Goal: Task Accomplishment & Management: Manage account settings

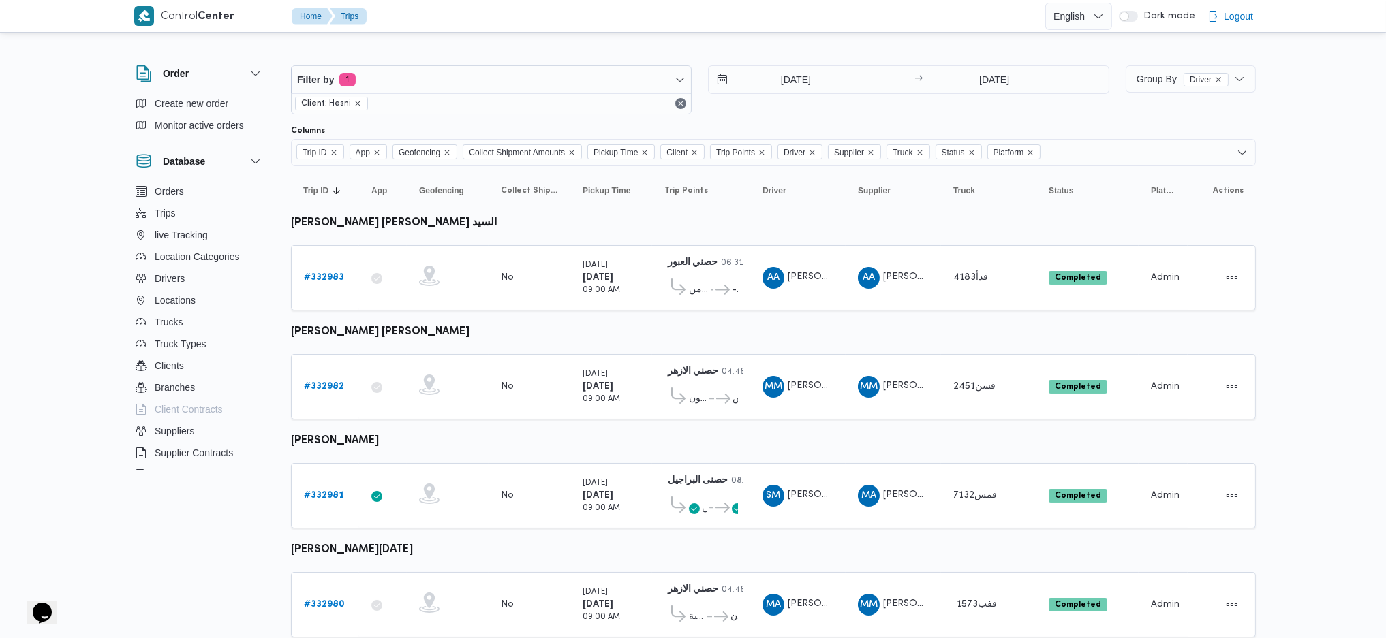
click at [991, 63] on div "Filter by 1 Client: Hesni 23/8/2025 → 23/8/2025" at bounding box center [700, 89] width 835 height 65
click at [990, 74] on input "23/8/2025" at bounding box center [994, 79] width 136 height 27
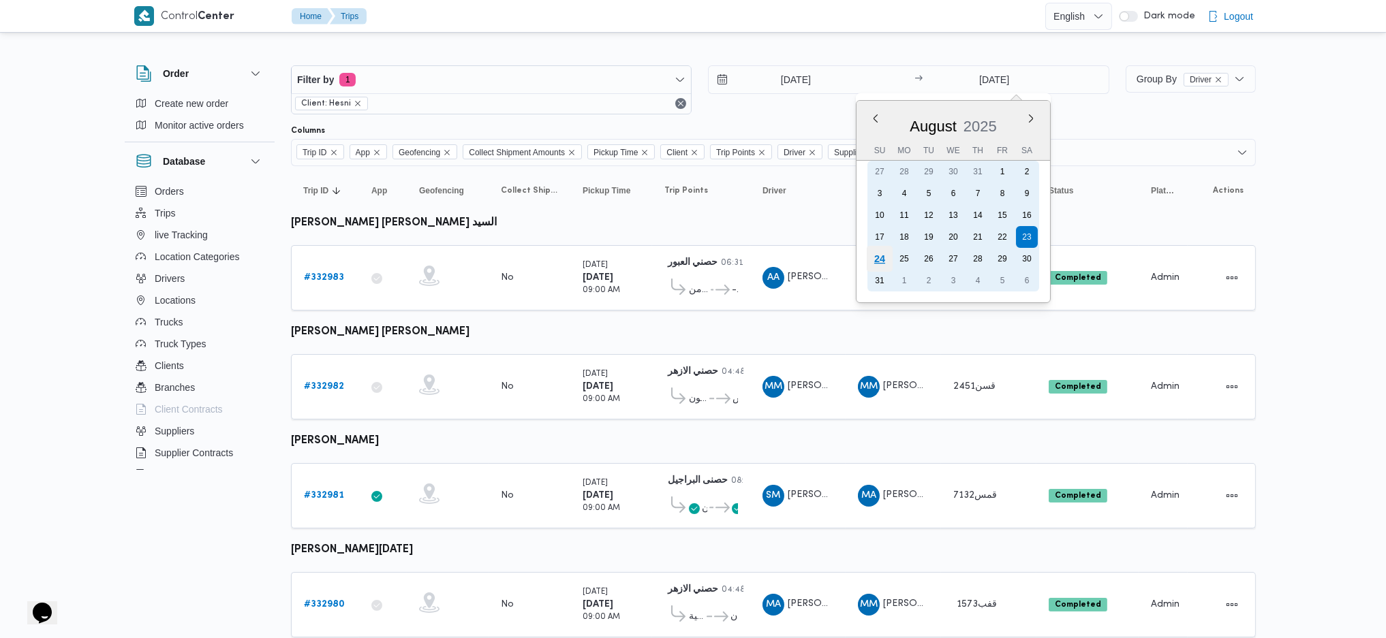
click at [884, 251] on div "24" at bounding box center [879, 259] width 26 height 26
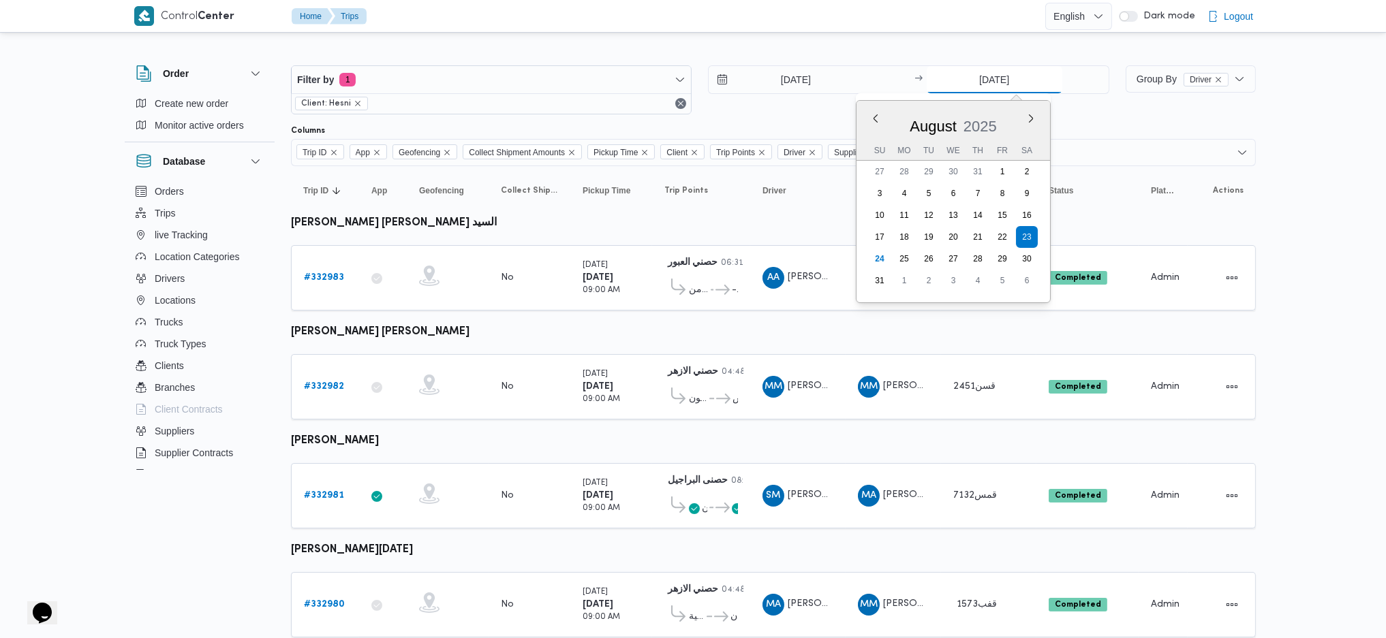
type input "24/8/2025"
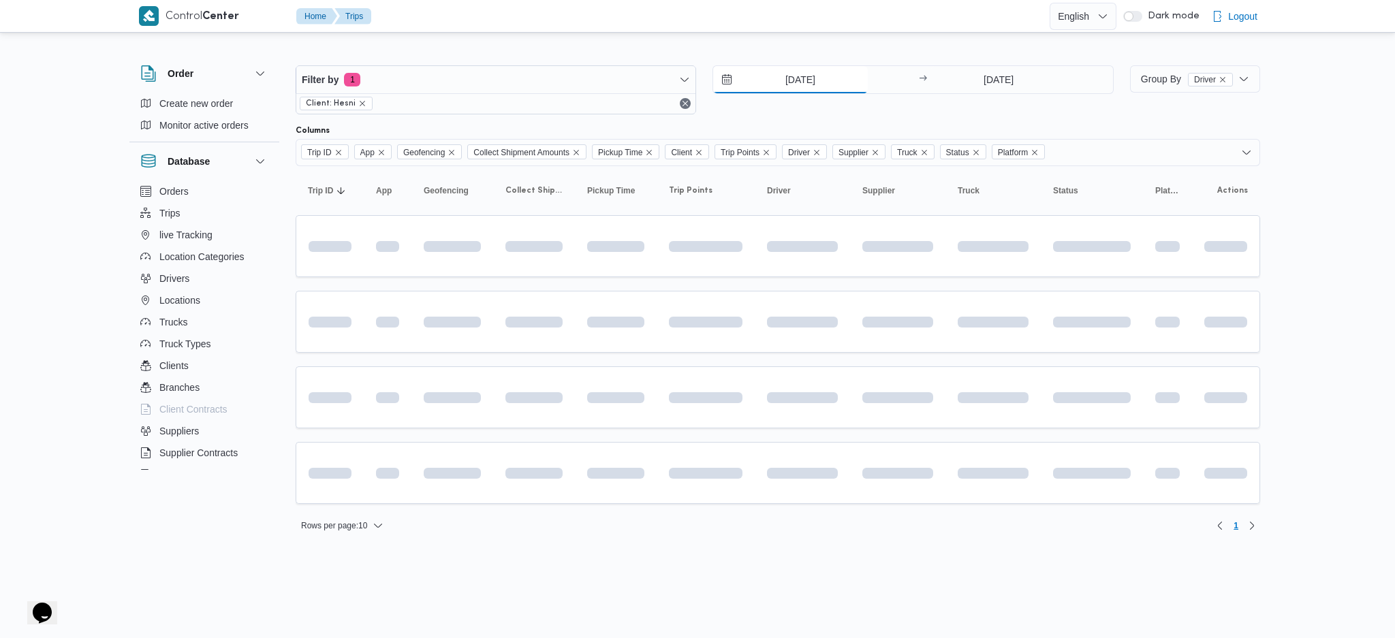
click at [778, 87] on input "23/8/2025" at bounding box center [790, 79] width 155 height 27
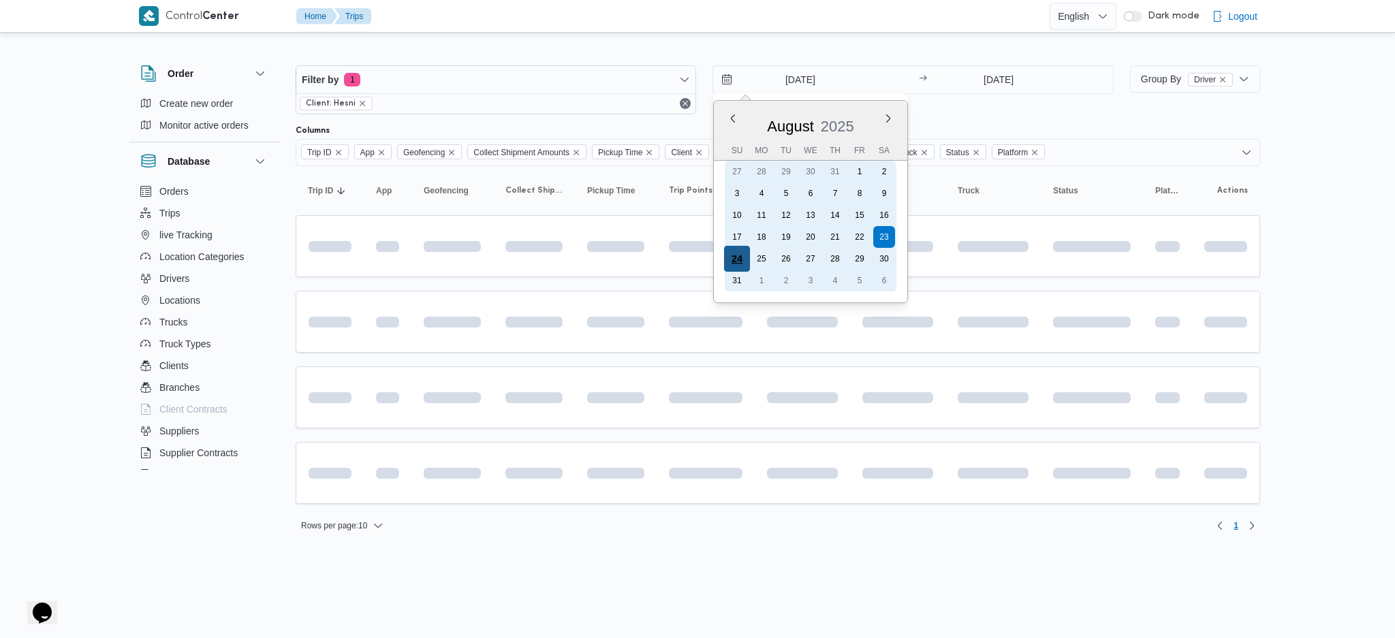
click at [737, 254] on div "24" at bounding box center [737, 259] width 26 height 26
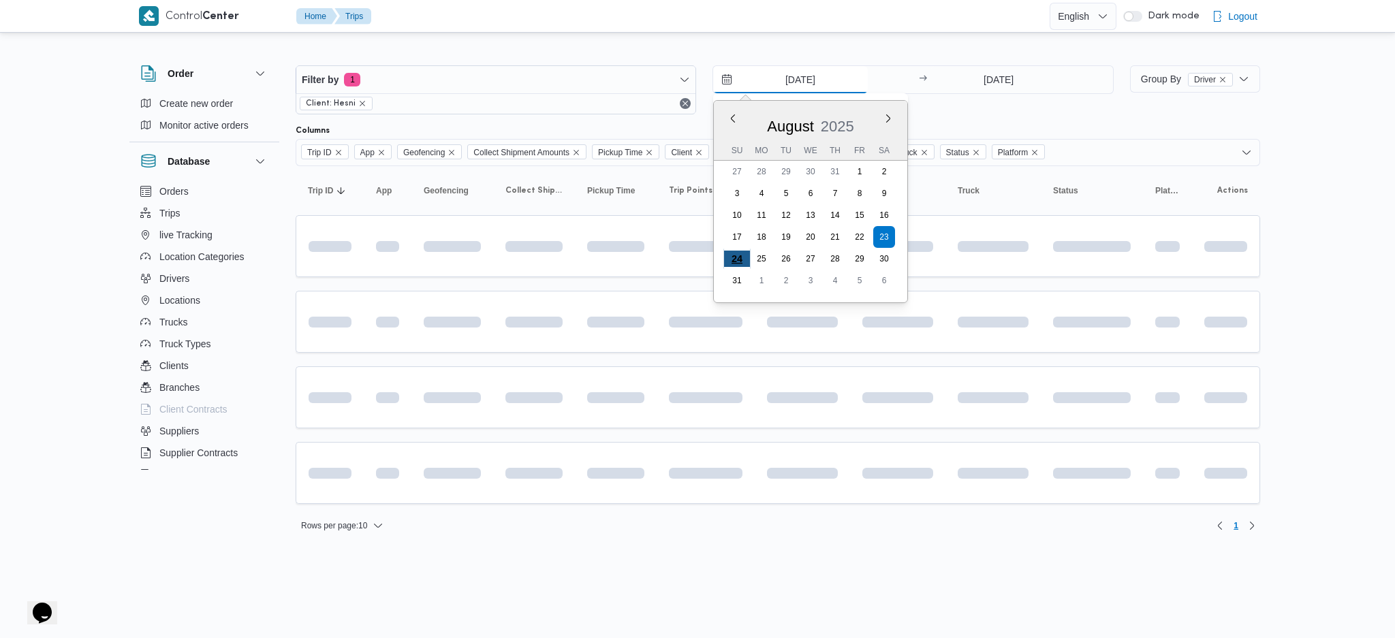
type input "[DATE]"
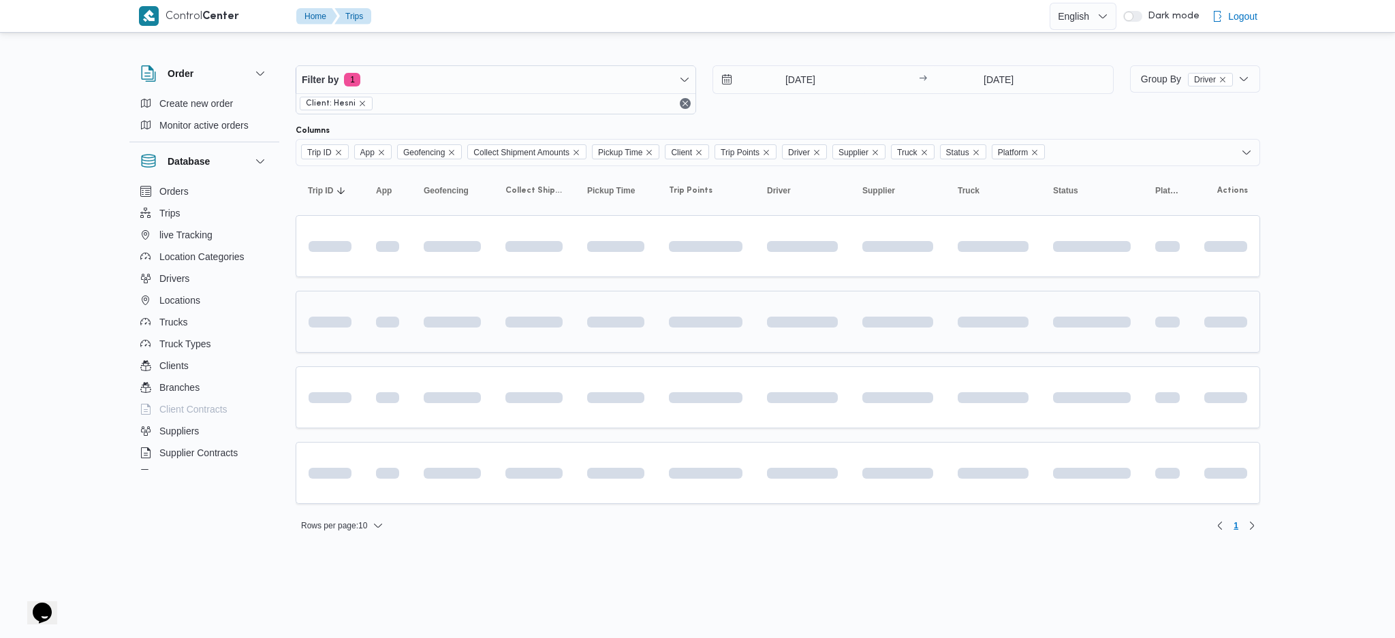
click at [712, 337] on span at bounding box center [706, 321] width 74 height 43
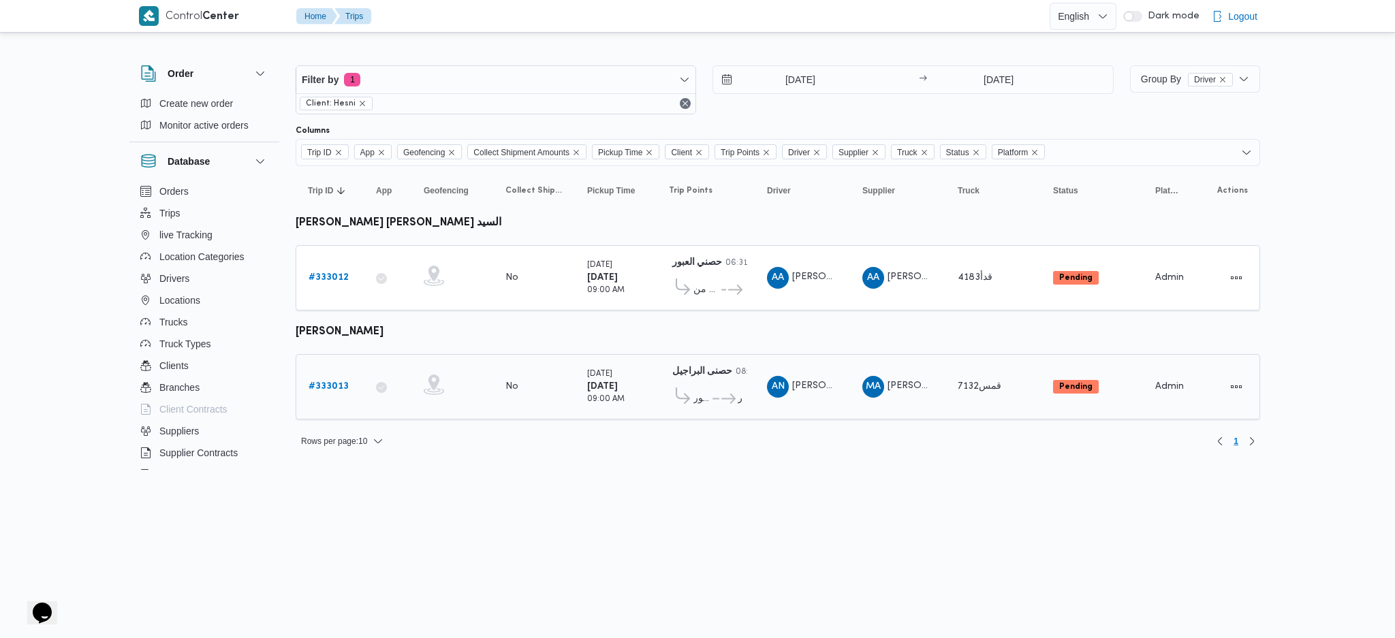
click at [334, 386] on b "# 333013" at bounding box center [329, 386] width 40 height 9
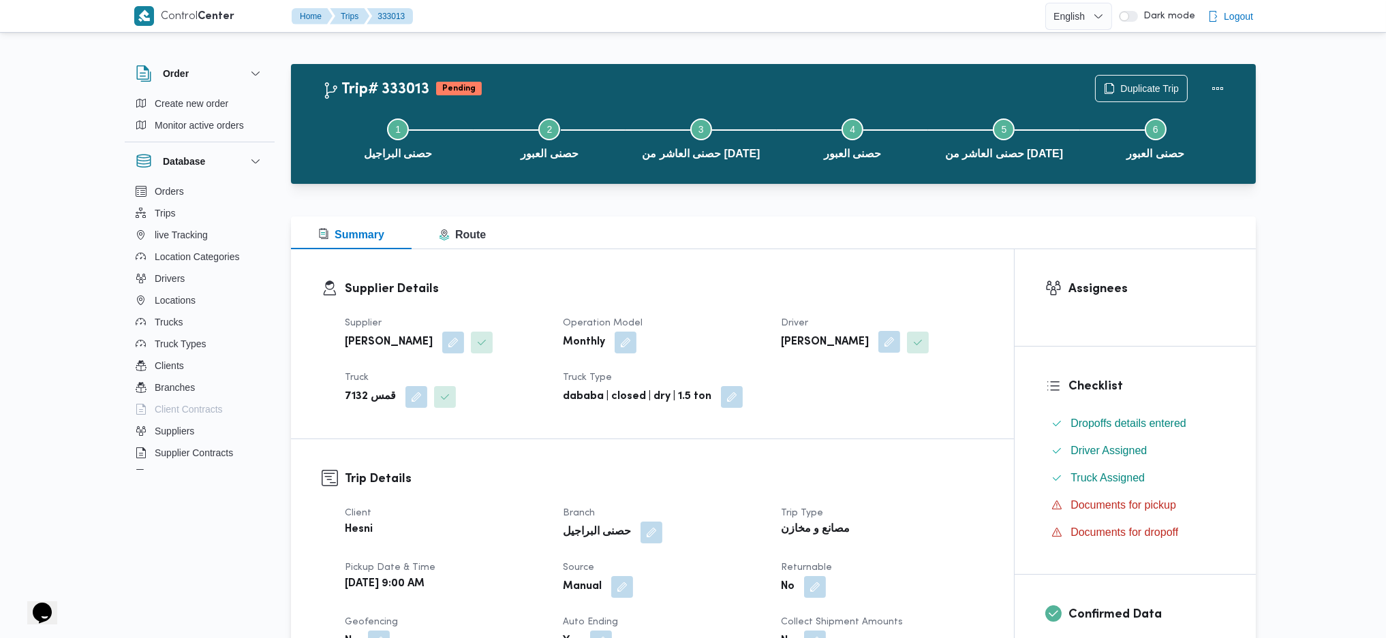
click at [888, 347] on button "button" at bounding box center [889, 342] width 22 height 22
click at [848, 400] on span "عمرو ناصر محمد محمود" at bounding box center [831, 396] width 78 height 15
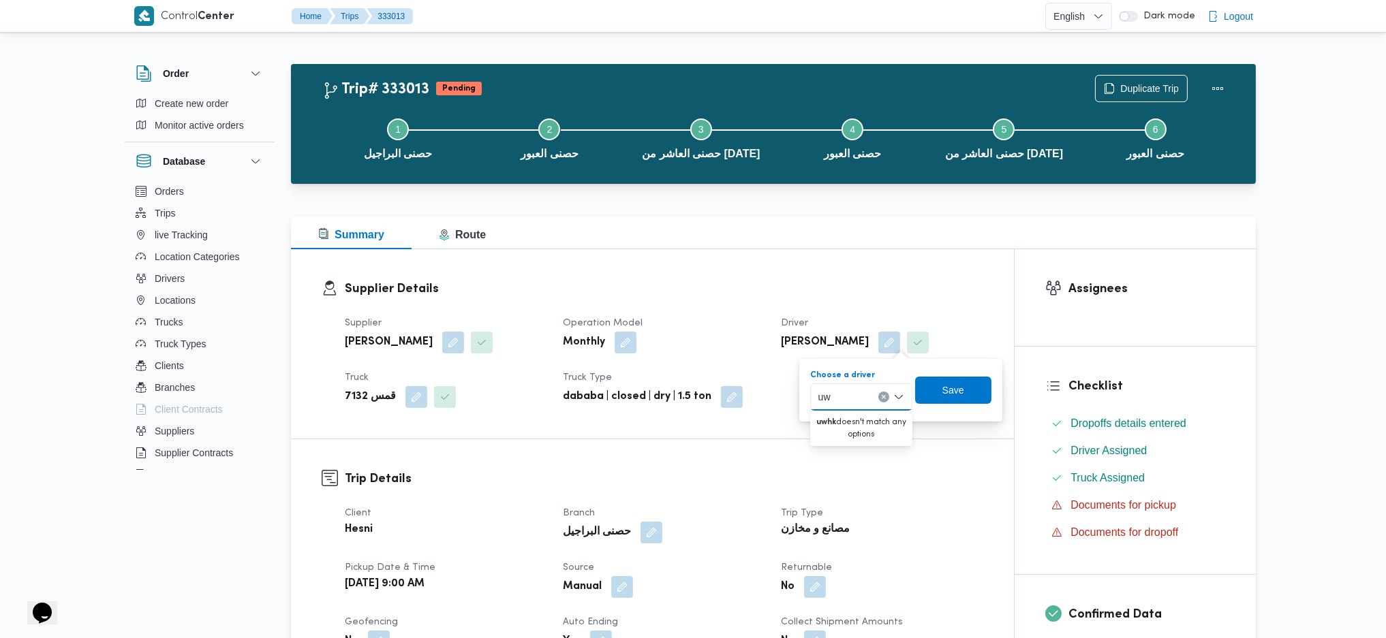
type input "u"
type input "عصام"
click at [856, 424] on span "عصام محمد السيد ابوشارب" at bounding box center [869, 422] width 69 height 16
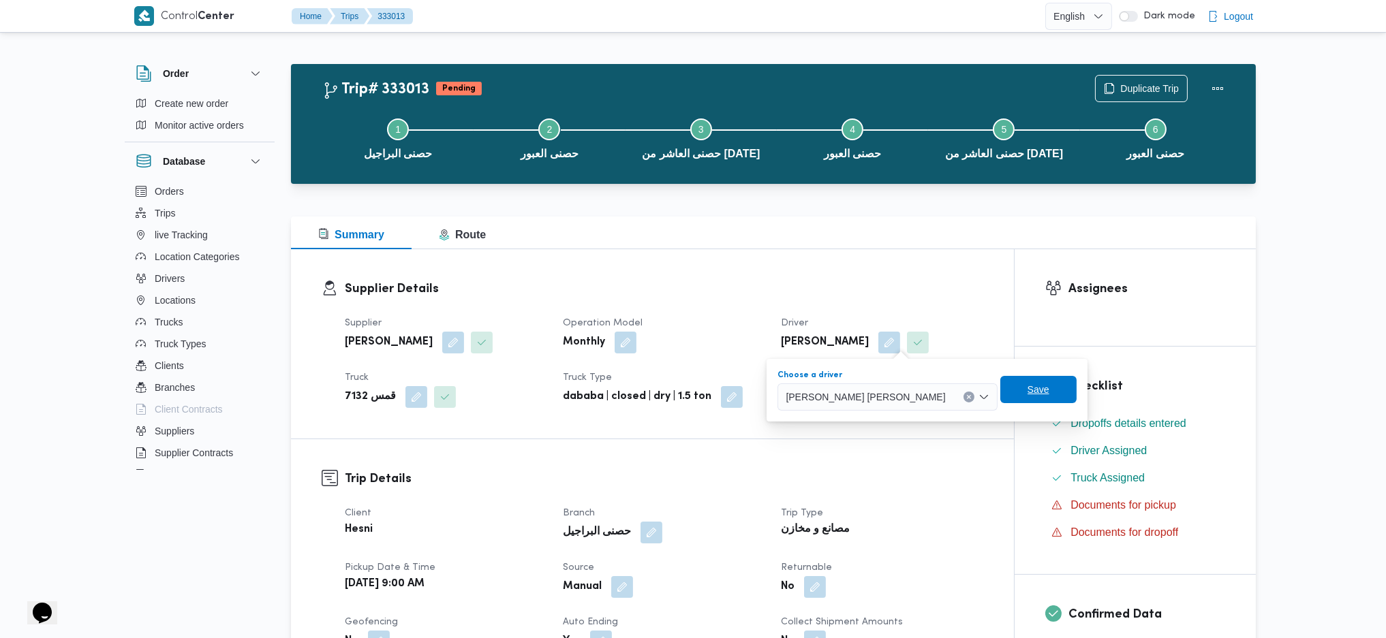
click at [1027, 392] on span "Save" at bounding box center [1038, 389] width 22 height 16
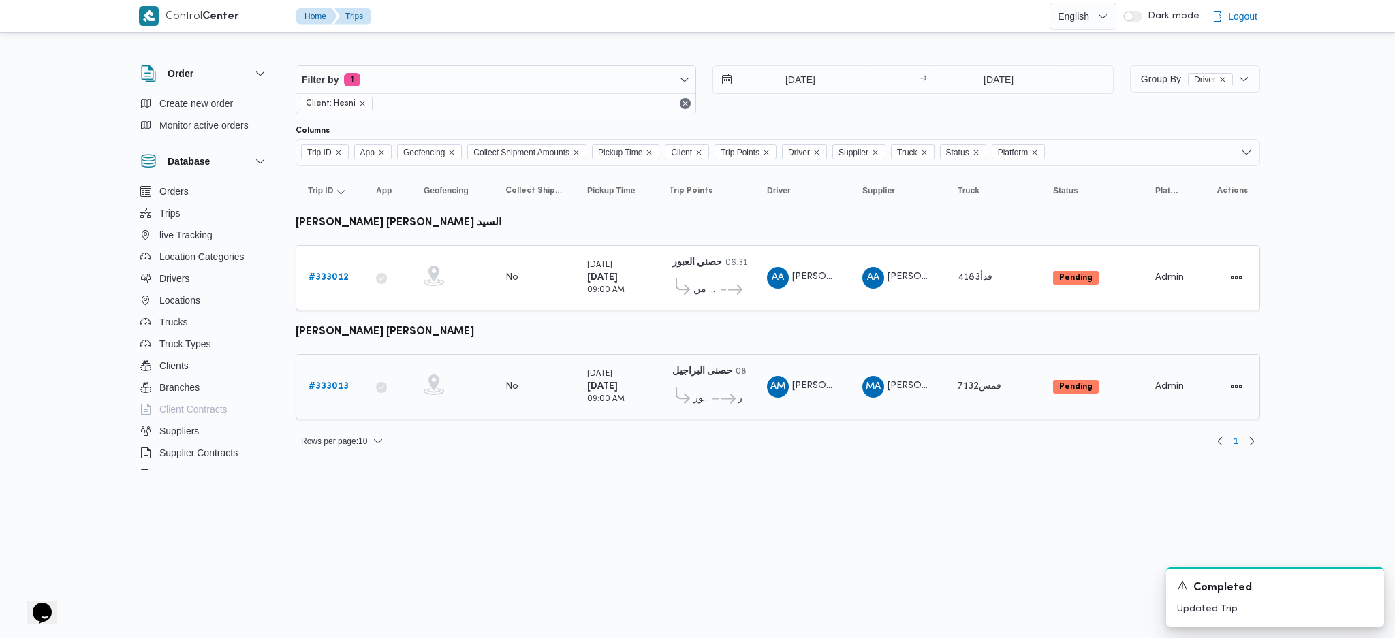
click at [340, 382] on b "# 333013" at bounding box center [329, 386] width 40 height 9
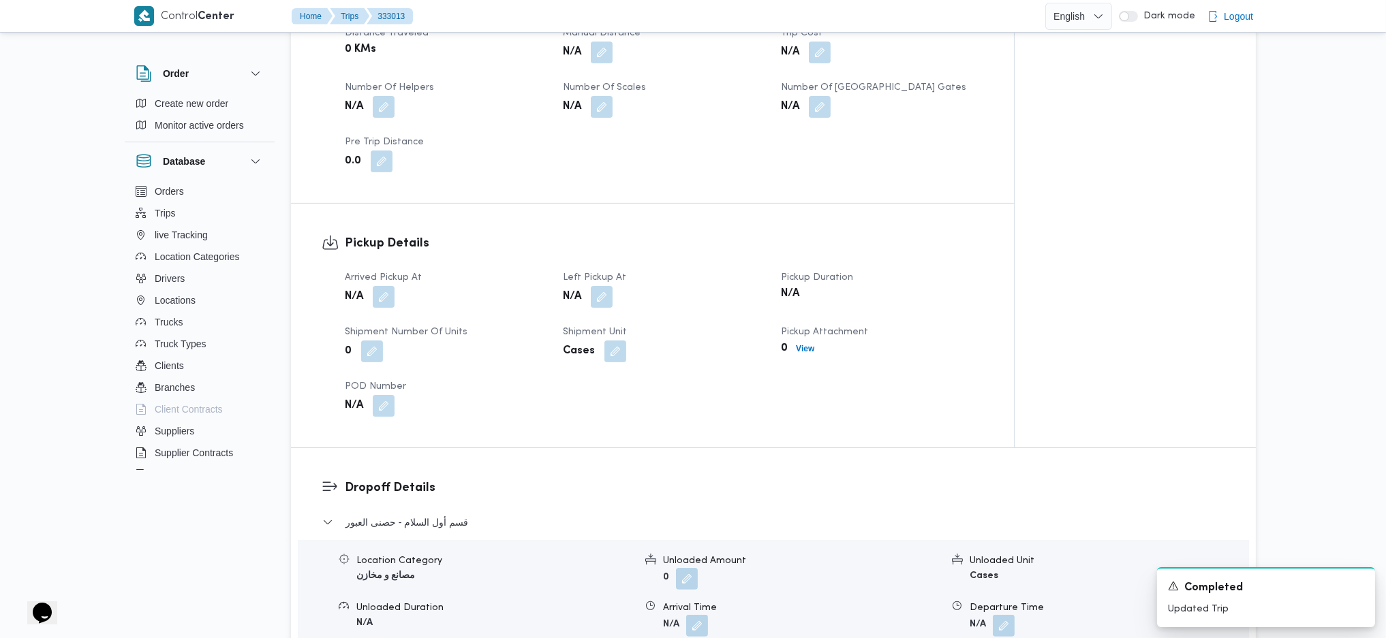
scroll to position [817, 0]
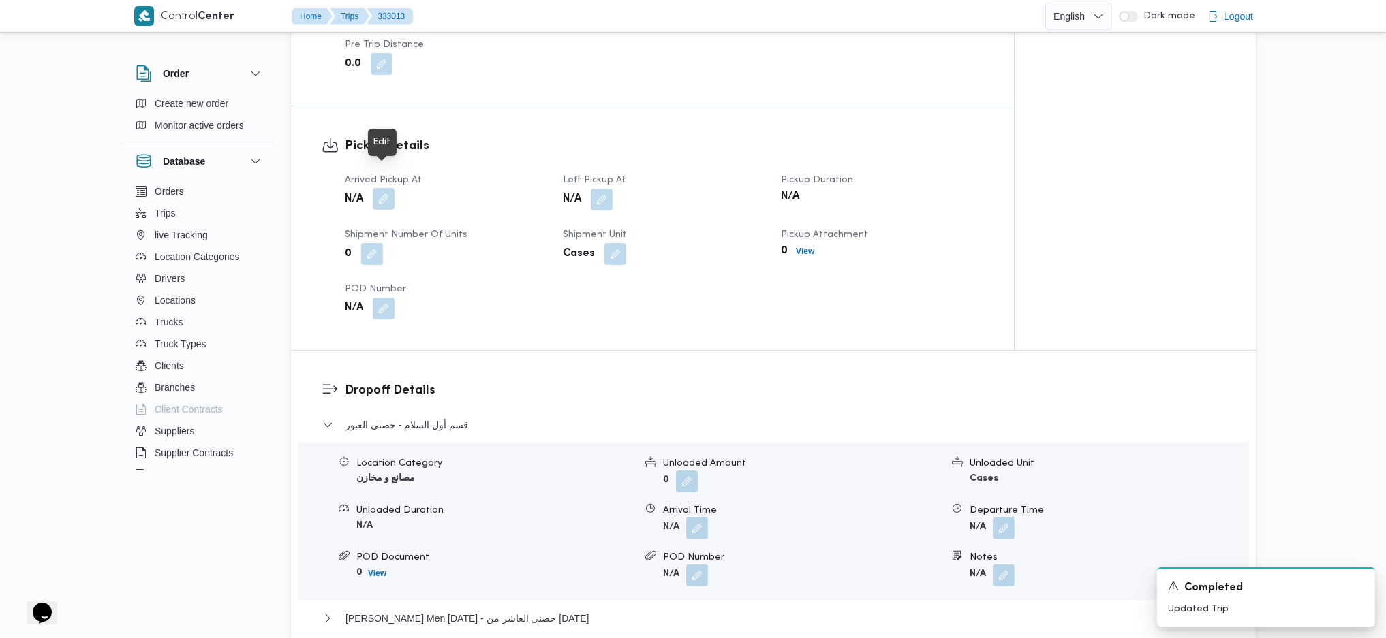
click at [380, 188] on button "button" at bounding box center [384, 199] width 22 height 22
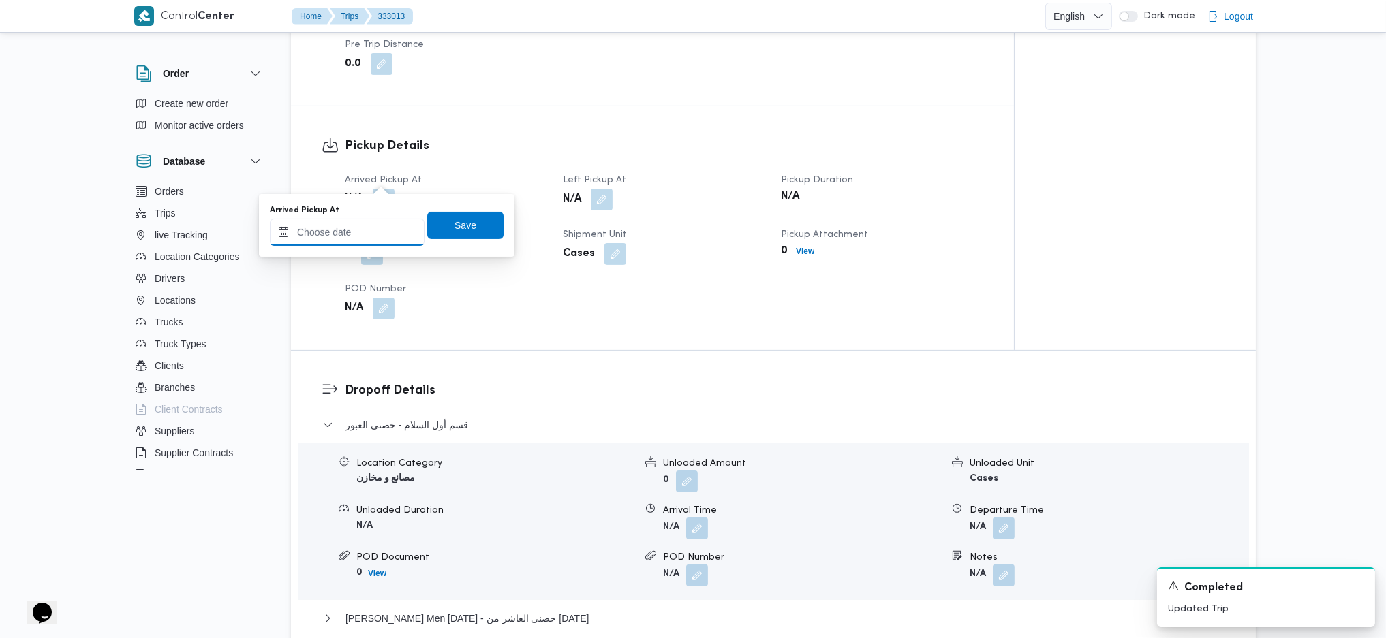
drag, startPoint x: 380, startPoint y: 183, endPoint x: 364, endPoint y: 232, distance: 52.1
click at [362, 232] on input "Arrived Pickup At" at bounding box center [347, 232] width 155 height 27
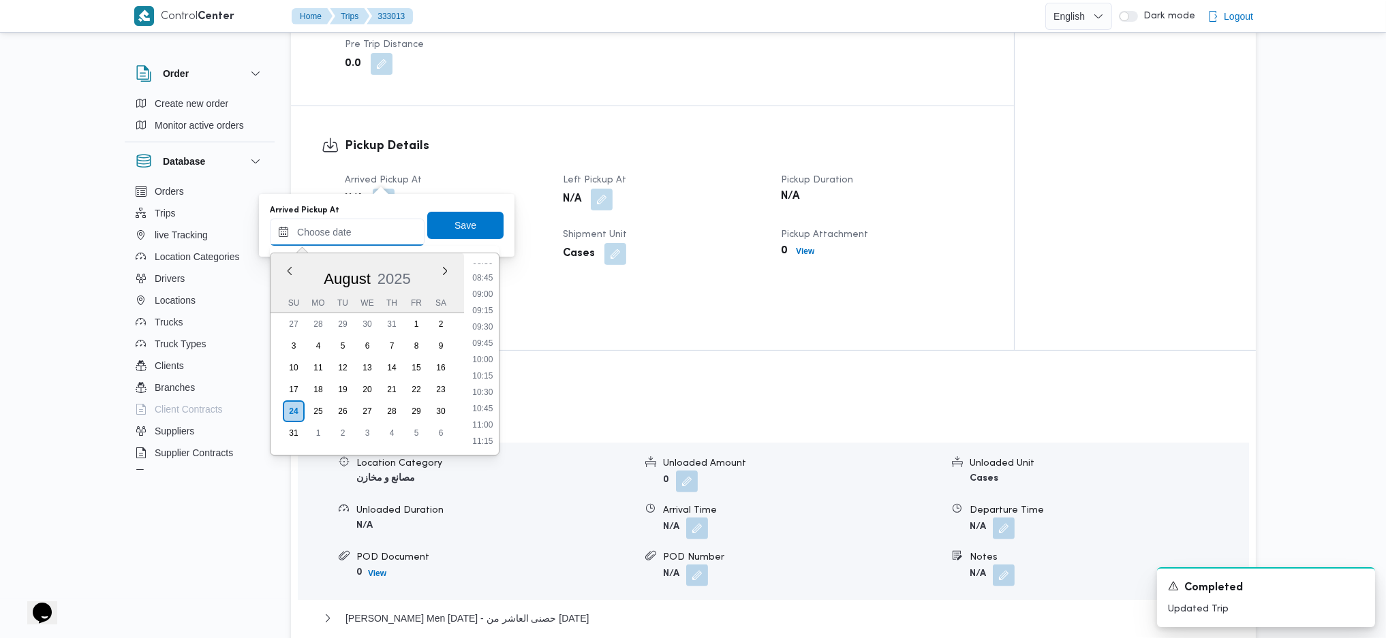
scroll to position [480, 0]
click at [485, 341] on li "08:30" at bounding box center [482, 347] width 31 height 14
type input "[DATE] 08:30"
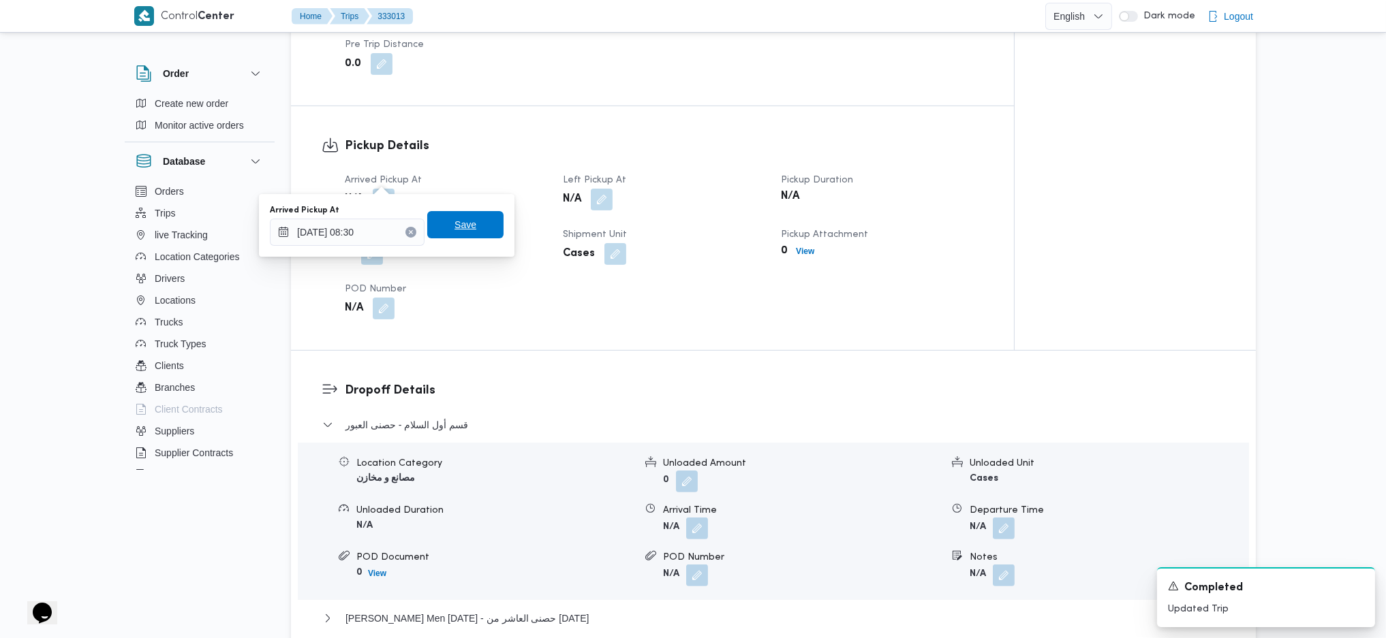
click at [465, 217] on span "Save" at bounding box center [465, 224] width 76 height 27
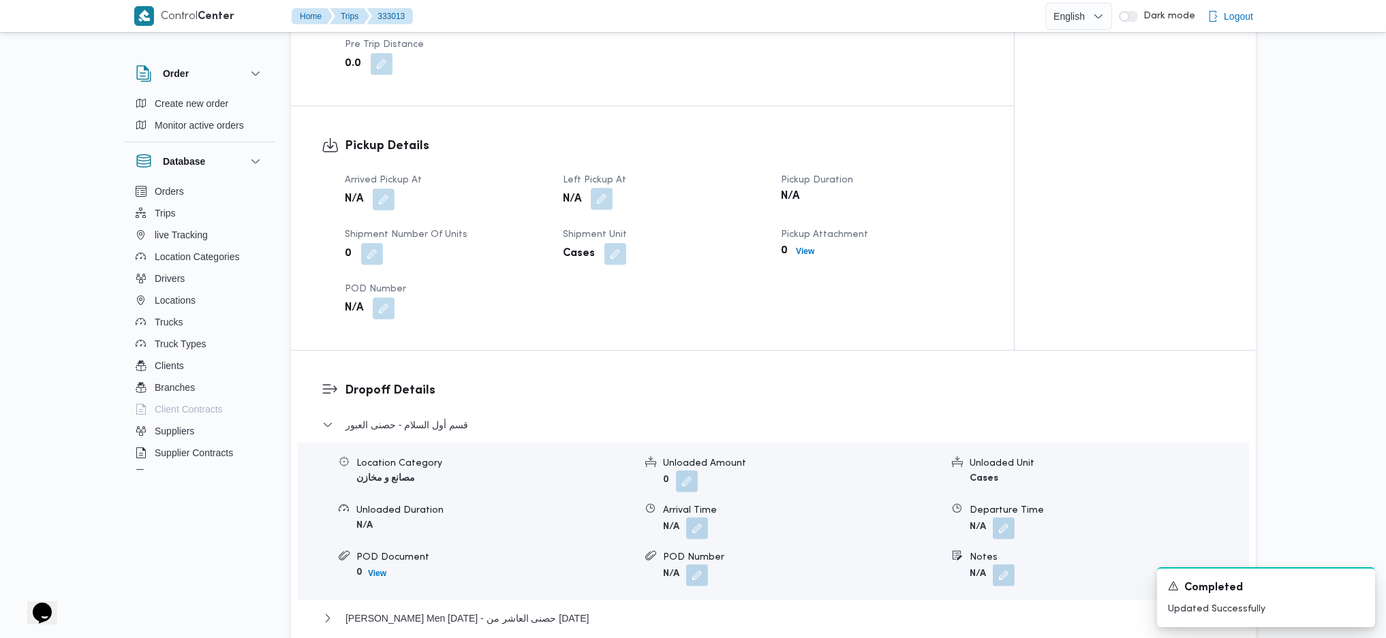
click at [599, 188] on button "button" at bounding box center [602, 199] width 22 height 22
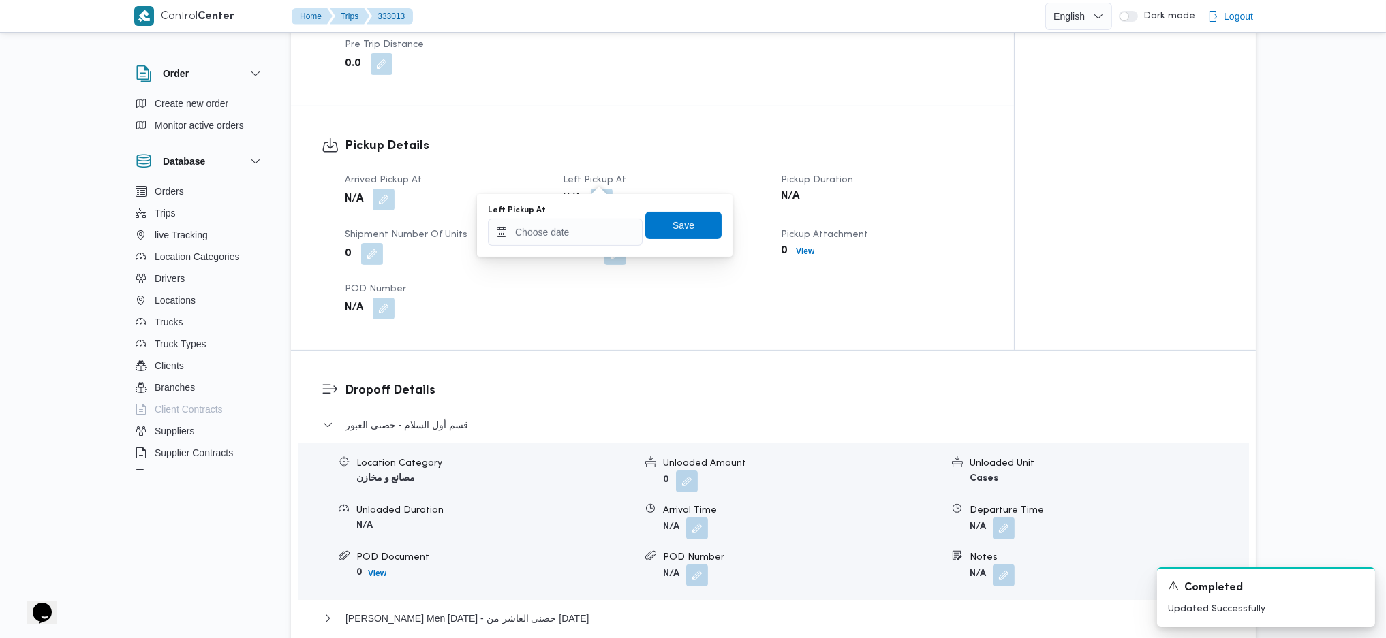
click at [556, 269] on div "Arrived Pickup At N/A Left Pickup At N/A Pickup Duration N/A Shipment Number of…" at bounding box center [664, 245] width 655 height 163
drag, startPoint x: 586, startPoint y: 223, endPoint x: 599, endPoint y: 240, distance: 21.8
click at [585, 230] on input "Left Pickup At" at bounding box center [565, 232] width 155 height 27
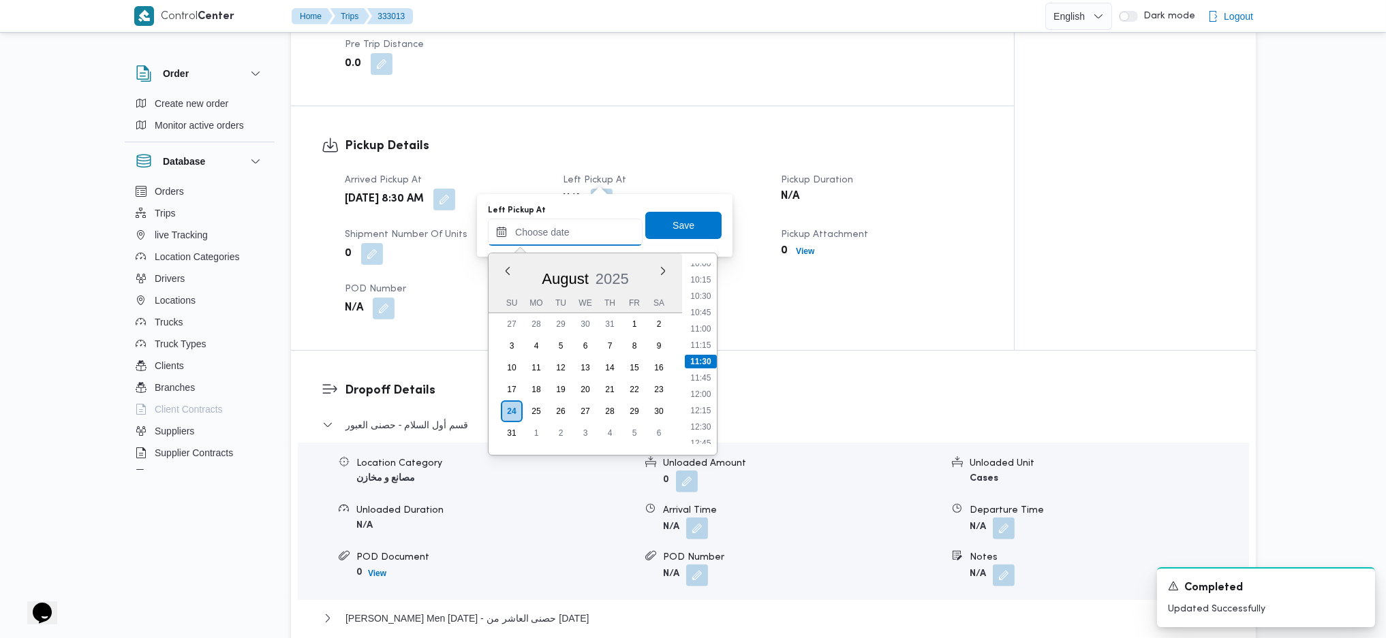
scroll to position [571, 0]
click at [702, 312] on ul "00:00 00:15 00:30 00:45 01:00 01:15 01:30 01:45 02:00 02:15 02:30 02:45 03:00 0…" at bounding box center [701, 354] width 32 height 180
click at [702, 315] on li "09:30" at bounding box center [700, 322] width 31 height 14
type input "24/08/2025 09:30"
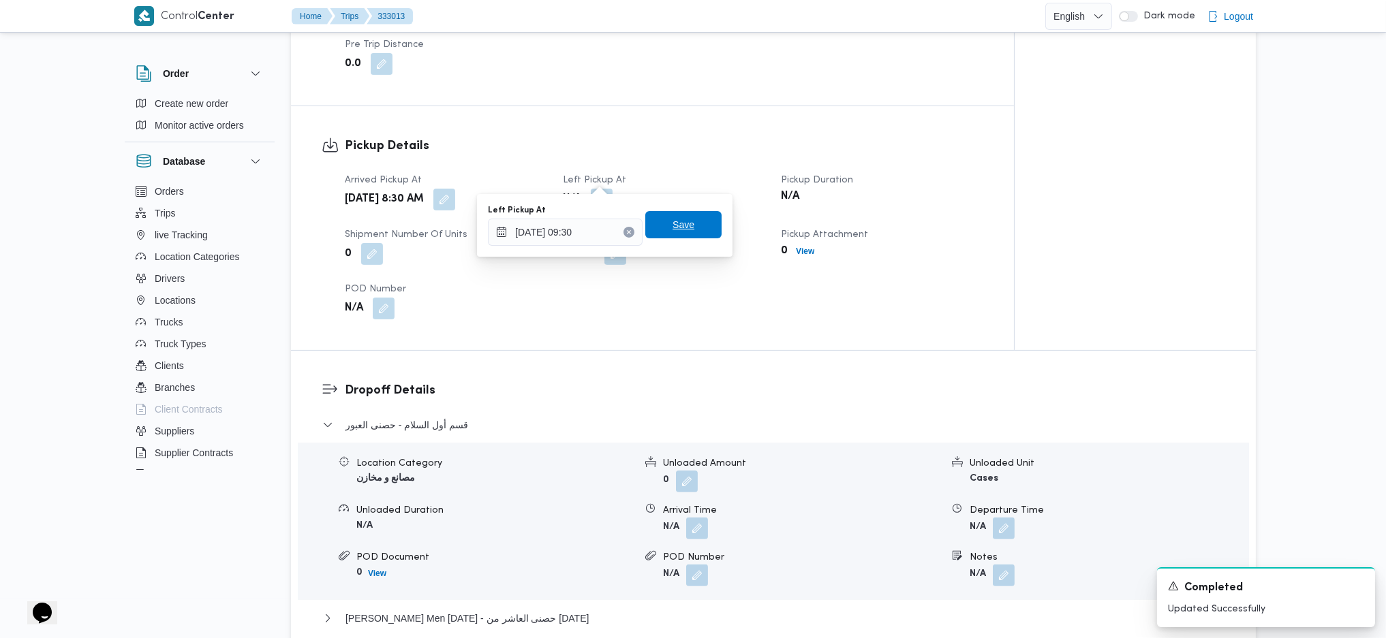
click at [689, 226] on span "Save" at bounding box center [683, 224] width 76 height 27
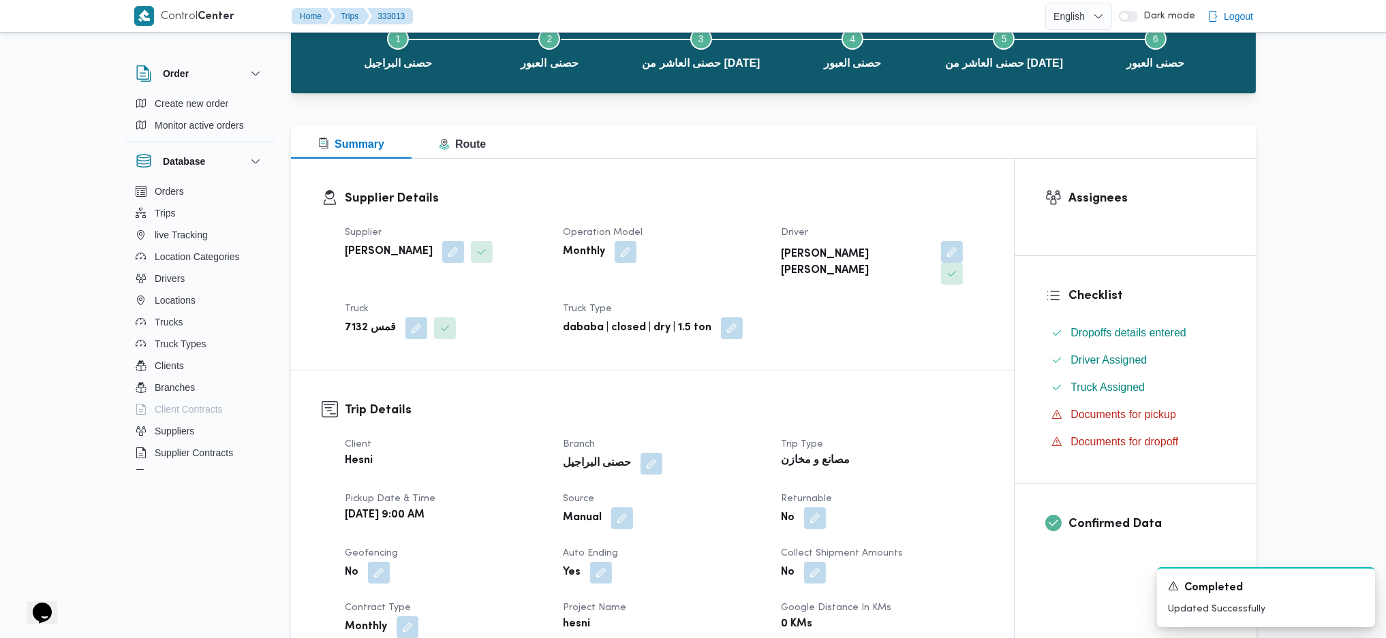
scroll to position [0, 0]
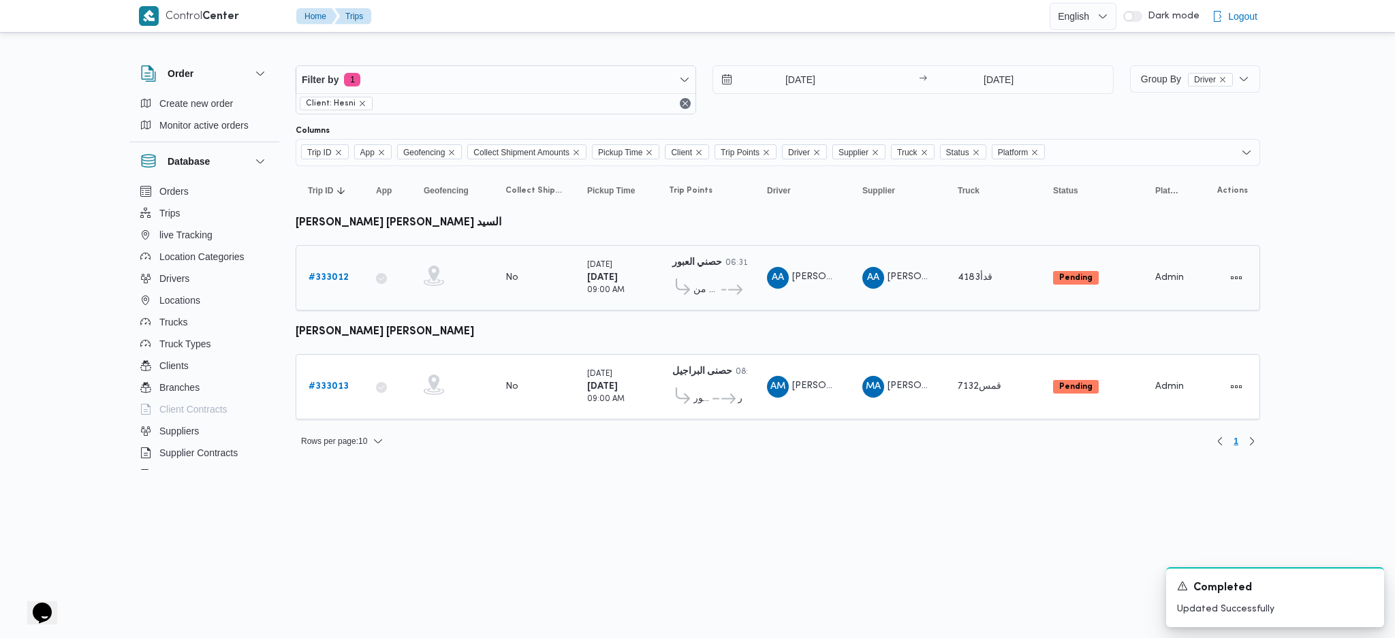
click at [340, 276] on b "# 333012" at bounding box center [329, 277] width 40 height 9
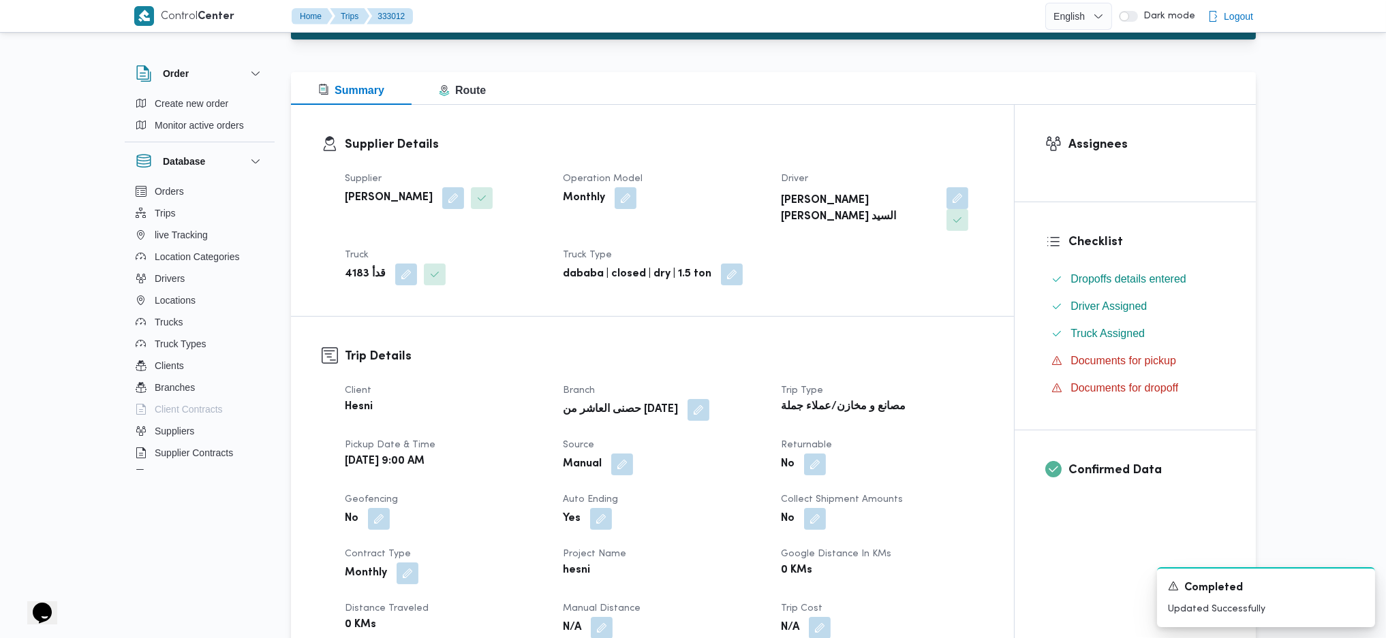
scroll to position [272, 0]
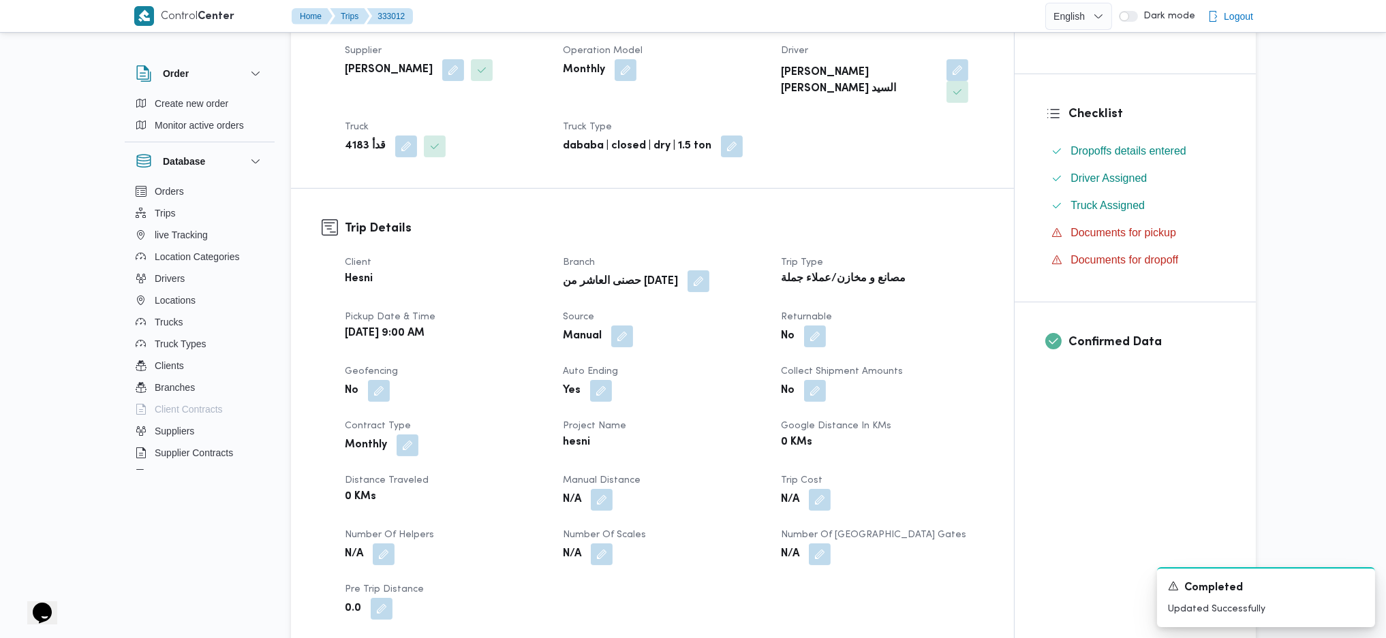
click at [687, 270] on button "button" at bounding box center [698, 281] width 22 height 22
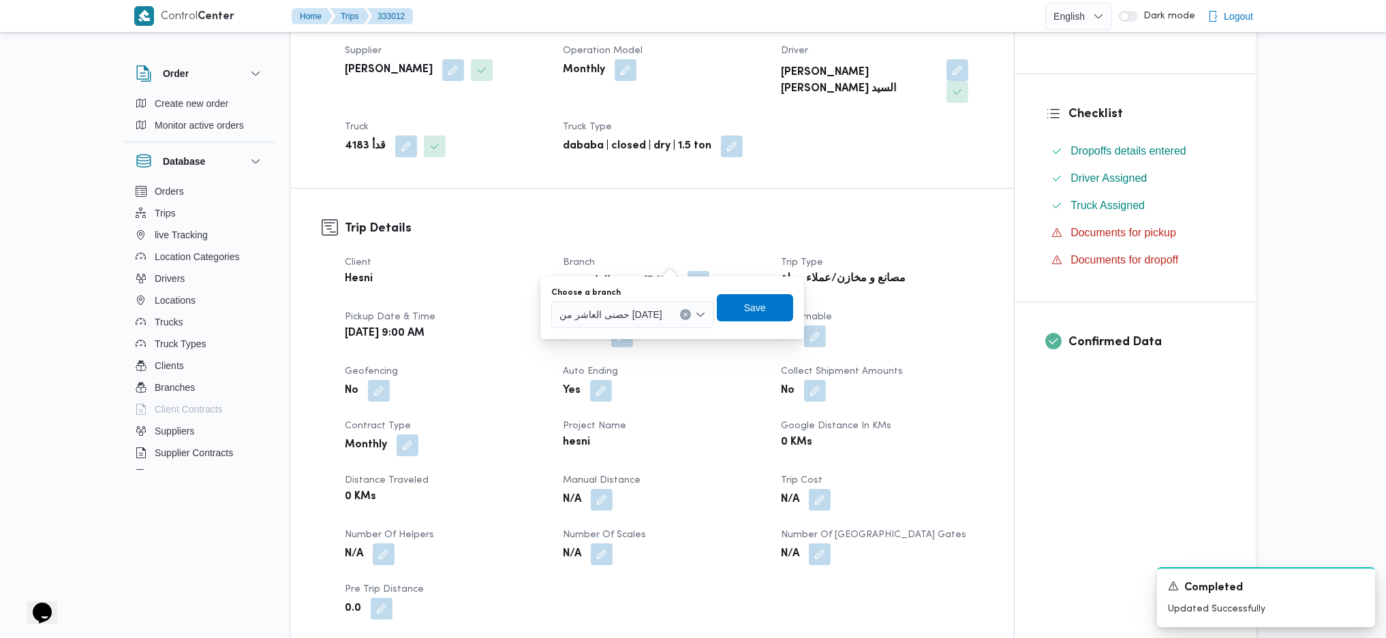
click at [643, 331] on div "You are in a dialog. To close this dialog, hit escape. Choose a branch حصنى الع…" at bounding box center [672, 308] width 264 height 63
click at [646, 314] on span "حصنى العاشر من رمضان" at bounding box center [610, 314] width 103 height 15
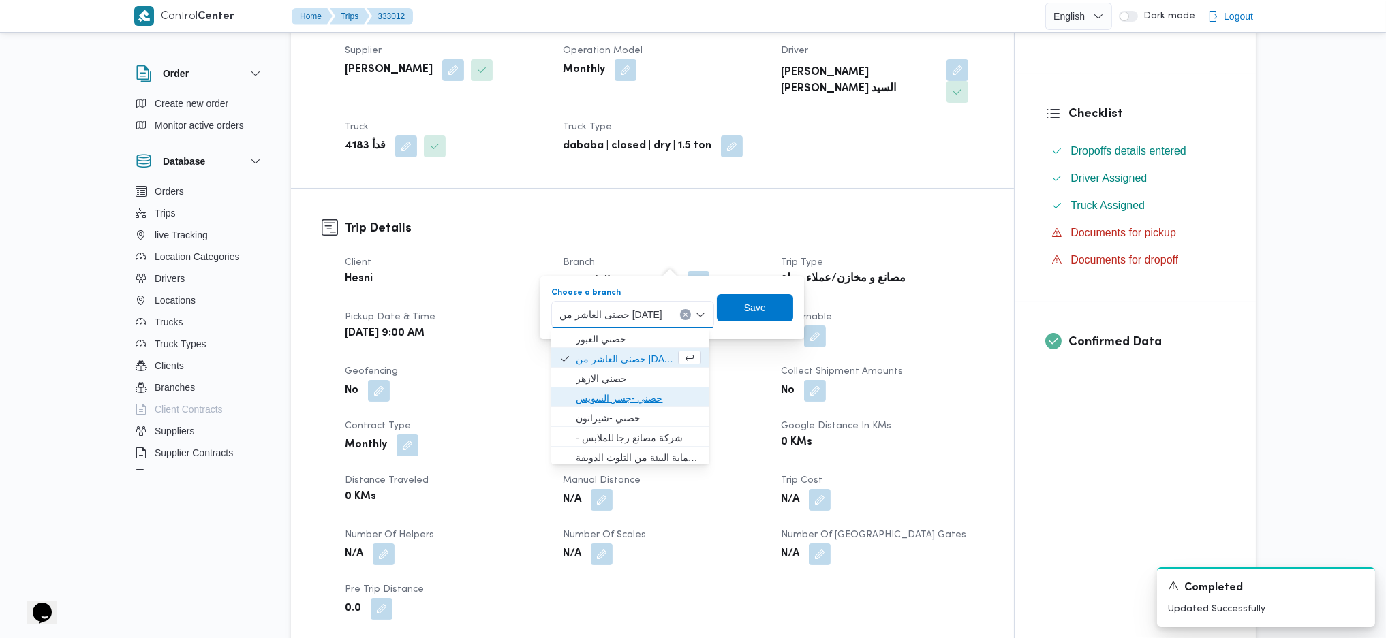
click at [633, 401] on span "حصني -جسر السويس" at bounding box center [638, 398] width 125 height 16
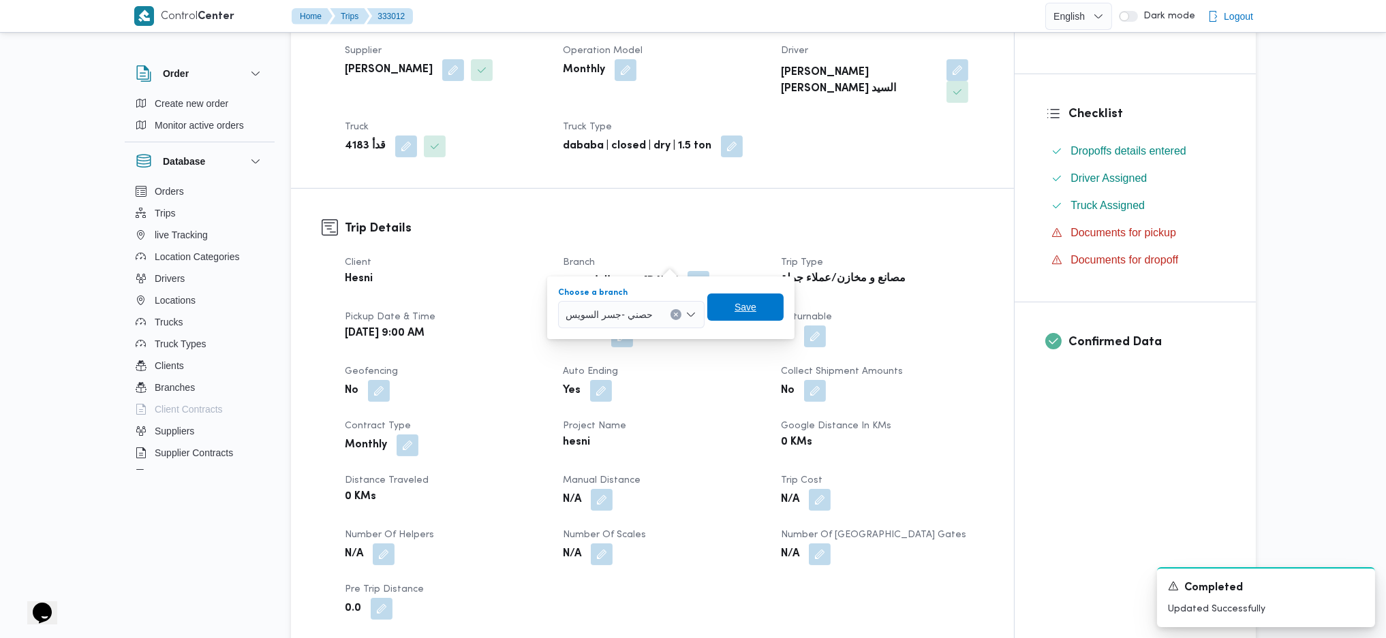
click at [726, 317] on span "Save" at bounding box center [745, 307] width 76 height 27
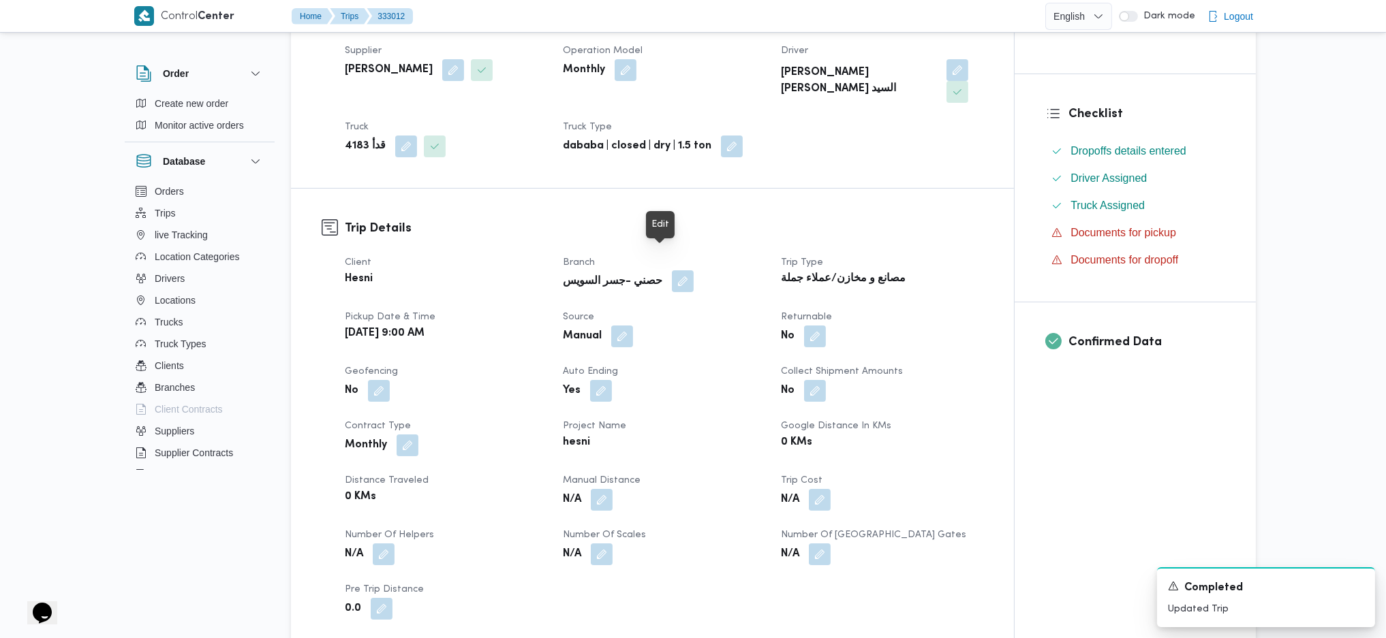
click at [672, 270] on button "button" at bounding box center [683, 281] width 22 height 22
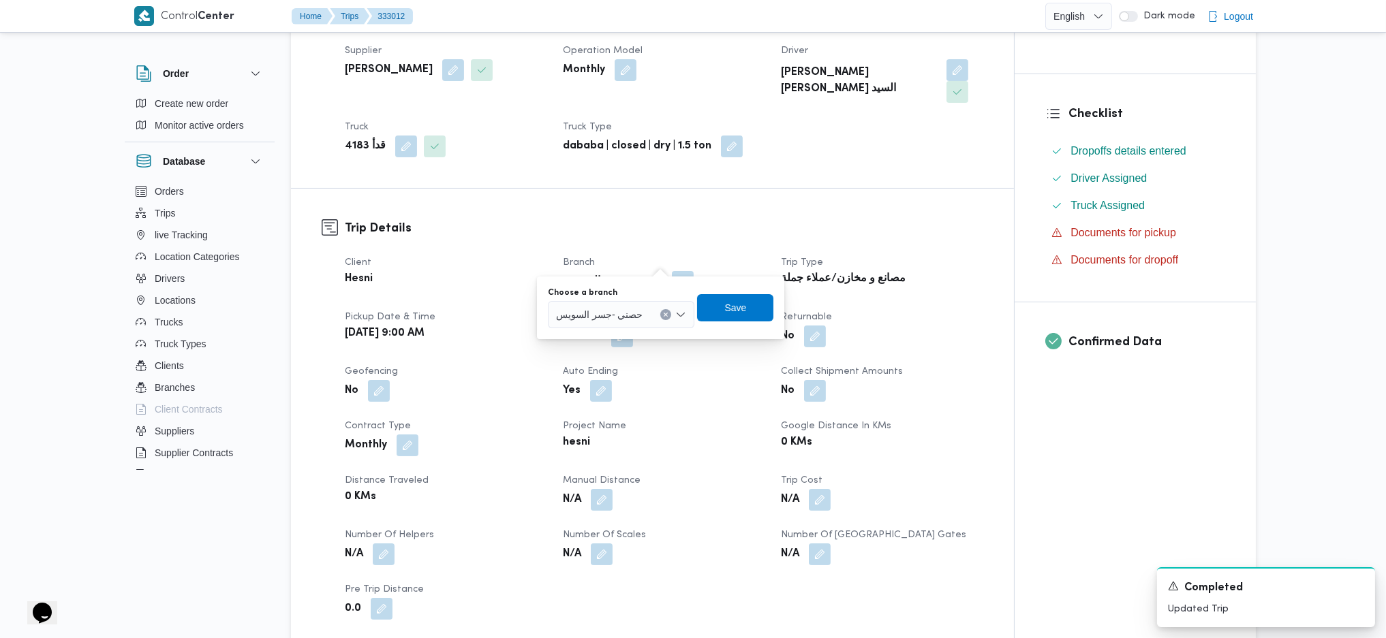
click at [630, 314] on span "حصني -جسر السويس" at bounding box center [599, 314] width 87 height 15
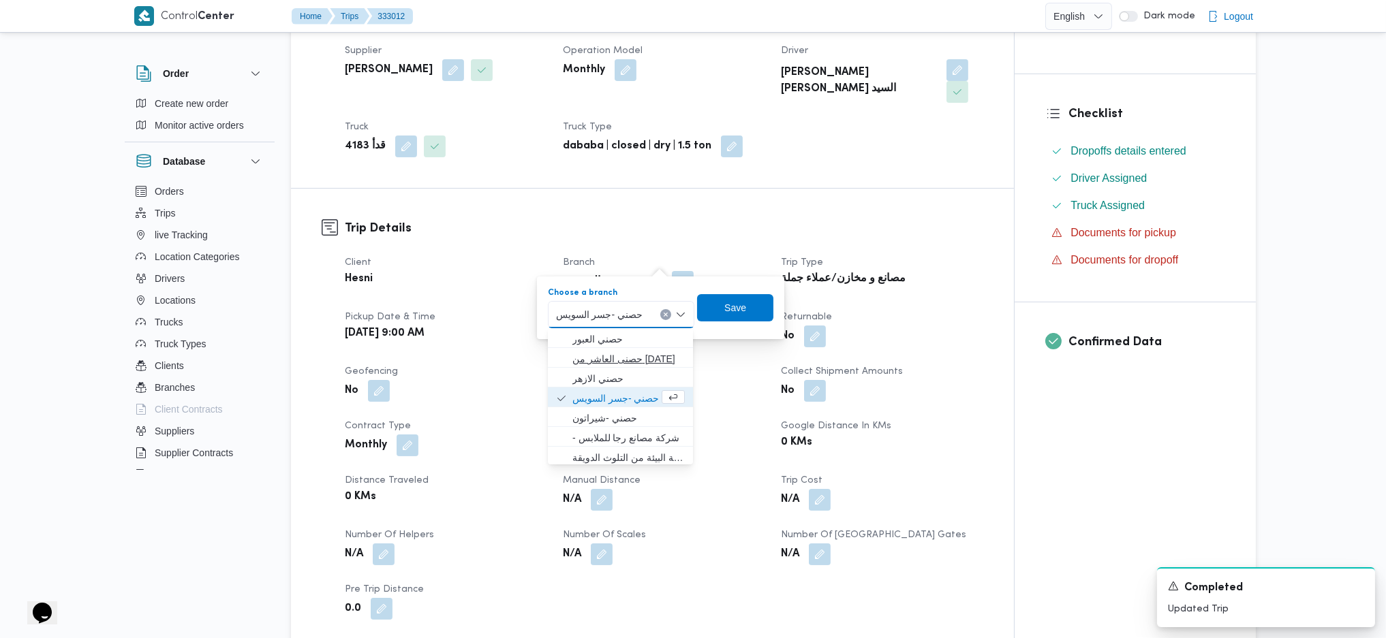
scroll to position [91, 0]
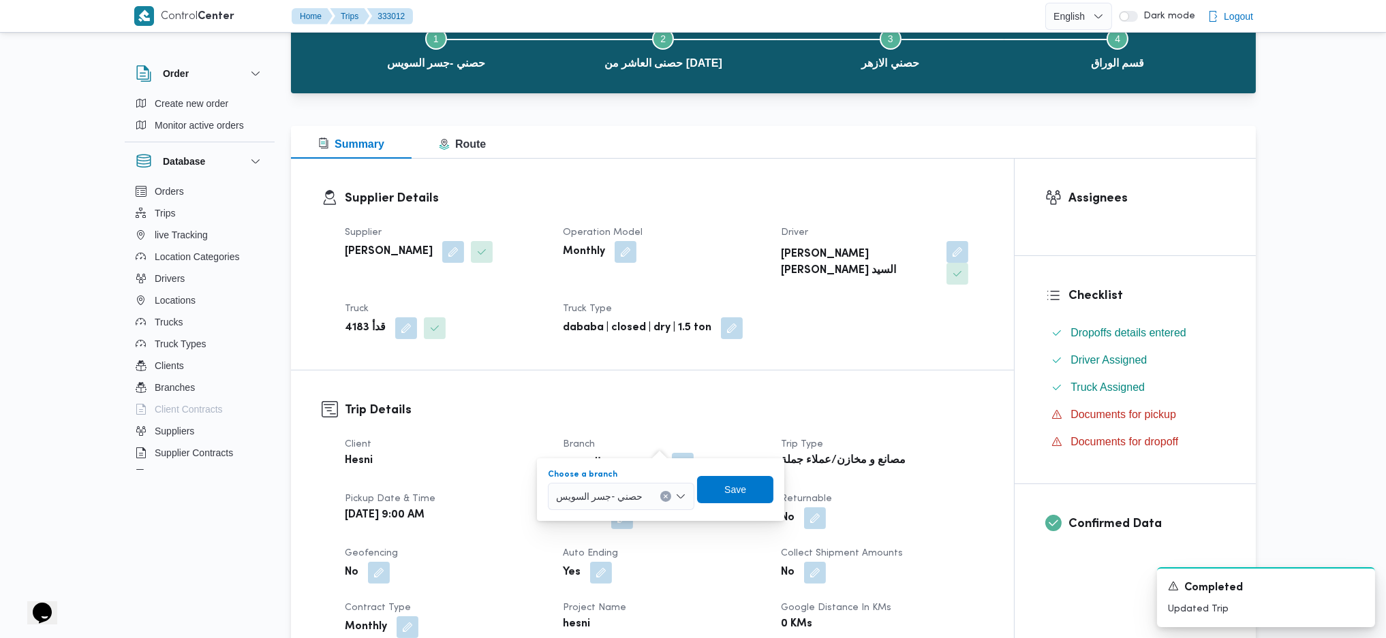
click at [619, 480] on div "Choose a branch حصني -جسر السويس Combo box. Selected. حصني -جسر السويس . Press …" at bounding box center [621, 489] width 146 height 41
click at [619, 488] on span "حصني -جسر السويس" at bounding box center [599, 495] width 87 height 15
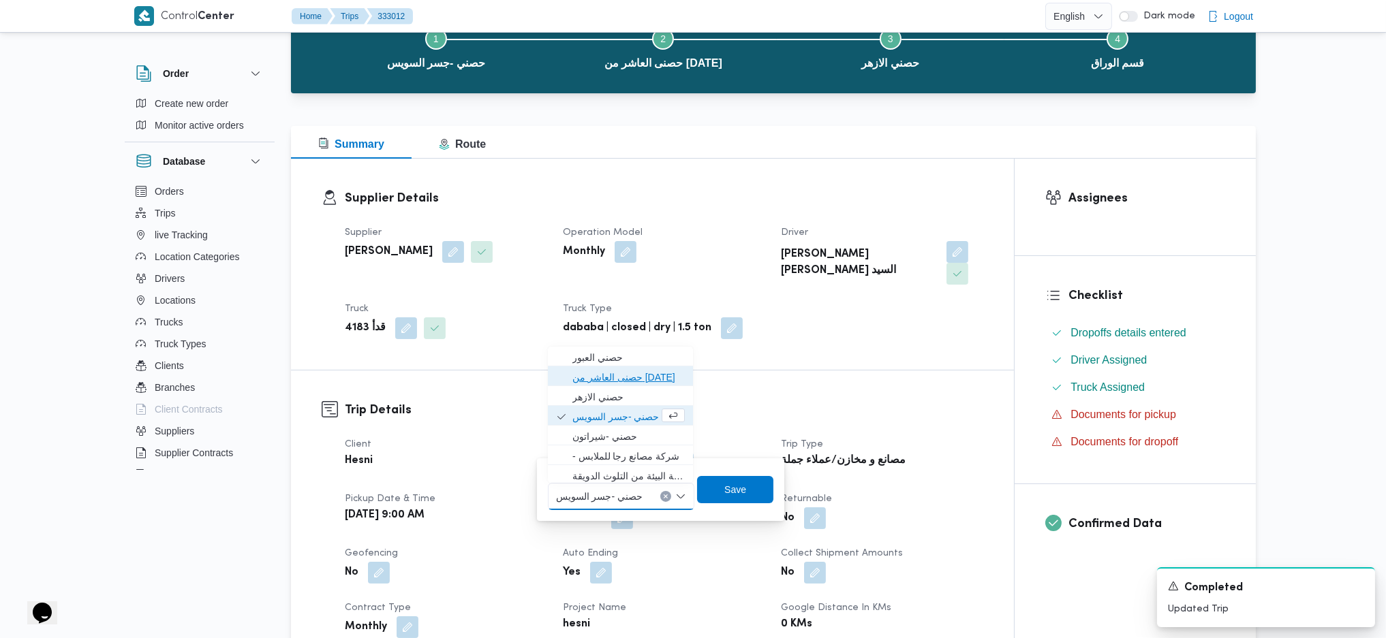
click at [632, 380] on span "حصنى العاشر من رمضان" at bounding box center [628, 377] width 112 height 16
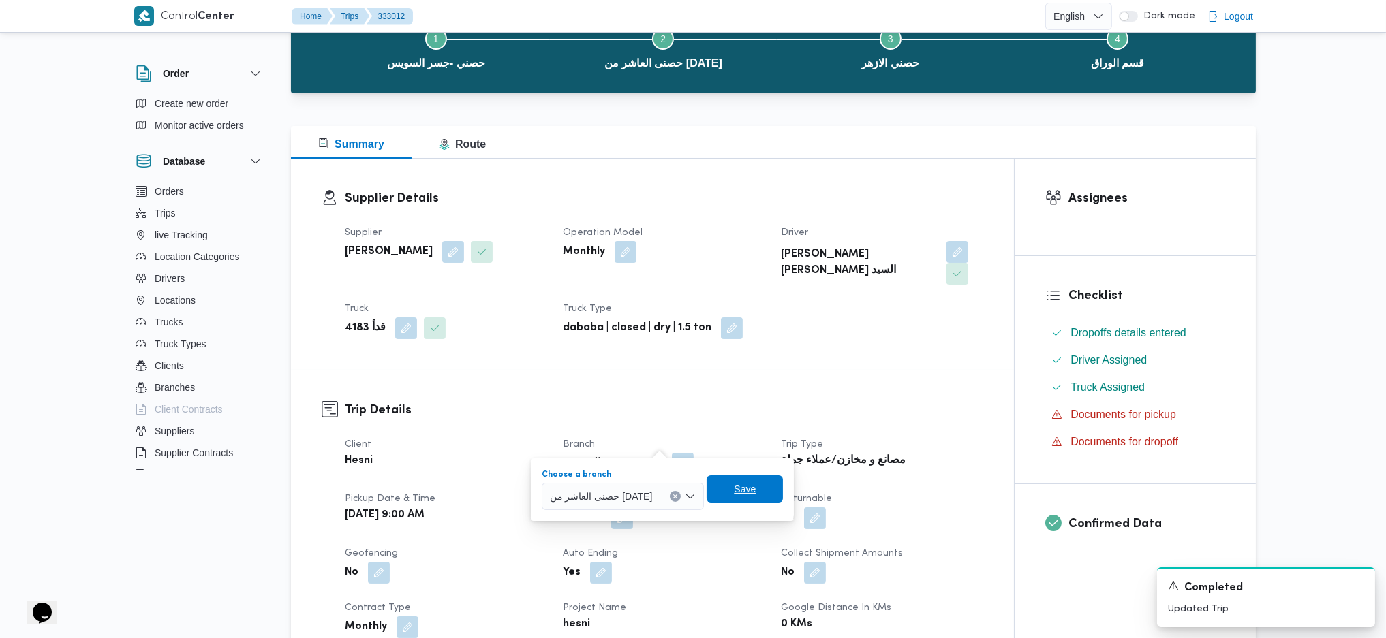
click at [739, 491] on span "Save" at bounding box center [745, 489] width 22 height 16
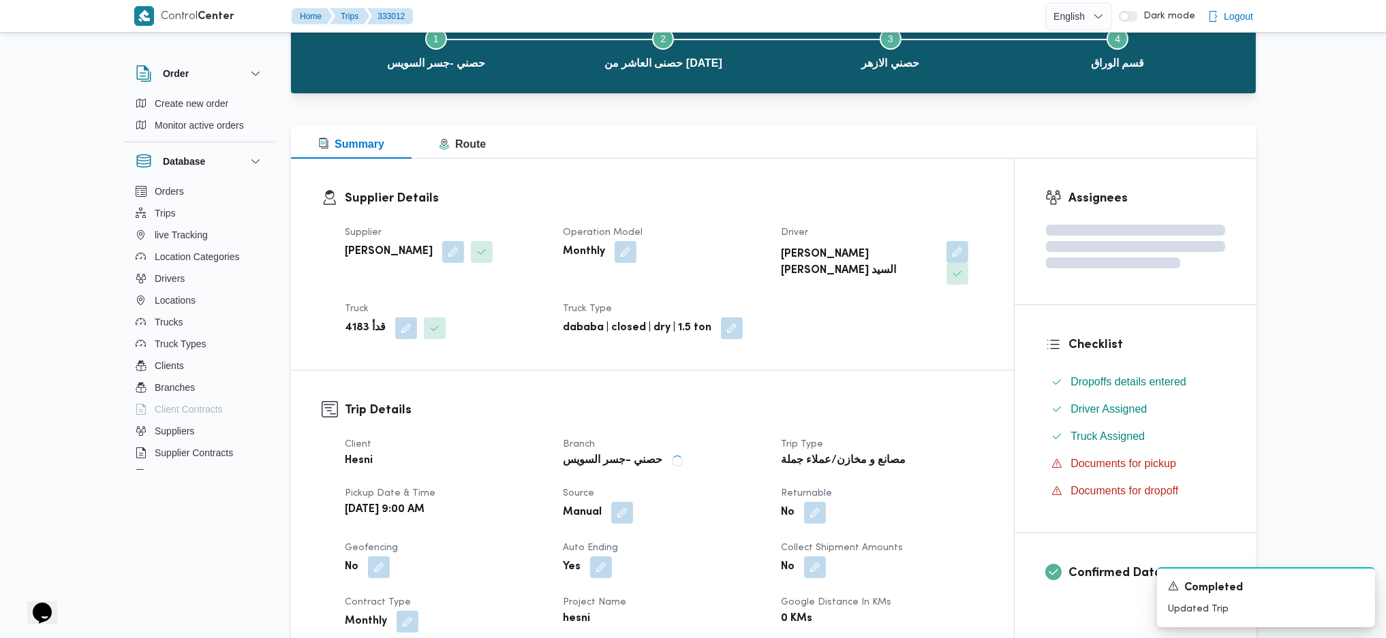
click at [700, 320] on b "dababa | closed | dry | 1.5 ton" at bounding box center [637, 328] width 149 height 16
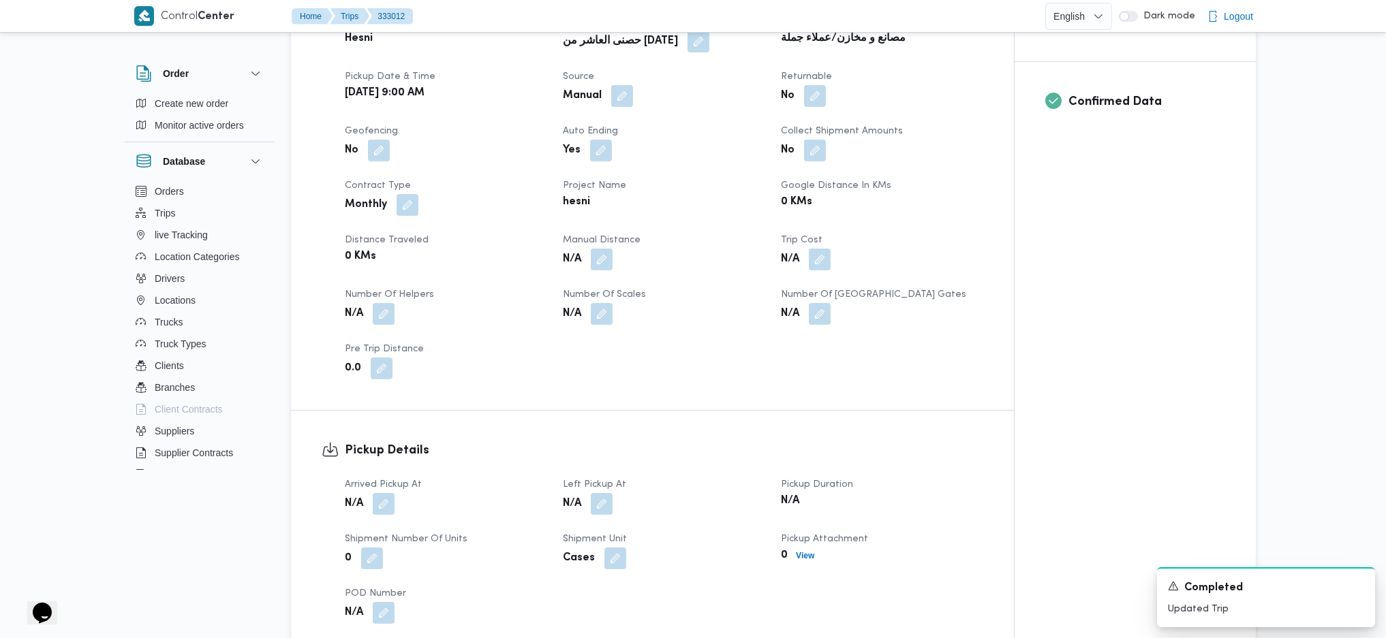
scroll to position [636, 0]
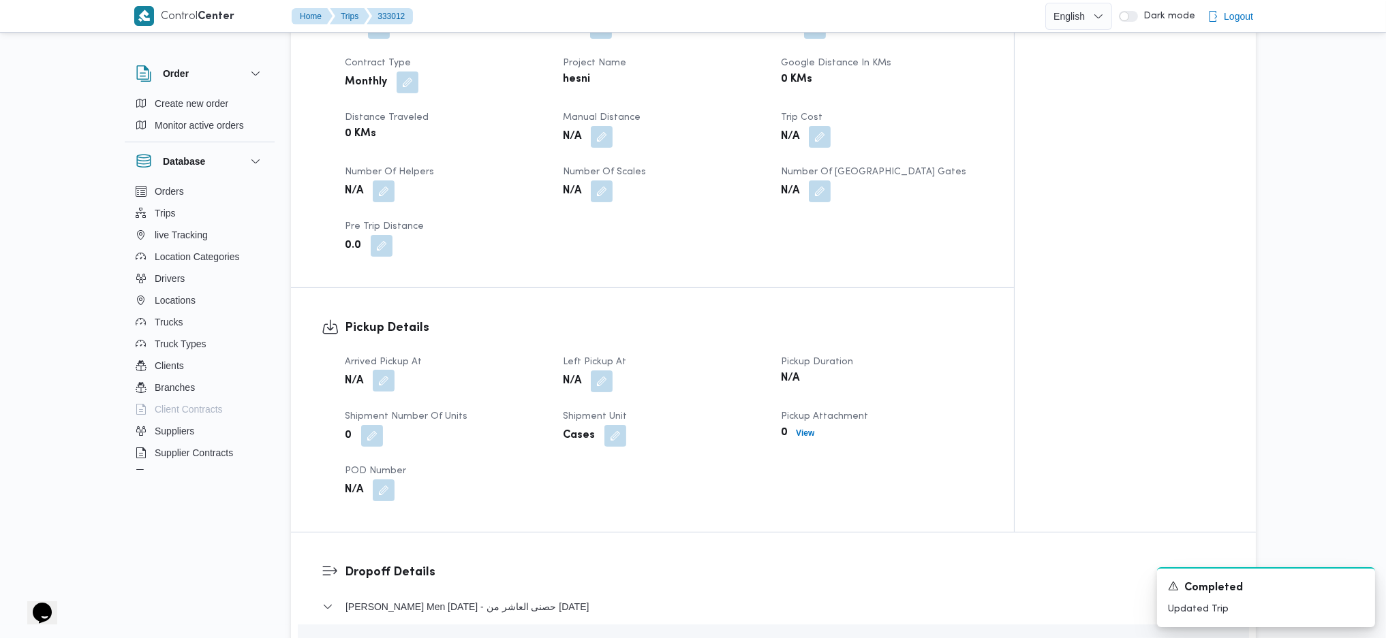
click at [391, 370] on button "button" at bounding box center [384, 381] width 22 height 22
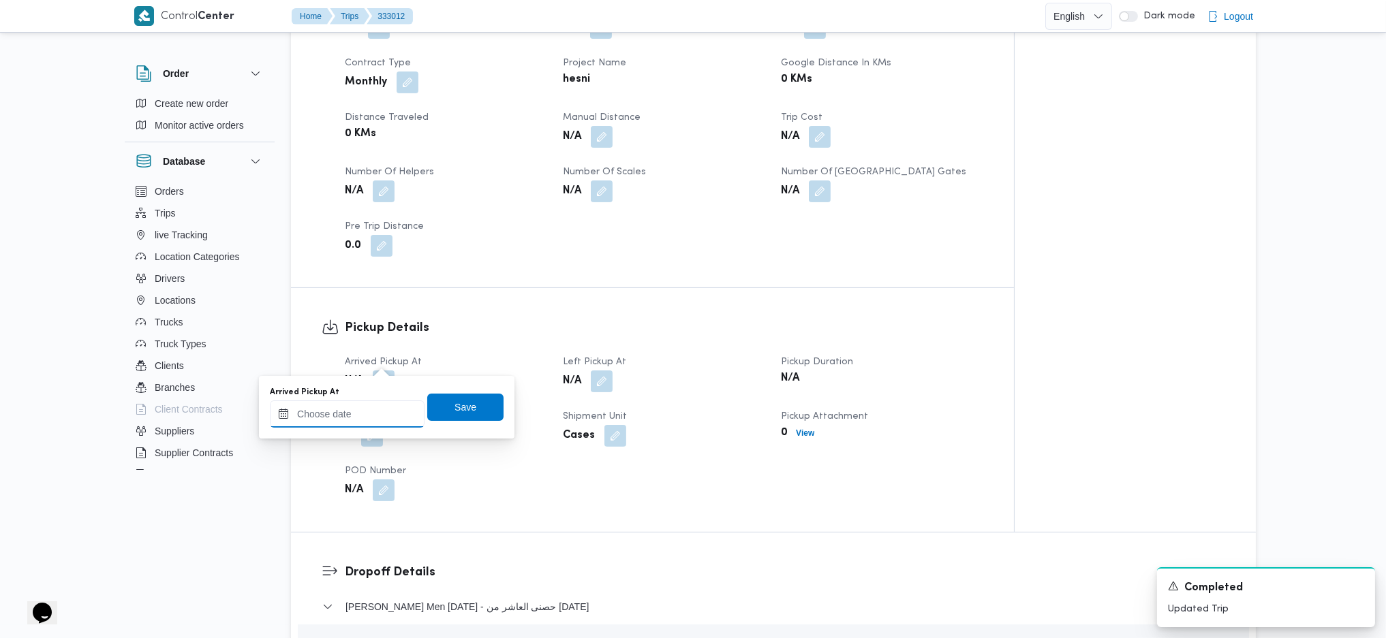
click at [379, 422] on input "Arrived Pickup At" at bounding box center [347, 414] width 155 height 27
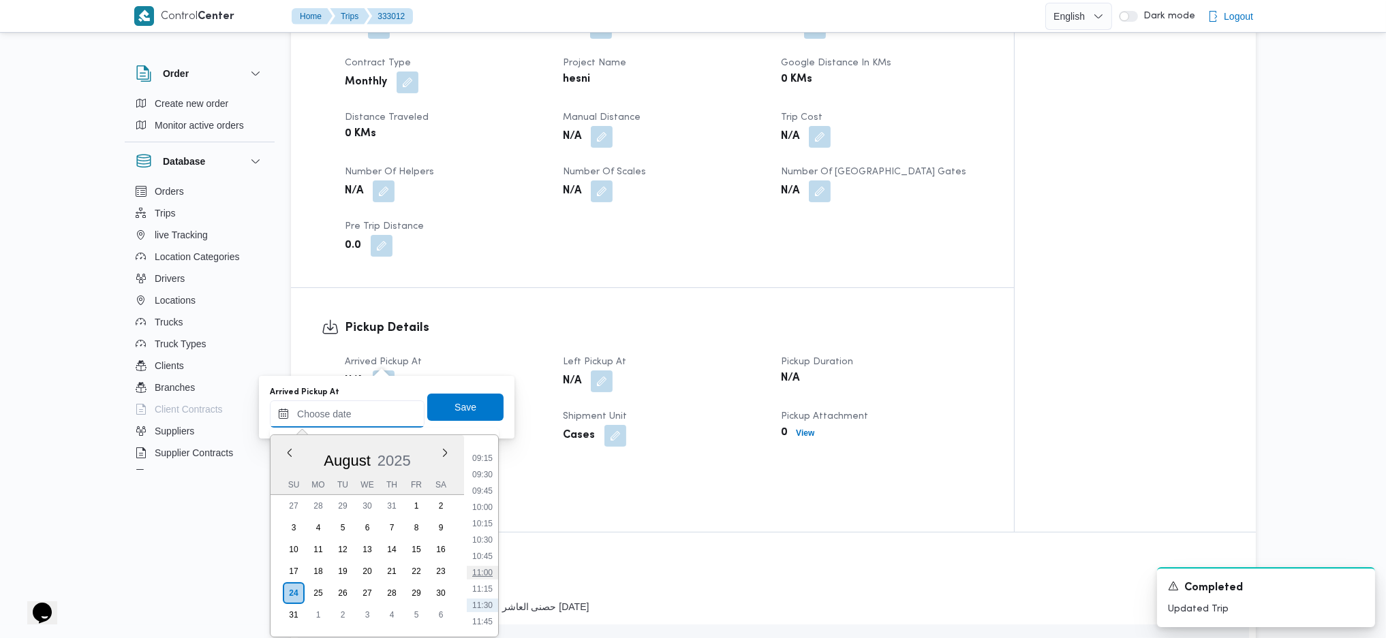
scroll to position [571, 0]
click at [488, 508] on li "09:30" at bounding box center [482, 504] width 31 height 14
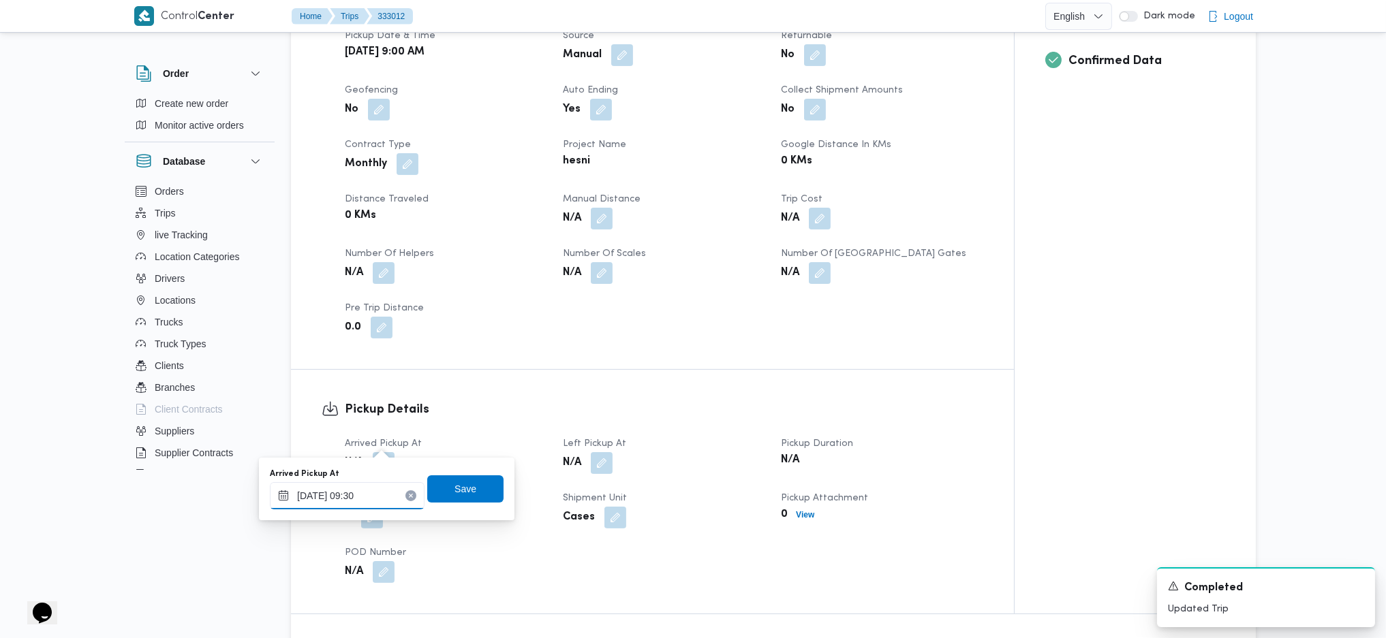
scroll to position [545, 0]
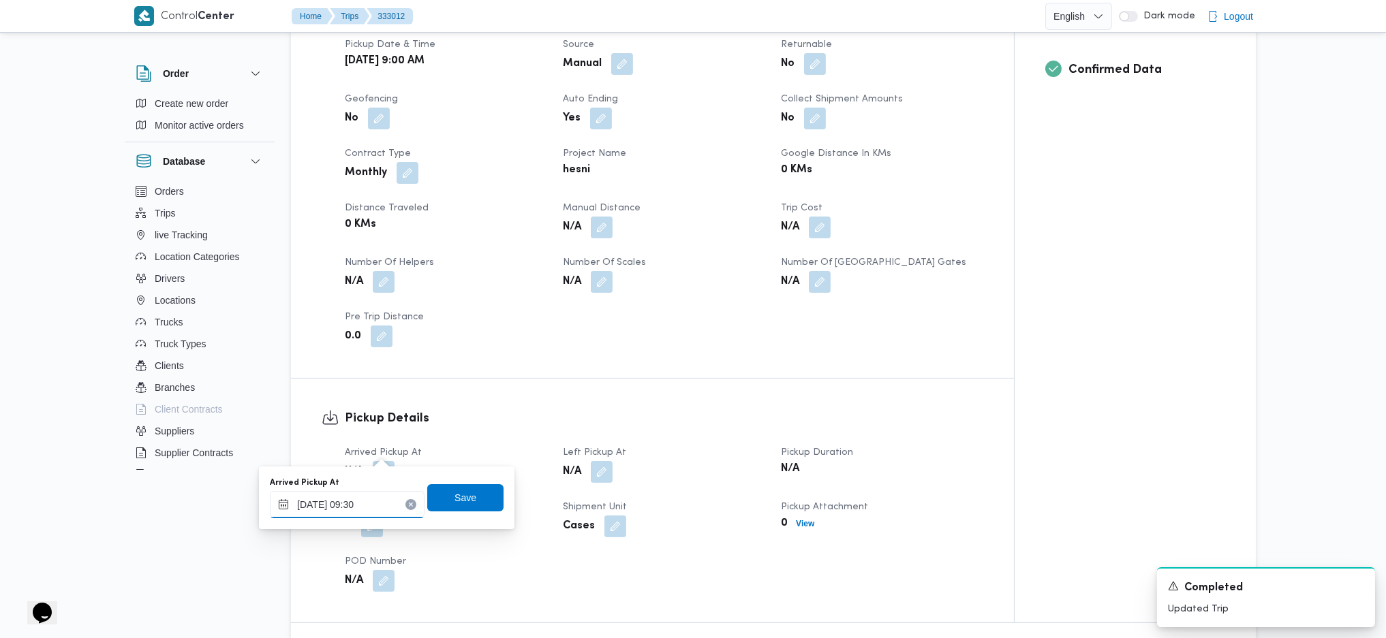
click at [376, 496] on input "24/08/2025 09:30" at bounding box center [347, 504] width 155 height 27
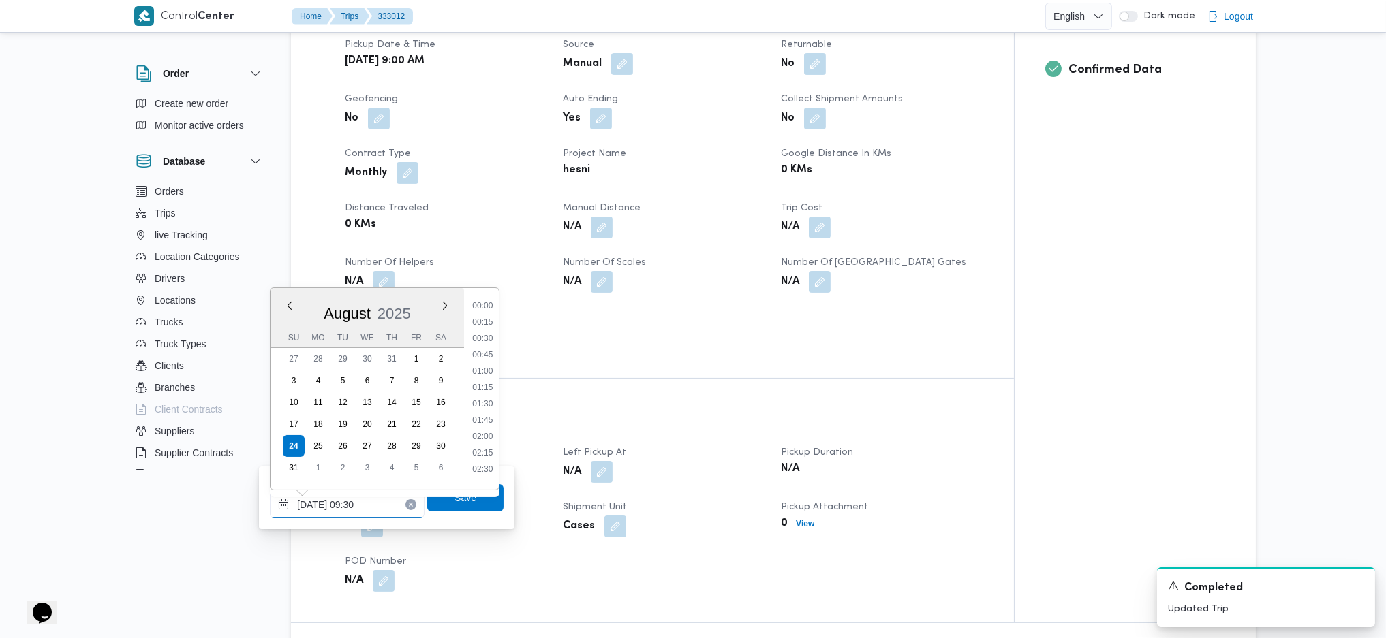
scroll to position [530, 0]
click at [489, 378] on li "09:15" at bounding box center [482, 381] width 31 height 14
type input "24/08/2025 09:15"
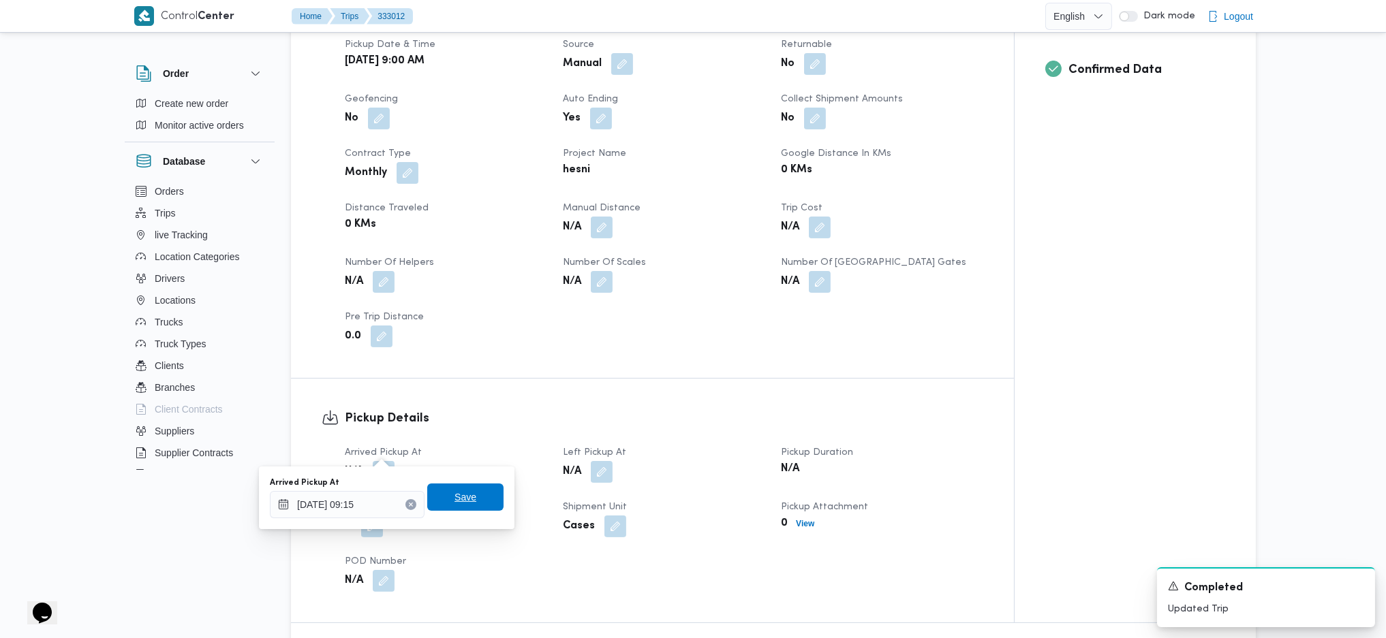
click at [459, 495] on span "Save" at bounding box center [465, 497] width 22 height 16
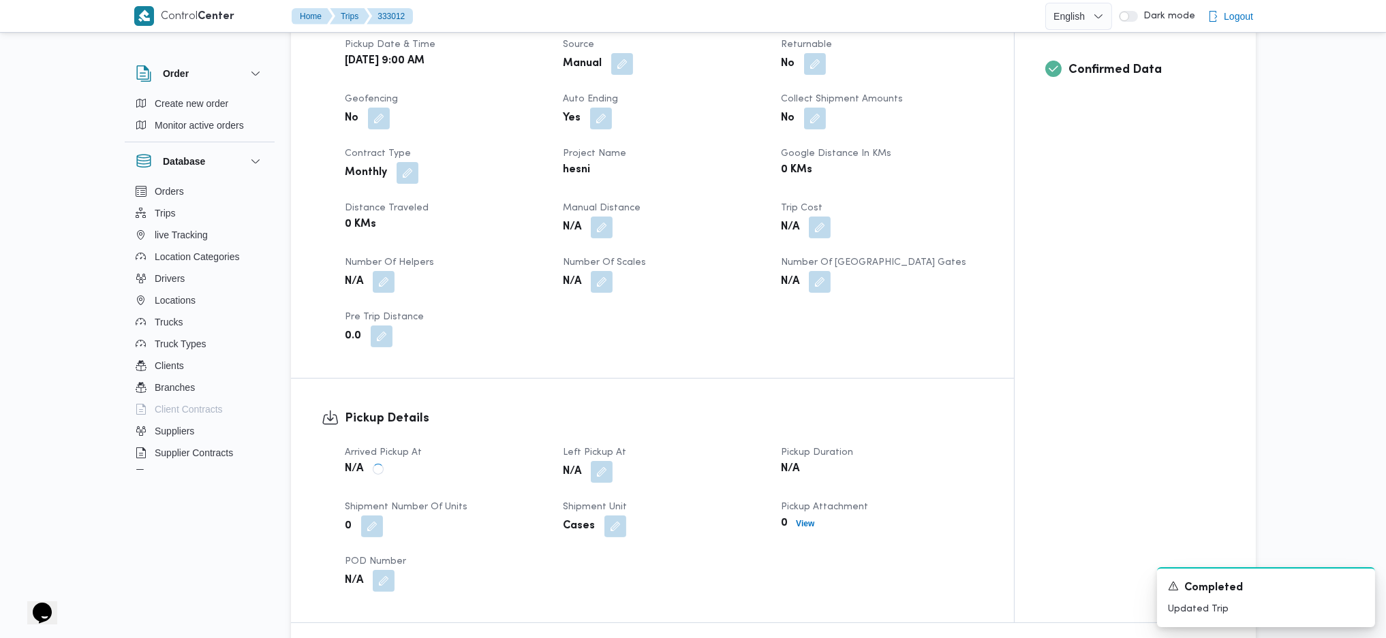
click at [606, 461] on button "button" at bounding box center [602, 472] width 22 height 22
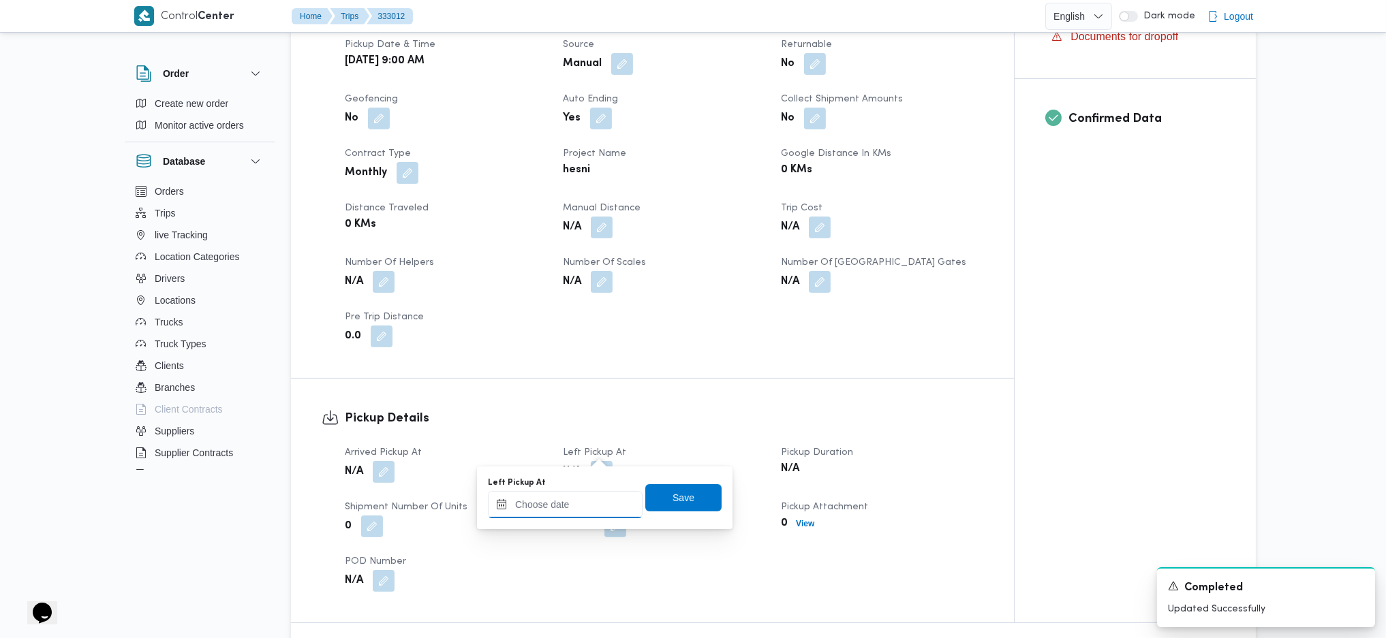
click at [559, 518] on div at bounding box center [565, 504] width 155 height 27
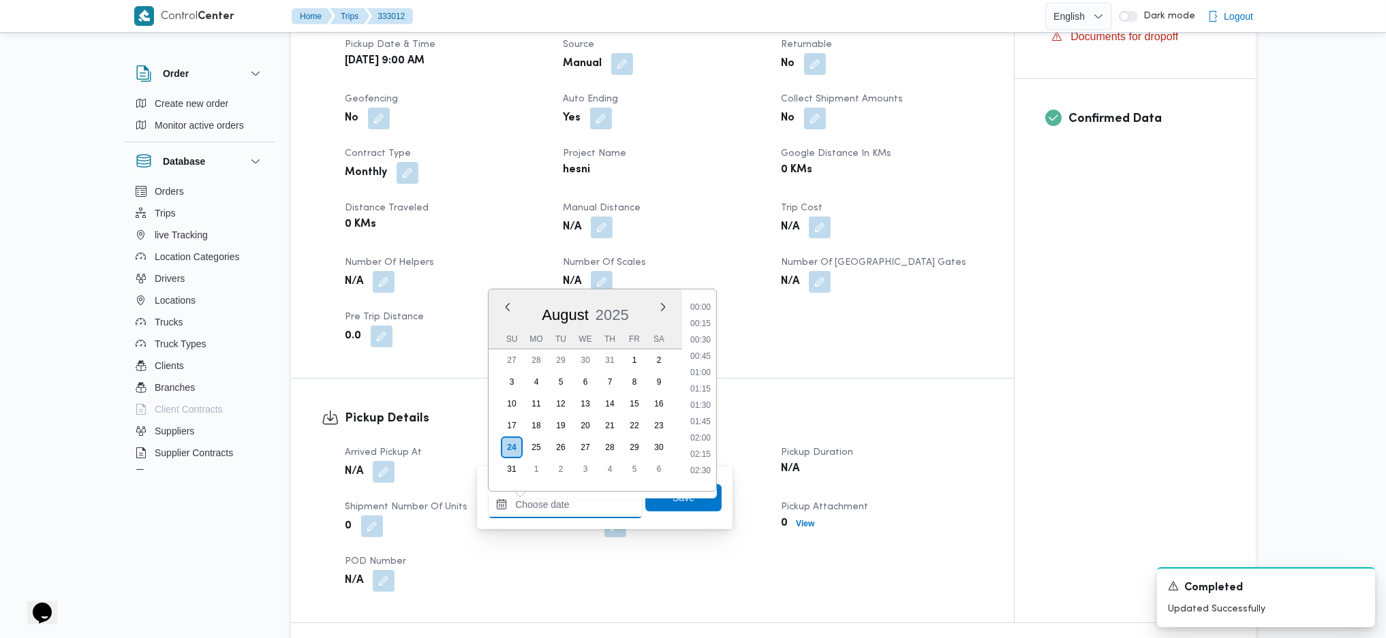
scroll to position [661, 0]
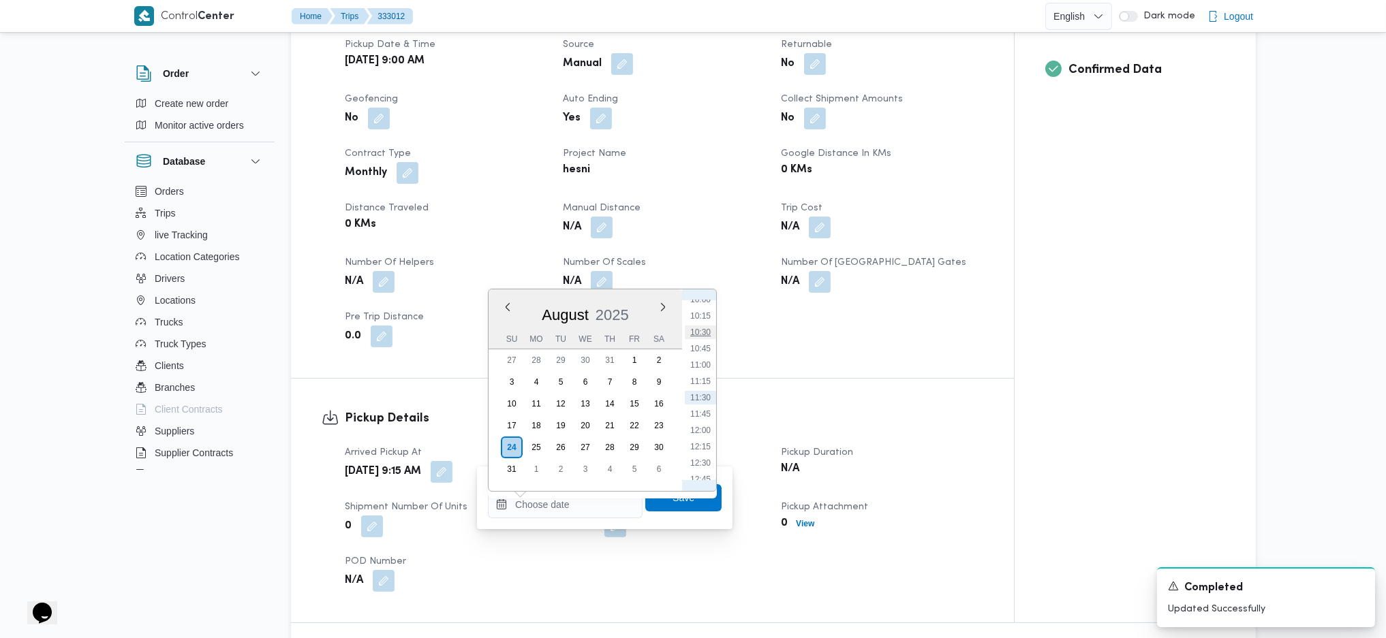
click at [707, 333] on li "10:30" at bounding box center [700, 333] width 31 height 14
type input "24/08/2025 10:30"
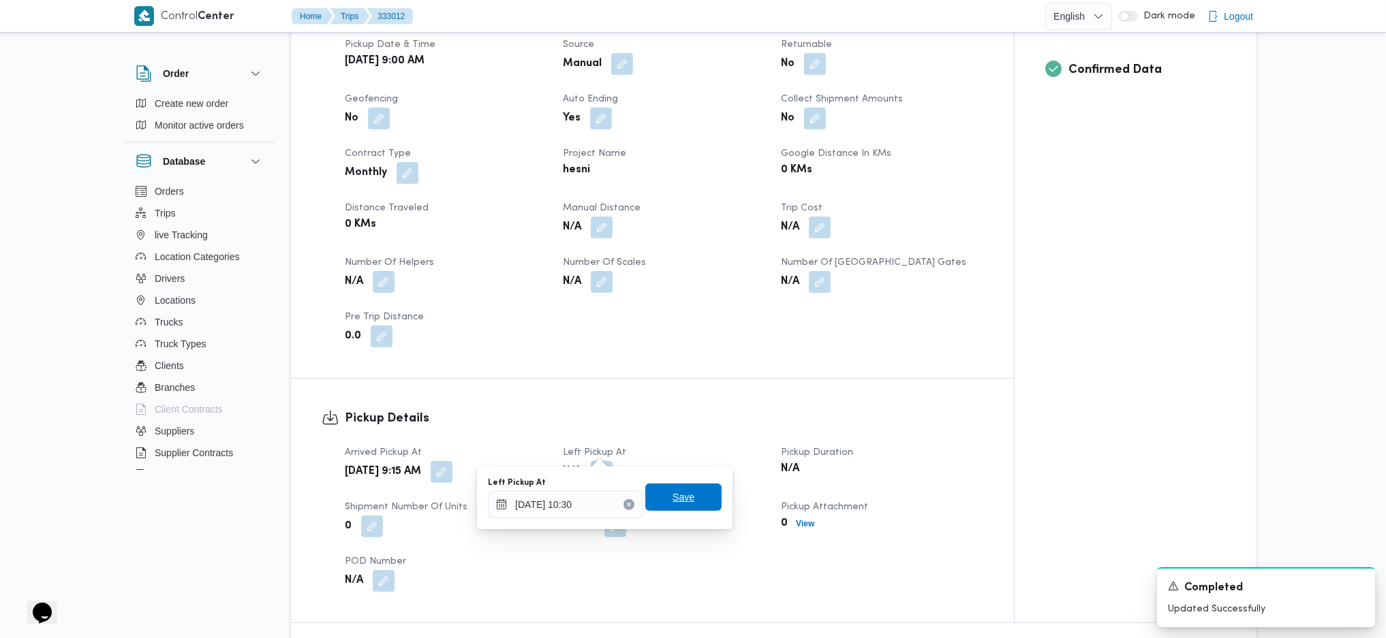
click at [659, 499] on span "Save" at bounding box center [683, 497] width 76 height 27
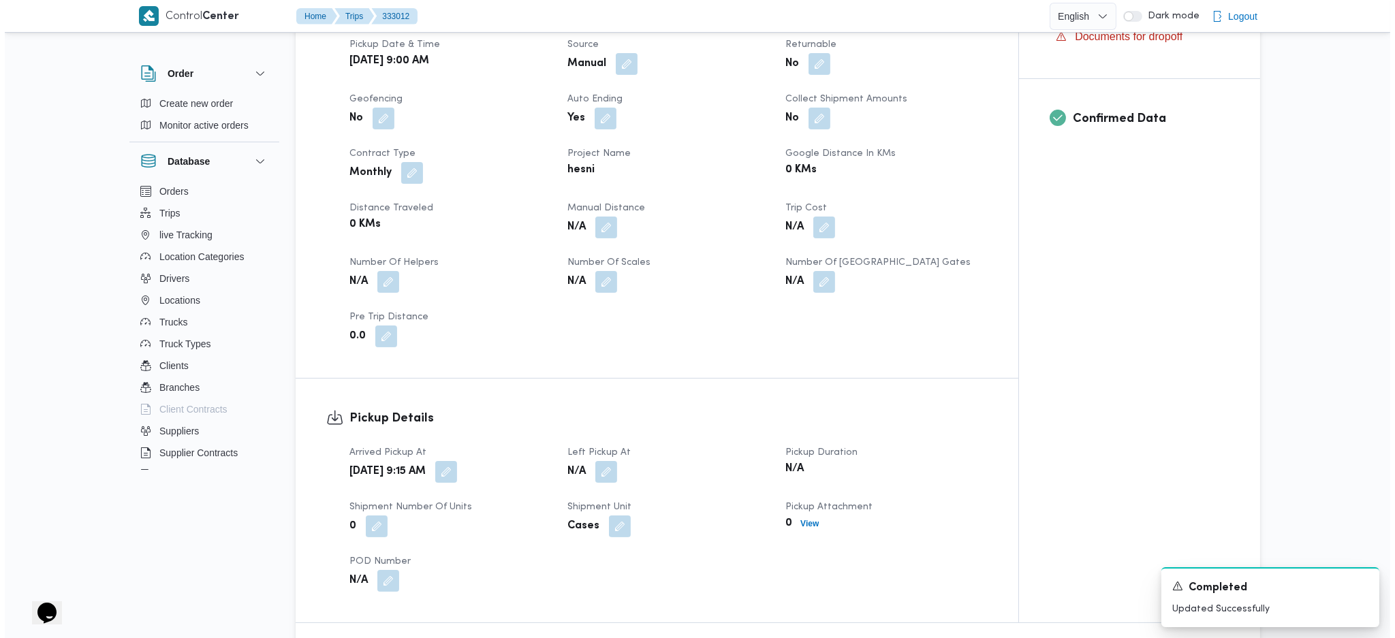
scroll to position [0, 0]
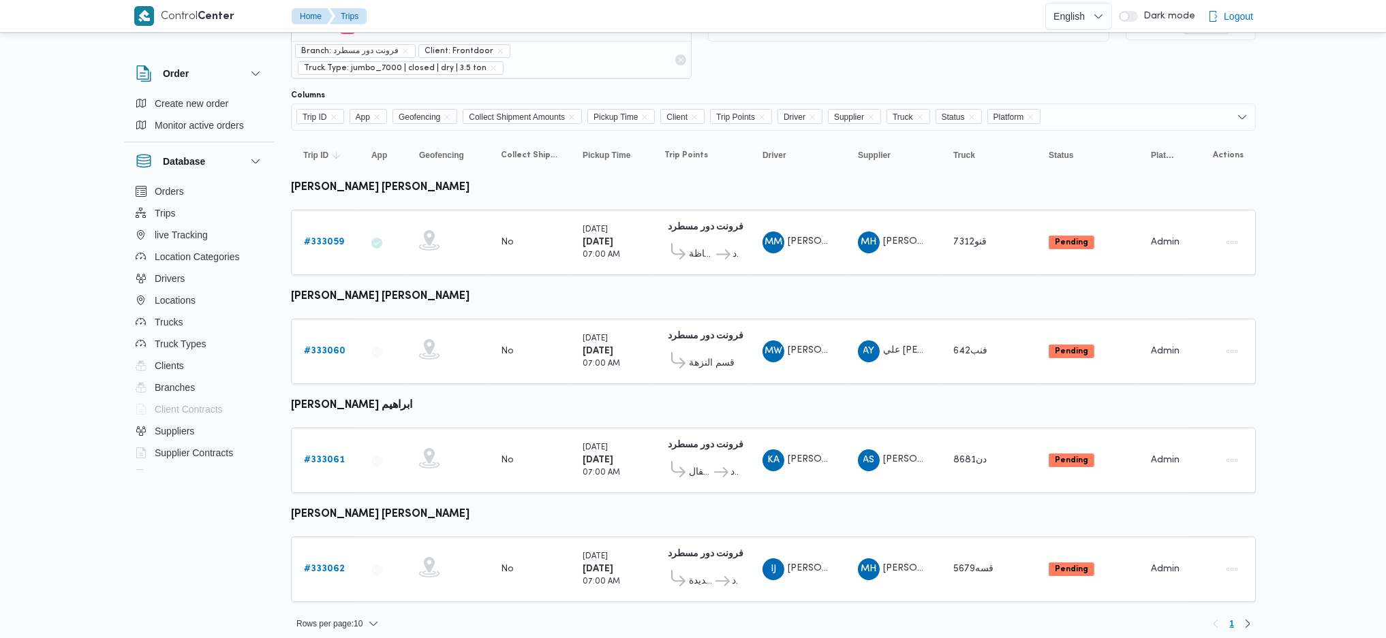
scroll to position [52, 0]
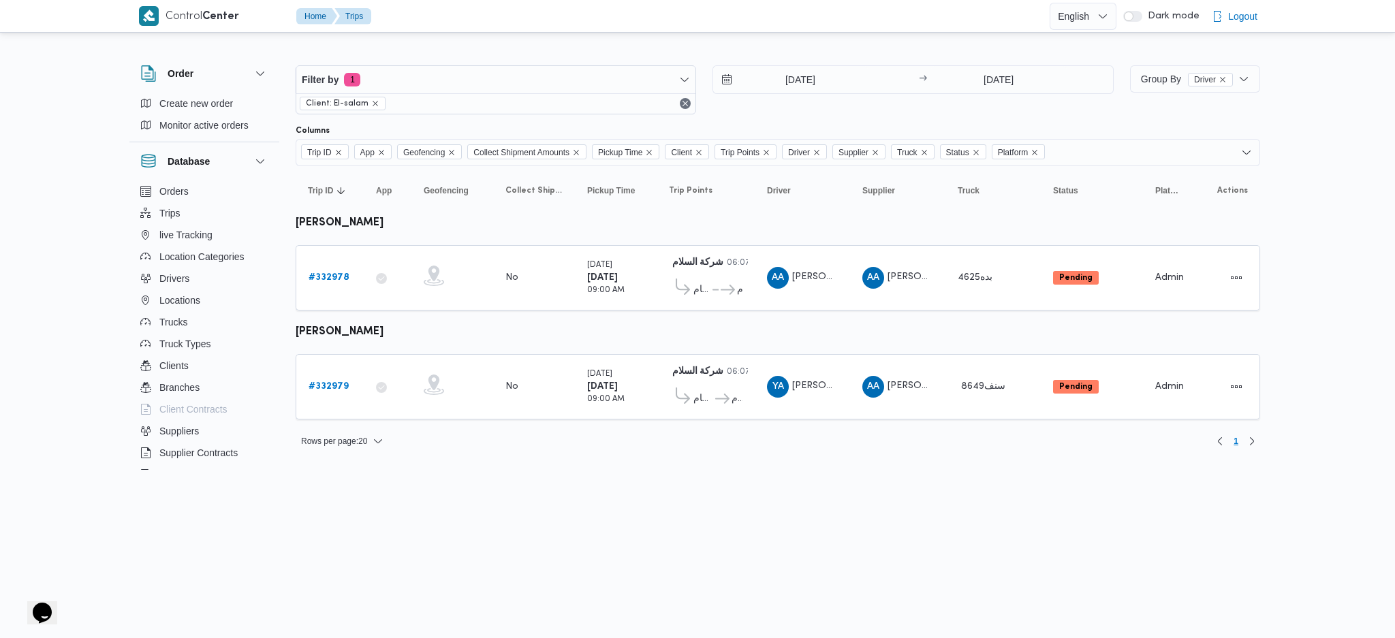
click at [979, 95] on div "23/8/2025 → 23/8/2025" at bounding box center [913, 89] width 401 height 49
click at [988, 80] on input "23/8/2025" at bounding box center [999, 79] width 136 height 27
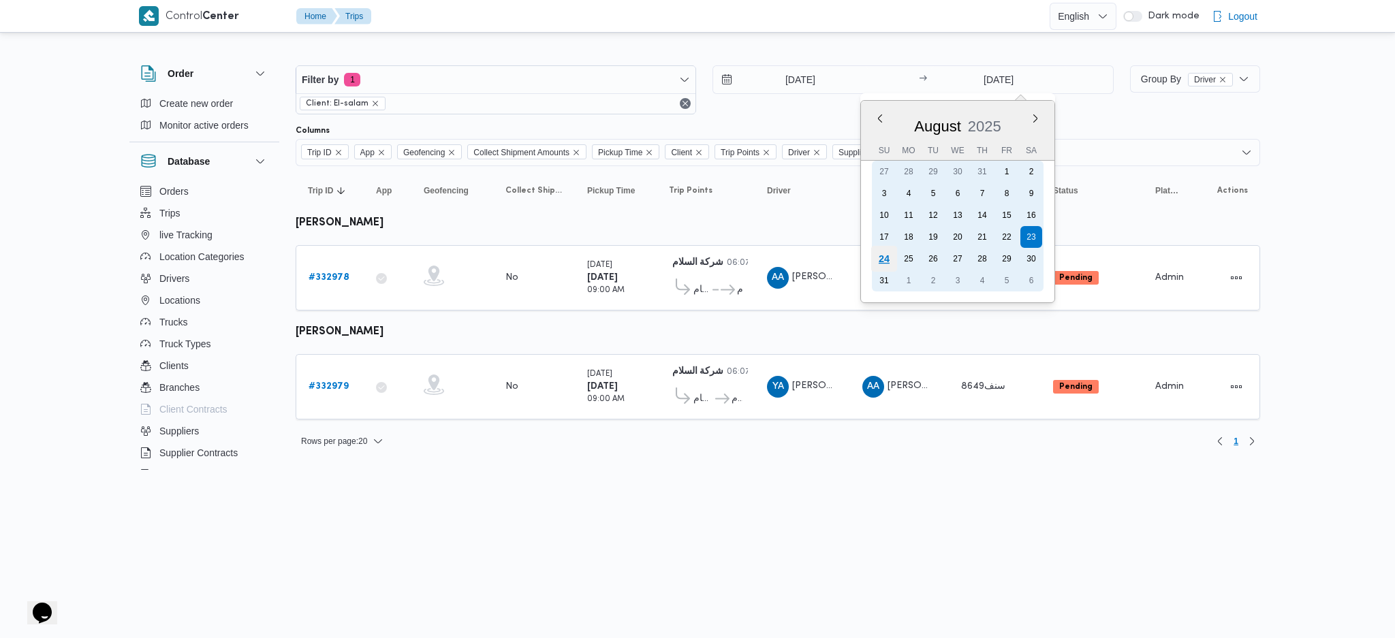
click at [892, 250] on div "27 28 29 30 31 1 2 3 4 5 6 7 8 9 10 11 12 13 14 15 16 17 18 19 20 21 22 23 24 2…" at bounding box center [958, 226] width 172 height 131
click at [886, 258] on div "24" at bounding box center [884, 259] width 26 height 26
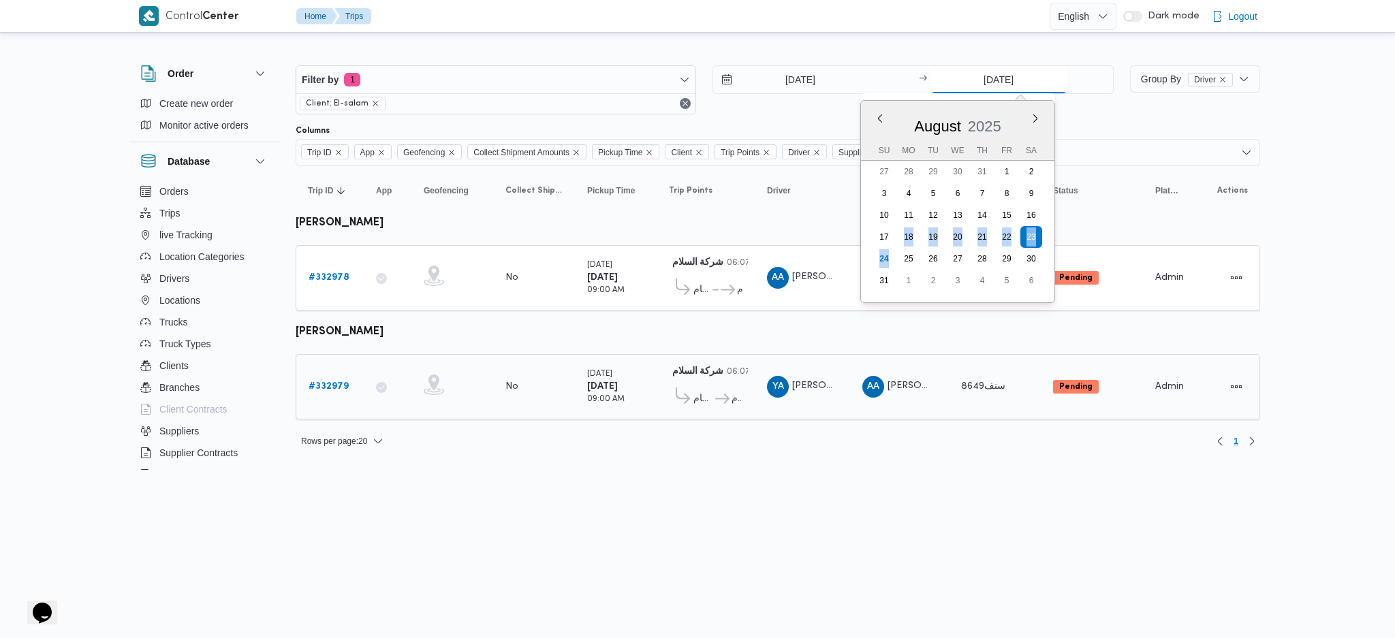
type input "24/8/2025"
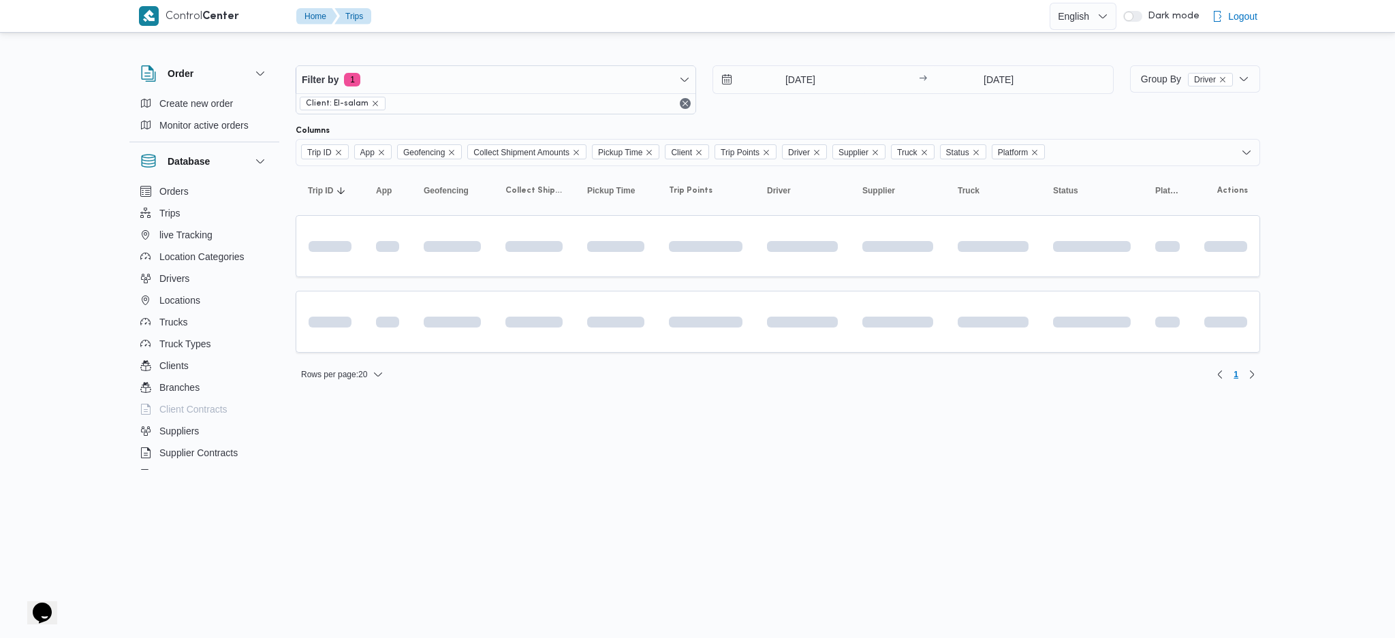
click at [749, 424] on html "Control Center Home Trips English عربي Dark mode Logout Order Create new order …" at bounding box center [697, 319] width 1395 height 638
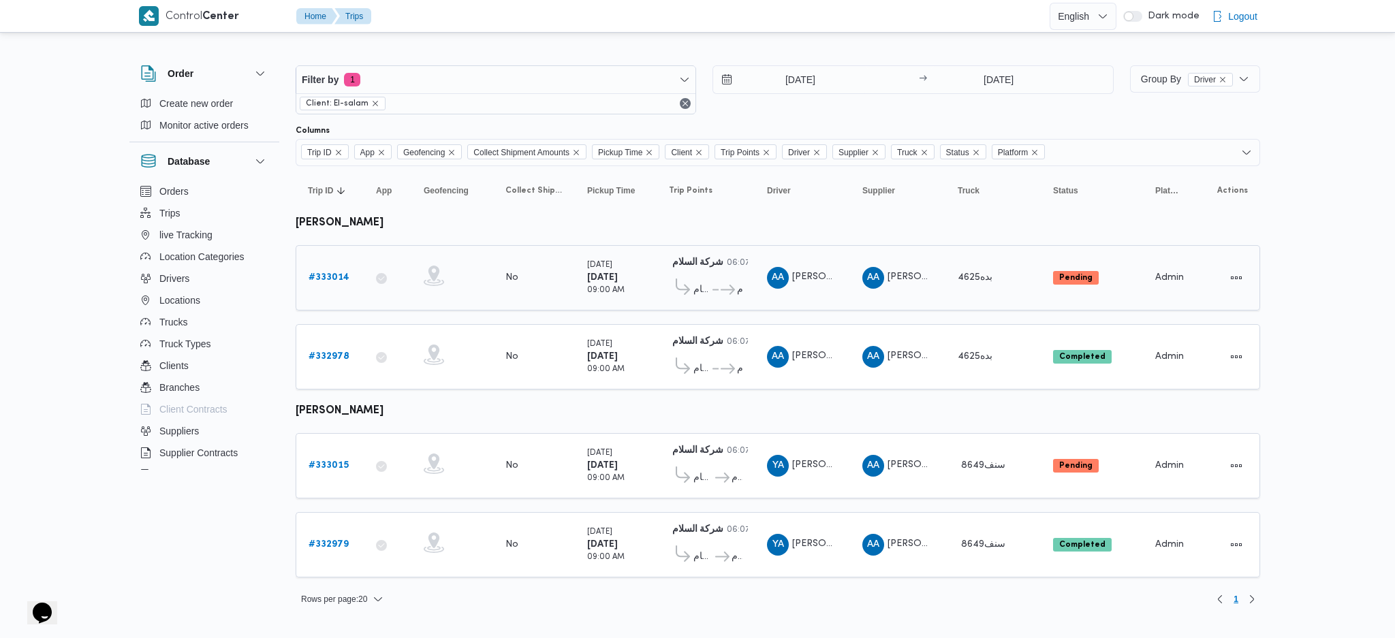
click at [341, 277] on b "# 333014" at bounding box center [329, 277] width 41 height 9
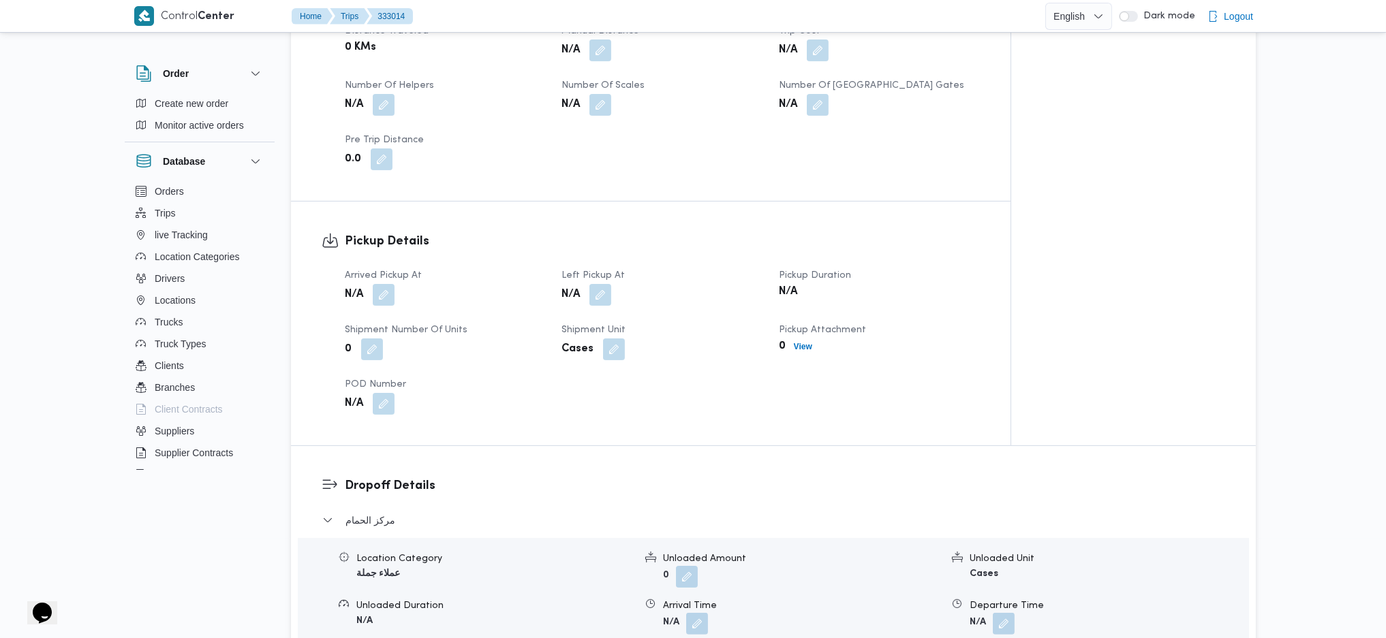
scroll to position [817, 0]
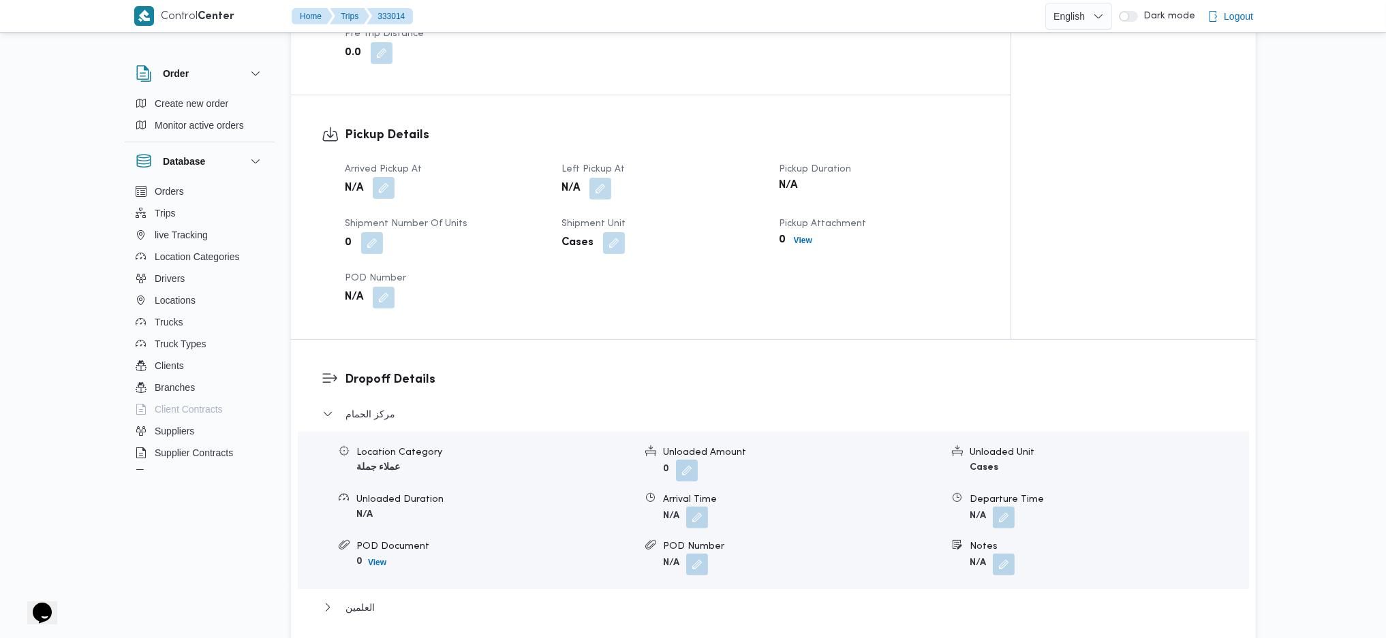
click at [379, 199] on button "button" at bounding box center [384, 188] width 22 height 22
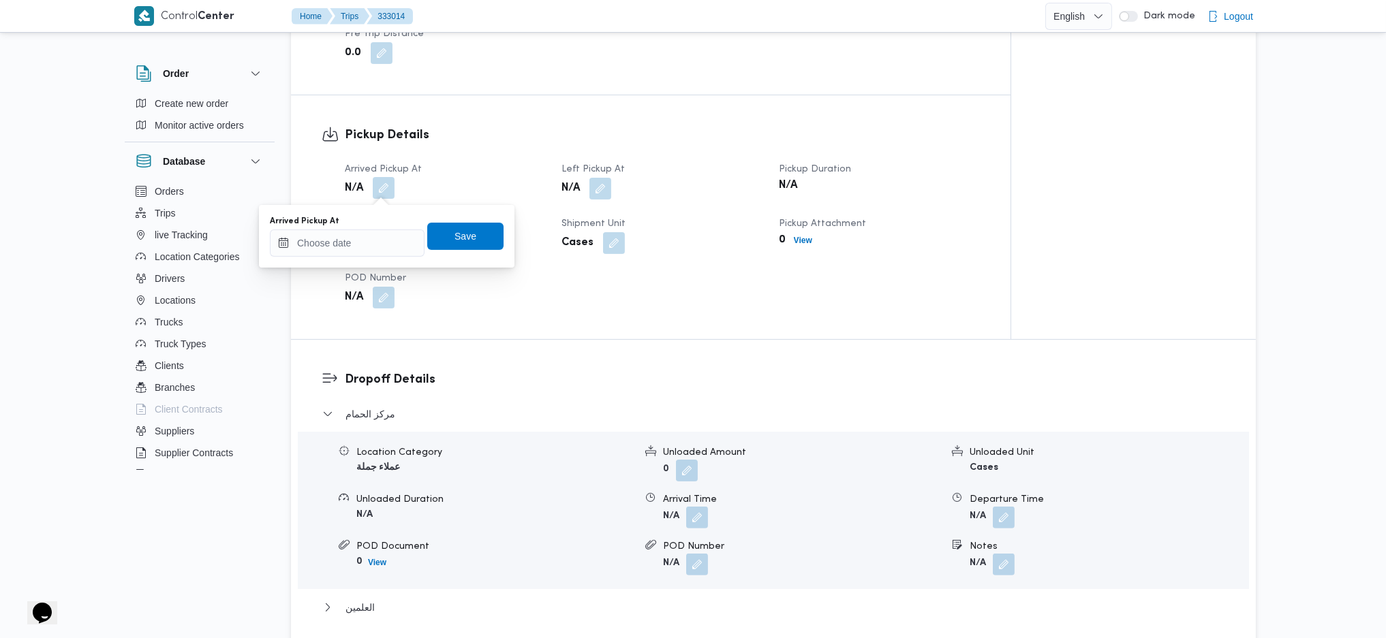
click at [373, 205] on div at bounding box center [373, 205] width 0 height 0
click at [361, 248] on input "Arrived Pickup At" at bounding box center [347, 243] width 155 height 27
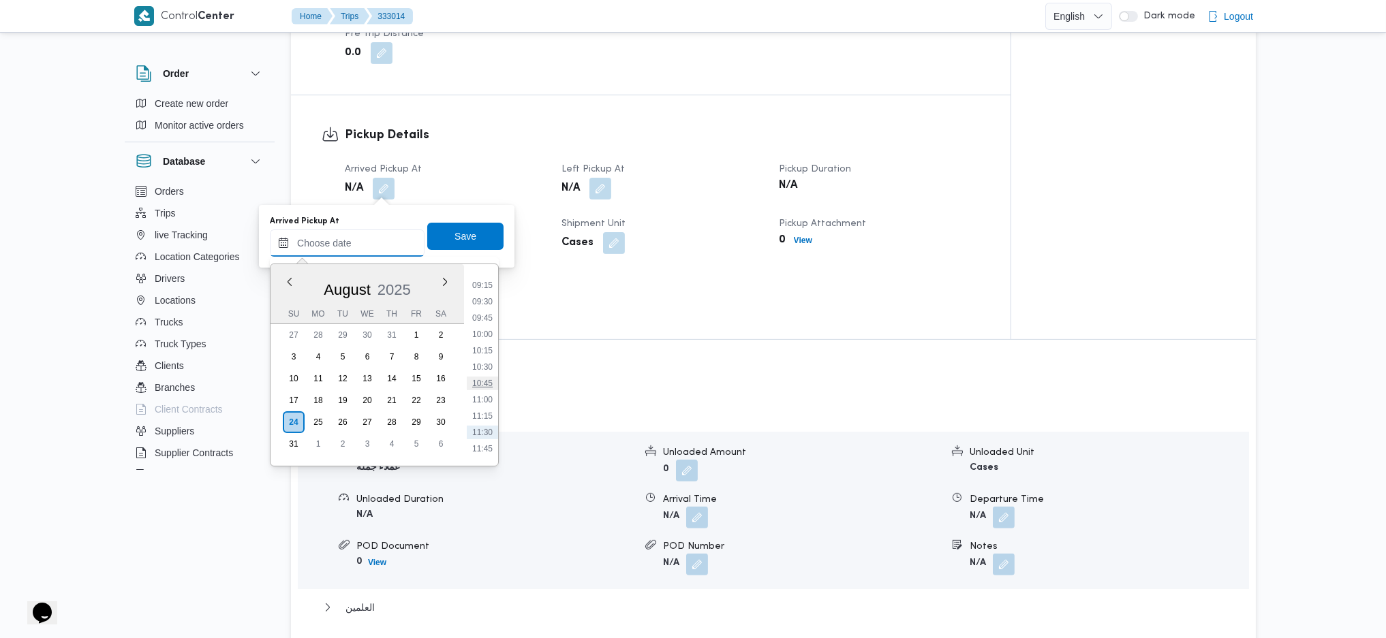
scroll to position [571, 0]
click at [474, 300] on li "09:00" at bounding box center [482, 300] width 31 height 14
type input "24/08/2025 09:00"
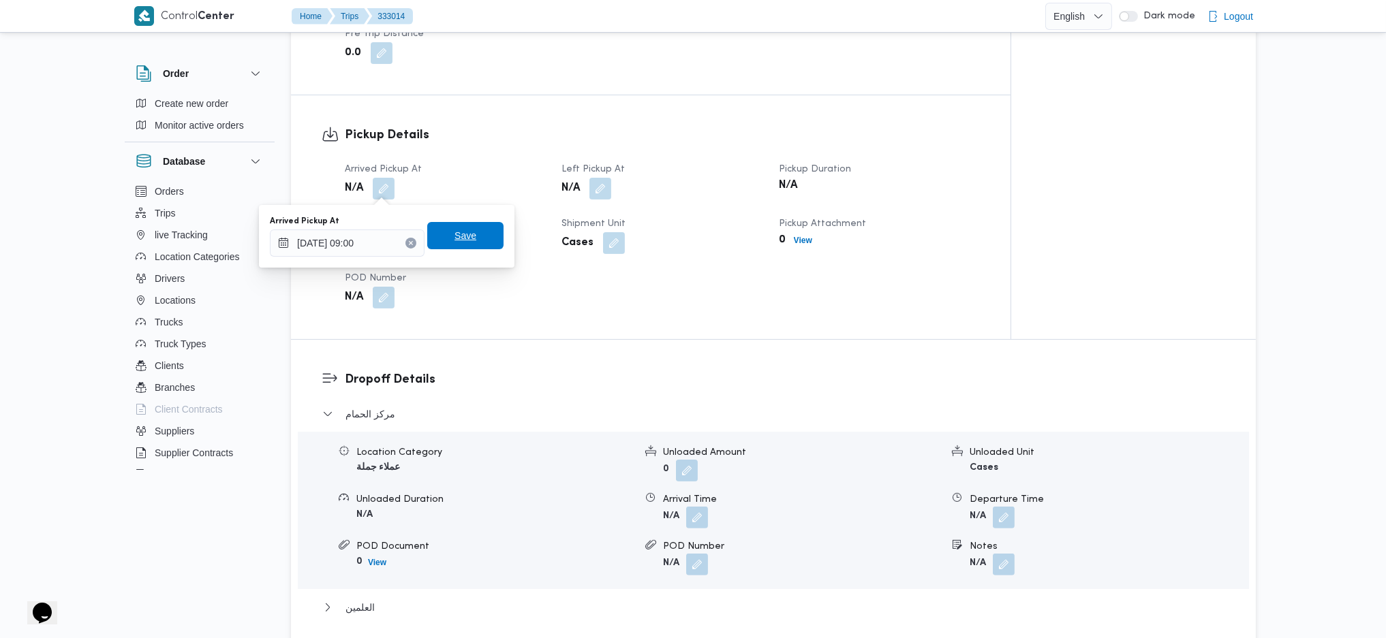
click at [459, 234] on span "Save" at bounding box center [465, 236] width 22 height 16
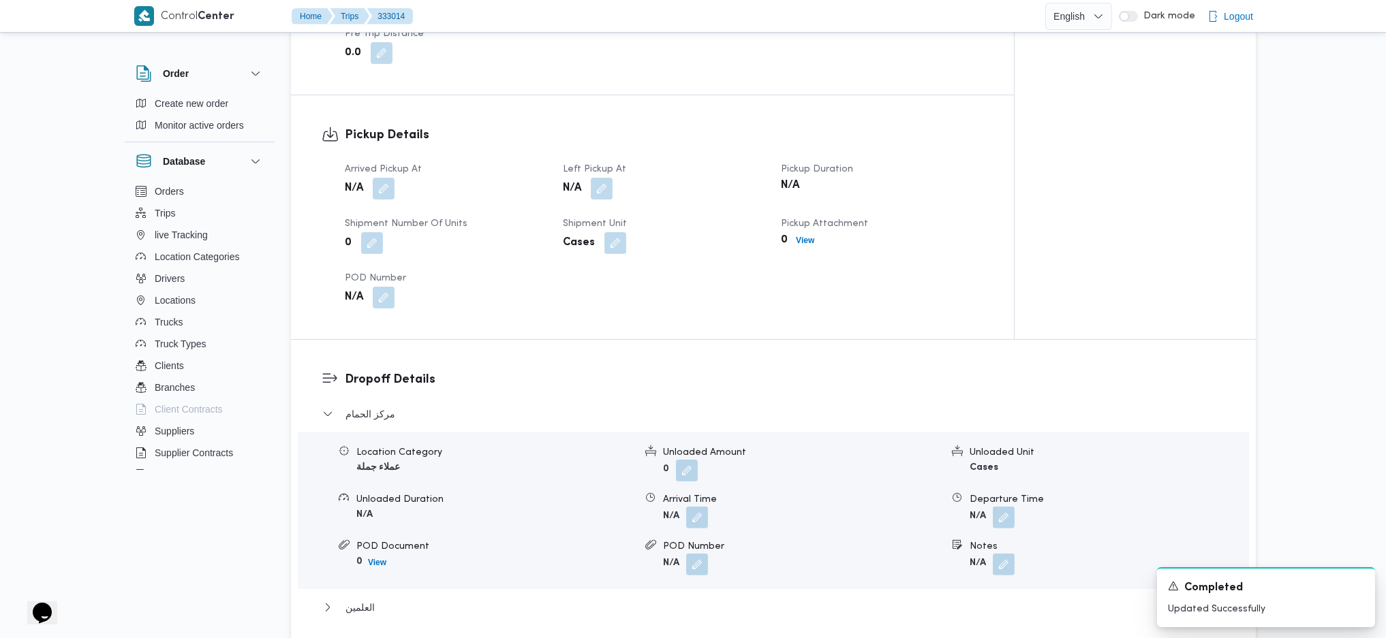
click at [585, 204] on div "Arrived Pickup At N/A Left Pickup At N/A Pickup Duration N/A Shipment Number of…" at bounding box center [664, 234] width 655 height 163
click at [601, 200] on div "N/A" at bounding box center [663, 188] width 204 height 25
click at [609, 181] on button "button" at bounding box center [600, 188] width 22 height 22
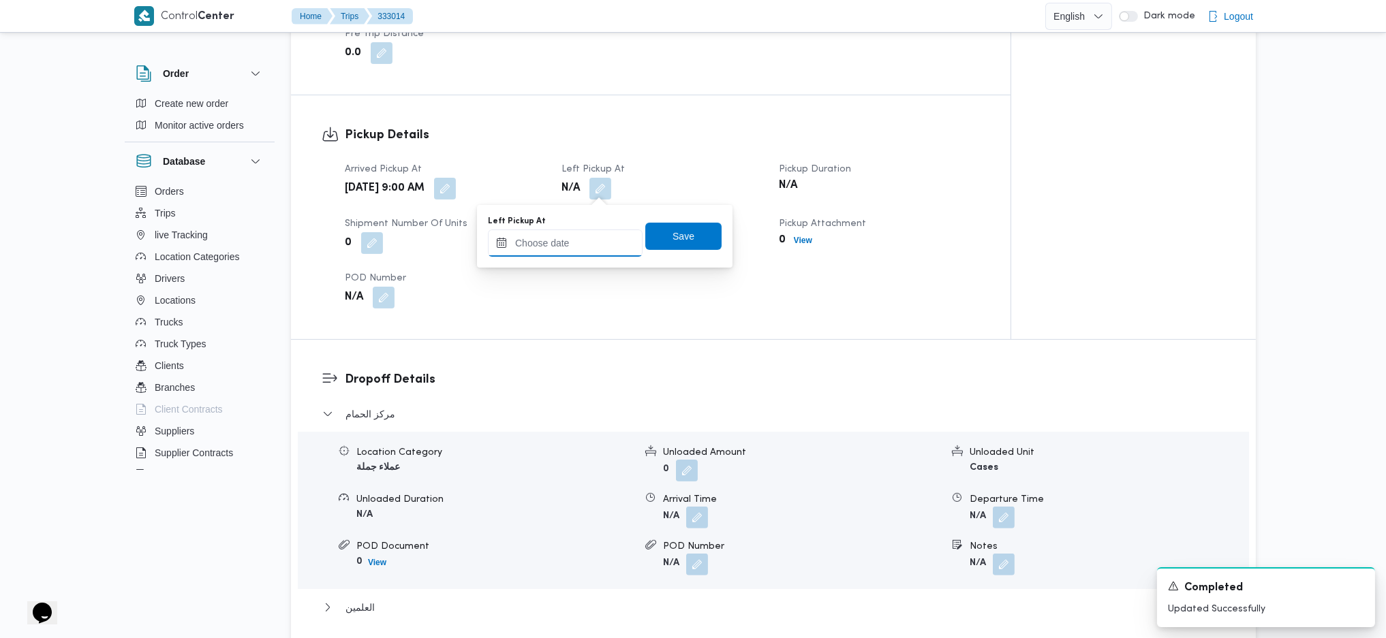
click at [573, 243] on input "Left Pickup At" at bounding box center [565, 243] width 155 height 27
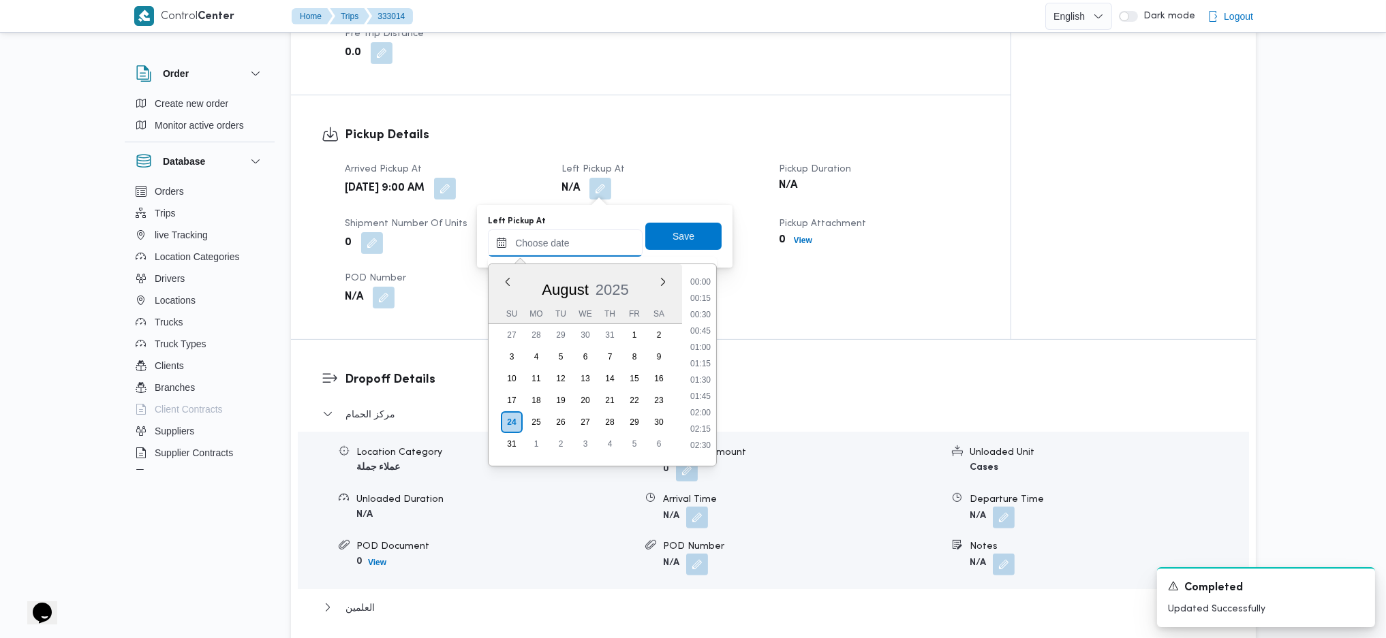
scroll to position [661, 0]
click at [701, 302] on li "10:30" at bounding box center [700, 307] width 31 height 14
type input "24/08/2025 10:30"
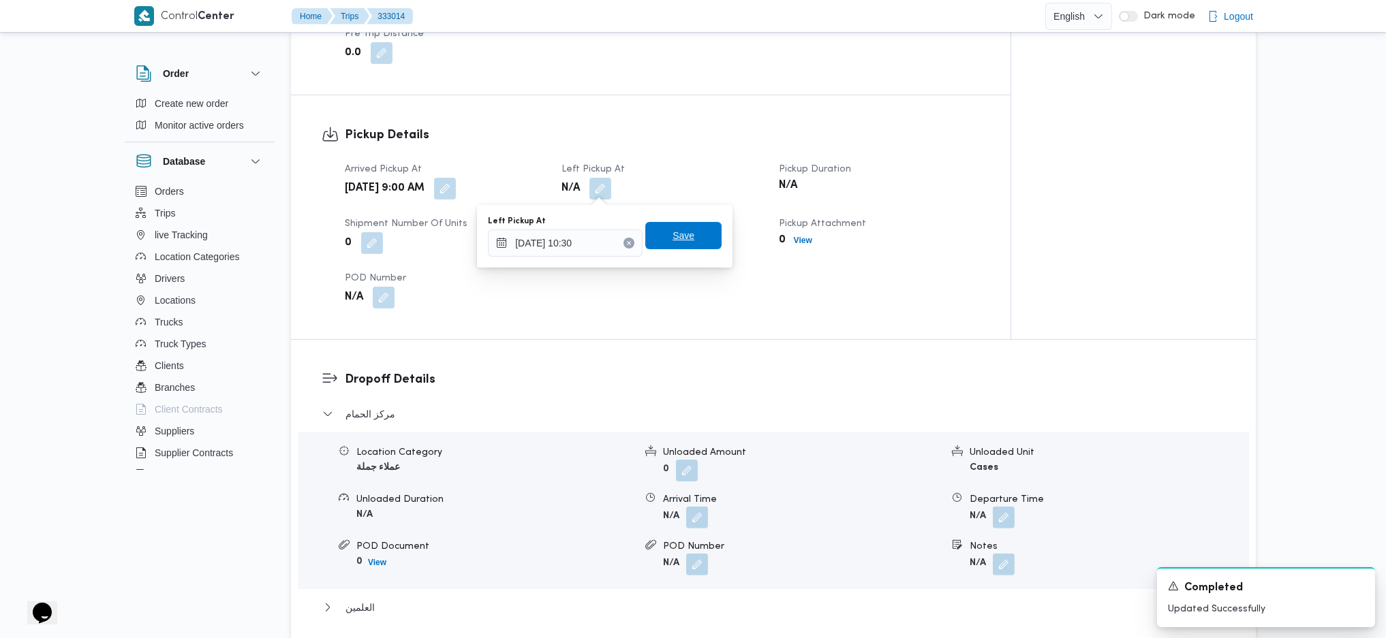
click at [676, 239] on span "Save" at bounding box center [683, 236] width 22 height 16
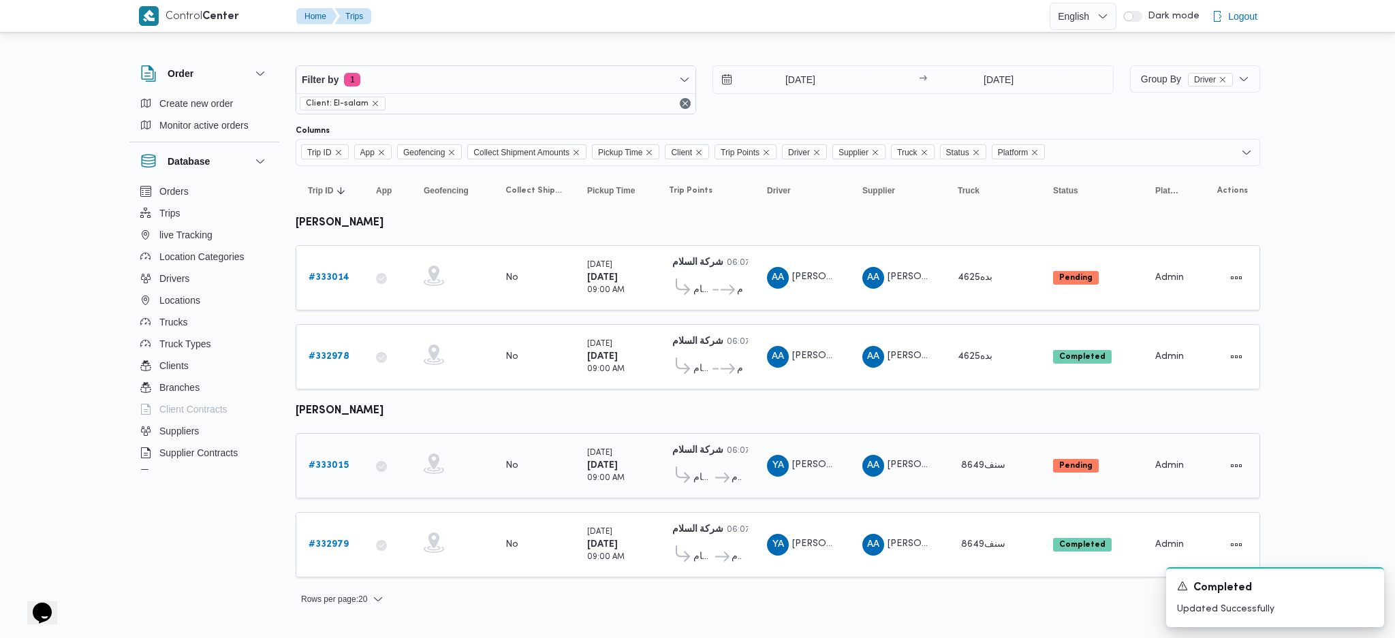
click at [330, 424] on b "# 333015" at bounding box center [329, 465] width 40 height 9
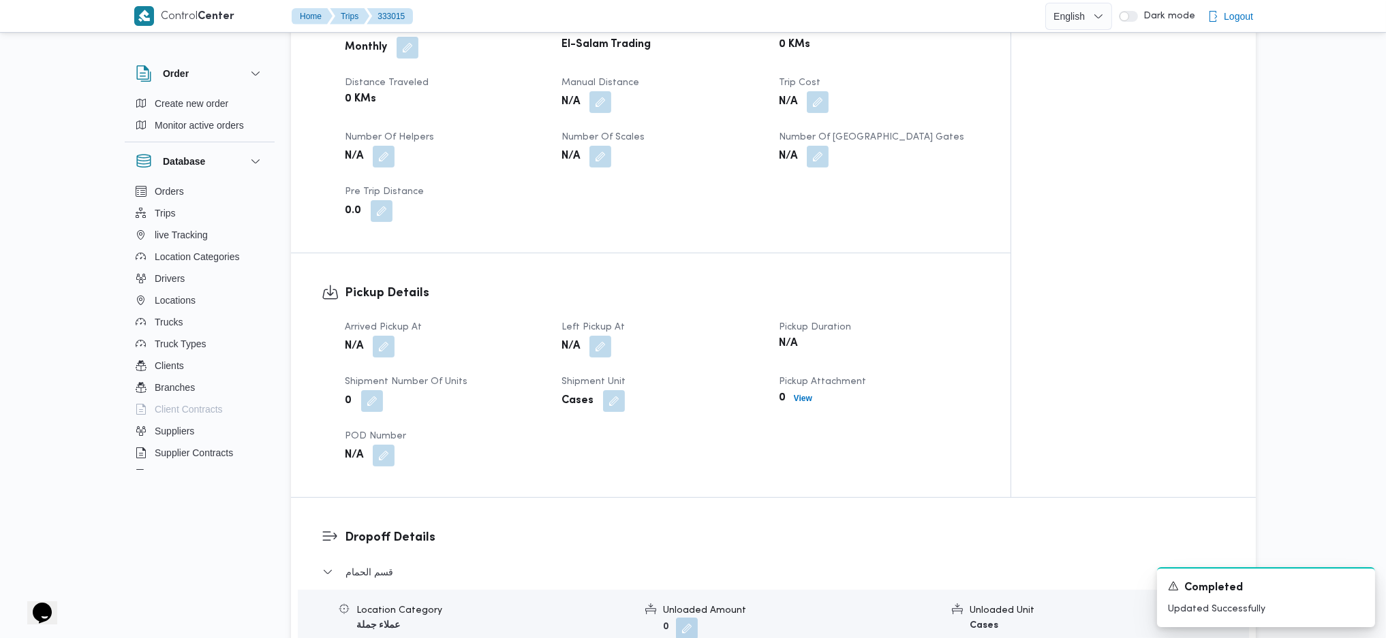
scroll to position [726, 0]
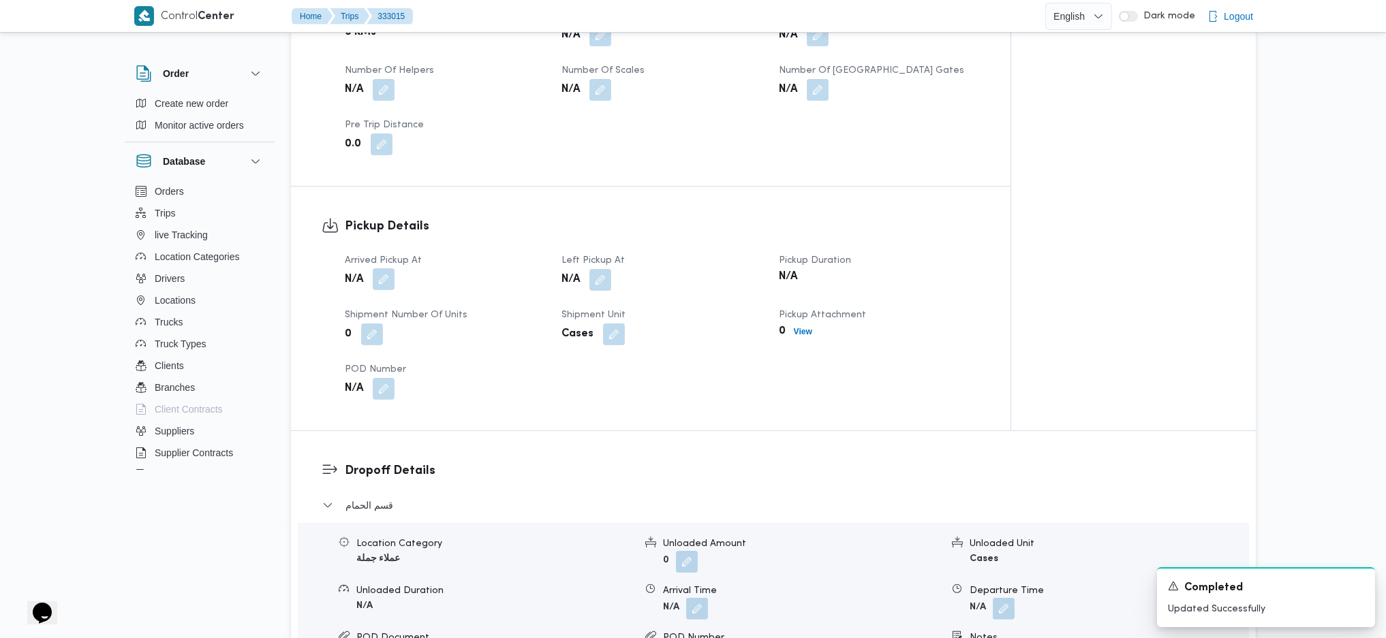
click at [390, 283] on button "button" at bounding box center [384, 279] width 22 height 22
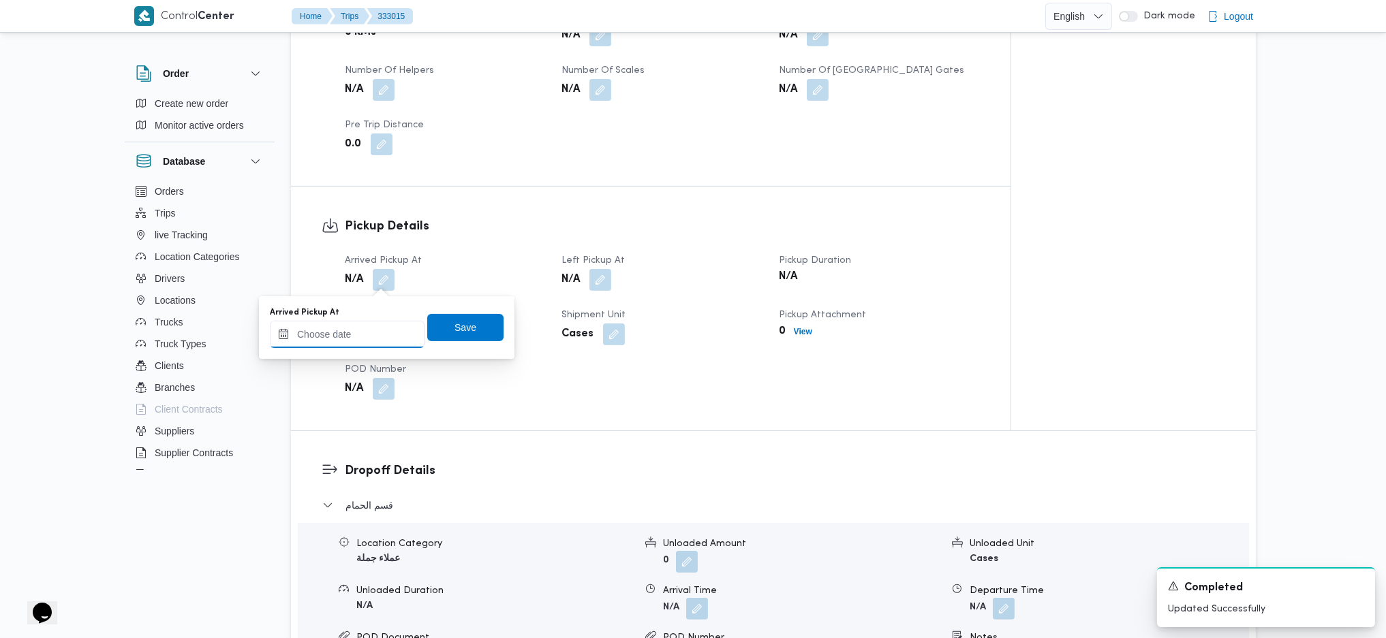
click at [360, 344] on input "Arrived Pickup At" at bounding box center [347, 334] width 155 height 27
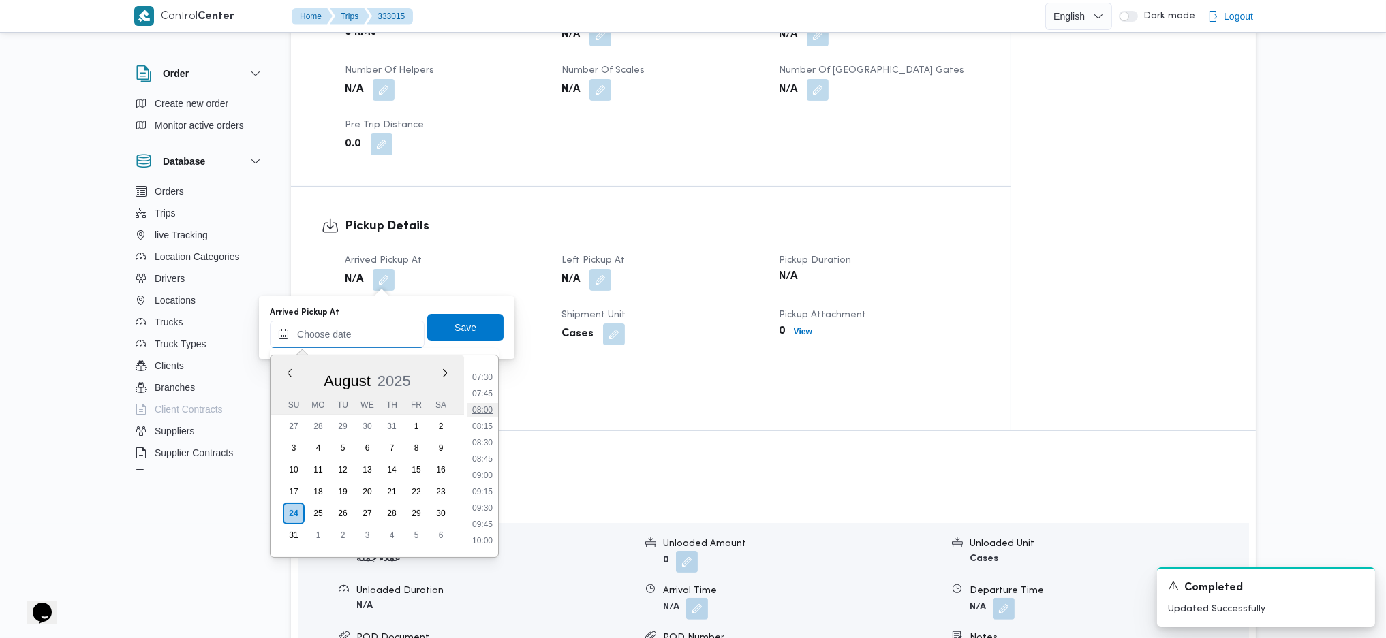
scroll to position [480, 0]
click at [480, 424] on li "09:00" at bounding box center [482, 482] width 31 height 14
type input "[DATE] 09:00"
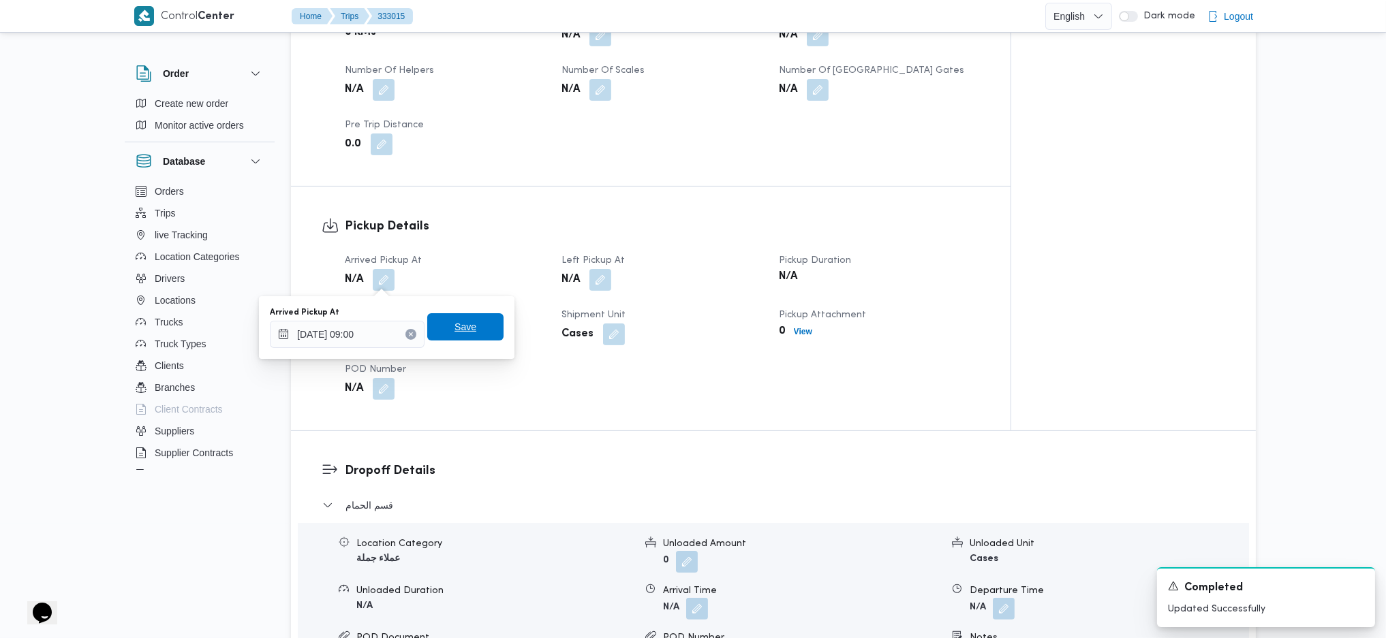
click at [454, 322] on span "Save" at bounding box center [465, 327] width 22 height 16
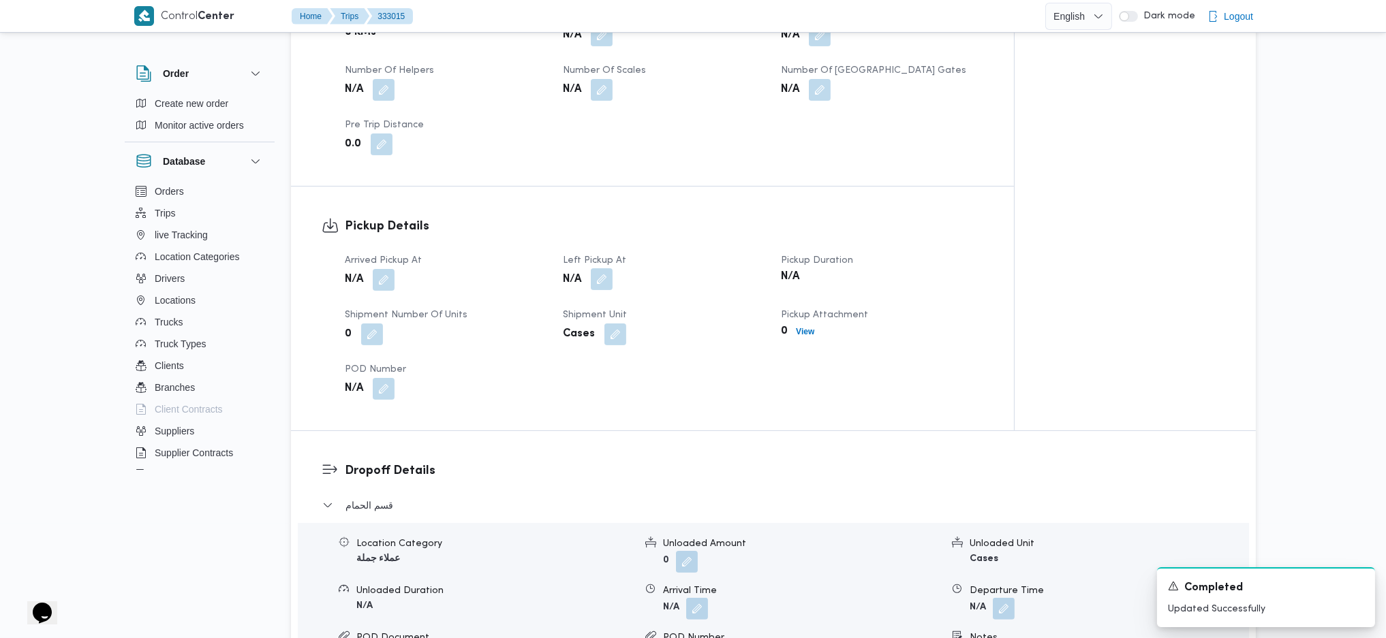
click at [602, 283] on button "button" at bounding box center [602, 279] width 22 height 22
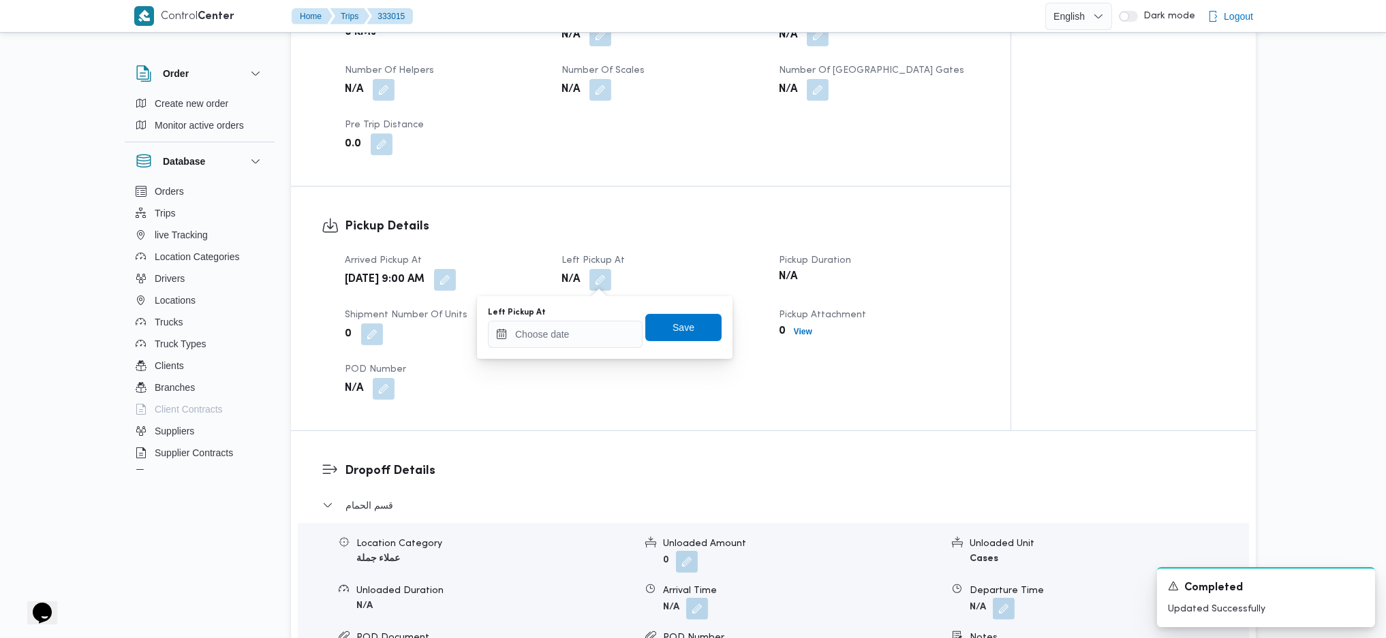
click at [546, 377] on div "N/A" at bounding box center [444, 389] width 203 height 25
click at [568, 345] on input "Left Pickup At" at bounding box center [565, 334] width 155 height 27
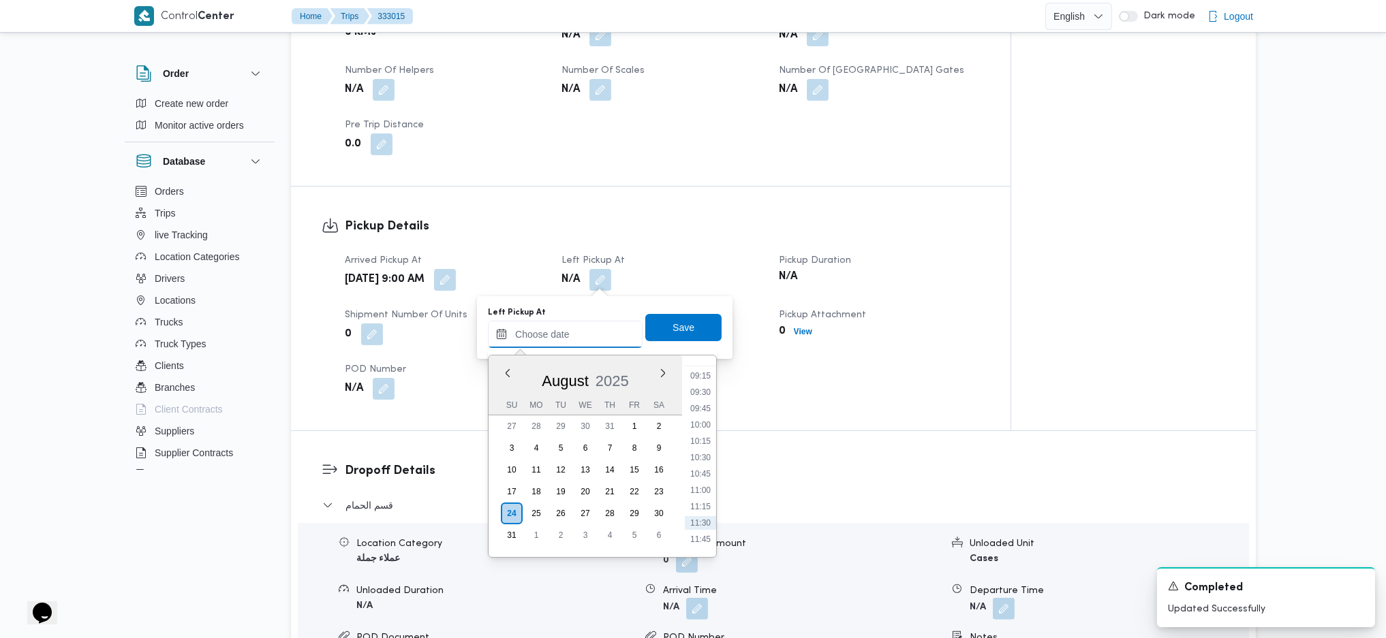
scroll to position [571, 0]
click at [699, 424] on li "10:00" at bounding box center [700, 457] width 31 height 14
type input "24/08/2025 10:00"
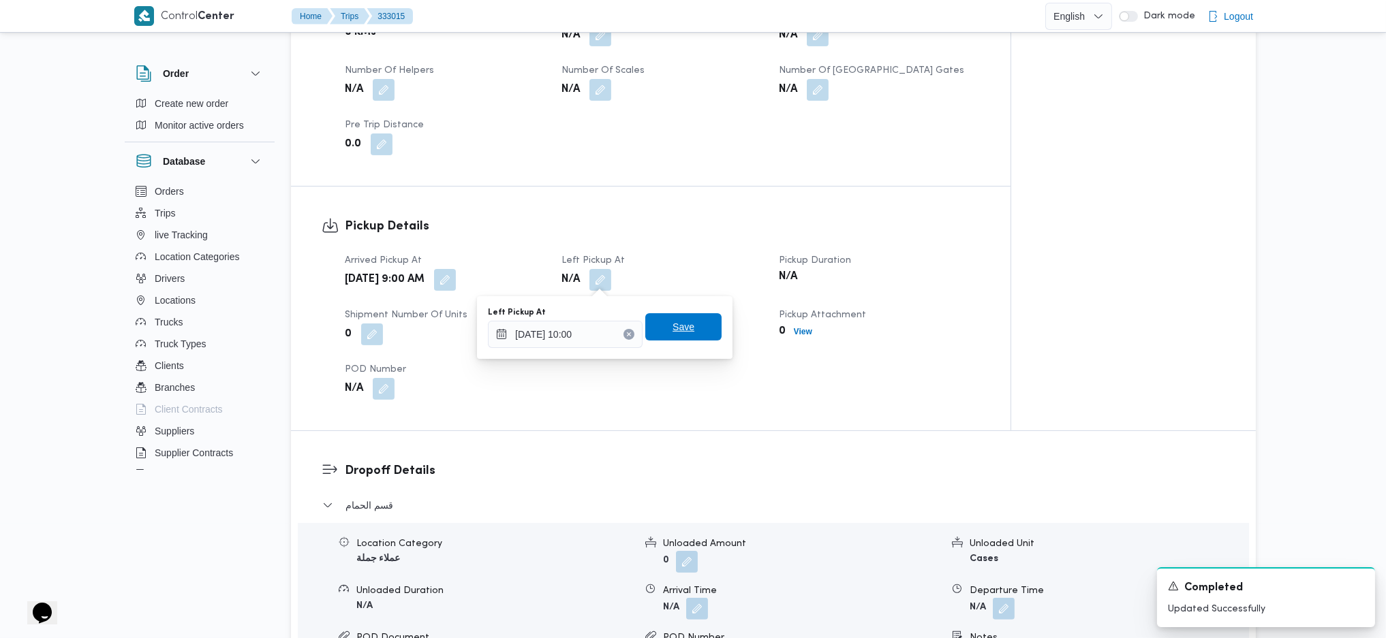
click at [672, 330] on span "Save" at bounding box center [683, 327] width 22 height 16
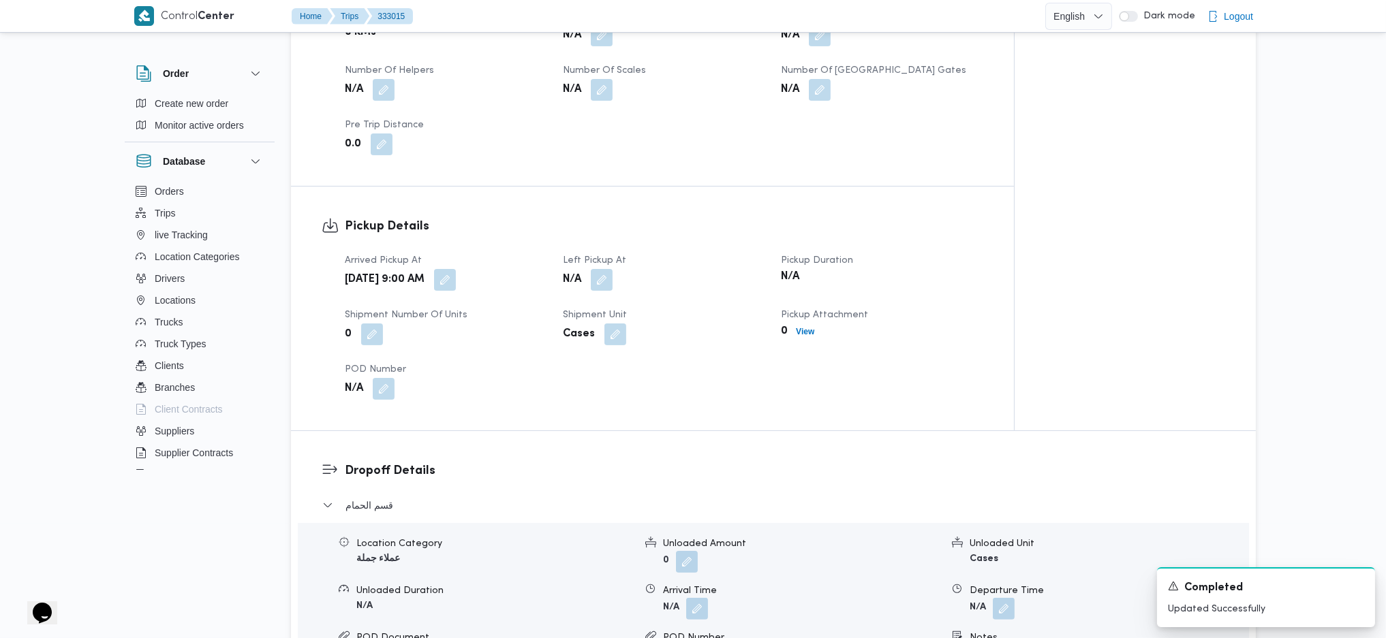
click at [674, 392] on div "Arrived Pickup At Sun, Aug 24, 2025 9:00 AM Left Pickup At N/A Pickup Duration …" at bounding box center [664, 326] width 655 height 163
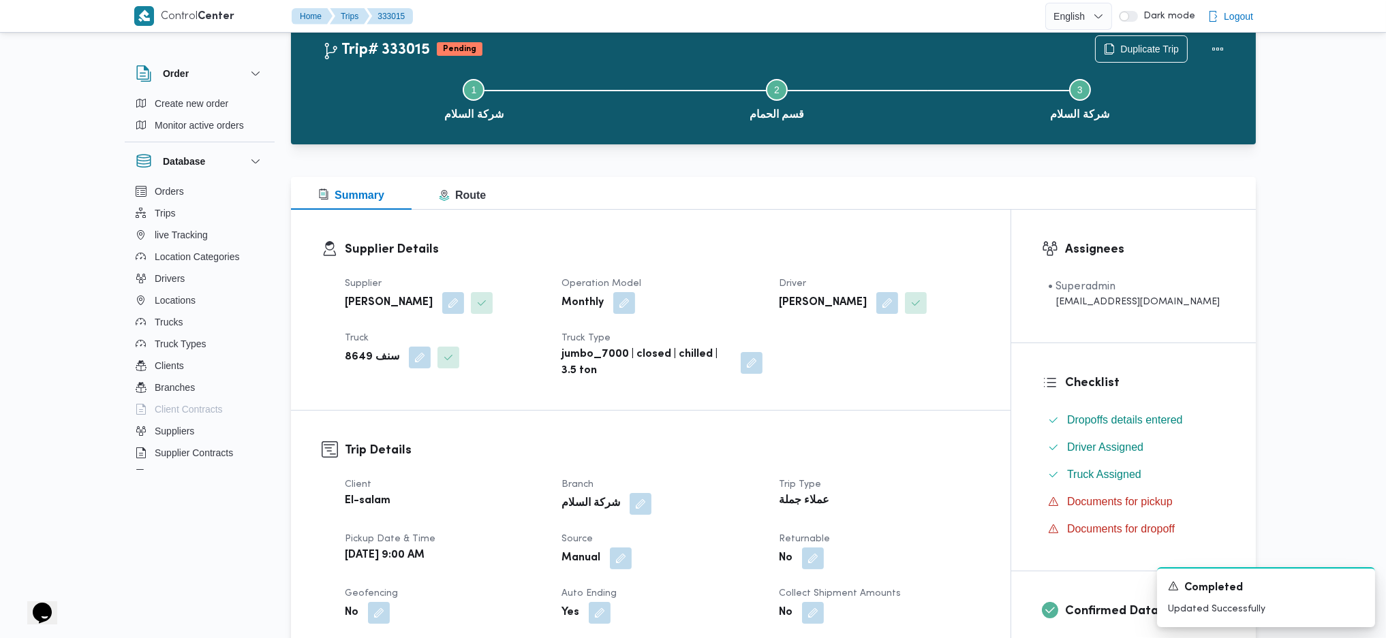
scroll to position [0, 0]
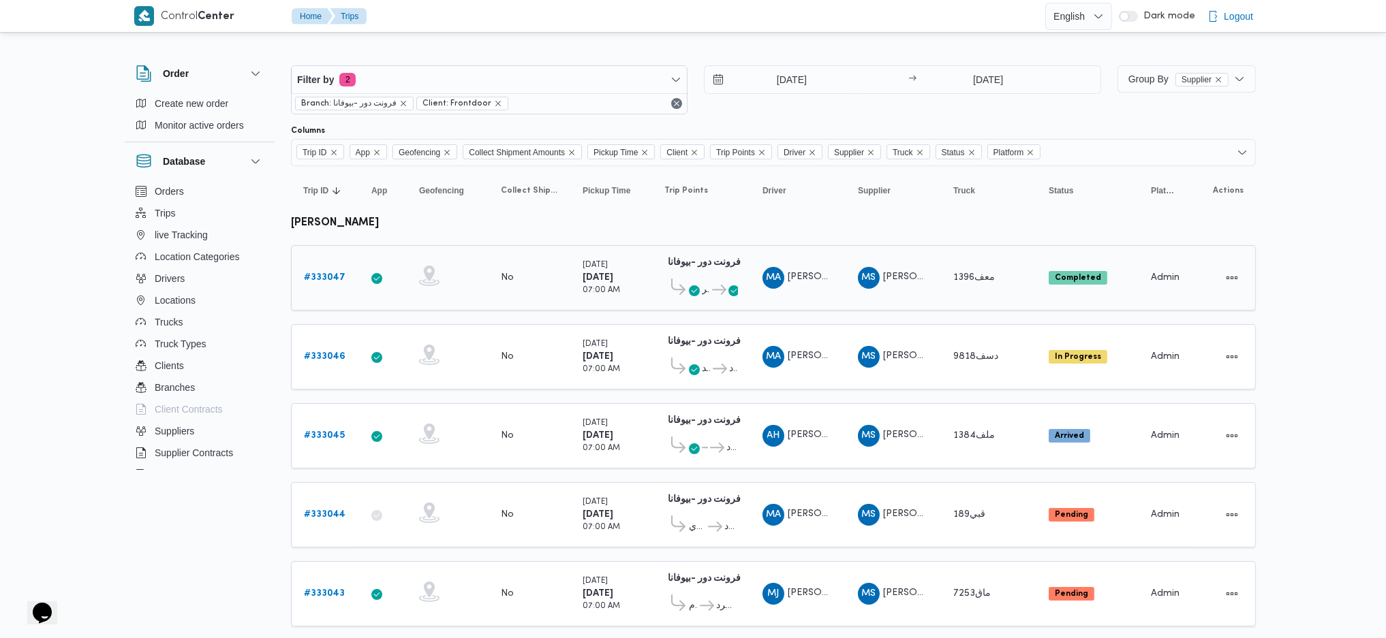
click at [325, 273] on b "# 333047" at bounding box center [325, 277] width 42 height 9
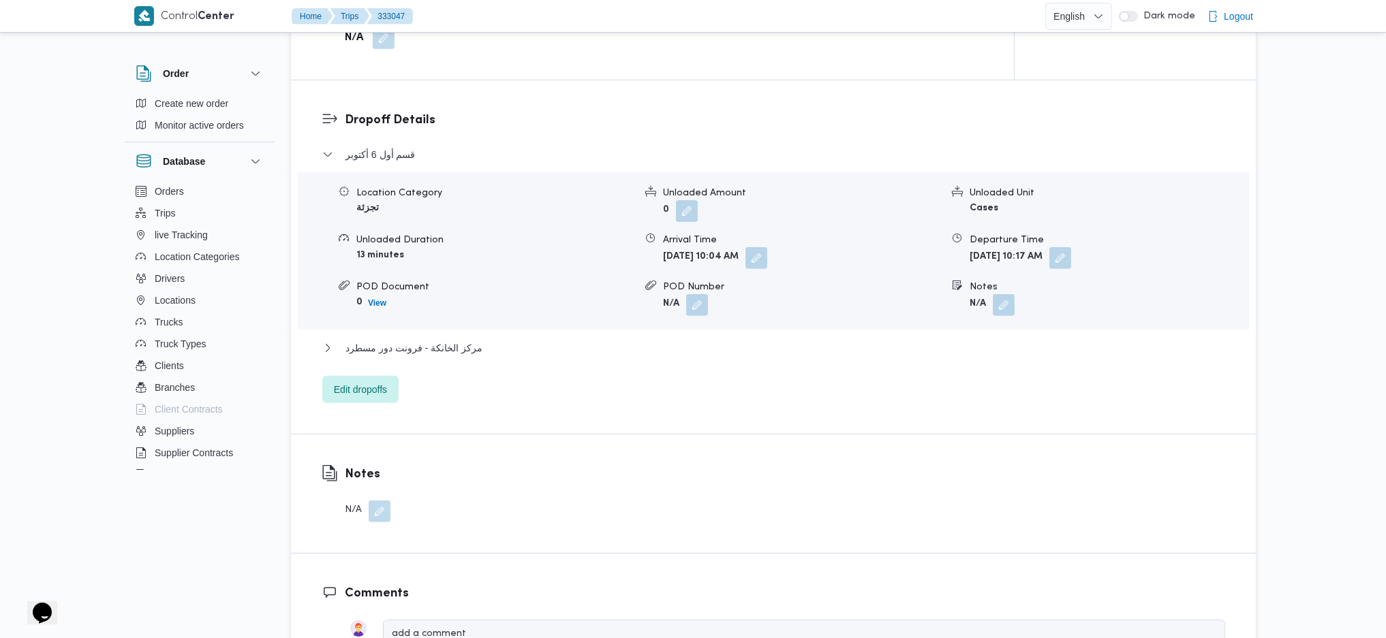
scroll to position [999, 0]
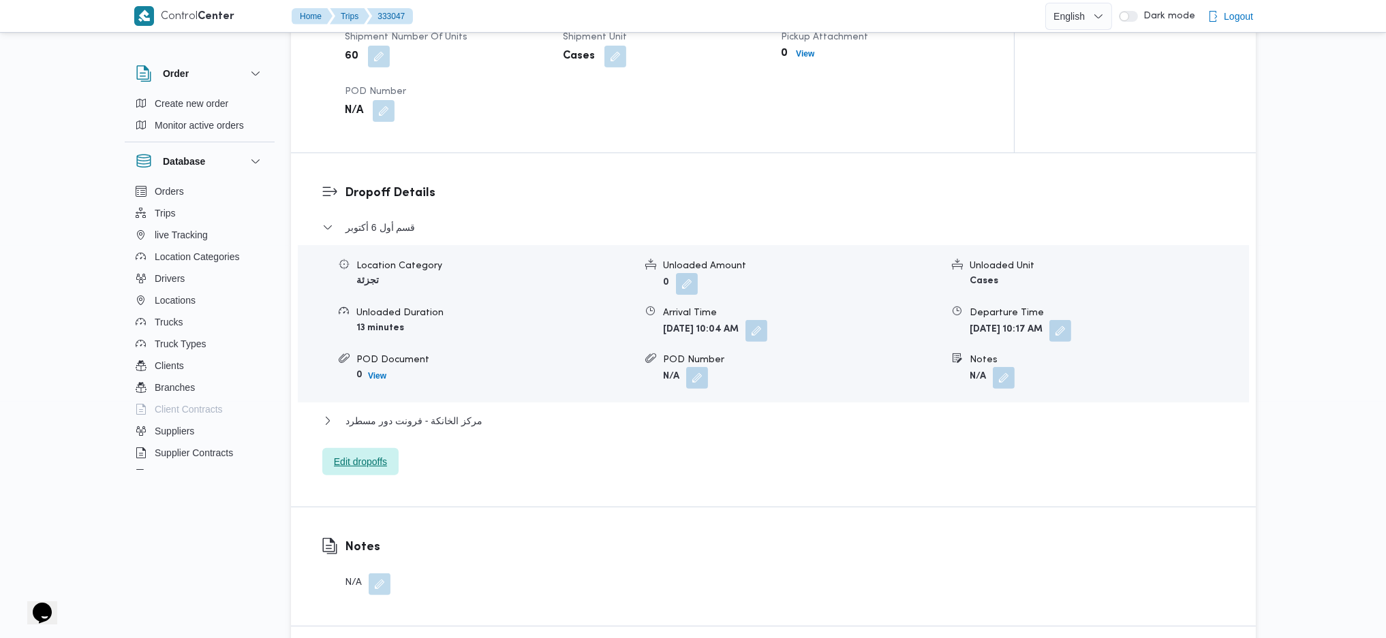
click at [373, 467] on span "Edit dropoffs" at bounding box center [360, 462] width 53 height 16
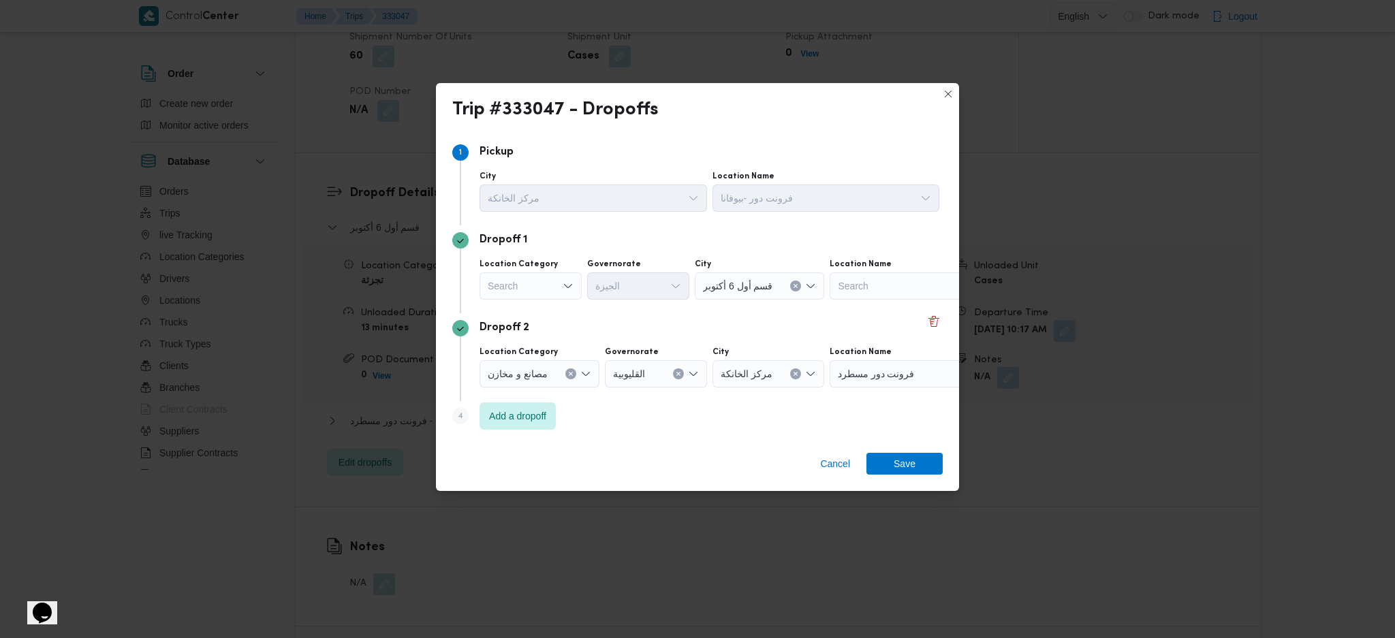
click at [563, 291] on icon "Open list of options" at bounding box center [568, 286] width 11 height 11
click at [533, 369] on span "عملاء جملة" at bounding box center [538, 370] width 69 height 16
click at [644, 288] on div "Search" at bounding box center [640, 285] width 102 height 27
type input "جي"
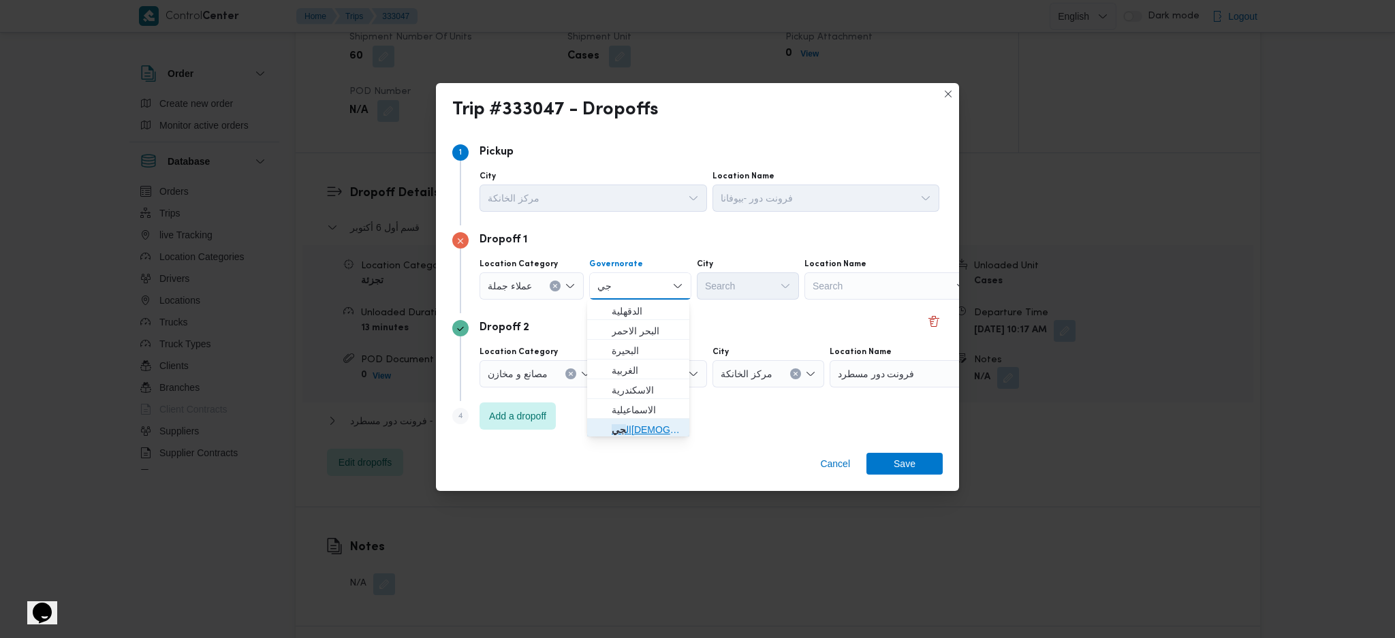
click at [626, 432] on mark "جي" at bounding box center [619, 429] width 14 height 11
click at [742, 279] on div "Search" at bounding box center [748, 285] width 102 height 27
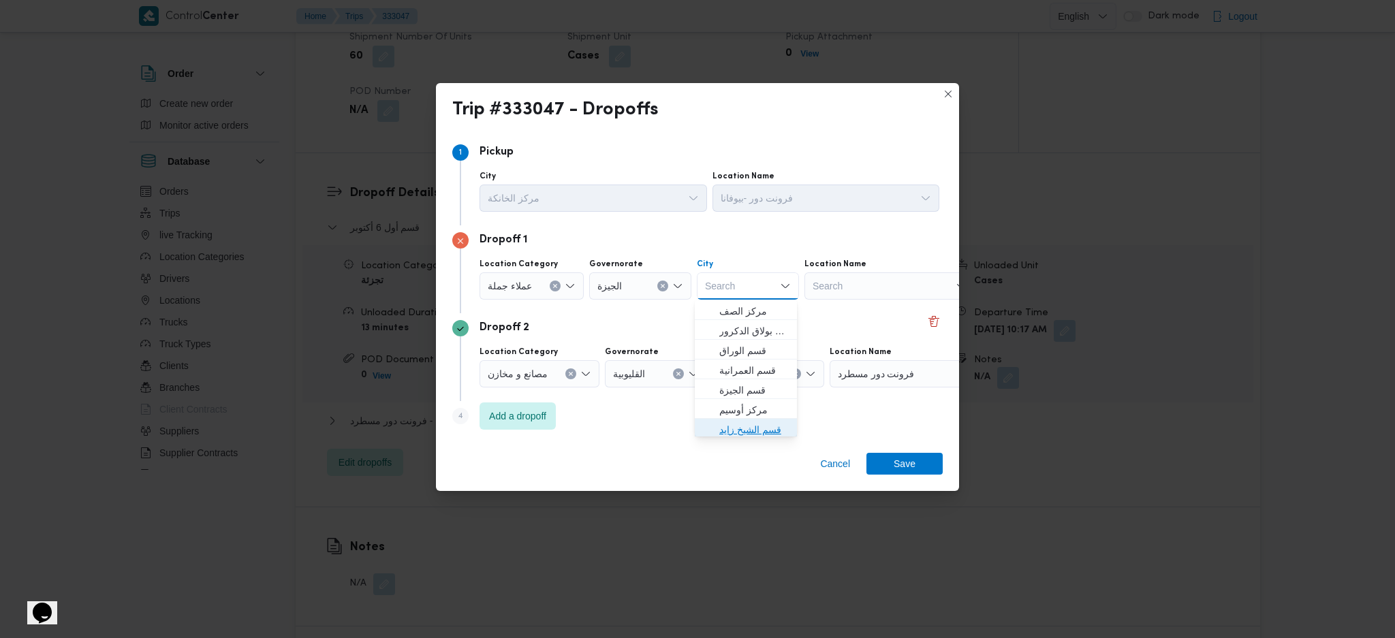
click at [756, 429] on span "قسم الشيخ زايد" at bounding box center [753, 430] width 69 height 16
click at [894, 456] on span "Save" at bounding box center [905, 463] width 76 height 22
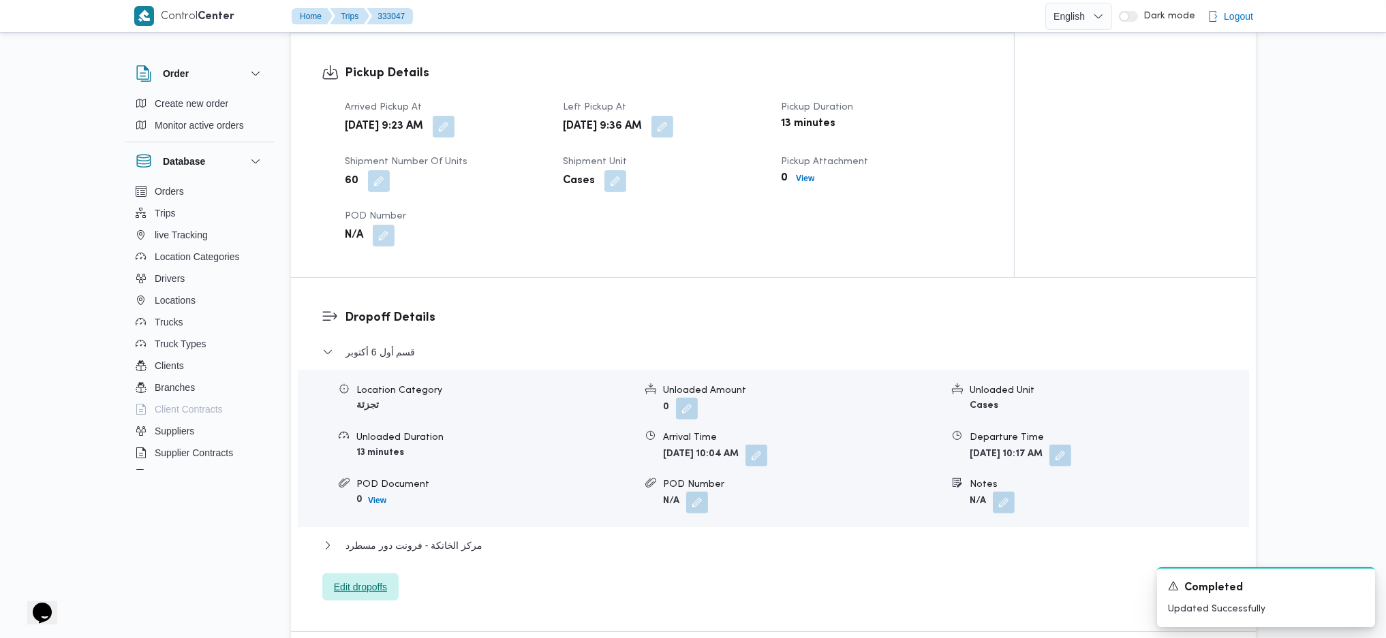
scroll to position [817, 0]
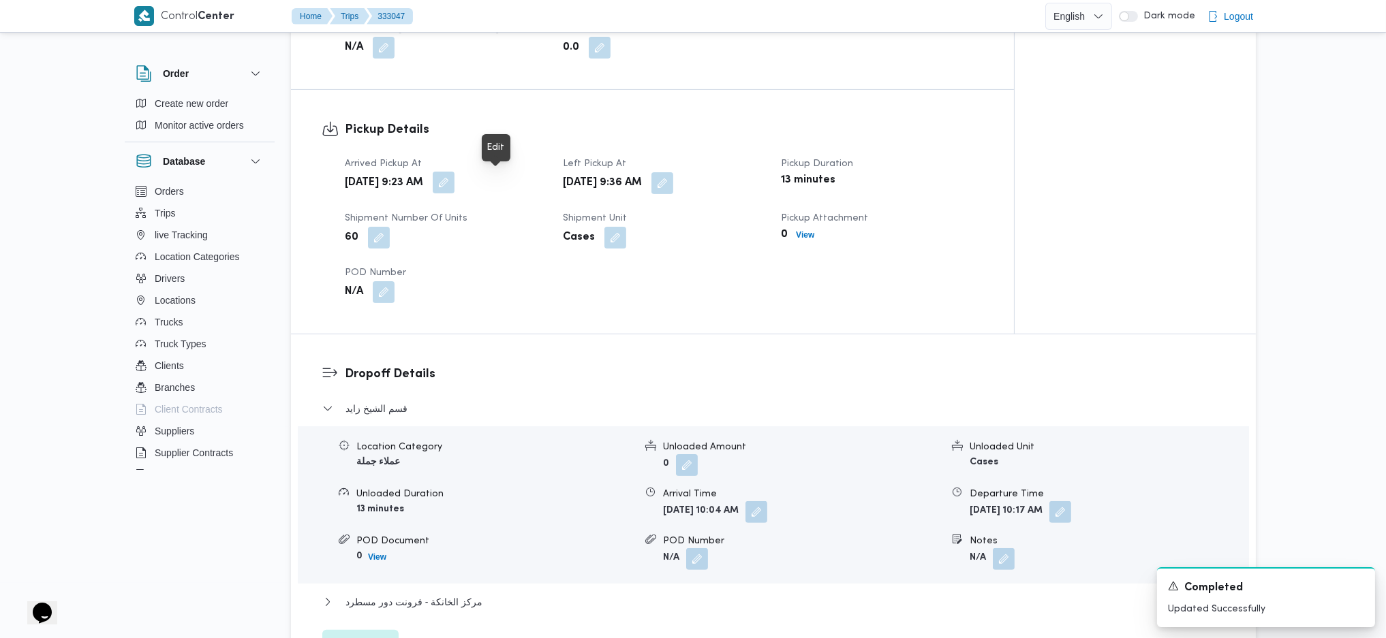
click at [454, 183] on button "button" at bounding box center [444, 183] width 22 height 22
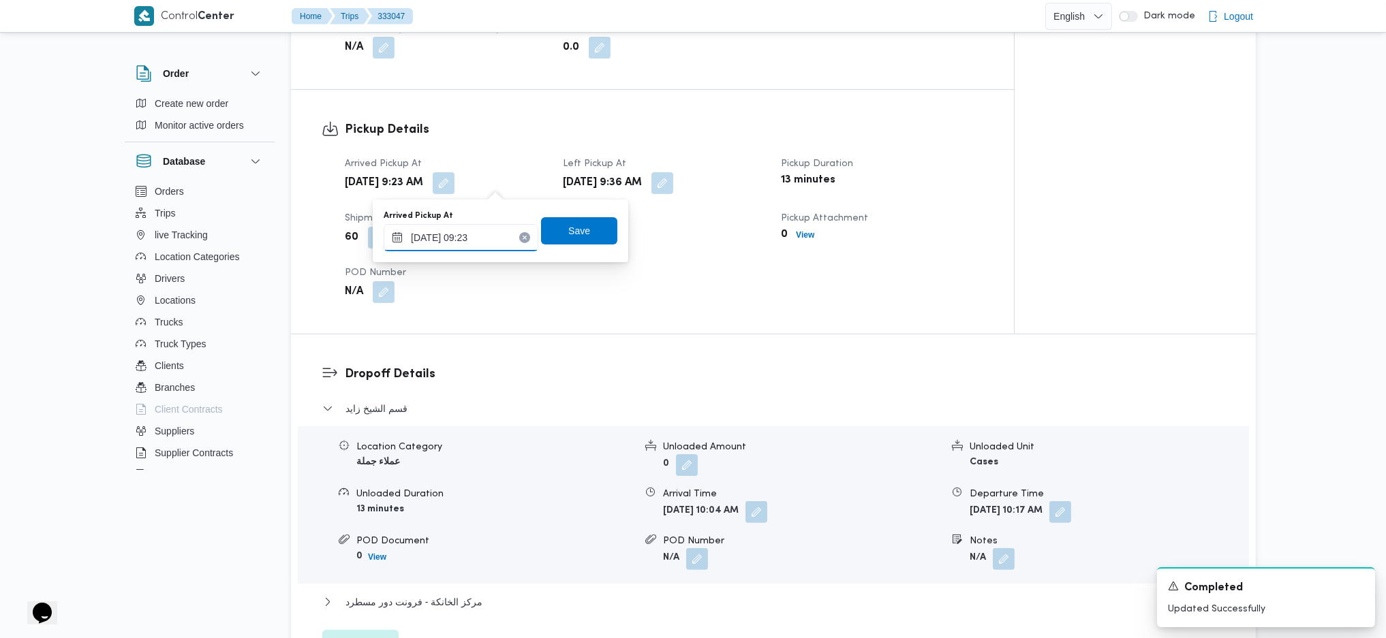
click at [471, 240] on input "24/08/2025 09:23" at bounding box center [461, 237] width 155 height 27
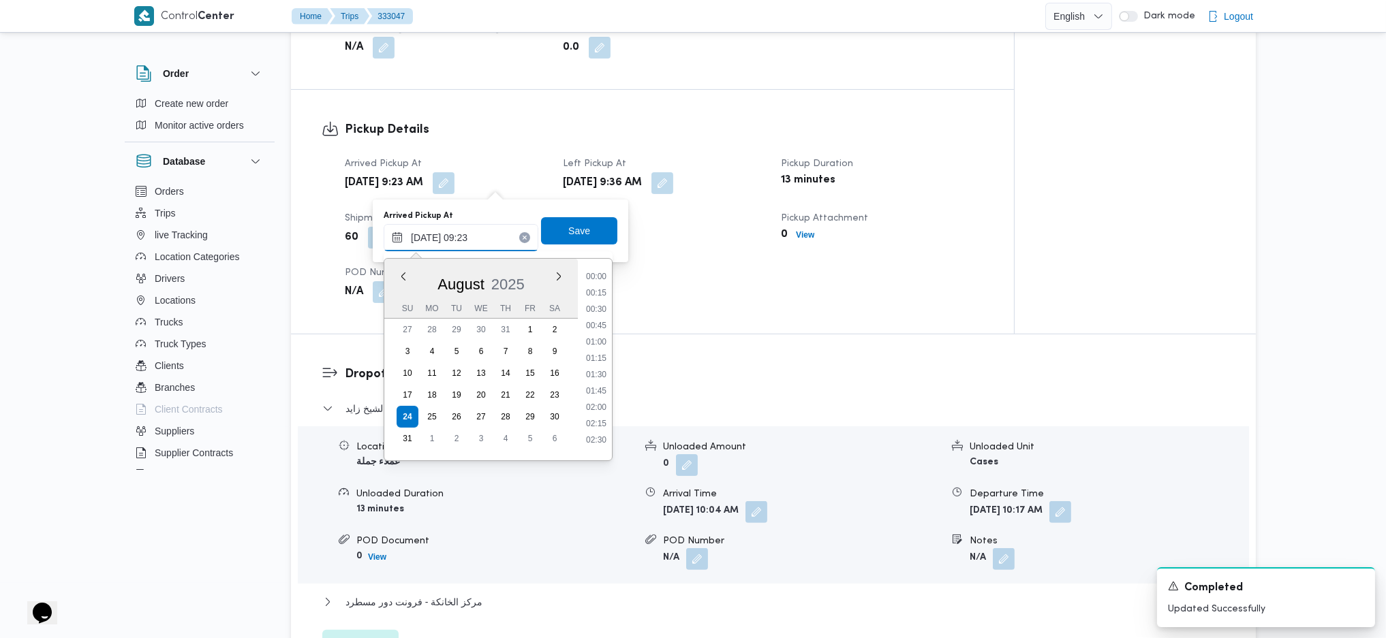
scroll to position [514, 0]
click at [597, 287] on li "08:00" at bounding box center [595, 286] width 31 height 14
type input "[DATE] 08:00"
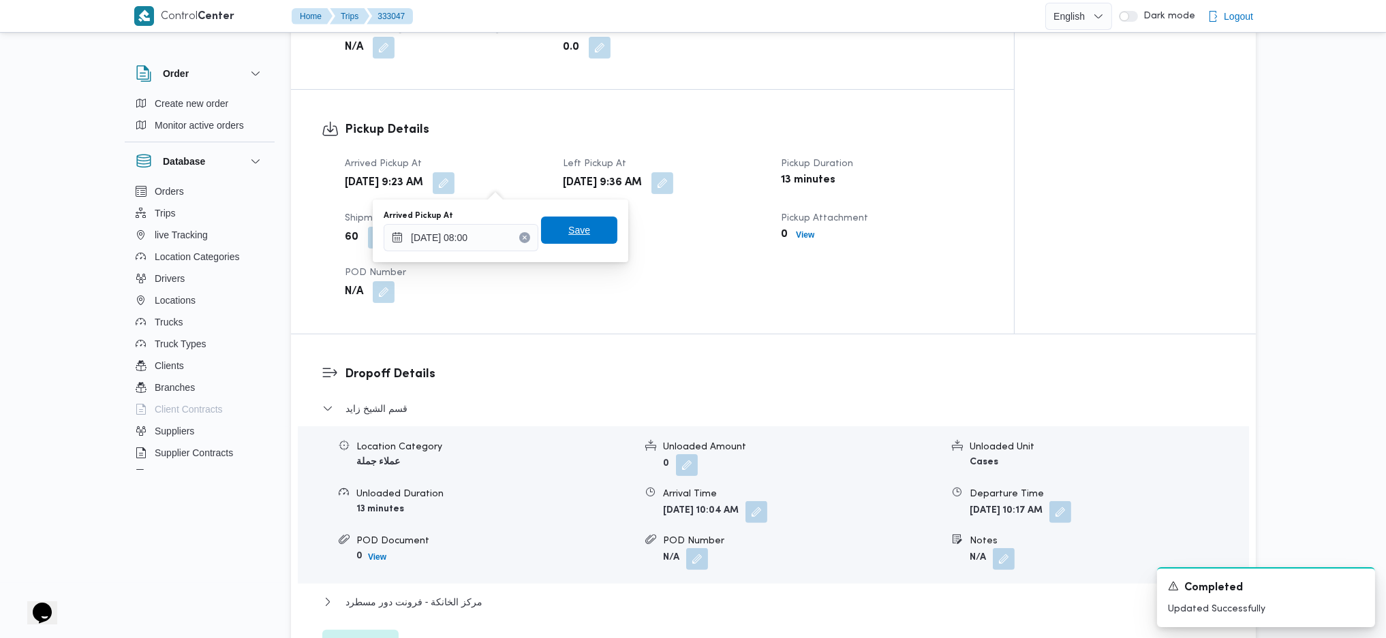
drag, startPoint x: 587, startPoint y: 247, endPoint x: 586, endPoint y: 240, distance: 6.8
click at [586, 246] on div "Arrived Pickup At 24/08/2025 08:00 Save" at bounding box center [500, 231] width 236 height 44
click at [582, 229] on span "Save" at bounding box center [579, 230] width 76 height 27
click at [673, 182] on button "button" at bounding box center [662, 183] width 22 height 22
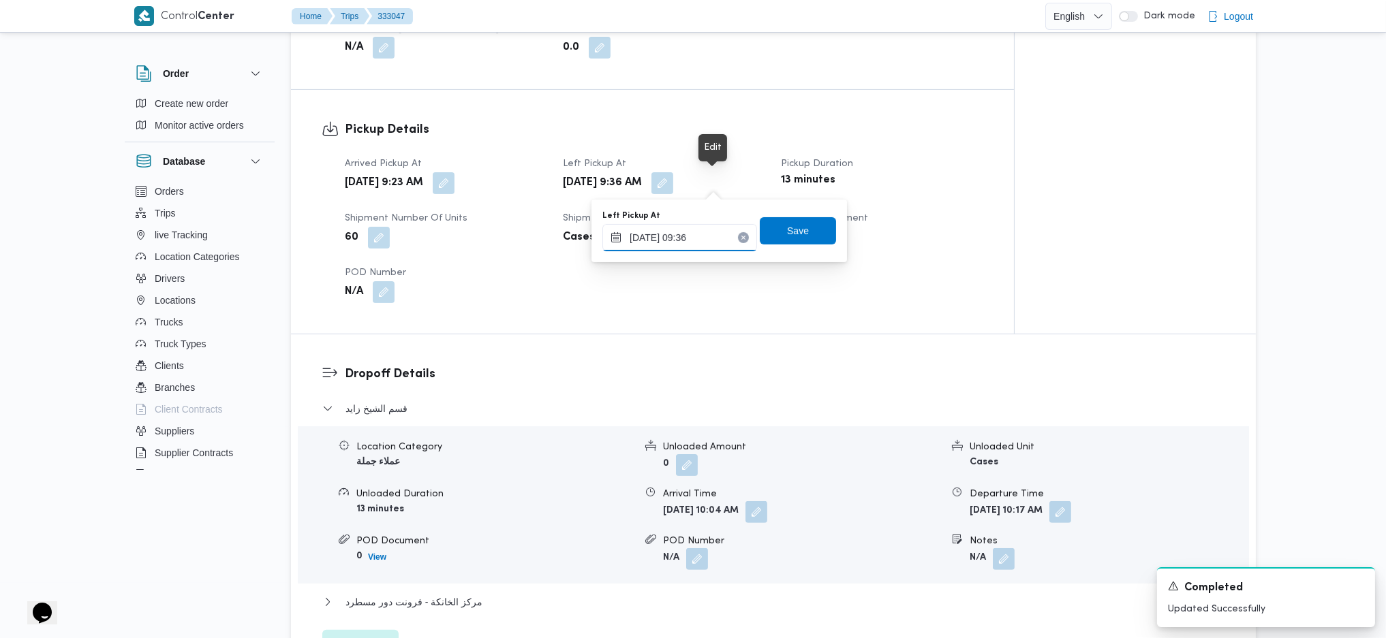
click at [702, 236] on input "24/08/2025 09:36" at bounding box center [679, 237] width 155 height 27
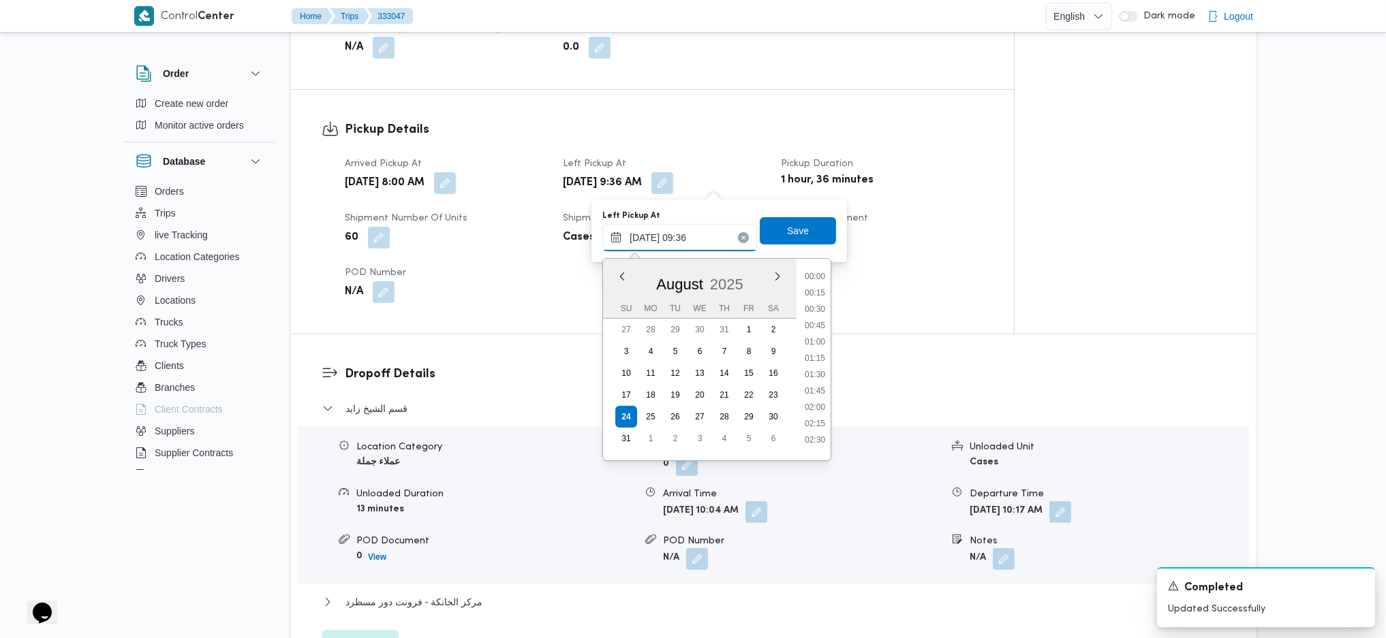
scroll to position [530, 0]
click at [808, 399] on li "10:00" at bounding box center [814, 401] width 31 height 14
type input "24/08/2025 10:00"
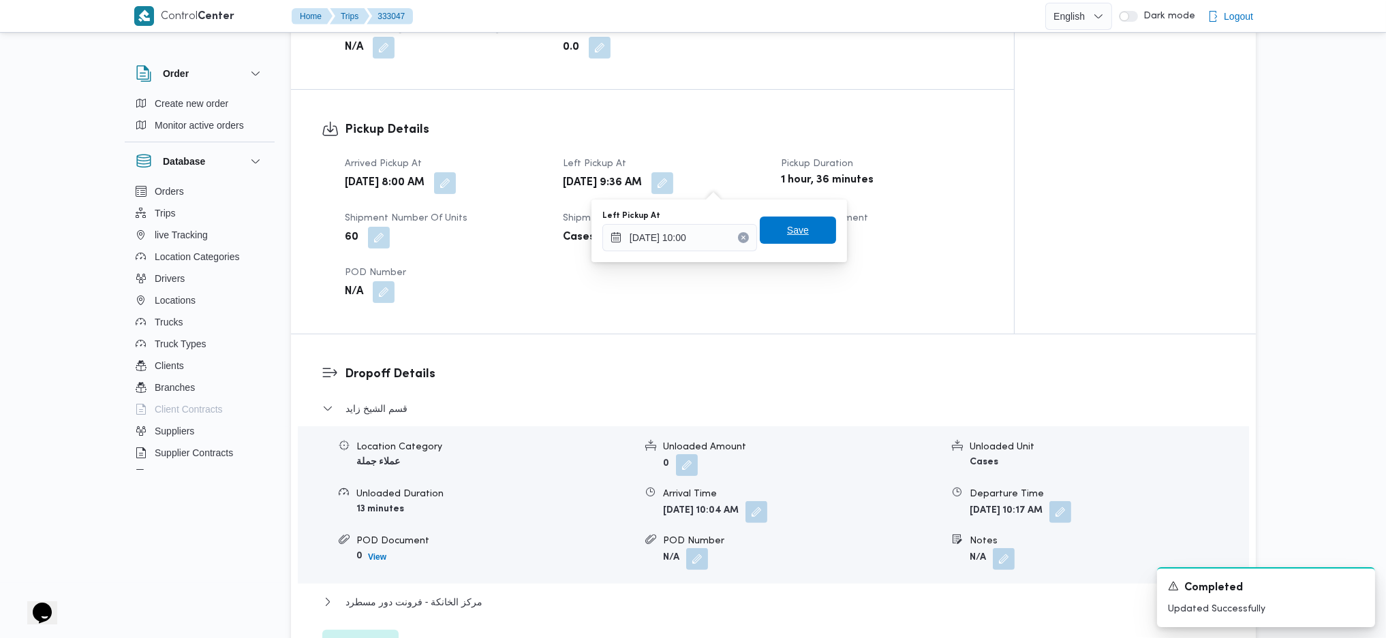
click at [783, 240] on span "Save" at bounding box center [798, 230] width 76 height 27
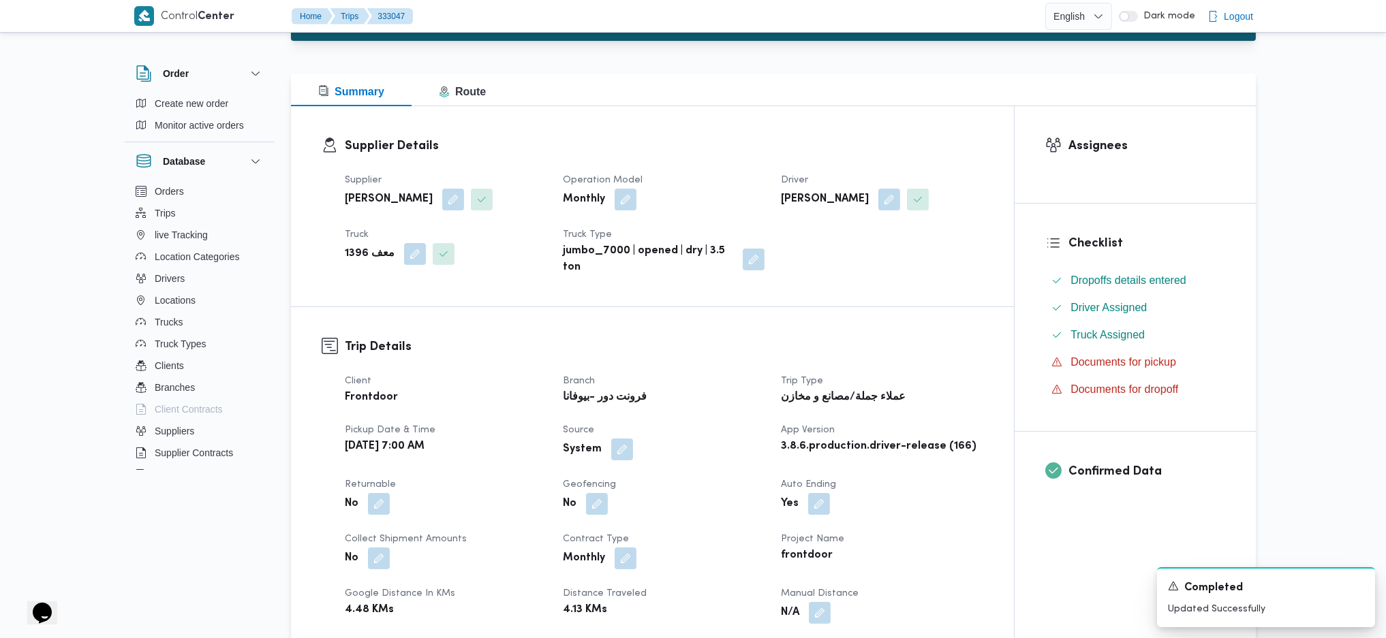
scroll to position [0, 0]
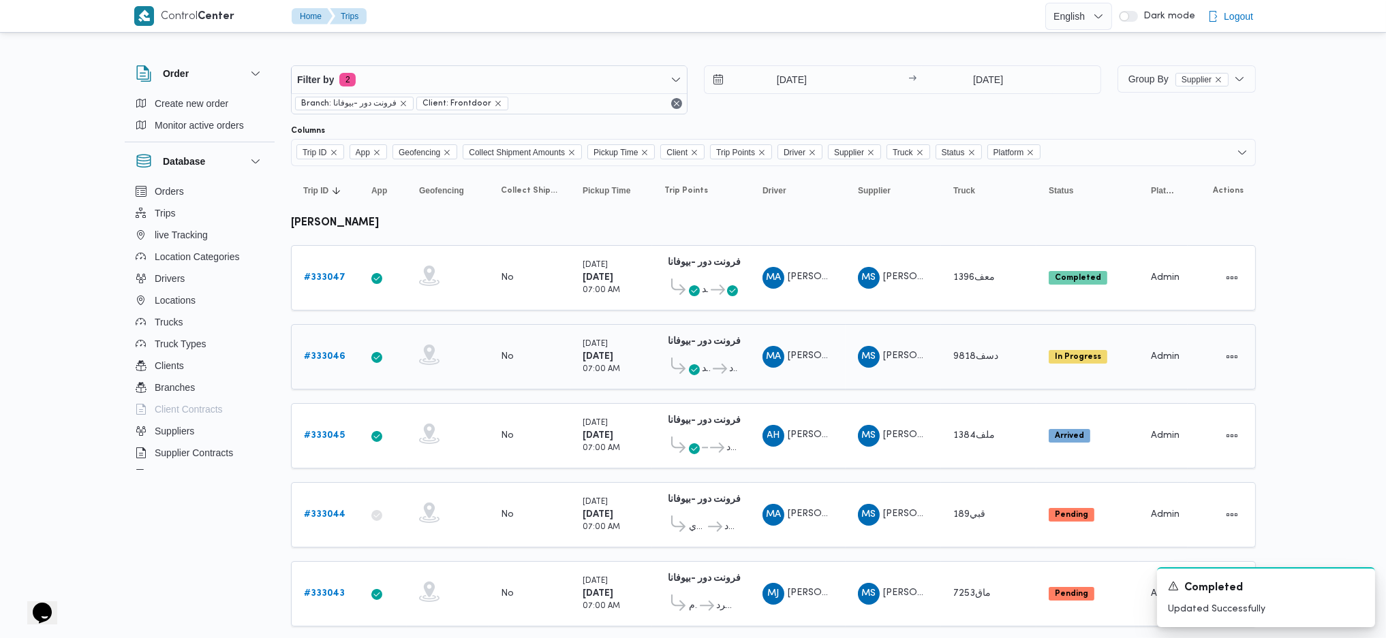
click at [324, 357] on b "# 333046" at bounding box center [325, 356] width 42 height 9
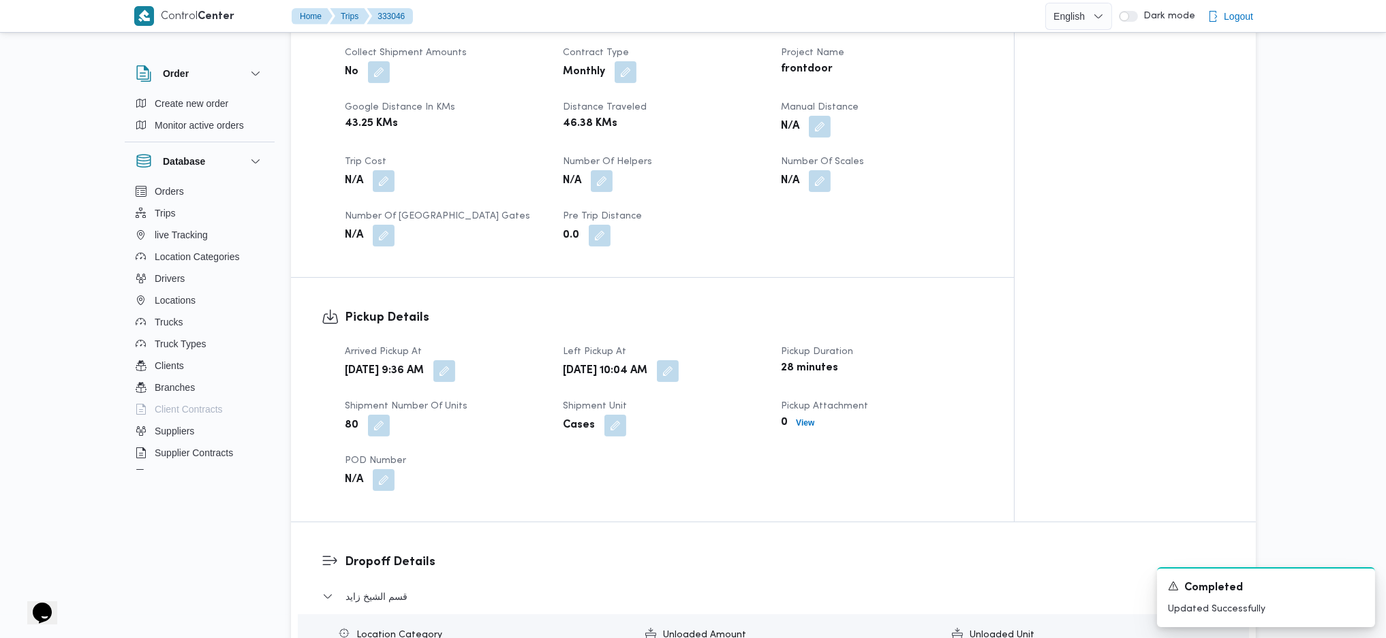
scroll to position [726, 0]
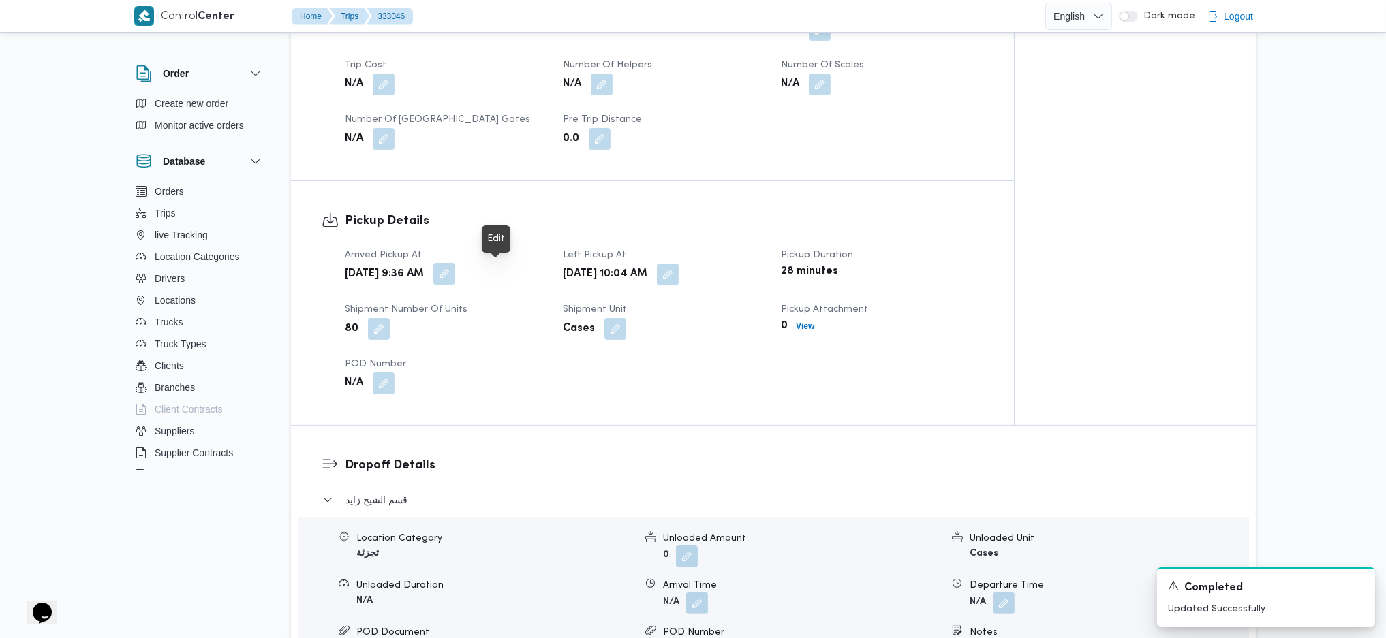
click at [455, 276] on button "button" at bounding box center [444, 274] width 22 height 22
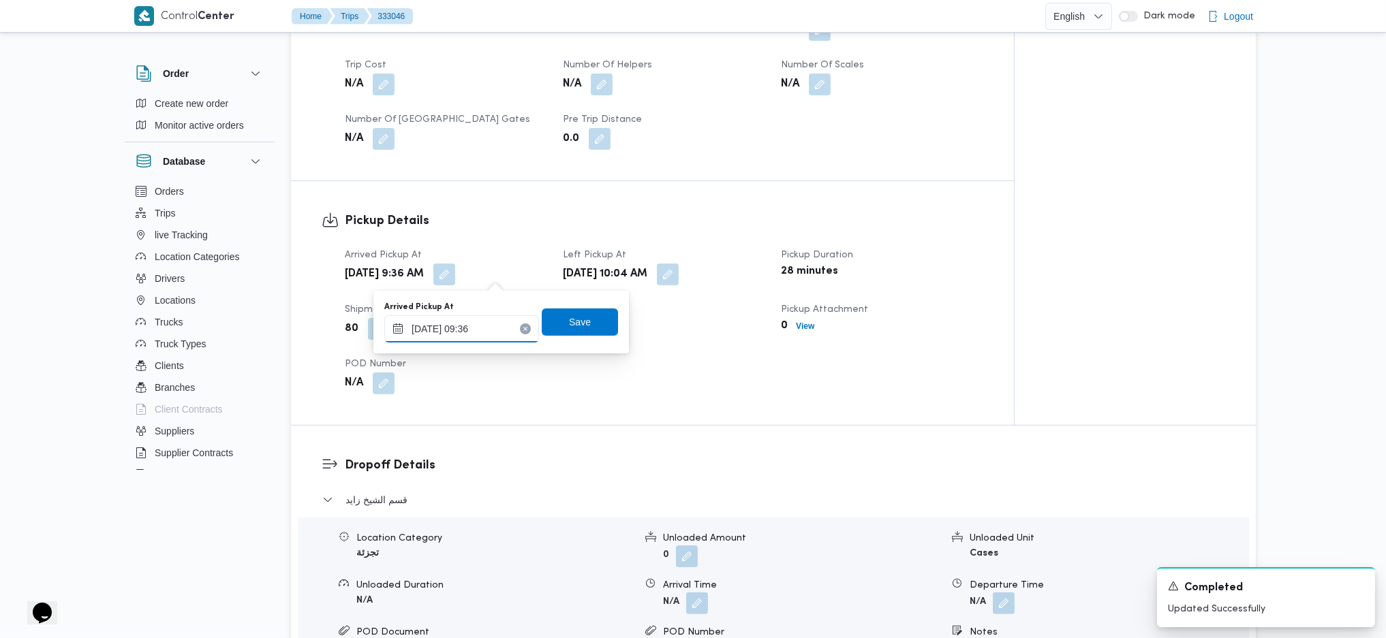
click at [477, 332] on input "24/08/2025 09:36" at bounding box center [461, 328] width 155 height 27
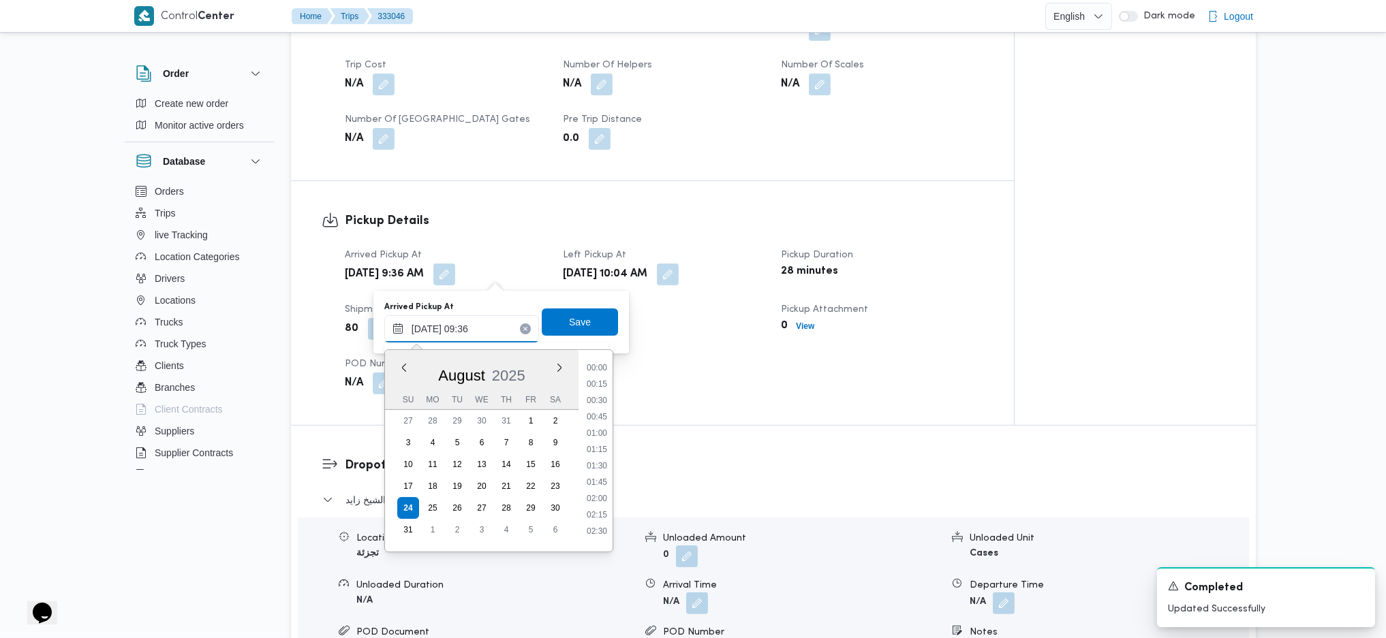
scroll to position [530, 0]
click at [595, 391] on li "08:30" at bounding box center [596, 394] width 31 height 14
type input "24/08/2025 08:30"
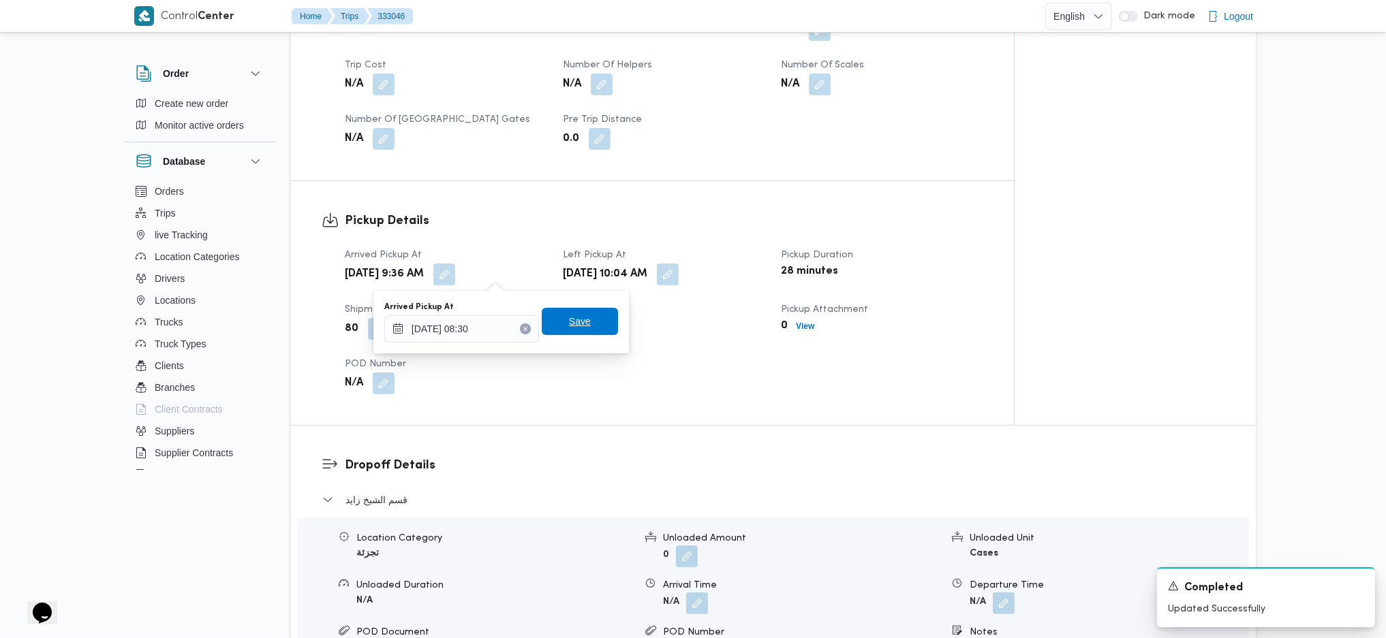
click at [570, 330] on span "Save" at bounding box center [580, 321] width 76 height 27
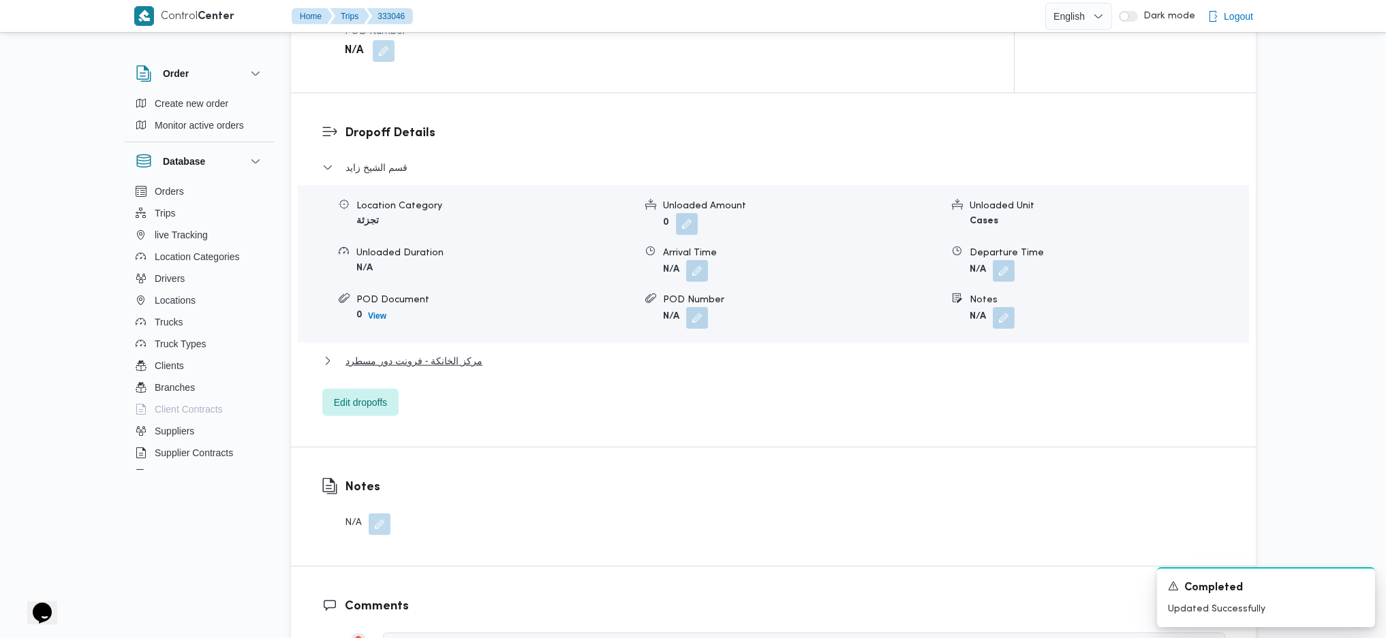
scroll to position [1090, 0]
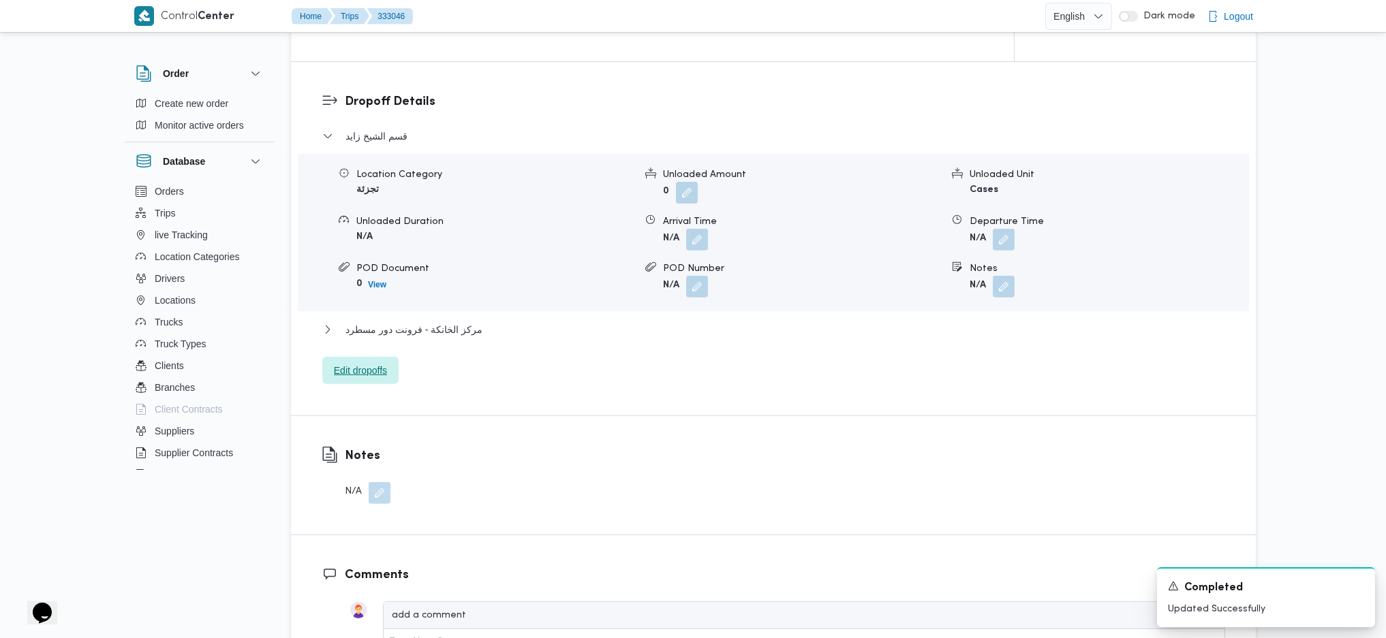
click at [369, 371] on span "Edit dropoffs" at bounding box center [360, 370] width 53 height 16
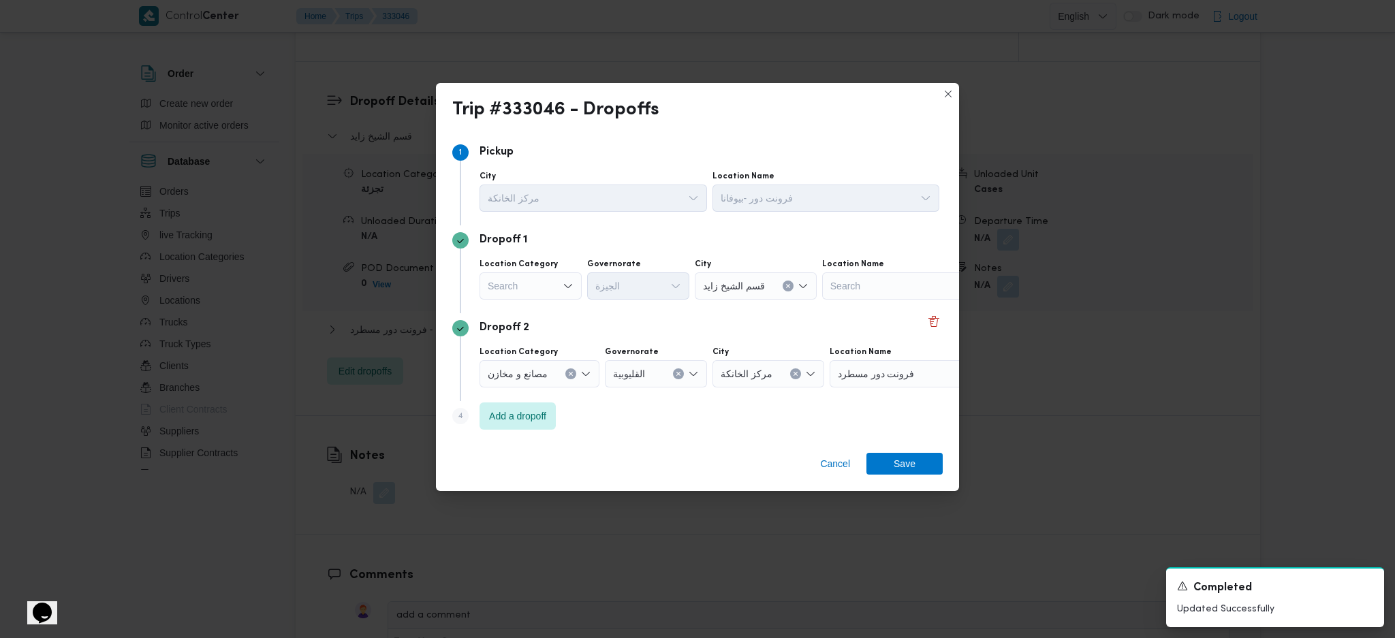
click at [533, 286] on div "Search" at bounding box center [531, 285] width 102 height 27
drag, startPoint x: 550, startPoint y: 370, endPoint x: 626, endPoint y: 309, distance: 97.5
click at [552, 369] on span "عملاء جملة" at bounding box center [538, 370] width 69 height 16
click at [635, 291] on div "Search" at bounding box center [640, 285] width 102 height 27
type input "جي"
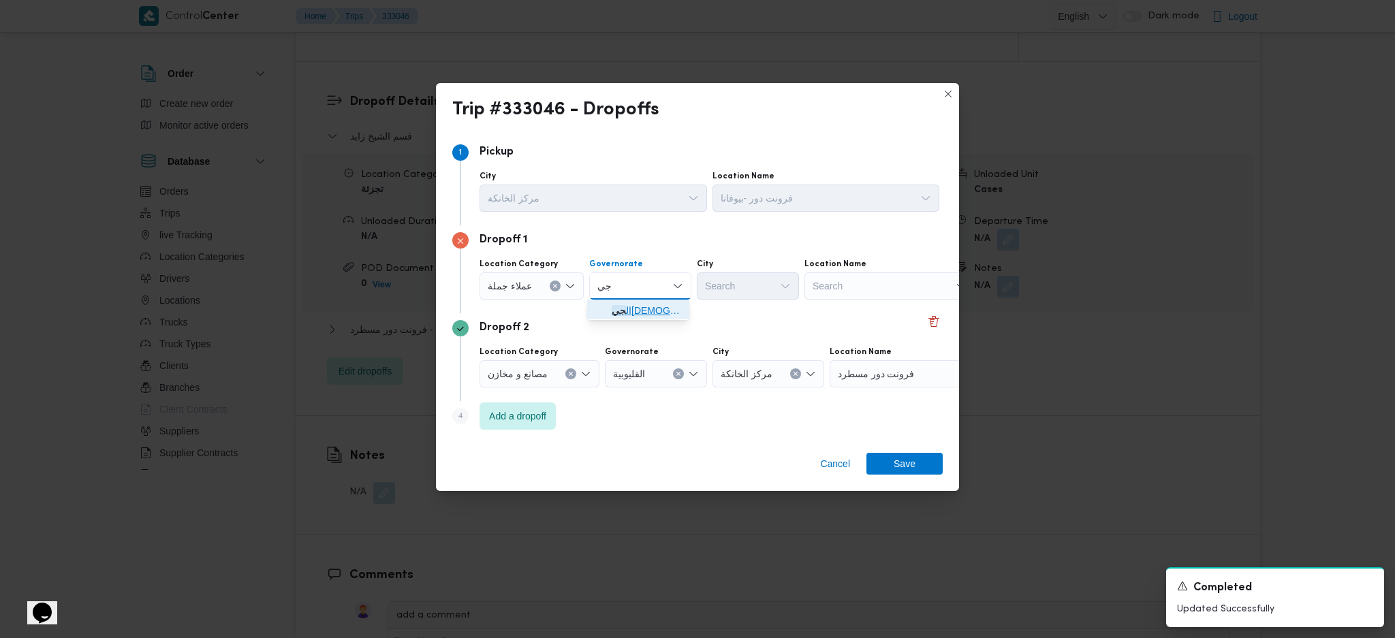
click at [601, 311] on icon "button" at bounding box center [600, 310] width 11 height 11
click at [745, 288] on div "Search" at bounding box center [748, 285] width 102 height 27
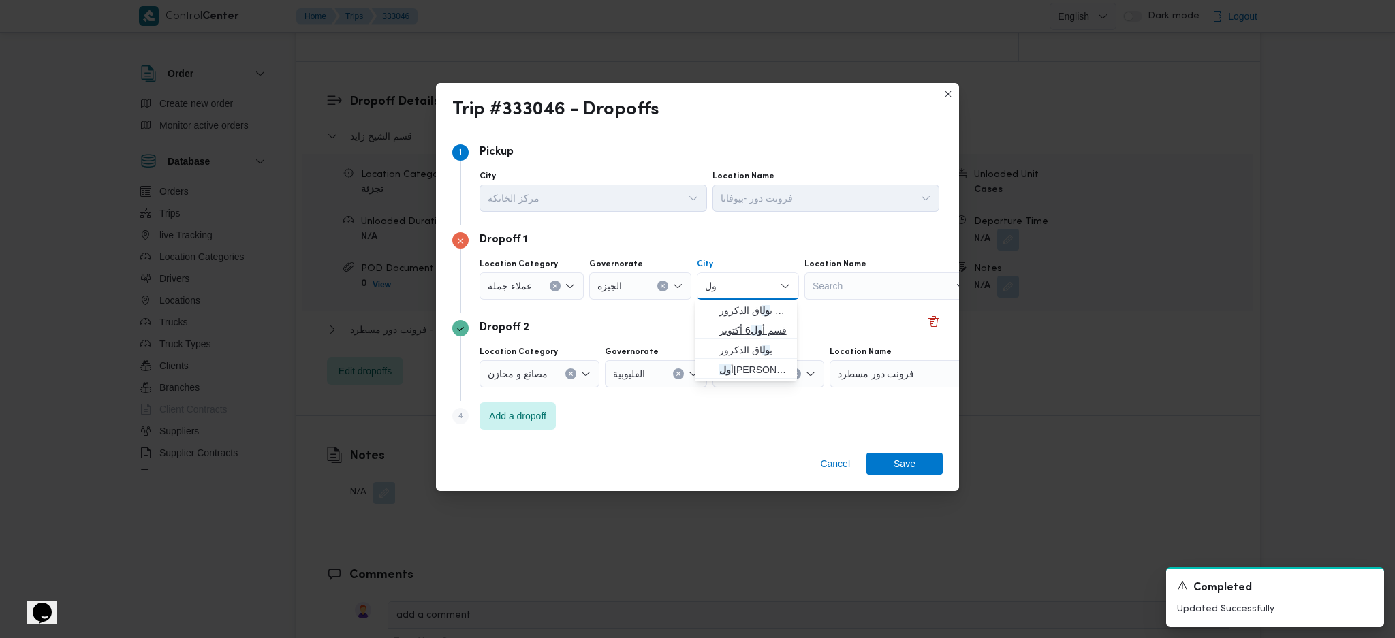
type input "ول"
click at [764, 323] on span "قسم أ ول 6 أكتوبر" at bounding box center [753, 330] width 69 height 16
click at [894, 457] on span "Save" at bounding box center [905, 463] width 76 height 22
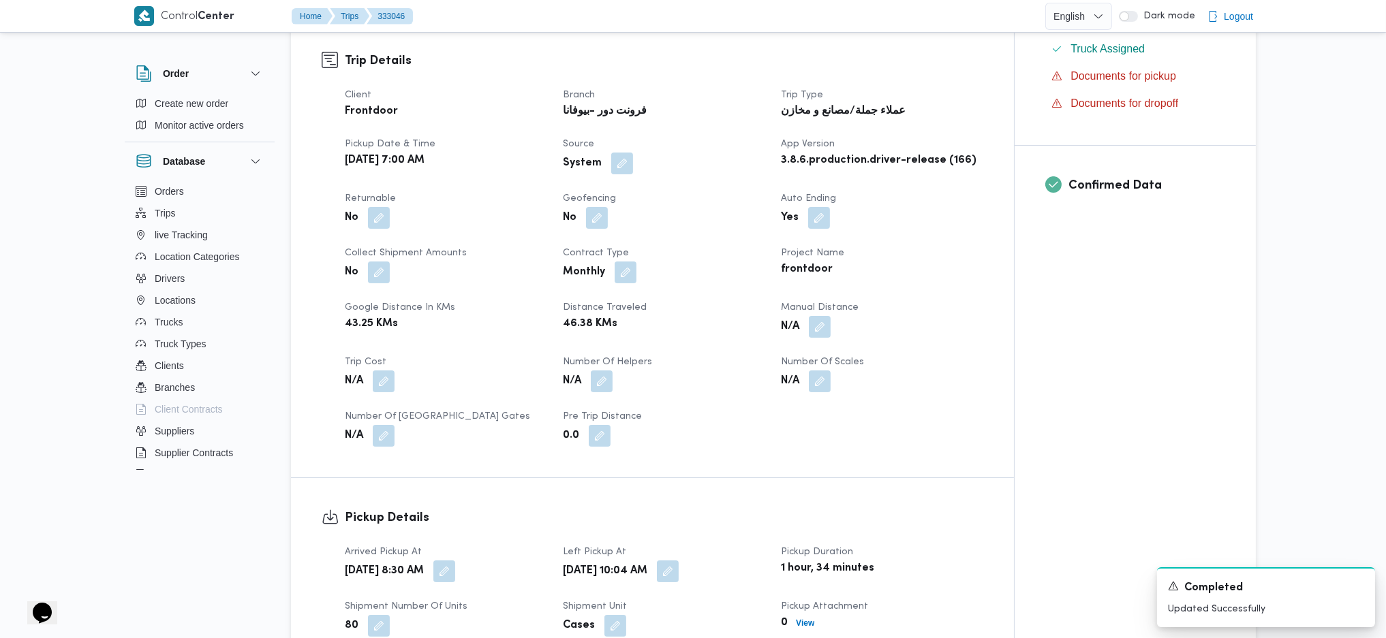
scroll to position [0, 0]
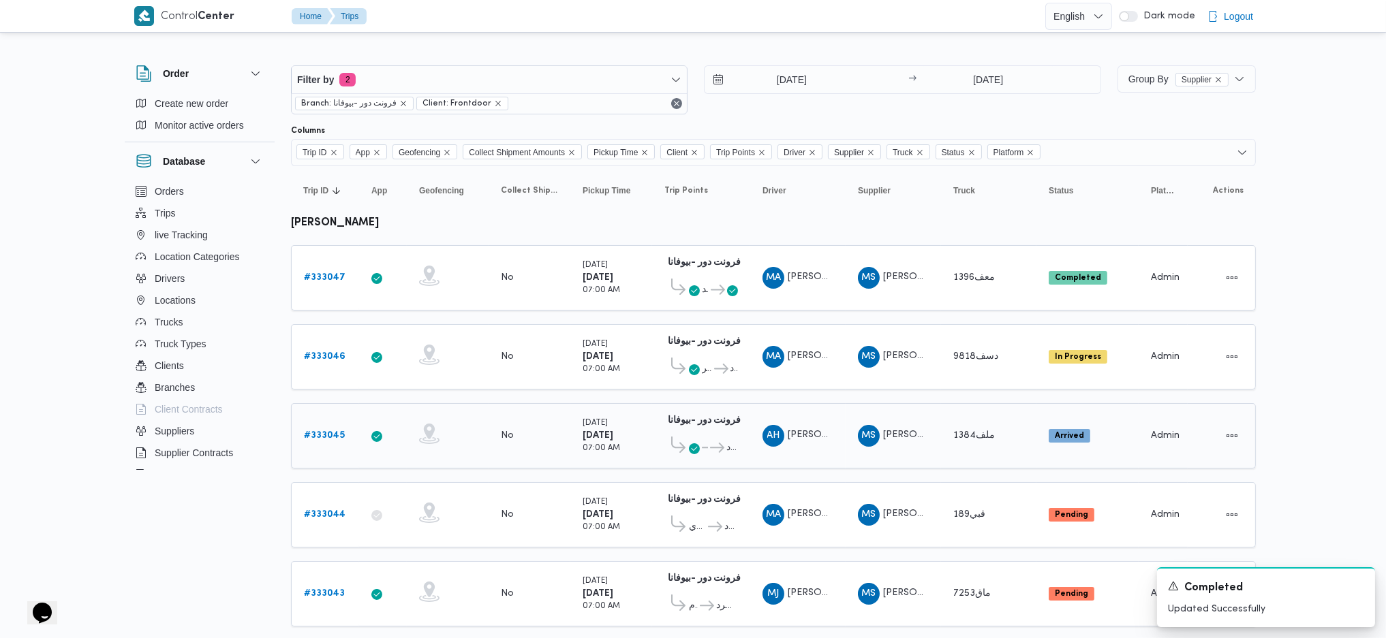
click at [326, 422] on div "# 333045" at bounding box center [325, 435] width 54 height 27
click at [324, 431] on b "# 333045" at bounding box center [324, 435] width 41 height 9
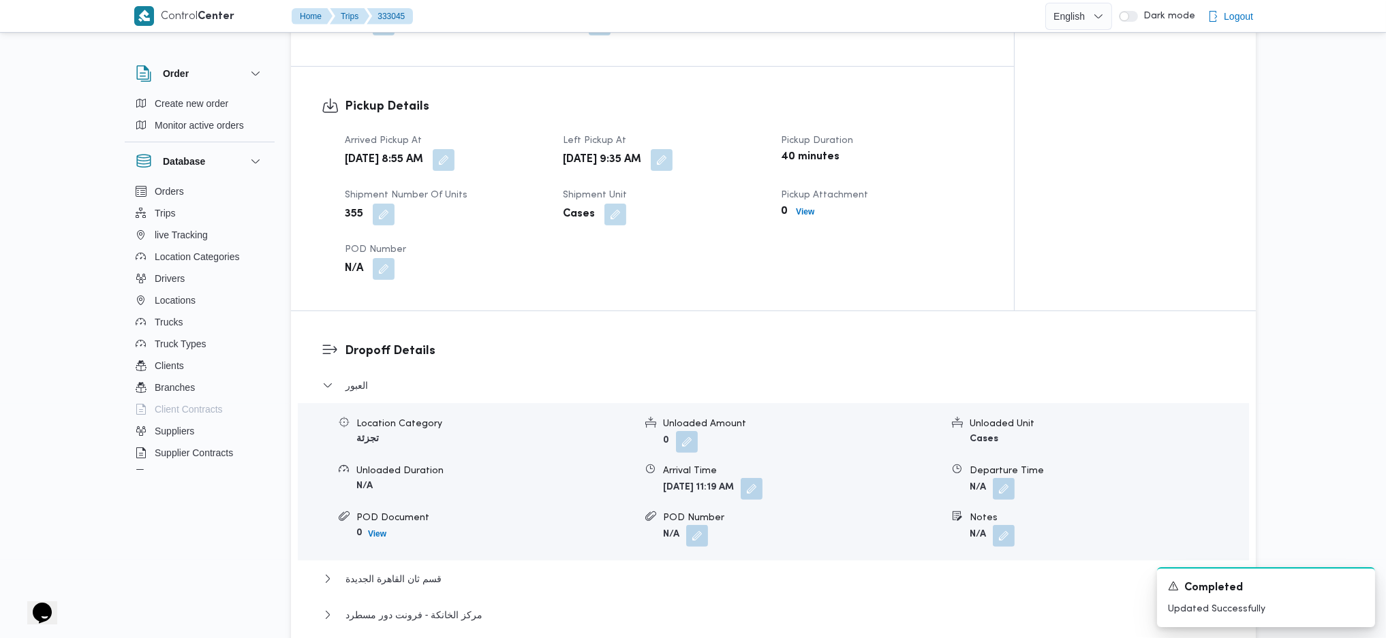
scroll to position [867, 0]
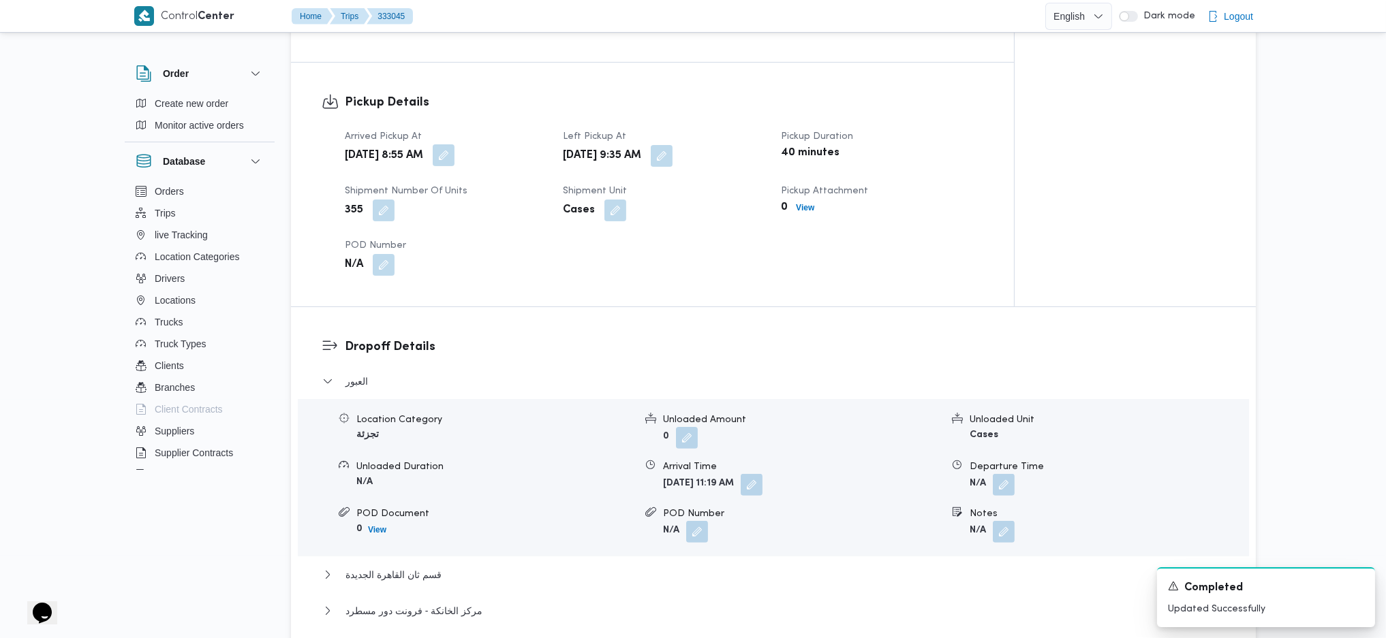
click at [454, 144] on button "button" at bounding box center [444, 155] width 22 height 22
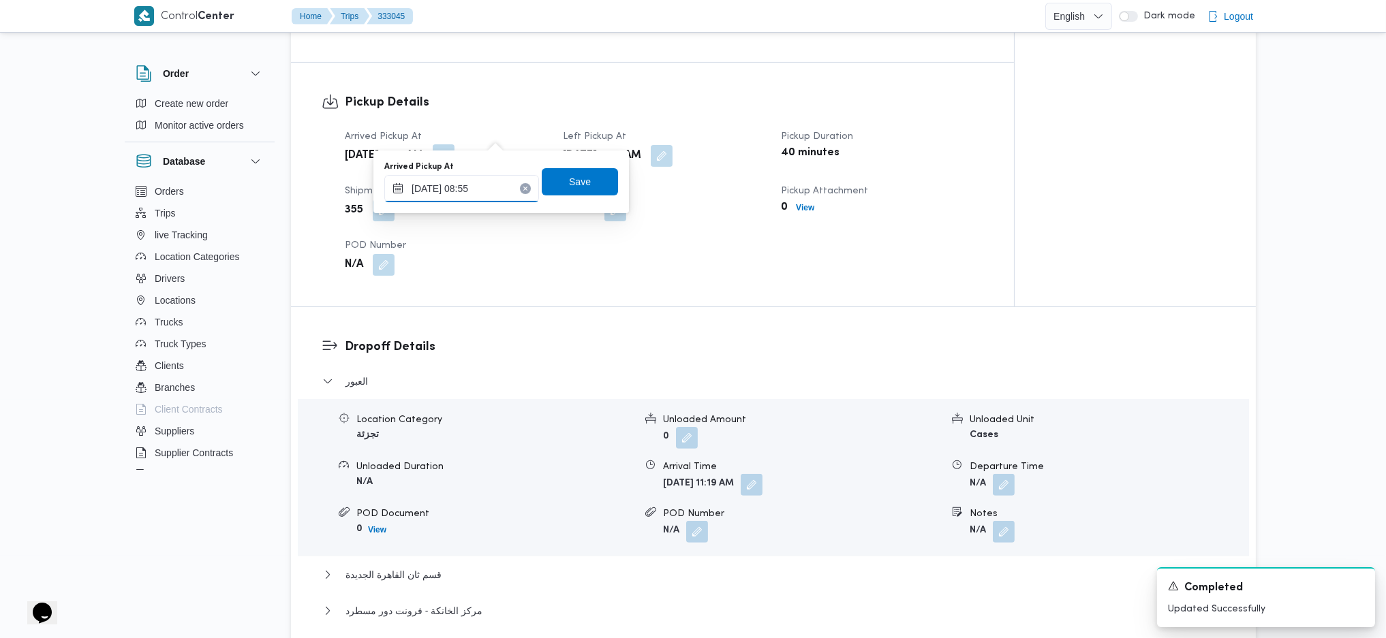
click at [500, 200] on input "24/08/2025 08:55" at bounding box center [461, 188] width 155 height 27
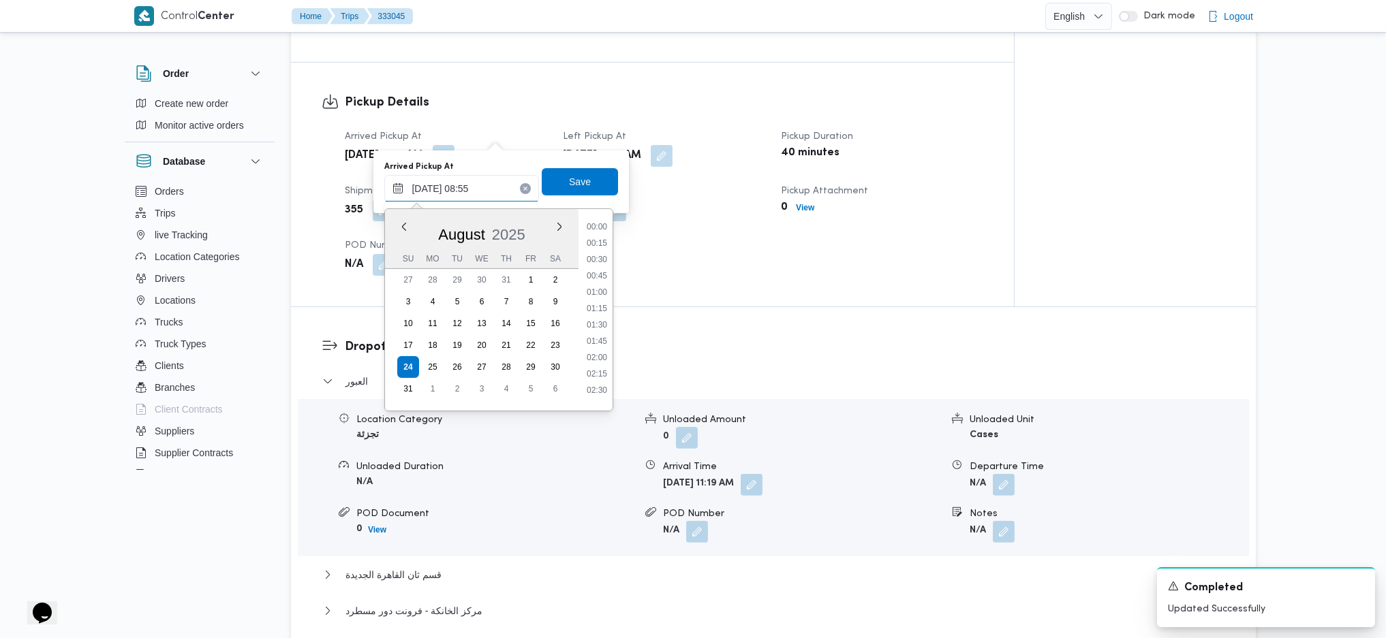
scroll to position [481, 0]
click at [596, 303] on li "08:30" at bounding box center [596, 302] width 31 height 14
type input "24/08/2025 08:30"
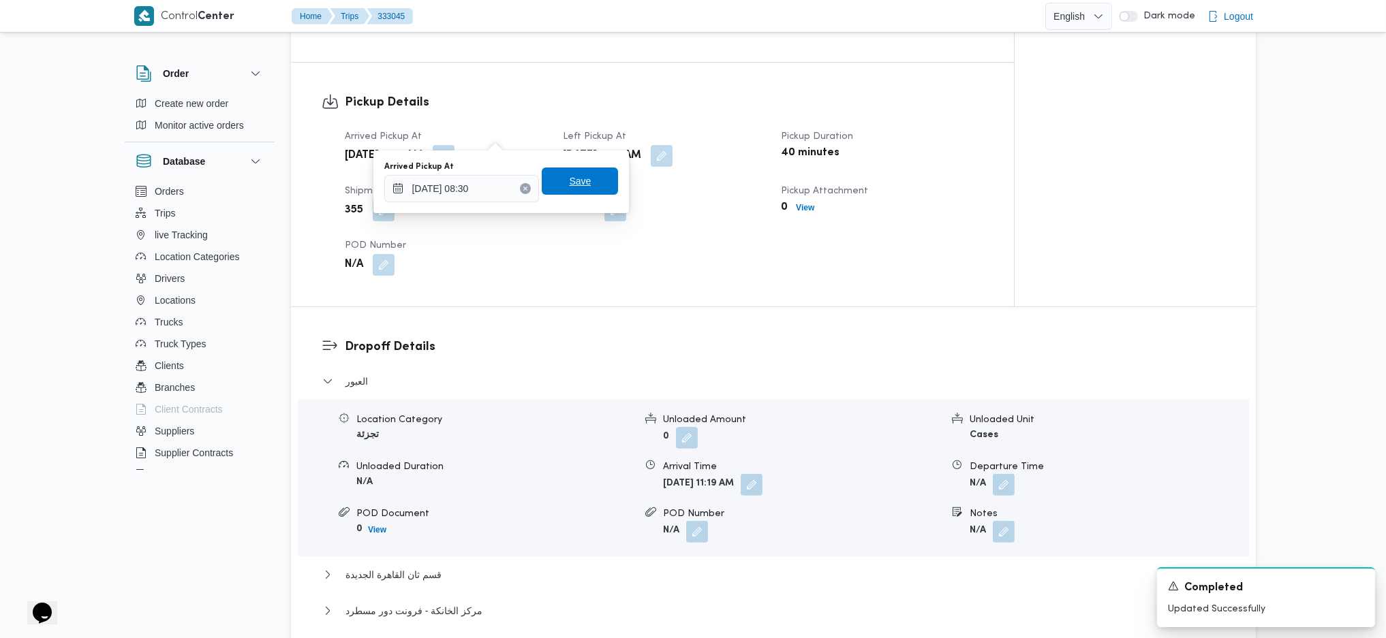
click at [574, 189] on span "Save" at bounding box center [580, 181] width 22 height 16
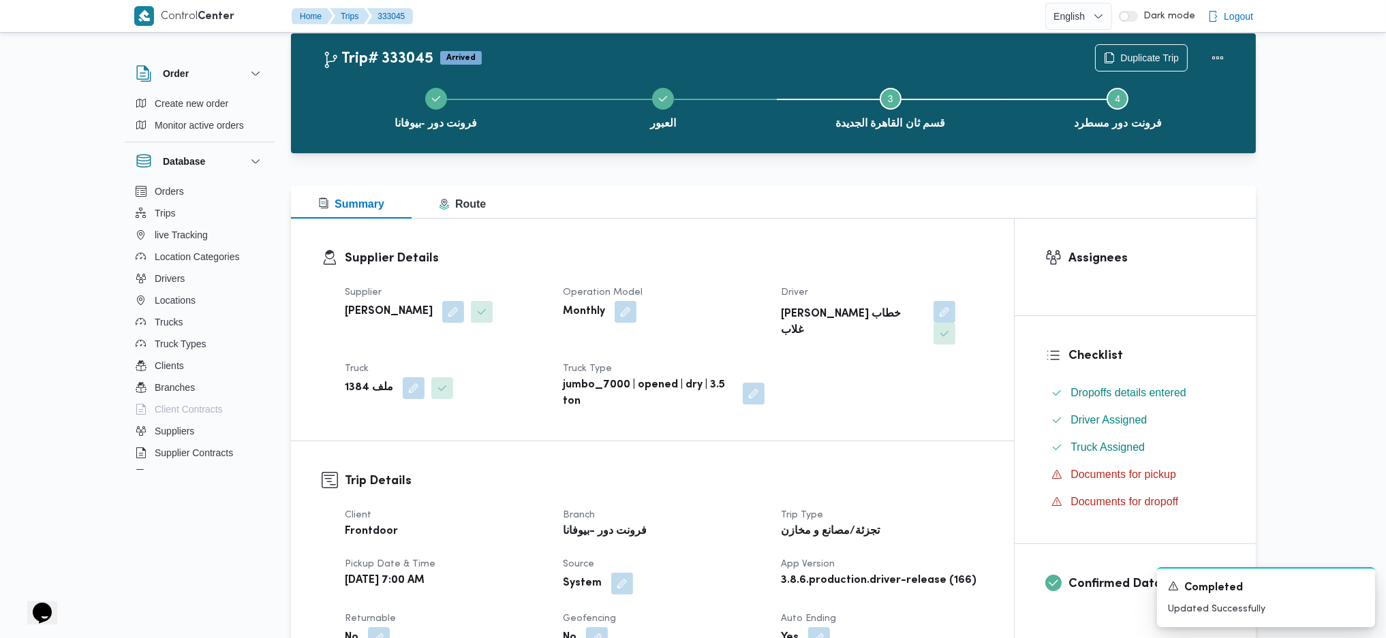
scroll to position [0, 0]
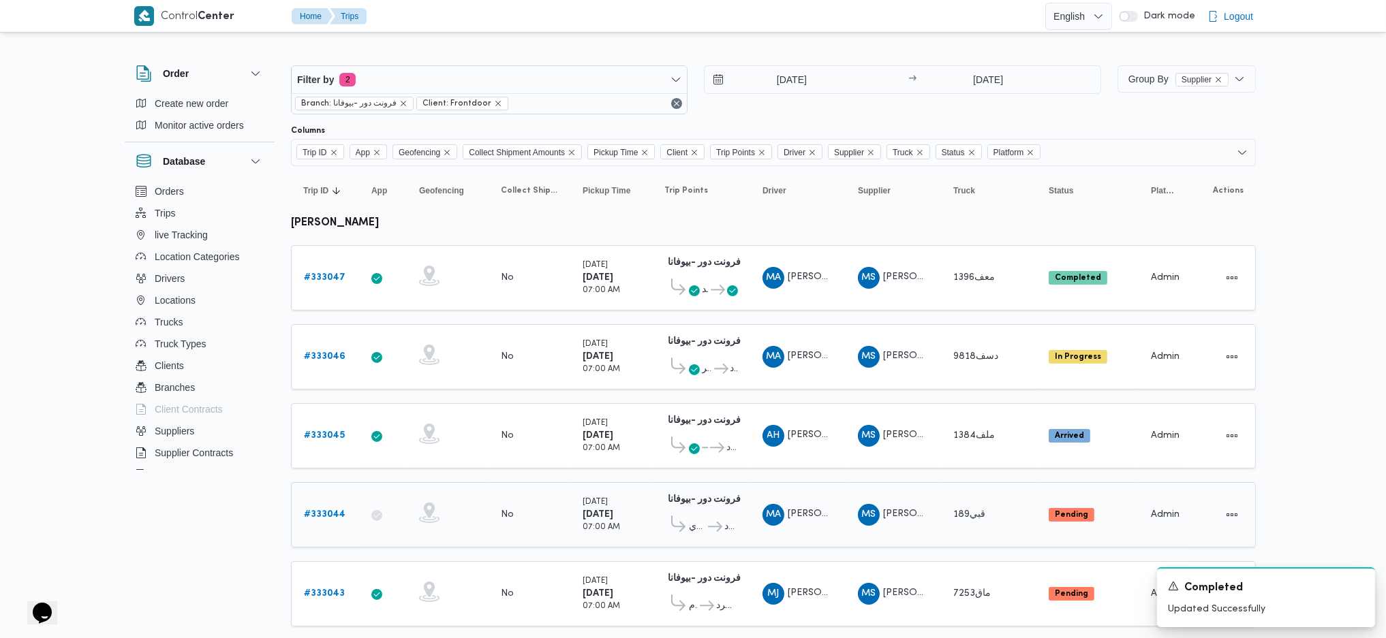
click at [334, 510] on b "# 333044" at bounding box center [325, 514] width 42 height 9
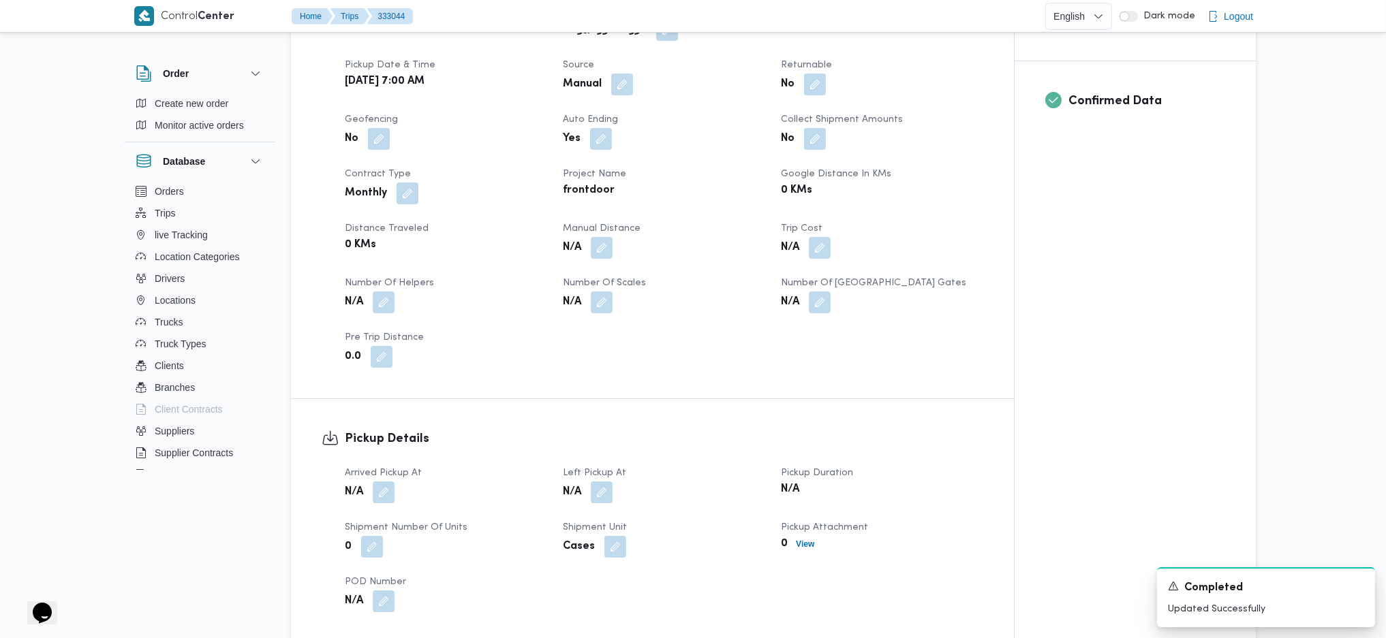
scroll to position [726, 0]
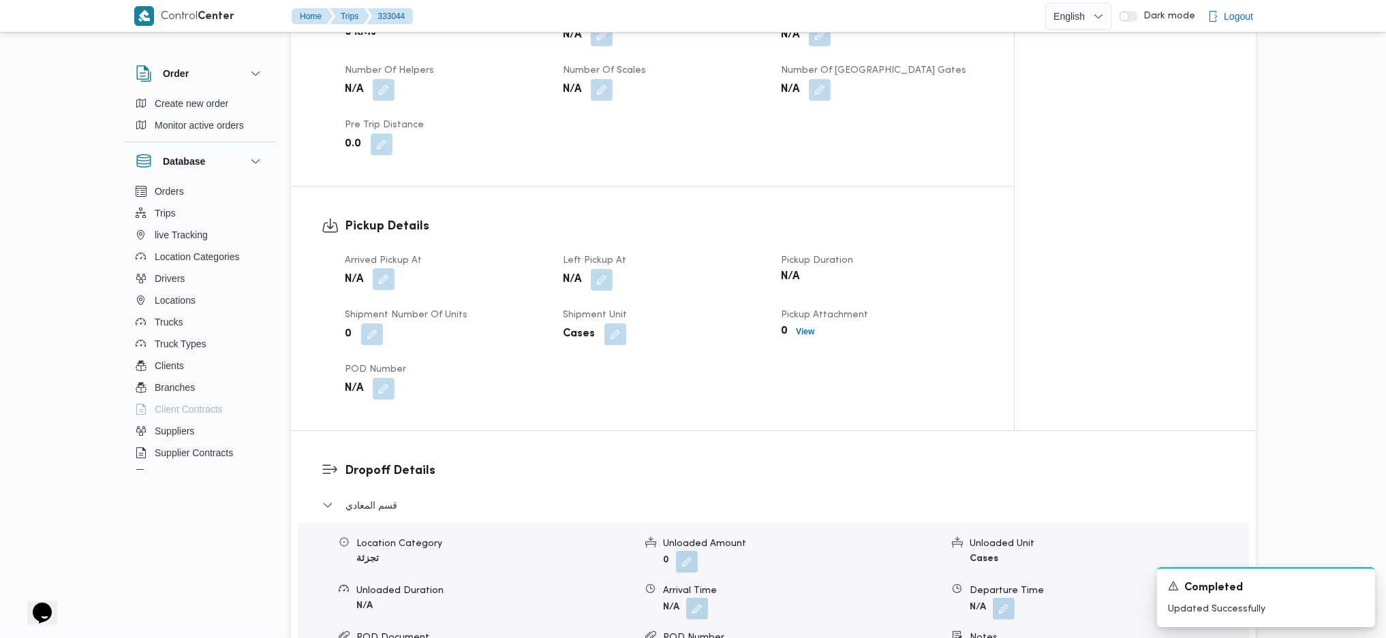
click at [382, 290] on button "button" at bounding box center [384, 279] width 22 height 22
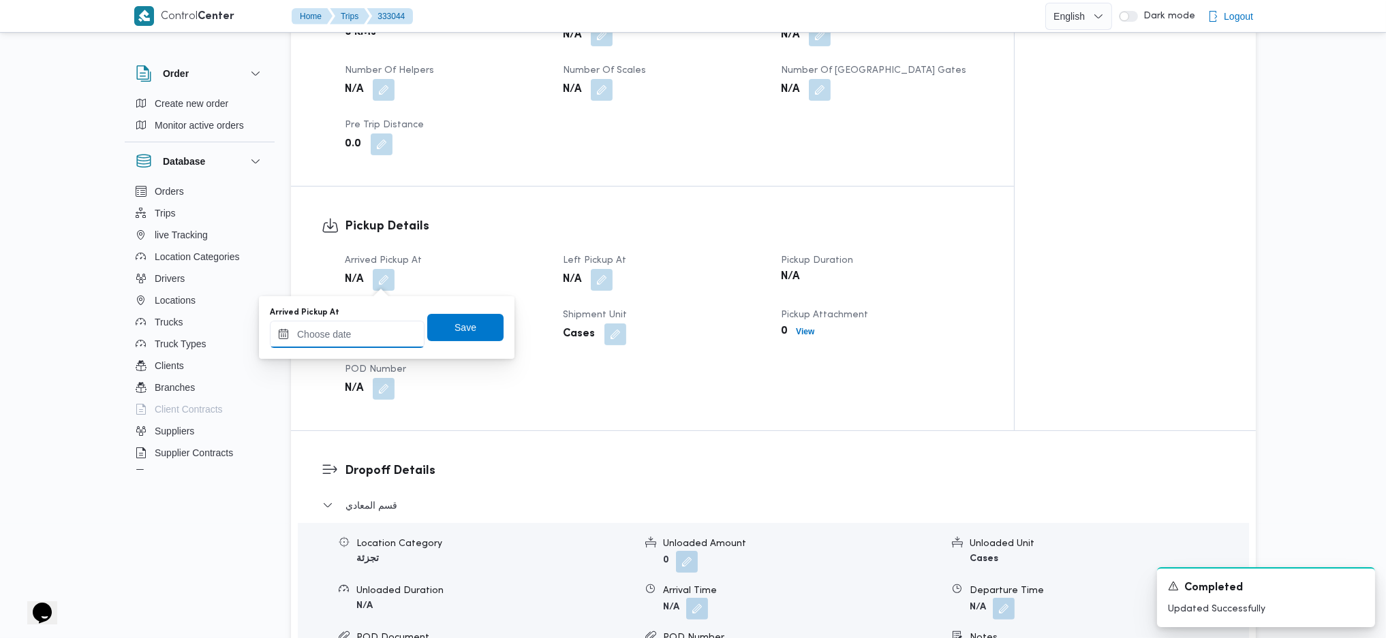
click at [362, 341] on input "Arrived Pickup At" at bounding box center [347, 334] width 155 height 27
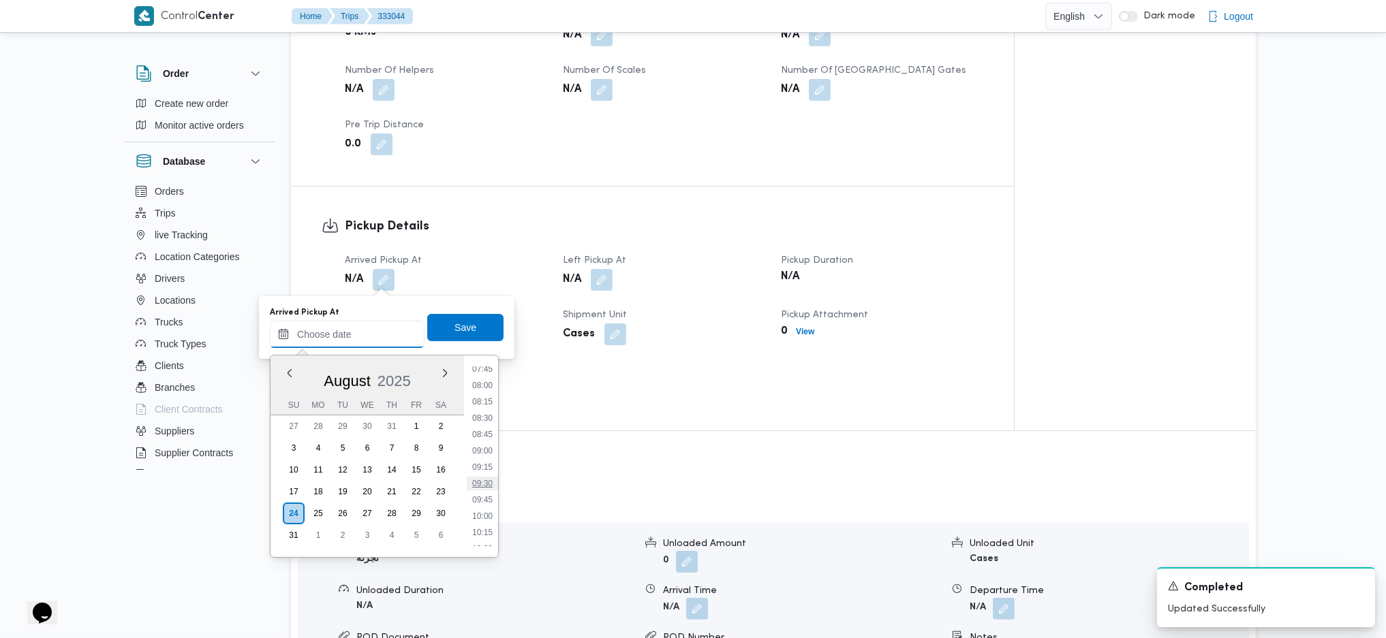
scroll to position [480, 0]
click at [486, 414] on li "08:00" at bounding box center [482, 416] width 31 height 14
type input "24/08/2025 08:00"
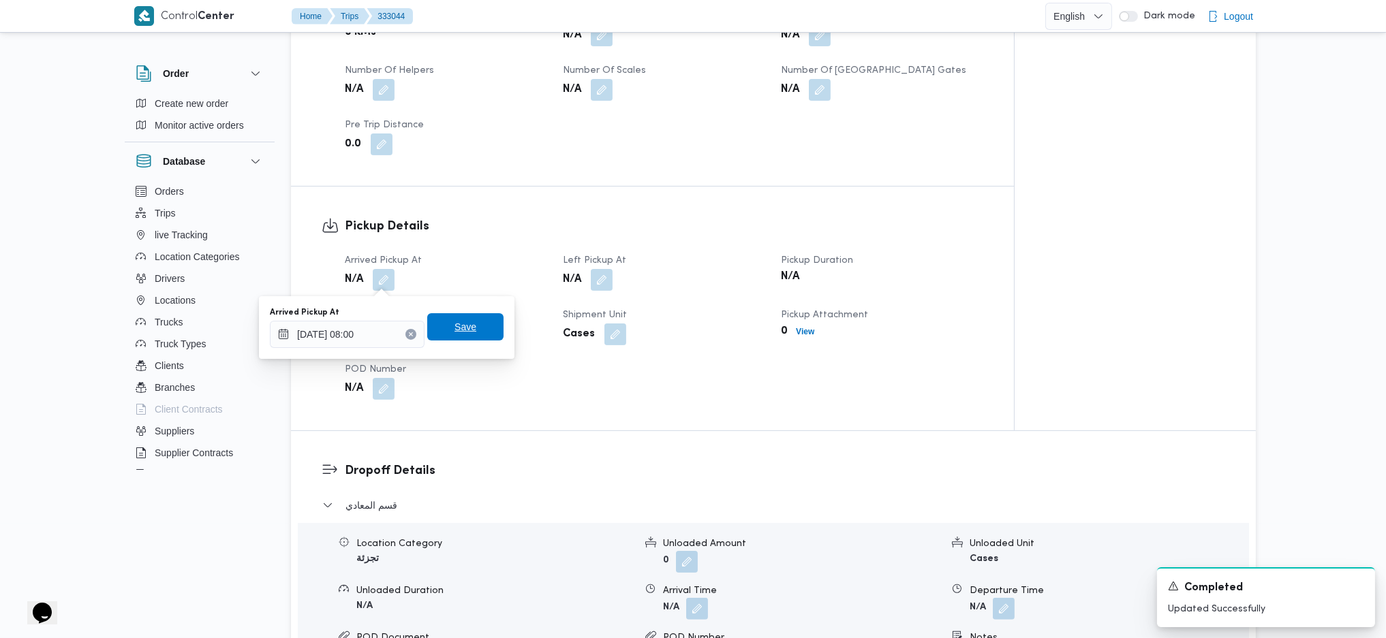
click at [454, 323] on span "Save" at bounding box center [465, 327] width 22 height 16
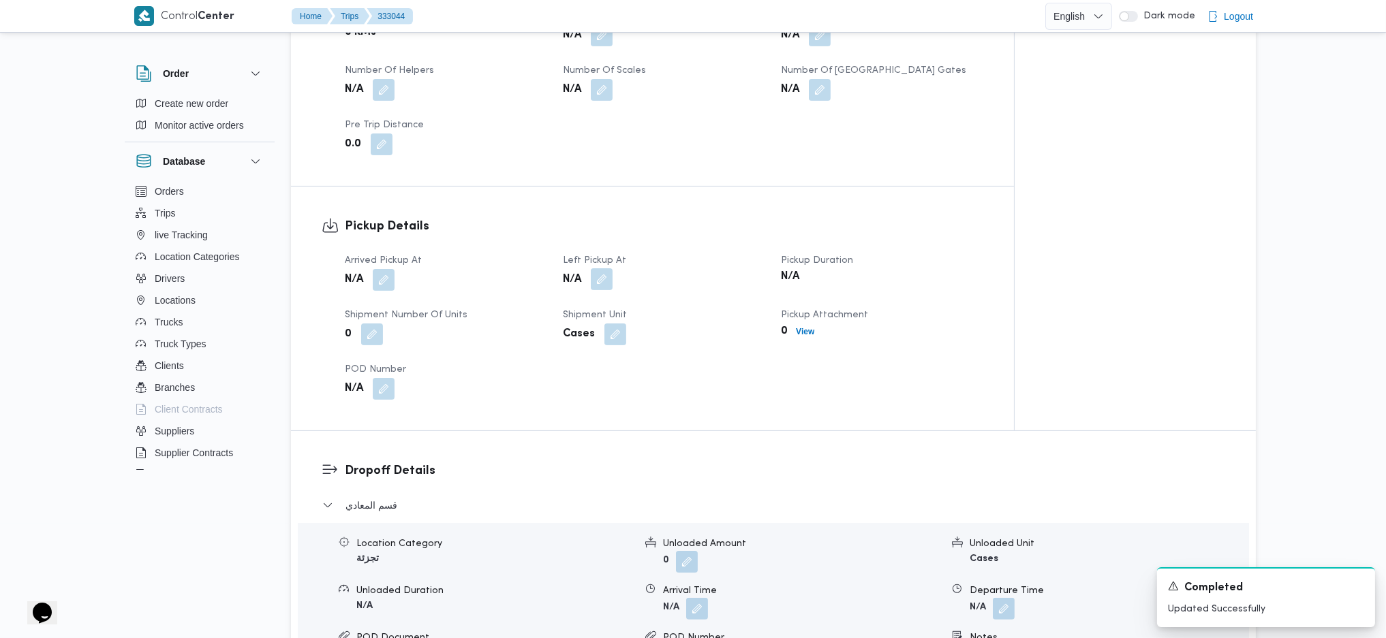
click at [604, 283] on button "button" at bounding box center [602, 279] width 22 height 22
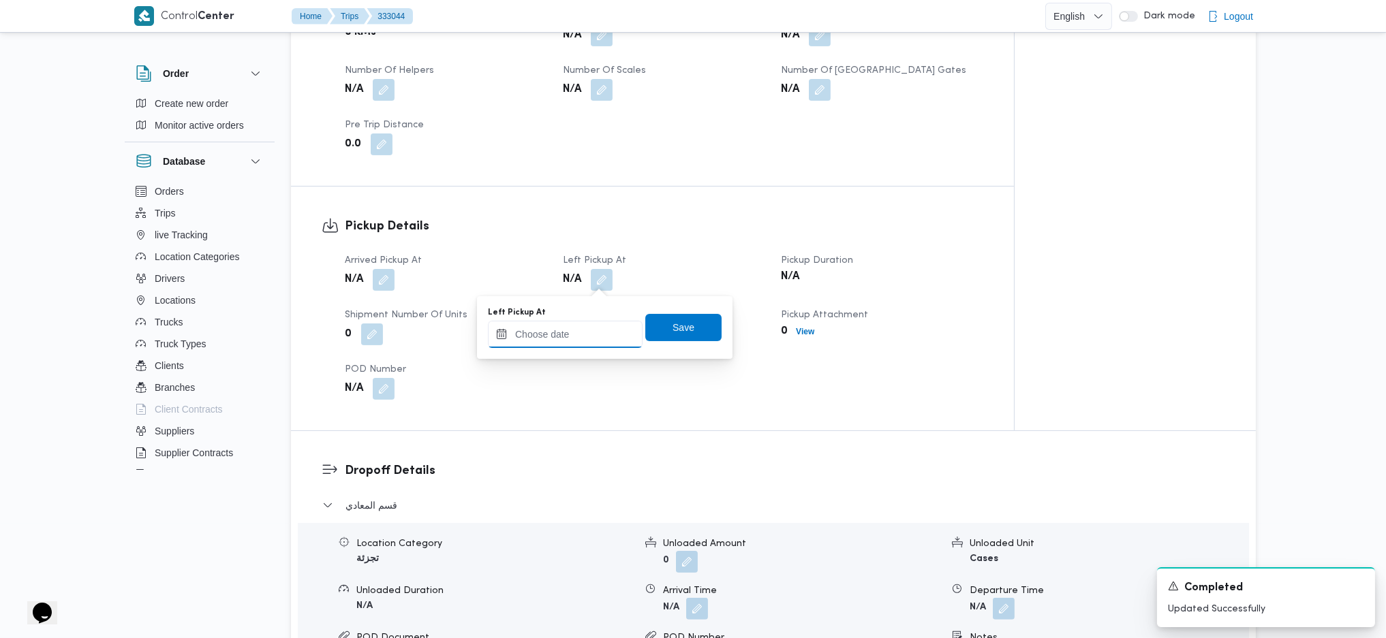
click at [567, 348] on div at bounding box center [565, 334] width 155 height 27
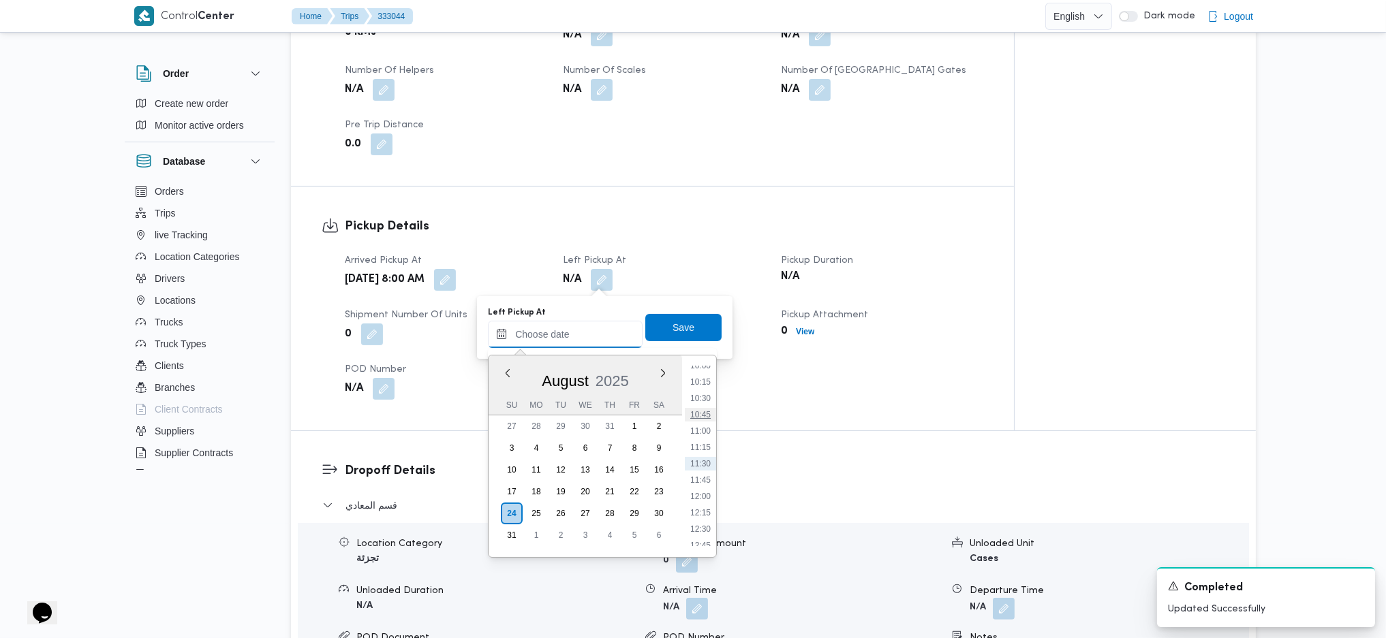
scroll to position [571, 0]
click at [704, 439] on li "09:45" at bounding box center [700, 440] width 31 height 14
type input "24/08/2025 09:45"
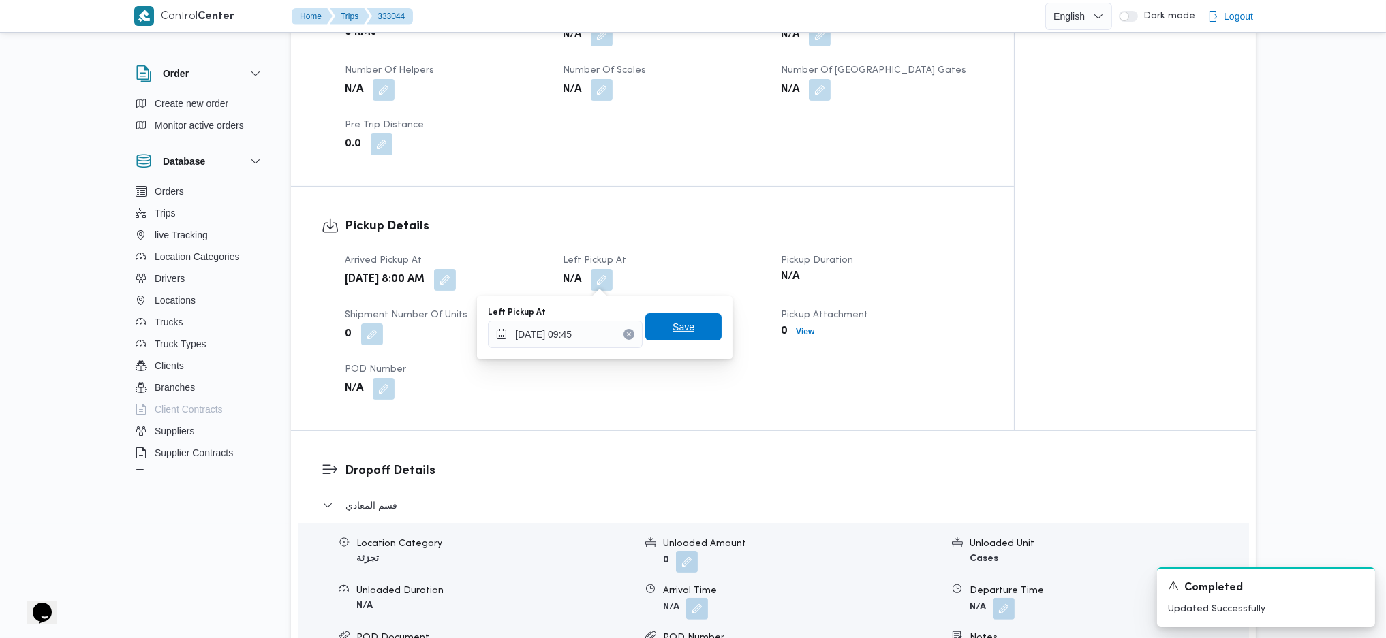
click at [672, 325] on span "Save" at bounding box center [683, 327] width 22 height 16
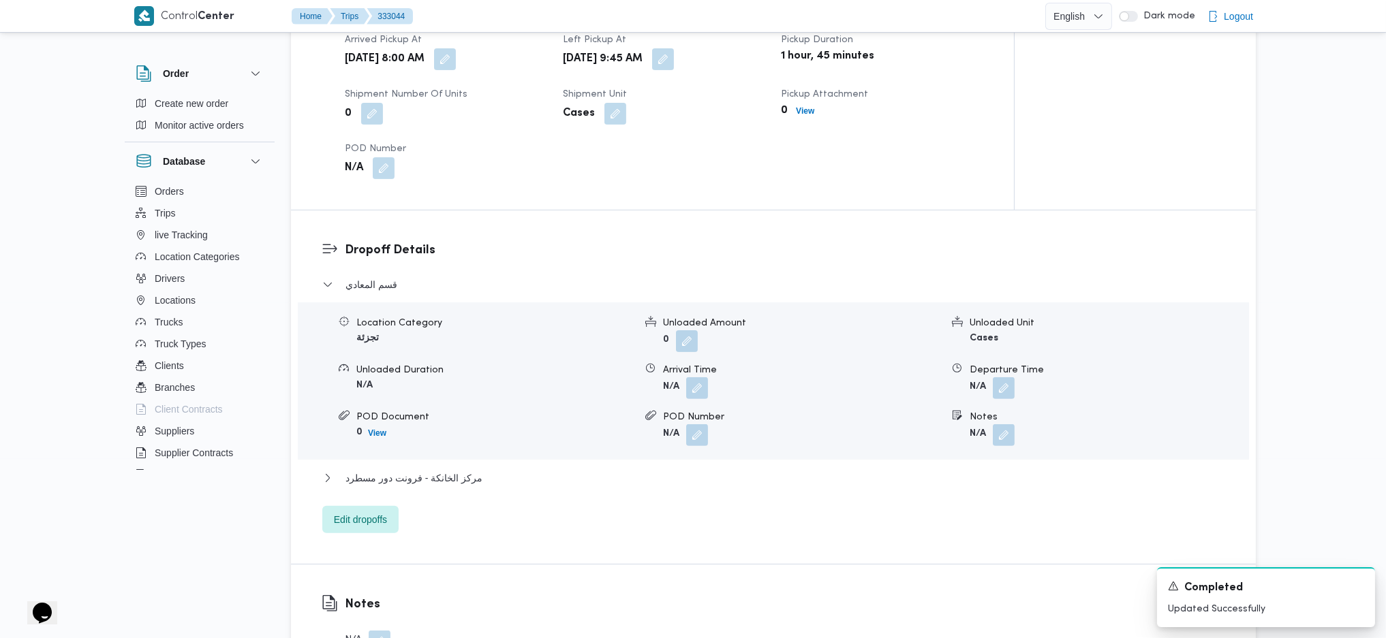
scroll to position [908, 0]
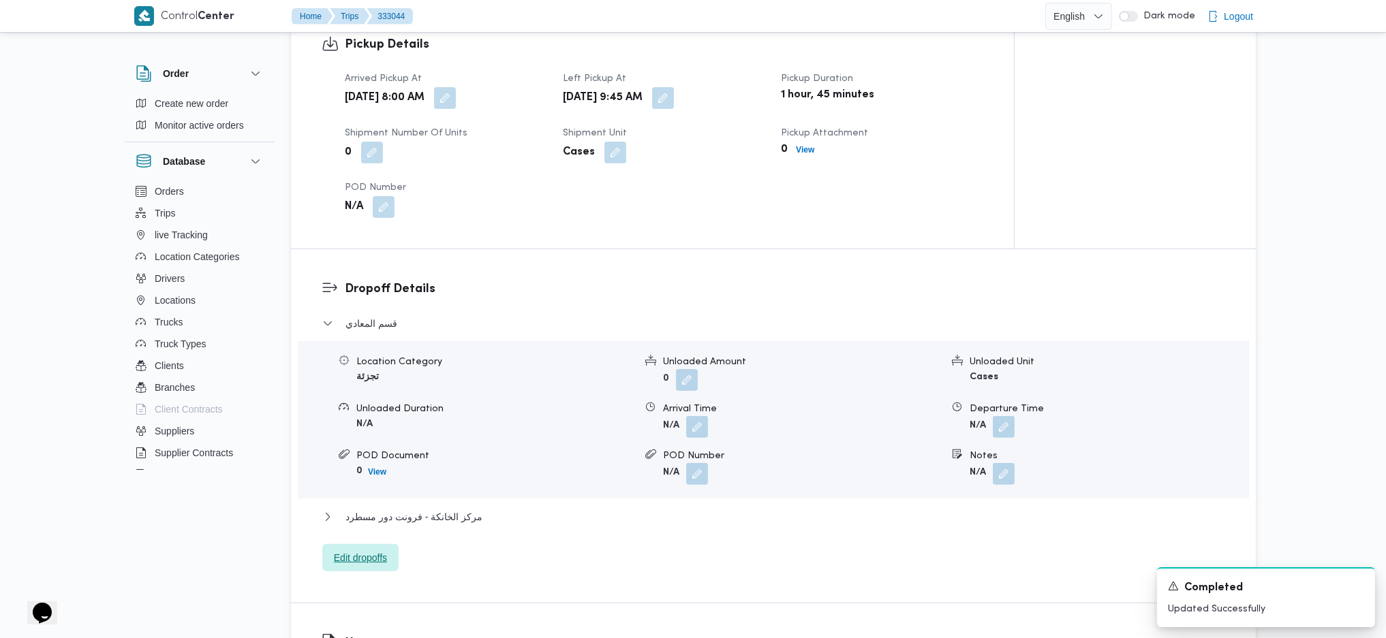
click at [362, 559] on span "Edit dropoffs" at bounding box center [360, 558] width 53 height 16
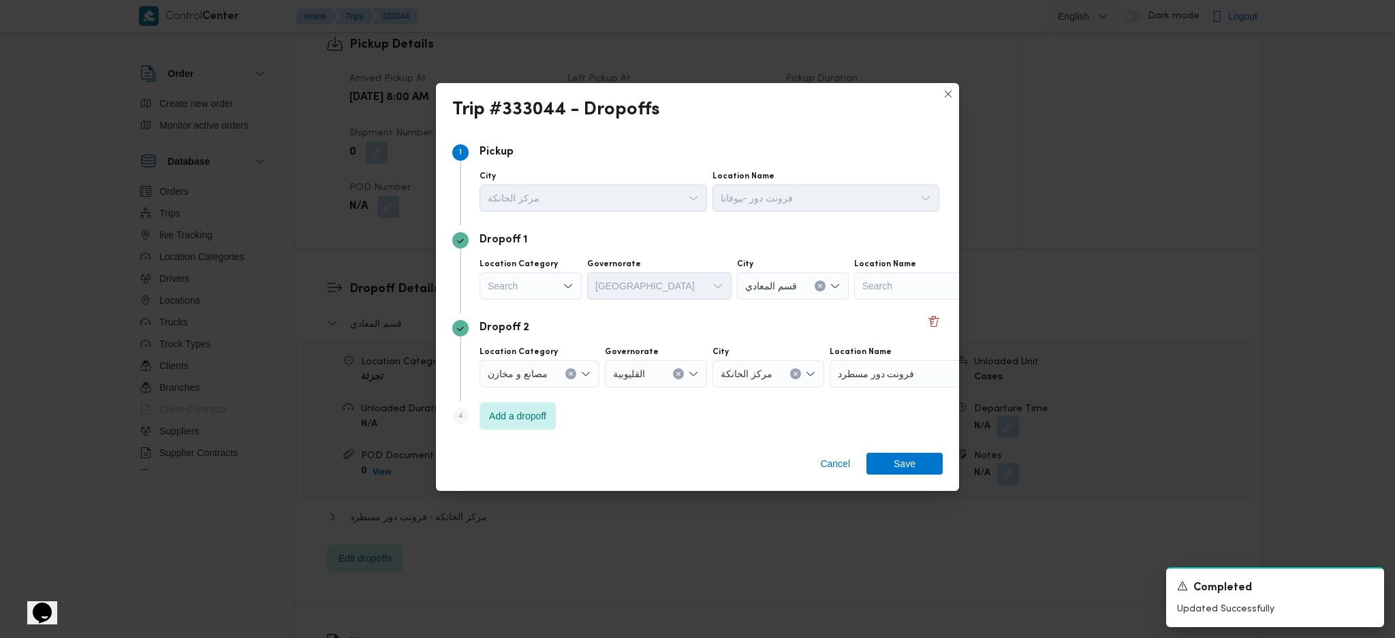
click at [546, 287] on div "Search" at bounding box center [531, 285] width 102 height 27
click at [531, 365] on span "عملاء جملة" at bounding box center [538, 370] width 69 height 16
click at [629, 287] on div "Search" at bounding box center [640, 285] width 102 height 27
type input "جي"
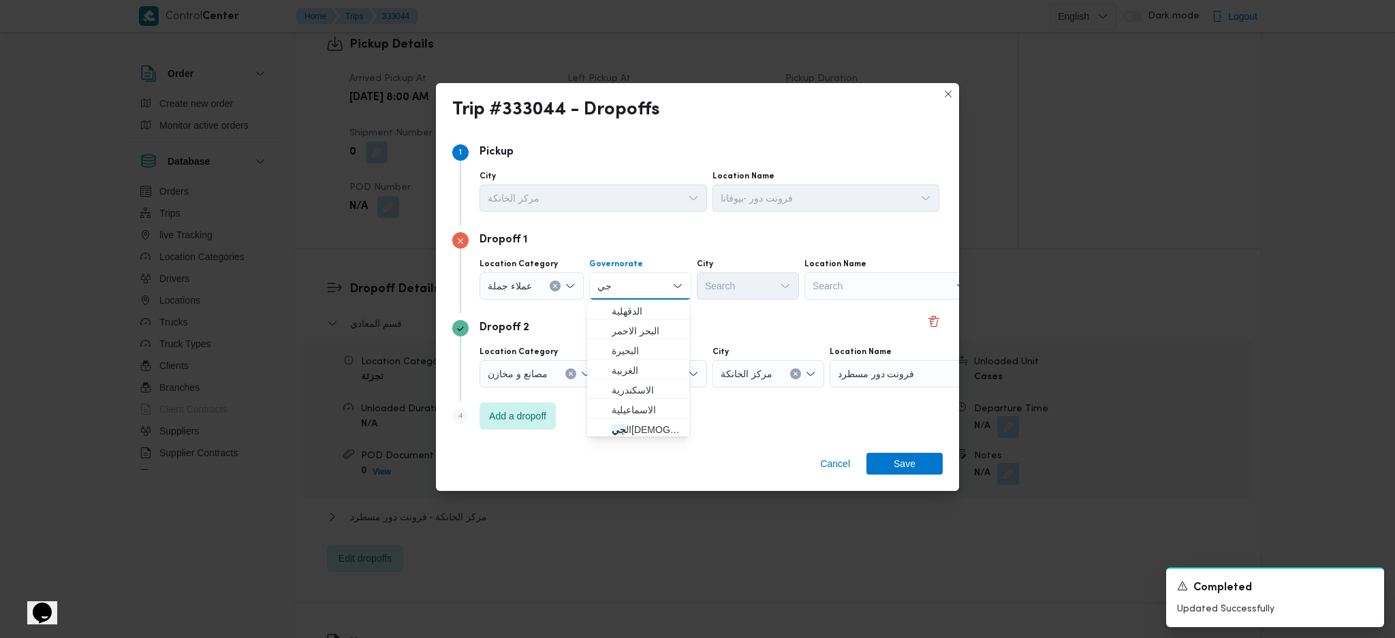
click at [605, 316] on span "الدقهلية" at bounding box center [638, 311] width 91 height 22
click at [661, 293] on div "الدقهلية" at bounding box center [640, 285] width 102 height 27
click at [661, 287] on icon "Clear input" at bounding box center [662, 285] width 5 height 5
click at [635, 435] on span "الجيزة" at bounding box center [646, 430] width 69 height 16
click at [737, 277] on div "Search" at bounding box center [748, 285] width 102 height 27
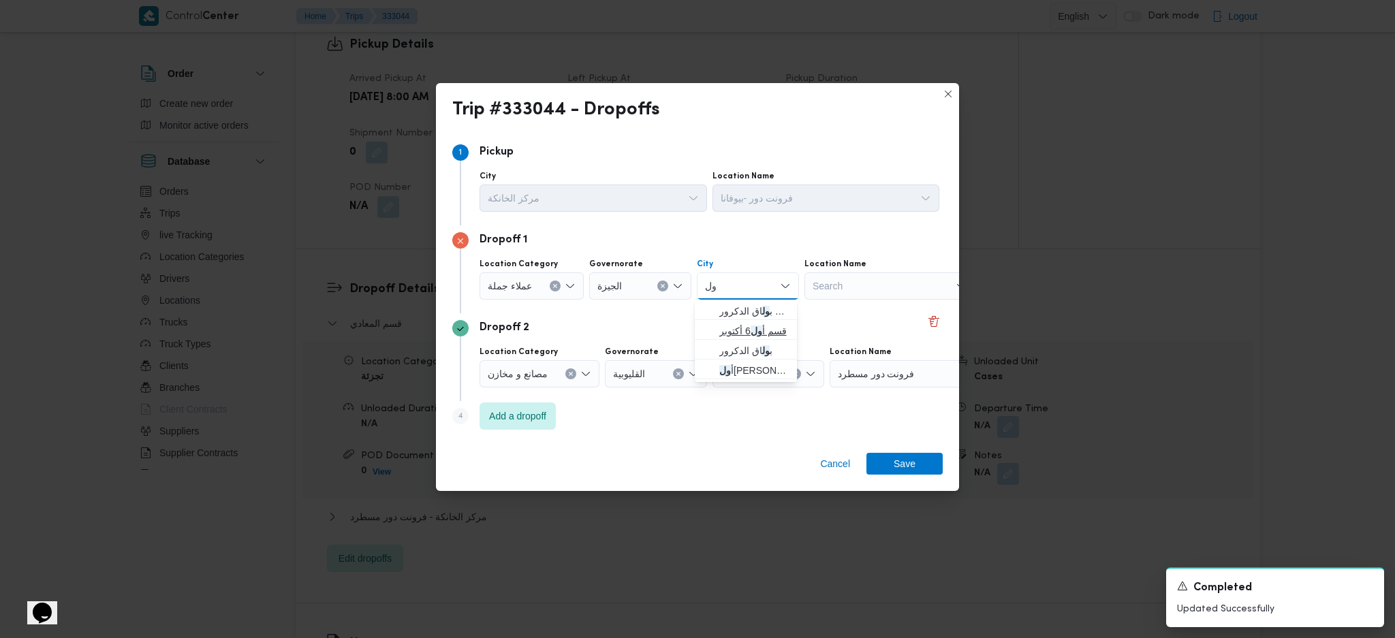
type input "ول"
click at [743, 332] on span "قسم أ ول 6 أكتوبر" at bounding box center [753, 331] width 69 height 16
click at [920, 462] on span "Save" at bounding box center [905, 463] width 76 height 22
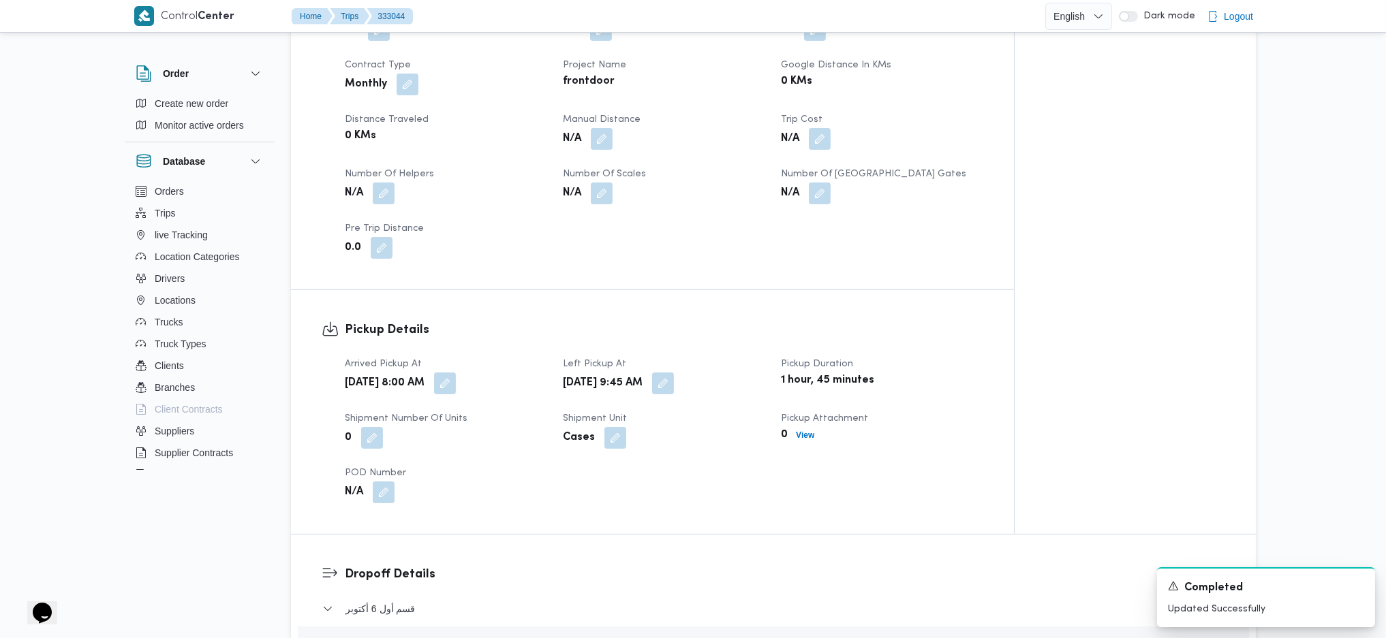
scroll to position [636, 0]
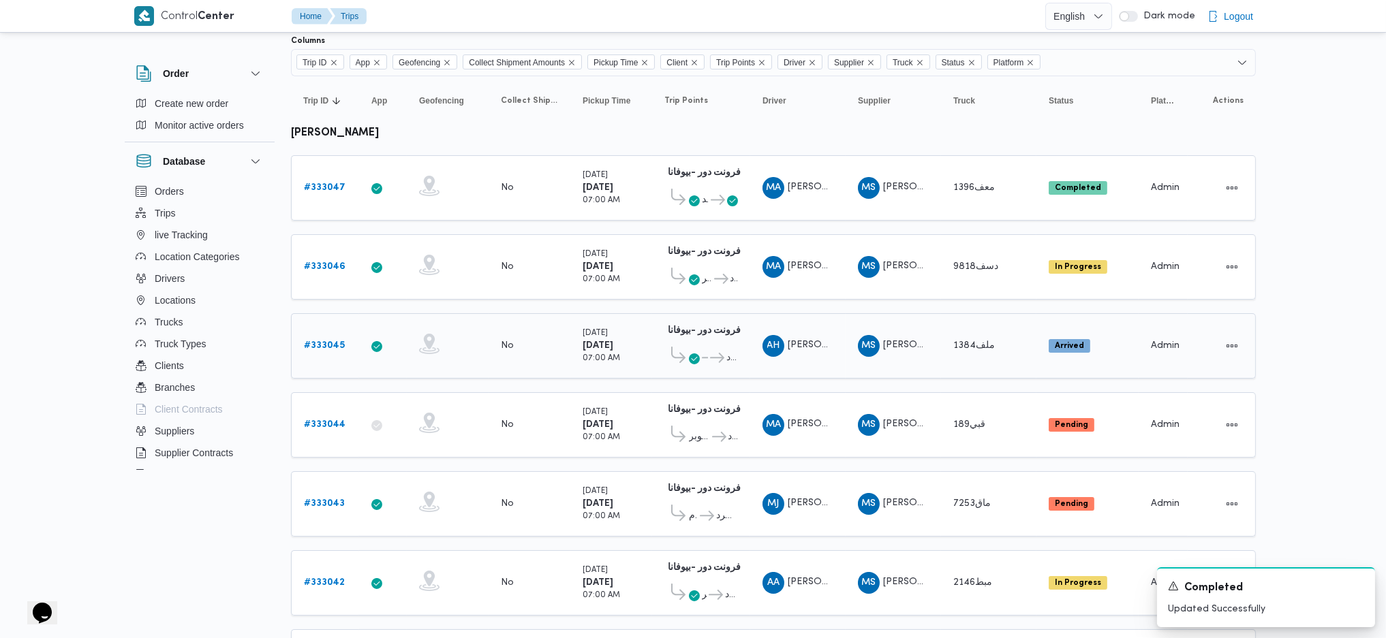
scroll to position [91, 0]
click at [781, 396] on td "Driver MA ممدوح عبدالغفار سليمان سليمان" at bounding box center [797, 424] width 95 height 65
drag, startPoint x: 792, startPoint y: 384, endPoint x: 731, endPoint y: 390, distance: 61.6
click at [731, 396] on div "فرونت دور -بيوفانا 10:26 AM قسم أول 6 أكتوبر فرونت دور مسطرد" at bounding box center [701, 424] width 84 height 57
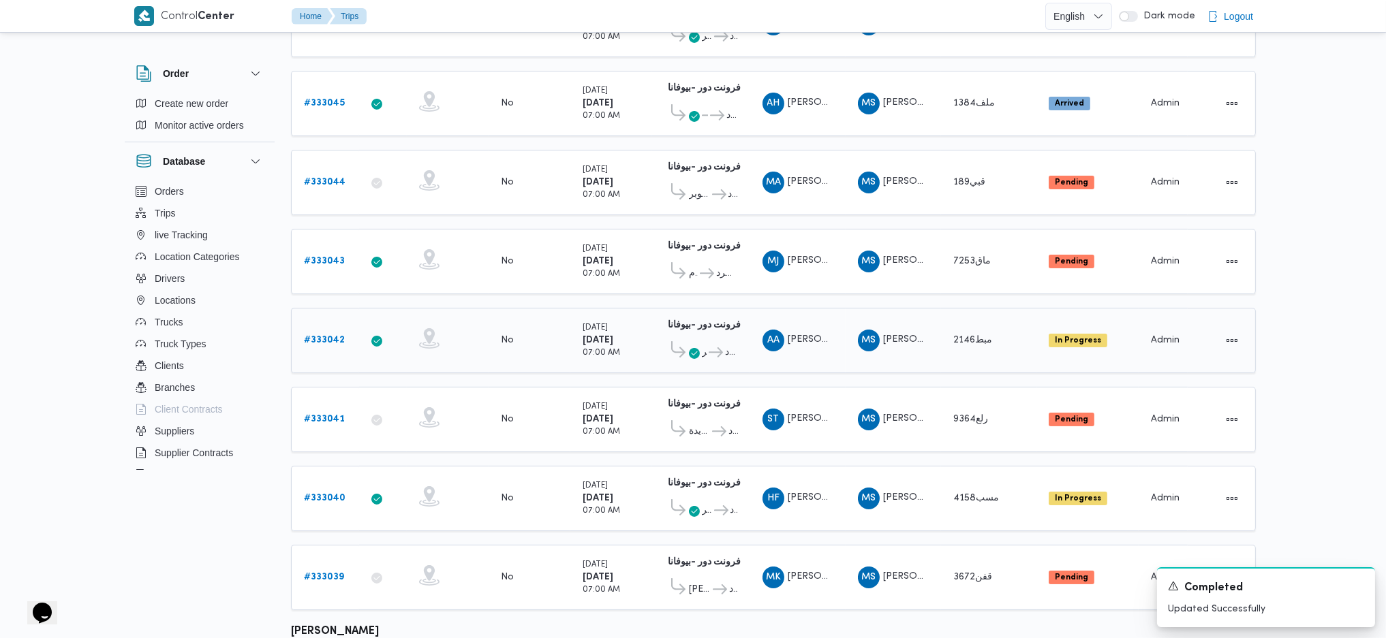
scroll to position [363, 0]
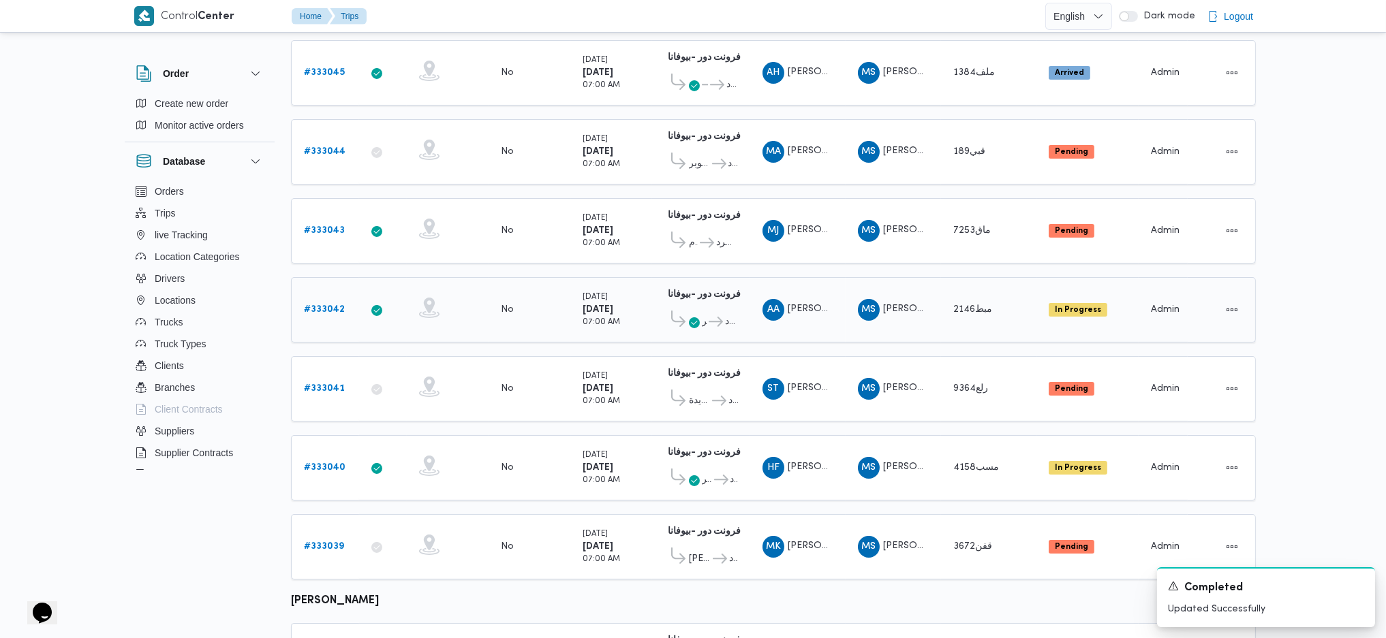
click at [336, 305] on b "# 333042" at bounding box center [324, 309] width 41 height 9
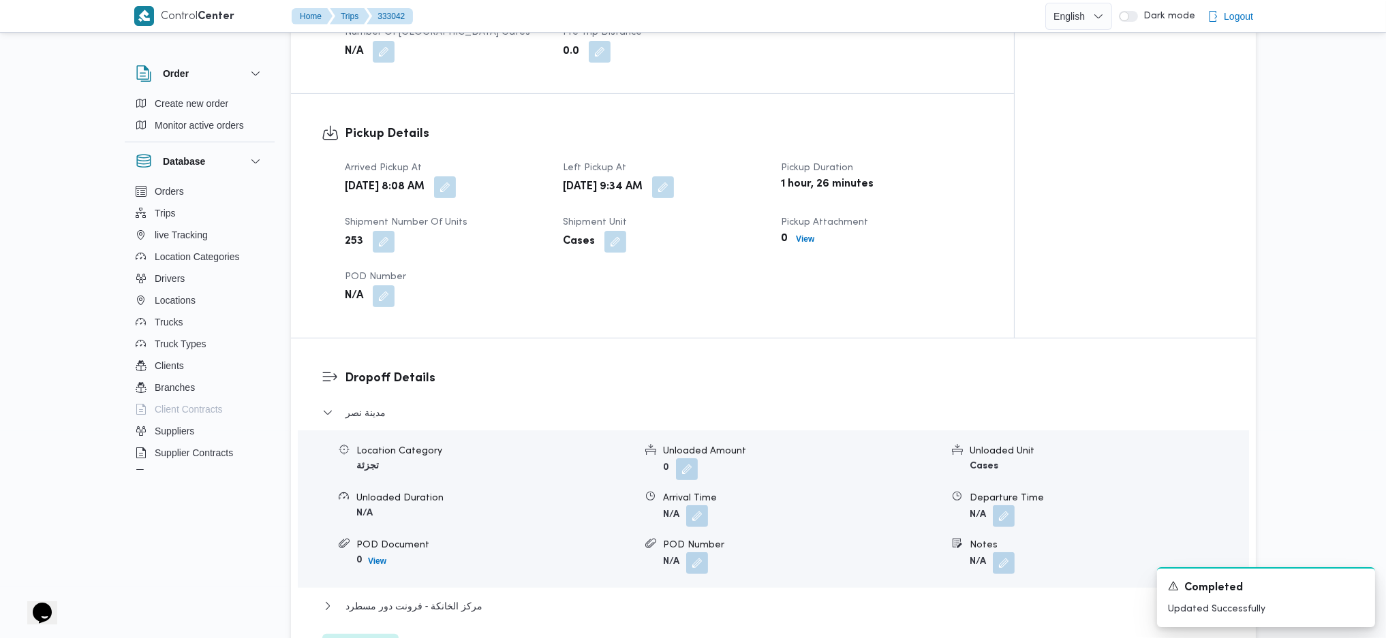
scroll to position [545, 0]
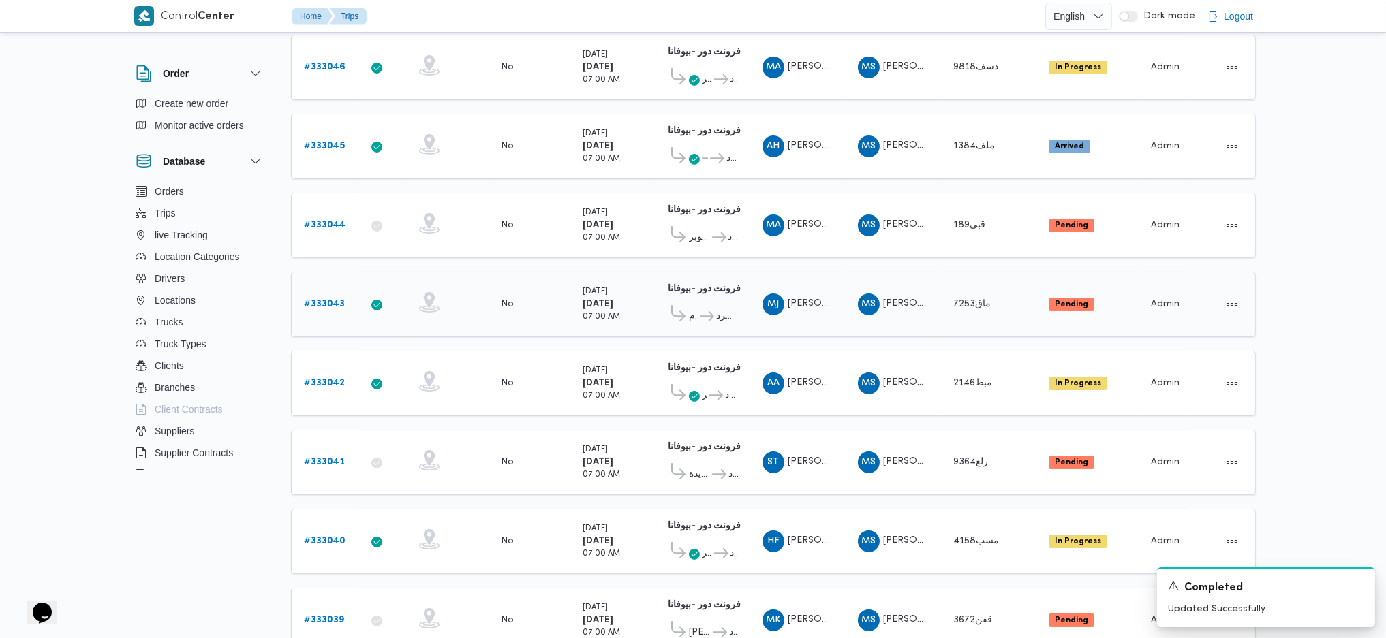
scroll to position [272, 0]
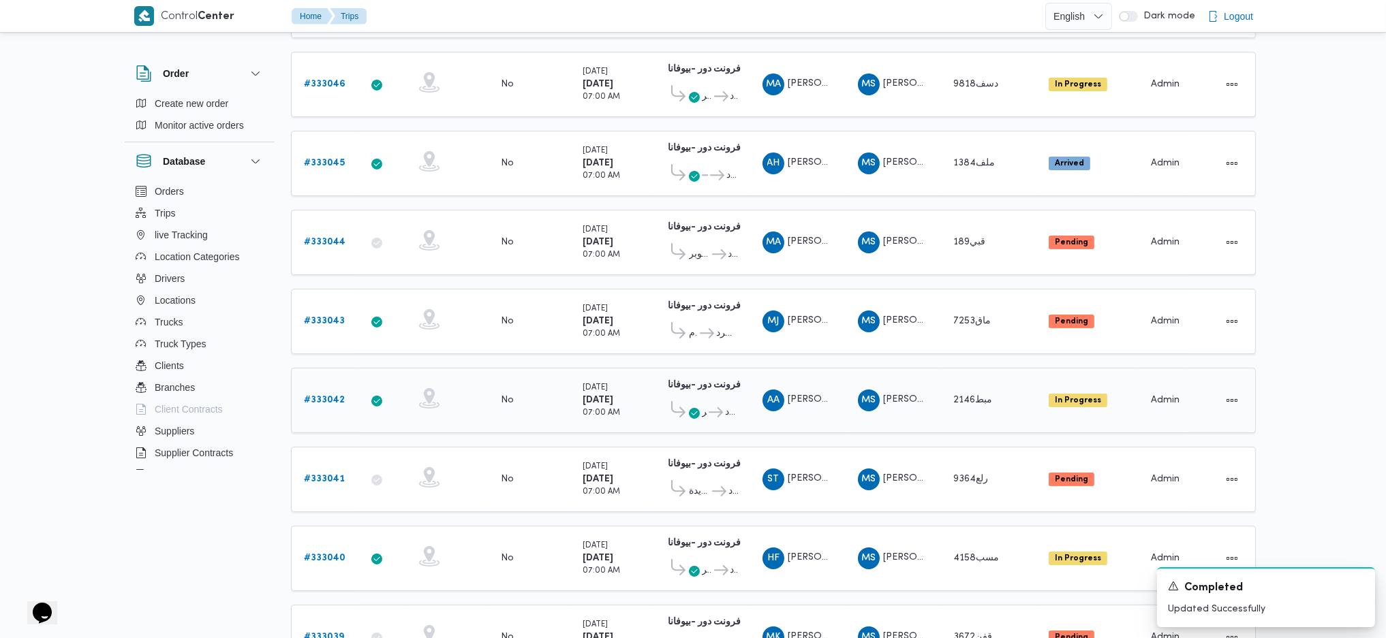
click at [323, 396] on b "# 333042" at bounding box center [324, 400] width 41 height 9
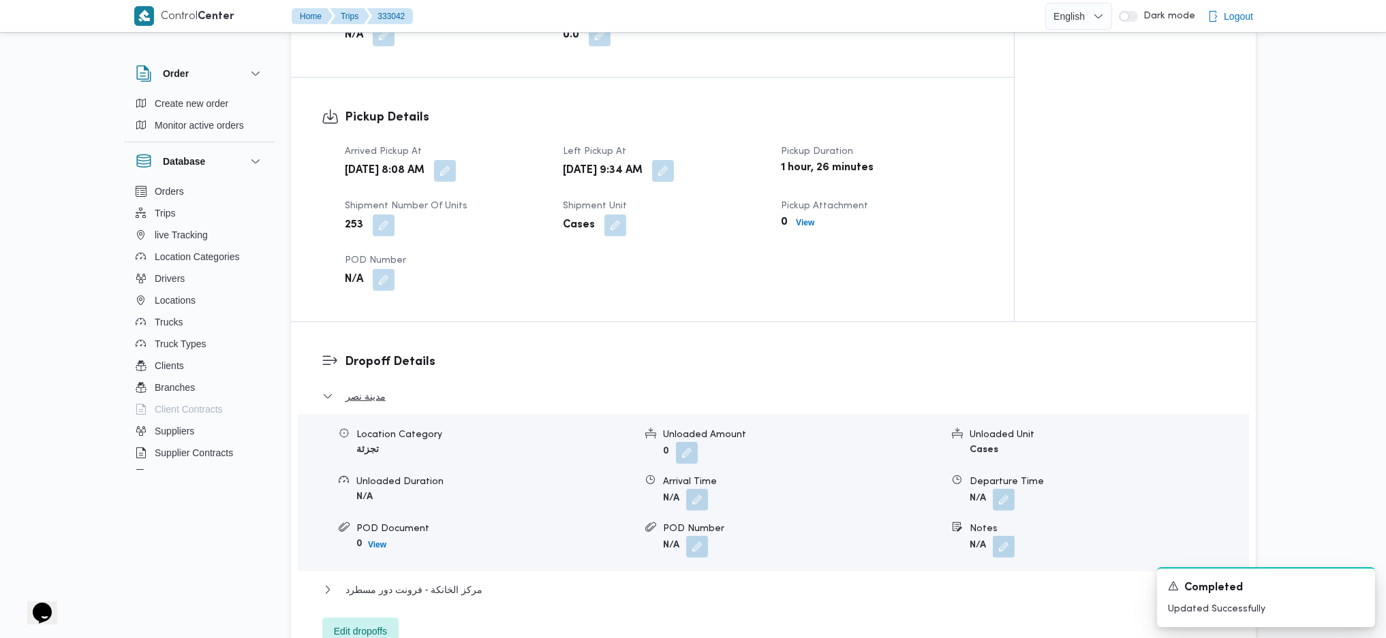
scroll to position [908, 0]
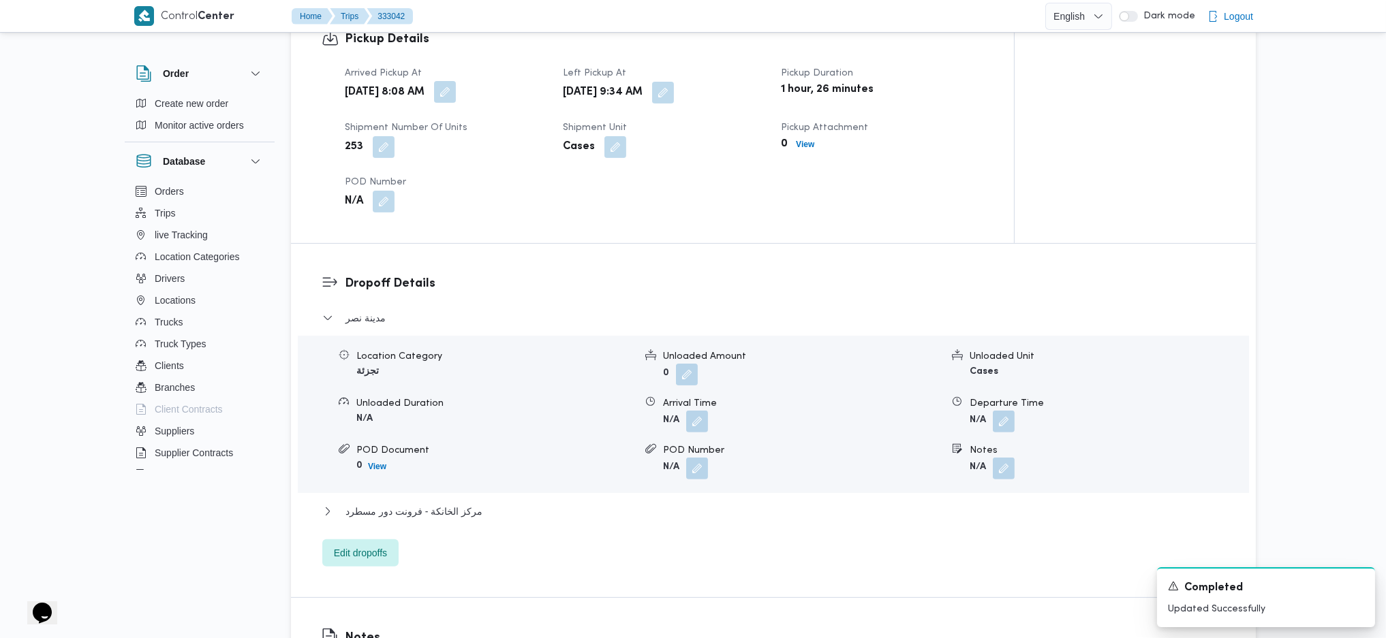
click at [456, 90] on button "button" at bounding box center [445, 92] width 22 height 22
drag, startPoint x: 448, startPoint y: 168, endPoint x: 459, endPoint y: 152, distance: 20.0
click at [452, 159] on div "You are in a dialog. To close this dialog, hit escape. Arrived Pickup At 24/08/…" at bounding box center [501, 140] width 255 height 63
click at [466, 159] on input "24/08/2025 08:08" at bounding box center [462, 147] width 155 height 27
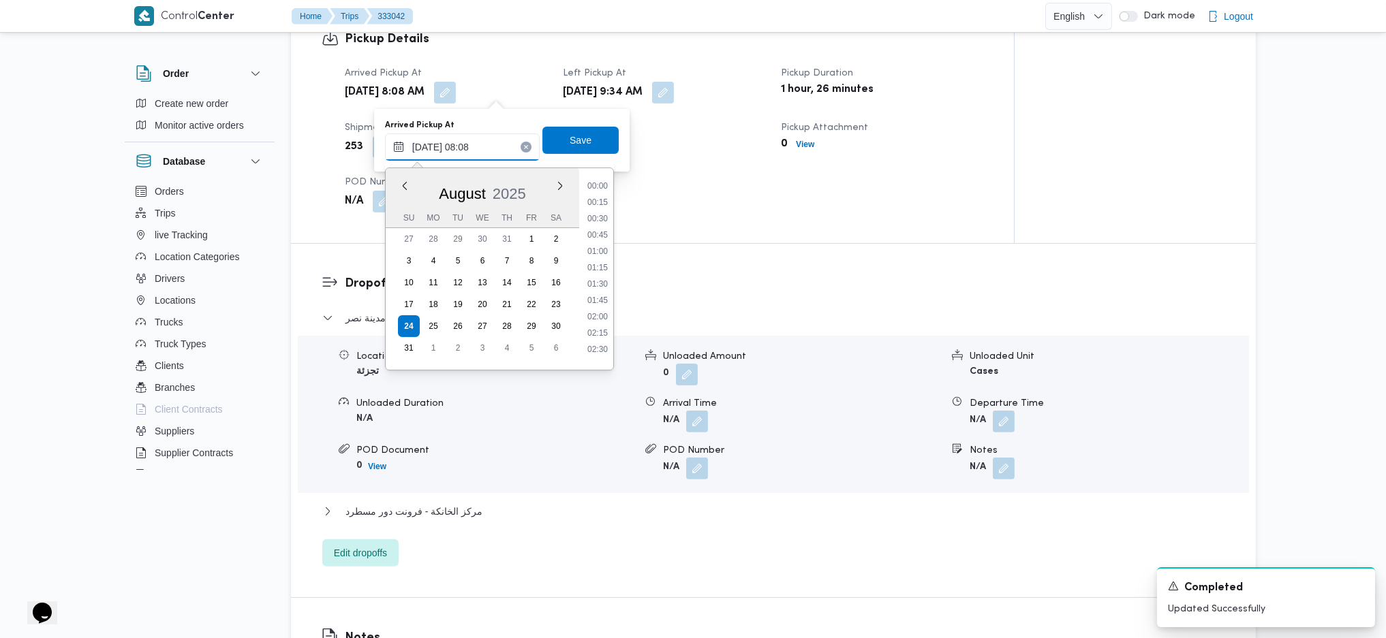
scroll to position [432, 0]
click at [595, 214] on li "07:00" at bounding box center [597, 212] width 31 height 14
type input "24/08/2025 07:00"
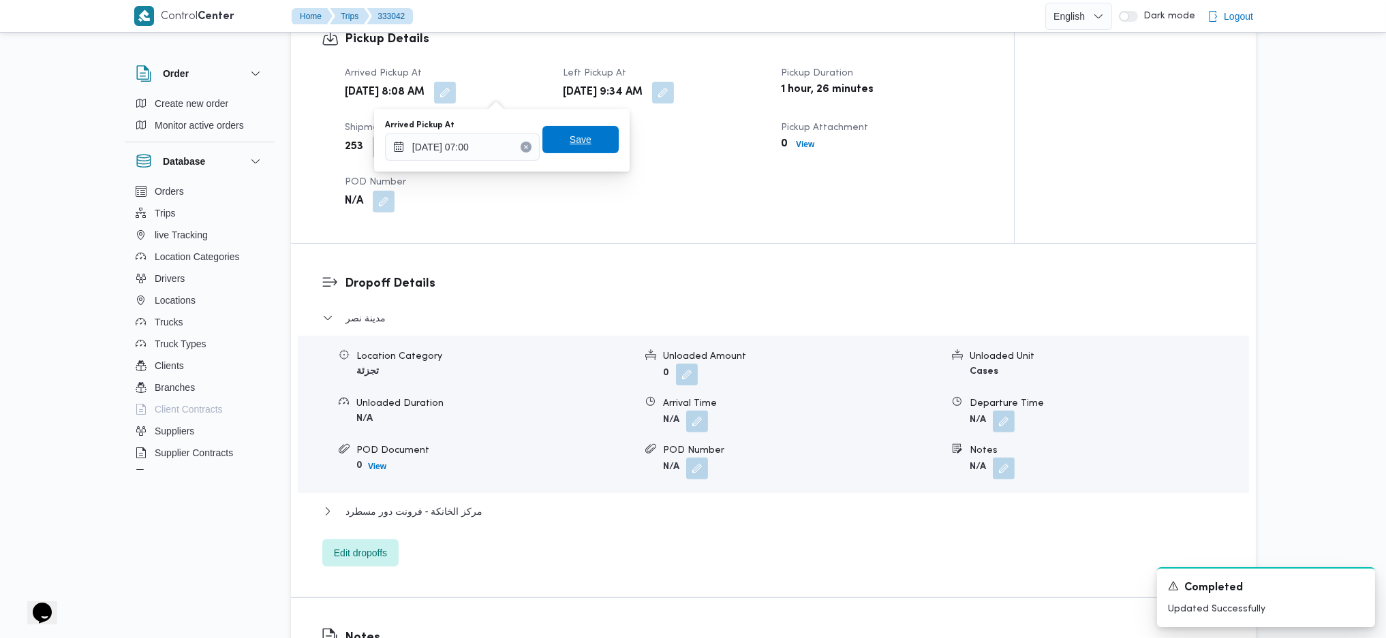
click at [572, 134] on span "Save" at bounding box center [581, 139] width 22 height 16
drag, startPoint x: 717, startPoint y: 86, endPoint x: 722, endPoint y: 95, distance: 11.0
click at [674, 87] on button "button" at bounding box center [663, 92] width 22 height 22
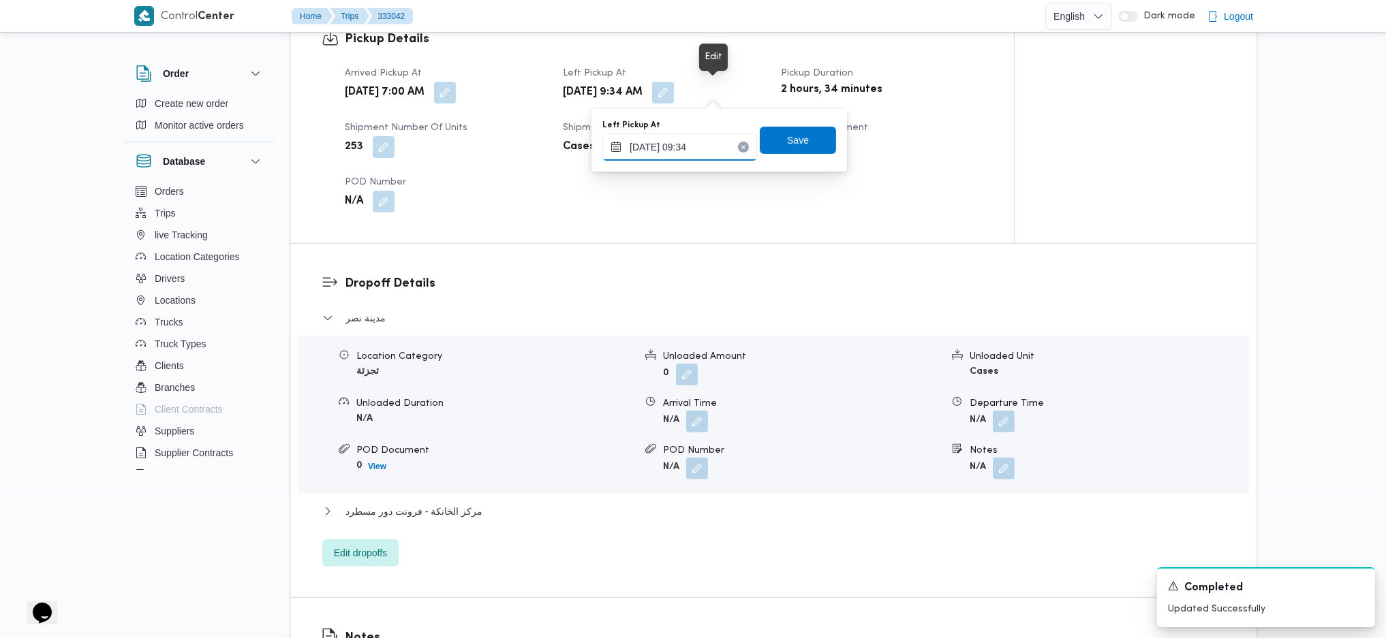
click at [695, 144] on input "24/08/2025 09:34" at bounding box center [679, 147] width 155 height 27
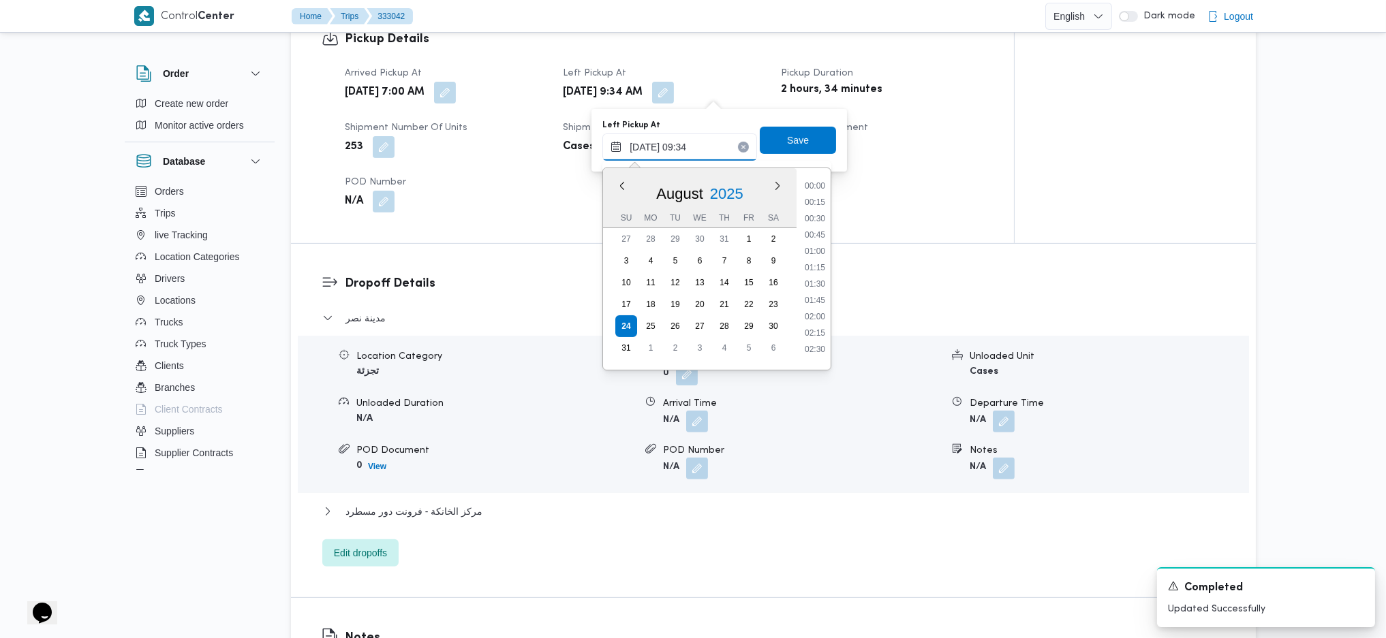
scroll to position [530, 0]
click at [815, 292] on li "09:45" at bounding box center [814, 294] width 31 height 14
type input "24/08/2025 09:45"
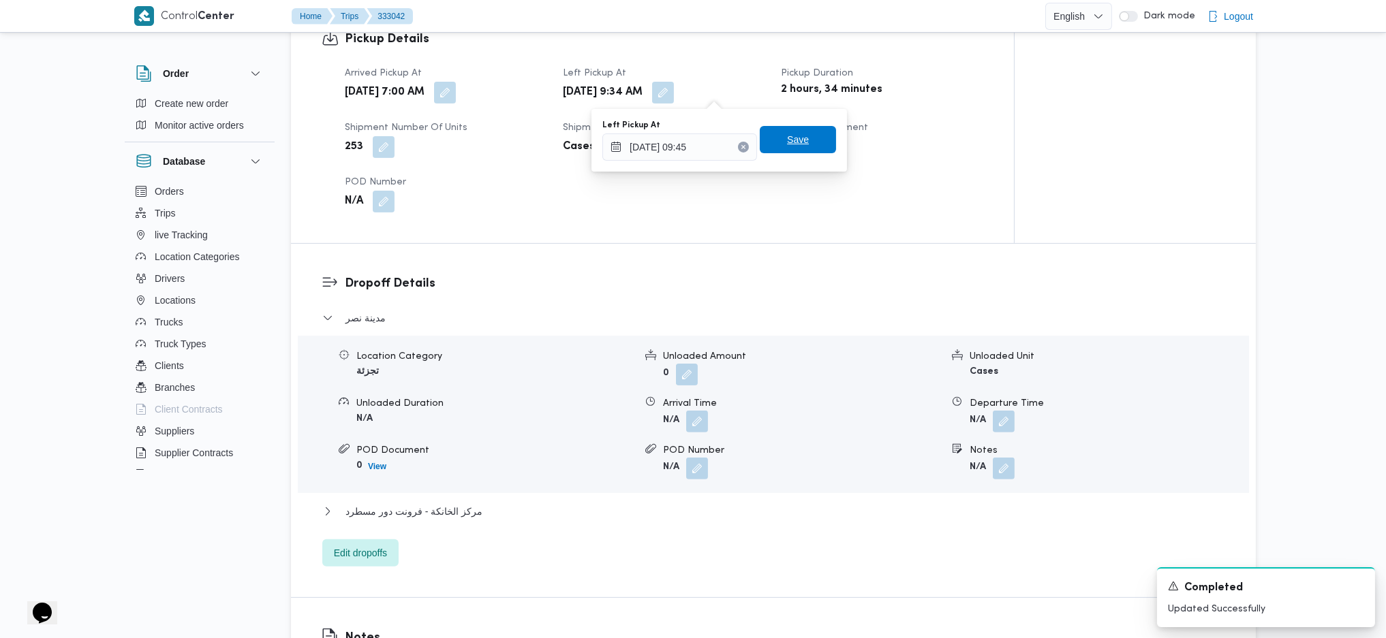
click at [775, 149] on span "Save" at bounding box center [798, 139] width 76 height 27
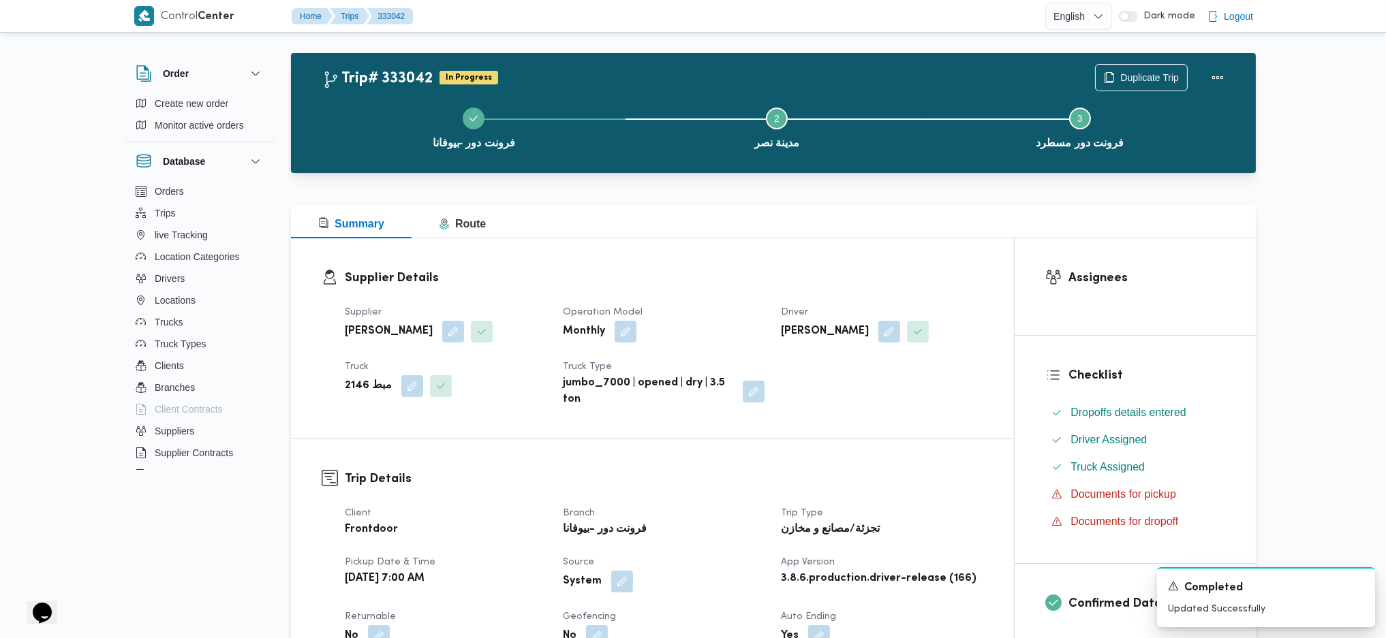
scroll to position [0, 0]
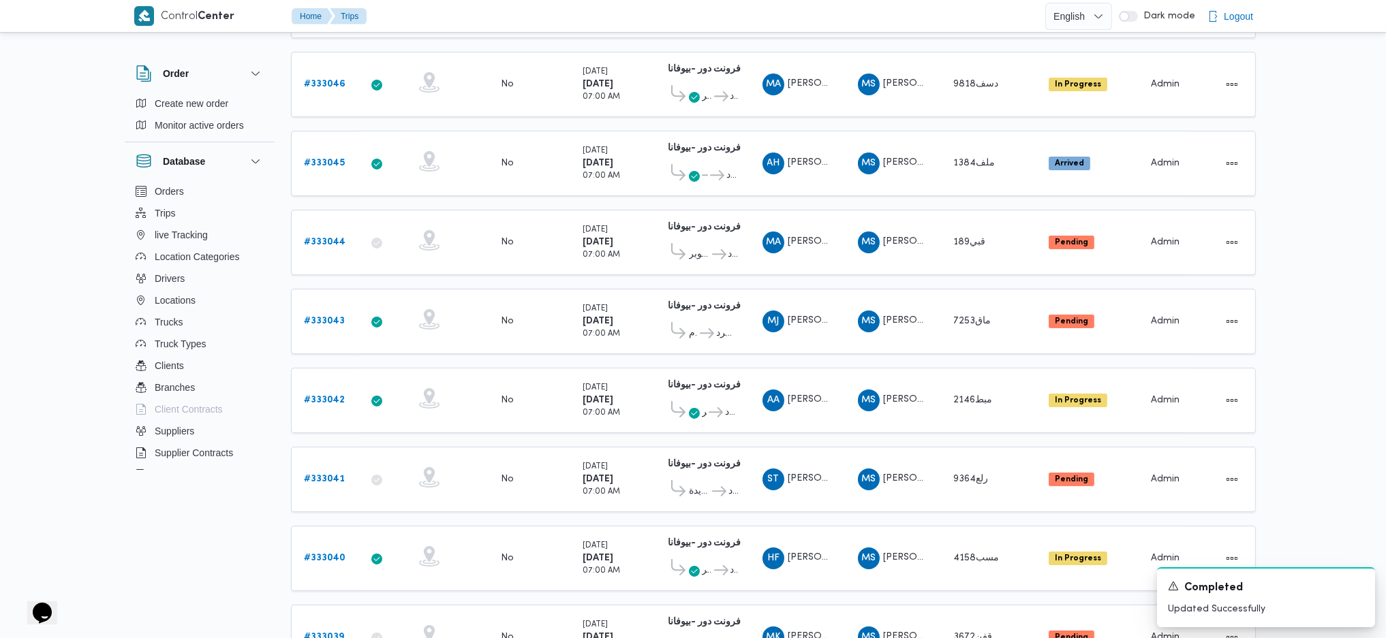
scroll to position [302, 0]
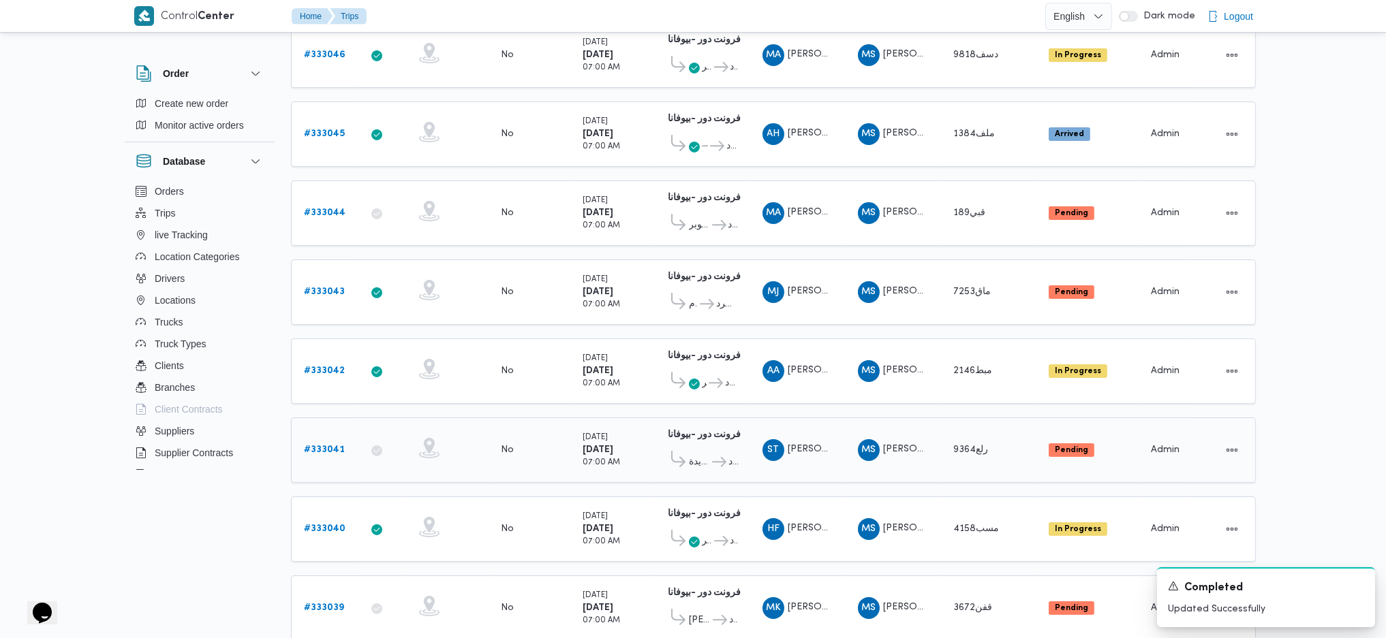
click at [317, 443] on link "# 333041" at bounding box center [324, 450] width 41 height 16
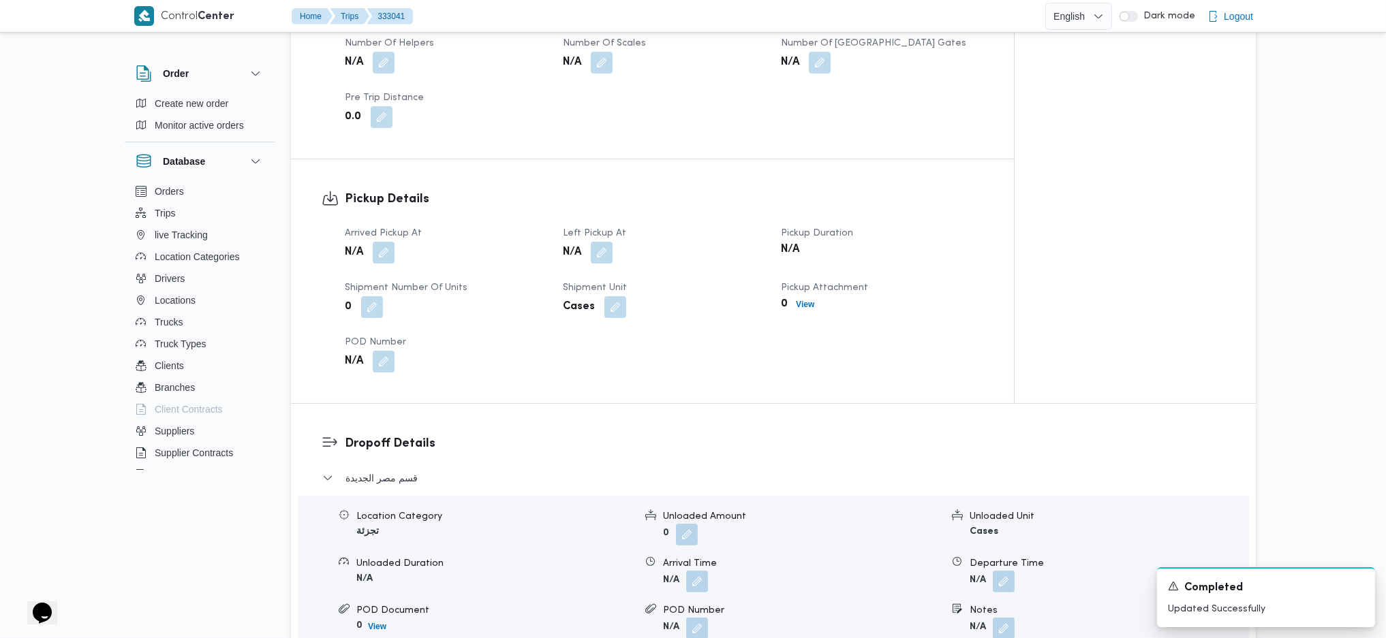
scroll to position [847, 0]
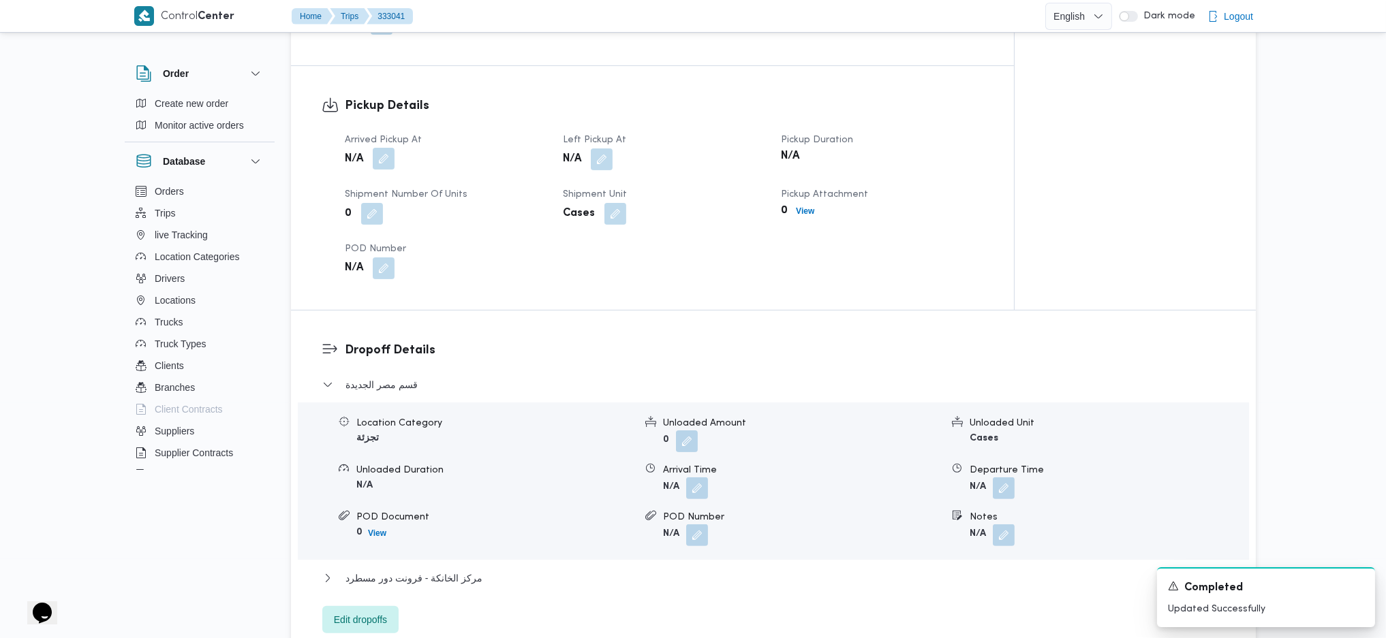
click at [391, 160] on button "button" at bounding box center [384, 159] width 22 height 22
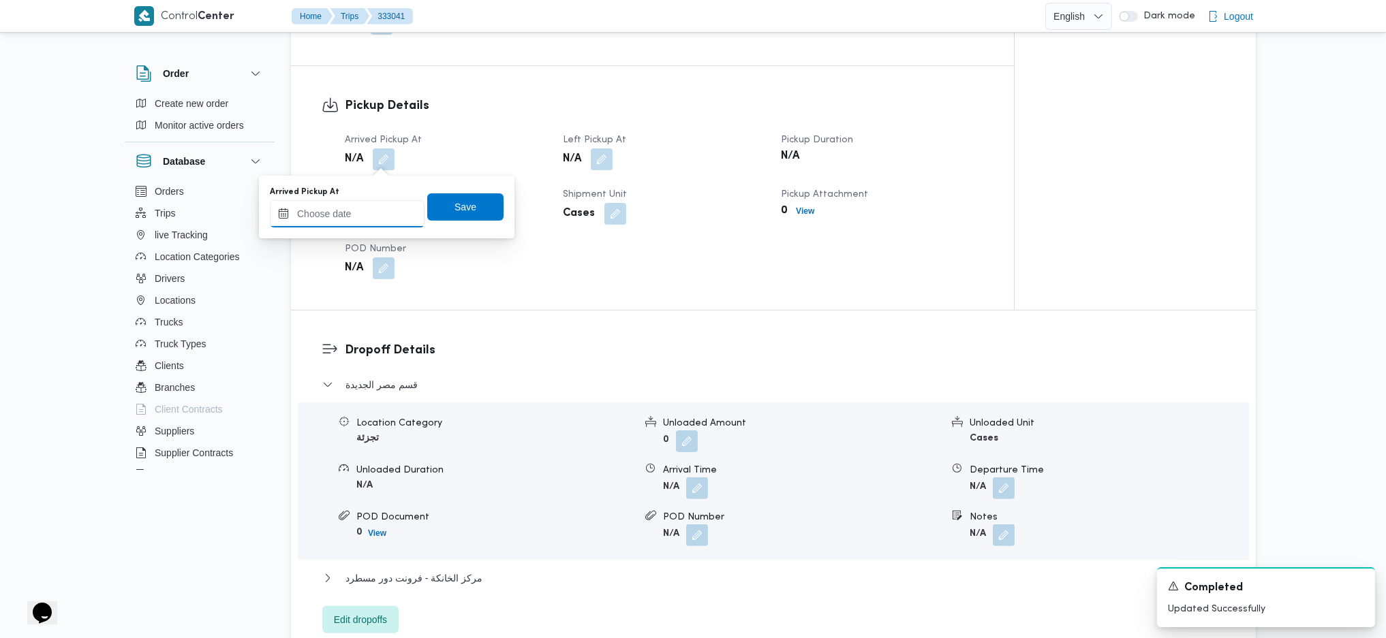
click at [376, 206] on input "Arrived Pickup At" at bounding box center [347, 213] width 155 height 27
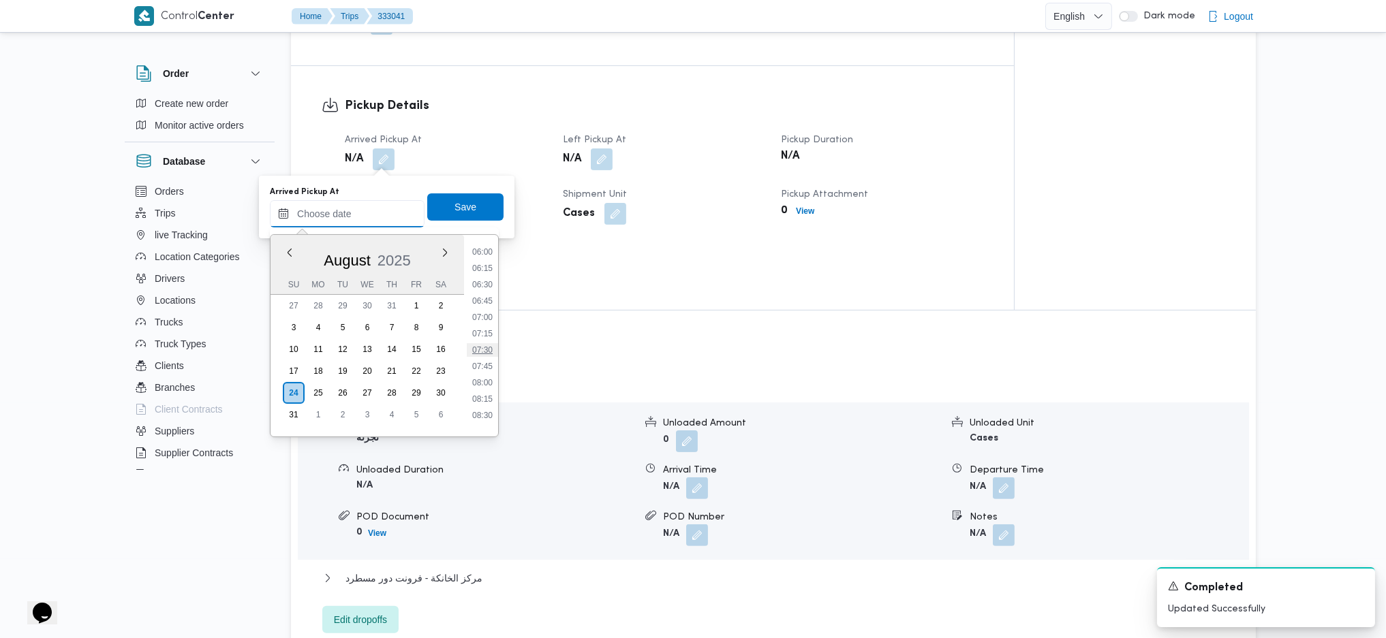
scroll to position [389, 0]
click at [484, 317] on li "07:00" at bounding box center [482, 322] width 31 height 14
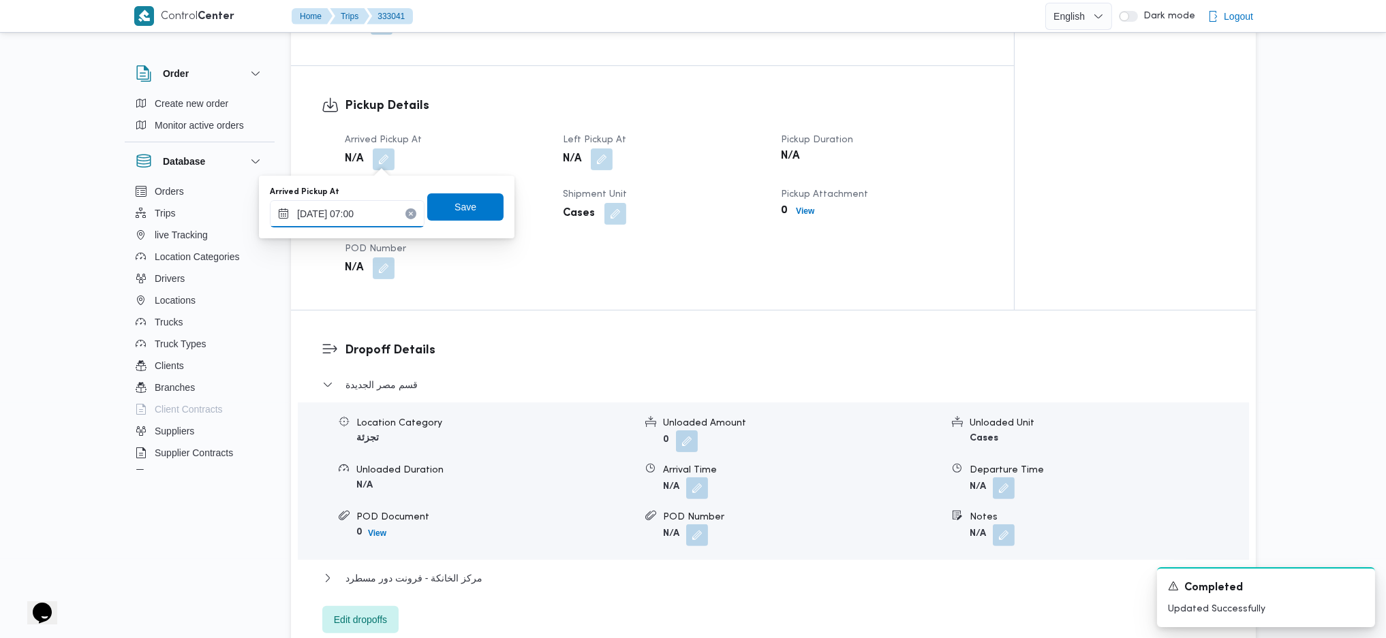
type input "24/08/2025 07:00"
click at [466, 208] on span "Save" at bounding box center [465, 206] width 76 height 27
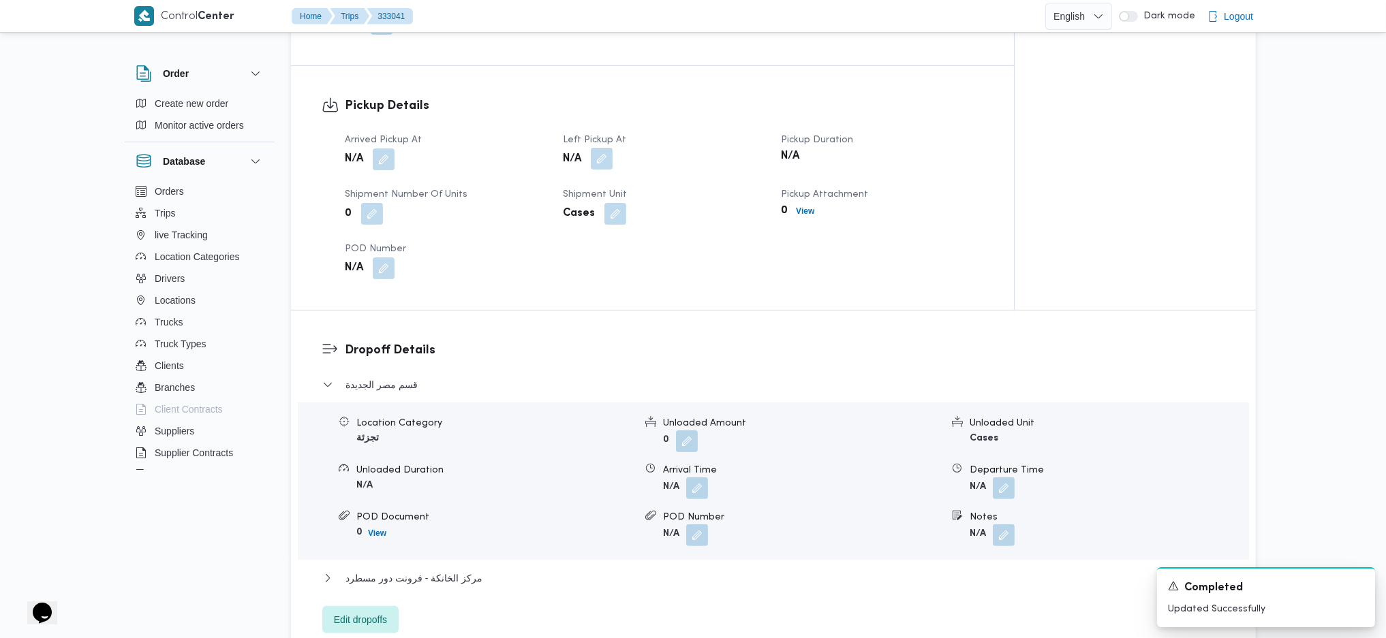
click at [593, 169] on button "button" at bounding box center [602, 159] width 22 height 22
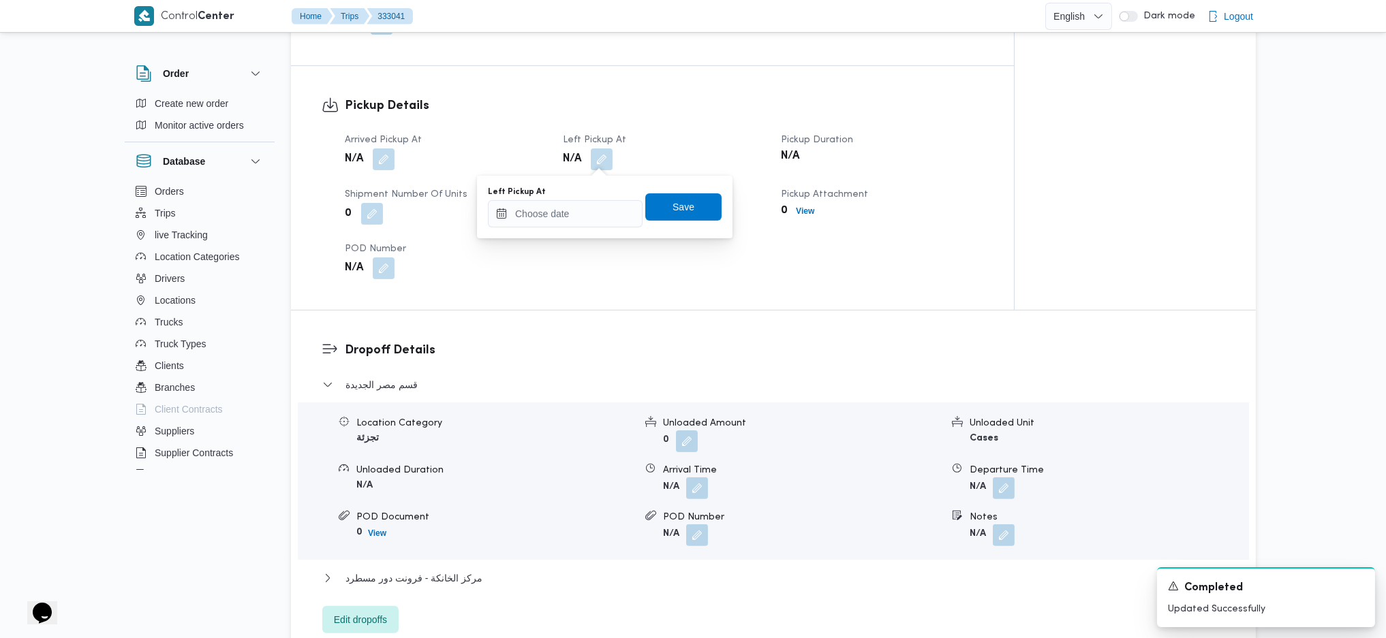
click at [553, 226] on div at bounding box center [565, 213] width 155 height 27
click at [555, 223] on input "Left Pickup At" at bounding box center [565, 213] width 155 height 27
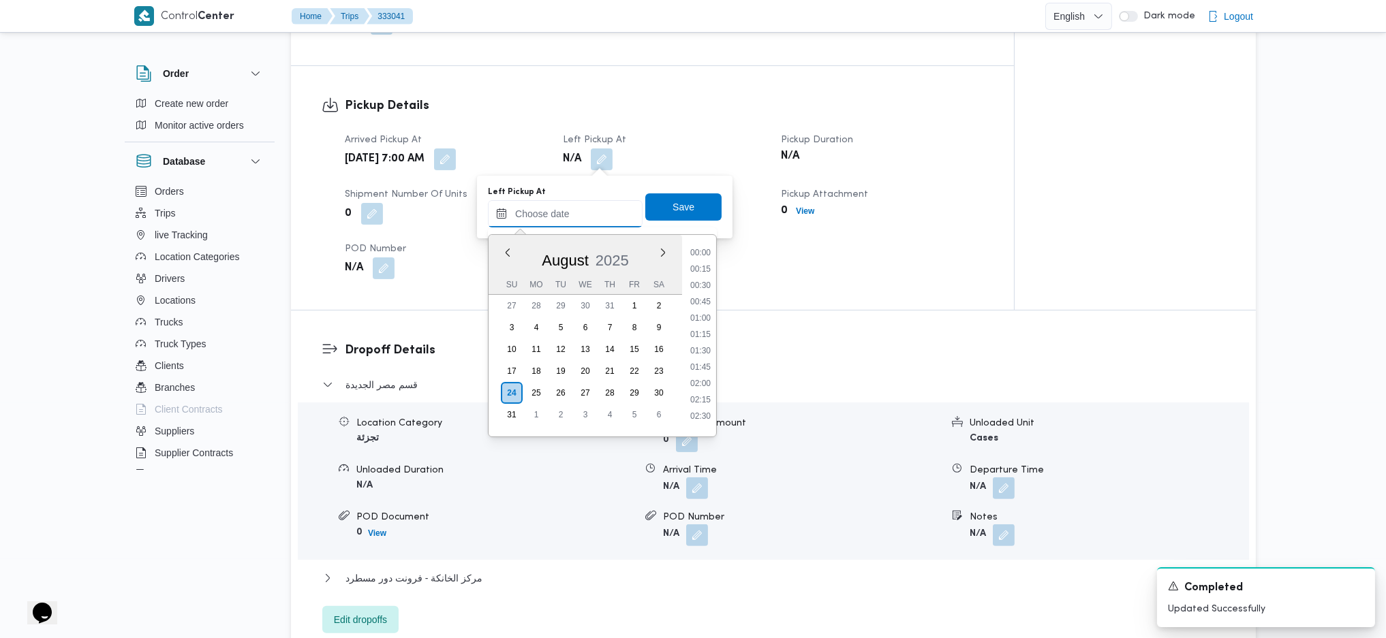
scroll to position [661, 0]
click at [696, 248] on li "10:00" at bounding box center [700, 245] width 31 height 14
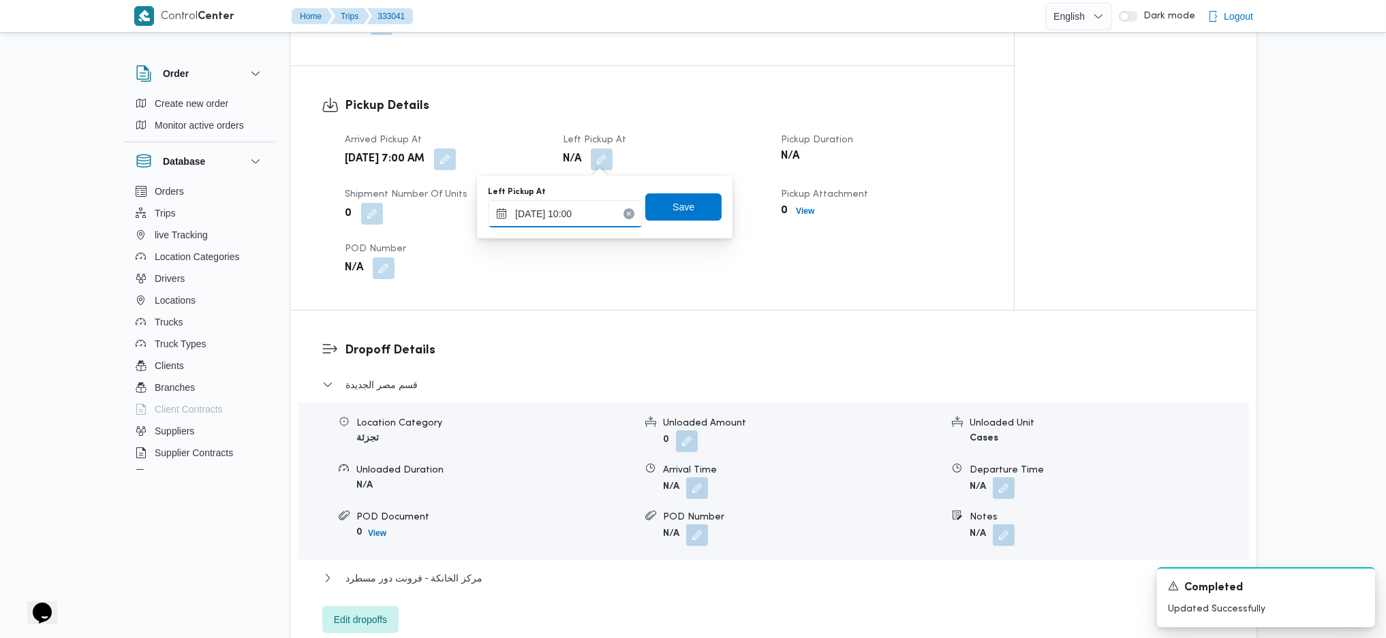
type input "24/08/2025 10:00"
click at [658, 216] on span "Save" at bounding box center [683, 206] width 76 height 27
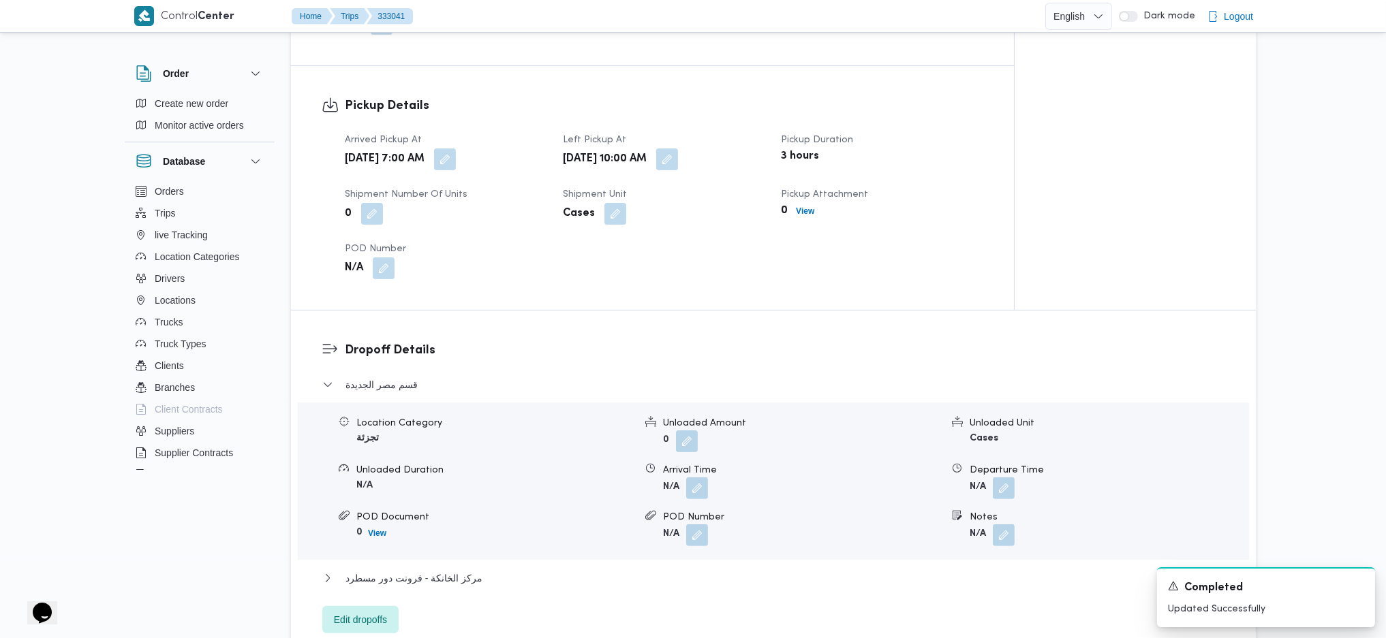
scroll to position [938, 0]
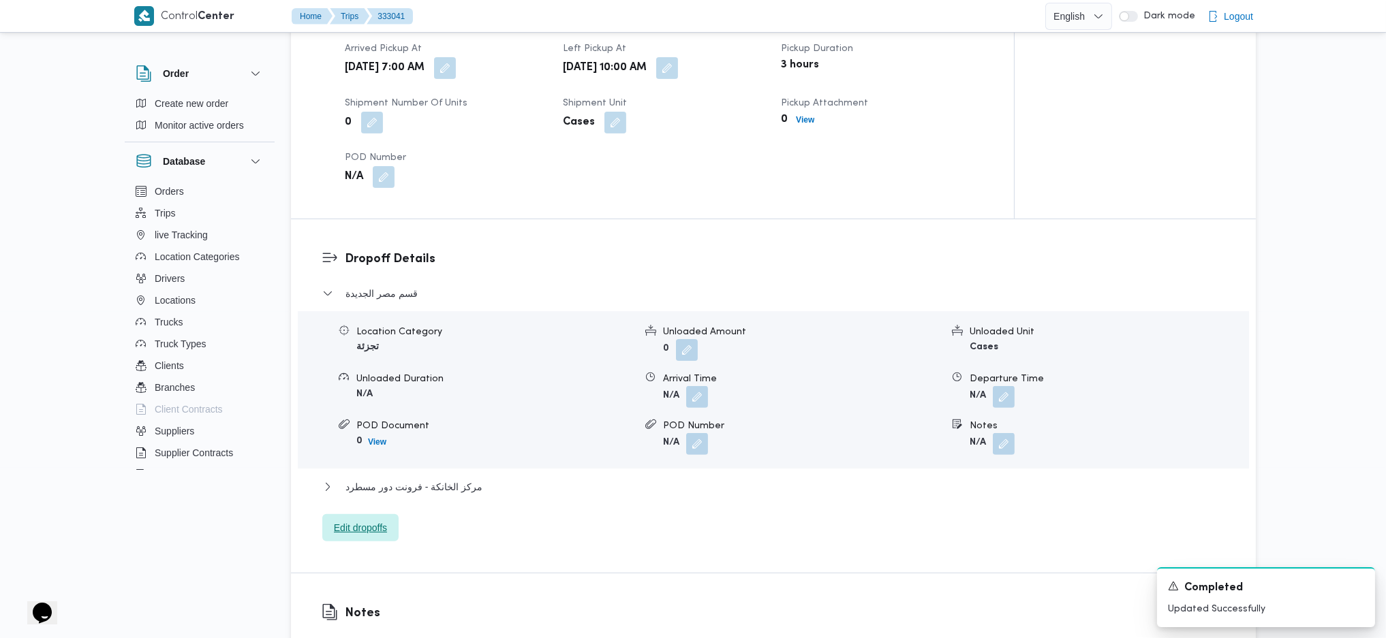
click at [356, 531] on span "Edit dropoffs" at bounding box center [360, 528] width 53 height 16
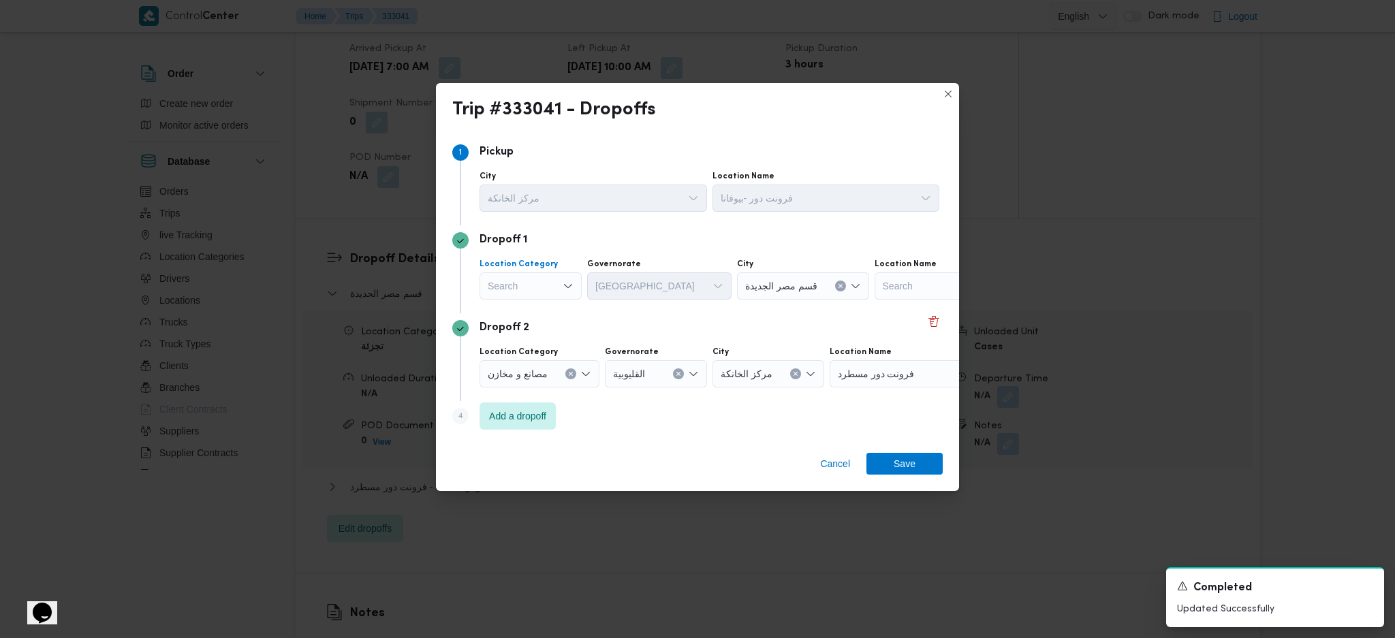
click at [561, 293] on div "Search" at bounding box center [531, 285] width 102 height 27
click at [532, 366] on span "عملاء جملة" at bounding box center [538, 370] width 69 height 16
click at [635, 286] on div "Search" at bounding box center [640, 285] width 102 height 27
type input "قاه"
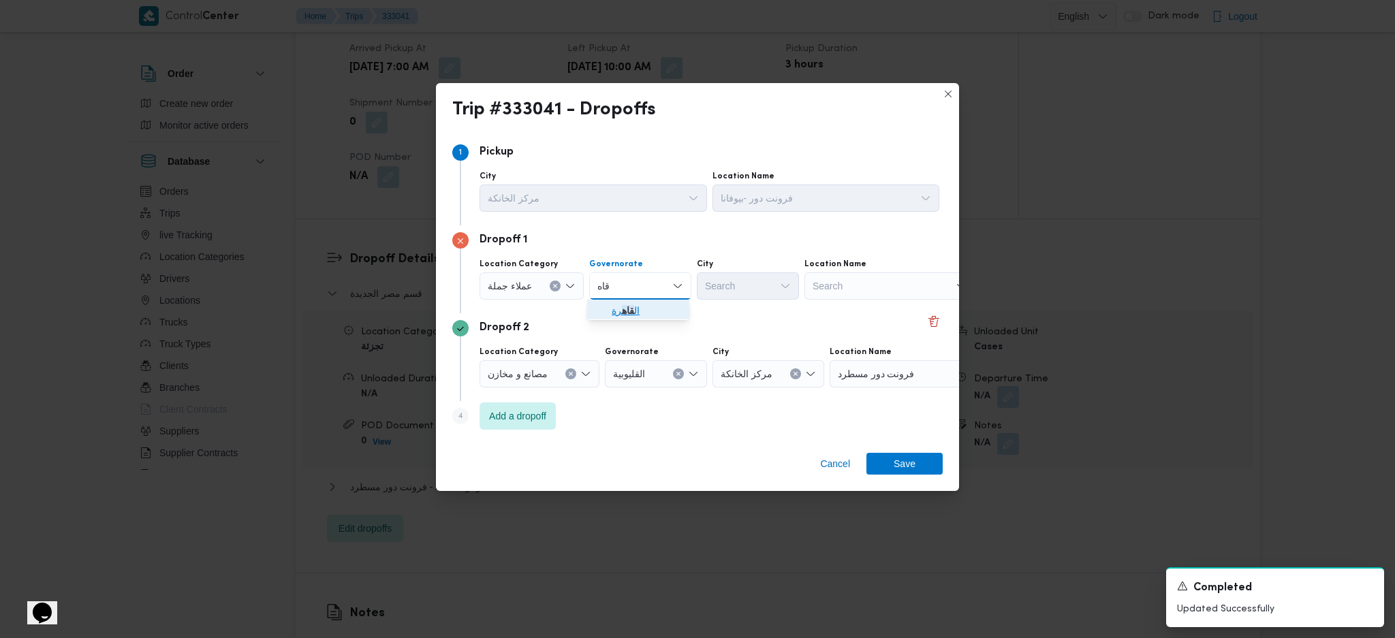
click at [631, 315] on mark "قاه" at bounding box center [628, 310] width 12 height 11
click at [754, 290] on div "Search" at bounding box center [805, 285] width 102 height 27
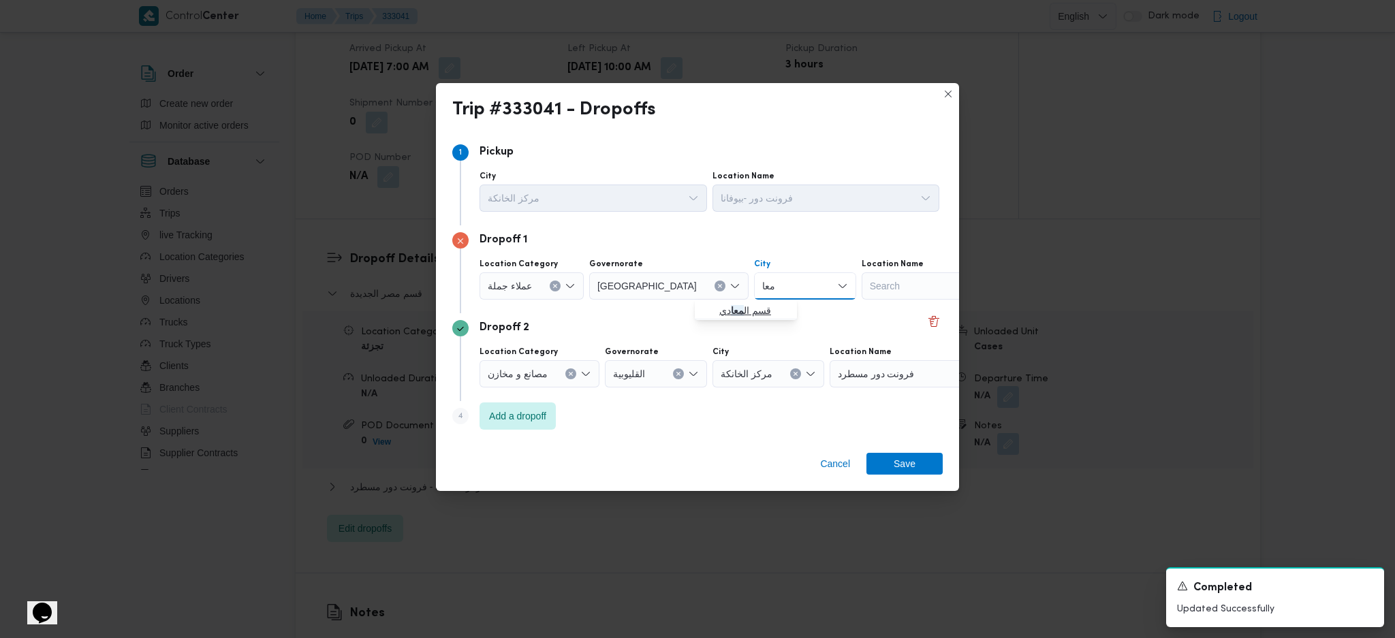
type input "معا"
click at [708, 316] on span "قسم ال معا دي" at bounding box center [745, 311] width 91 height 22
click at [889, 465] on span "Save" at bounding box center [905, 464] width 76 height 22
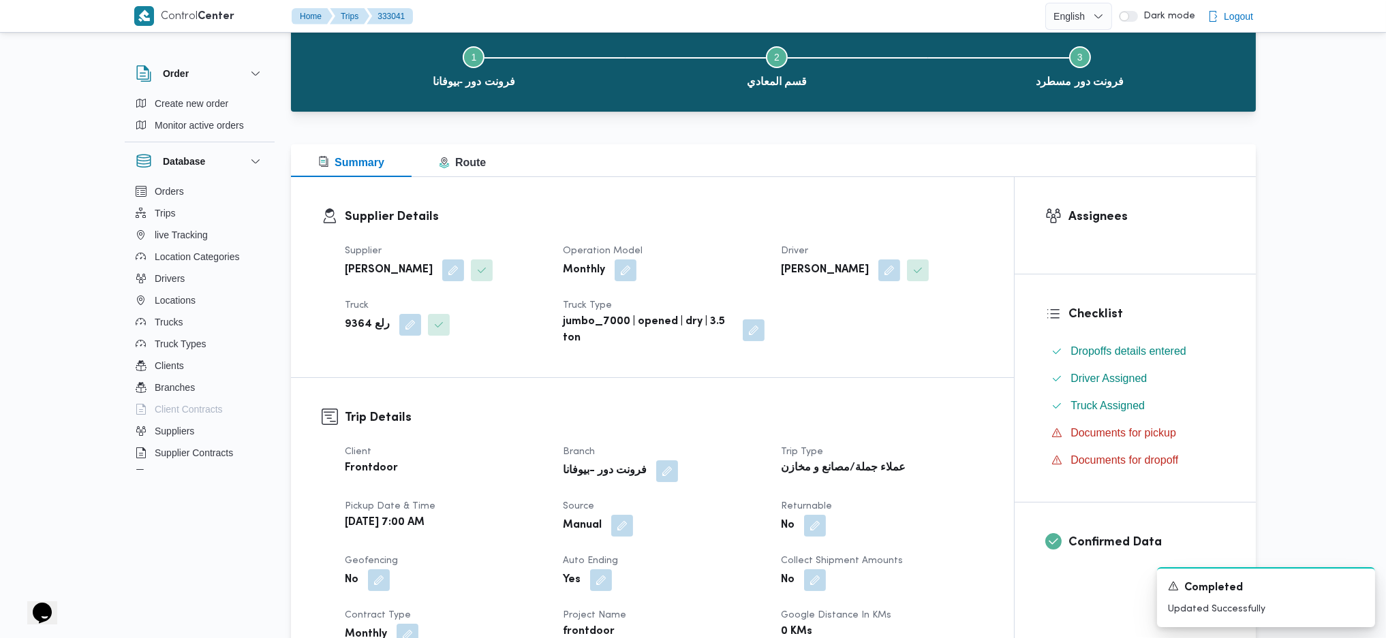
scroll to position [0, 0]
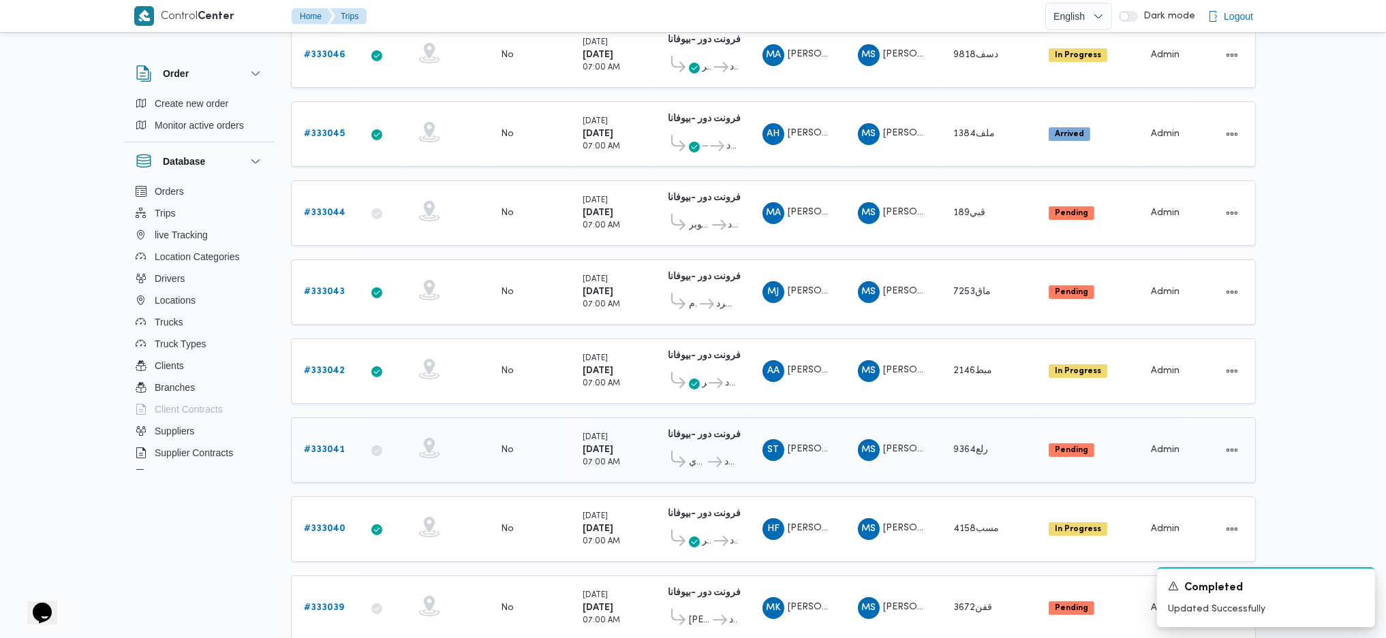
scroll to position [332, 0]
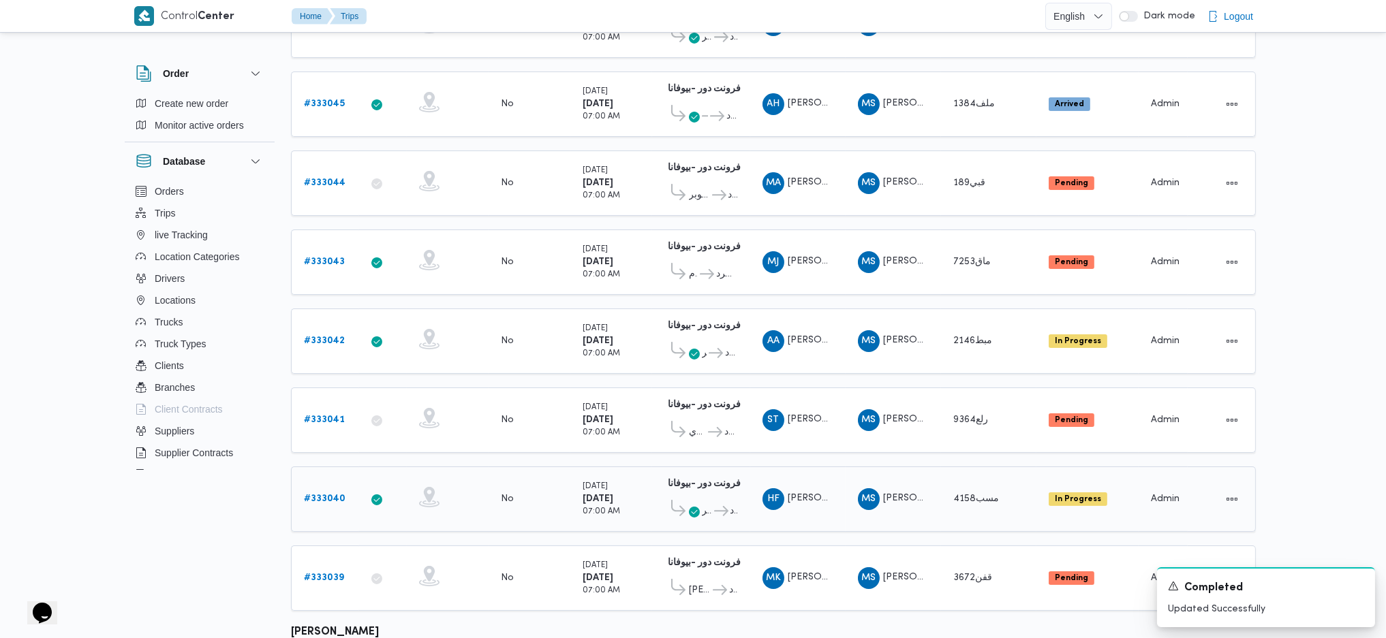
click at [338, 486] on div "# 333040" at bounding box center [325, 499] width 54 height 27
click at [328, 495] on b "# 333040" at bounding box center [325, 499] width 42 height 9
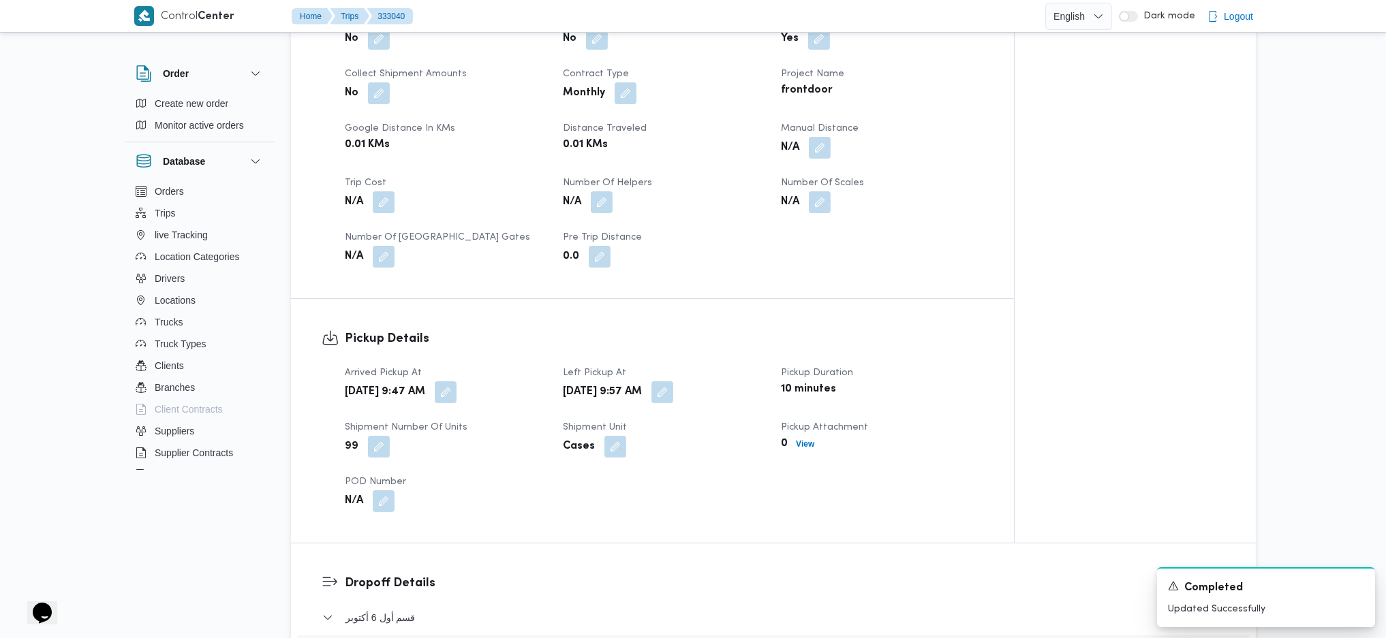
scroll to position [786, 0]
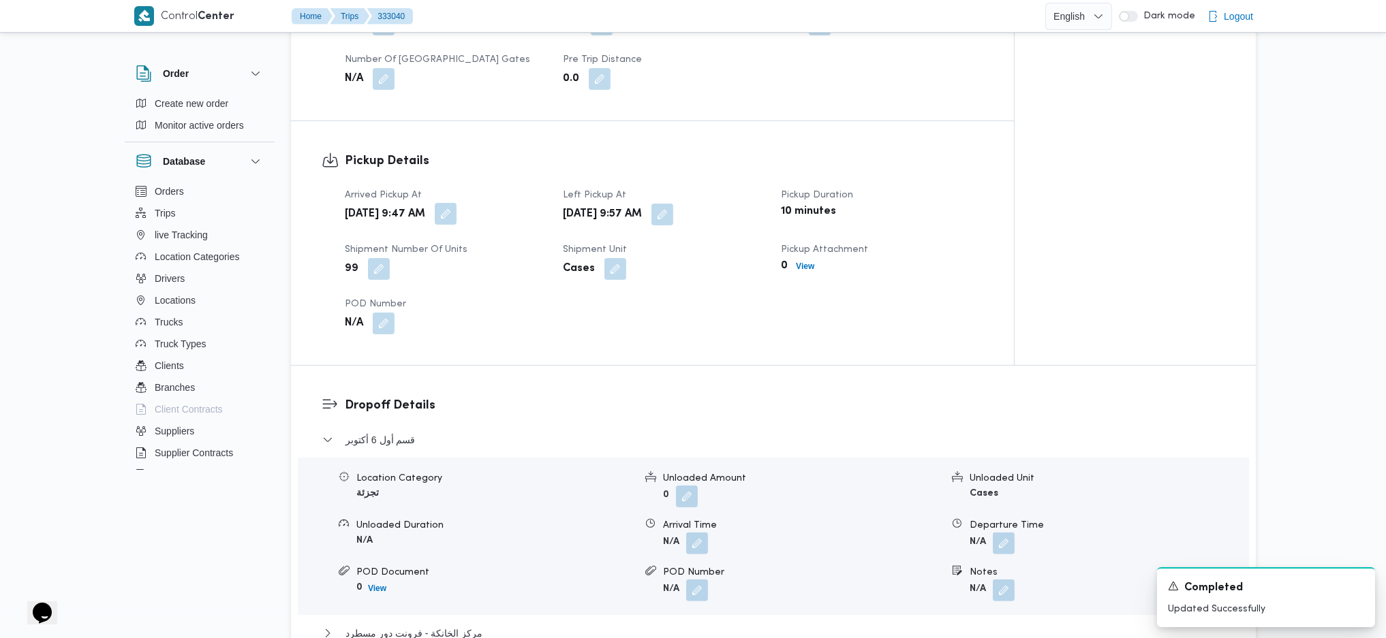
click at [456, 215] on button "button" at bounding box center [446, 214] width 22 height 22
click at [470, 288] on div "You are in a dialog. To close this dialog, hit escape. Arrived Pickup At 24/08/…" at bounding box center [500, 262] width 255 height 63
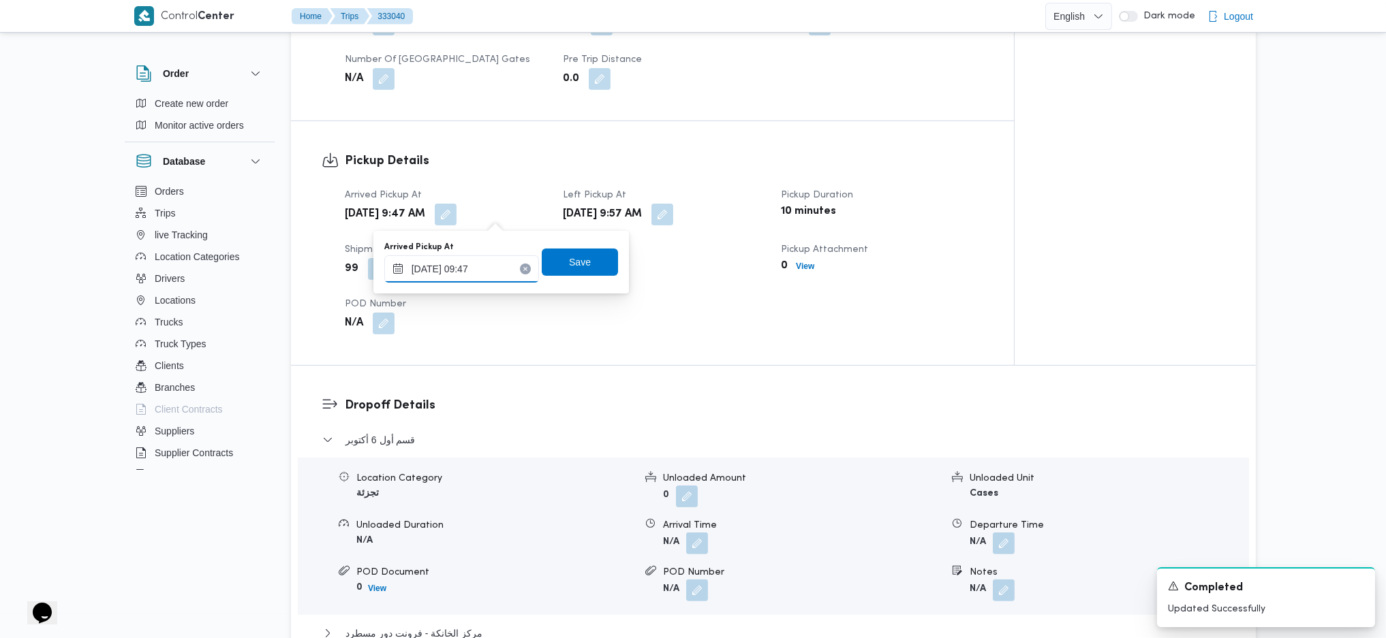
click at [484, 267] on input "24/08/2025 09:47" at bounding box center [461, 268] width 155 height 27
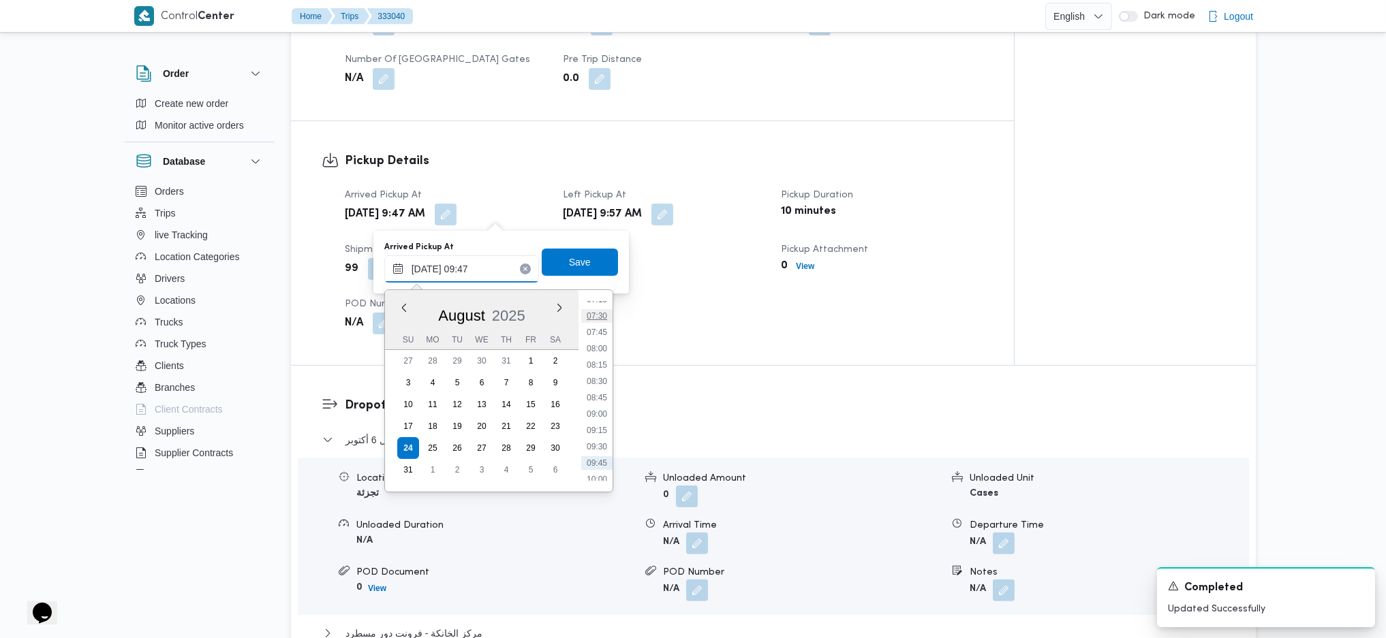
scroll to position [455, 0]
click at [596, 306] on li "07:00" at bounding box center [596, 311] width 31 height 14
type input "24/08/2025 07:00"
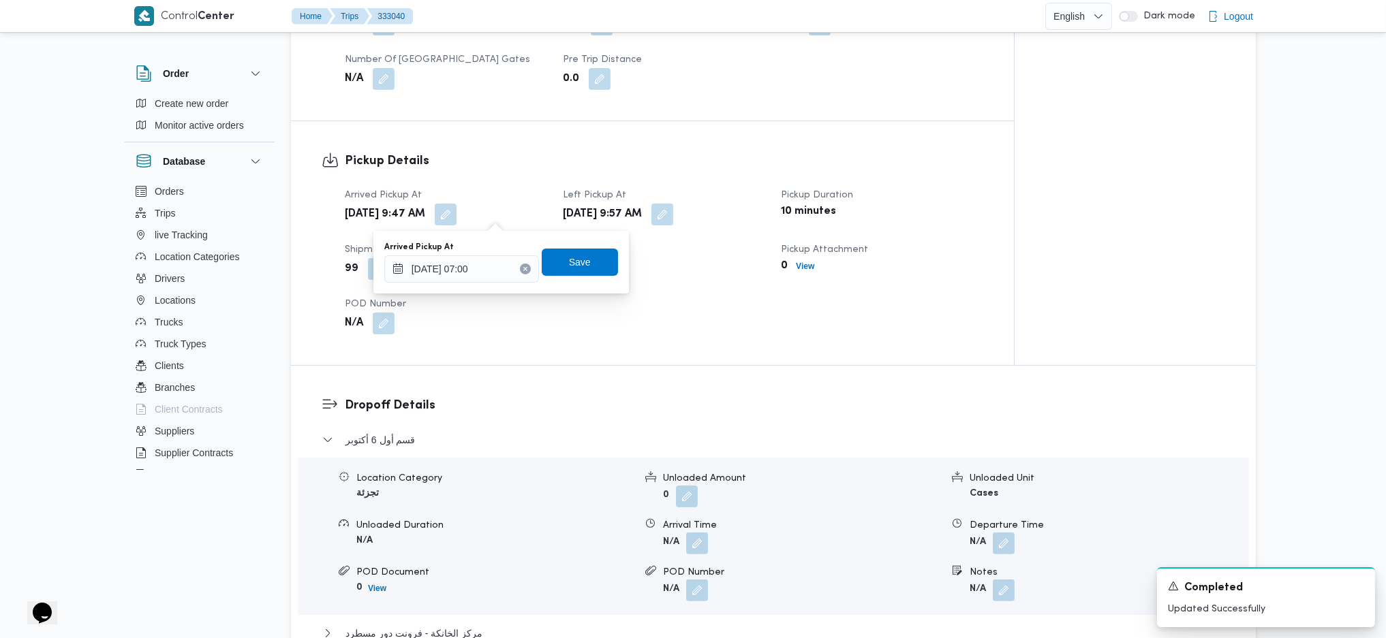
click at [580, 277] on div "Arrived Pickup At 24/08/2025 07:00 Save" at bounding box center [501, 262] width 236 height 44
click at [591, 258] on span "Save" at bounding box center [580, 261] width 76 height 27
drag, startPoint x: 732, startPoint y: 202, endPoint x: 721, endPoint y: 219, distance: 19.6
click at [732, 204] on div "Sun, Aug 24, 2025 9:57 AM" at bounding box center [663, 214] width 204 height 25
click at [673, 215] on button "button" at bounding box center [662, 214] width 22 height 22
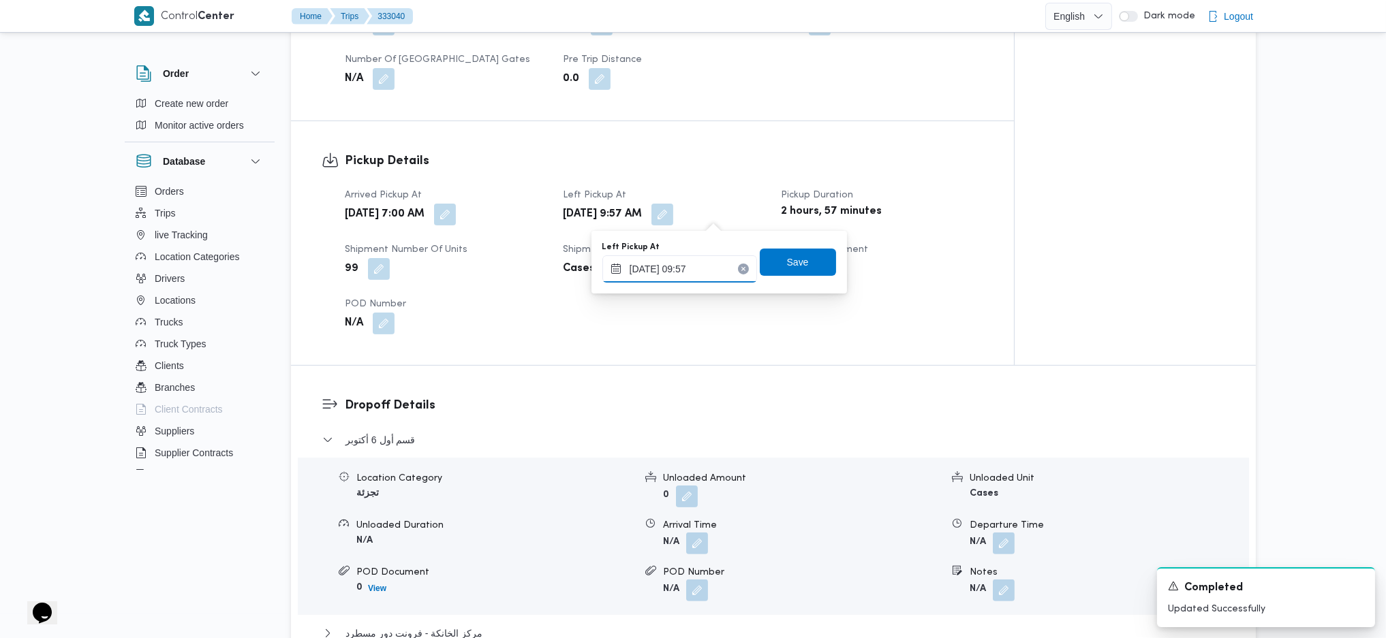
click at [677, 277] on input "24/08/2025 09:57" at bounding box center [679, 268] width 155 height 27
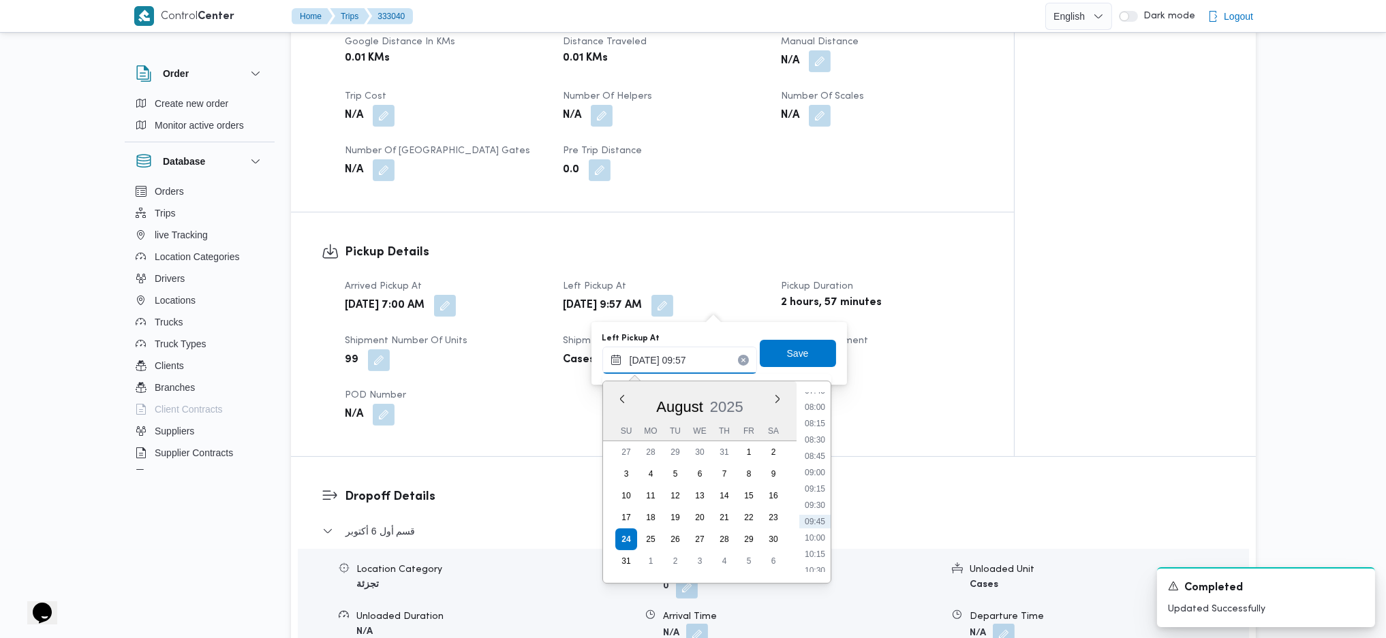
scroll to position [546, 0]
click at [818, 501] on li "10:00" at bounding box center [814, 507] width 31 height 14
type input "24/08/2025 10:00"
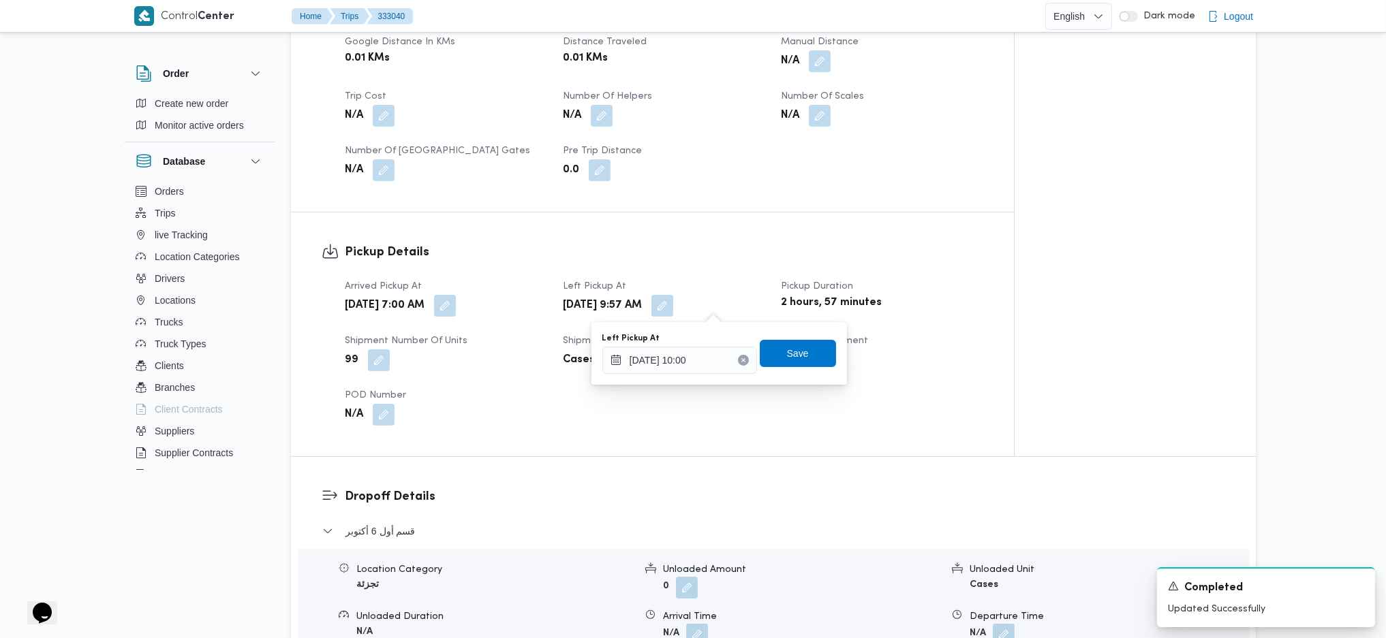
click at [782, 332] on div "Left Pickup At 24/08/2025 10:00 Save" at bounding box center [719, 354] width 236 height 44
click at [785, 344] on span "Save" at bounding box center [798, 352] width 76 height 27
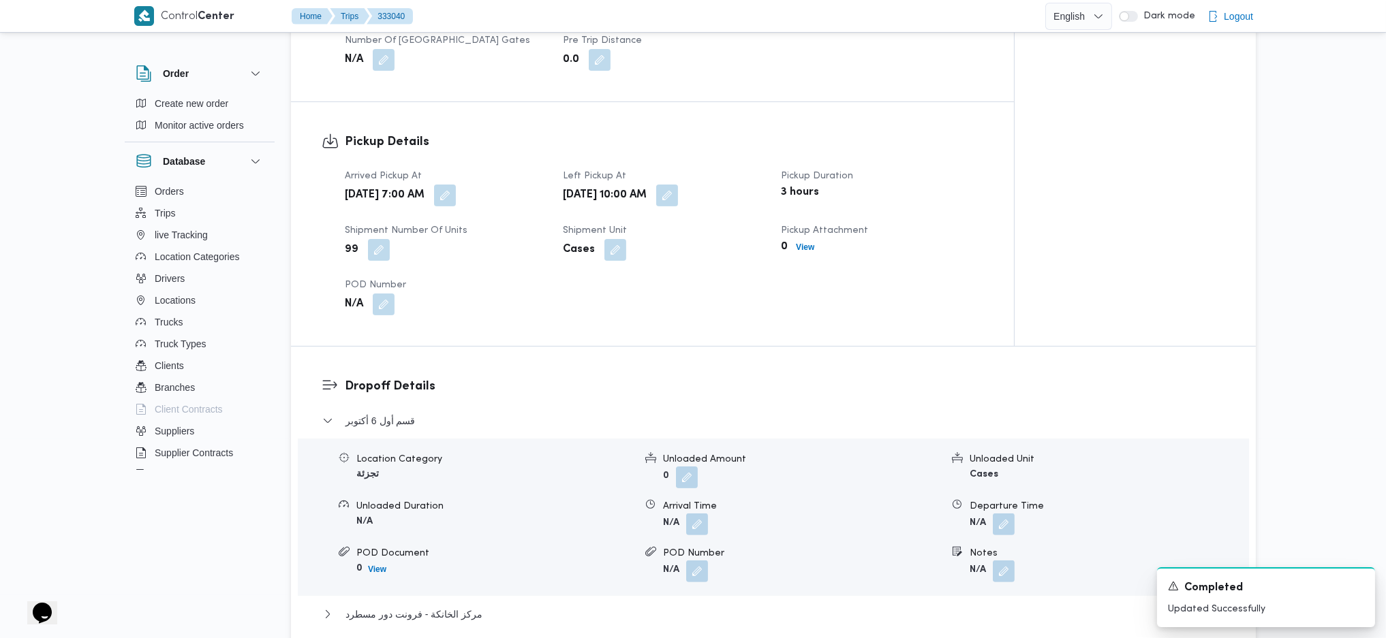
scroll to position [1059, 0]
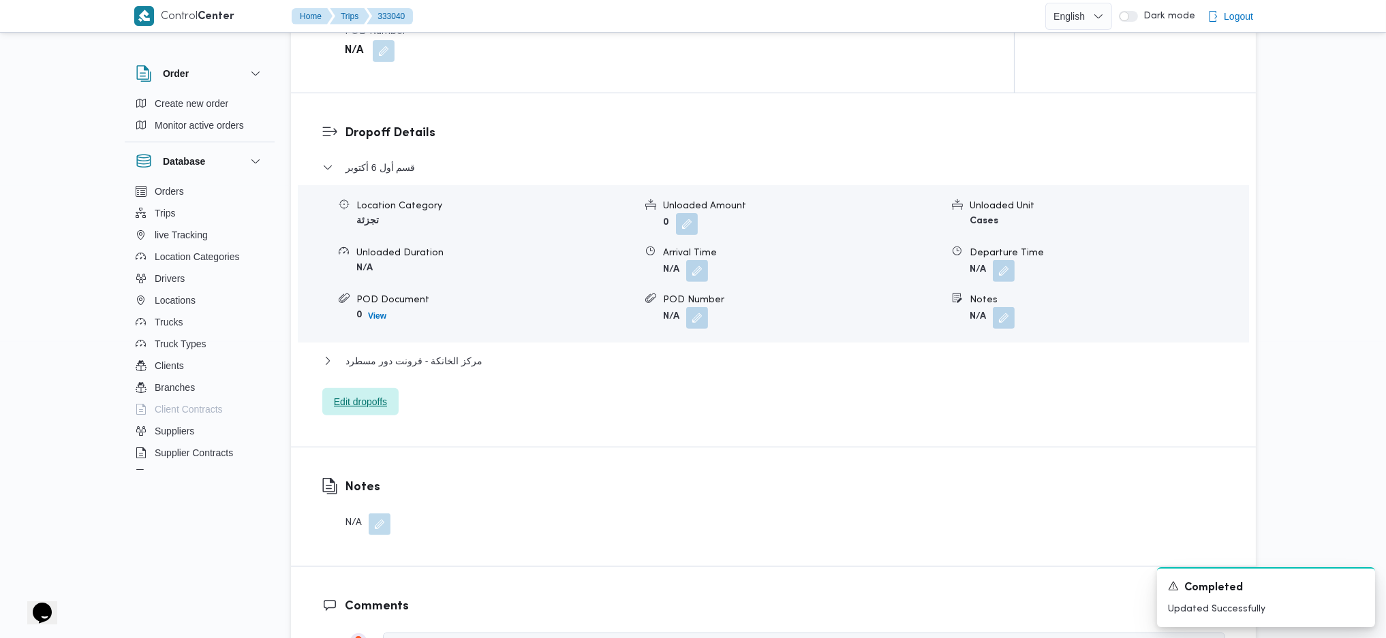
click at [373, 410] on span "Edit dropoffs" at bounding box center [360, 401] width 76 height 27
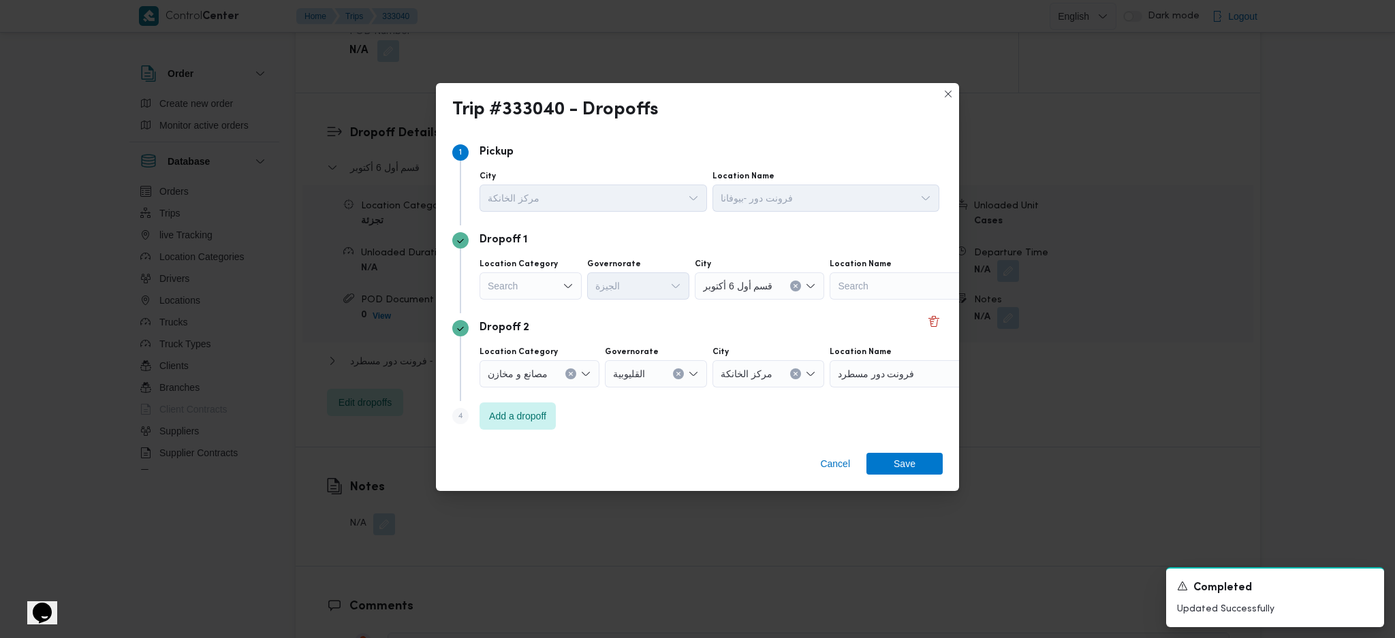
click at [556, 287] on div "Search" at bounding box center [531, 285] width 102 height 27
click at [545, 379] on span "تجزئة" at bounding box center [530, 390] width 91 height 22
click at [550, 287] on icon "Clear input" at bounding box center [552, 285] width 5 height 5
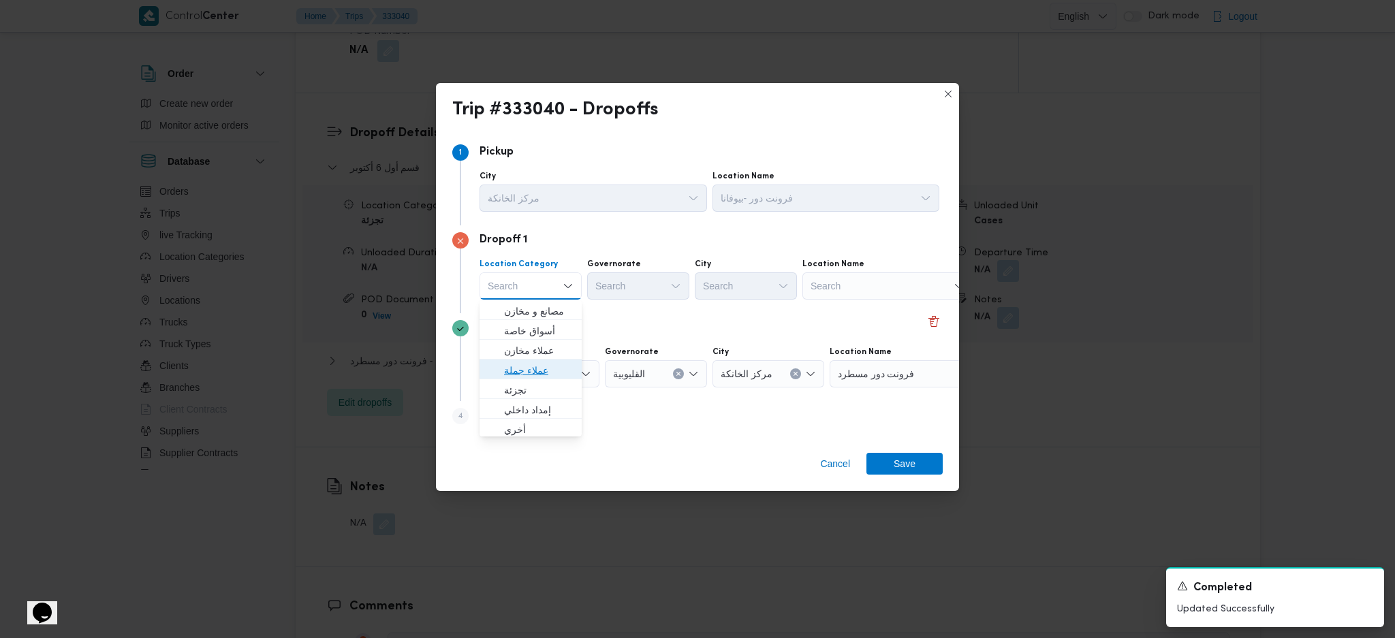
click at [525, 364] on span "عملاء جملة" at bounding box center [538, 370] width 69 height 16
click at [641, 285] on div "Search" at bounding box center [640, 285] width 102 height 27
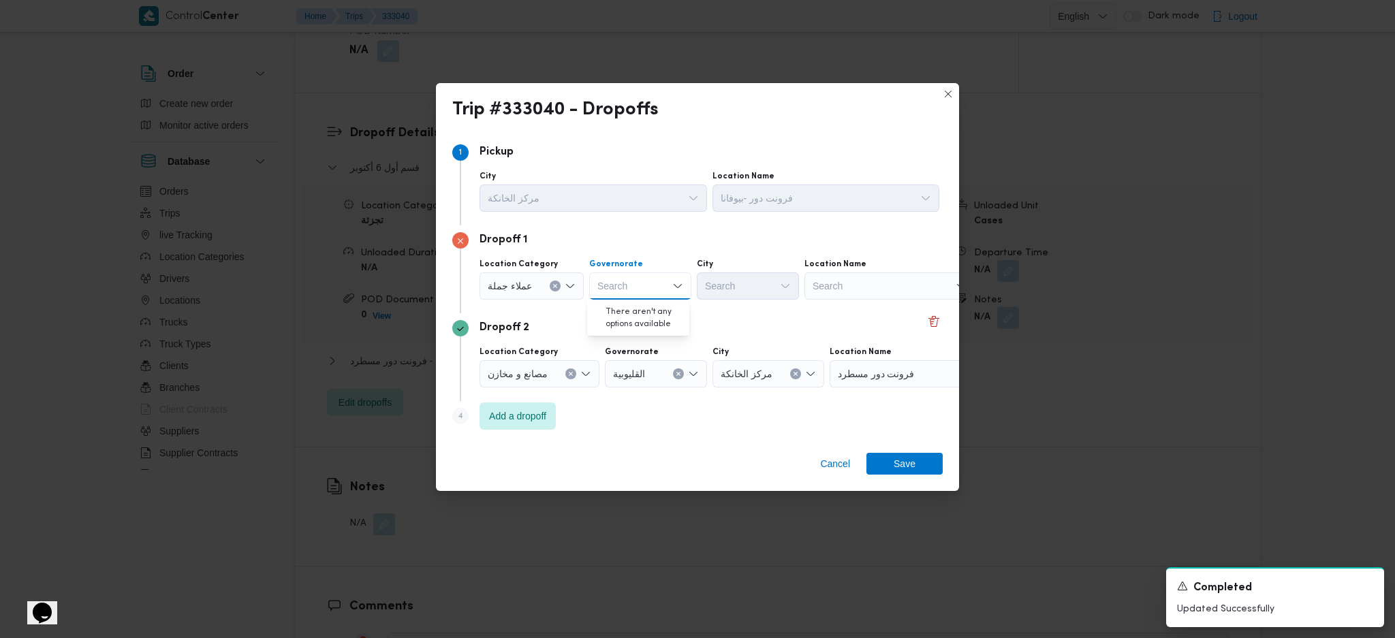
type input "ق"
click at [636, 431] on span "الجيزة" at bounding box center [646, 430] width 69 height 16
click at [775, 294] on div "Search" at bounding box center [748, 285] width 102 height 27
type input "هرم"
click at [713, 311] on icon "button" at bounding box center [708, 311] width 11 height 11
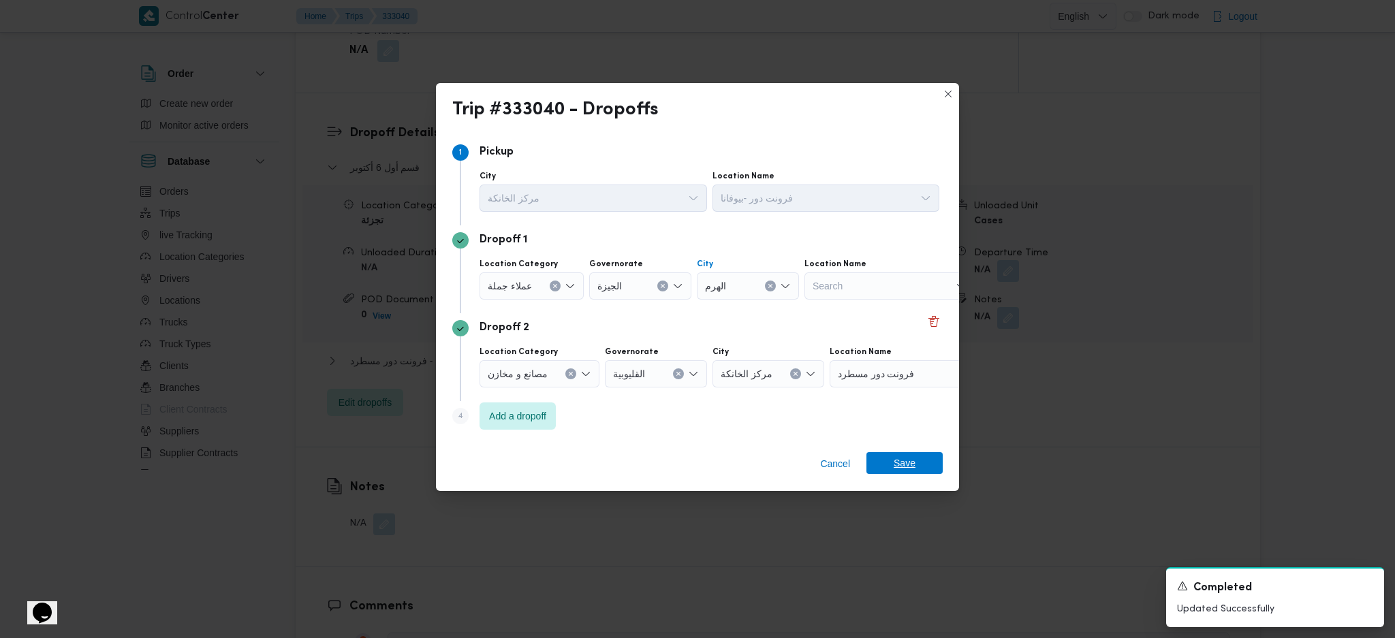
click at [884, 466] on span "Save" at bounding box center [905, 463] width 76 height 22
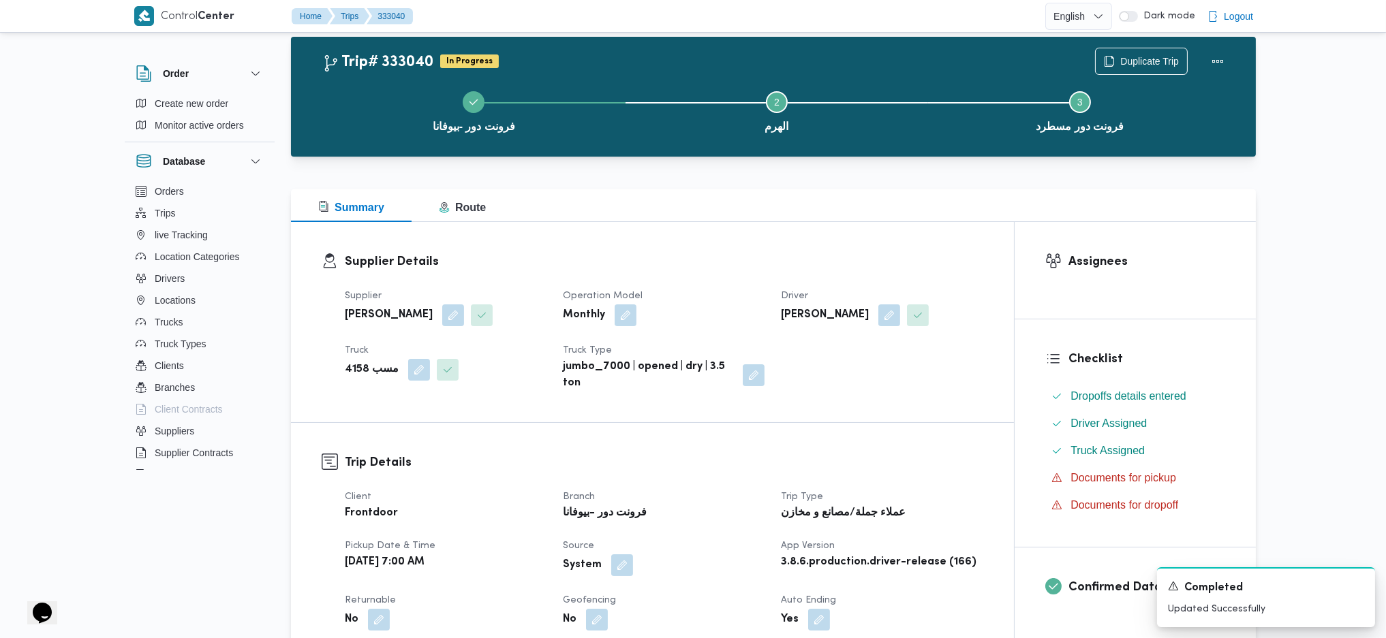
scroll to position [0, 0]
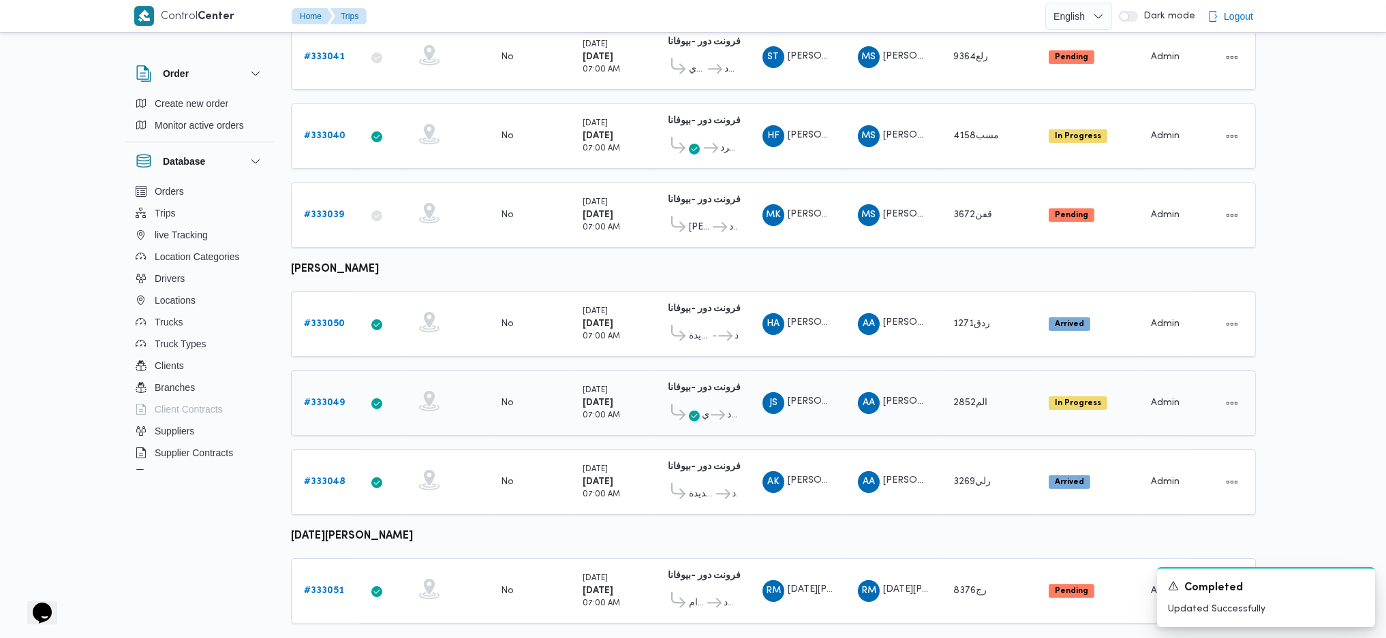
scroll to position [644, 0]
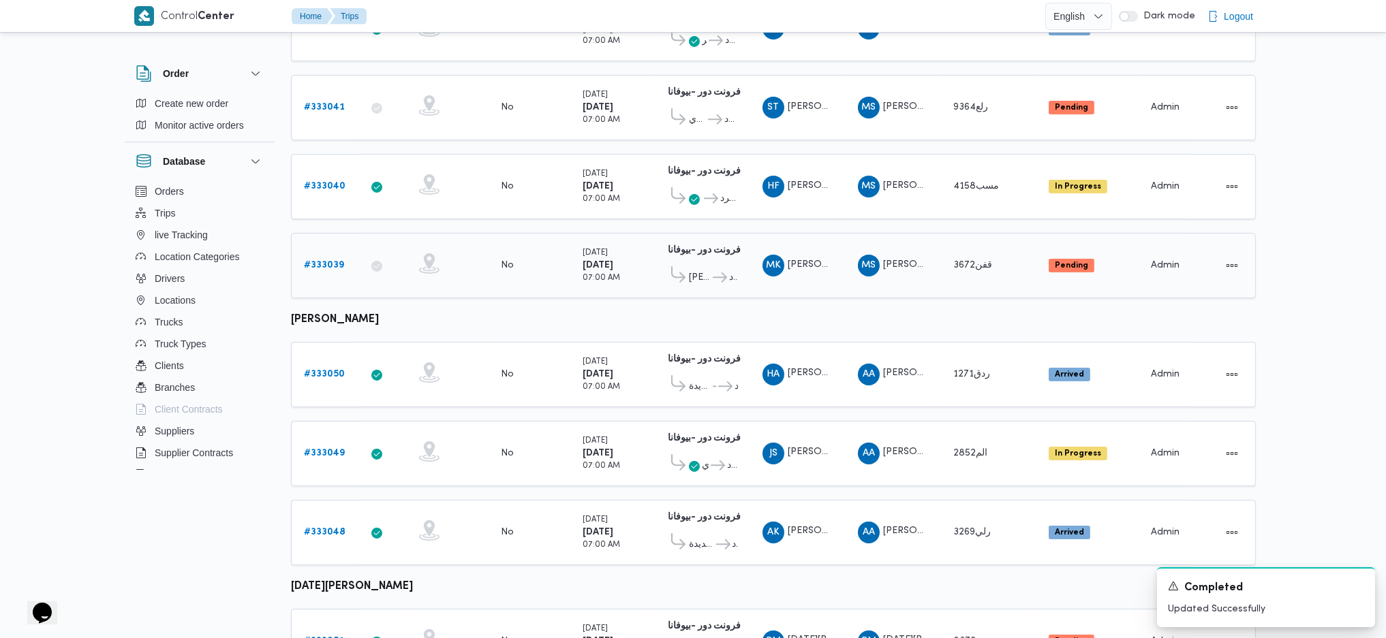
click at [332, 261] on b "# 333039" at bounding box center [324, 265] width 40 height 9
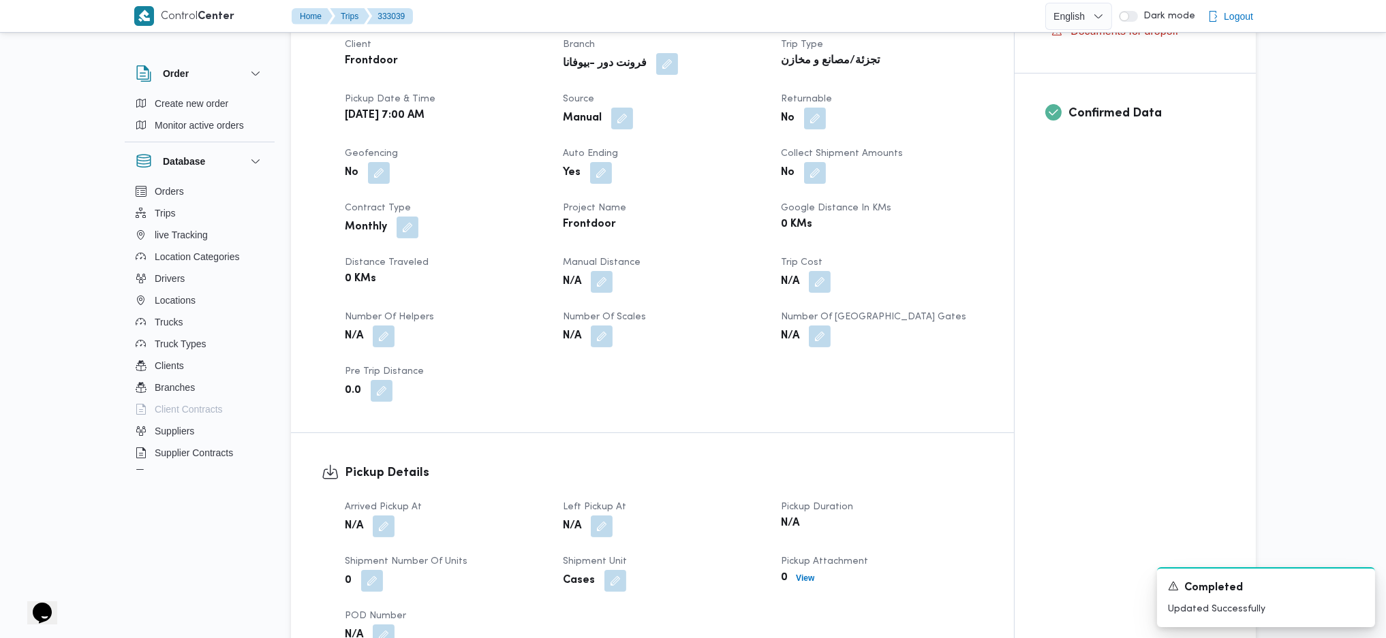
scroll to position [735, 0]
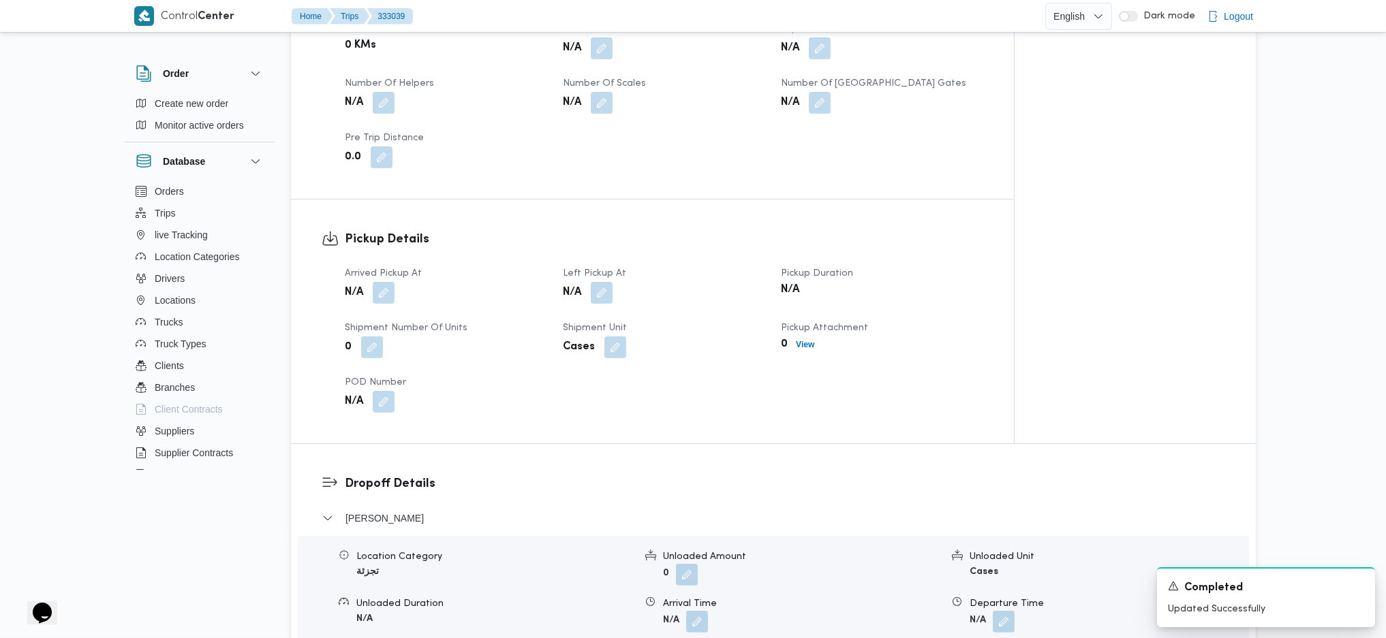
click at [383, 282] on div "N/A" at bounding box center [445, 293] width 204 height 25
click at [383, 281] on button "button" at bounding box center [384, 292] width 22 height 22
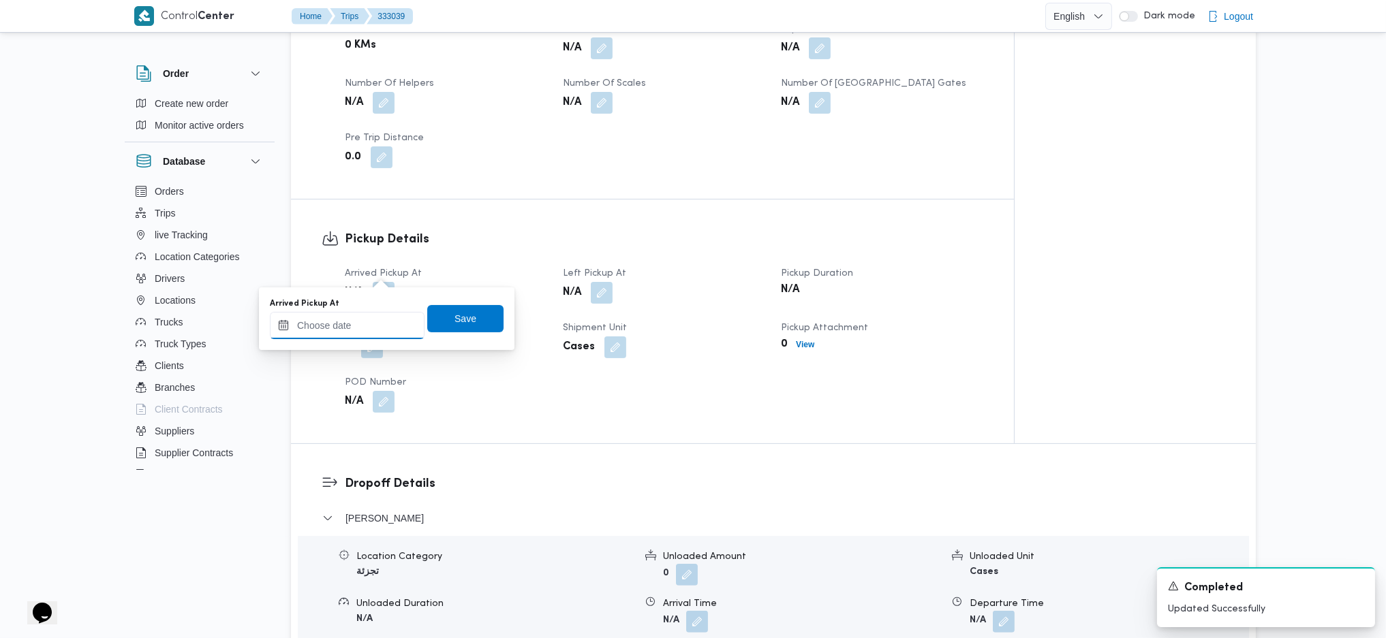
click at [352, 332] on input "Arrived Pickup At" at bounding box center [347, 325] width 155 height 27
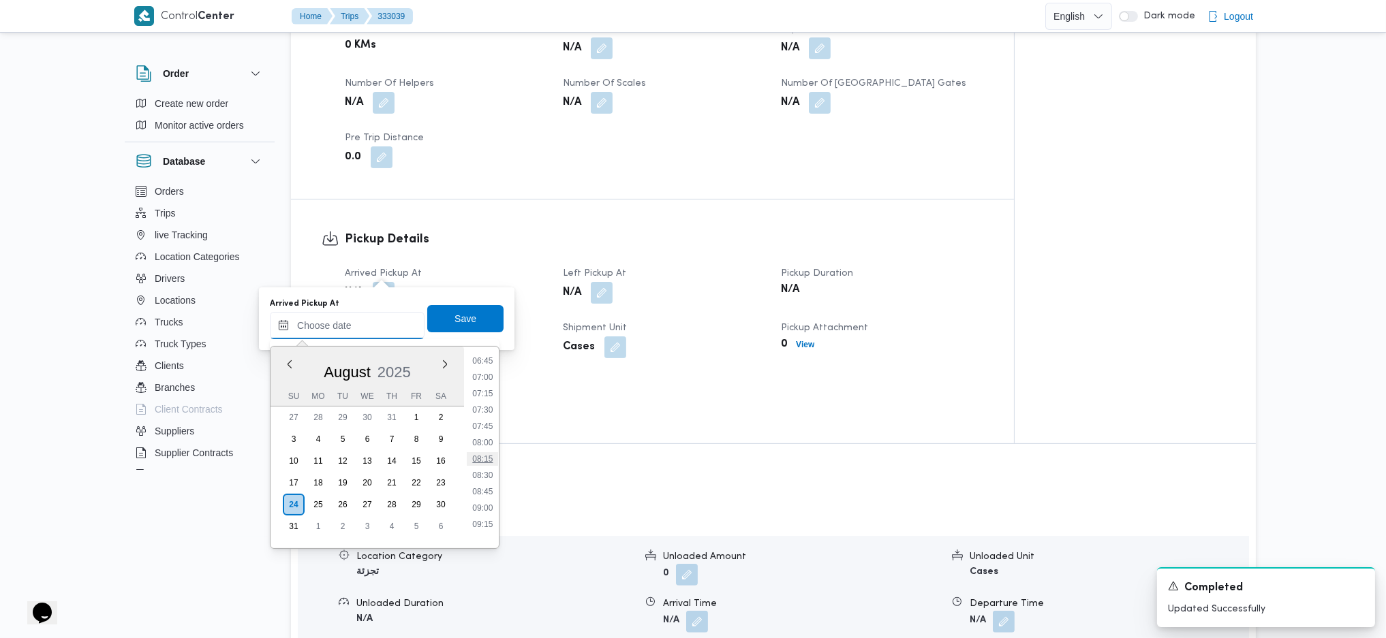
scroll to position [405, 0]
click at [482, 411] on li "07:00" at bounding box center [482, 417] width 31 height 14
type input "24/08/2025 07:00"
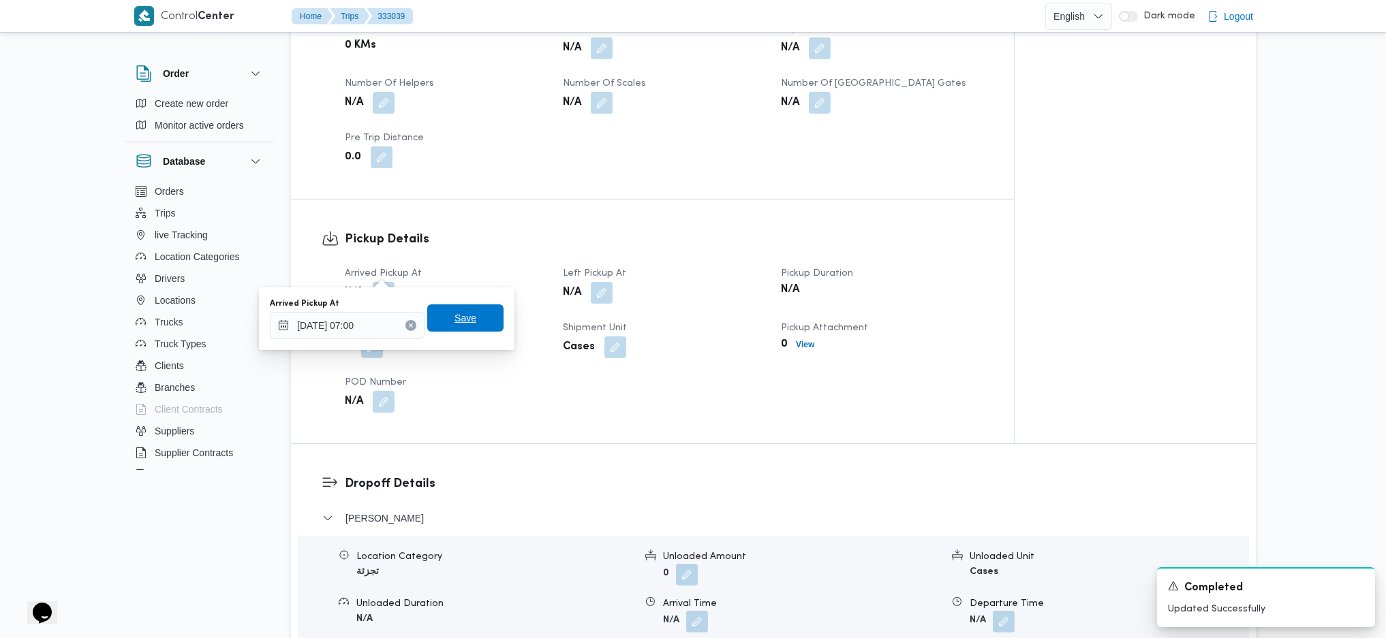
click at [454, 310] on span "Save" at bounding box center [465, 318] width 76 height 27
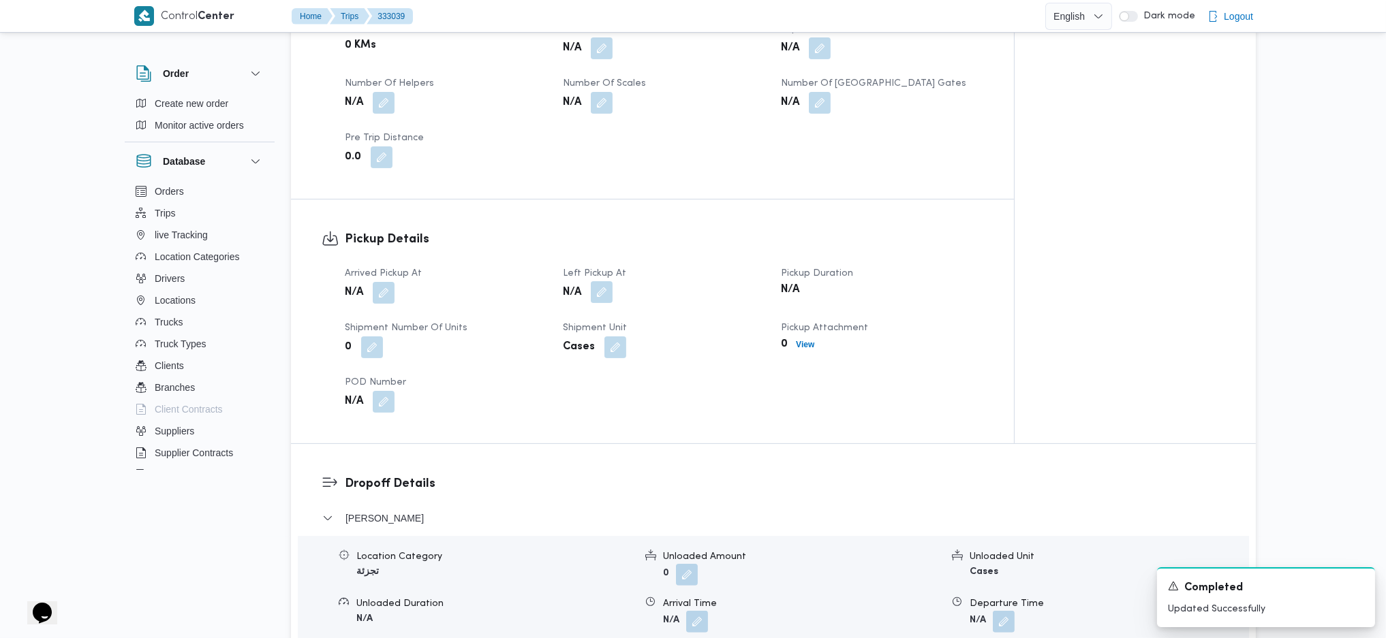
click at [591, 281] on button "button" at bounding box center [602, 292] width 22 height 22
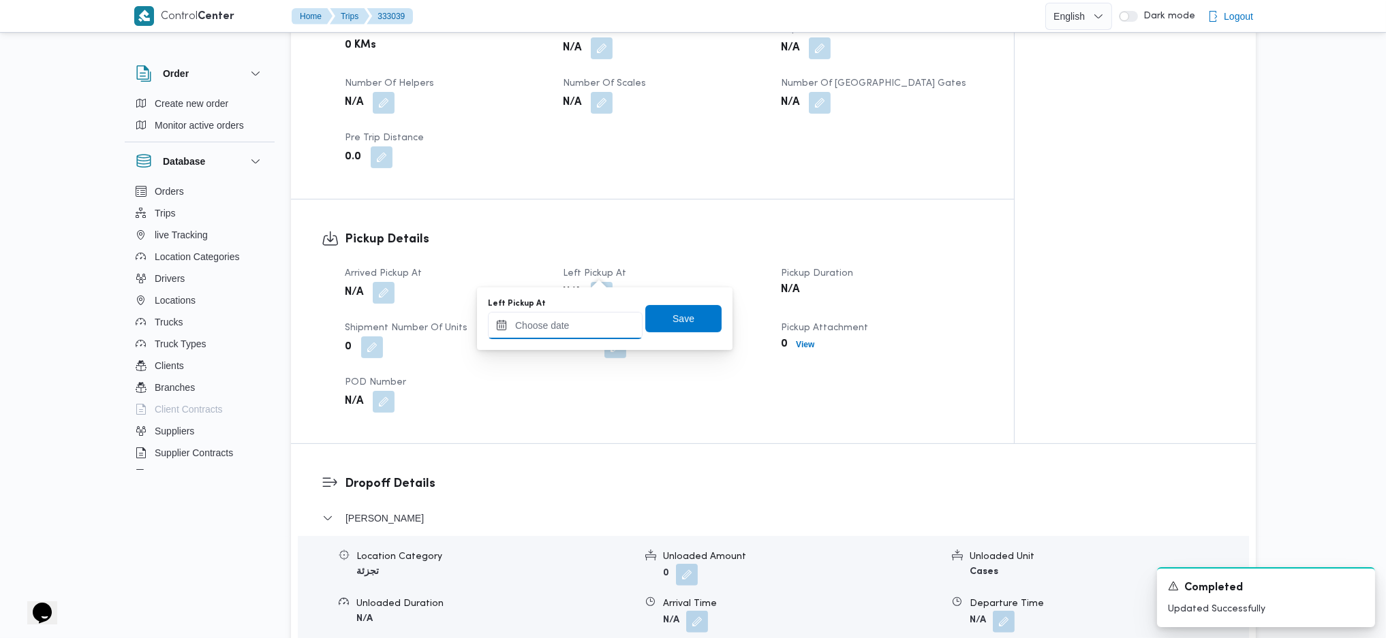
click at [560, 319] on input "Left Pickup At" at bounding box center [565, 325] width 155 height 27
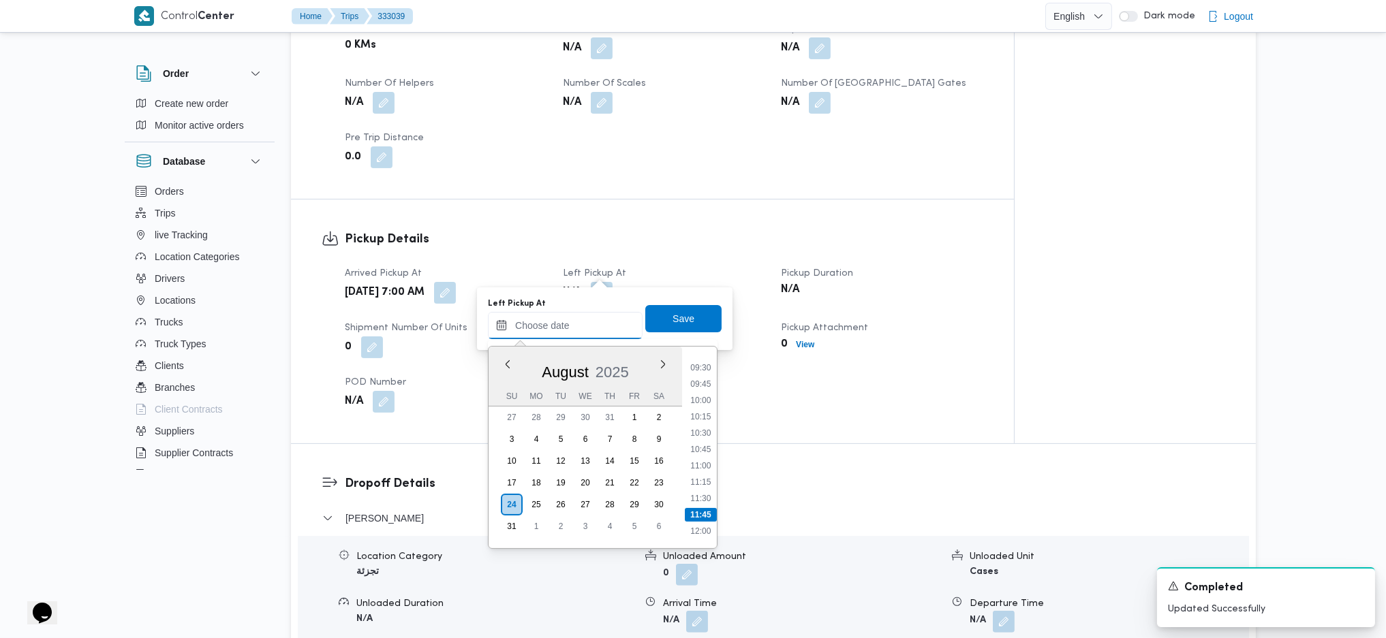
scroll to position [587, 0]
click at [706, 411] on li "09:45" at bounding box center [700, 416] width 31 height 14
type input "24/08/2025 09:45"
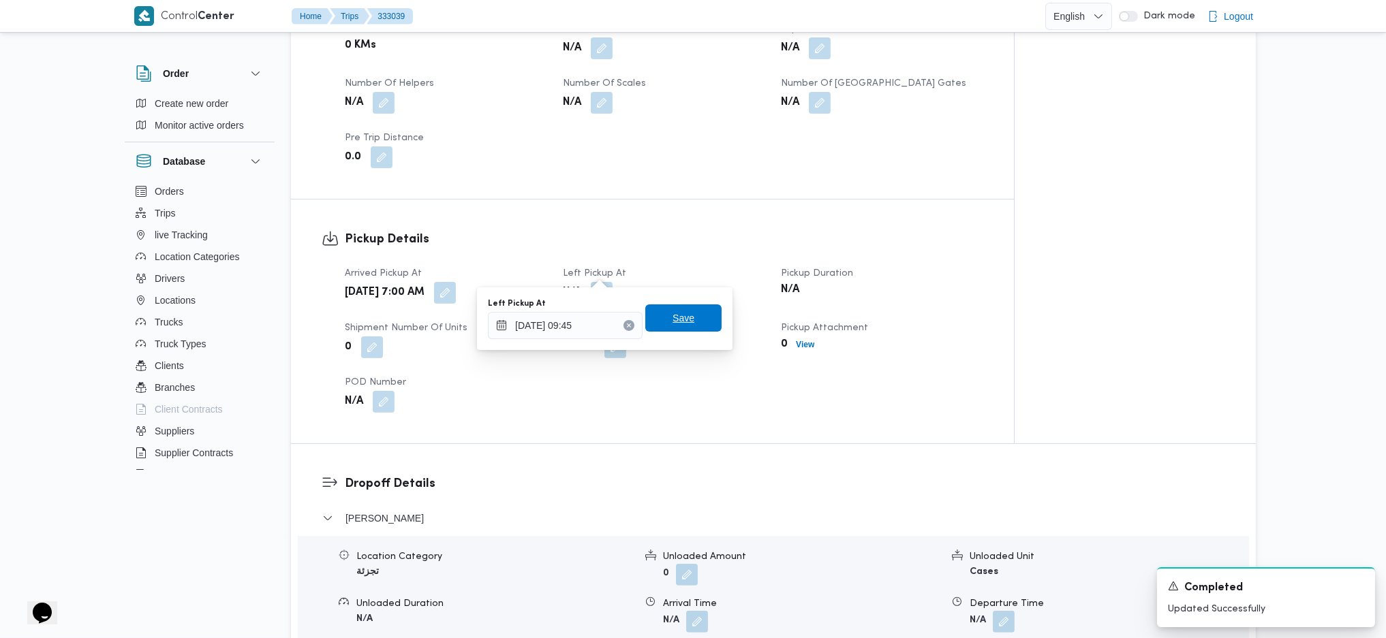
click at [680, 319] on span "Save" at bounding box center [683, 318] width 22 height 16
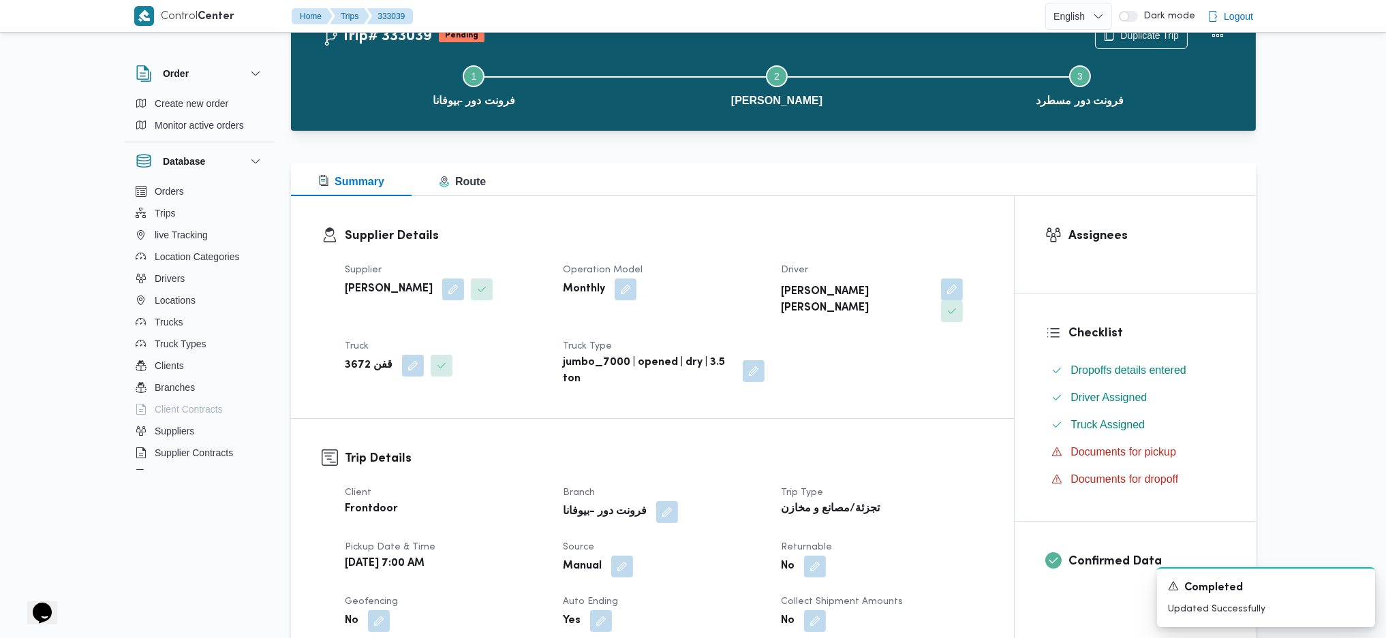
scroll to position [0, 0]
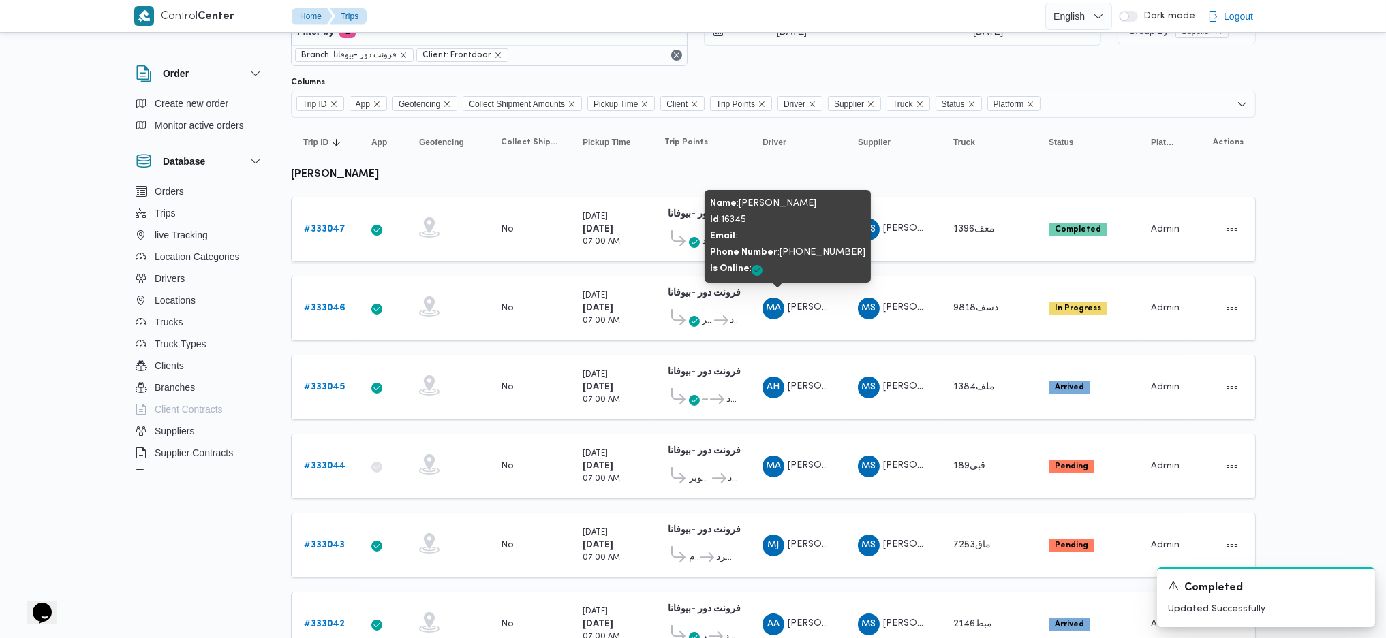
scroll to position [230, 0]
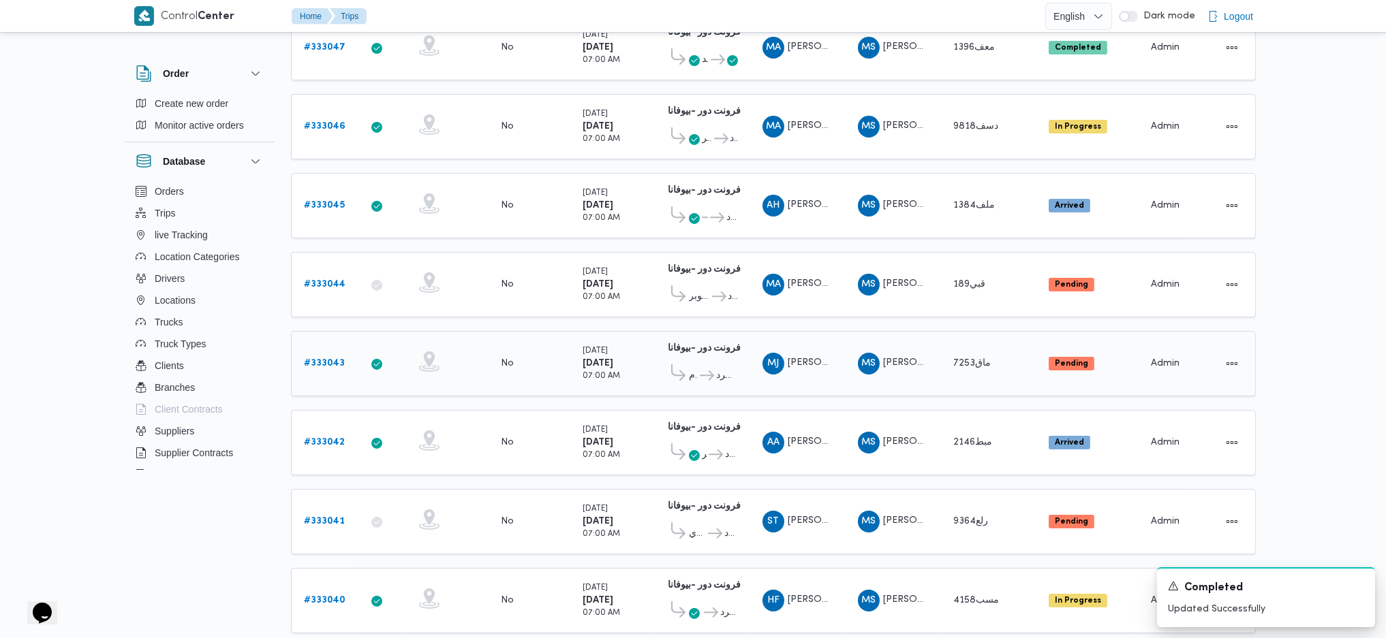
click at [333, 359] on b "# 333043" at bounding box center [324, 363] width 41 height 9
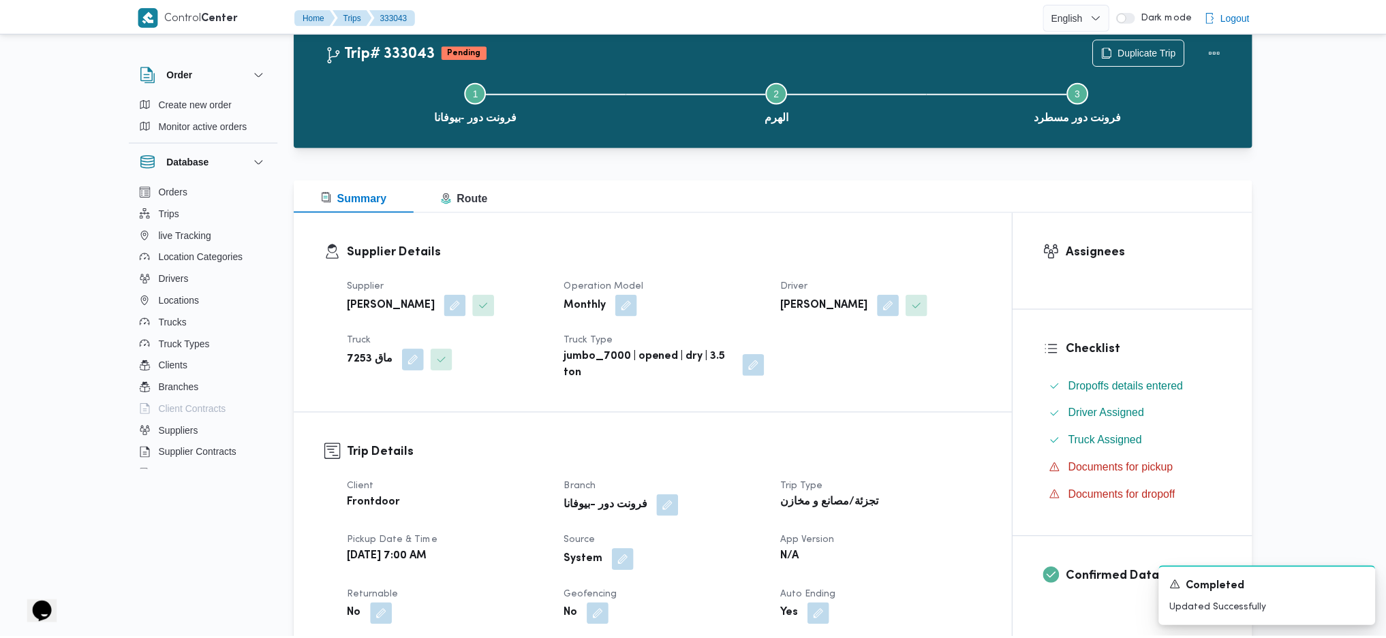
scroll to position [230, 0]
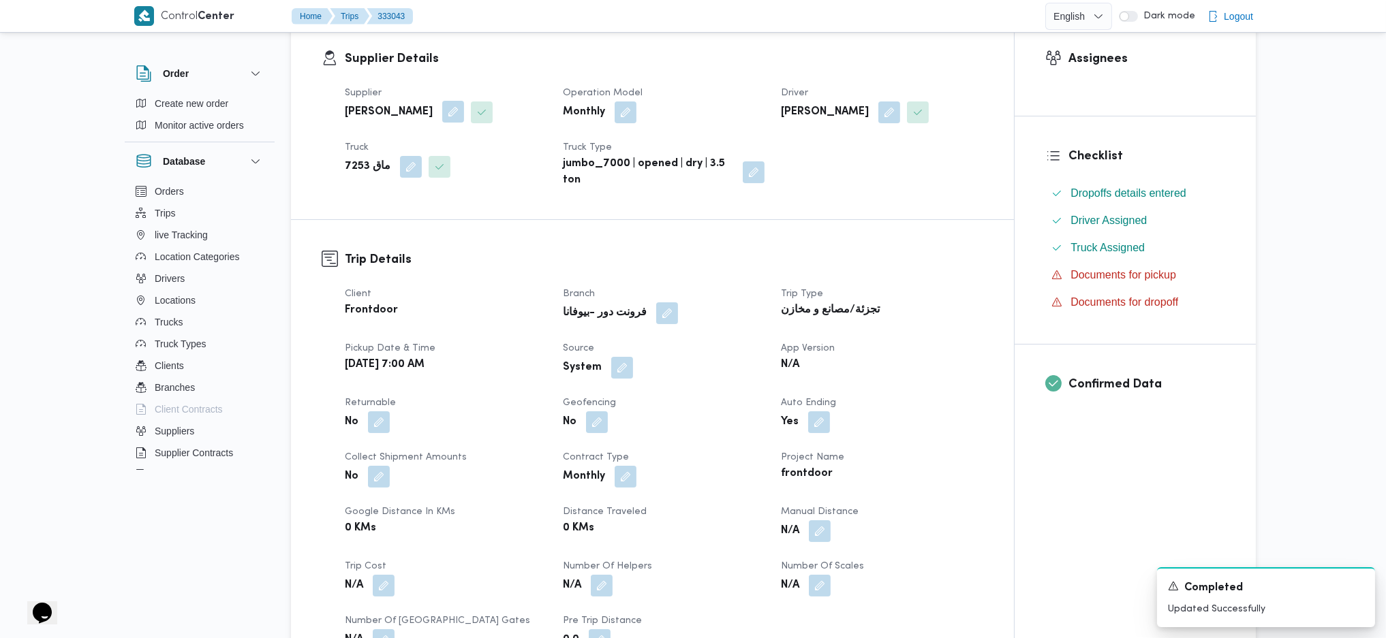
click at [464, 118] on button "button" at bounding box center [453, 112] width 22 height 22
click at [465, 178] on div "محمد صلاح عبداللطيف الشريف" at bounding box center [425, 166] width 138 height 27
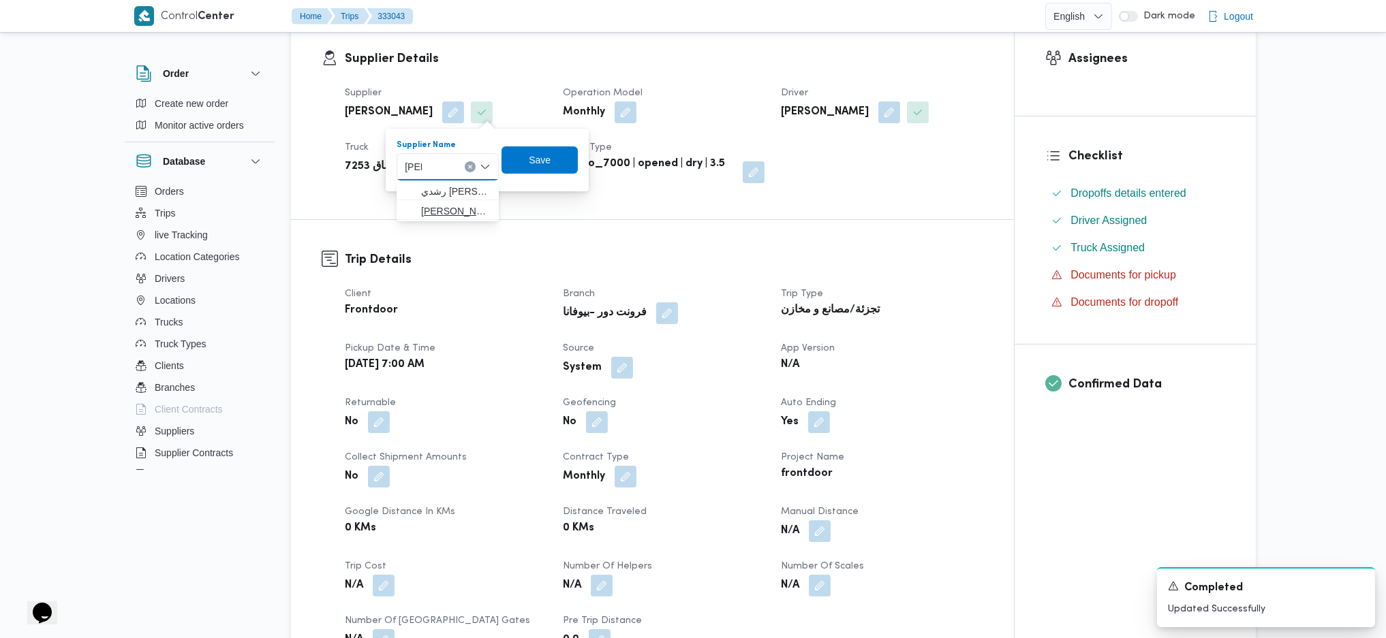
type input "باشا"
click at [451, 216] on span "ابراهيم رمضان ابراهيم عثمان ابو باشا" at bounding box center [455, 211] width 69 height 16
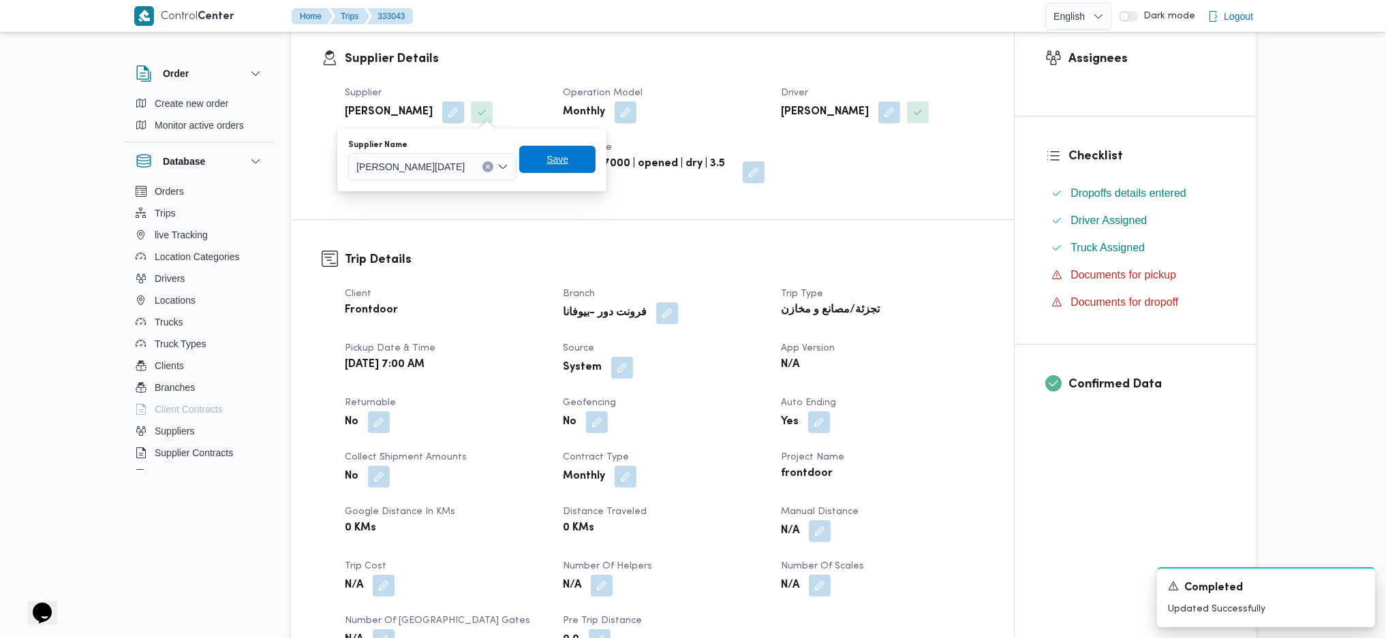
click at [595, 159] on span "Save" at bounding box center [557, 159] width 76 height 27
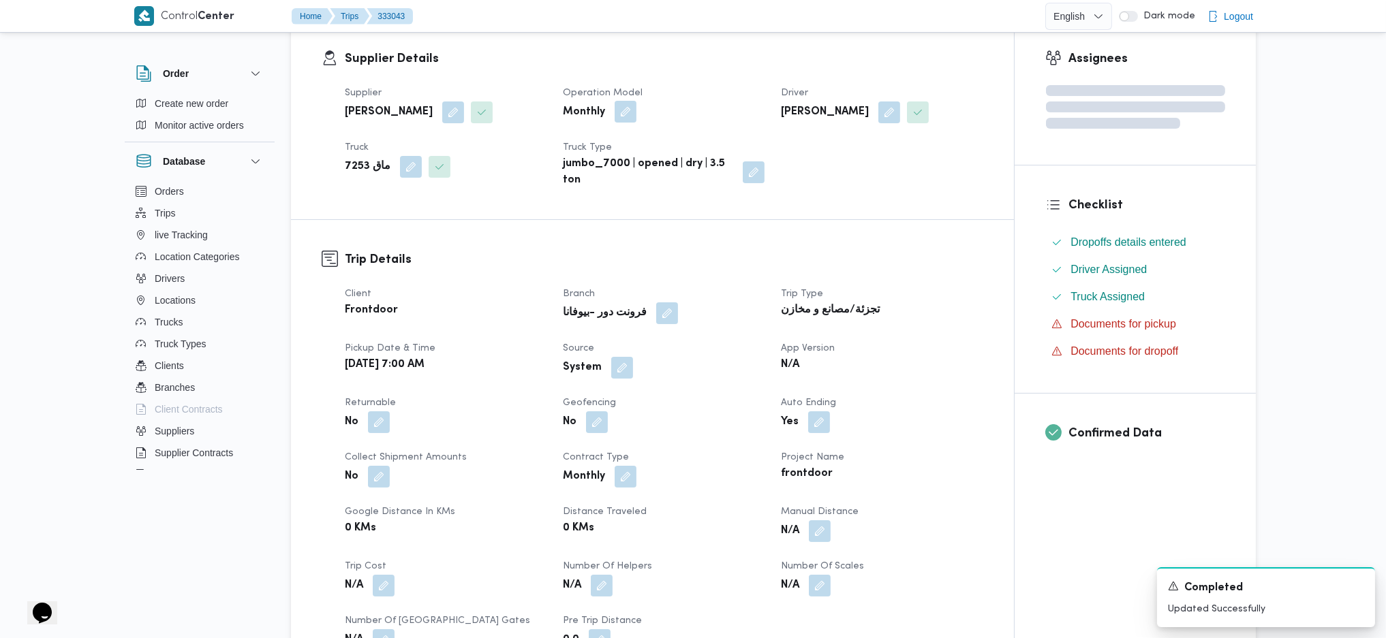
click at [623, 108] on button "button" at bounding box center [625, 112] width 22 height 22
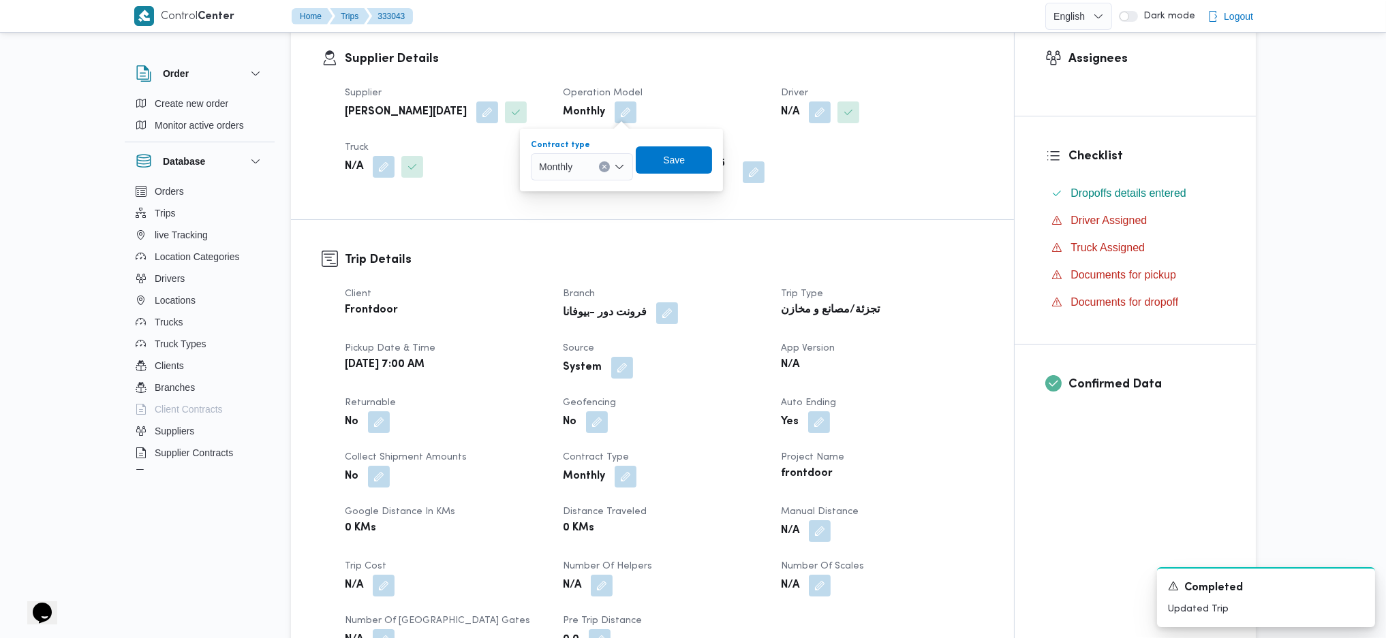
click at [572, 159] on span "Monthly" at bounding box center [555, 166] width 33 height 15
click at [589, 210] on span "On Demand" at bounding box center [589, 211] width 69 height 16
click at [681, 154] on span "Save" at bounding box center [679, 159] width 22 height 16
click at [385, 169] on button "button" at bounding box center [384, 166] width 22 height 22
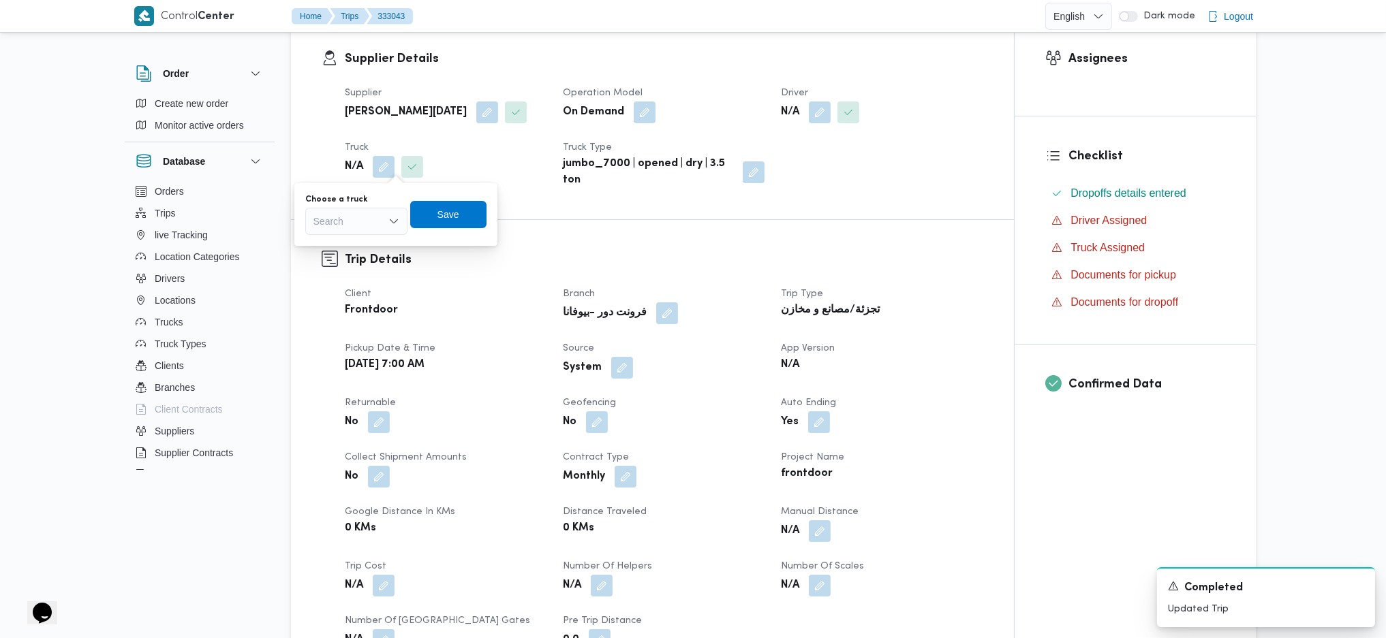
click at [386, 230] on div "Search" at bounding box center [356, 221] width 102 height 27
type input "1697"
click at [373, 245] on span "قهب 1697 | null" at bounding box center [364, 246] width 69 height 16
click at [486, 213] on span "Save" at bounding box center [458, 213] width 76 height 27
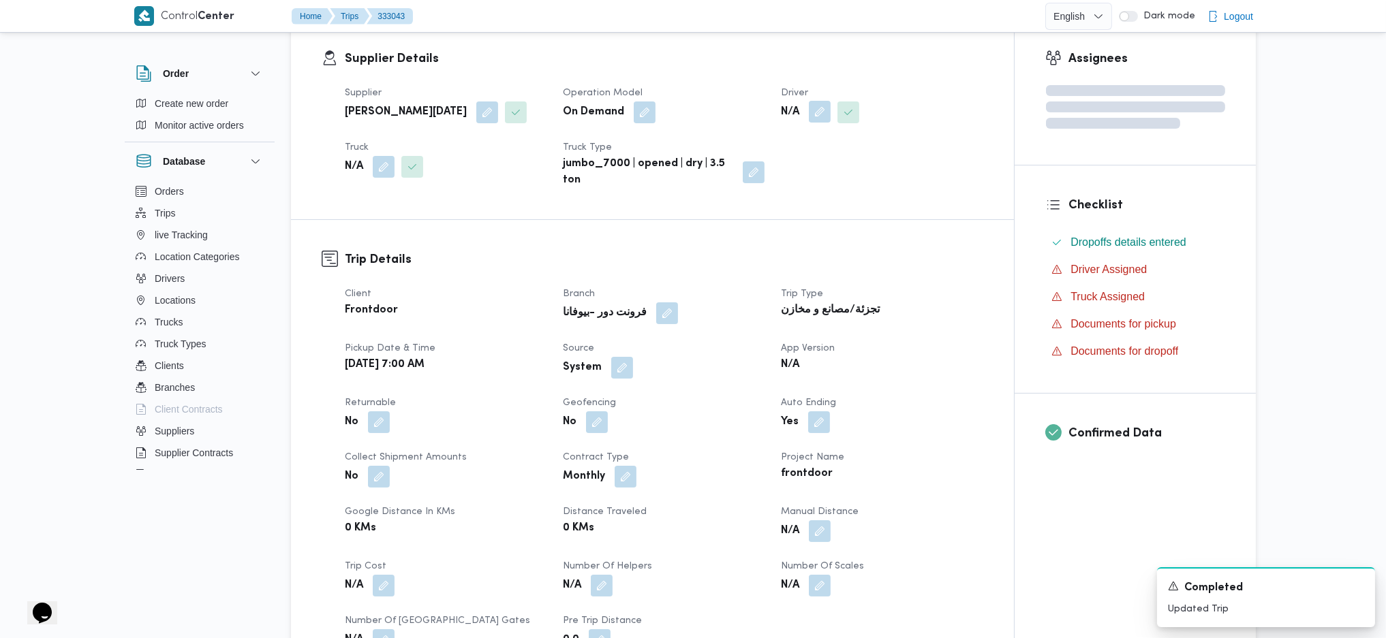
click at [822, 102] on button "button" at bounding box center [820, 112] width 22 height 22
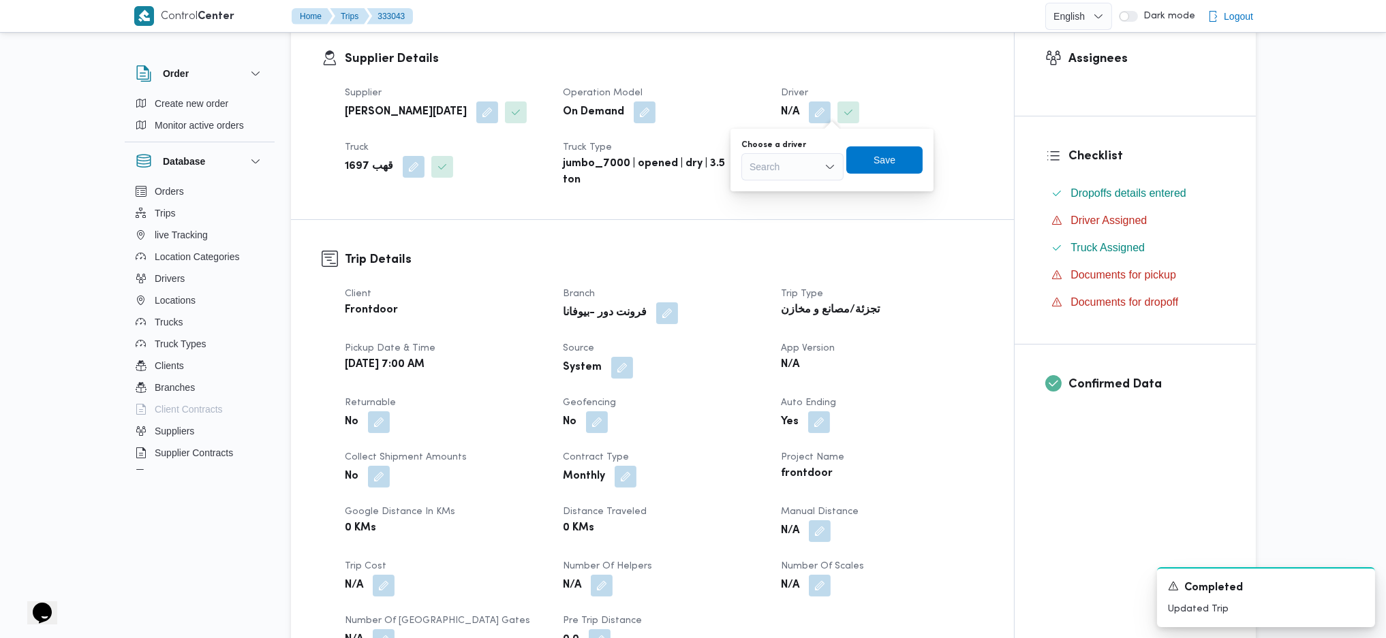
click at [776, 161] on div "Search" at bounding box center [792, 166] width 102 height 27
type input "هاشم"
click at [769, 193] on span "احمد سيد هاشم احمد" at bounding box center [800, 191] width 69 height 16
click at [886, 148] on span "Save" at bounding box center [900, 159] width 76 height 27
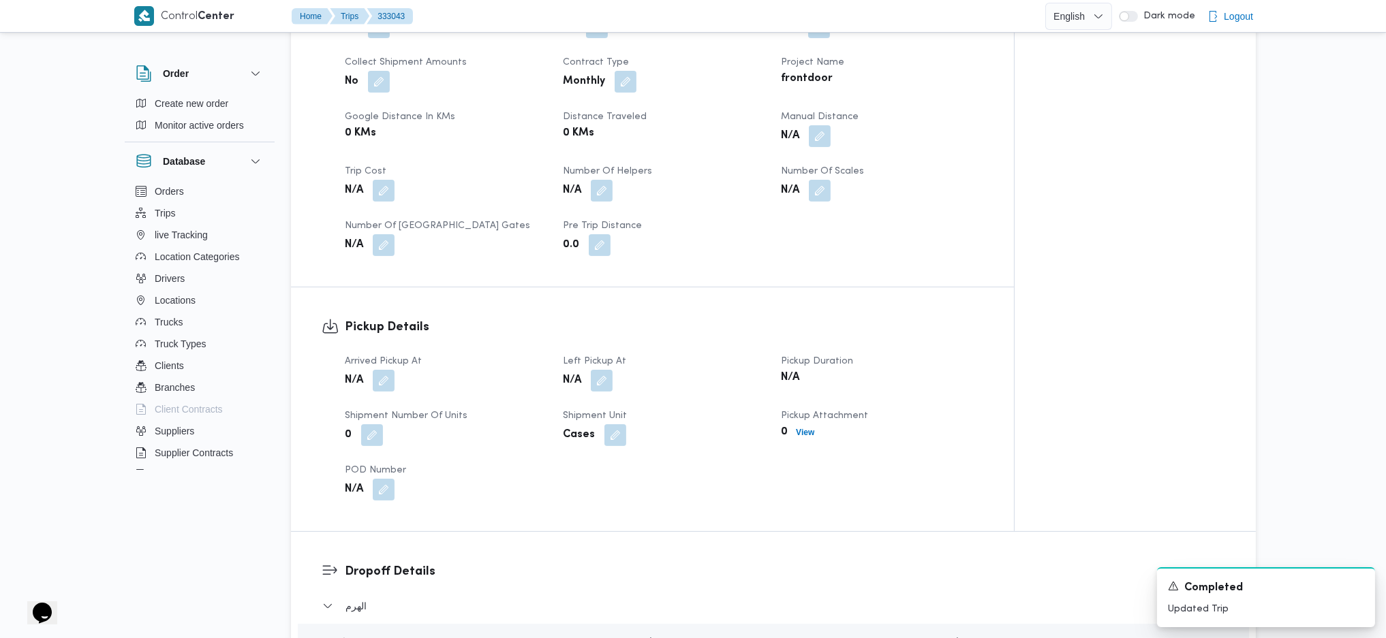
scroll to position [684, 0]
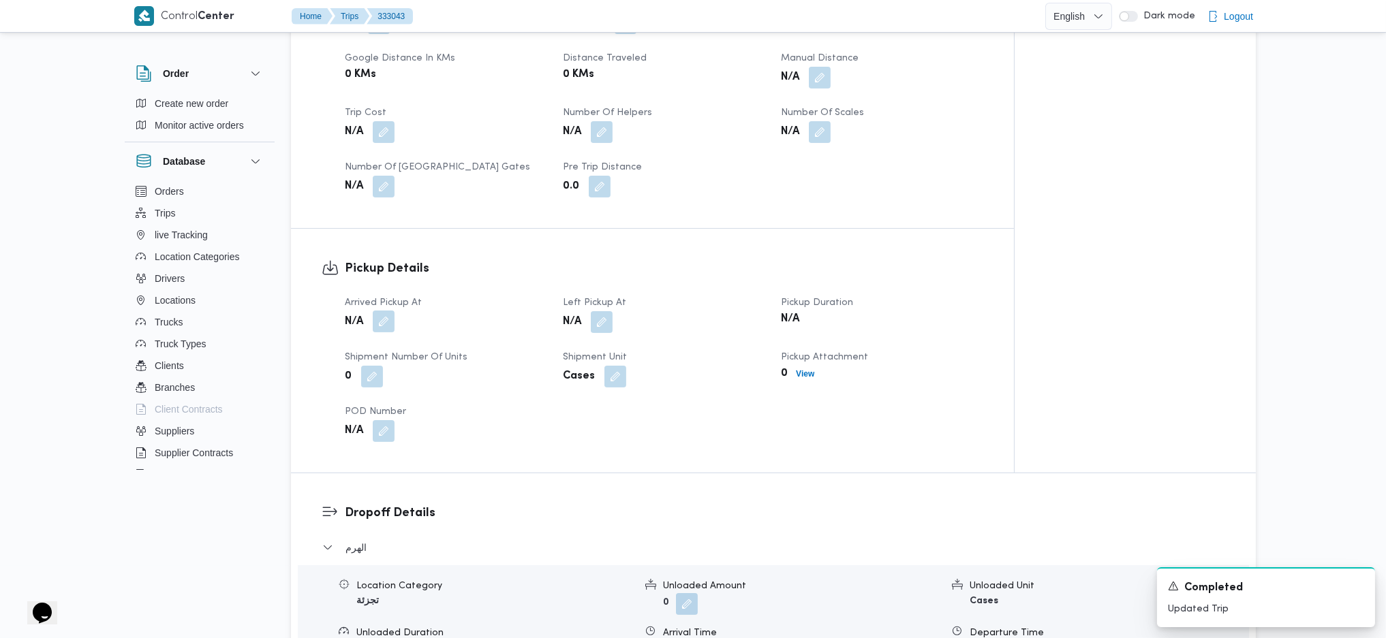
click at [383, 315] on button "button" at bounding box center [384, 322] width 22 height 22
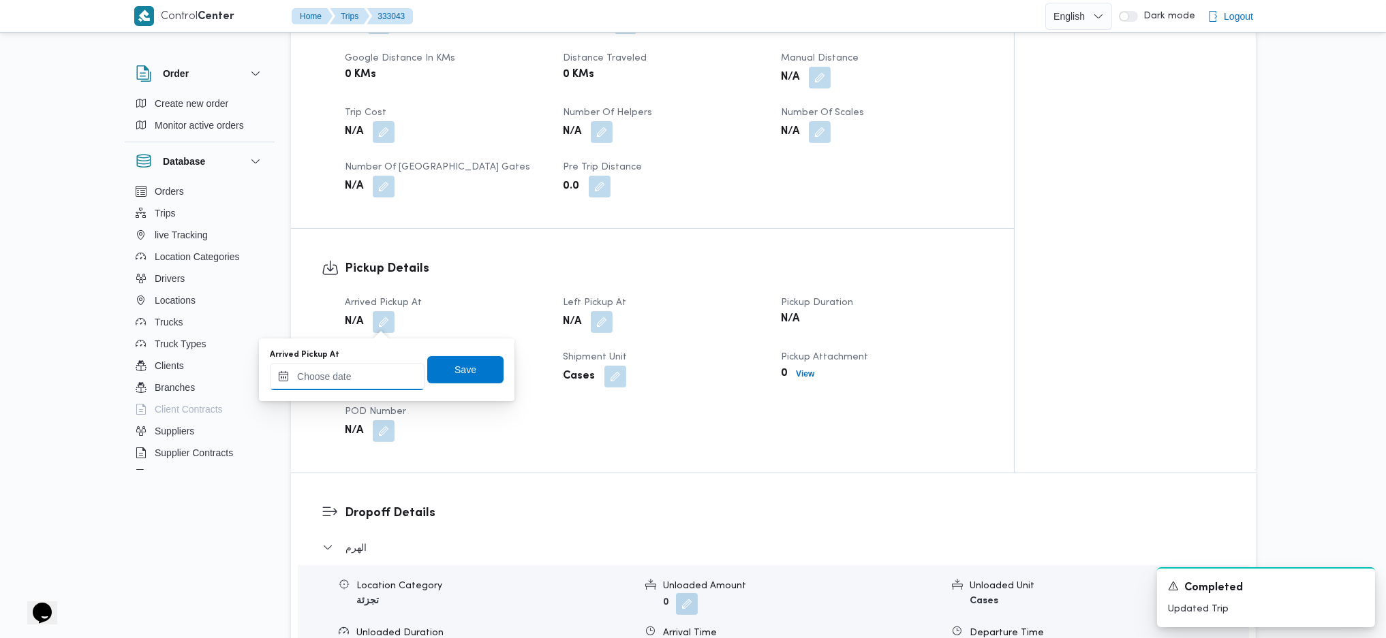
click at [367, 371] on input "Arrived Pickup At" at bounding box center [347, 376] width 155 height 27
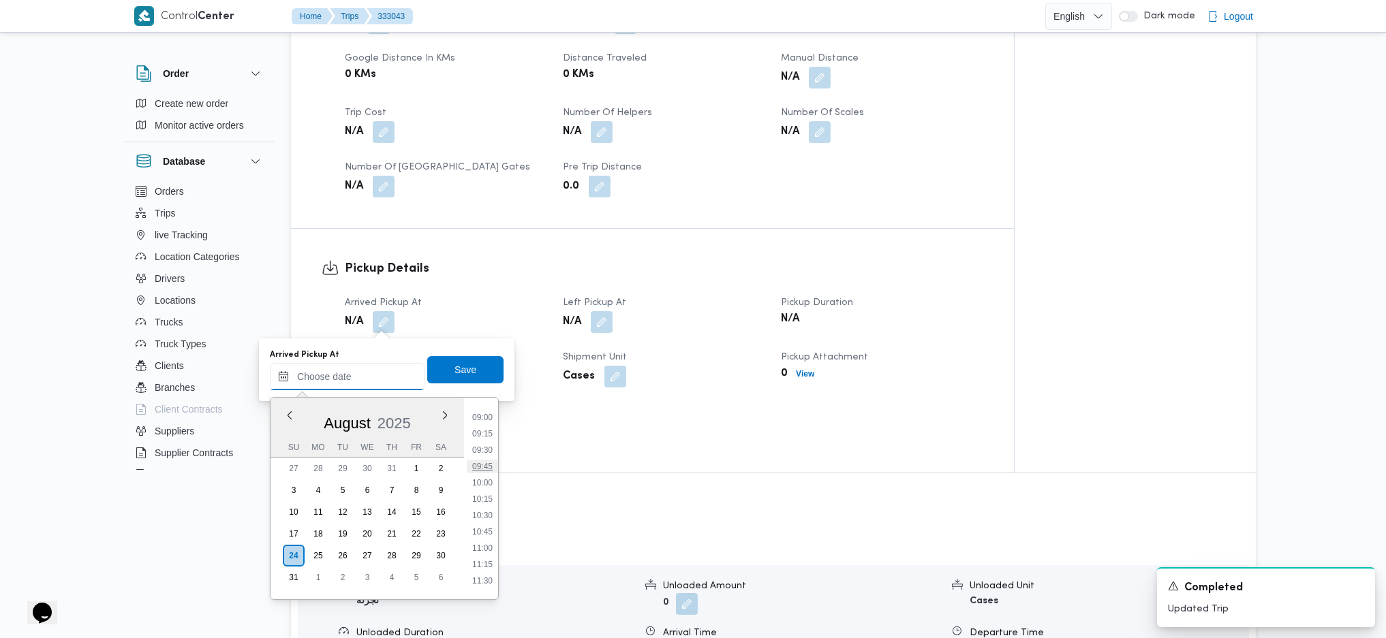
scroll to position [496, 0]
click at [476, 480] on li "08:30" at bounding box center [482, 476] width 31 height 14
type input "24/08/2025 08:30"
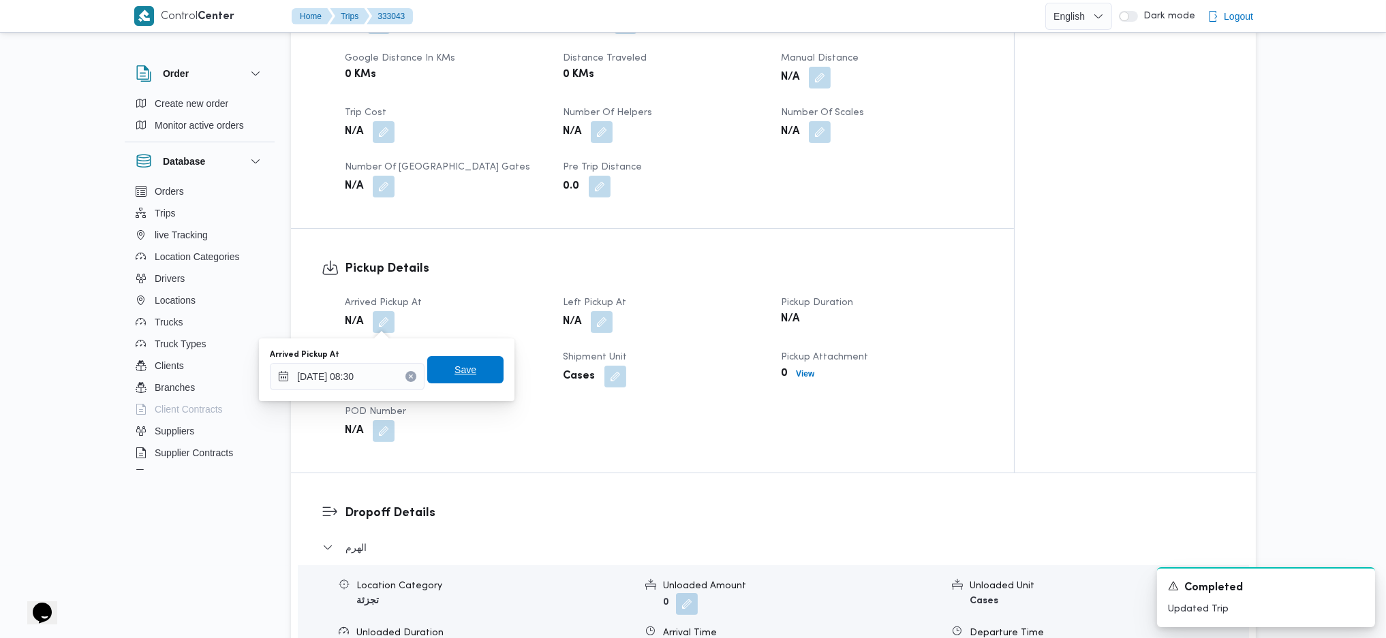
click at [454, 376] on span "Save" at bounding box center [465, 370] width 22 height 16
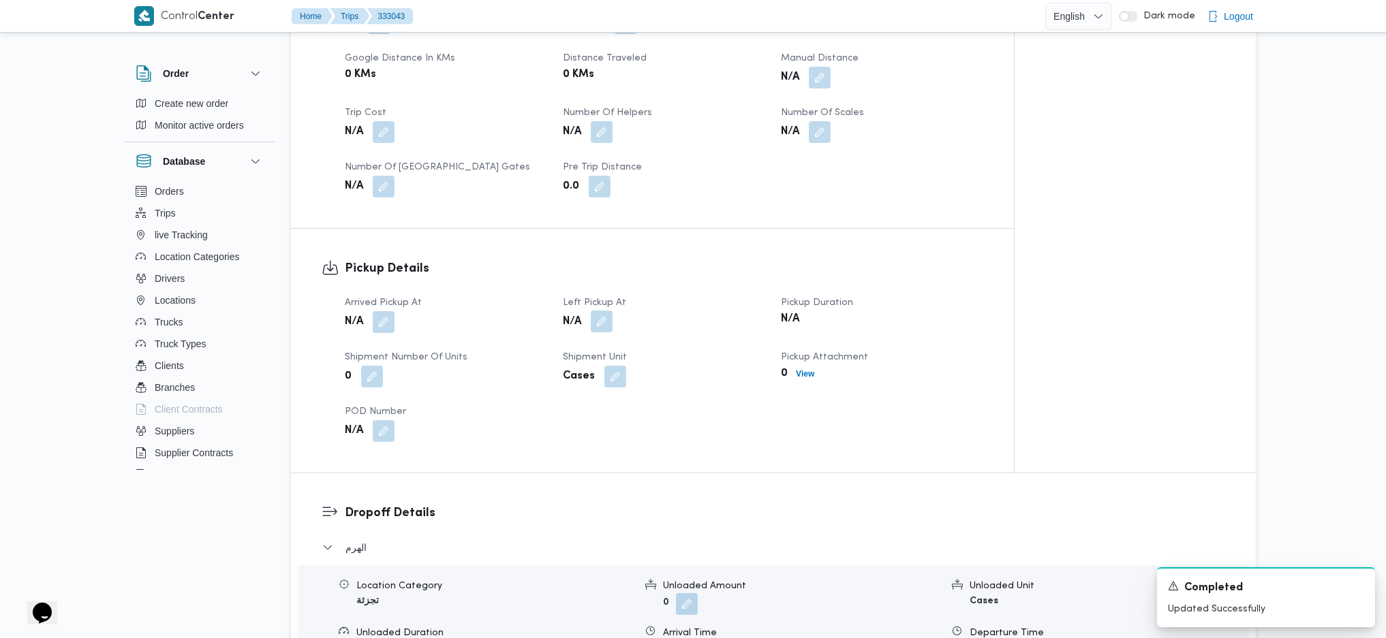
click at [602, 325] on button "button" at bounding box center [602, 322] width 22 height 22
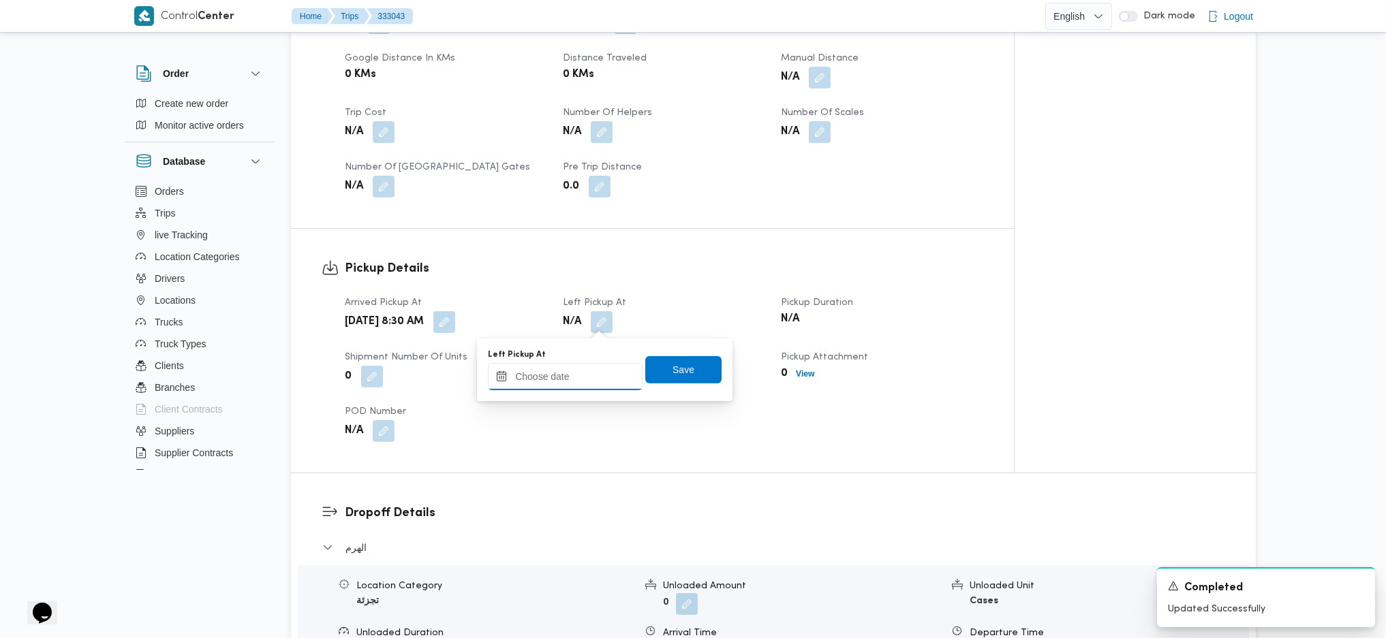
click at [589, 386] on input "Left Pickup At" at bounding box center [565, 376] width 155 height 27
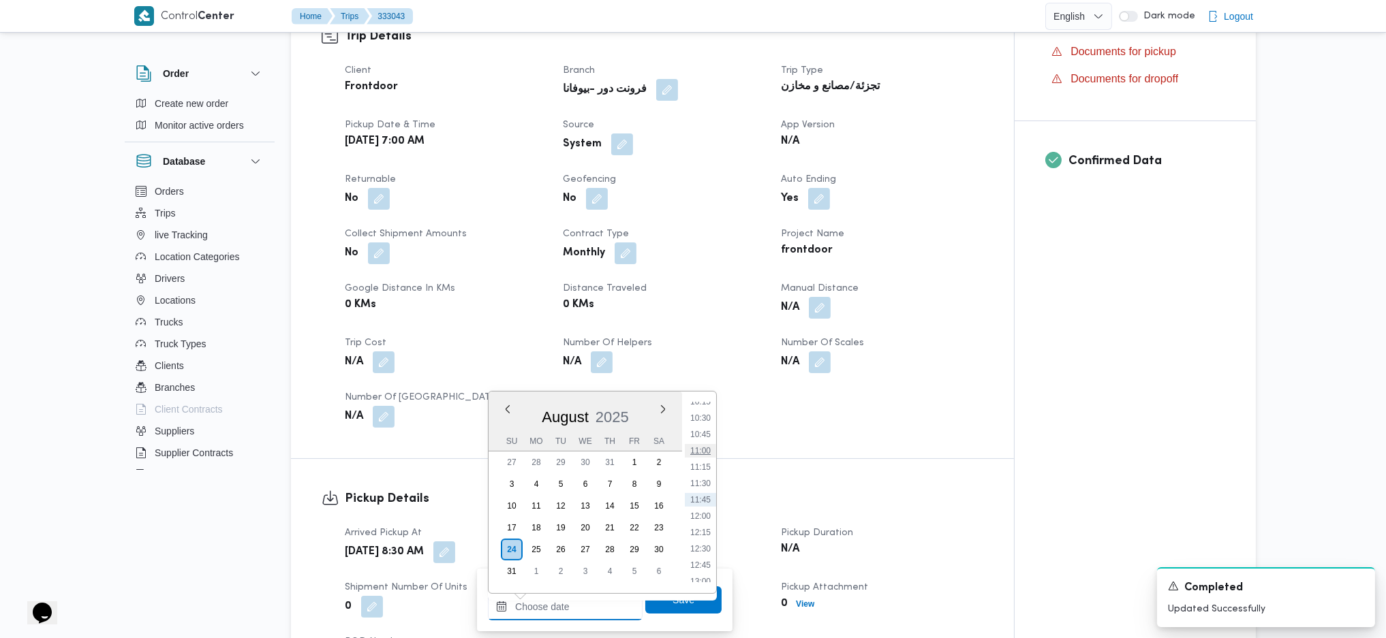
scroll to position [587, 0]
drag, startPoint x: 703, startPoint y: 478, endPoint x: 703, endPoint y: 488, distance: 10.2
click at [703, 478] on li "10:00" at bounding box center [700, 477] width 31 height 14
type input "24/08/2025 10:00"
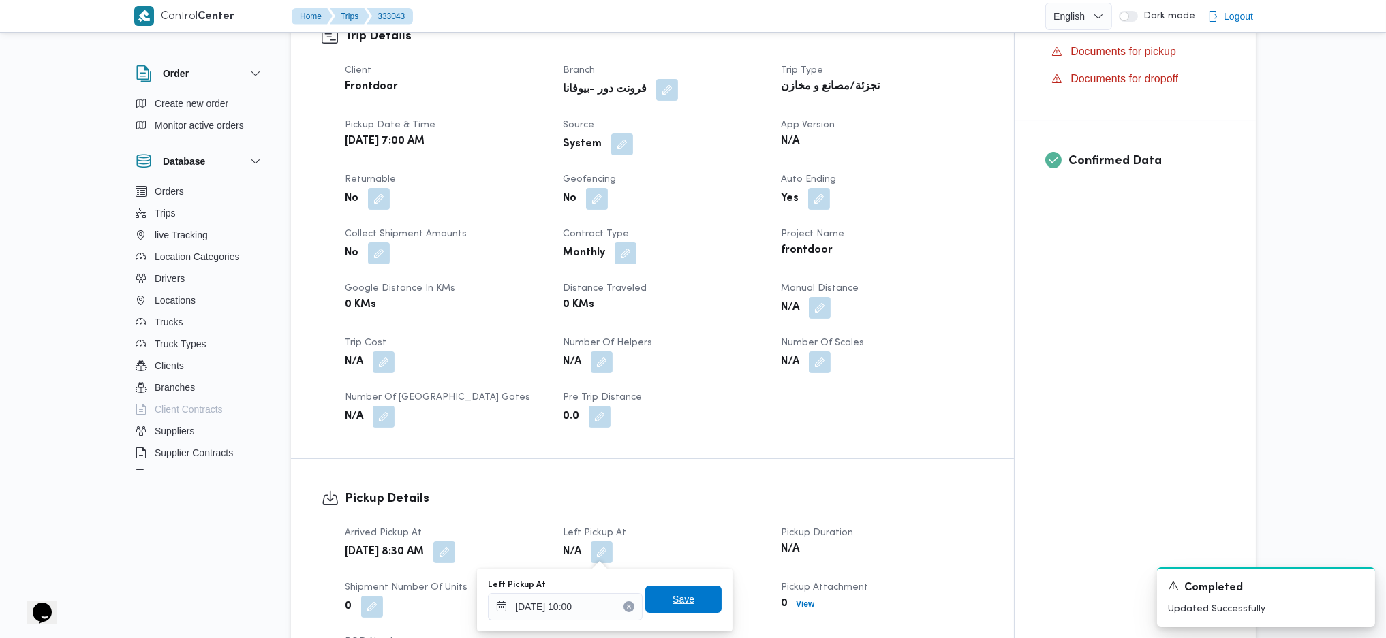
click at [683, 599] on span "Save" at bounding box center [683, 599] width 76 height 27
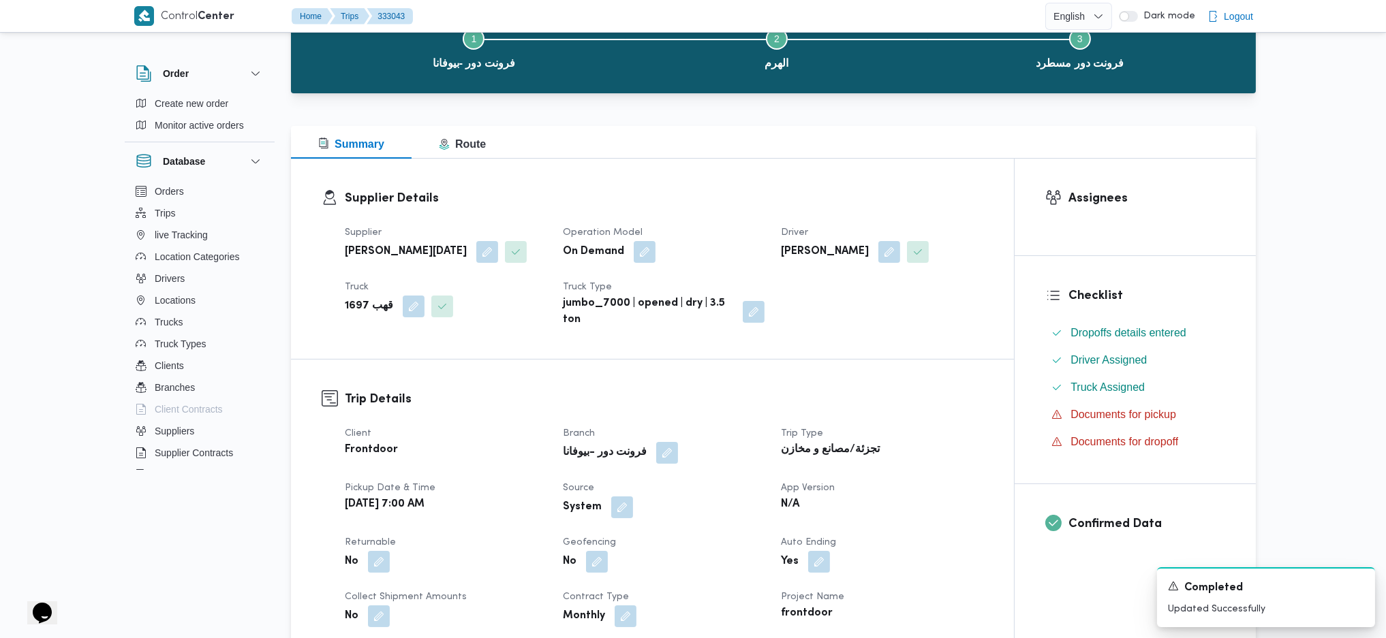
scroll to position [0, 0]
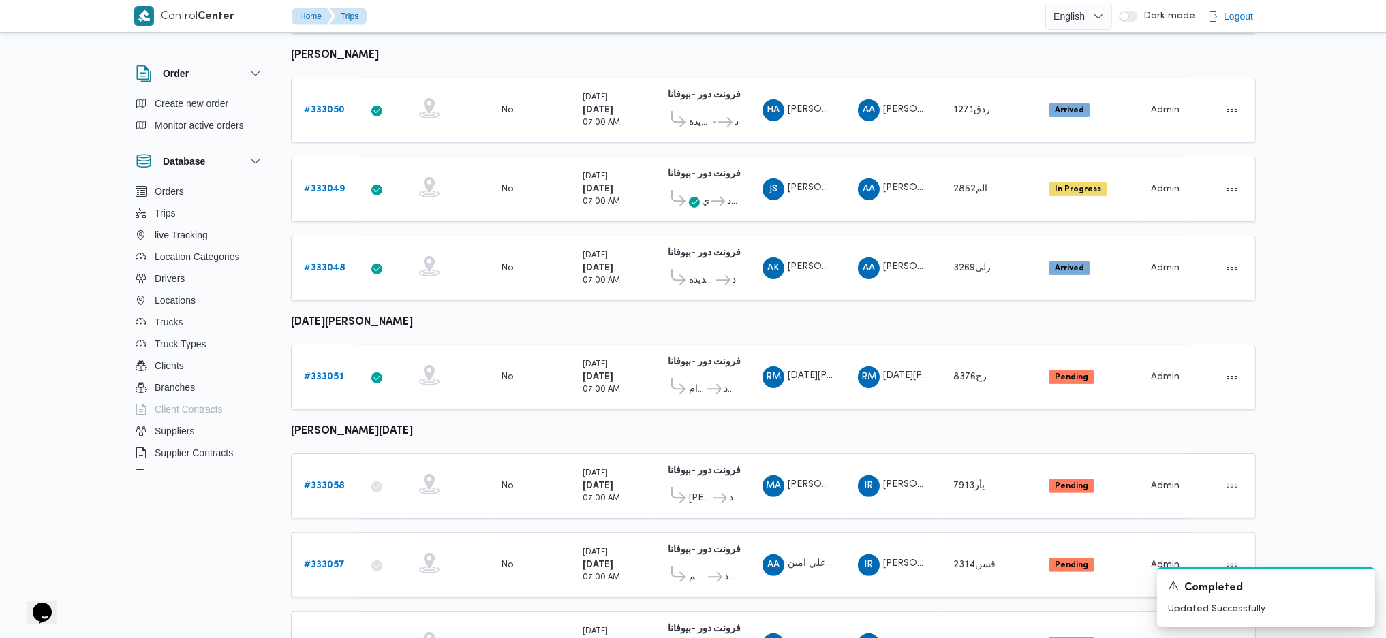
scroll to position [802, 0]
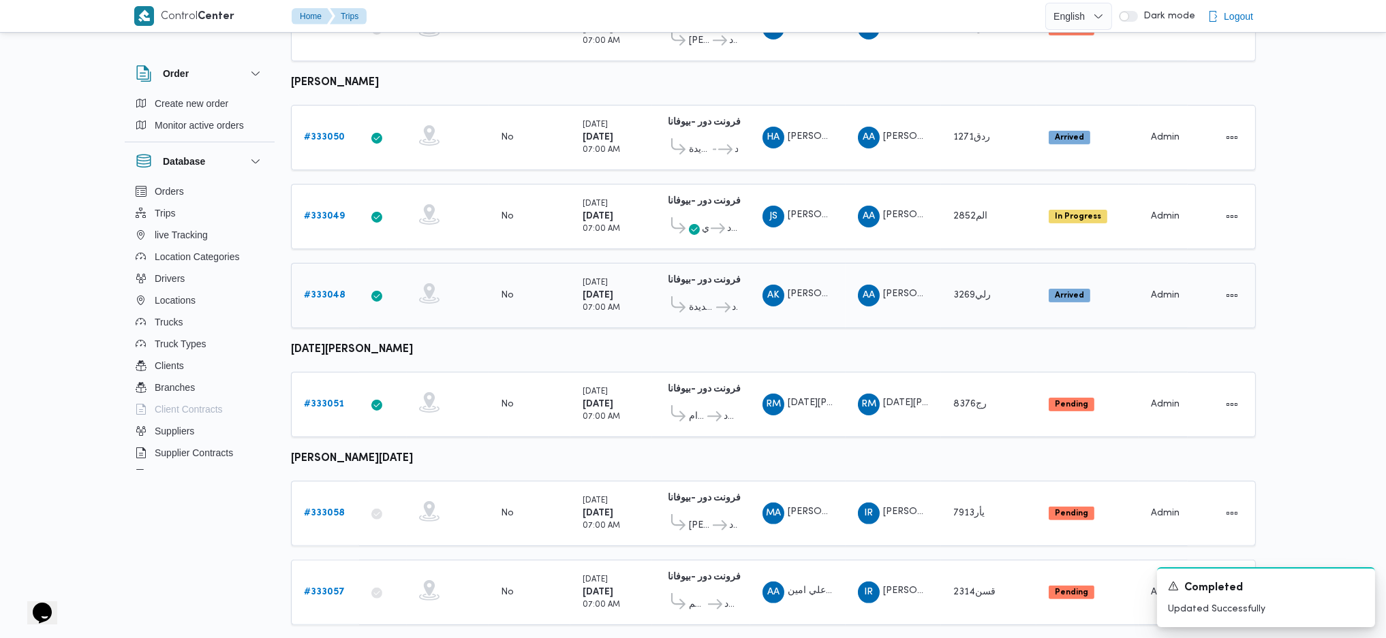
click at [324, 287] on link "# 333048" at bounding box center [325, 295] width 42 height 16
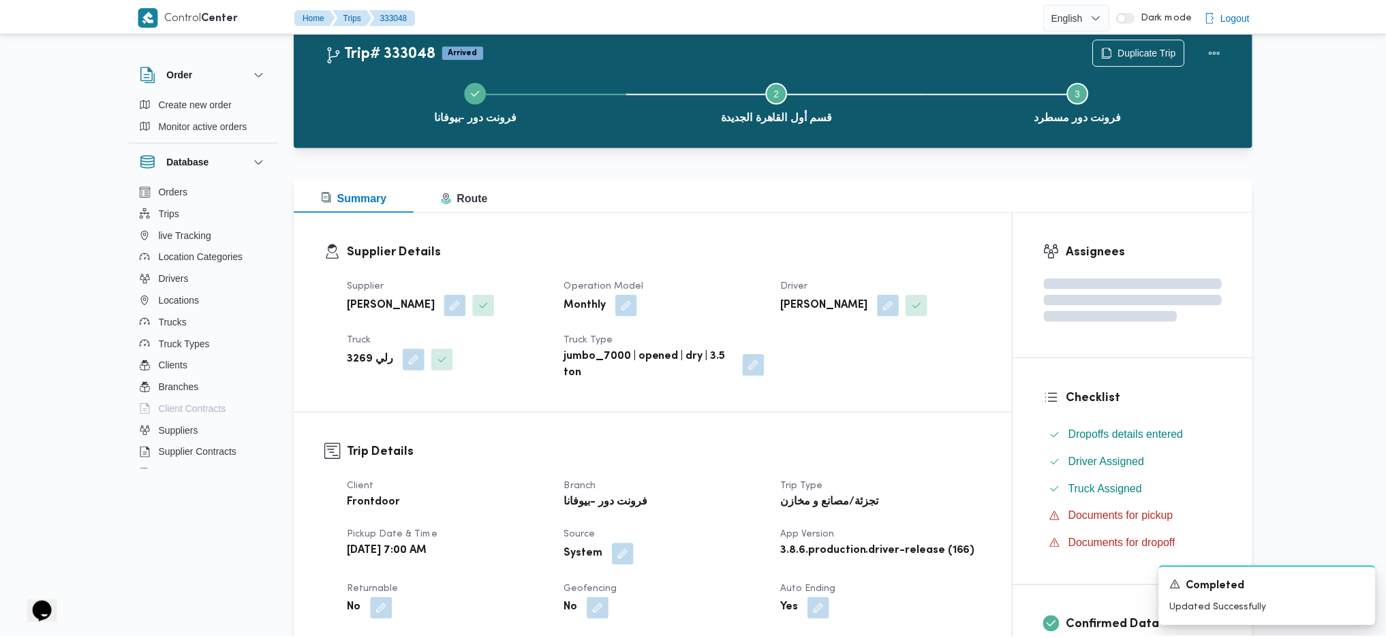
scroll to position [802, 0]
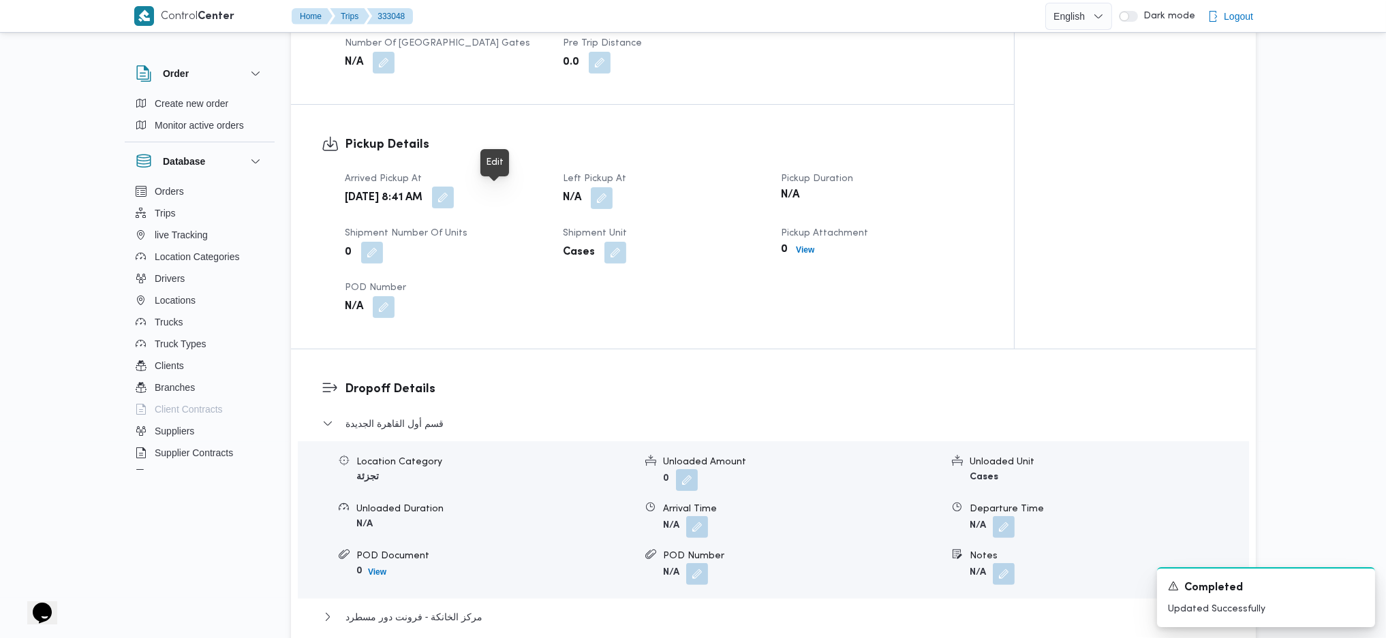
click at [454, 199] on button "button" at bounding box center [443, 198] width 22 height 22
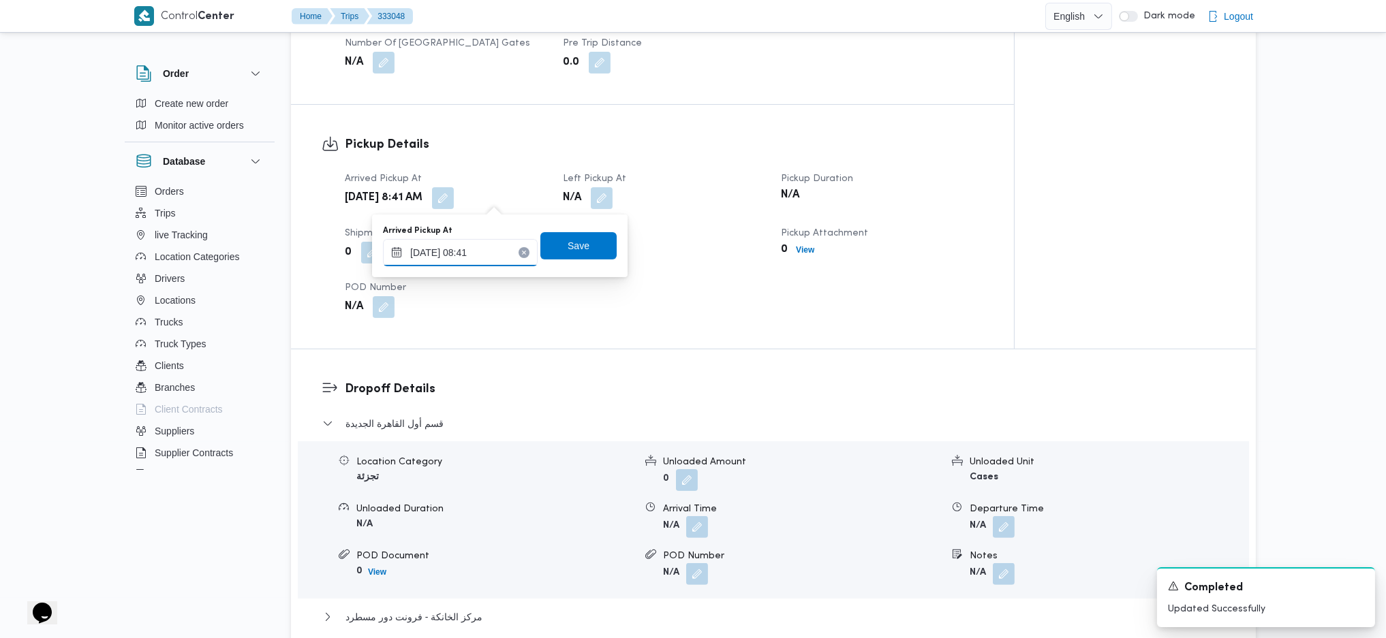
click at [471, 260] on input "24/08/2025 08:41" at bounding box center [460, 252] width 155 height 27
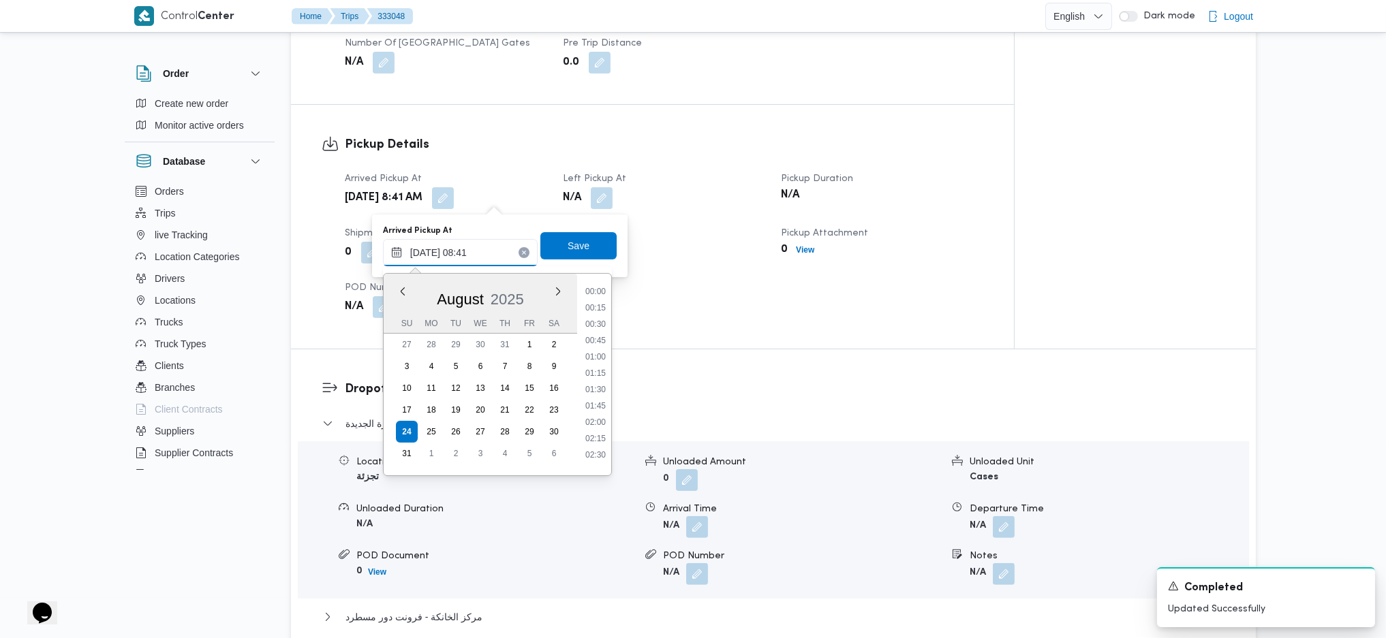
scroll to position [465, 0]
click at [601, 352] on li "08:00" at bounding box center [595, 350] width 31 height 14
type input "24/08/2025 08:00"
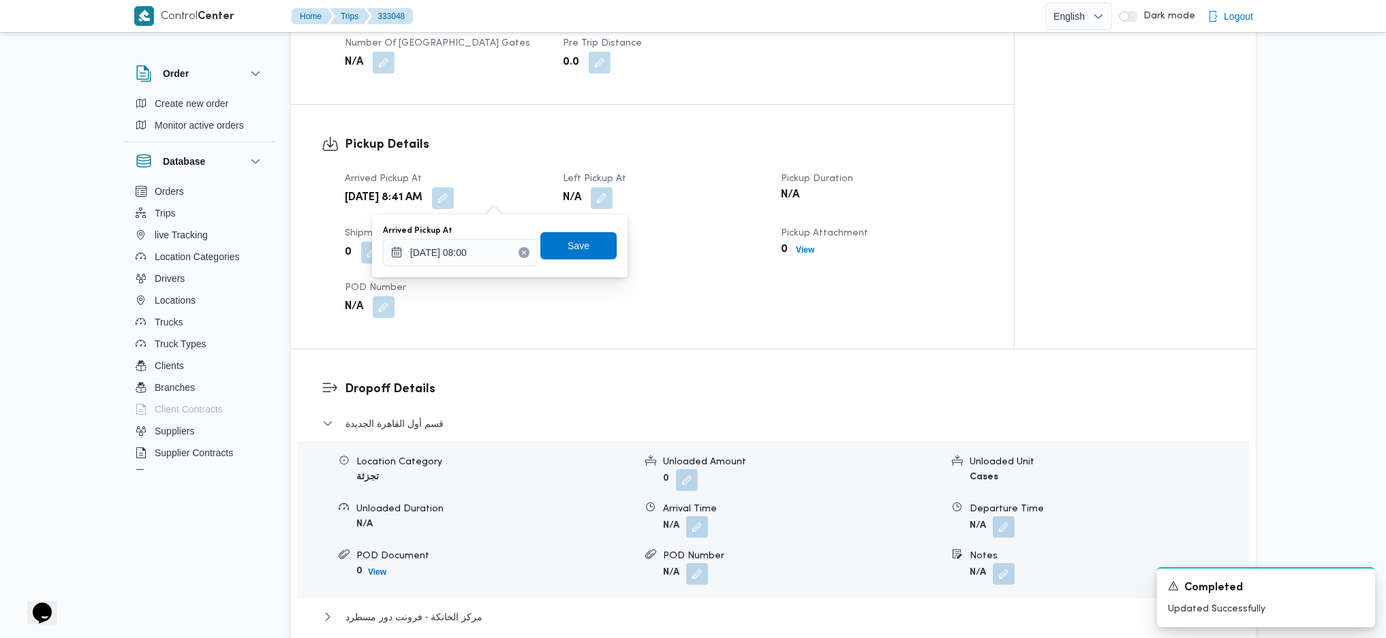
click at [580, 261] on div "Arrived Pickup At 24/08/2025 08:00 Save" at bounding box center [499, 246] width 236 height 44
click at [580, 255] on span "Save" at bounding box center [578, 245] width 76 height 27
click at [597, 199] on button "button" at bounding box center [602, 198] width 22 height 22
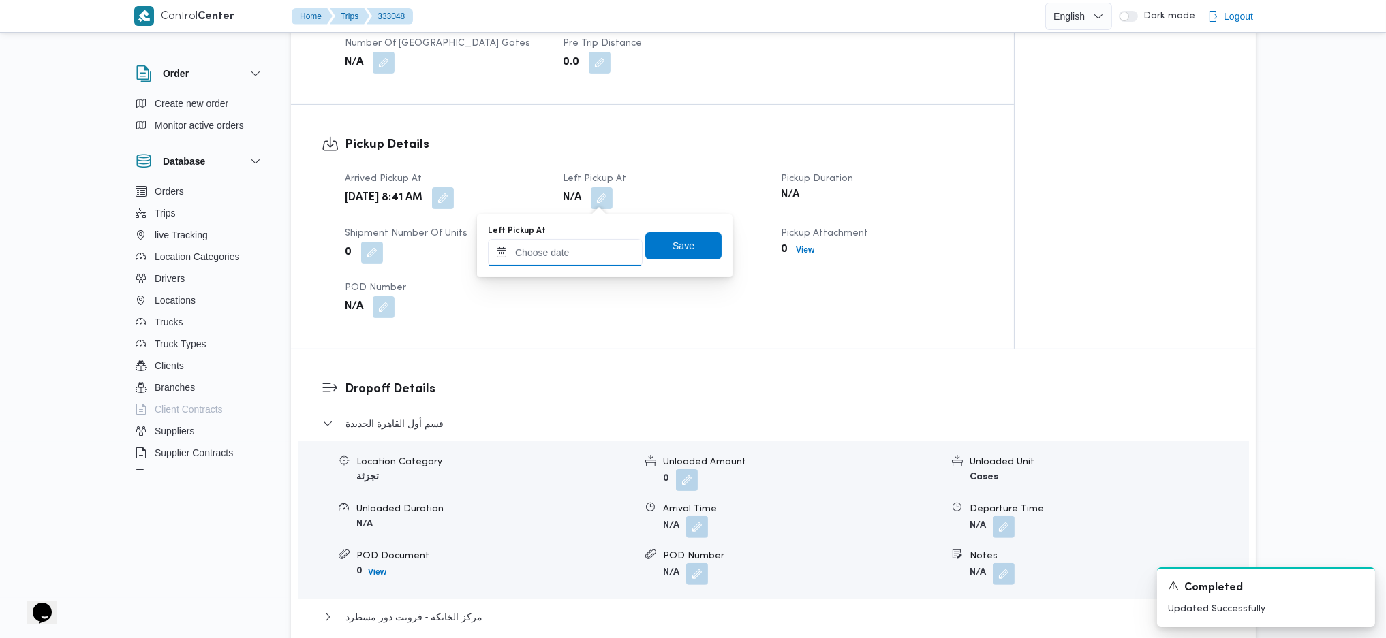
click at [570, 252] on input "Left Pickup At" at bounding box center [565, 252] width 155 height 27
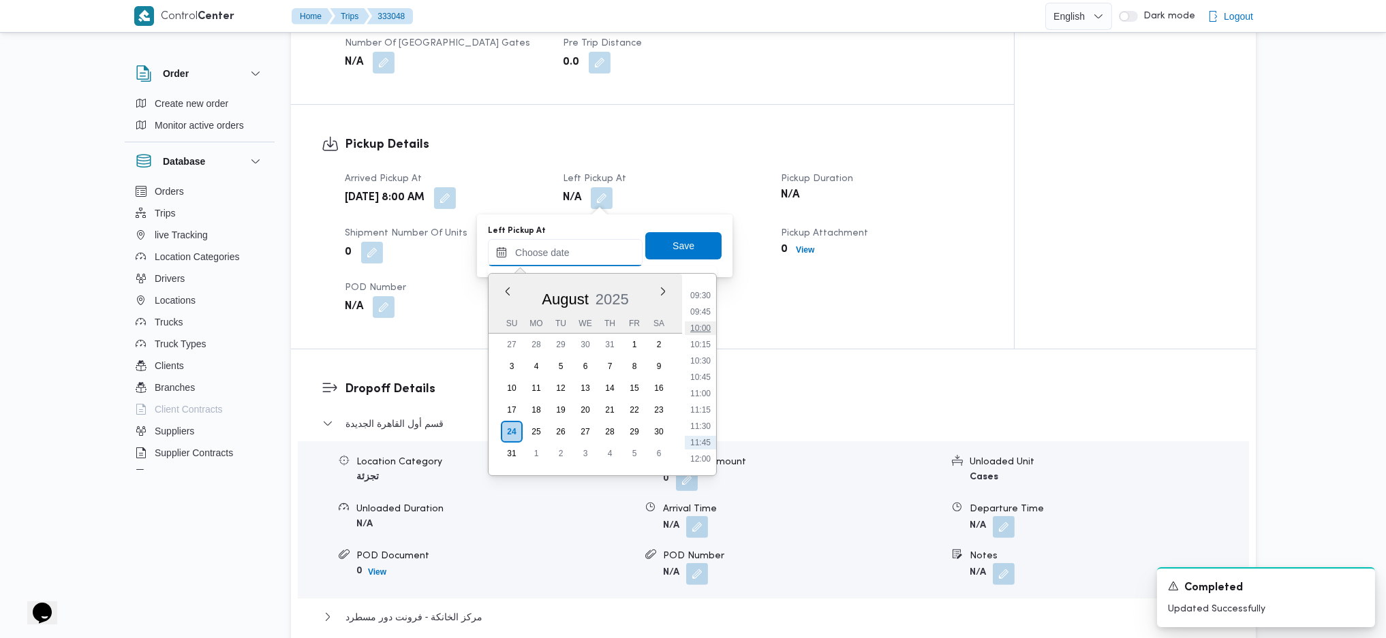
scroll to position [587, 0]
click at [704, 344] on li "09:45" at bounding box center [700, 343] width 31 height 14
type input "24/08/2025 09:45"
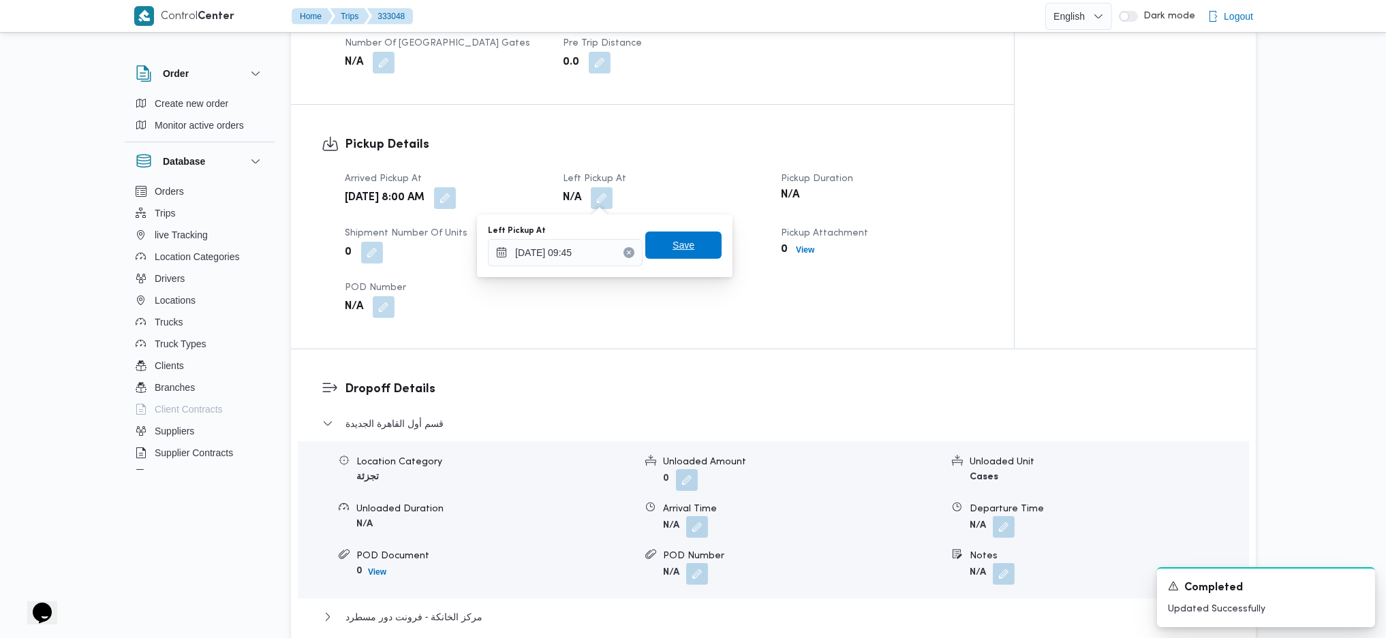
click at [674, 236] on span "Save" at bounding box center [683, 245] width 76 height 27
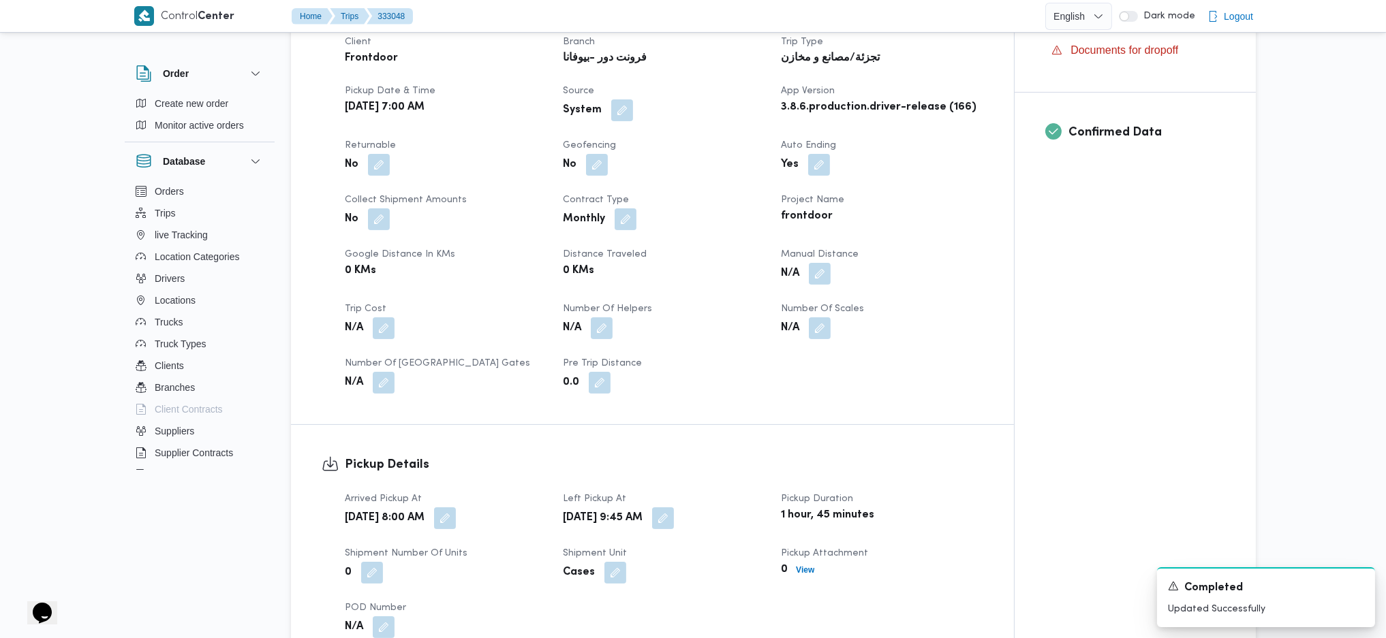
scroll to position [91, 0]
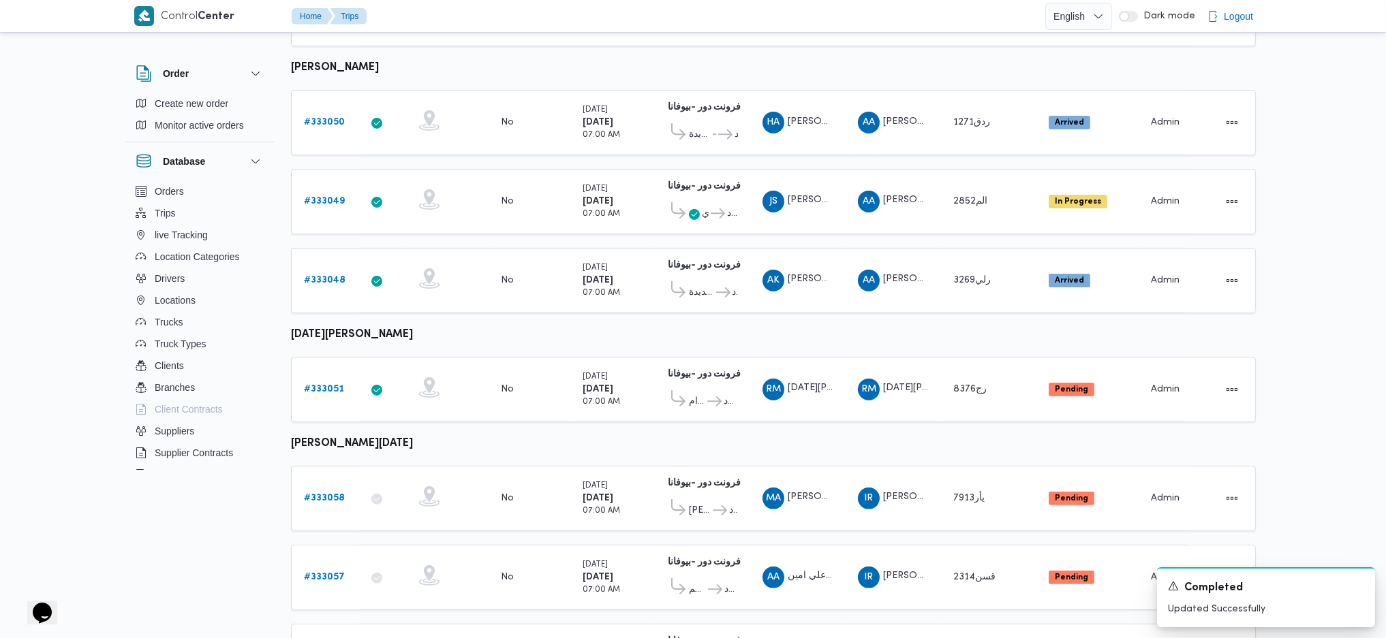
scroll to position [787, 0]
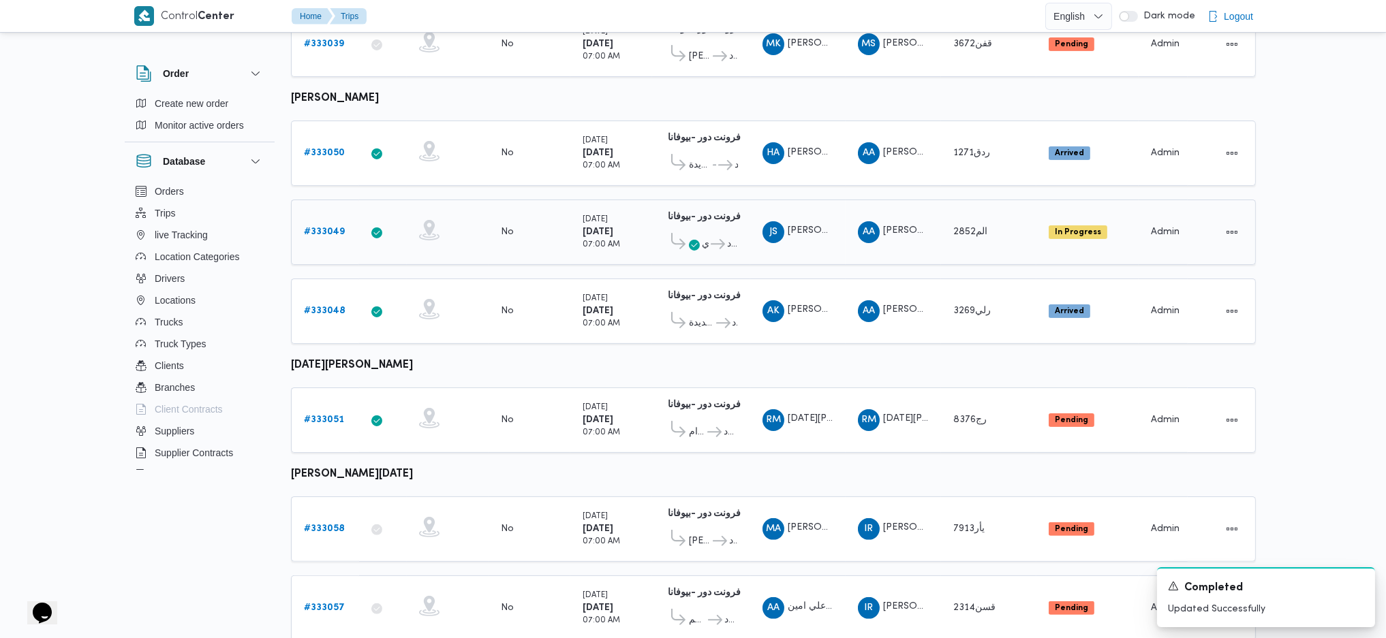
click at [334, 228] on b "# 333049" at bounding box center [324, 232] width 41 height 9
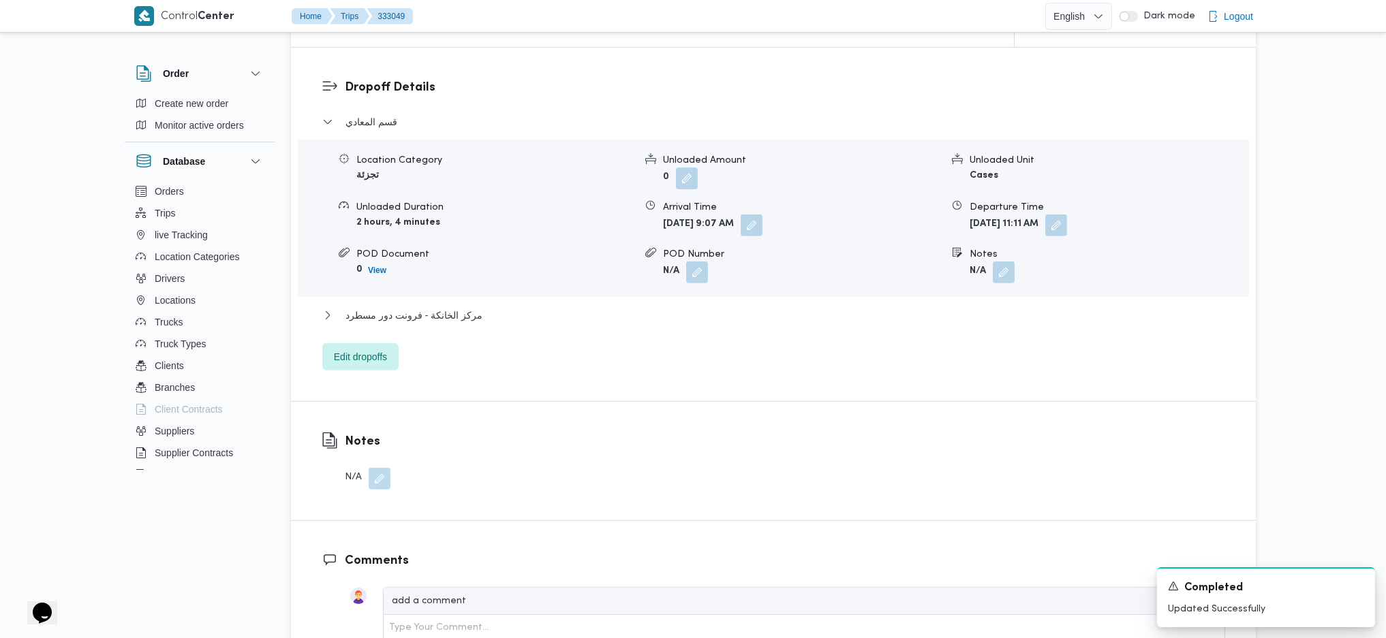
scroll to position [877, 0]
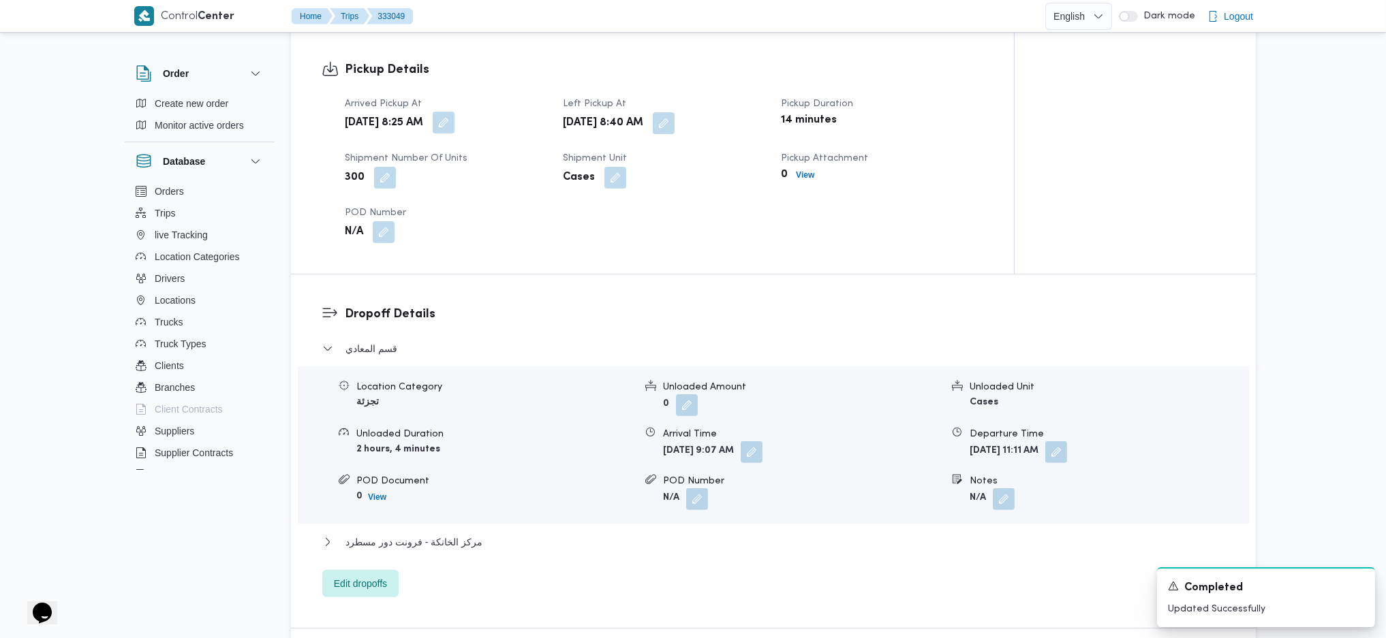
click at [454, 116] on button "button" at bounding box center [444, 123] width 22 height 22
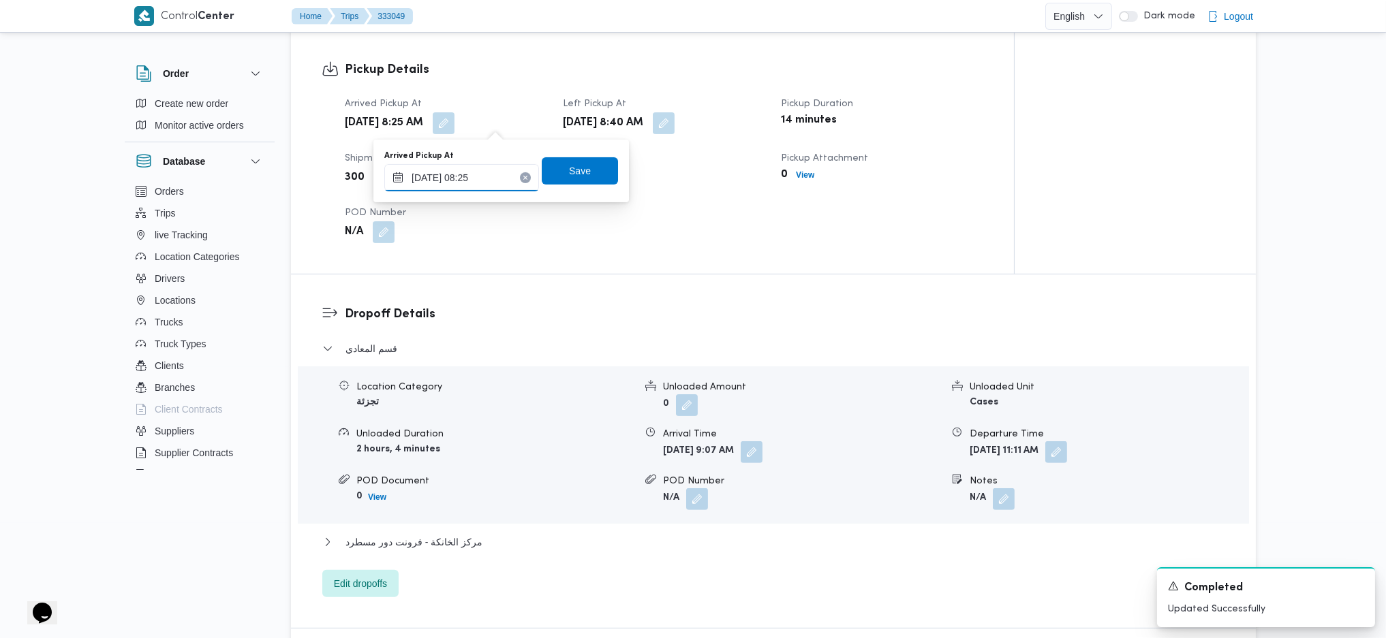
click at [486, 189] on input "24/08/2025 08:25" at bounding box center [461, 177] width 155 height 27
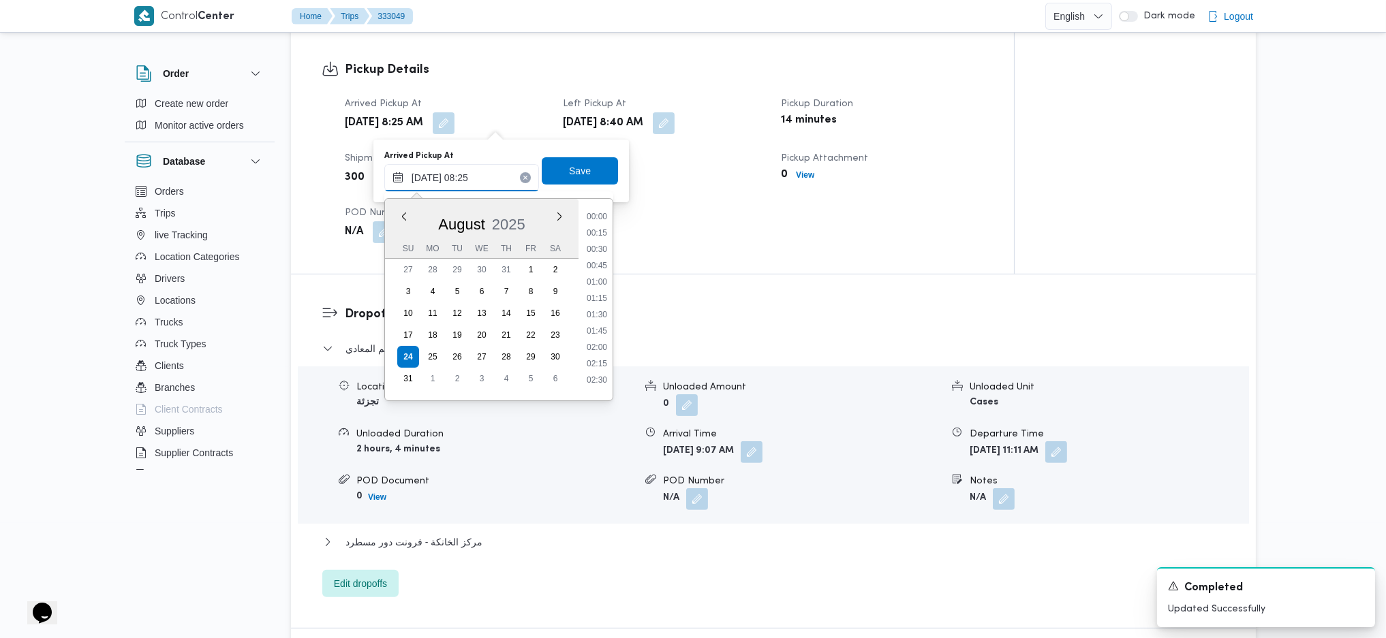
scroll to position [448, 0]
click at [598, 294] on li "08:00" at bounding box center [596, 292] width 31 height 14
type input "24/08/2025 08:00"
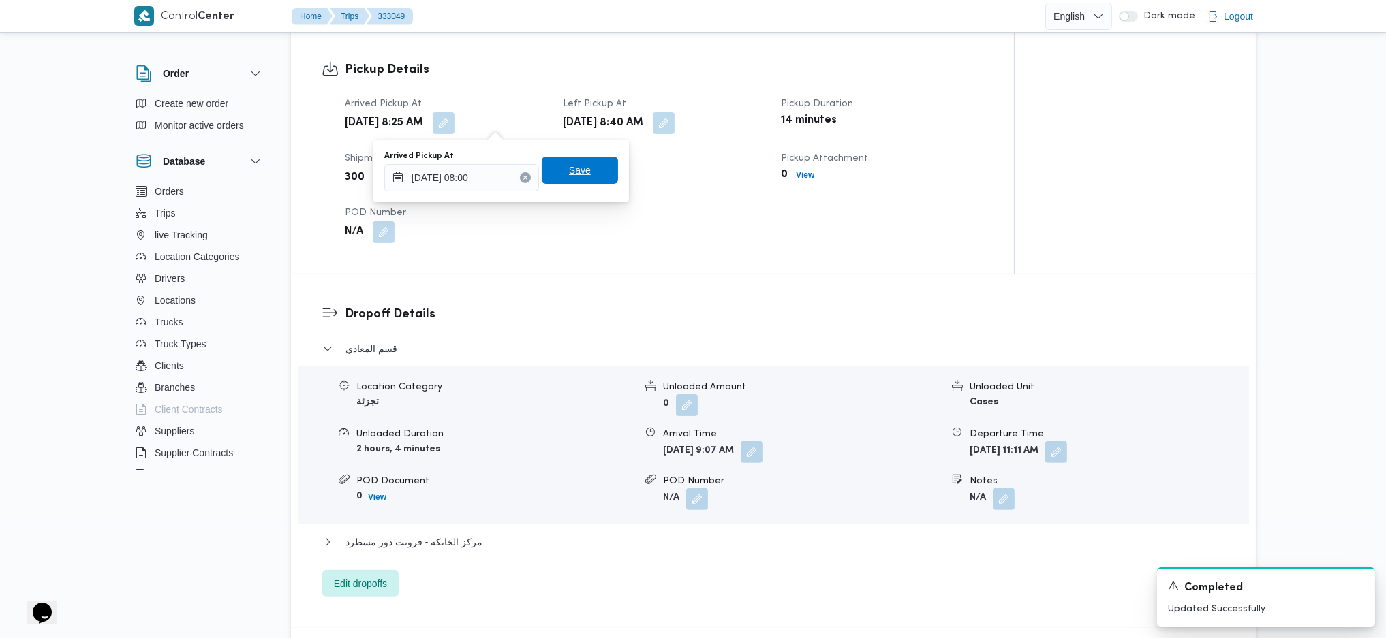
click at [569, 174] on span "Save" at bounding box center [580, 170] width 22 height 16
click at [674, 123] on button "button" at bounding box center [664, 123] width 22 height 22
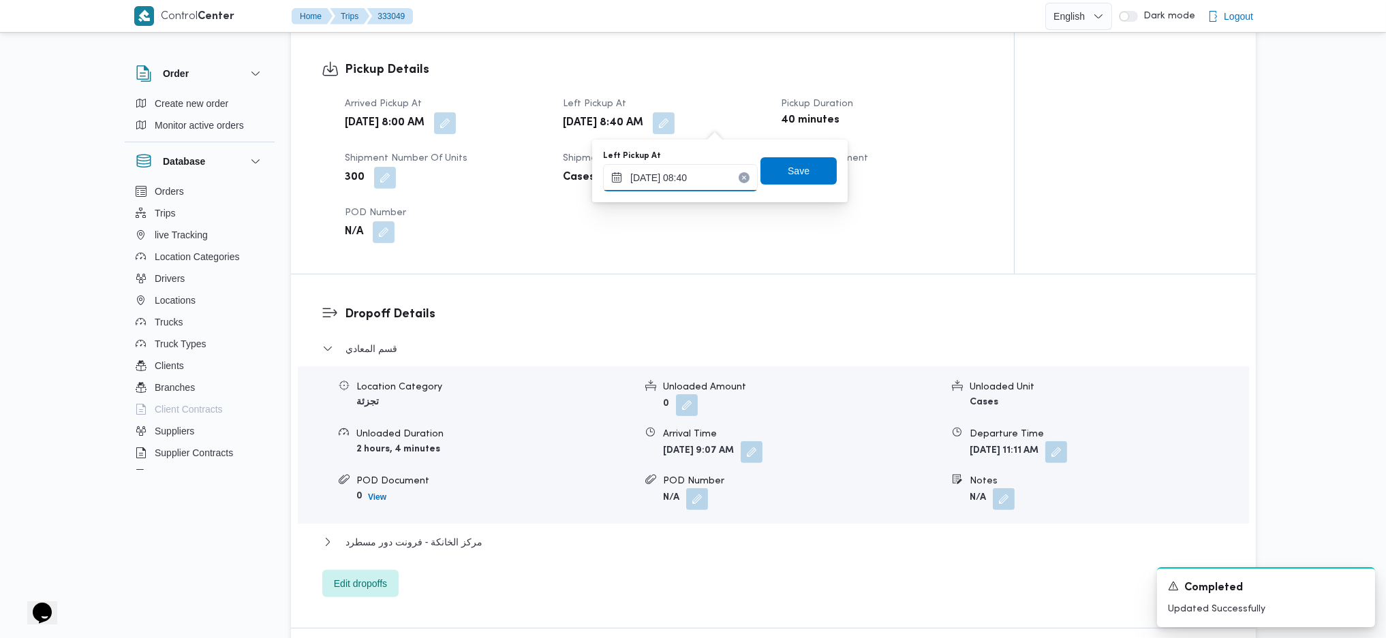
click at [693, 171] on input "24/08/2025 08:40" at bounding box center [680, 177] width 155 height 27
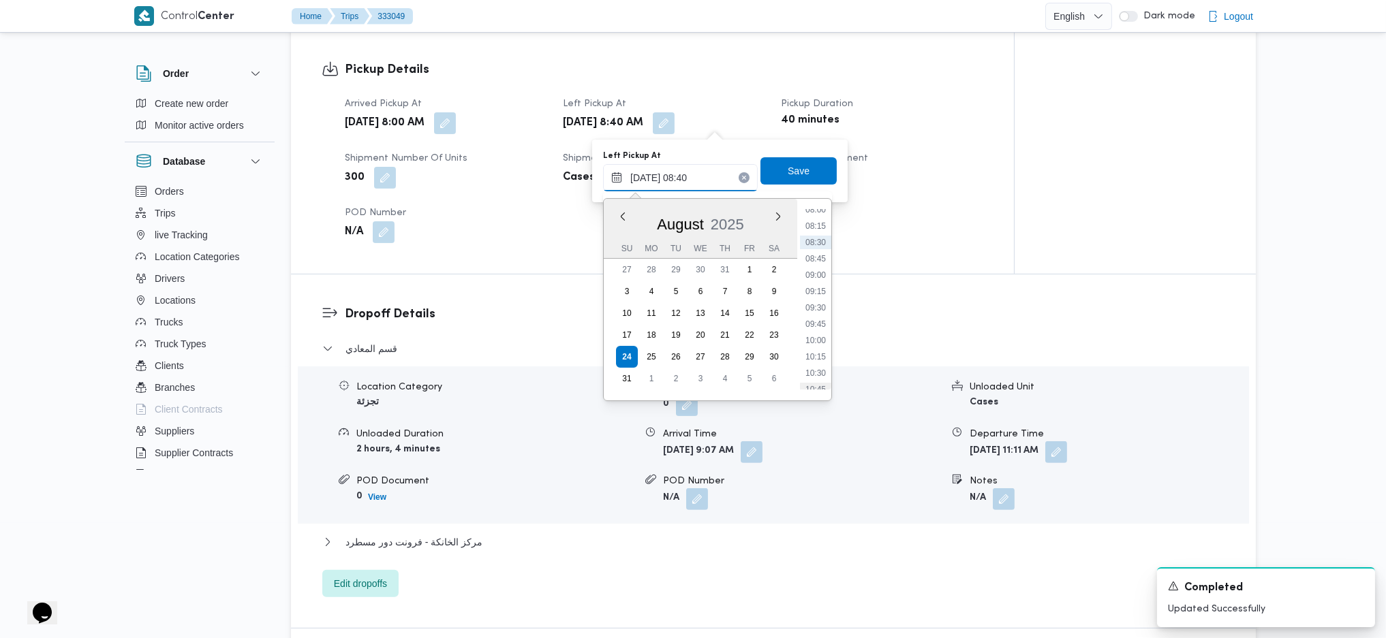
scroll to position [556, 0]
click at [818, 302] on li "09:45" at bounding box center [815, 299] width 31 height 14
type input "24/08/2025 09:45"
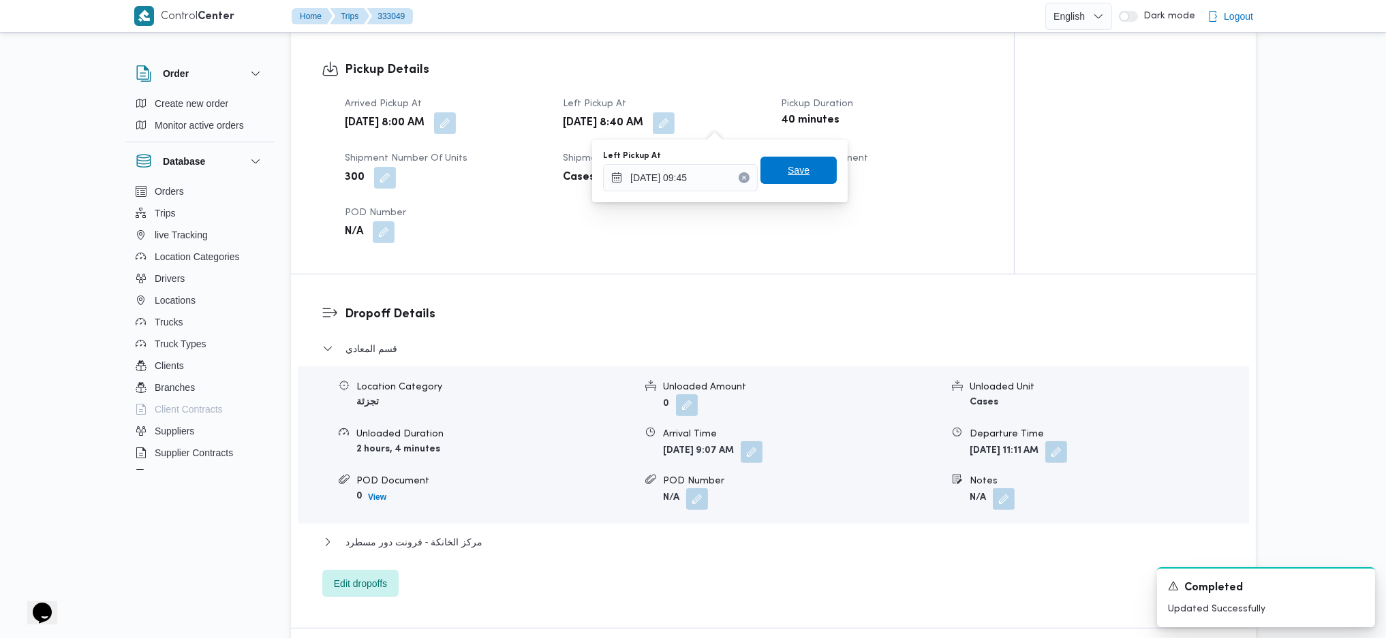
click at [801, 176] on span "Save" at bounding box center [798, 170] width 76 height 27
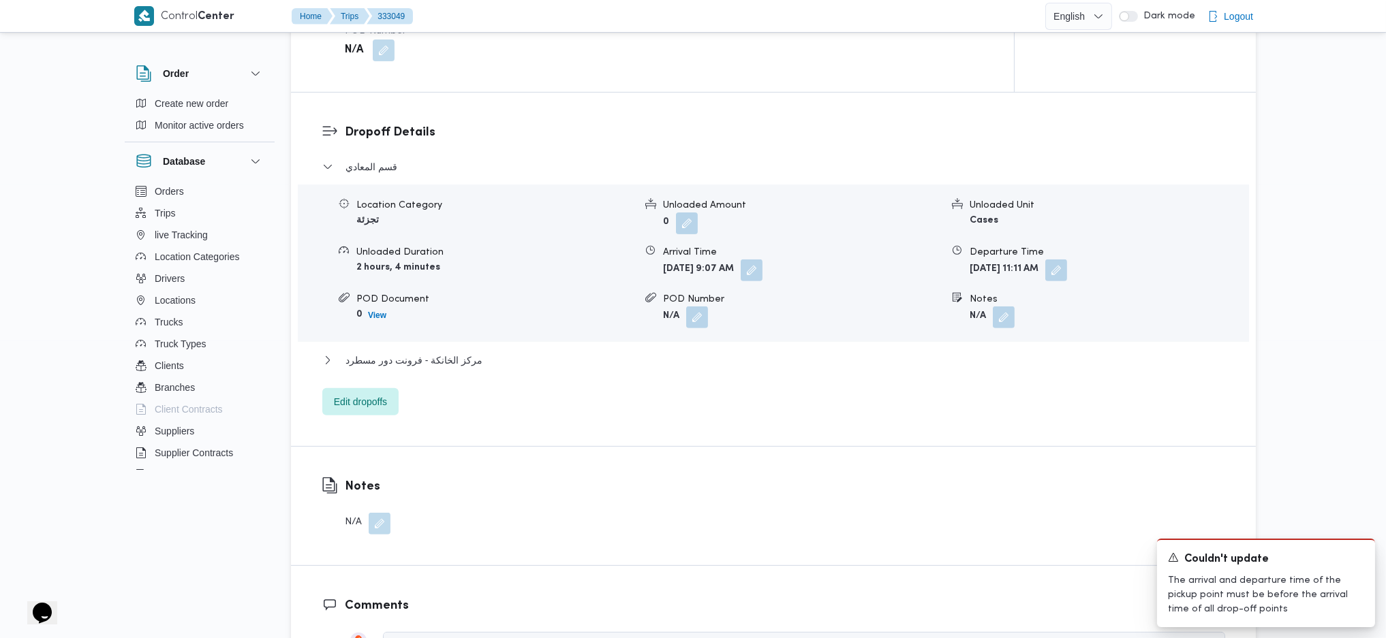
scroll to position [1090, 0]
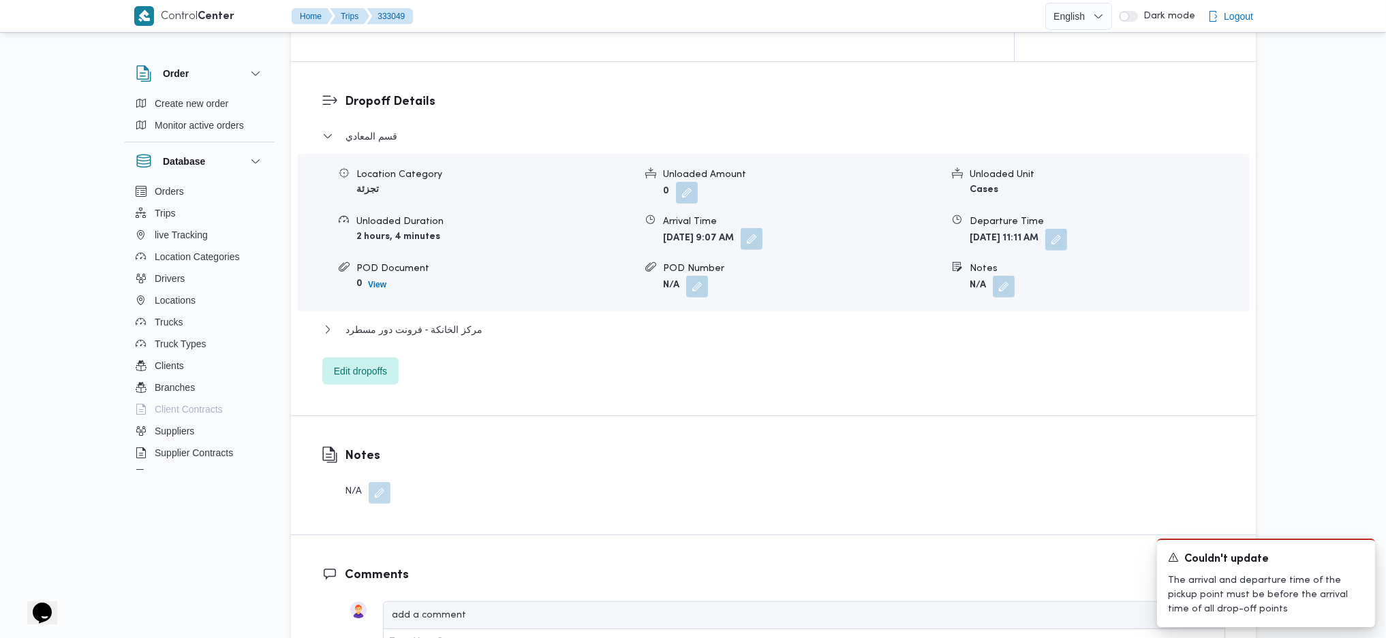
click at [762, 248] on button "button" at bounding box center [751, 239] width 22 height 22
click at [752, 322] on button "مركز الخانكة - فرونت دور مسطرد" at bounding box center [773, 330] width 903 height 16
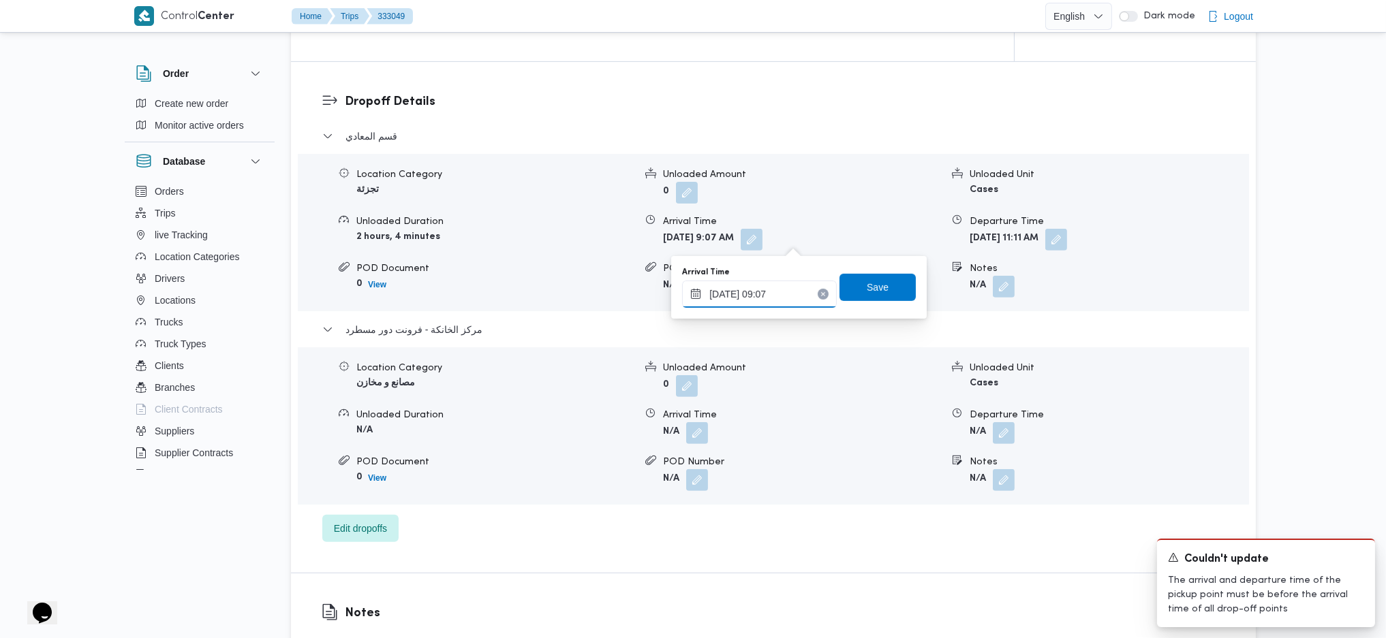
click at [762, 291] on input "24/08/2025 09:07" at bounding box center [759, 294] width 155 height 27
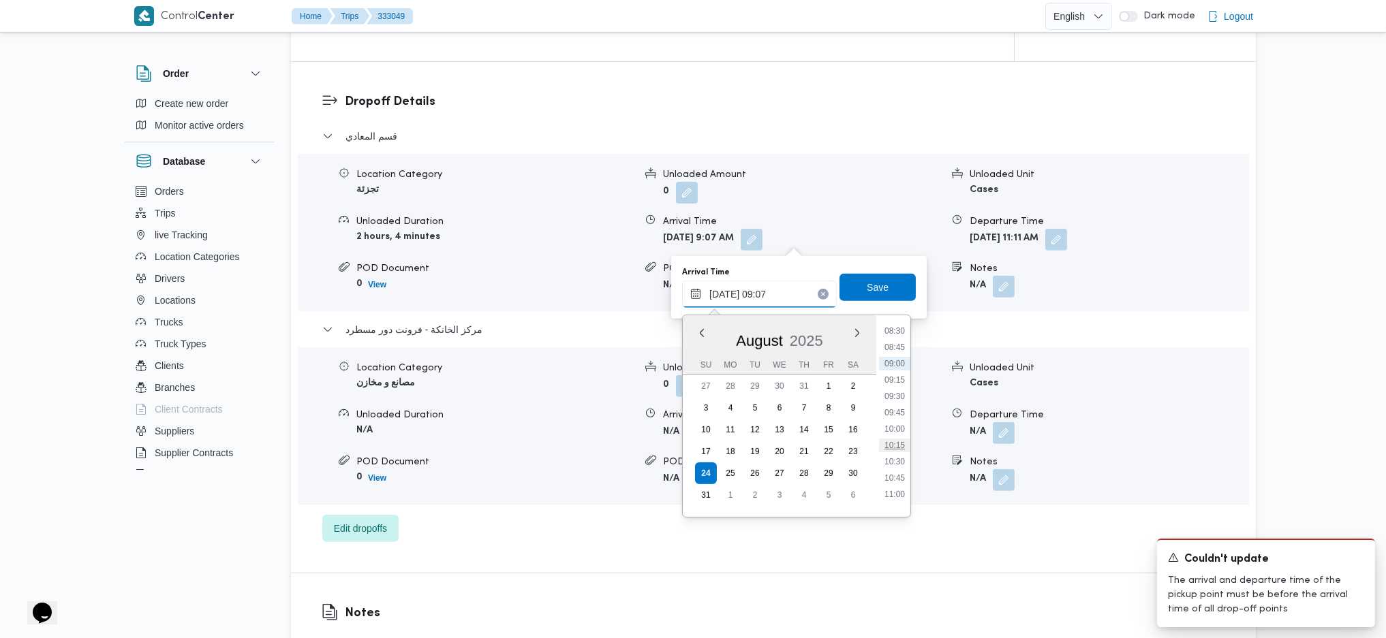
scroll to position [589, 0]
click at [892, 429] on li "10:30" at bounding box center [894, 431] width 31 height 14
type input "24/08/2025 10:30"
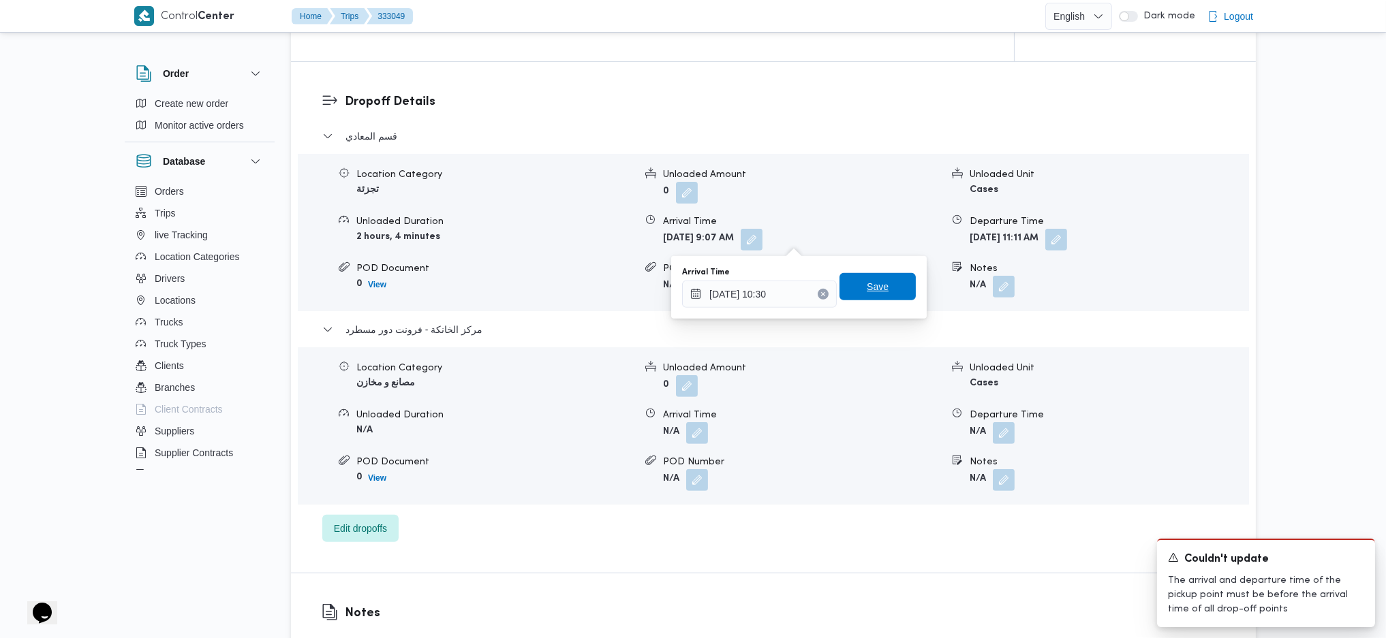
click at [870, 287] on span "Save" at bounding box center [878, 287] width 22 height 16
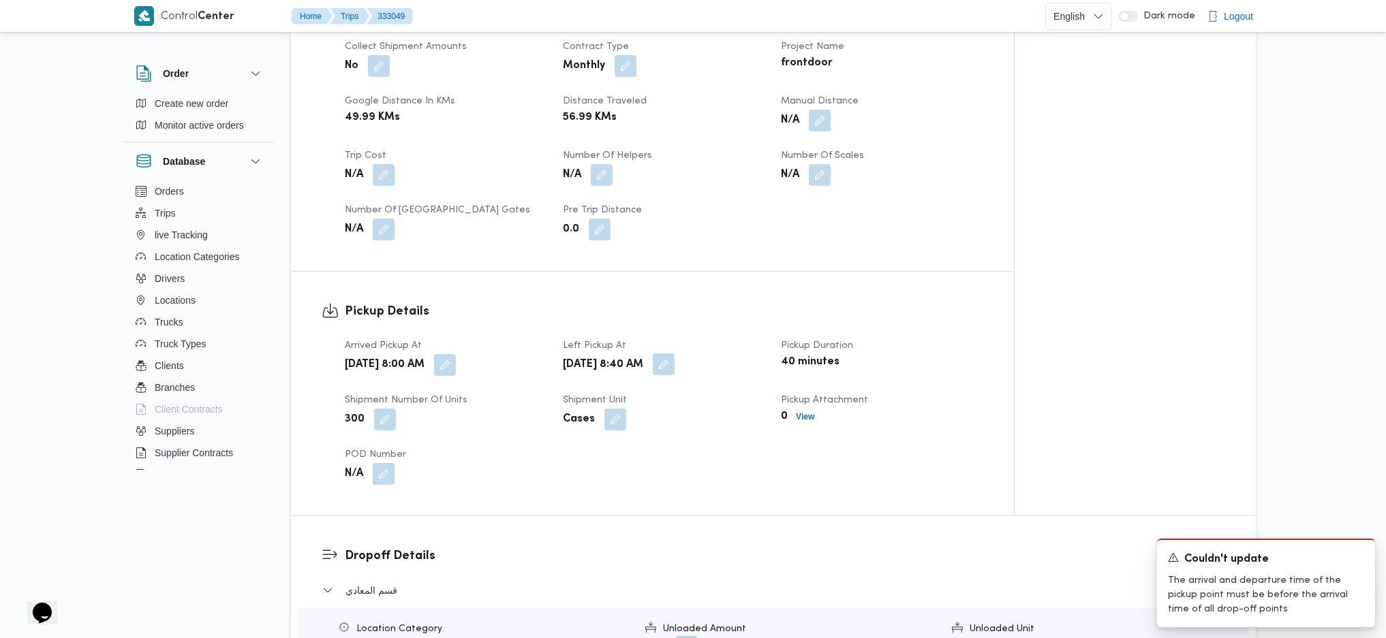
click at [674, 365] on button "button" at bounding box center [664, 365] width 22 height 22
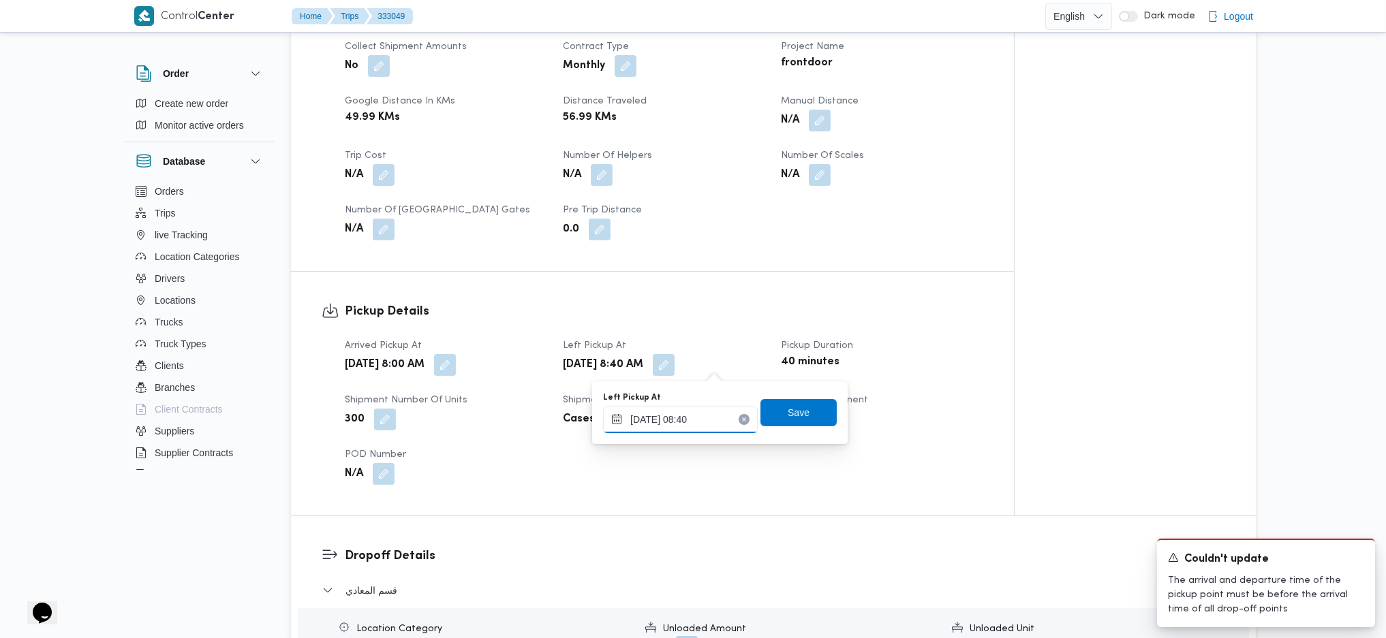
drag, startPoint x: 683, startPoint y: 411, endPoint x: 832, endPoint y: 431, distance: 151.3
click at [682, 418] on input "24/08/2025 08:40" at bounding box center [680, 419] width 155 height 27
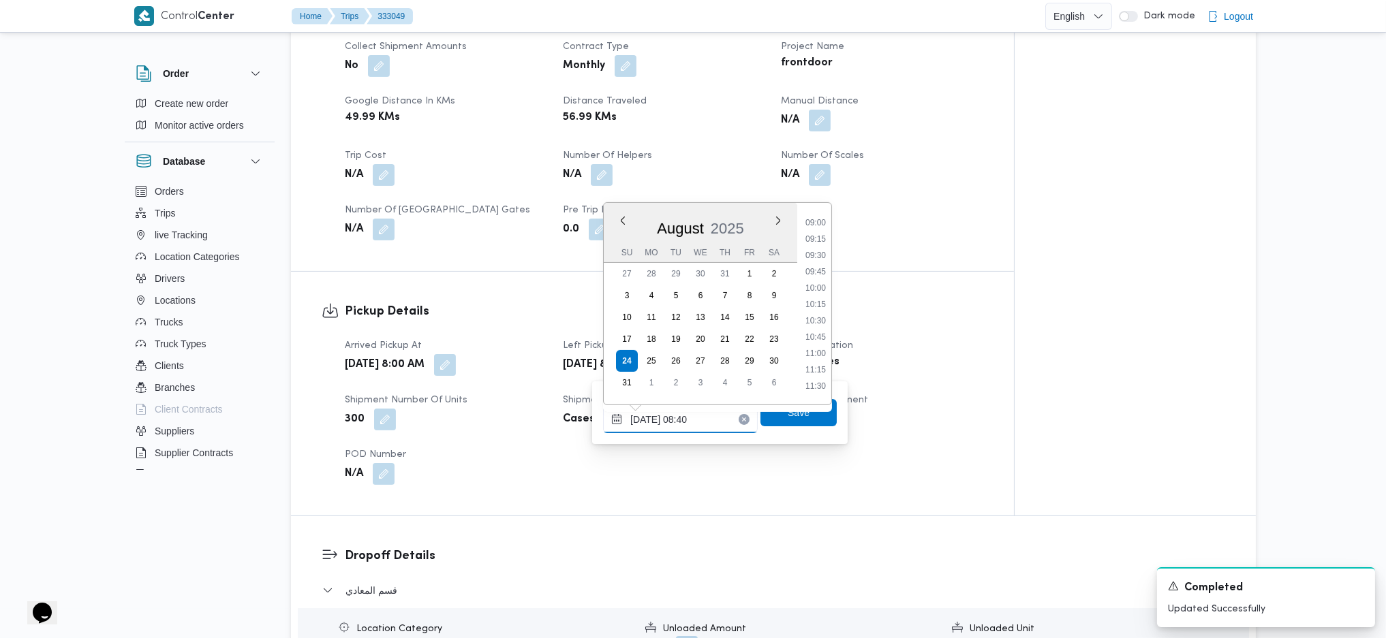
scroll to position [556, 0]
click at [820, 306] on li "09:45" at bounding box center [815, 303] width 31 height 14
type input "24/08/2025 08:40"
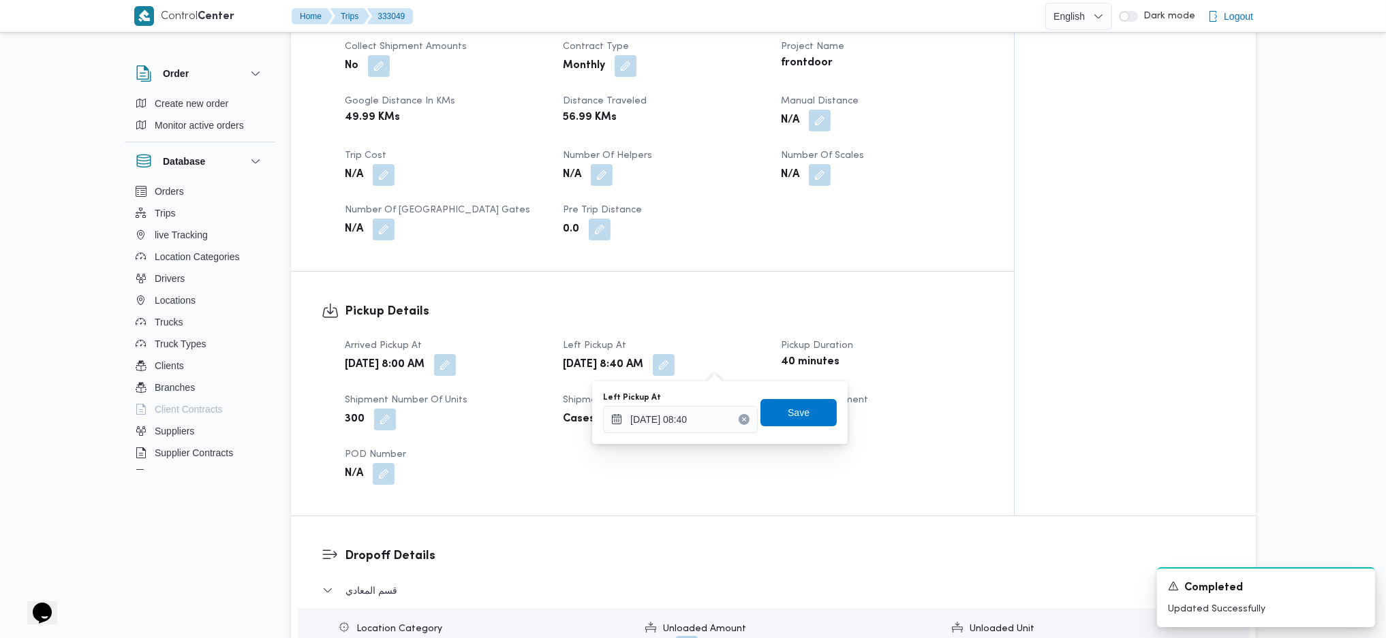
click at [802, 428] on div "Left Pickup At 24/08/2025 08:40 Save" at bounding box center [720, 413] width 236 height 44
click at [801, 420] on span "Save" at bounding box center [798, 412] width 76 height 27
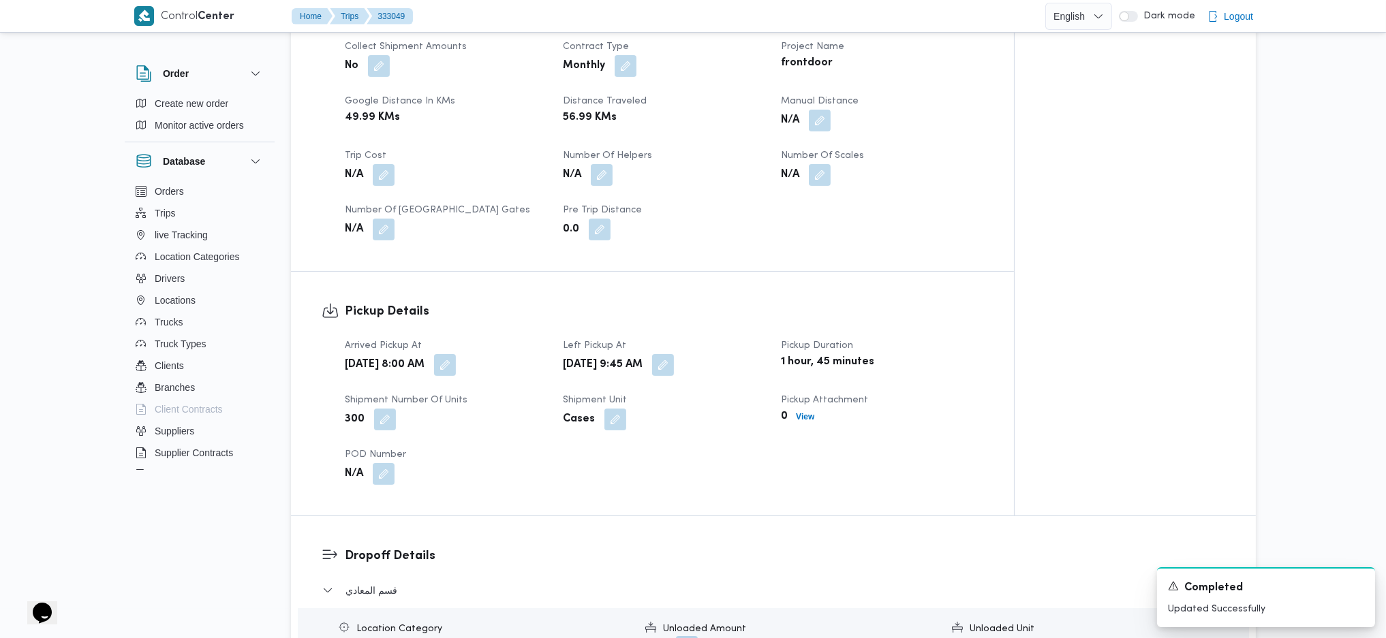
scroll to position [0, 0]
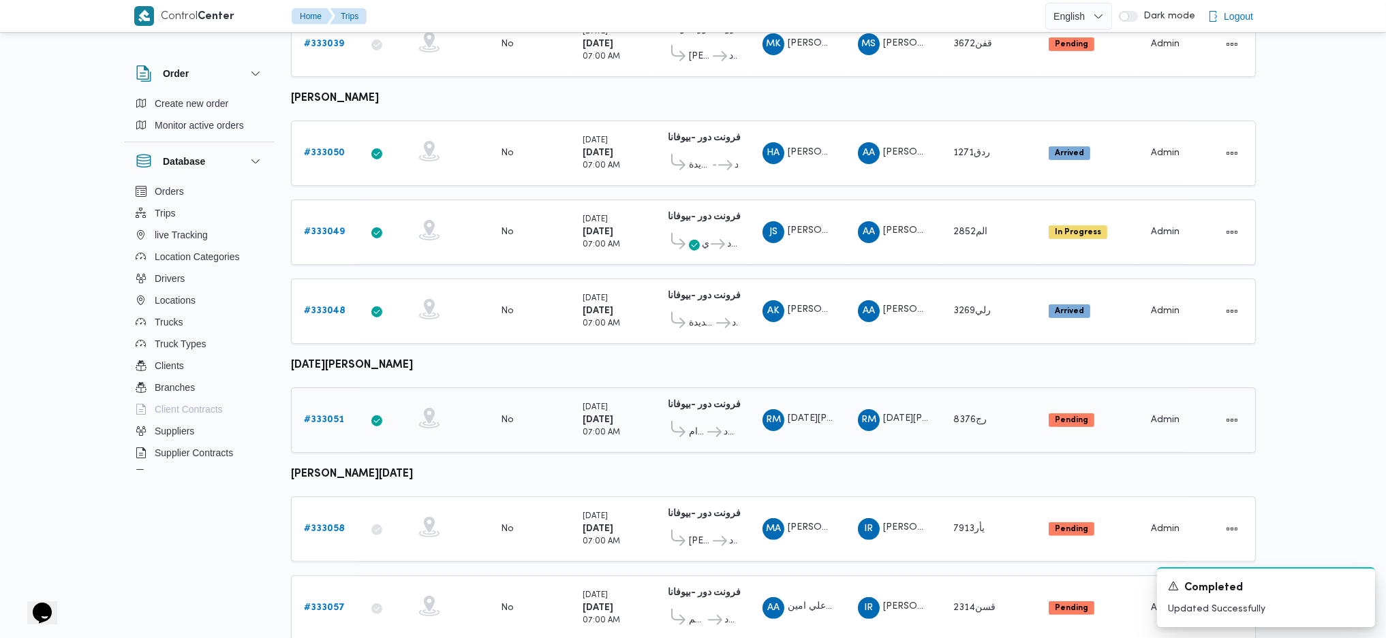
scroll to position [830, 0]
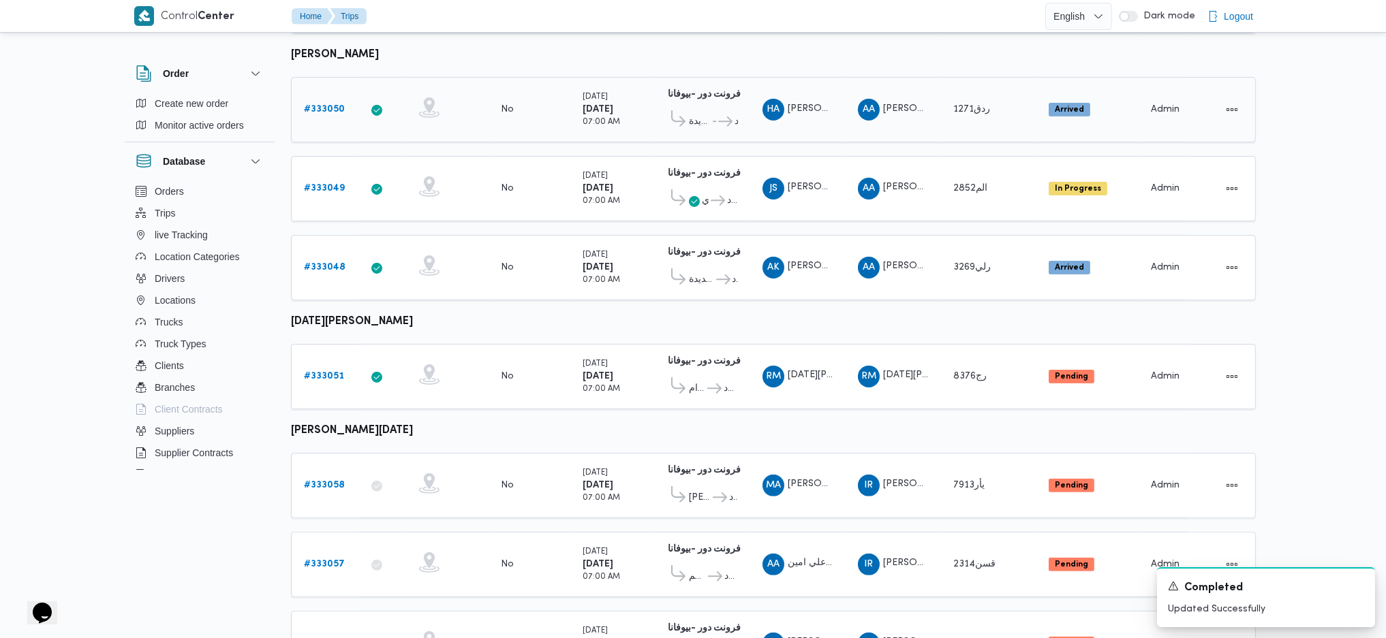
click at [316, 102] on link "# 333050" at bounding box center [324, 110] width 41 height 16
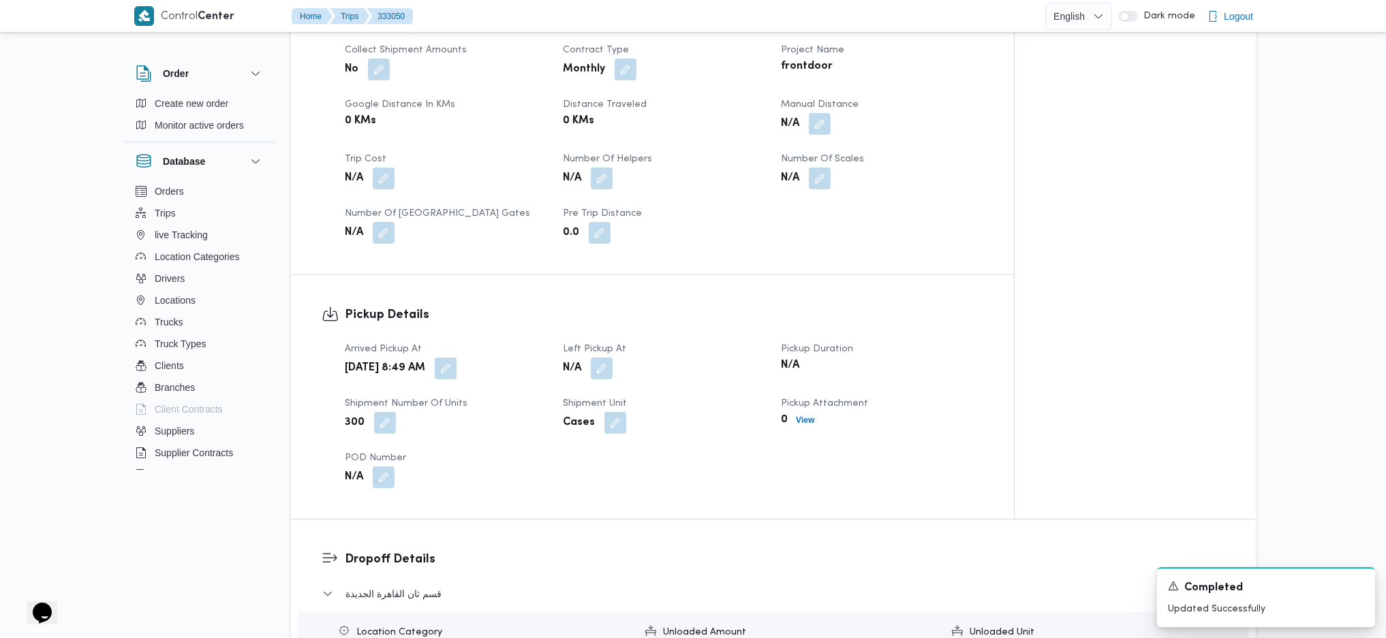
scroll to position [636, 0]
click at [456, 356] on button "button" at bounding box center [446, 365] width 22 height 22
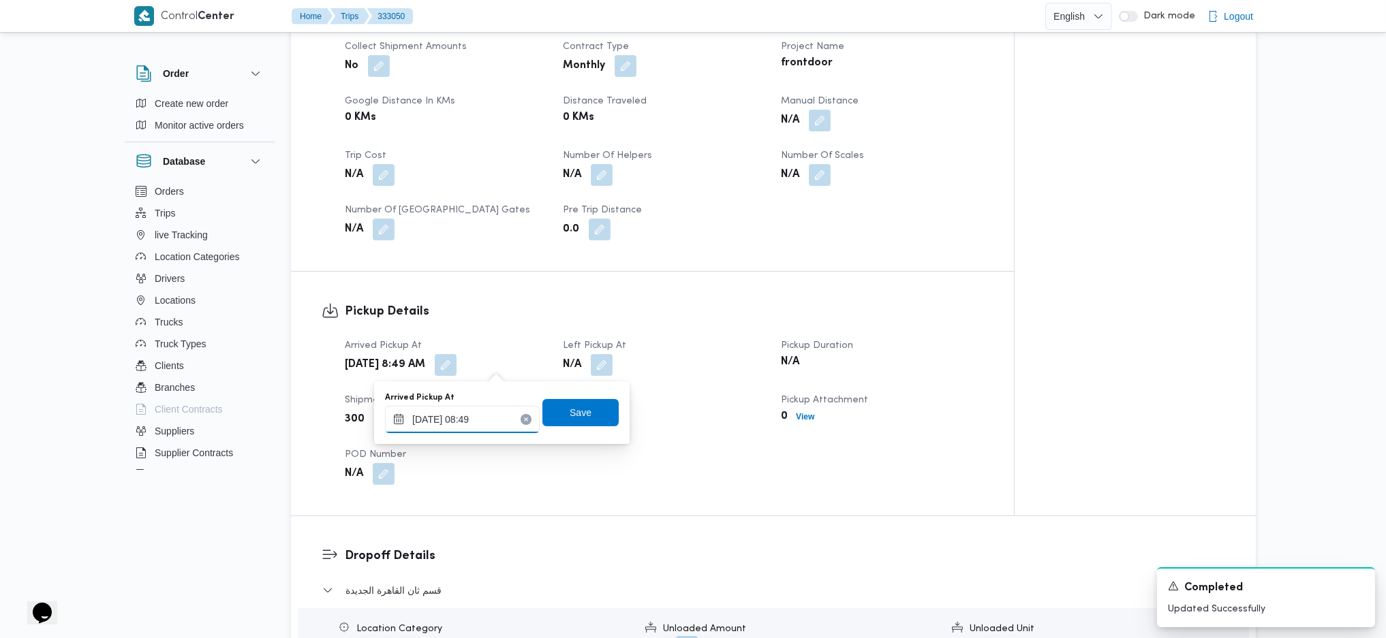
click at [453, 410] on input "24/08/2025 08:49" at bounding box center [462, 419] width 155 height 27
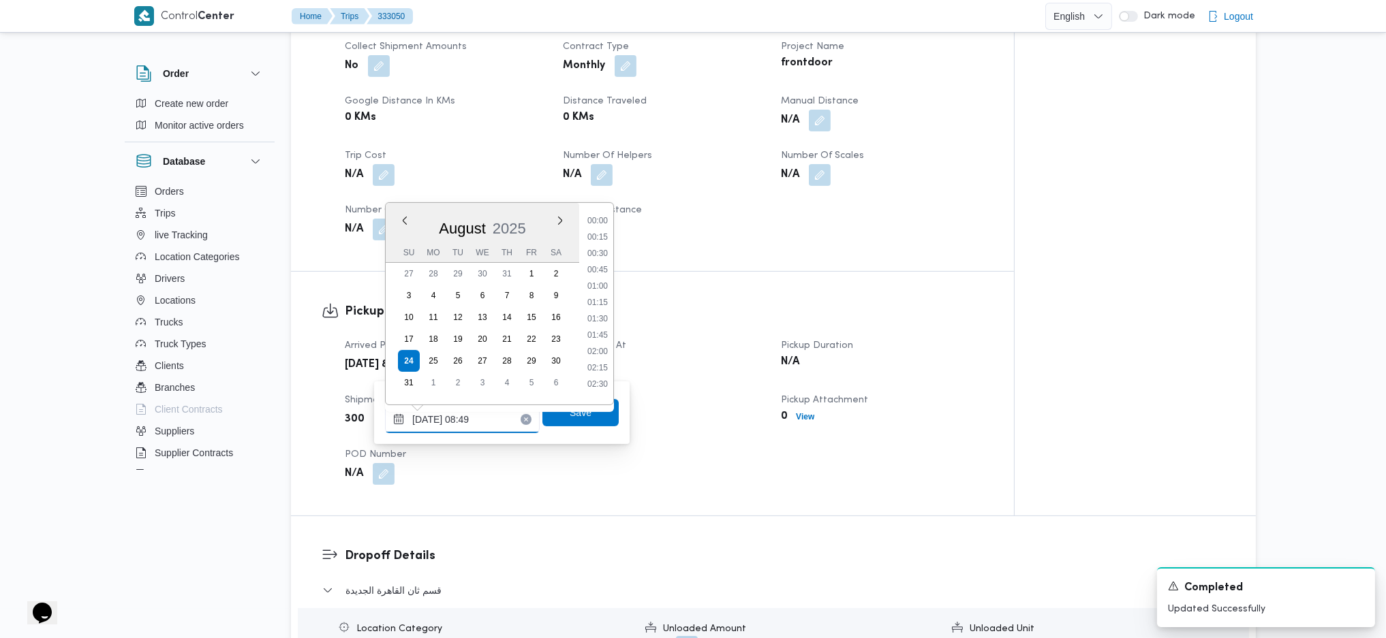
scroll to position [481, 0]
click at [599, 267] on li "08:00" at bounding box center [597, 263] width 31 height 14
type input "24/08/2025 08:00"
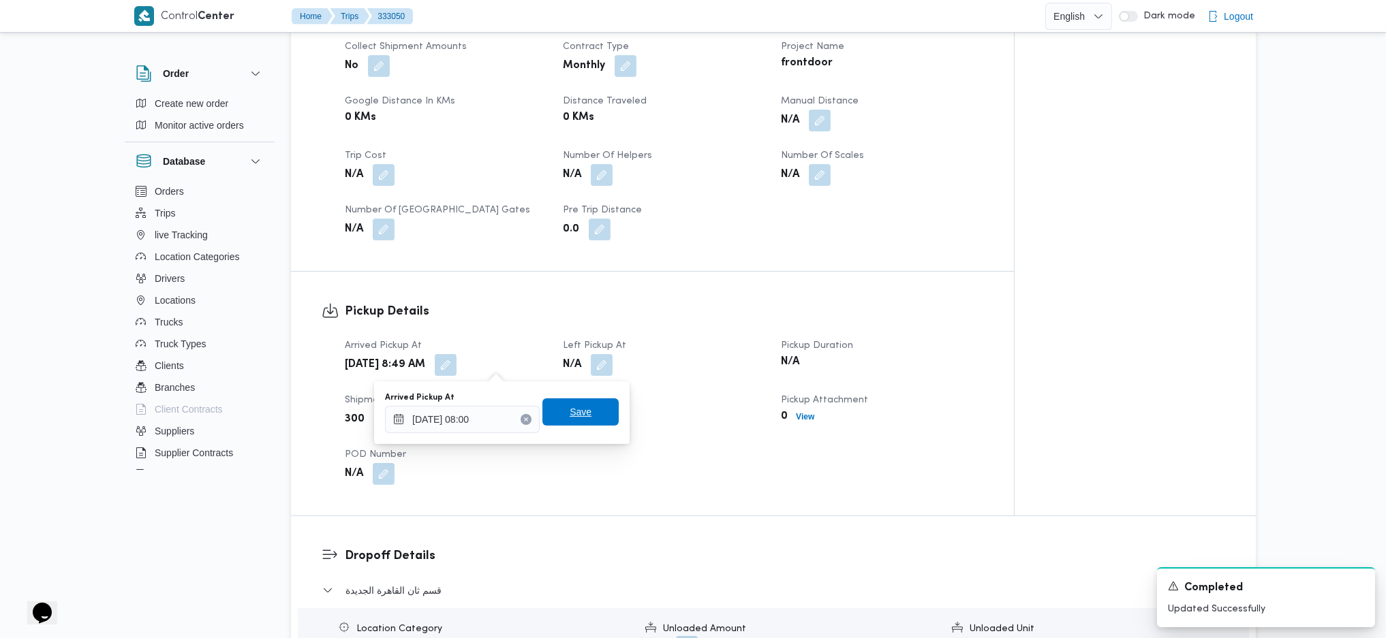
click at [570, 417] on span "Save" at bounding box center [581, 412] width 22 height 16
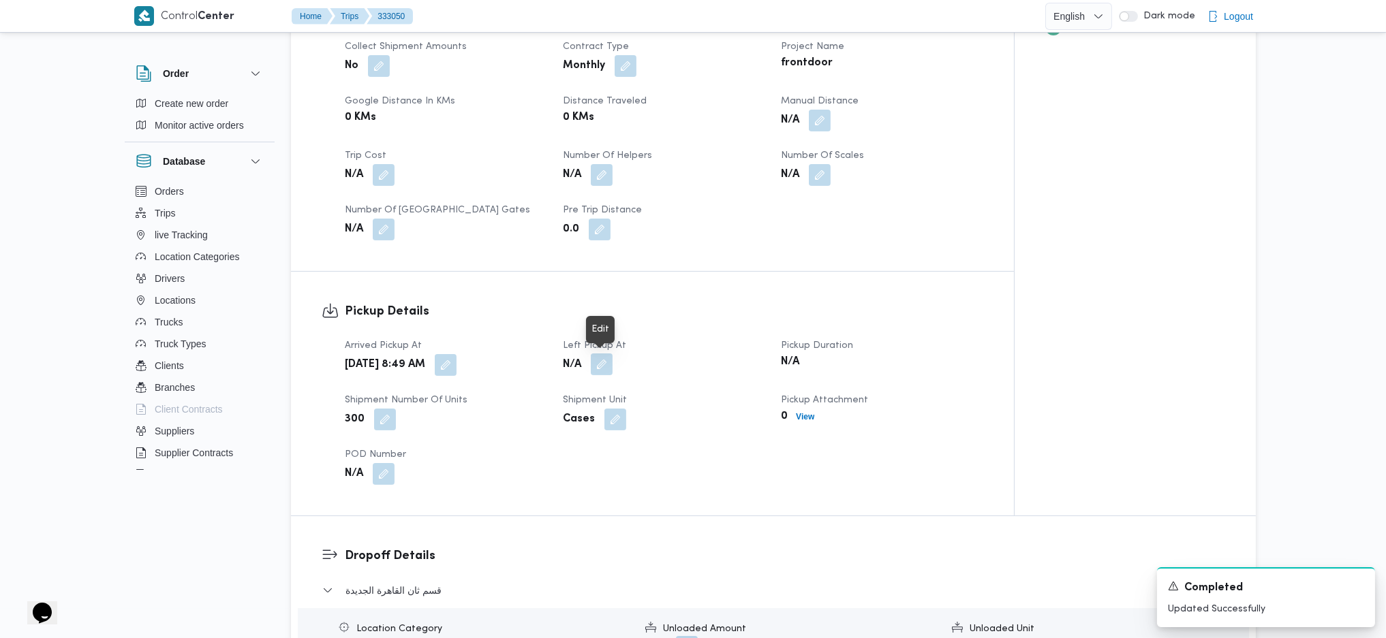
click at [602, 362] on button "button" at bounding box center [602, 365] width 22 height 22
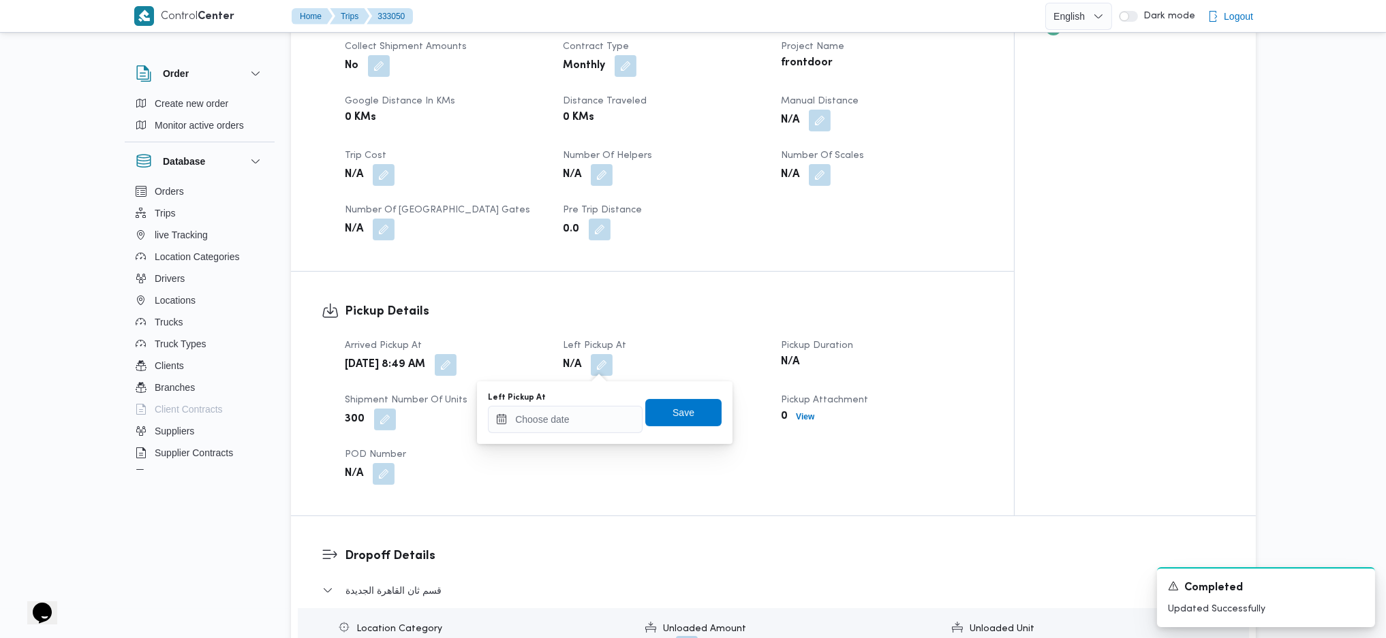
click at [574, 437] on div "You are in a dialog. To close this dialog, hit escape. Left Pickup At Save" at bounding box center [604, 412] width 255 height 63
click at [576, 420] on input "Left Pickup At" at bounding box center [565, 419] width 155 height 27
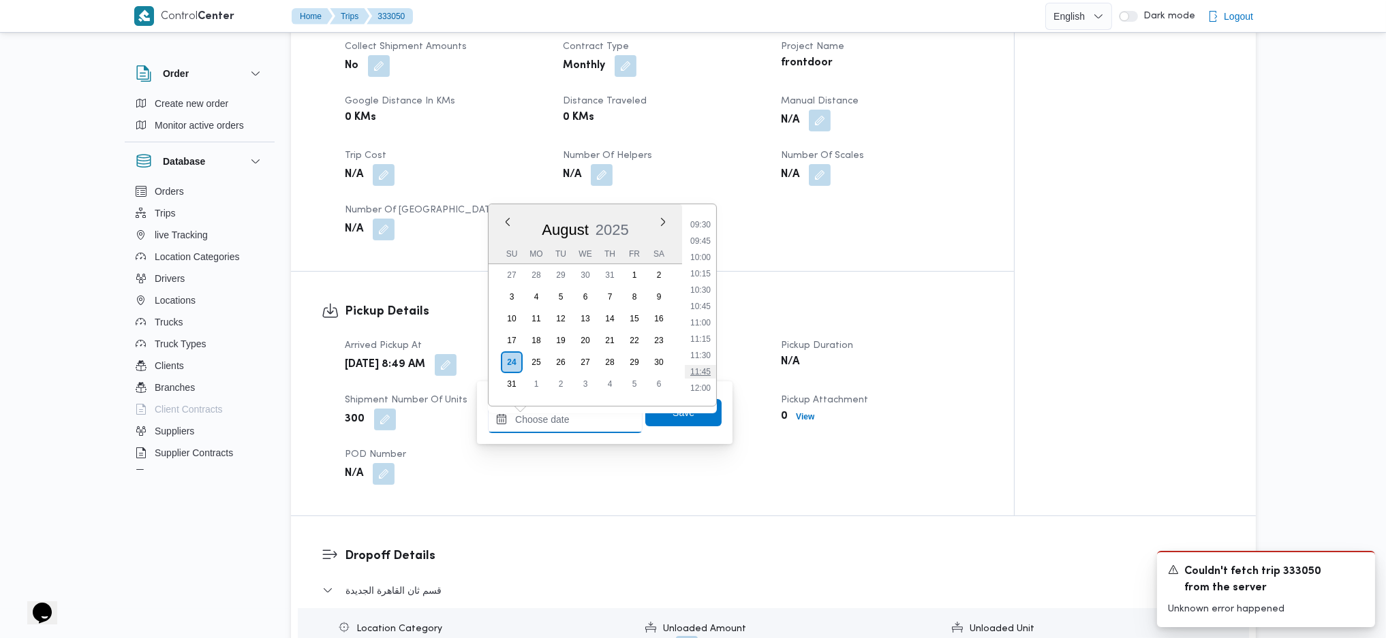
scroll to position [587, 0]
click at [700, 280] on ul "00:00 00:15 00:30 00:45 01:00 01:15 01:30 01:45 02:00 02:15 02:30 02:45 03:00 0…" at bounding box center [700, 305] width 31 height 180
click at [696, 272] on li "09:45" at bounding box center [700, 273] width 31 height 14
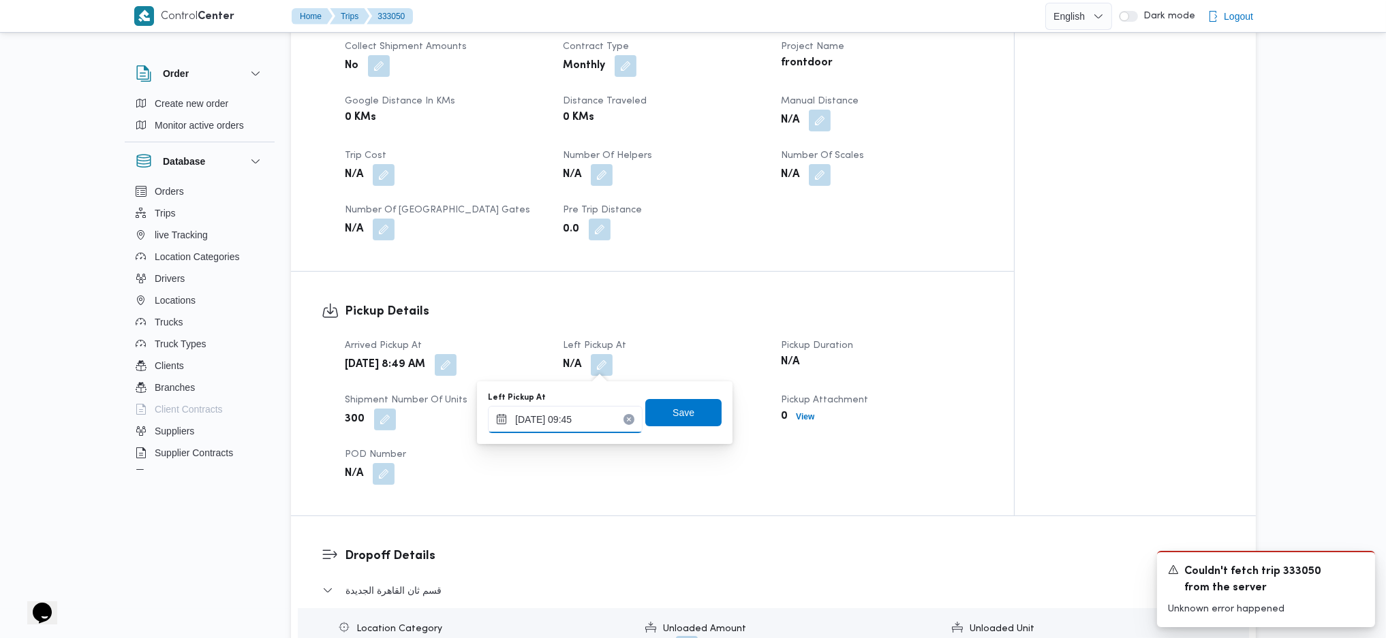
type input "24/08/2025 09:45"
click at [672, 408] on span "Save" at bounding box center [683, 412] width 22 height 16
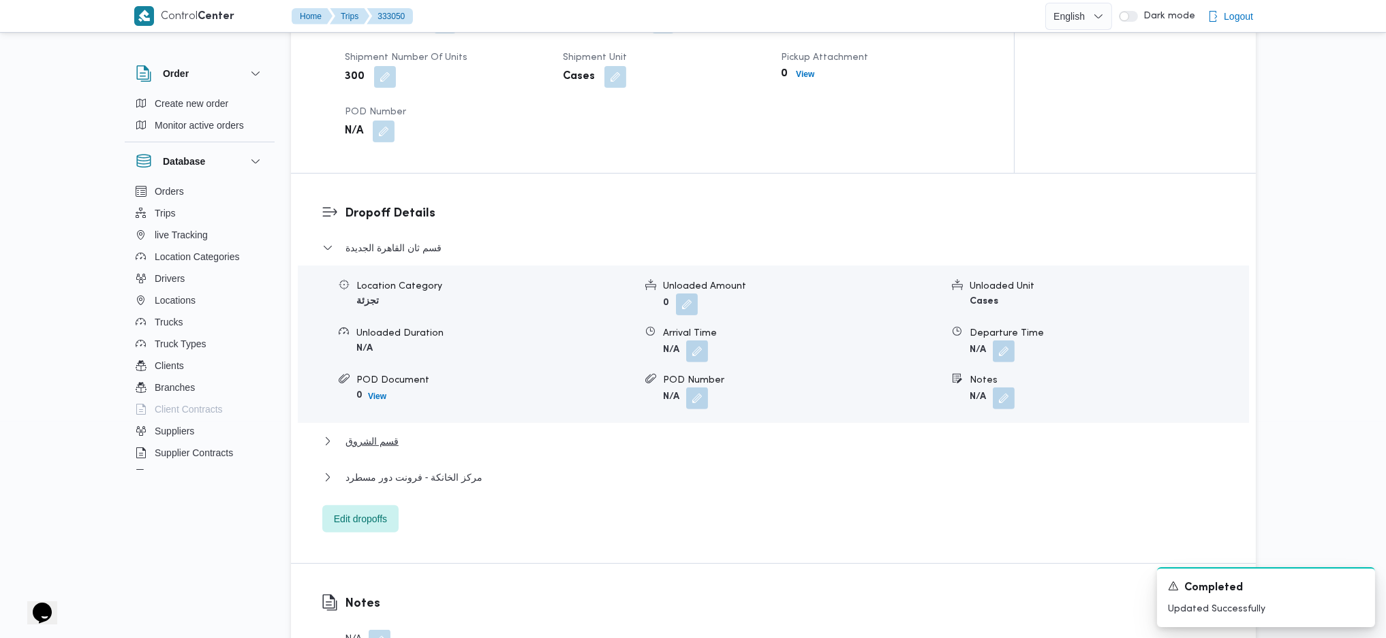
scroll to position [999, 0]
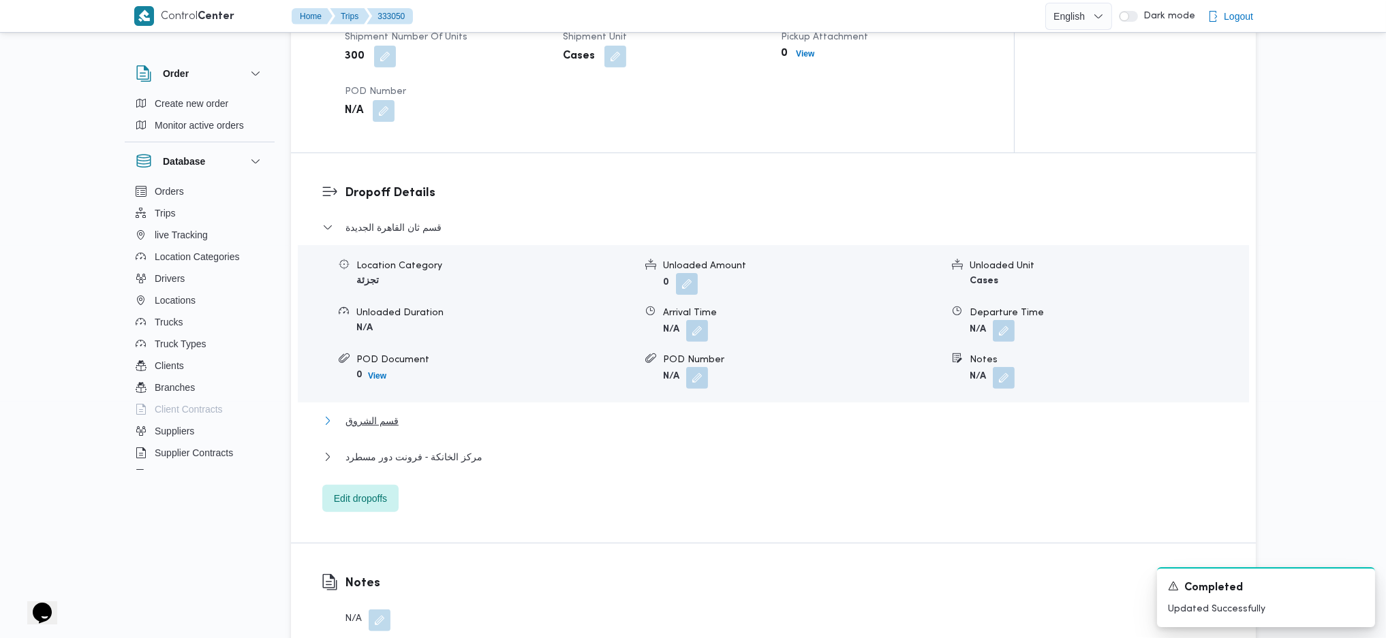
click at [366, 420] on span "قسم الشروق" at bounding box center [371, 421] width 53 height 16
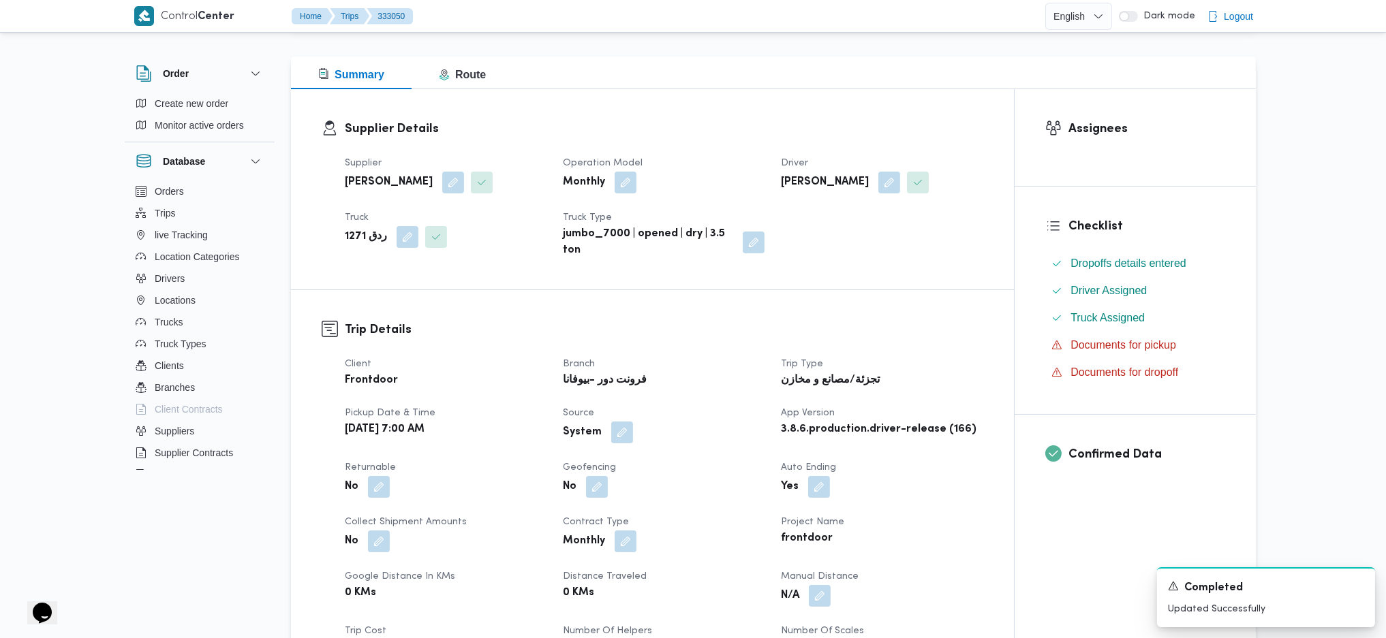
scroll to position [272, 0]
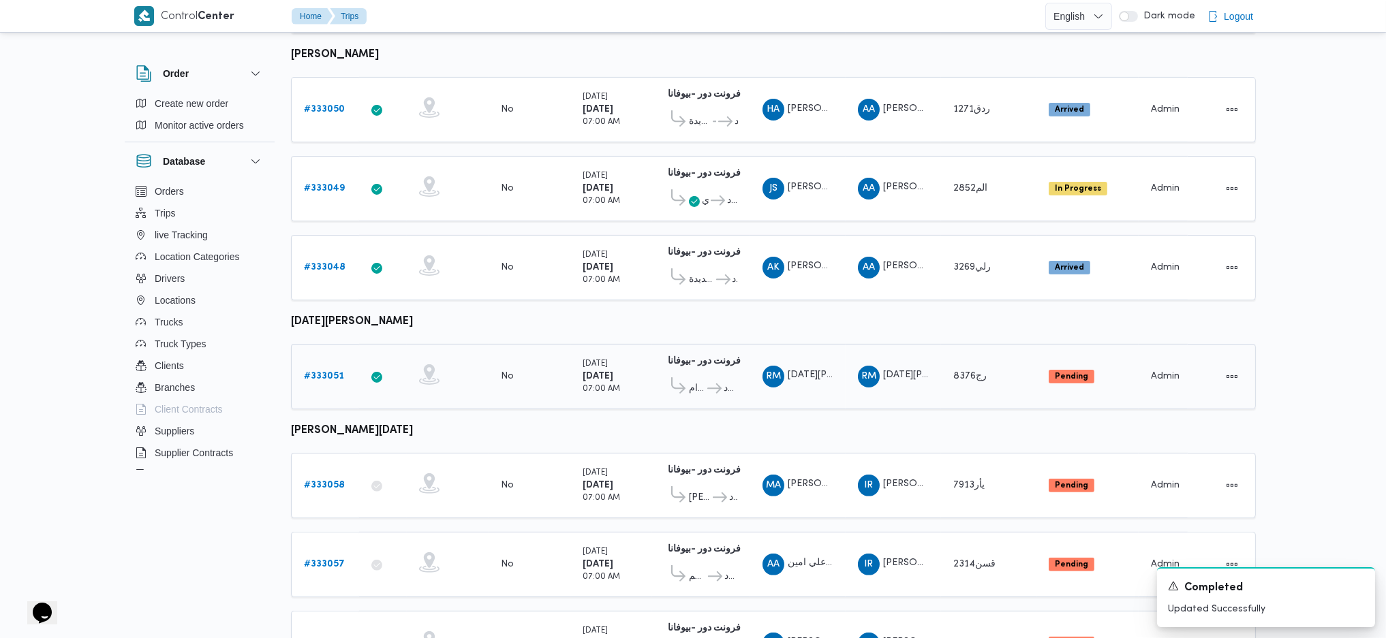
scroll to position [903, 0]
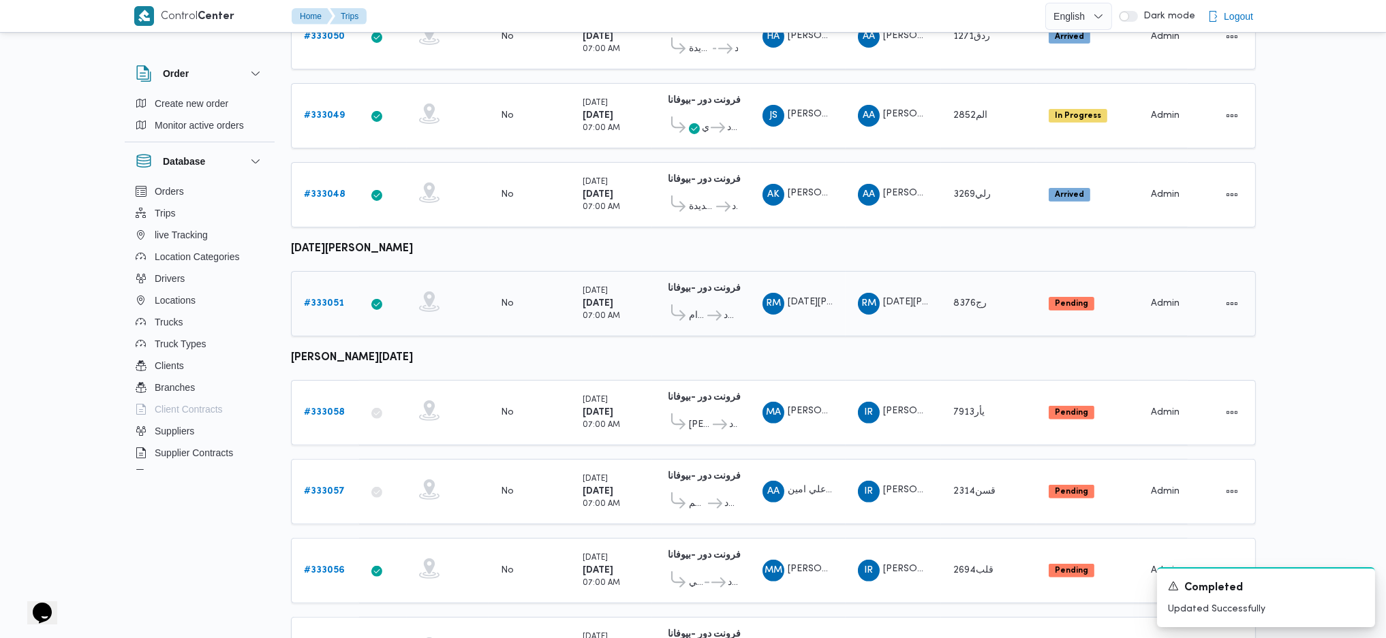
click at [317, 290] on div "# 333051" at bounding box center [325, 303] width 54 height 27
click at [330, 295] on td "Trip ID # 333051" at bounding box center [325, 303] width 68 height 65
click at [331, 296] on link "# 333051" at bounding box center [324, 304] width 40 height 16
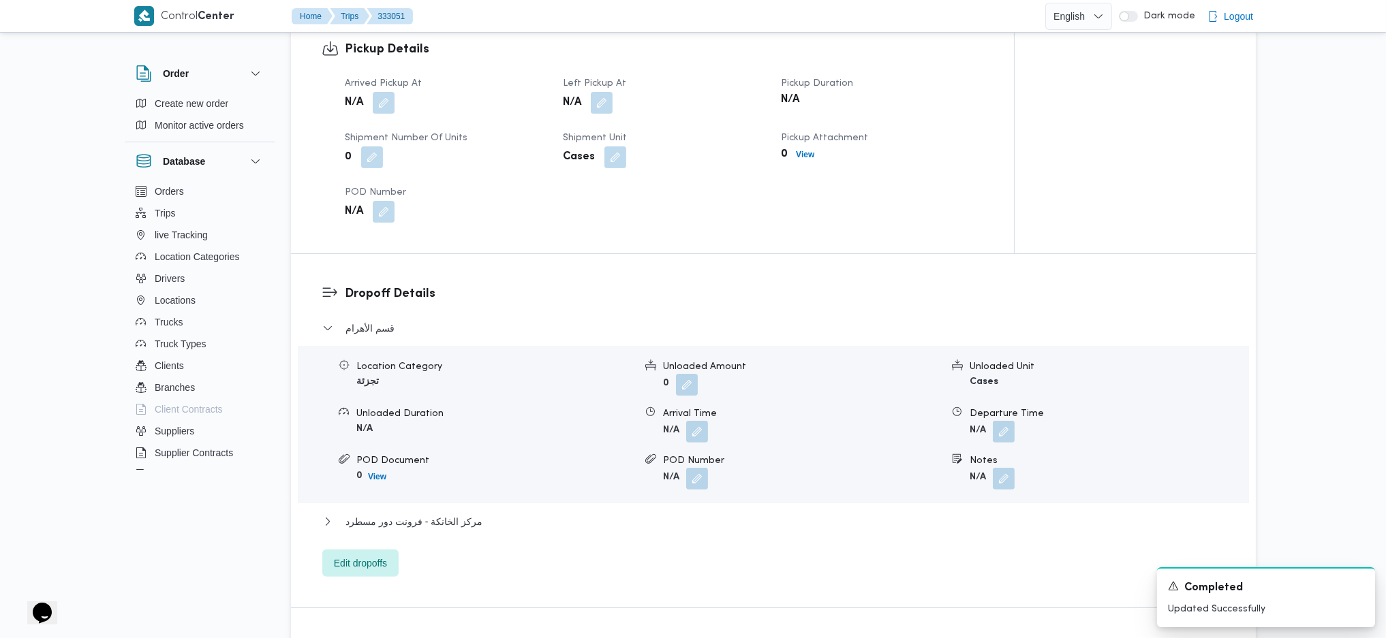
scroll to position [631, 0]
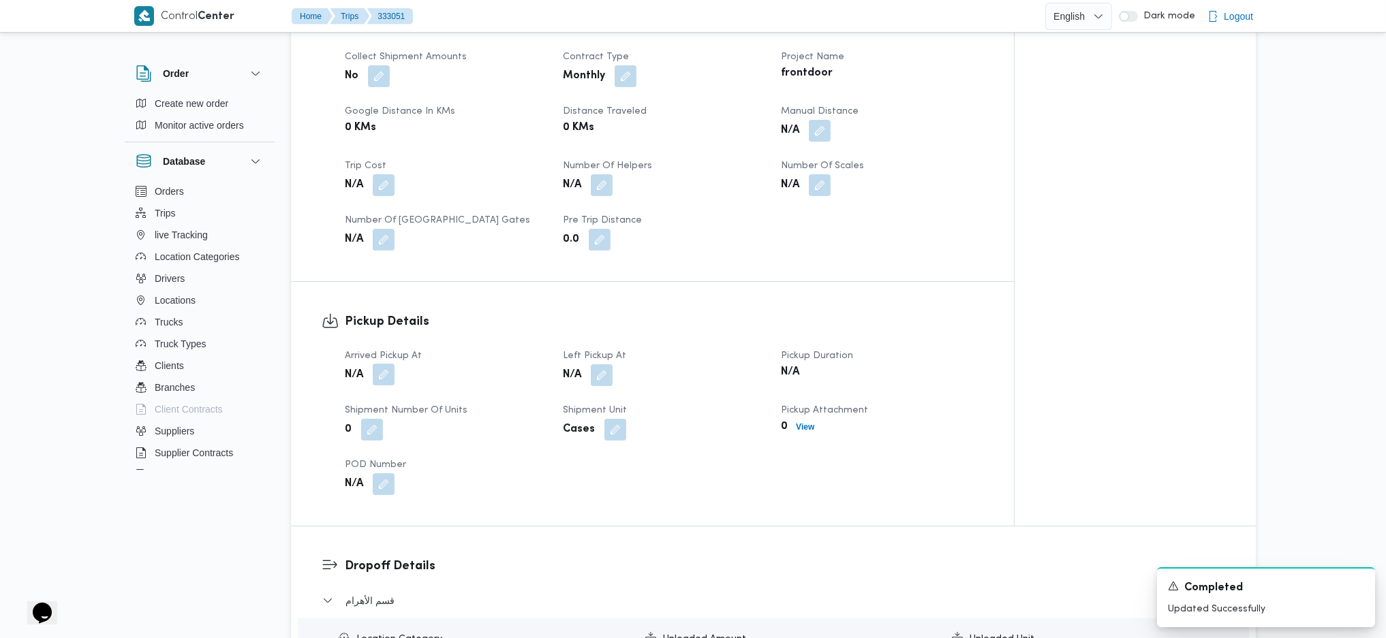
click at [379, 377] on button "button" at bounding box center [384, 375] width 22 height 22
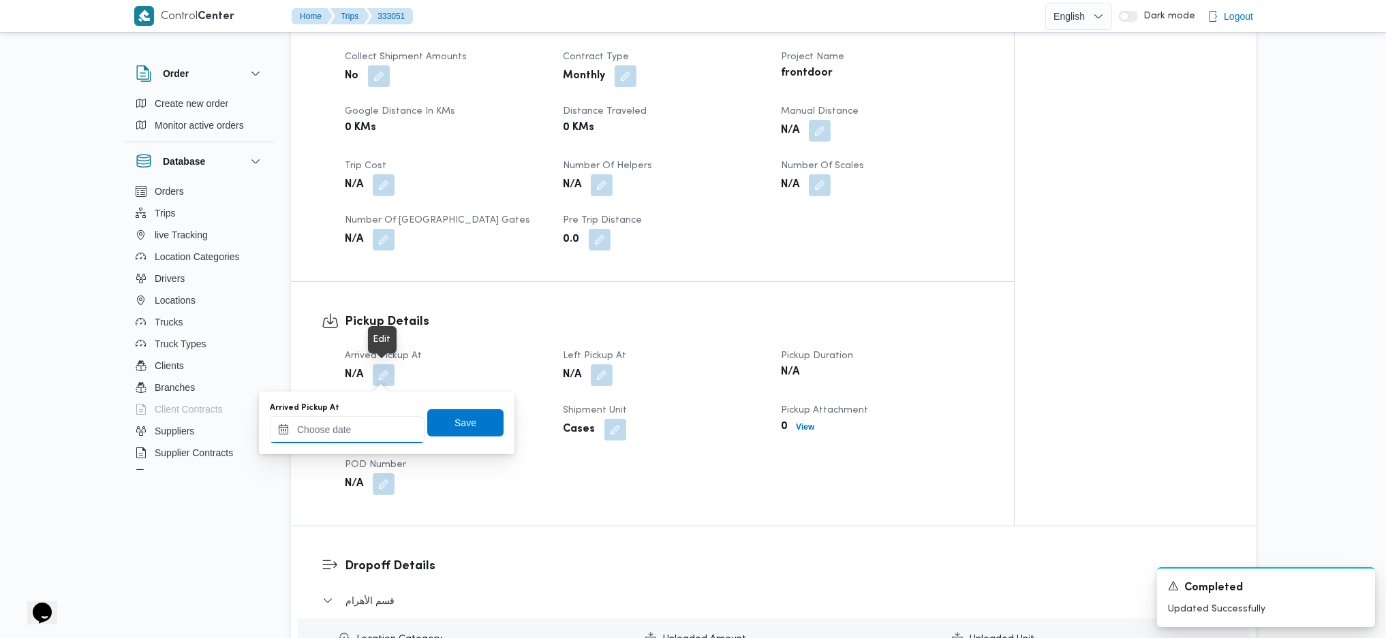
click at [362, 424] on input "Arrived Pickup At" at bounding box center [347, 429] width 155 height 27
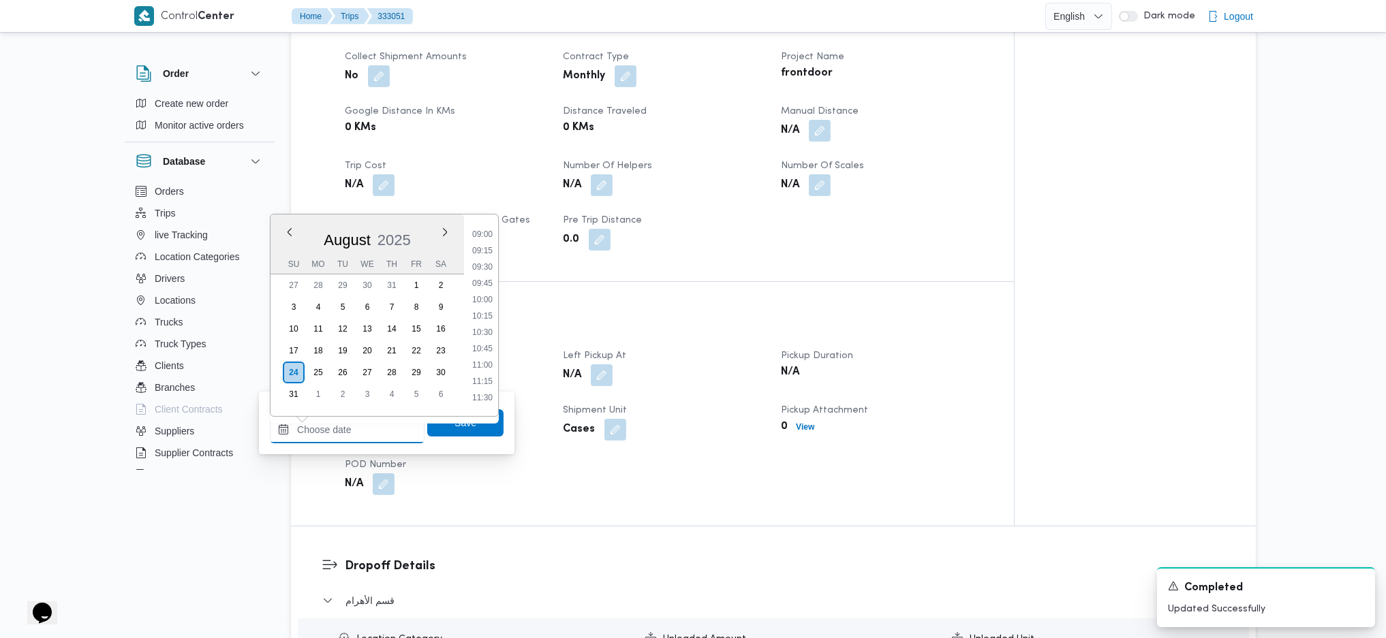
scroll to position [496, 0]
click at [487, 257] on li "08:00" at bounding box center [482, 260] width 31 height 14
type input "24/08/2025 08:00"
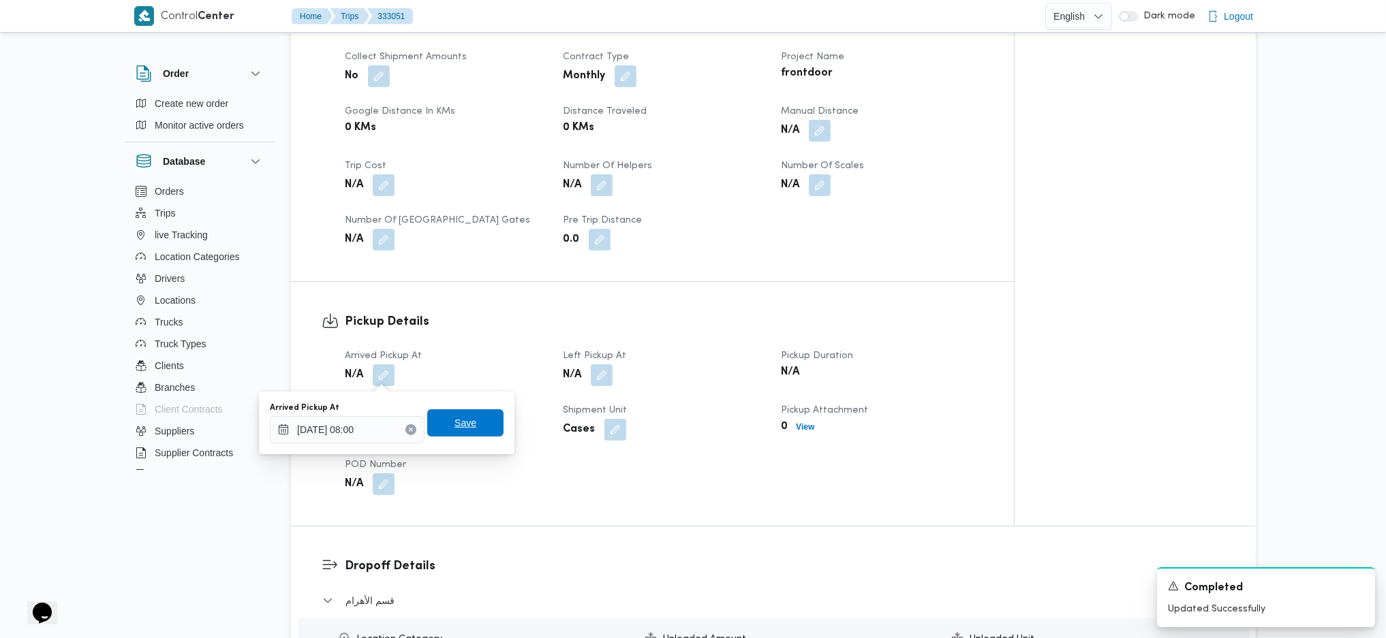
click at [456, 419] on span "Save" at bounding box center [465, 423] width 22 height 16
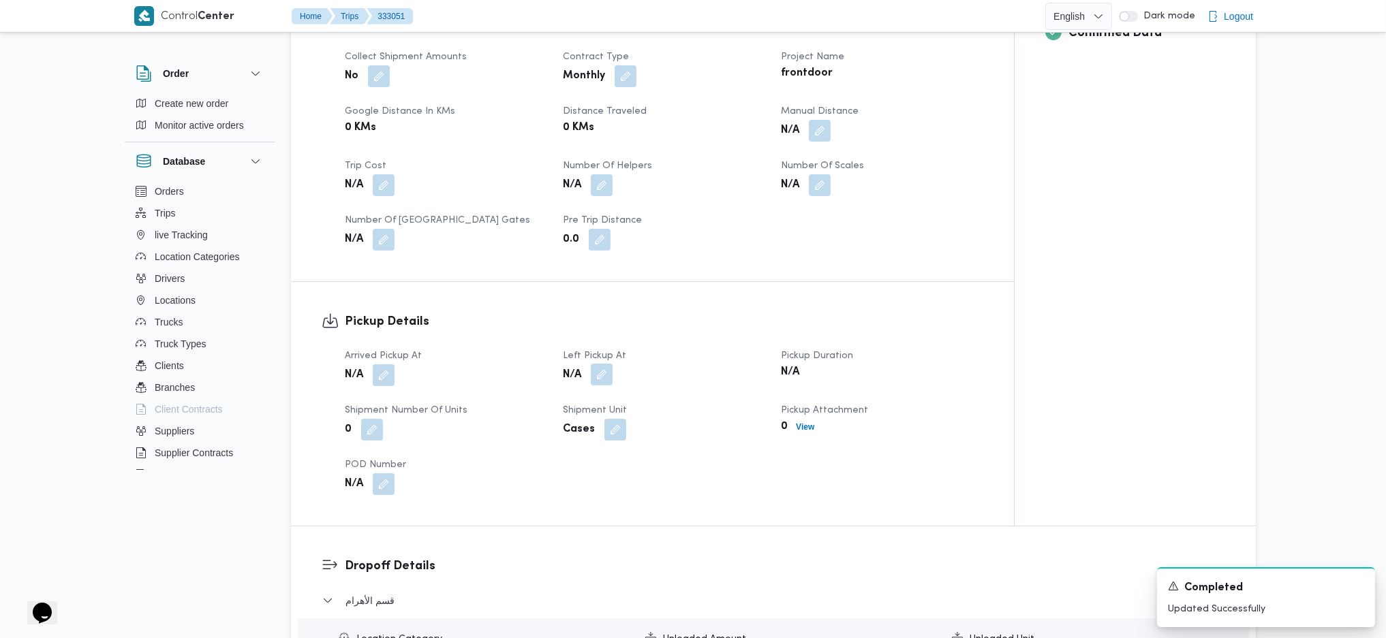
click at [612, 383] on button "button" at bounding box center [602, 375] width 22 height 22
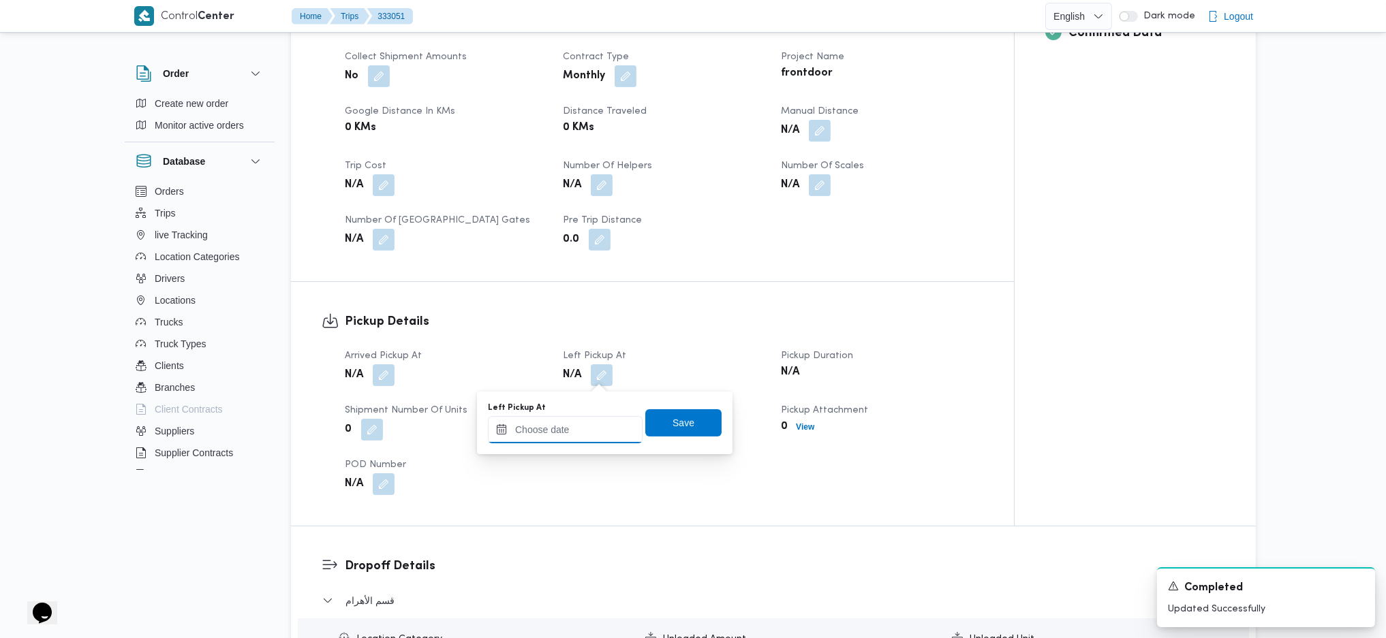
click at [557, 436] on input "Left Pickup At" at bounding box center [565, 429] width 155 height 27
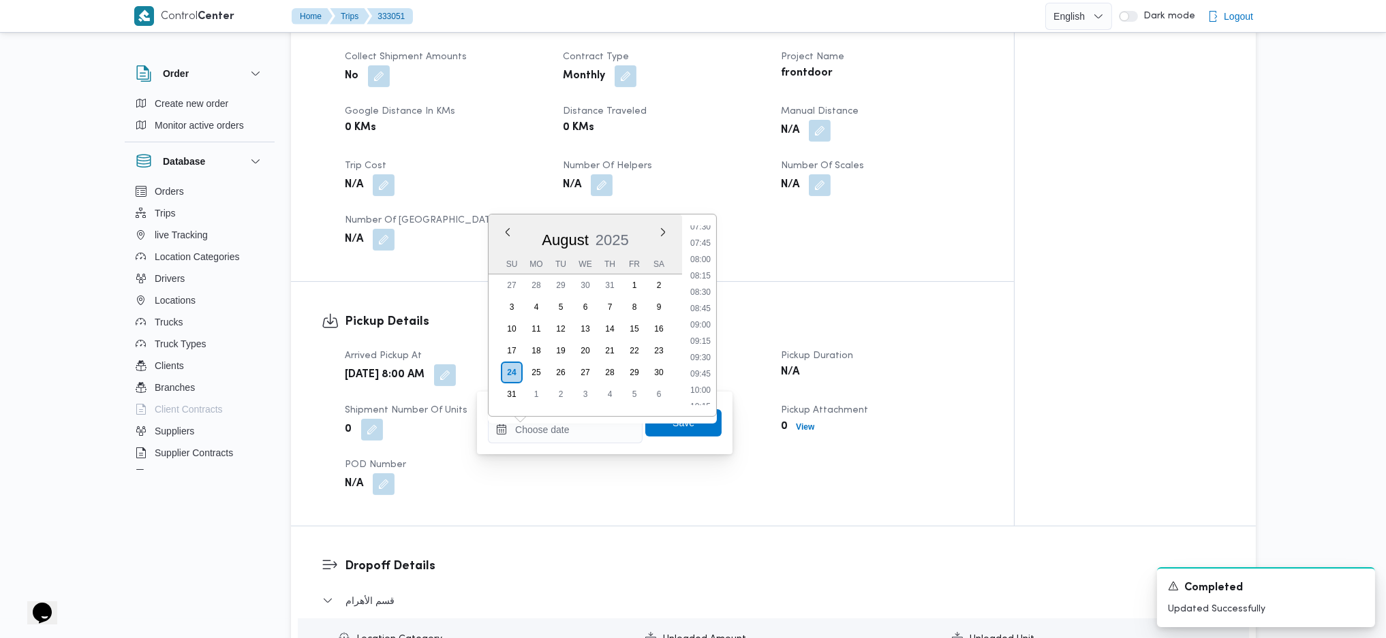
drag, startPoint x: 703, startPoint y: 386, endPoint x: 703, endPoint y: 397, distance: 10.9
click at [703, 386] on li "10:00" at bounding box center [700, 391] width 31 height 14
type input "24/08/2025 10:00"
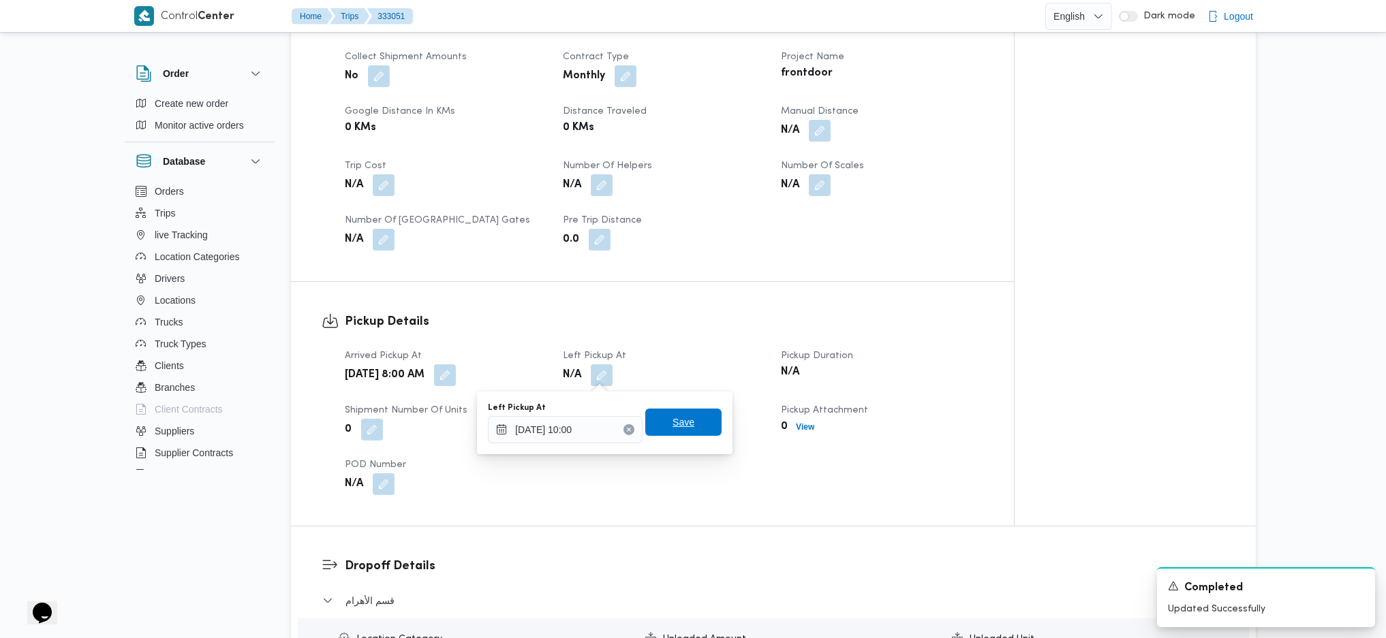
click at [692, 425] on span "Save" at bounding box center [683, 422] width 76 height 27
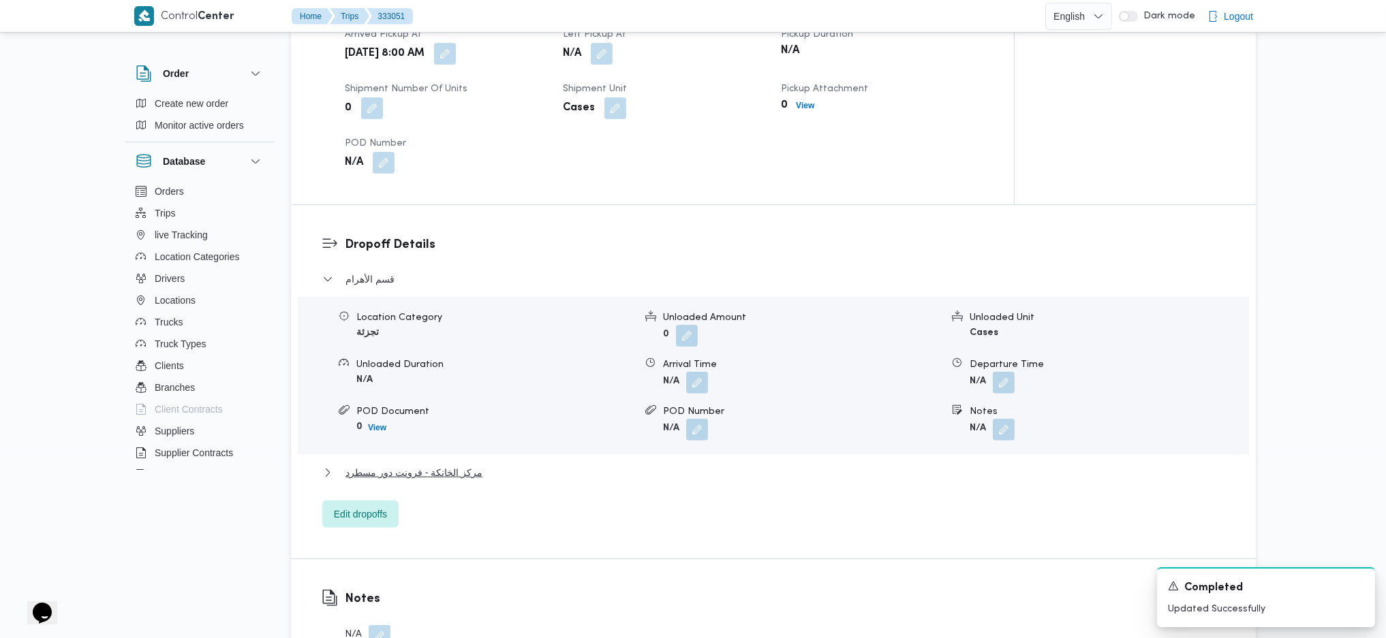
scroll to position [1085, 0]
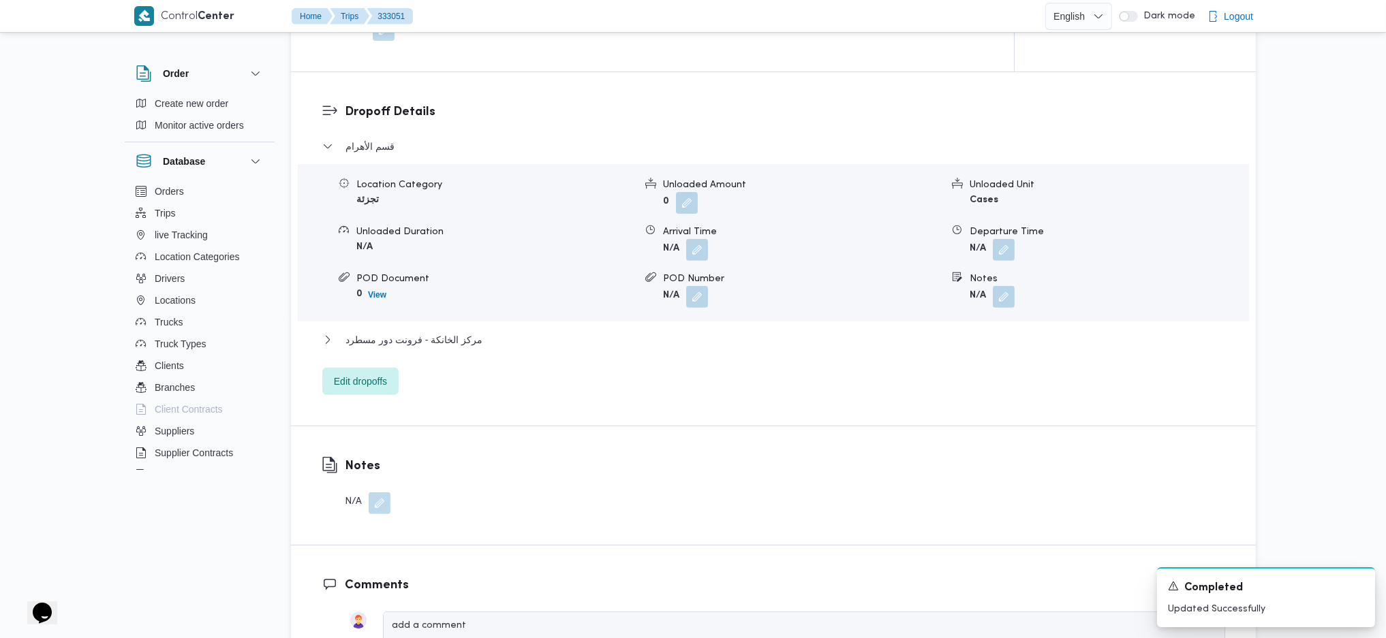
click at [376, 402] on div "Dropoff Details قسم الأهرام Location Category تجزئة Unloaded Amount 0 Unloaded …" at bounding box center [773, 249] width 965 height 354
click at [379, 373] on span "Edit dropoffs" at bounding box center [360, 381] width 53 height 16
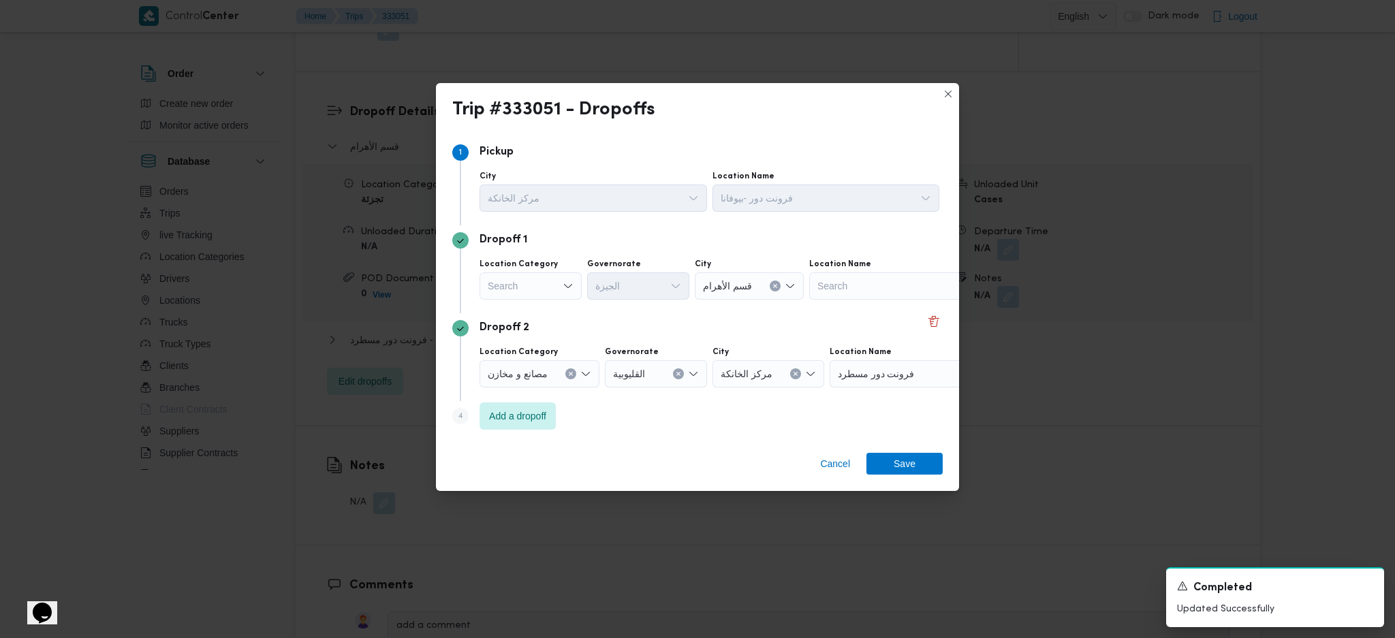
click at [559, 285] on div "Search" at bounding box center [531, 285] width 102 height 27
click at [537, 371] on span "عملاء جملة" at bounding box center [538, 370] width 69 height 16
click at [640, 281] on div "Search" at bounding box center [640, 285] width 102 height 27
type input "جي"
click at [601, 306] on icon "button" at bounding box center [600, 311] width 11 height 11
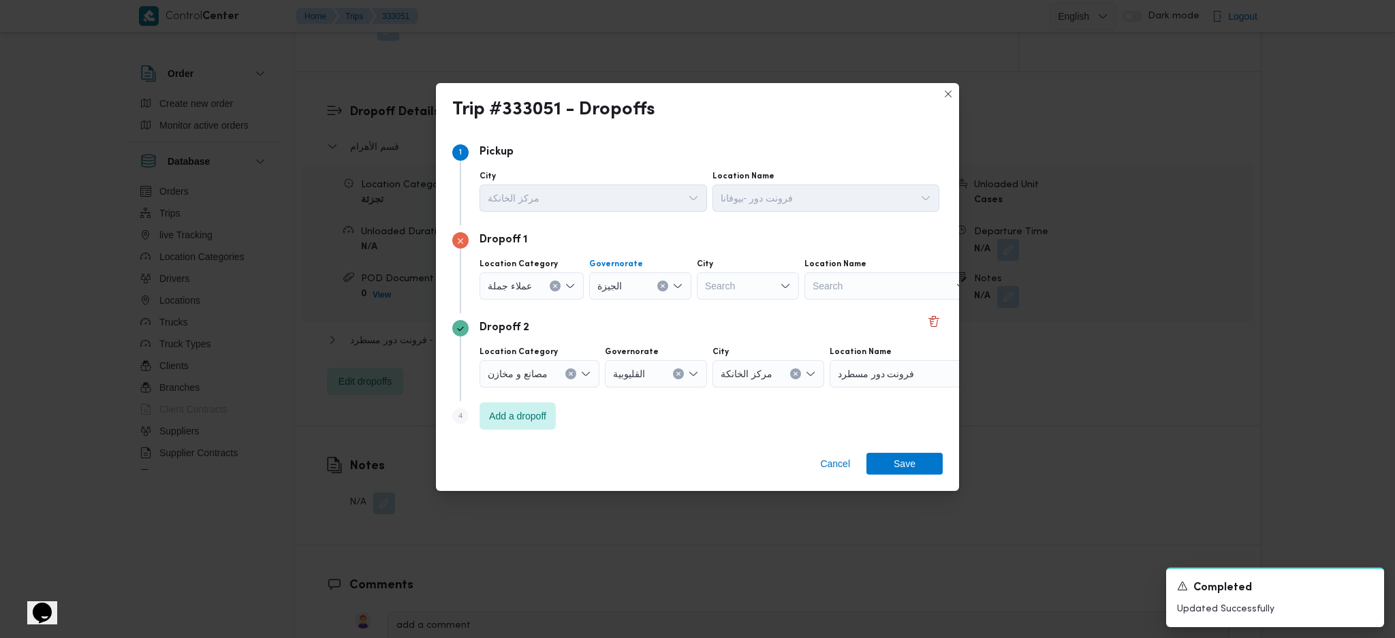
click at [747, 282] on div "Search" at bounding box center [748, 285] width 102 height 27
type input "هرم"
click at [713, 313] on icon "button" at bounding box center [708, 311] width 11 height 11
click at [929, 468] on span "Save" at bounding box center [905, 463] width 76 height 22
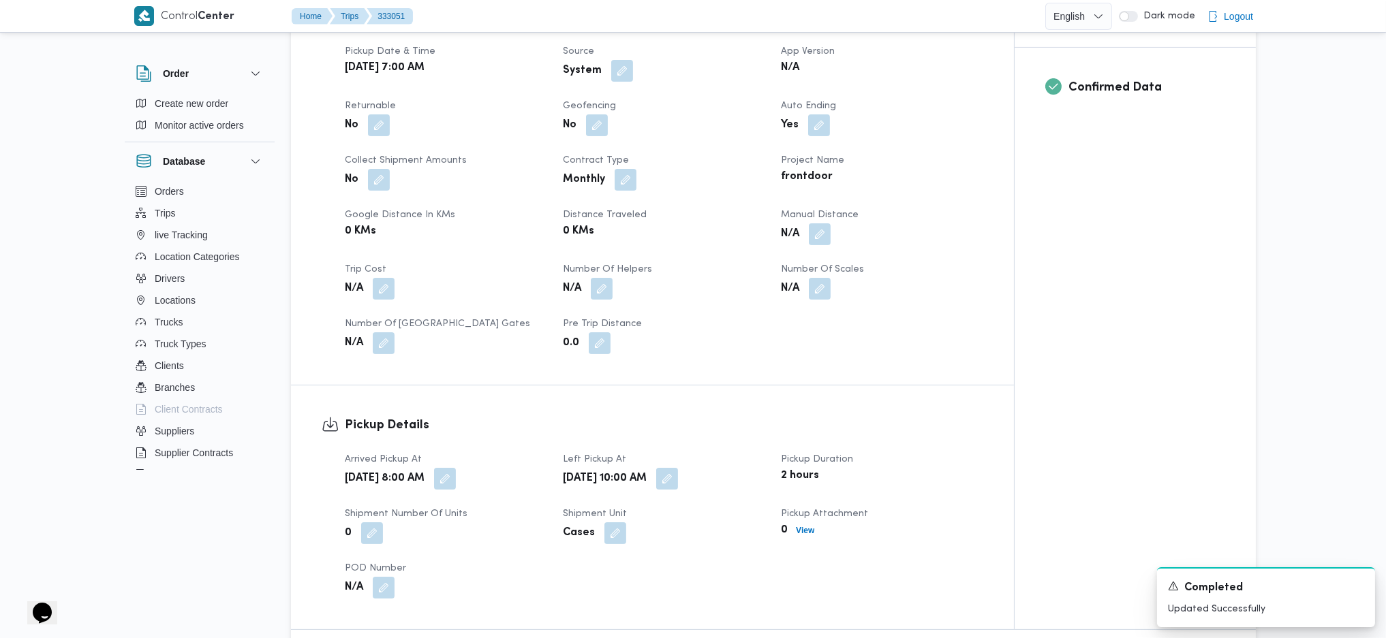
scroll to position [545, 0]
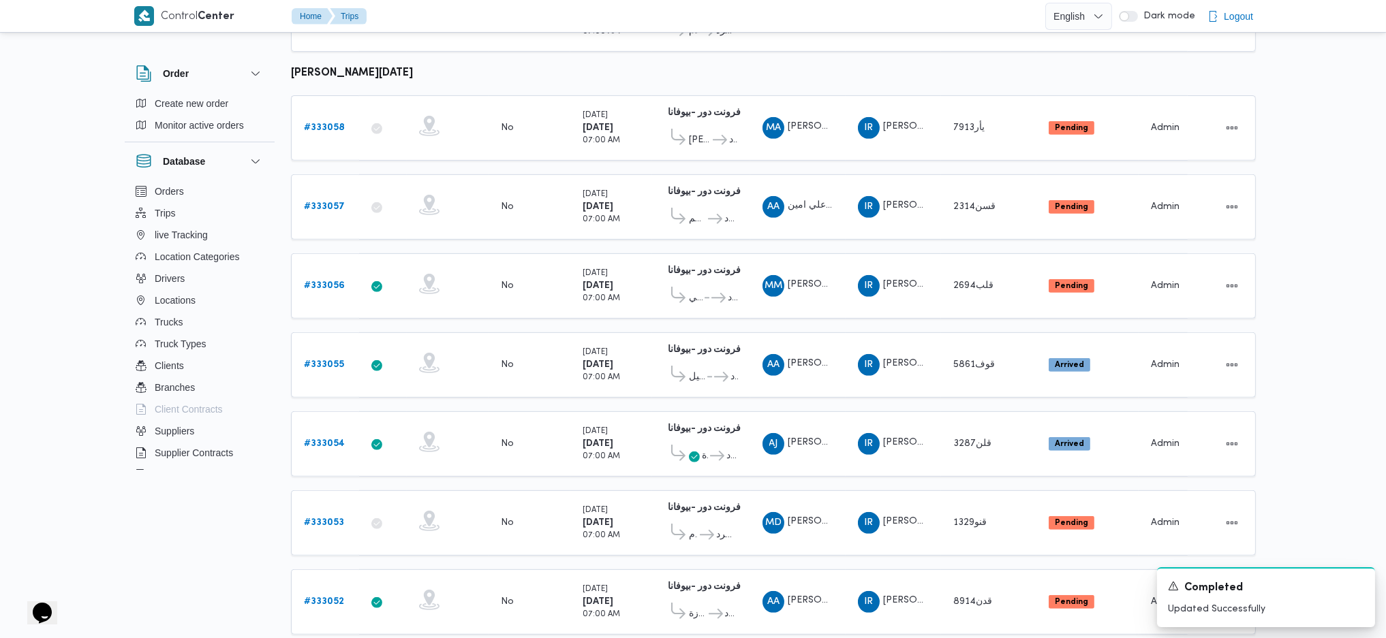
scroll to position [1161, 0]
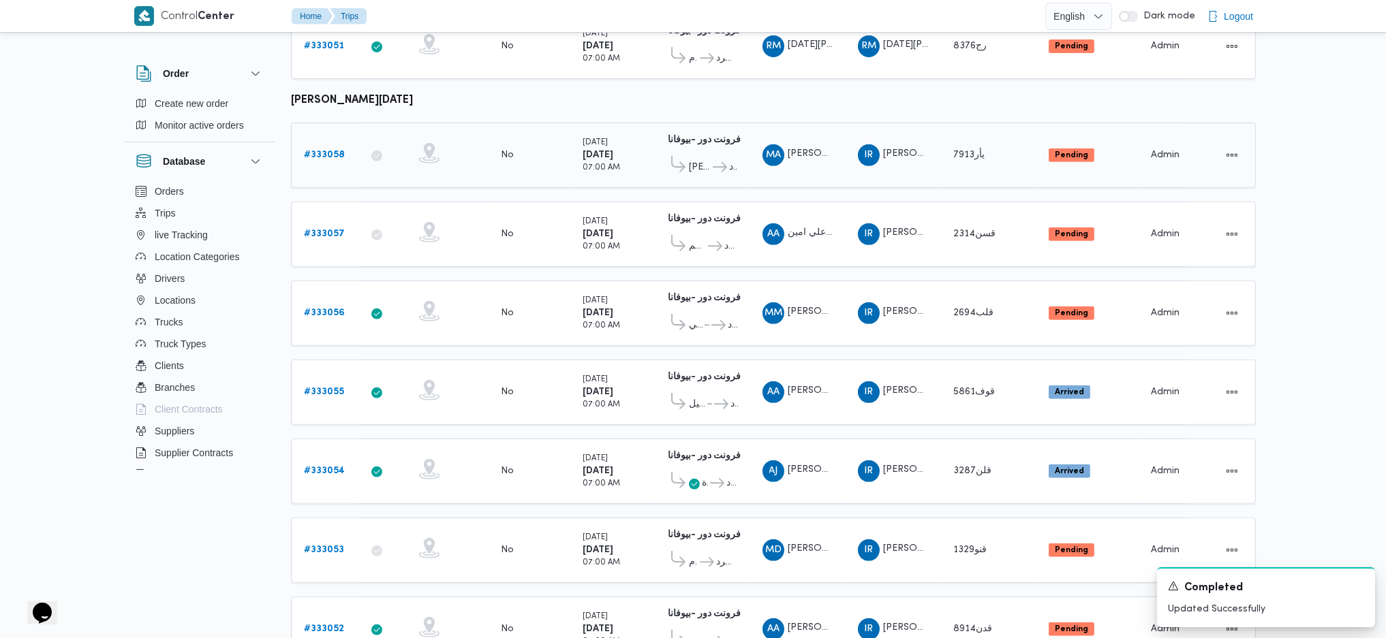
click at [316, 151] on b "# 333058" at bounding box center [324, 155] width 41 height 9
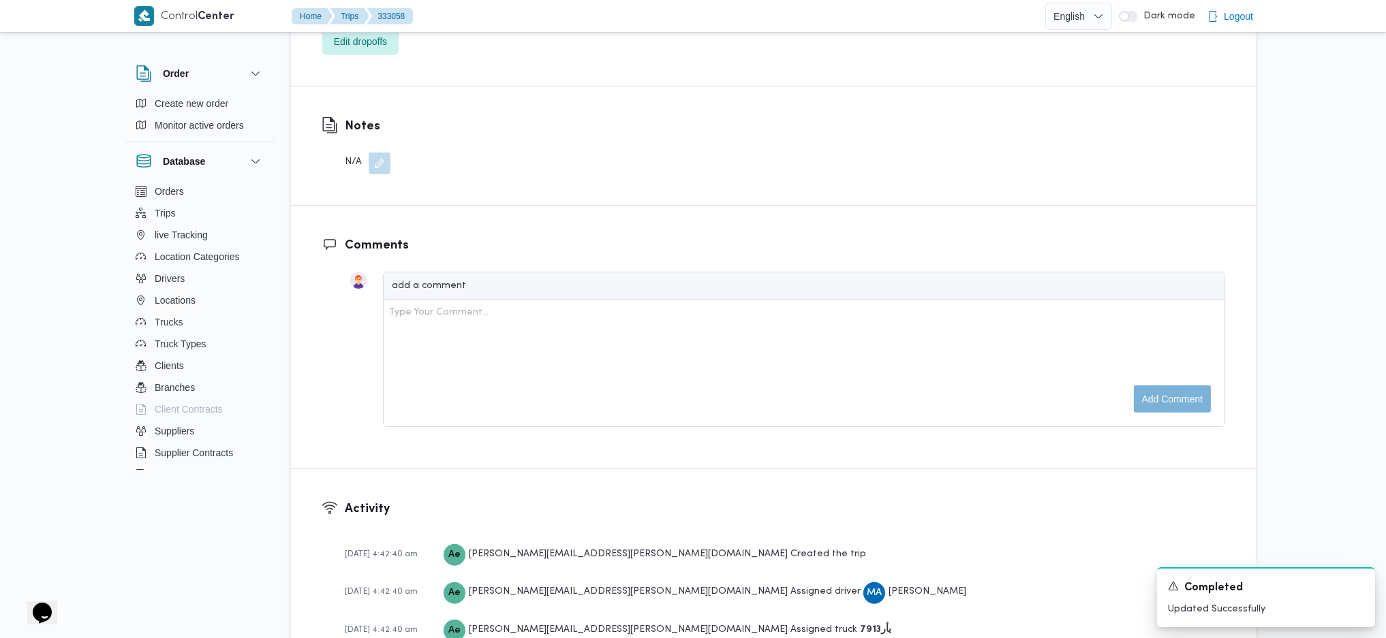
scroll to position [706, 0]
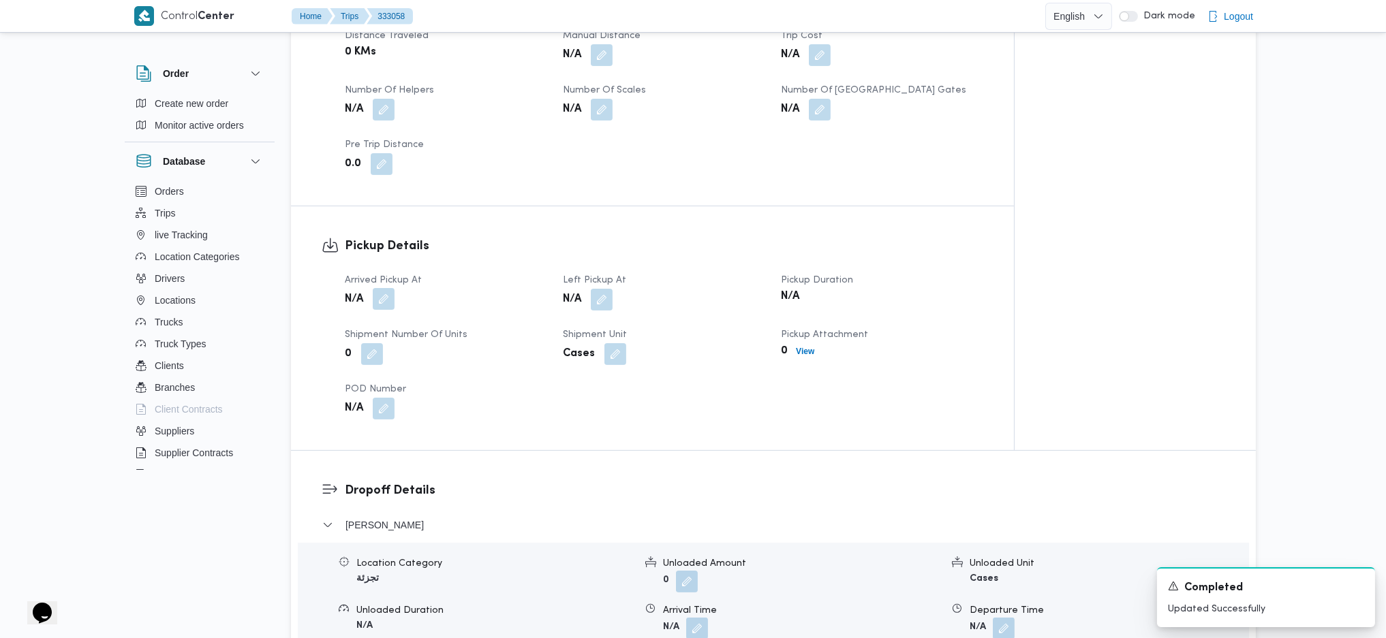
click at [386, 300] on button "button" at bounding box center [384, 299] width 22 height 22
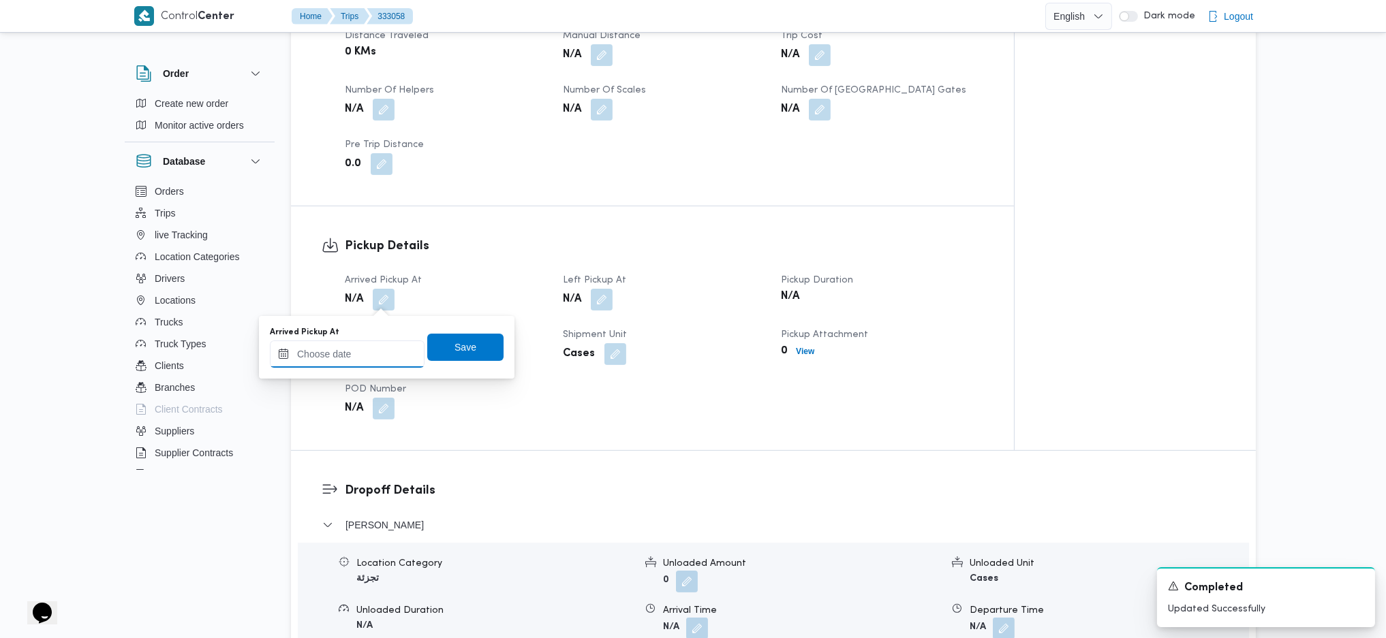
click at [347, 360] on input "Arrived Pickup At" at bounding box center [347, 354] width 155 height 27
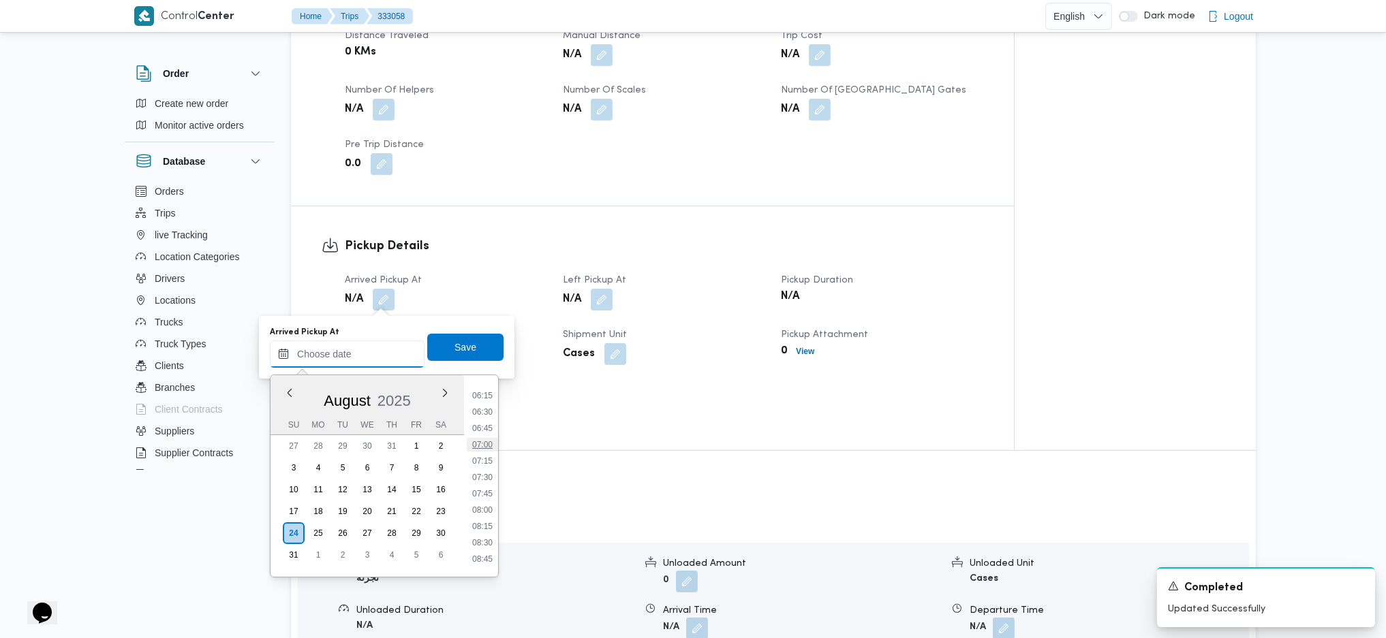
scroll to position [405, 0]
click at [484, 441] on li "07:00" at bounding box center [482, 446] width 31 height 14
type input "24/08/2025 07:00"
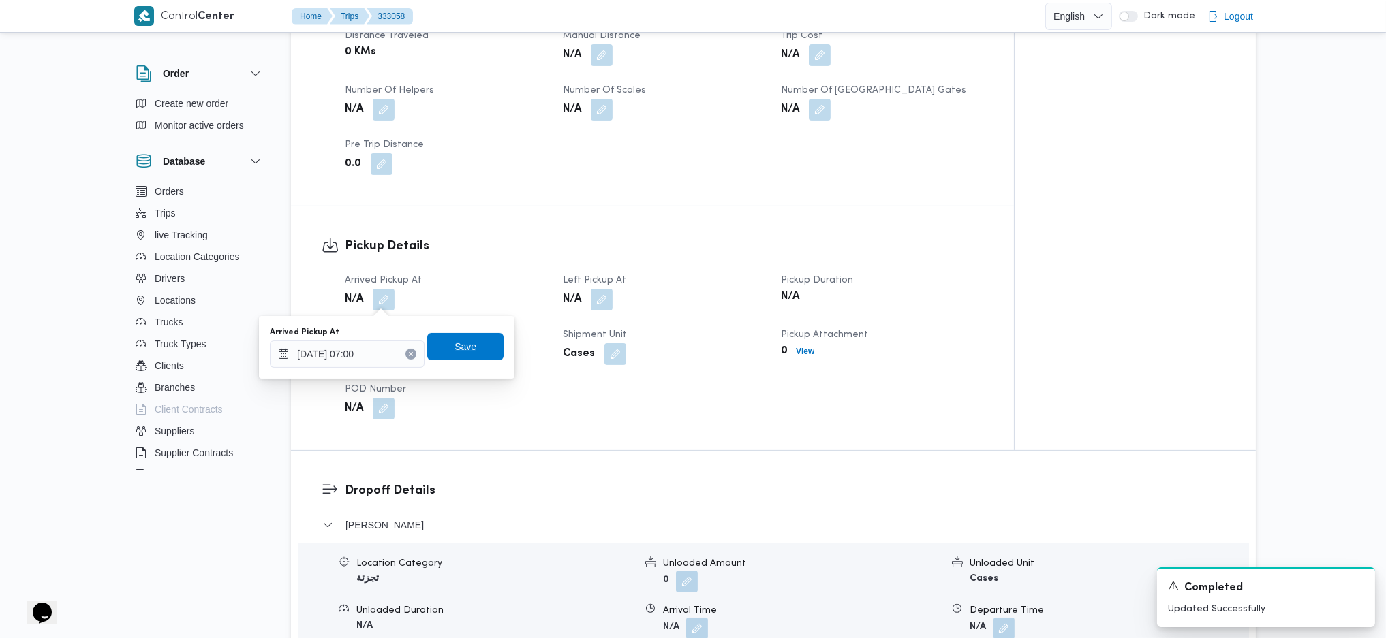
click at [461, 343] on span "Save" at bounding box center [465, 347] width 22 height 16
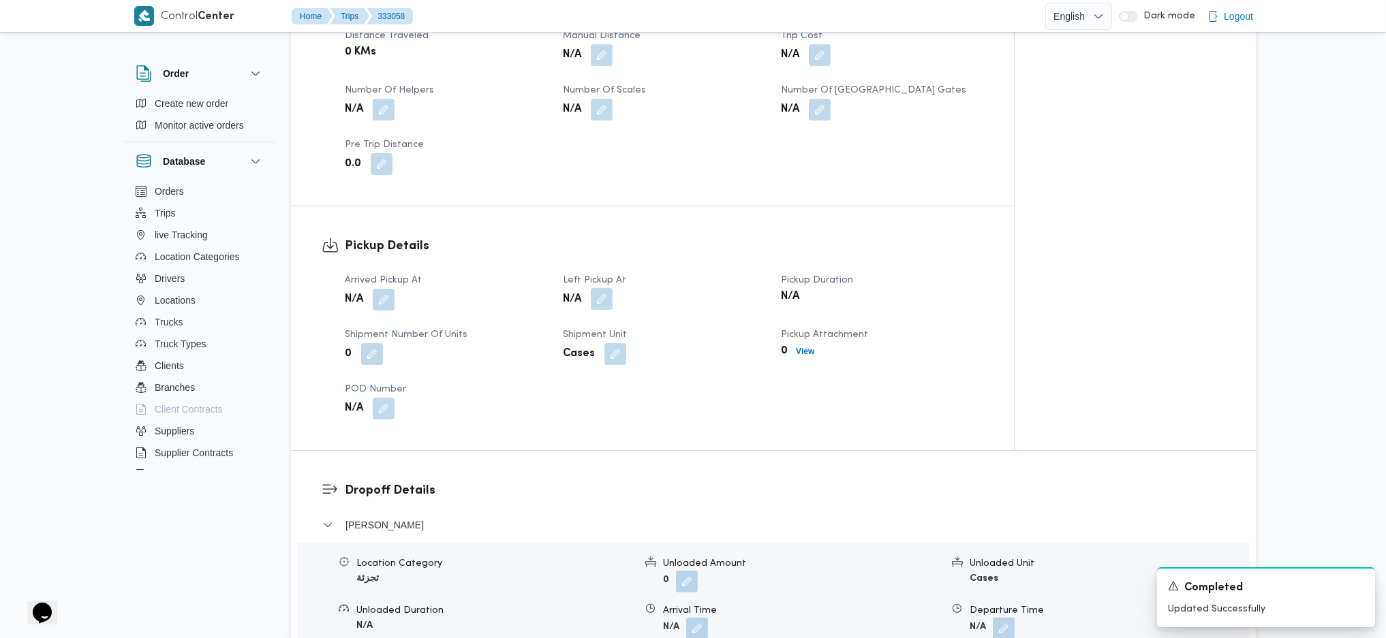
click at [611, 303] on button "button" at bounding box center [602, 299] width 22 height 22
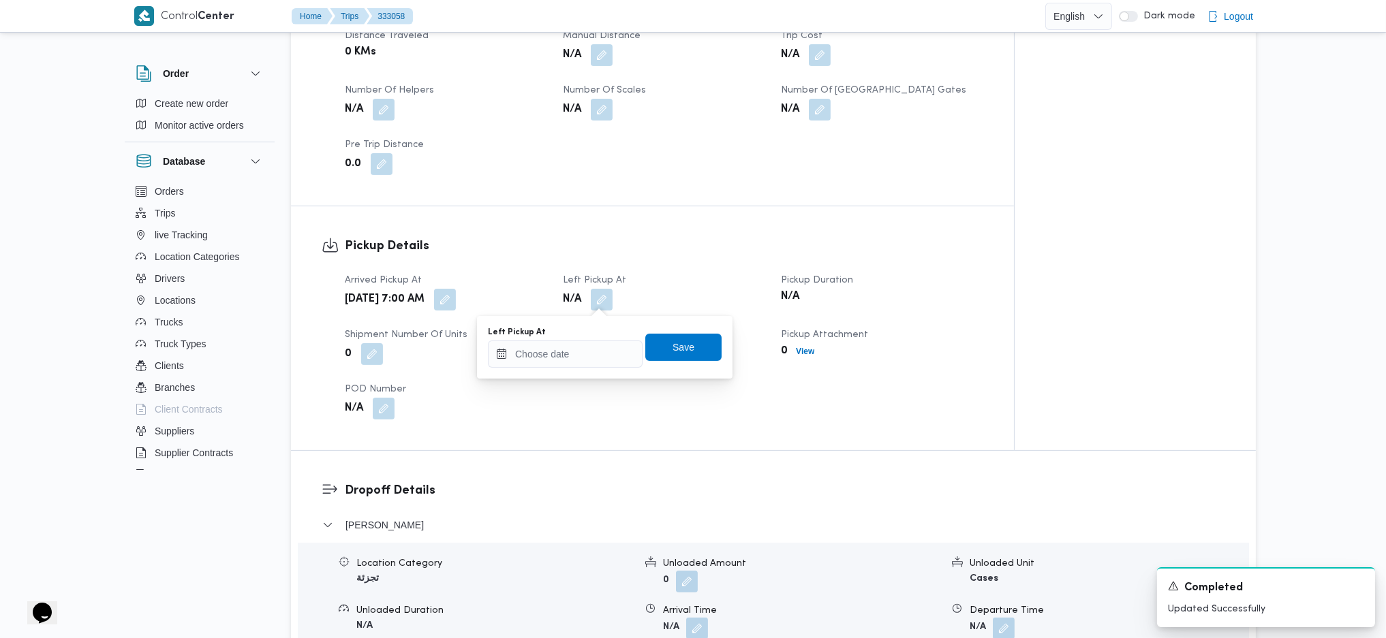
click at [572, 368] on div "Left Pickup At Save" at bounding box center [604, 348] width 236 height 44
click at [607, 364] on input "Left Pickup At" at bounding box center [565, 354] width 155 height 27
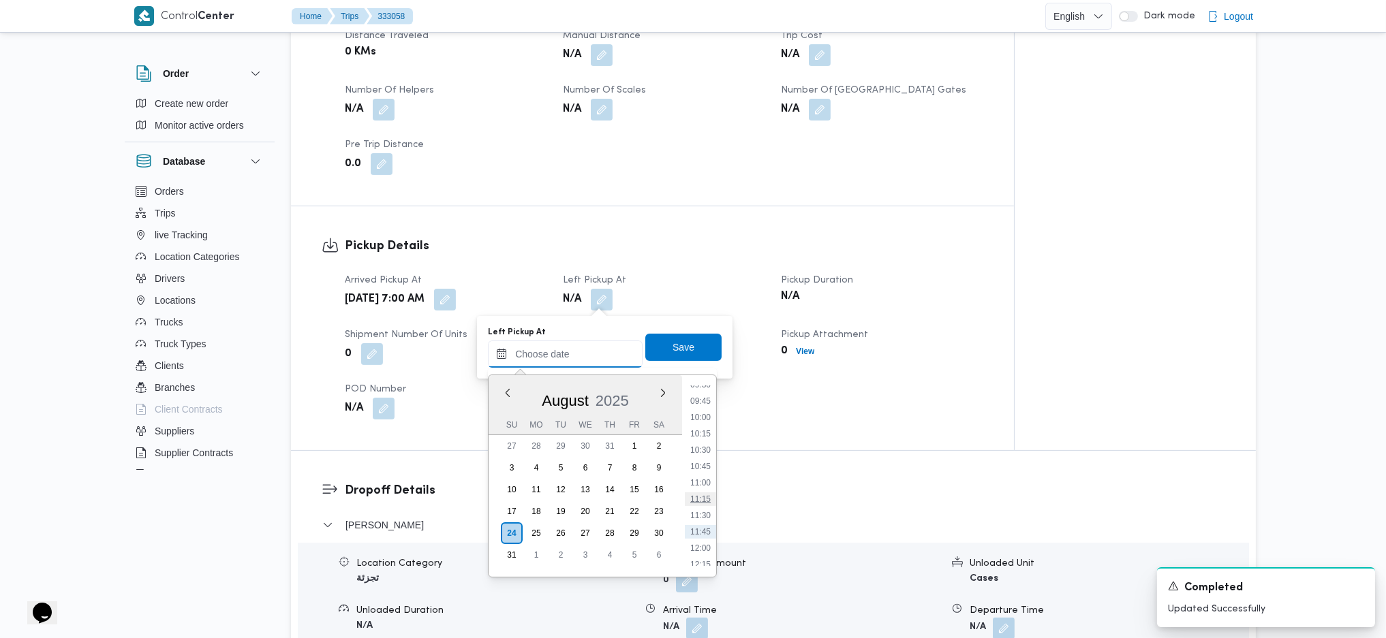
scroll to position [587, 0]
click at [707, 454] on li "10:00" at bounding box center [700, 461] width 31 height 14
type input "24/08/2025 10:00"
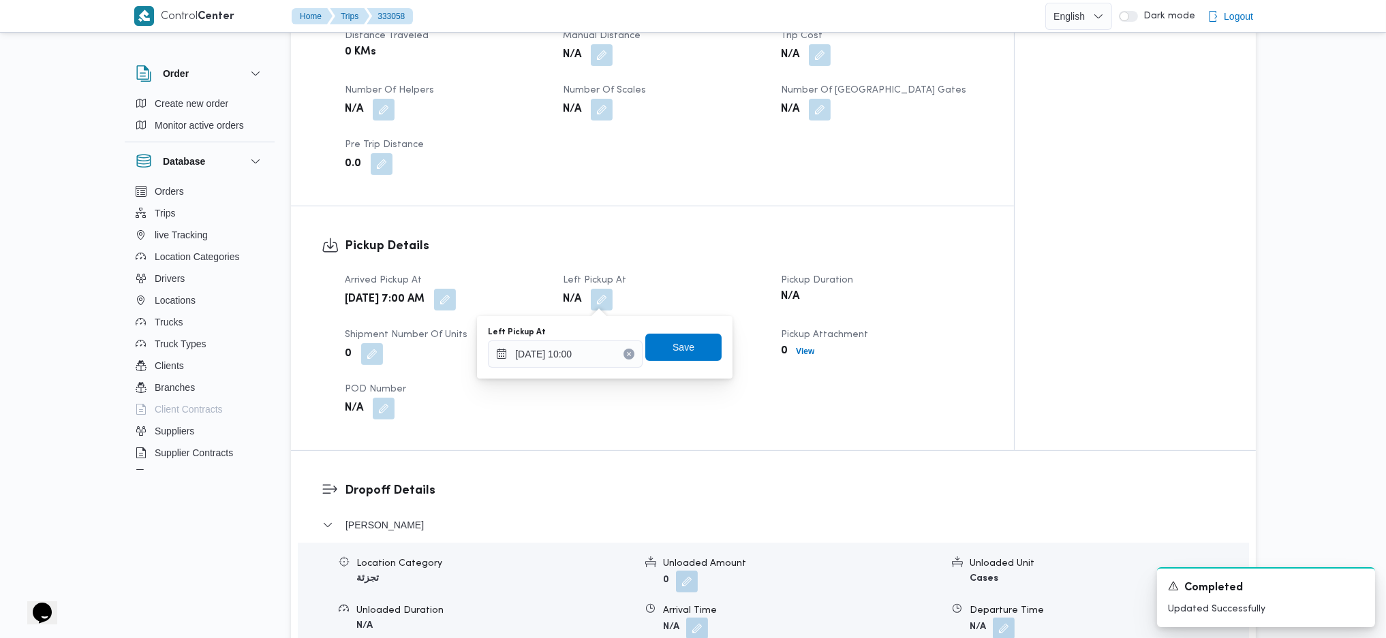
click at [661, 323] on div "You are in a dialog. To close this dialog, hit escape. Left Pickup At 24/08/202…" at bounding box center [604, 347] width 255 height 63
click at [659, 348] on span "Save" at bounding box center [683, 346] width 76 height 27
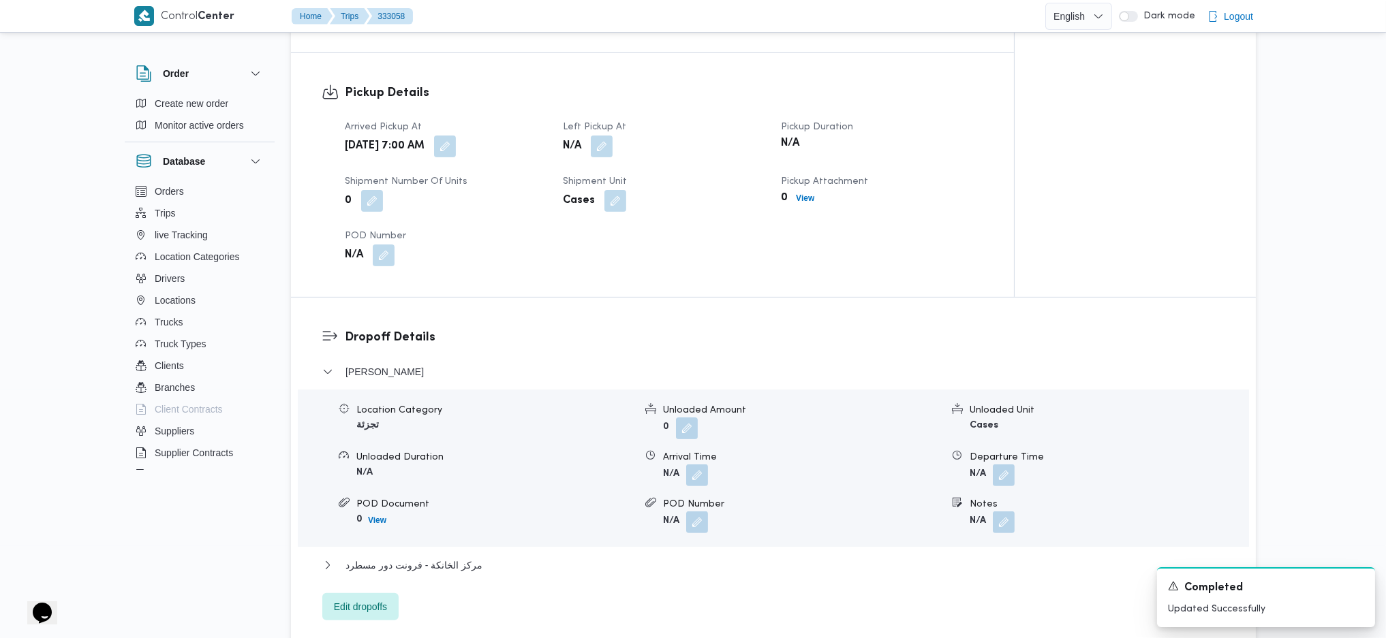
scroll to position [979, 0]
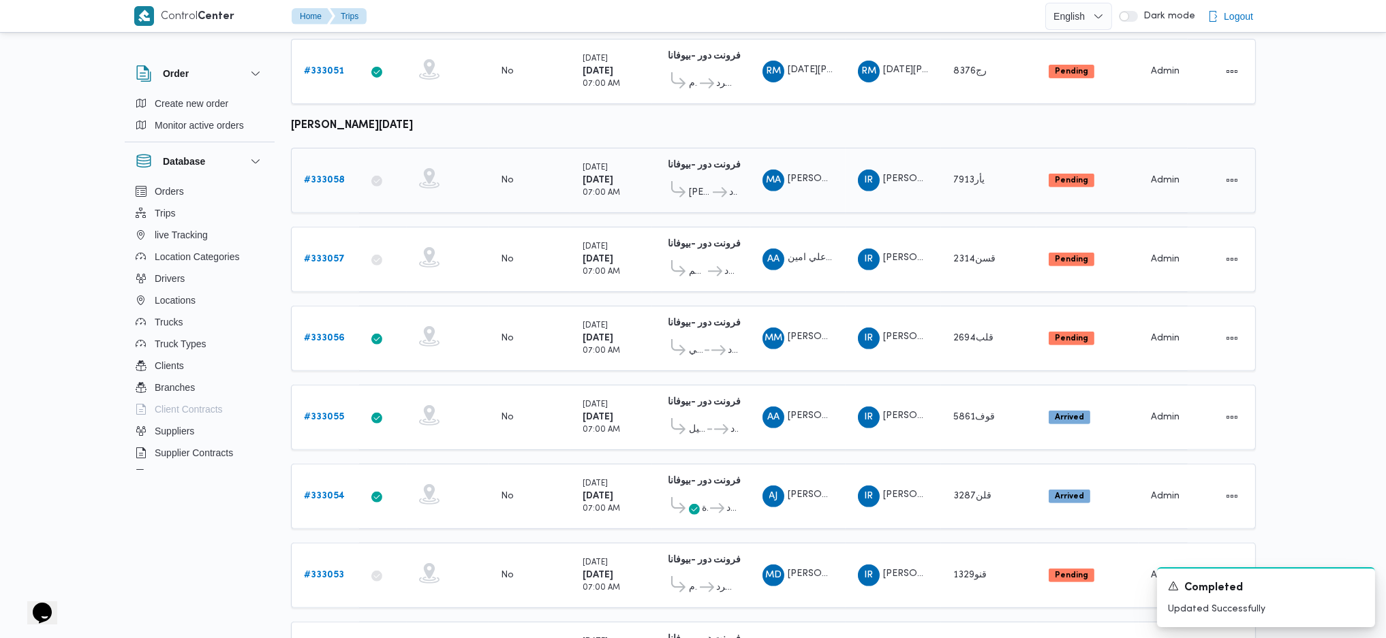
scroll to position [1164, 0]
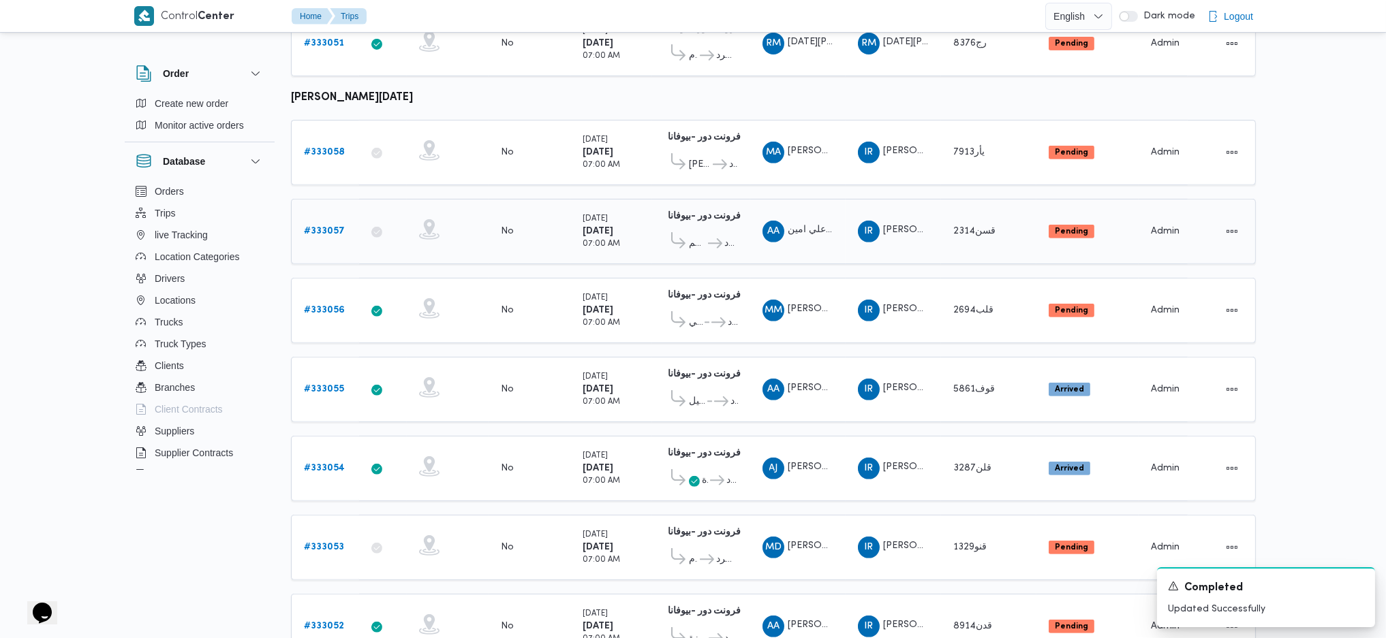
click at [316, 227] on b "# 333057" at bounding box center [324, 231] width 41 height 9
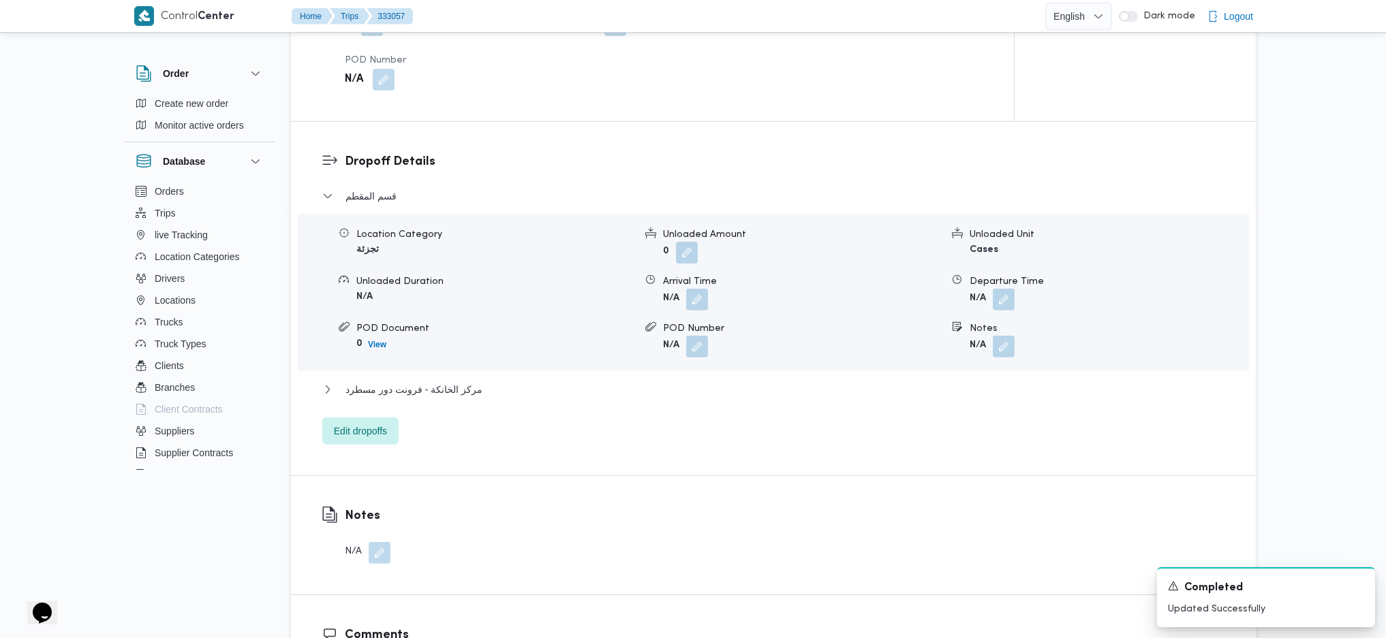
scroll to position [891, 0]
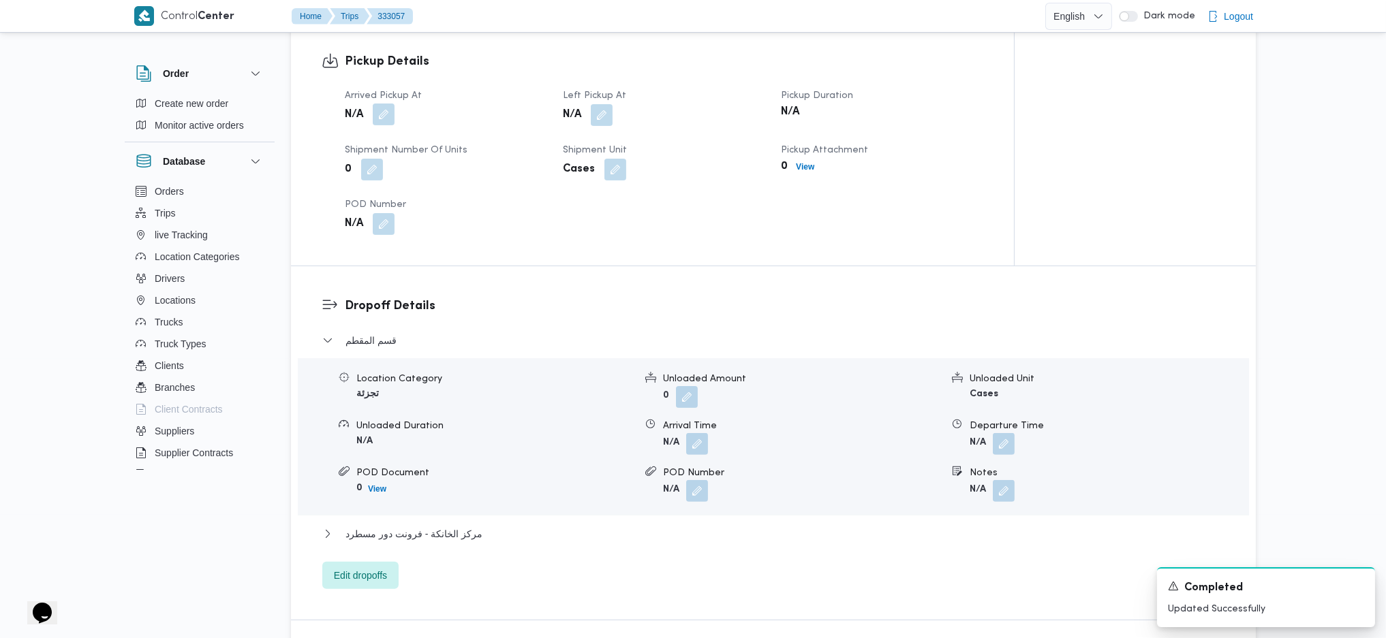
click at [377, 114] on button "button" at bounding box center [384, 115] width 22 height 22
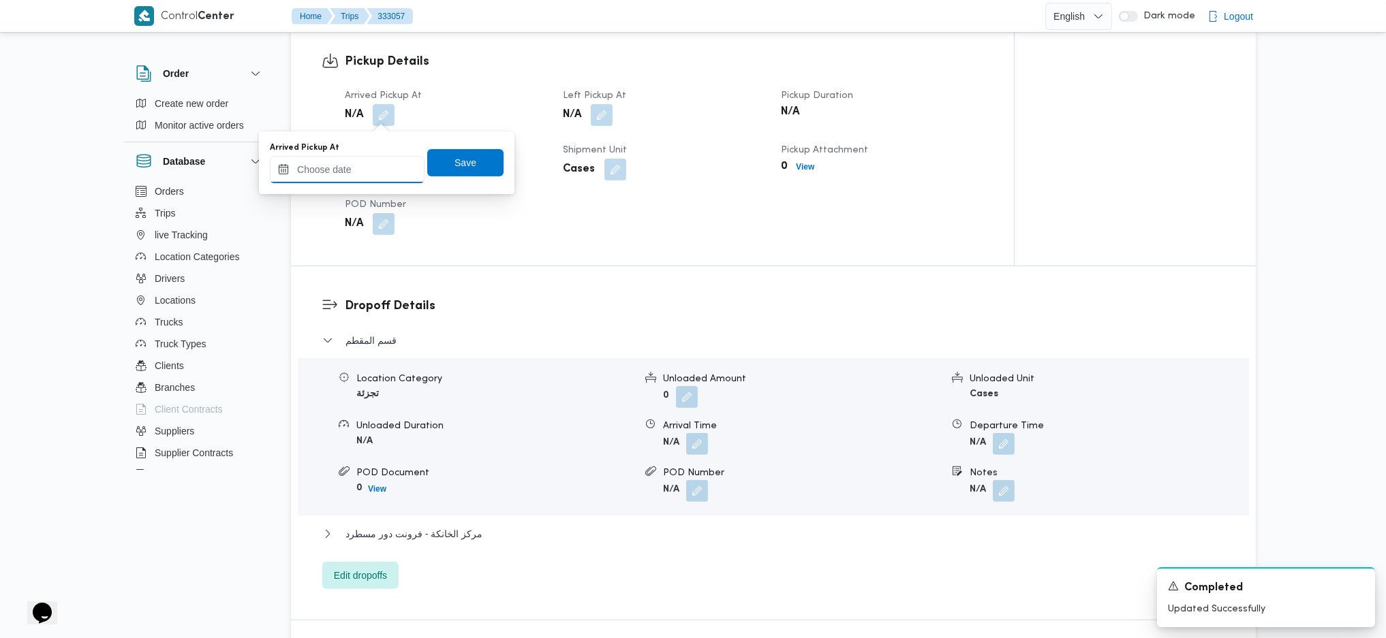
click at [366, 164] on input "Arrived Pickup At" at bounding box center [347, 169] width 155 height 27
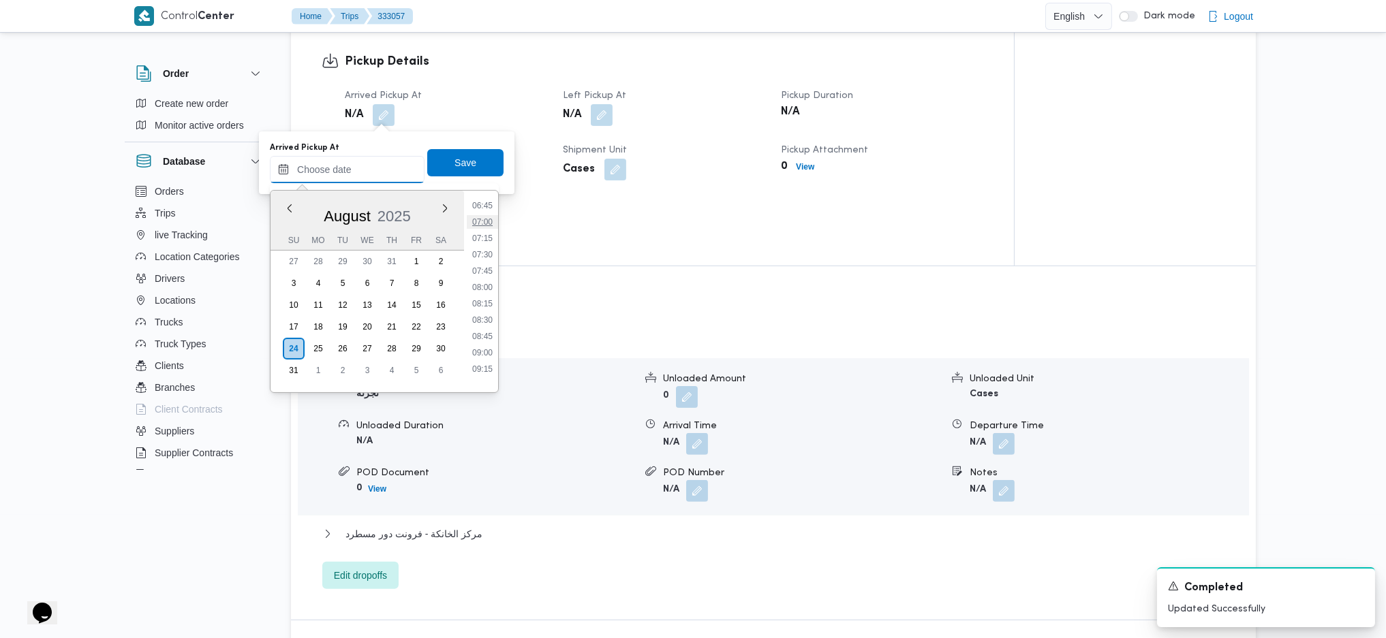
scroll to position [405, 0]
click at [480, 264] on li "07:00" at bounding box center [482, 261] width 31 height 14
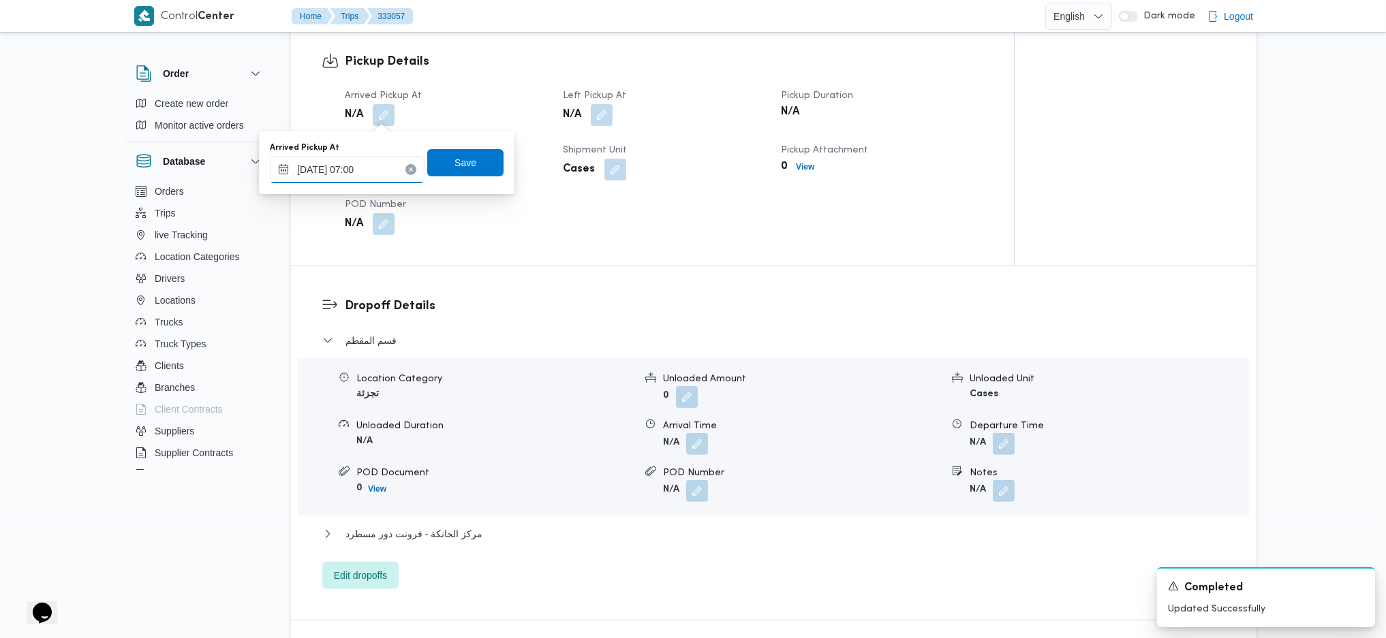
type input "24/08/2025 07:00"
click at [454, 158] on span "Save" at bounding box center [465, 162] width 22 height 16
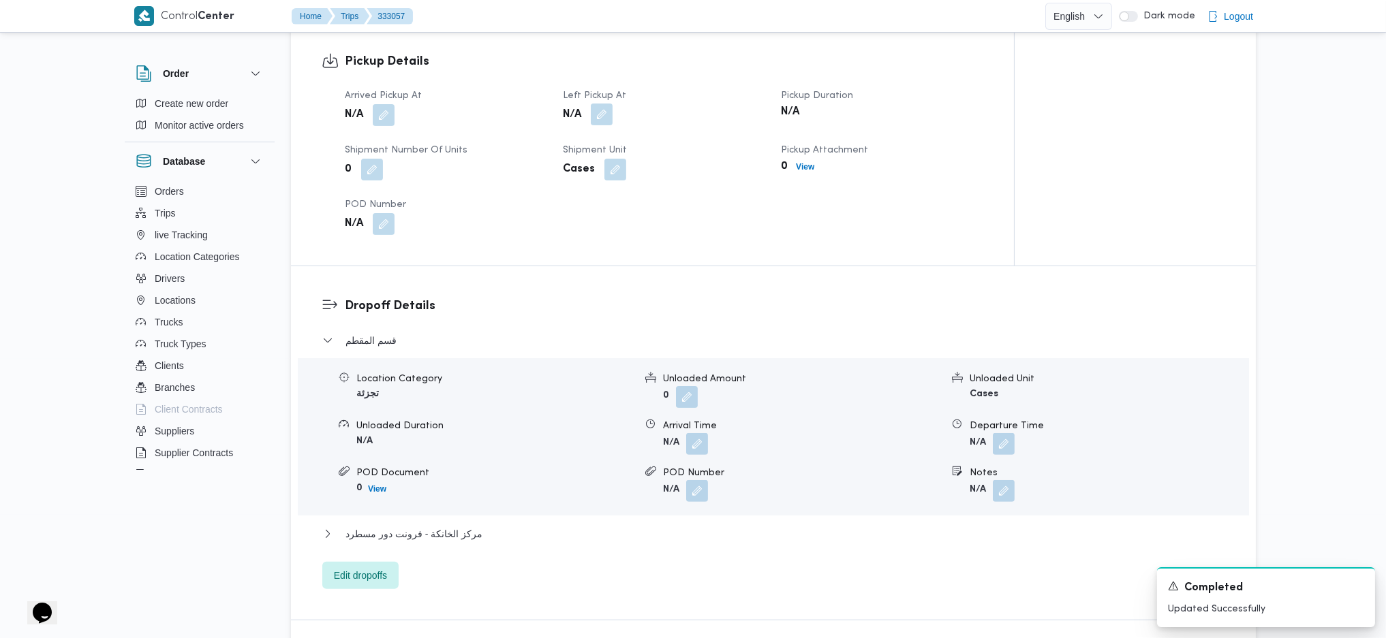
click at [603, 117] on button "button" at bounding box center [602, 115] width 22 height 22
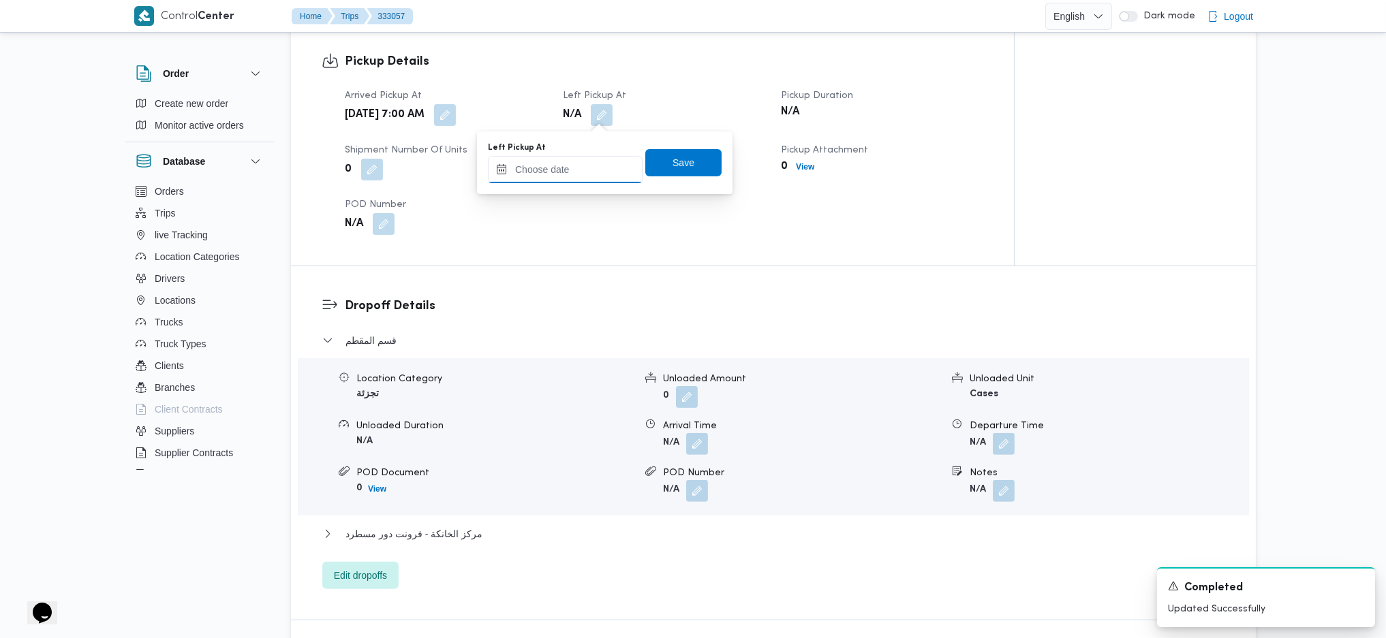
click at [574, 174] on input "Left Pickup At" at bounding box center [565, 169] width 155 height 27
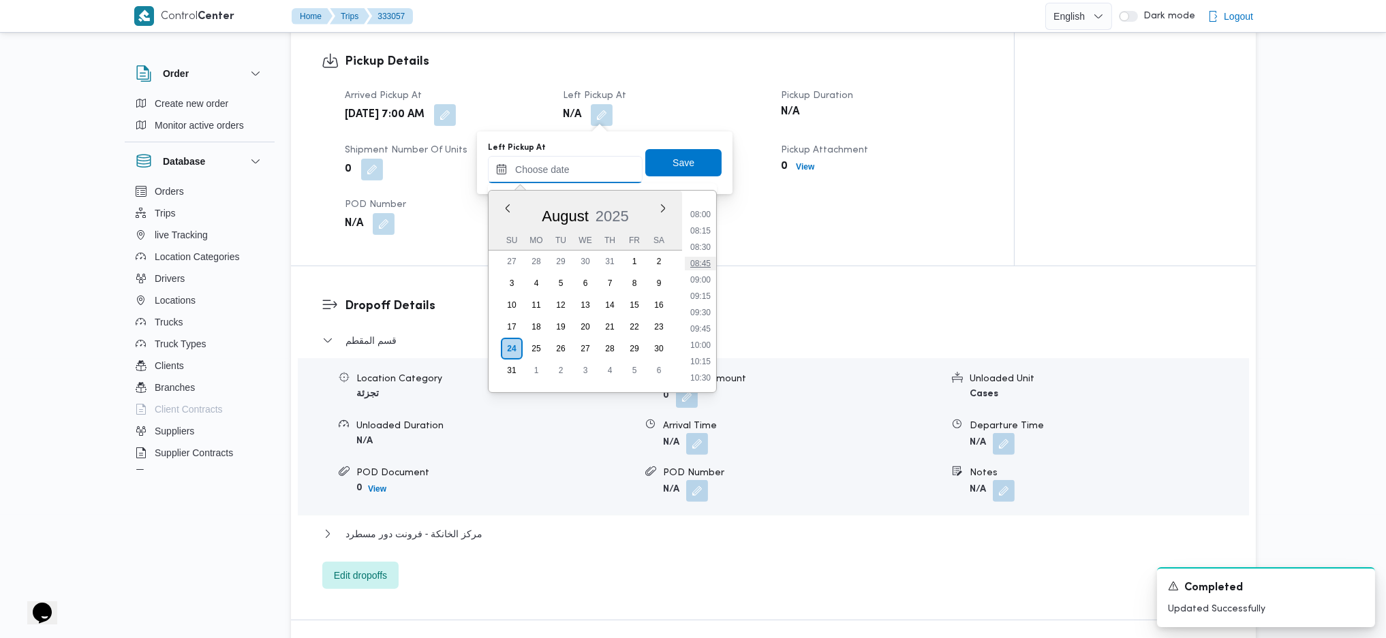
scroll to position [496, 0]
click at [698, 352] on li "09:45" at bounding box center [700, 350] width 31 height 14
type input "24/08/2025 09:45"
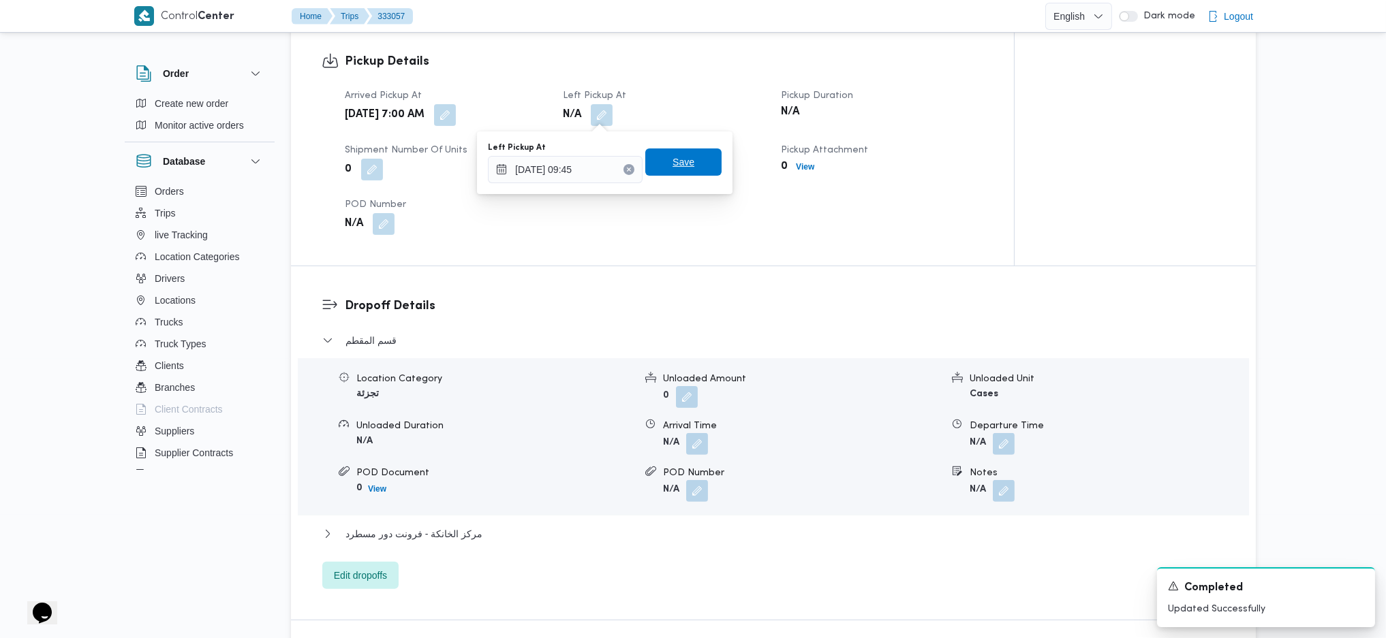
click at [672, 161] on span "Save" at bounding box center [683, 162] width 22 height 16
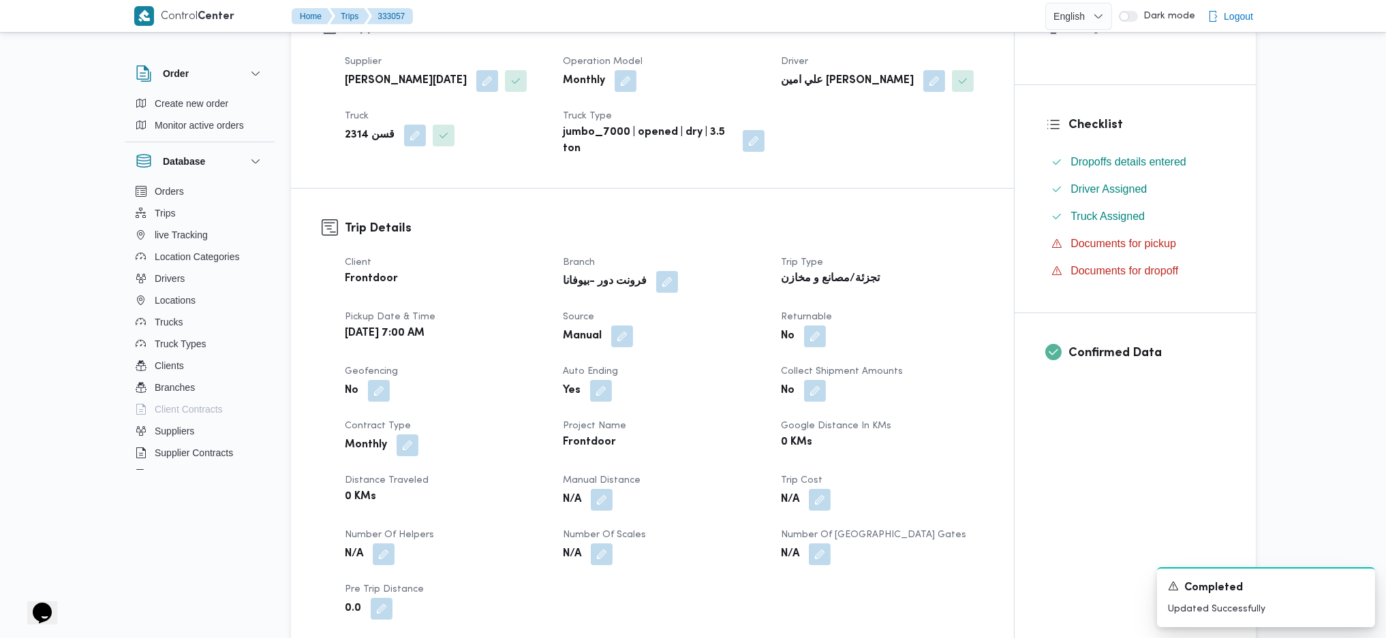
scroll to position [255, 0]
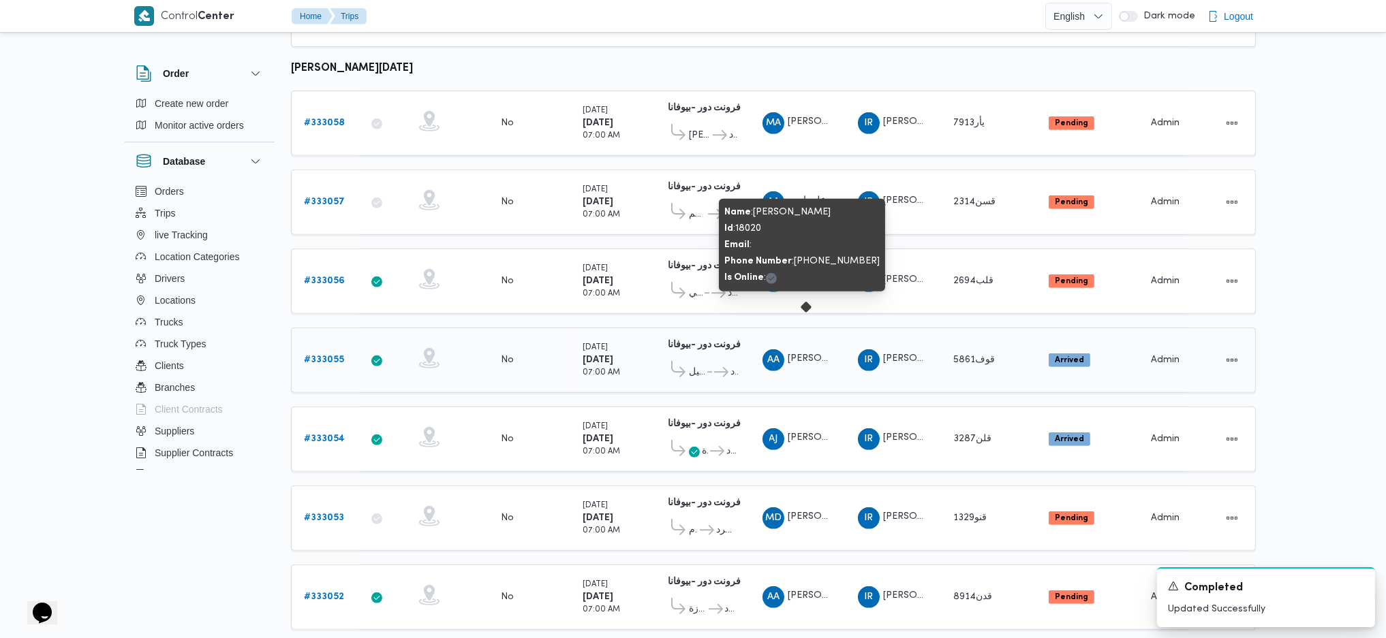
scroll to position [1164, 0]
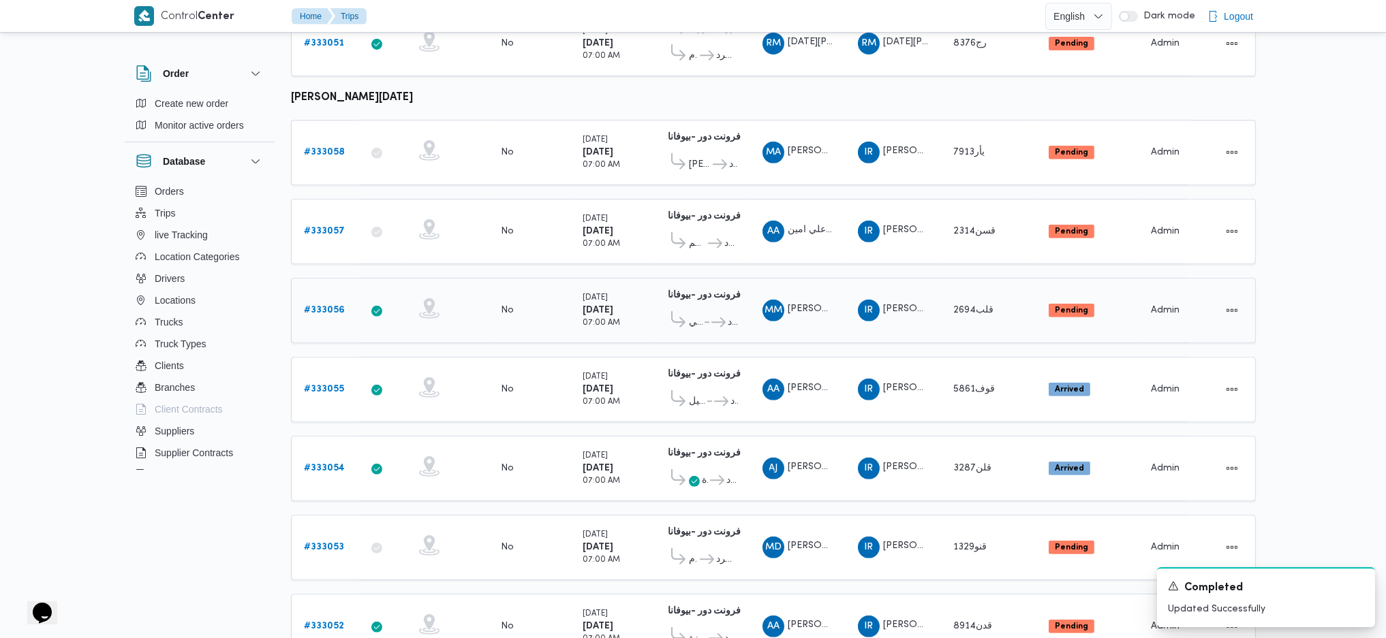
click at [338, 297] on div "# 333056" at bounding box center [325, 310] width 54 height 27
click at [333, 306] on b "# 333056" at bounding box center [324, 310] width 41 height 9
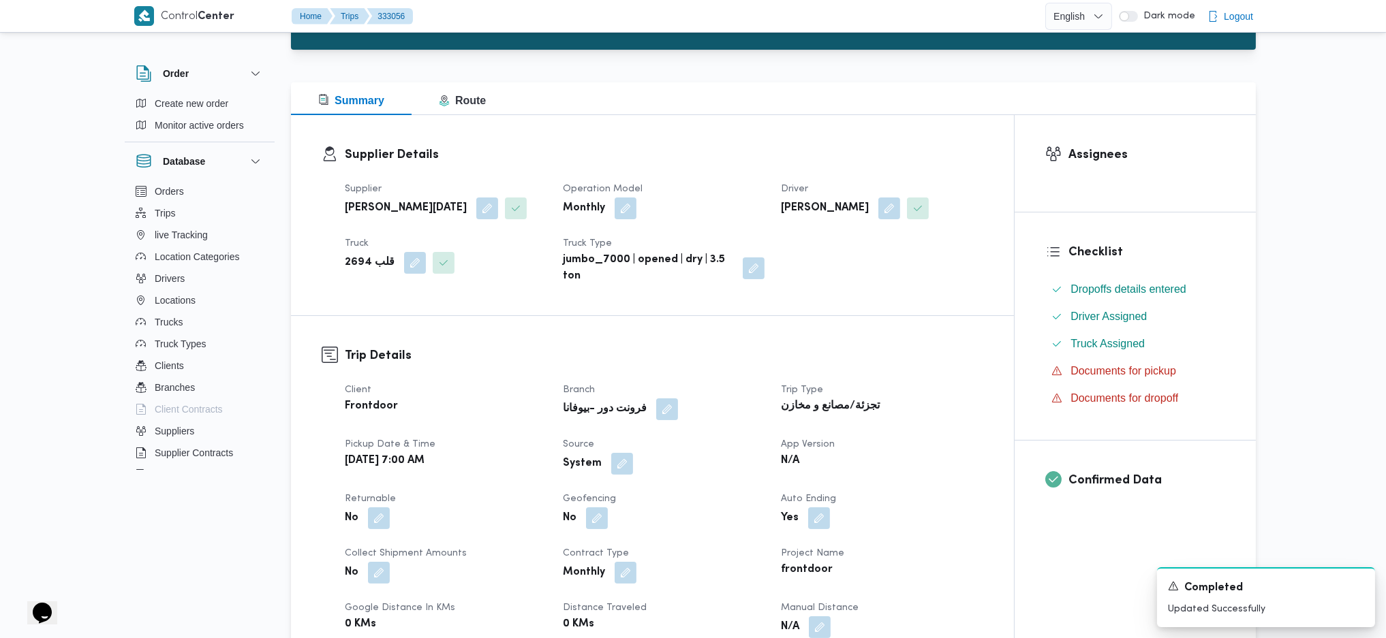
scroll to position [91, 0]
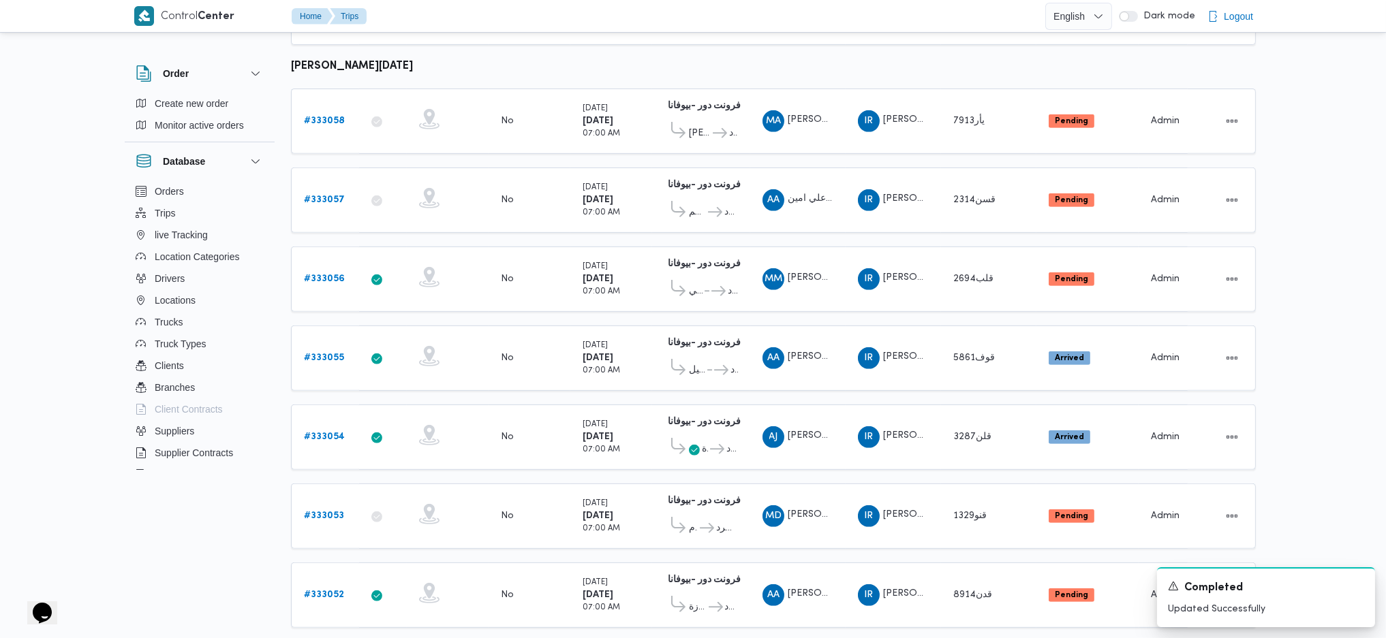
scroll to position [1164, 0]
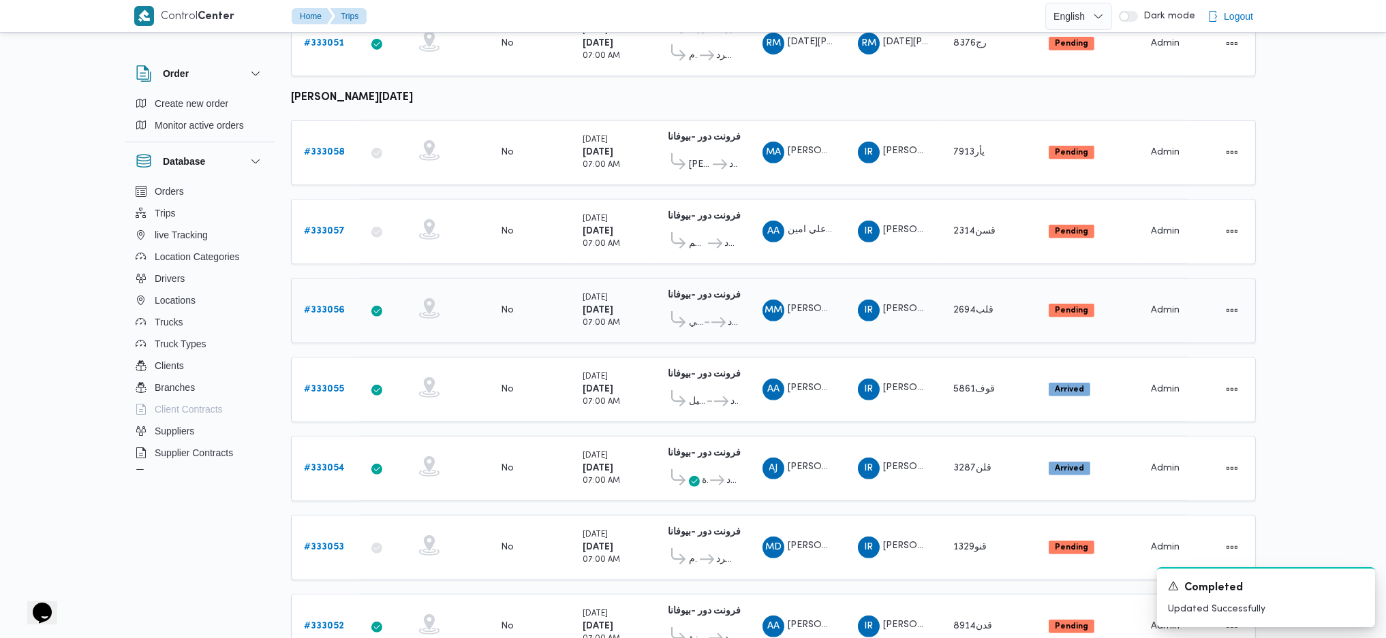
click at [322, 306] on b "# 333056" at bounding box center [324, 310] width 41 height 9
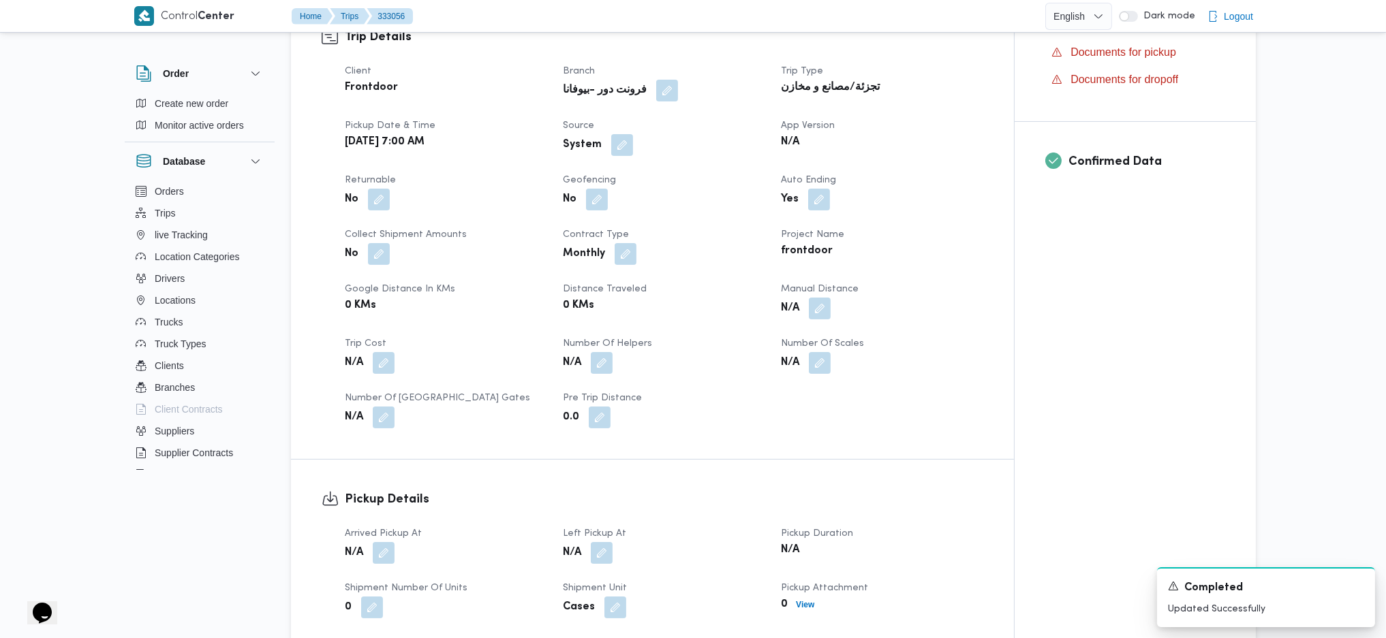
scroll to position [528, 0]
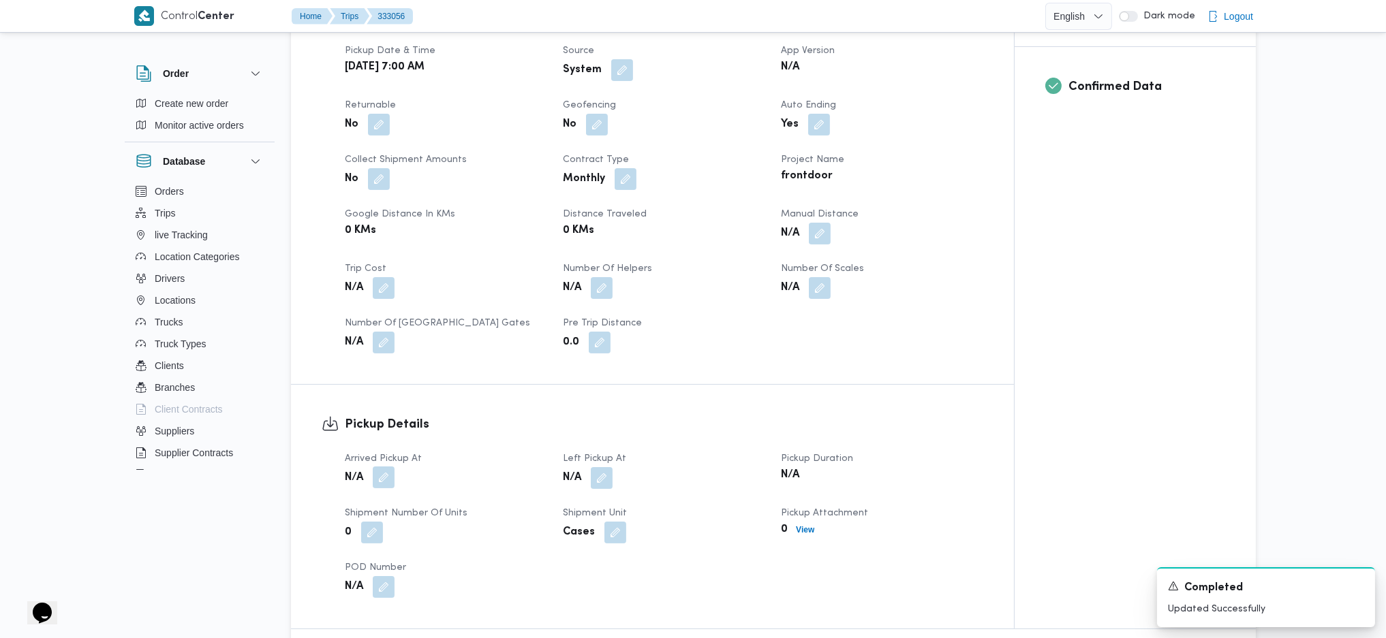
click at [380, 481] on button "button" at bounding box center [384, 478] width 22 height 22
click at [354, 550] on div "You are in a dialog. To close this dialog, hit escape. Arrived Pickup At Save" at bounding box center [386, 526] width 255 height 63
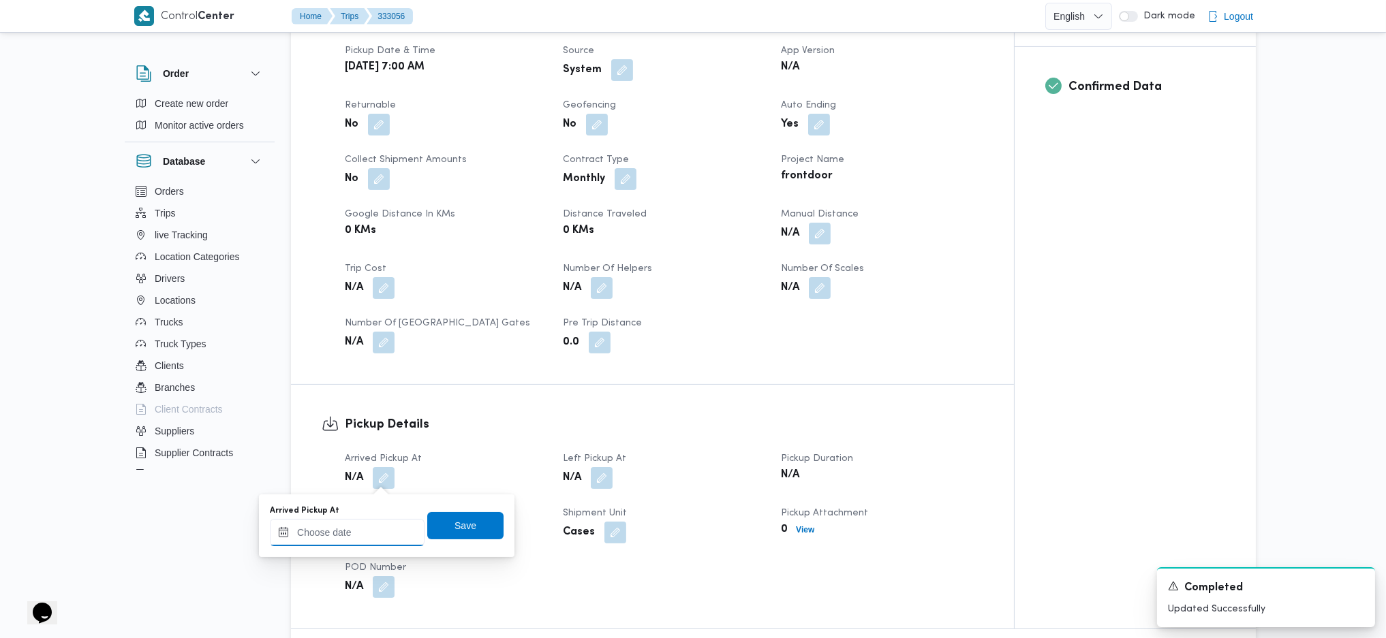
click at [373, 540] on input "Arrived Pickup At" at bounding box center [347, 532] width 155 height 27
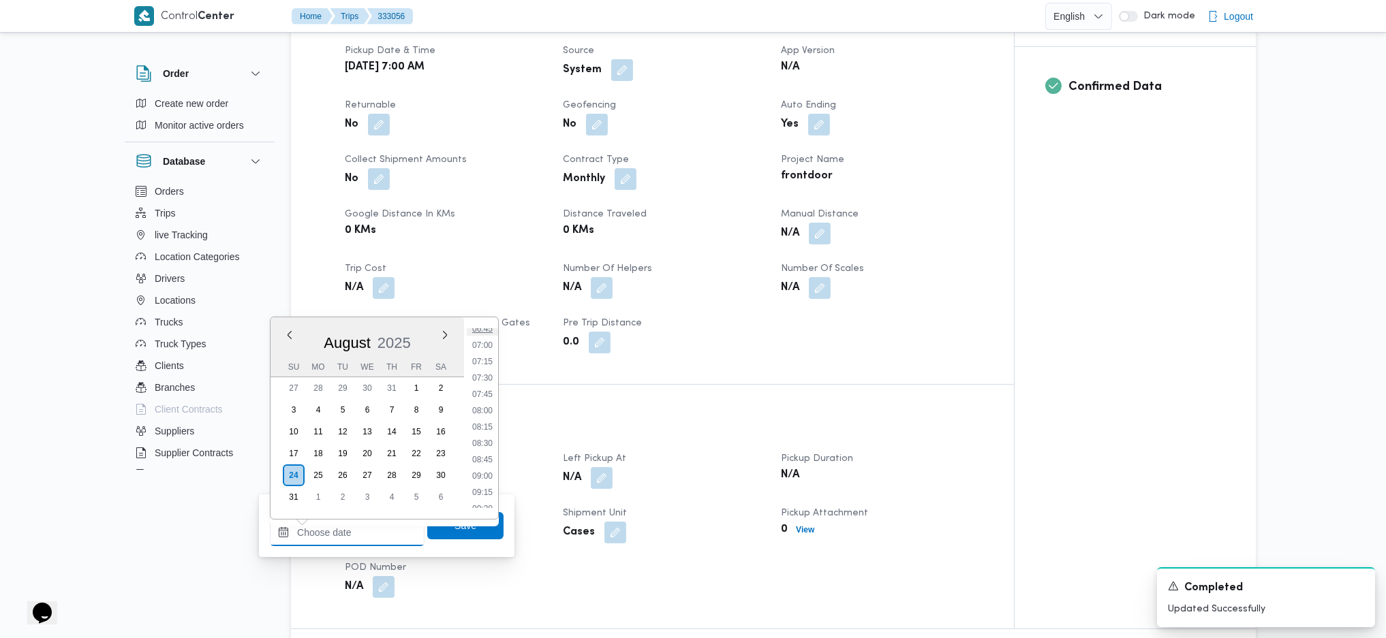
scroll to position [405, 0]
click at [488, 381] on li "07:00" at bounding box center [482, 388] width 31 height 14
type input "24/08/2025 07:00"
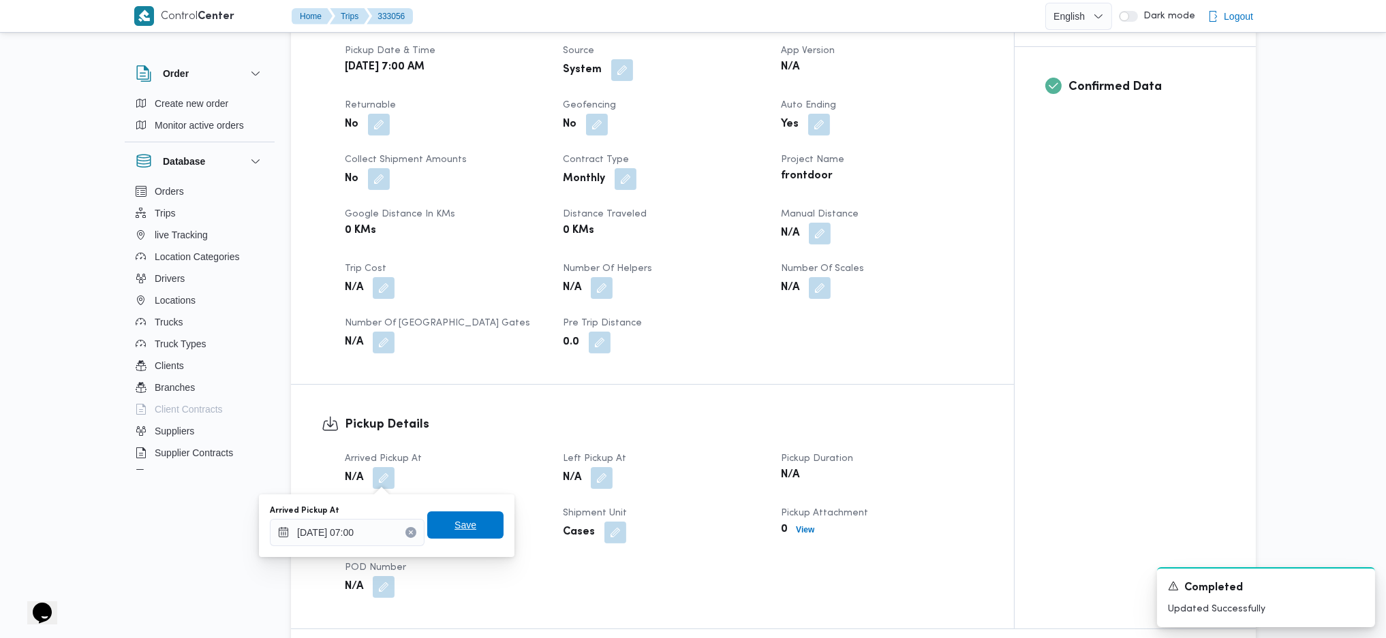
click at [460, 527] on span "Save" at bounding box center [465, 525] width 22 height 16
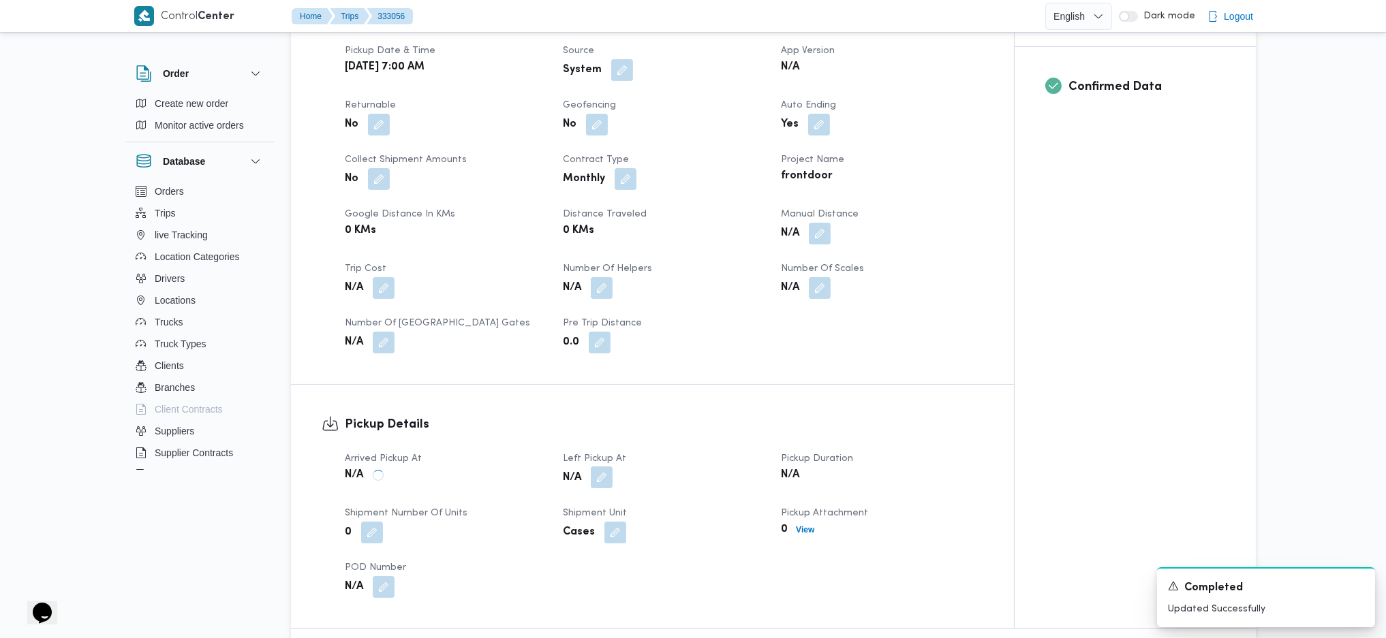
click at [602, 478] on button "button" at bounding box center [602, 478] width 22 height 22
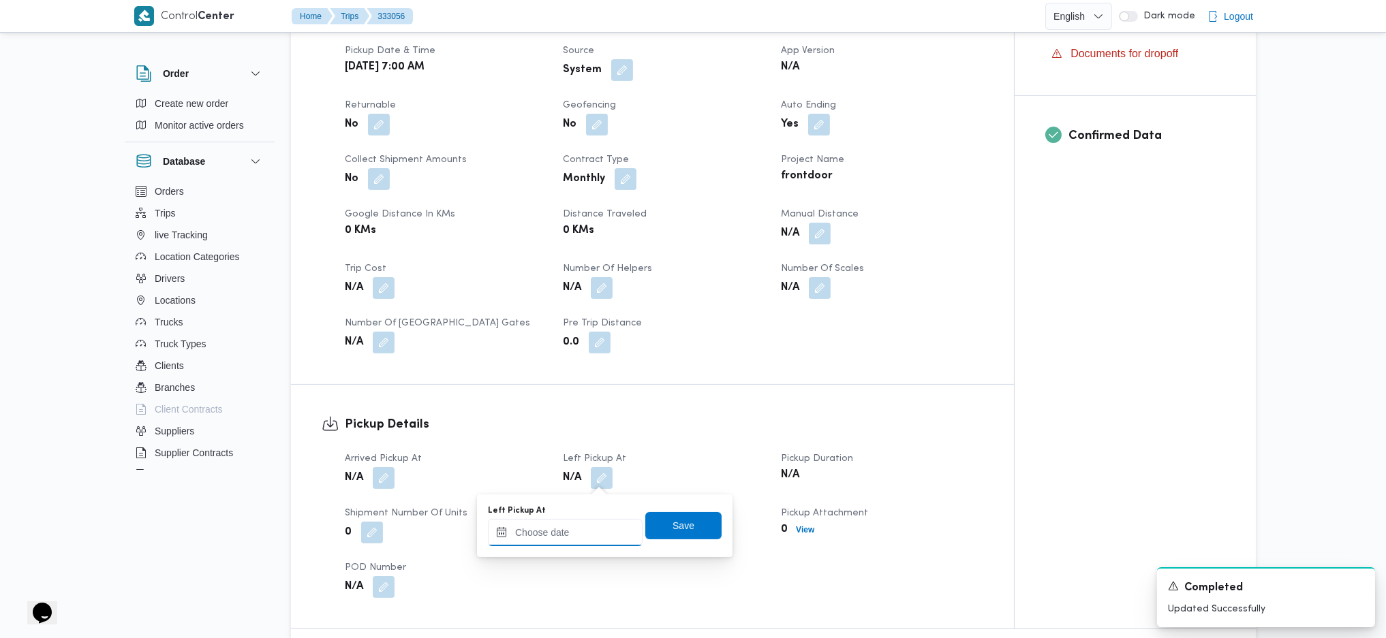
click at [565, 528] on input "Left Pickup At" at bounding box center [565, 532] width 155 height 27
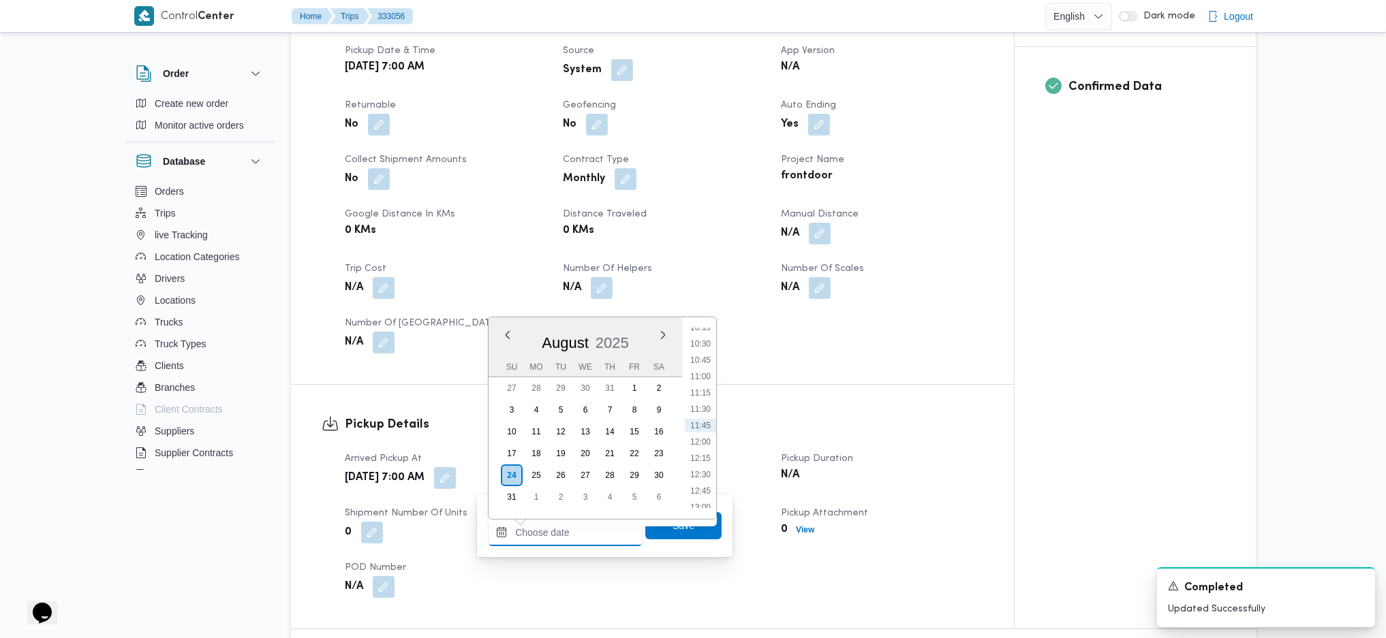
scroll to position [496, 0]
click at [702, 478] on li "09:45" at bounding box center [700, 477] width 31 height 14
type input "24/08/2025 09:45"
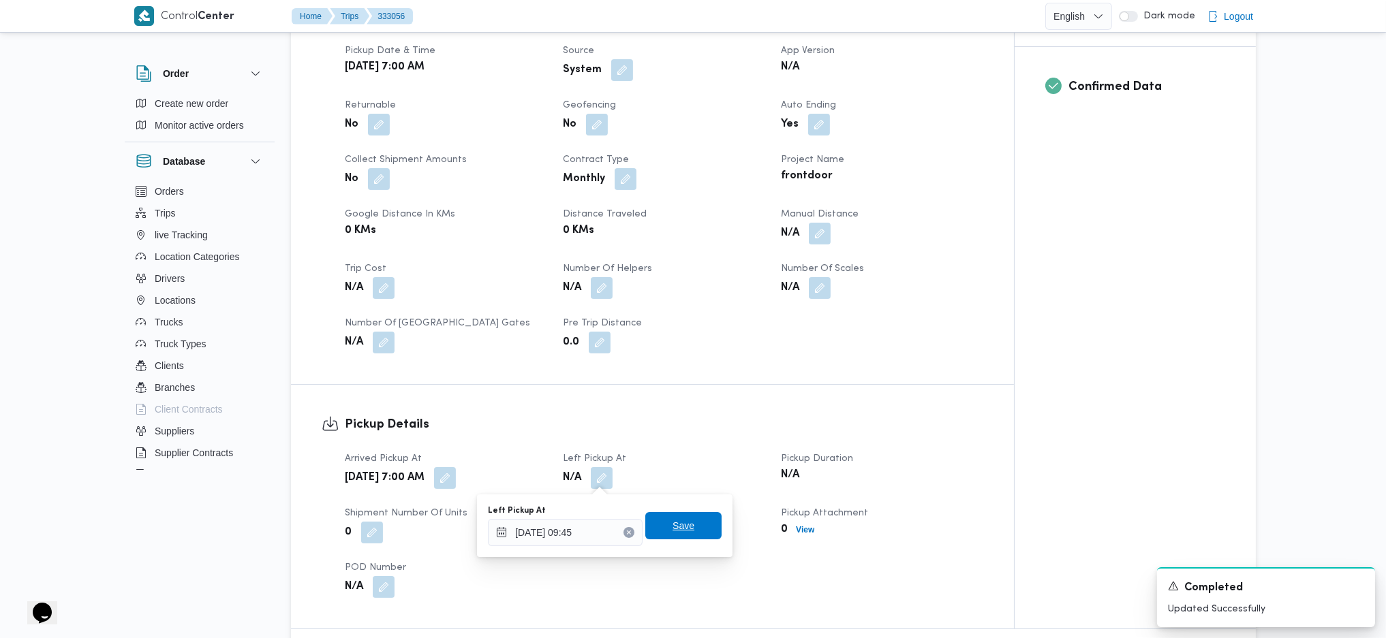
click at [677, 529] on span "Save" at bounding box center [683, 526] width 22 height 16
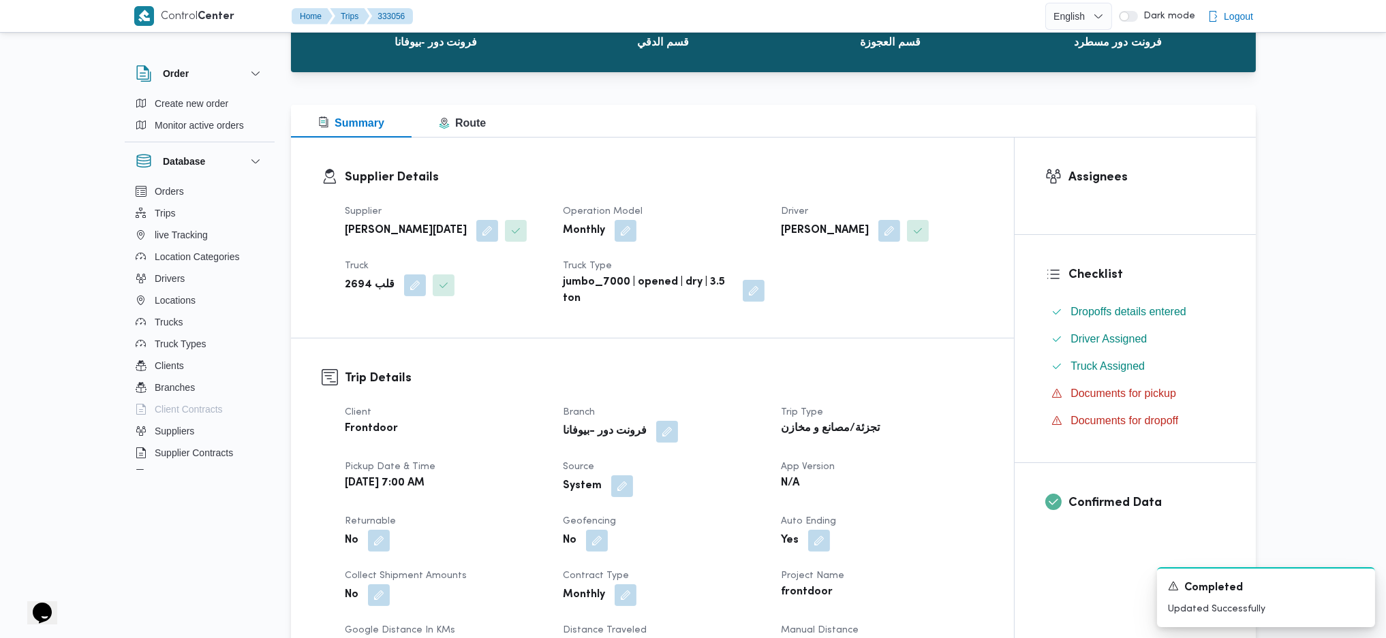
scroll to position [181, 0]
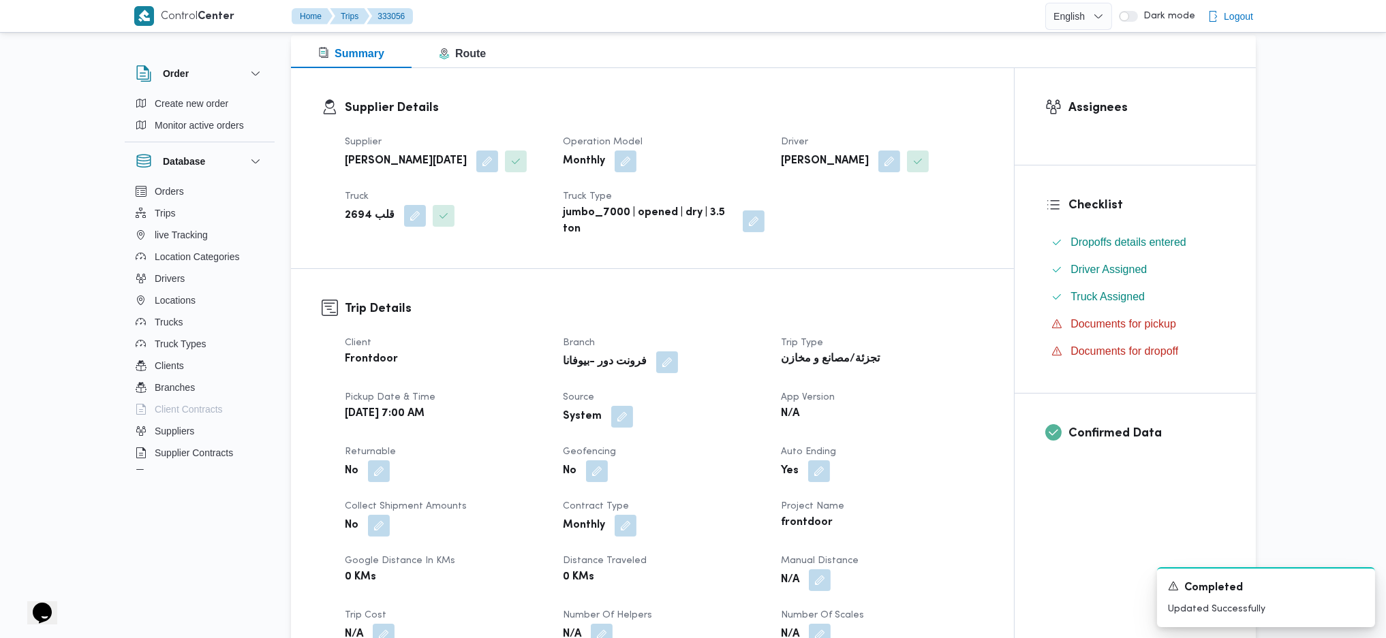
click at [634, 411] on div "System" at bounding box center [663, 417] width 204 height 25
click at [614, 424] on button "button" at bounding box center [622, 416] width 22 height 22
drag, startPoint x: 572, startPoint y: 472, endPoint x: 593, endPoint y: 461, distance: 23.8
click at [580, 471] on div "Is the trip operated through the driver app? Save" at bounding box center [623, 458] width 301 height 30
click at [598, 455] on label "Is the trip operated through the driver app?" at bounding box center [584, 458] width 219 height 16
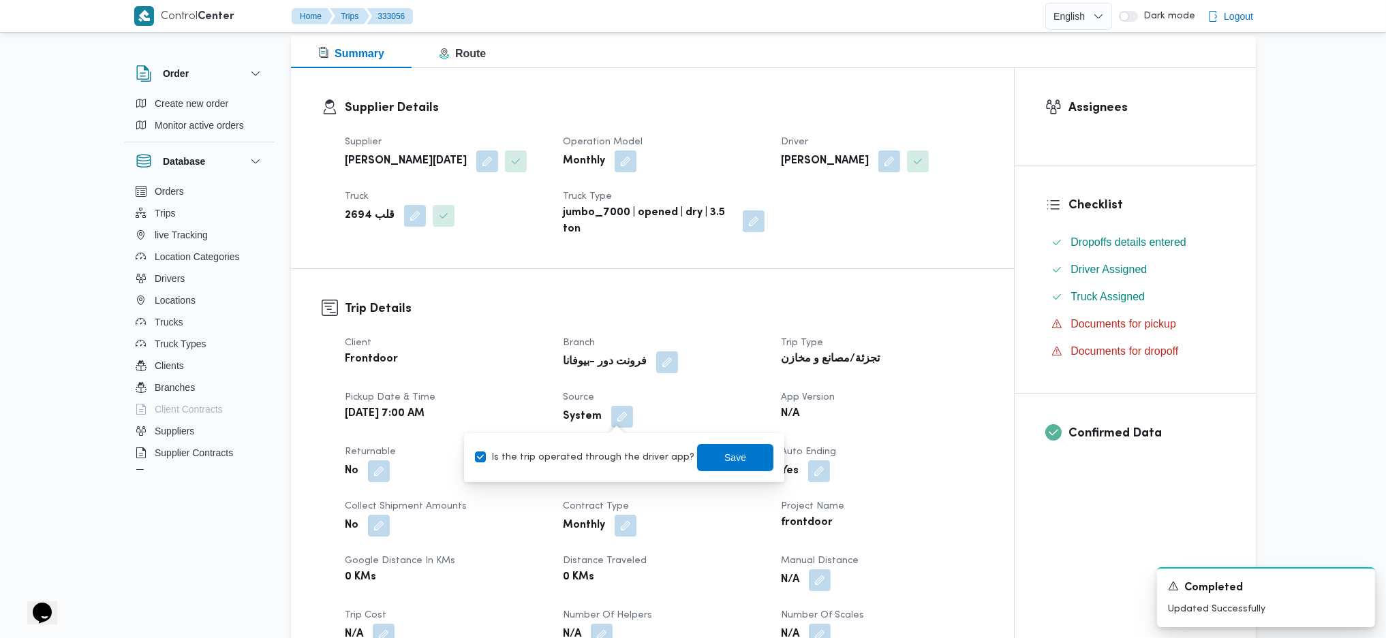
checkbox input "false"
drag, startPoint x: 685, startPoint y: 457, endPoint x: 719, endPoint y: 463, distance: 35.3
click at [697, 457] on span "Save" at bounding box center [735, 457] width 76 height 27
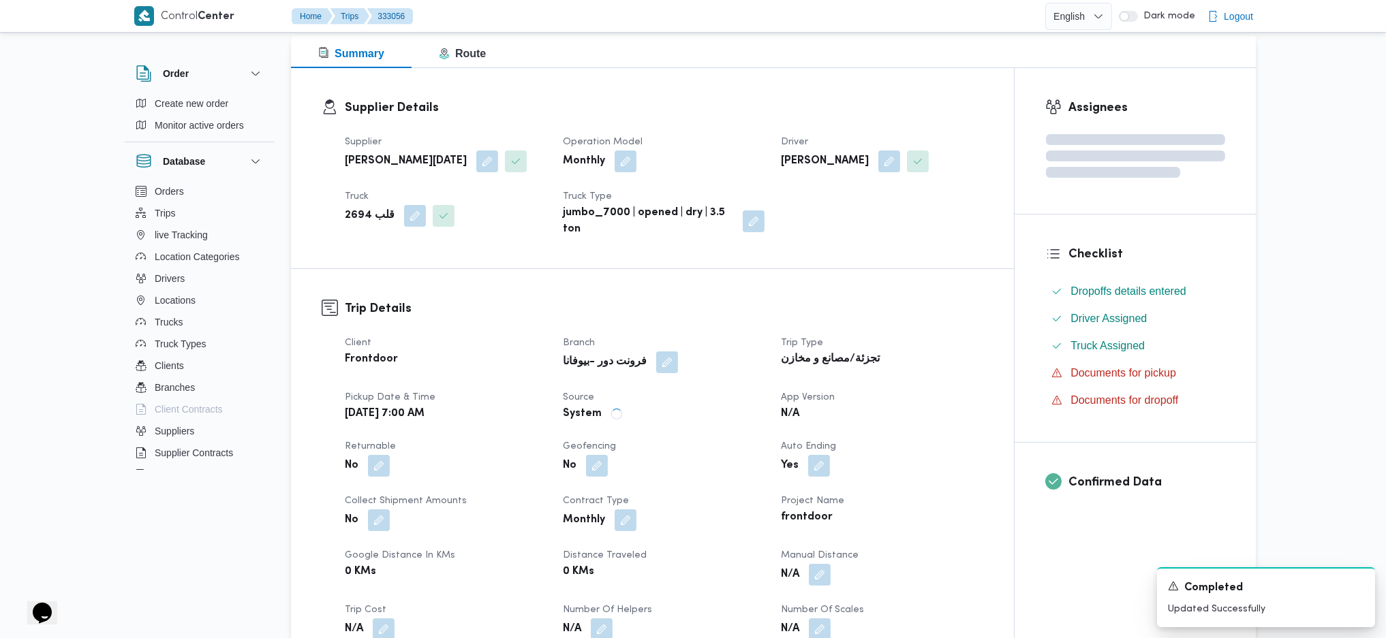
click at [743, 380] on div "Client Frontdoor Branch فرونت دور -بيوفانا Trip Type تجزئة/مصانع و مخازن Pickup…" at bounding box center [664, 515] width 655 height 376
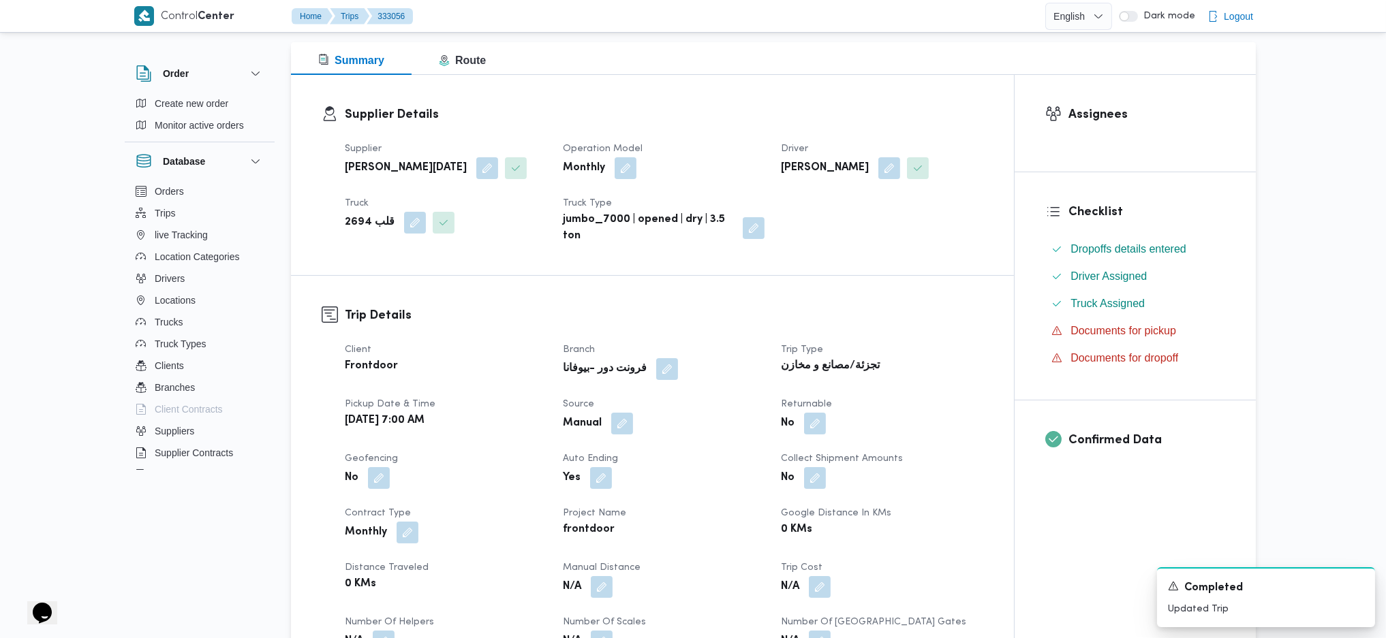
scroll to position [91, 0]
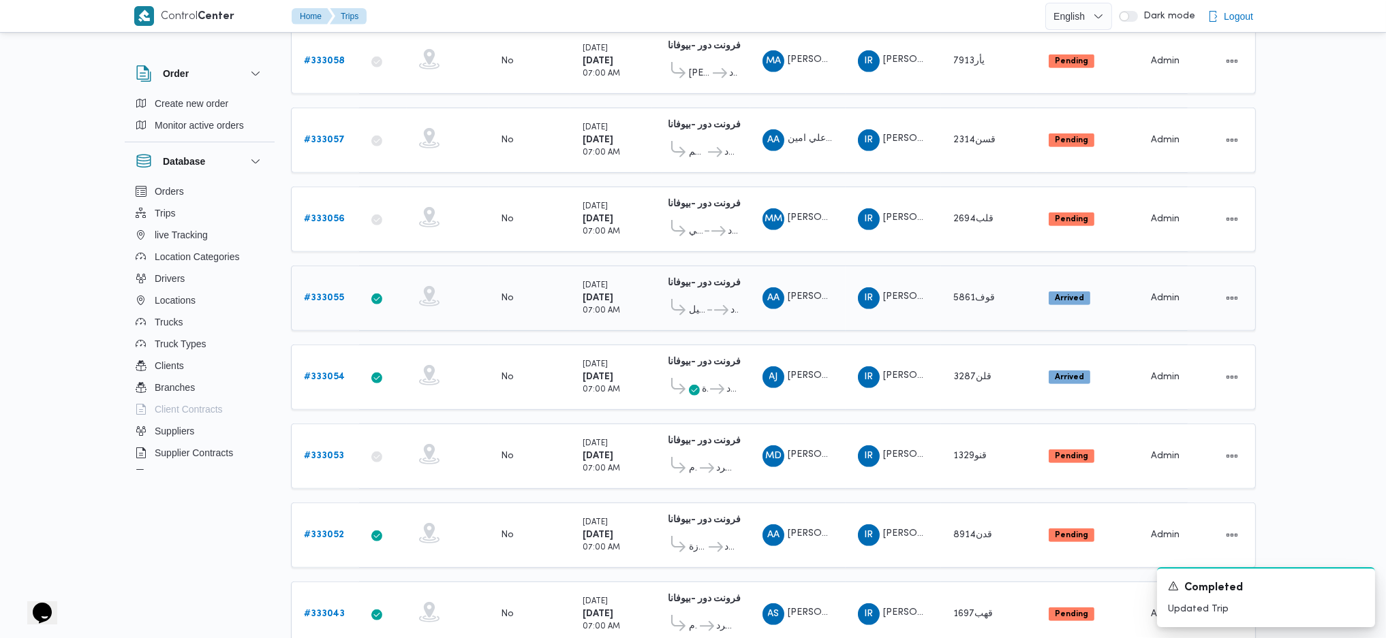
scroll to position [1164, 0]
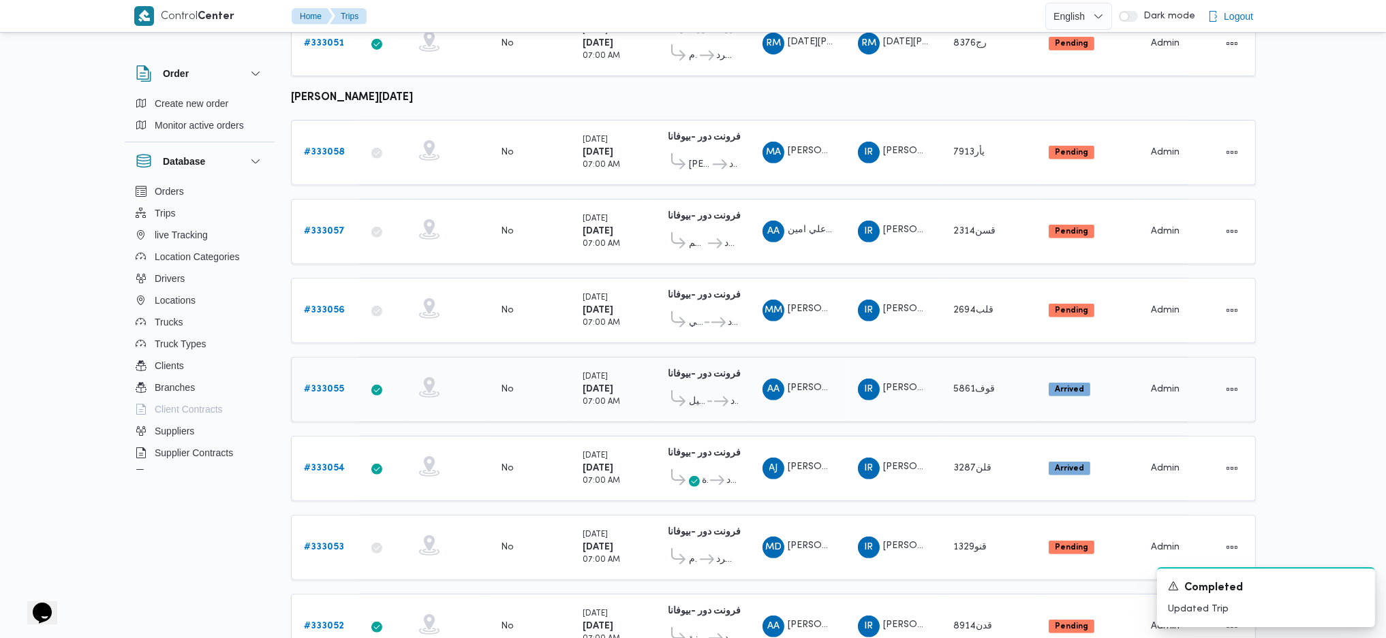
click at [329, 381] on link "# 333055" at bounding box center [324, 389] width 40 height 16
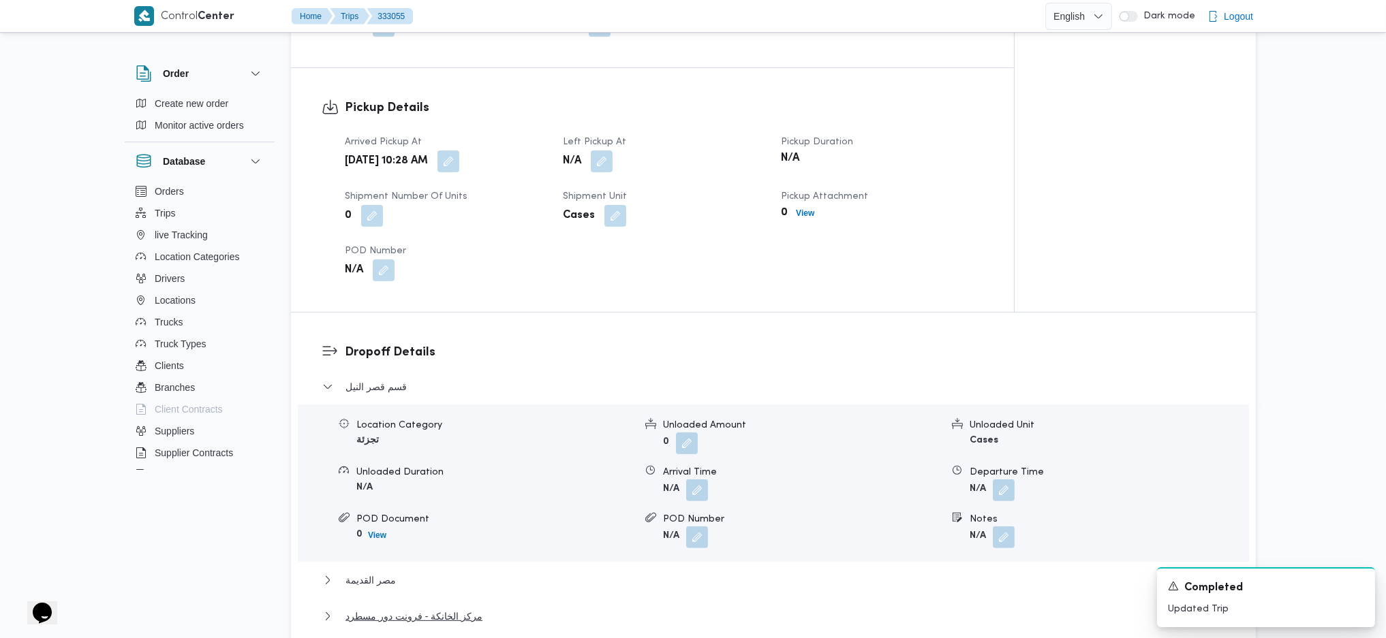
scroll to position [800, 0]
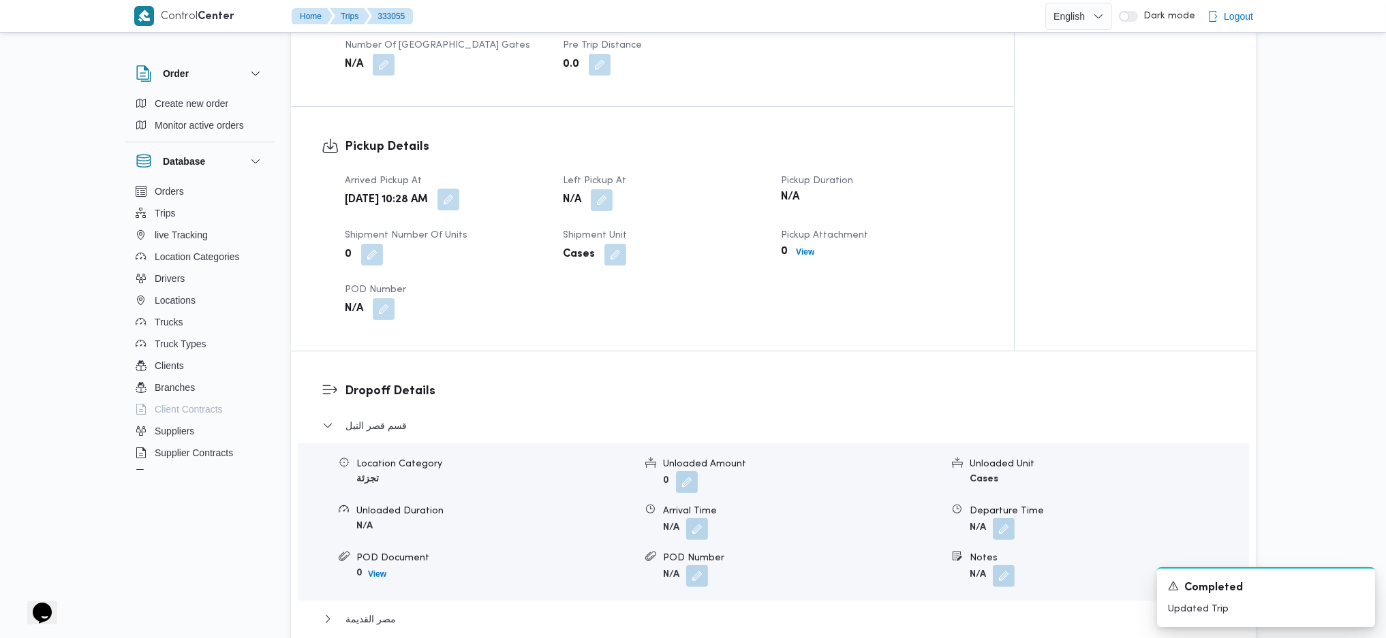
click at [459, 202] on button "button" at bounding box center [448, 200] width 22 height 22
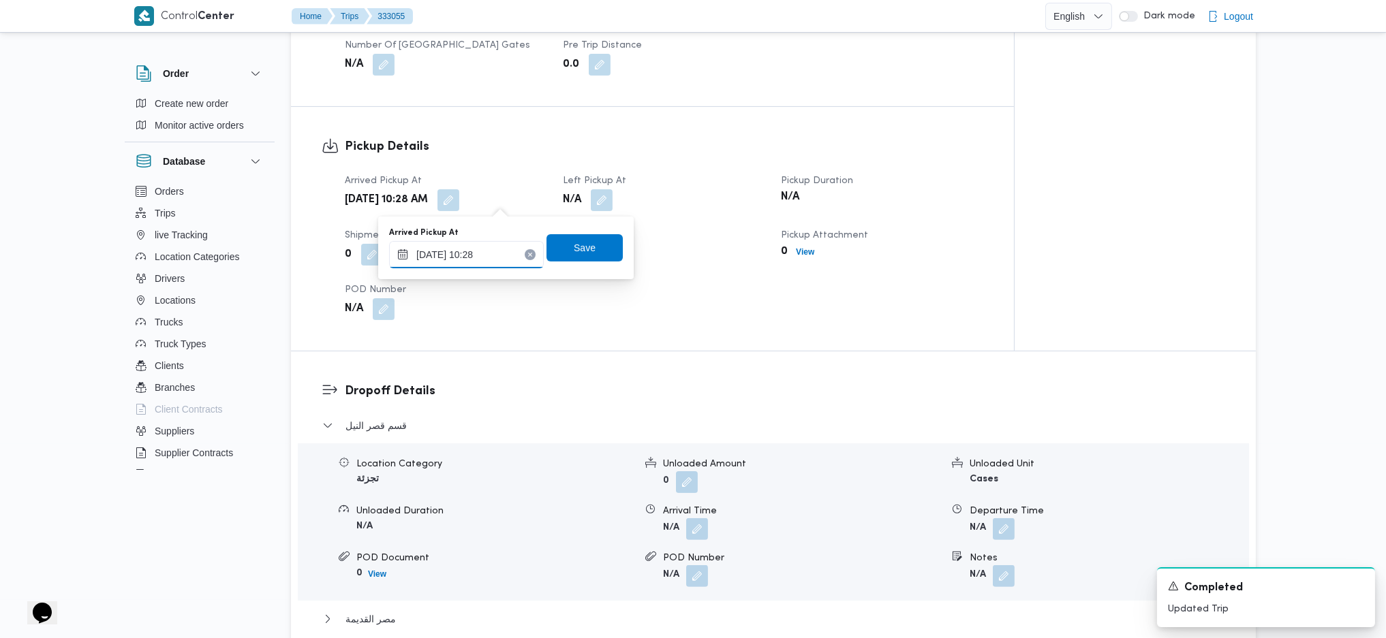
click at [474, 248] on input "24/08/2025 10:28" at bounding box center [466, 254] width 155 height 27
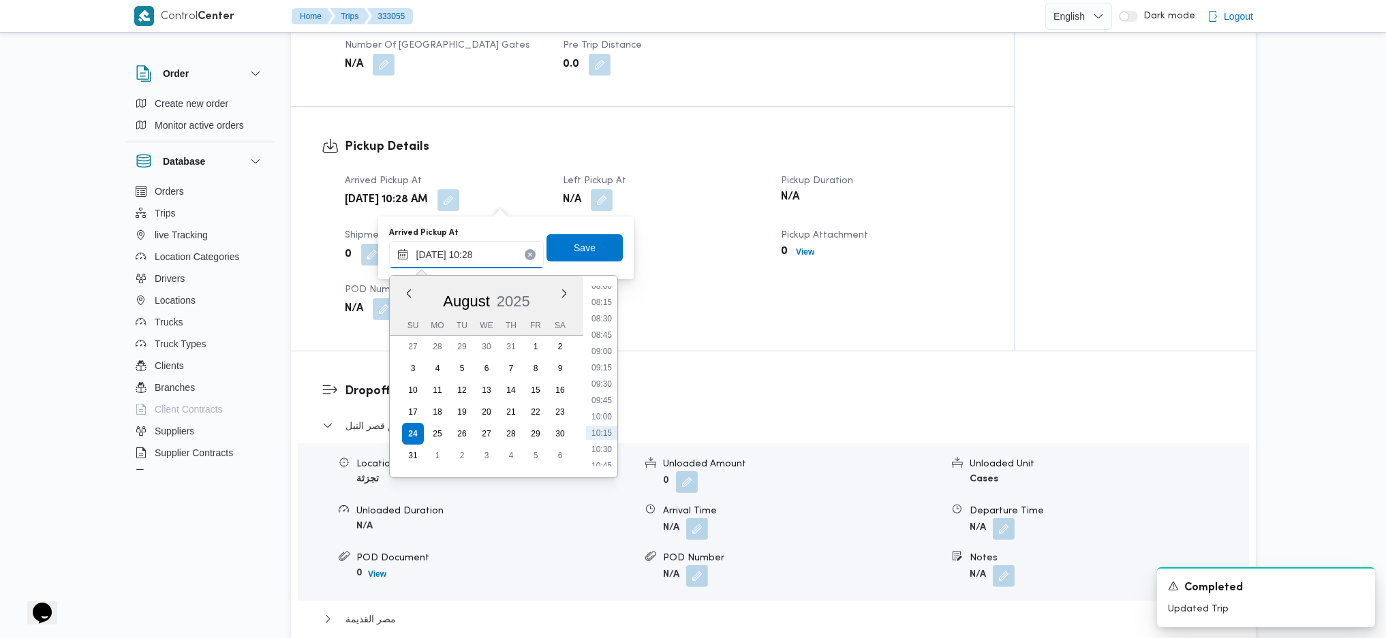
scroll to position [488, 0]
click at [603, 322] on li "08:00" at bounding box center [601, 329] width 31 height 14
type input "24/08/2025 08:00"
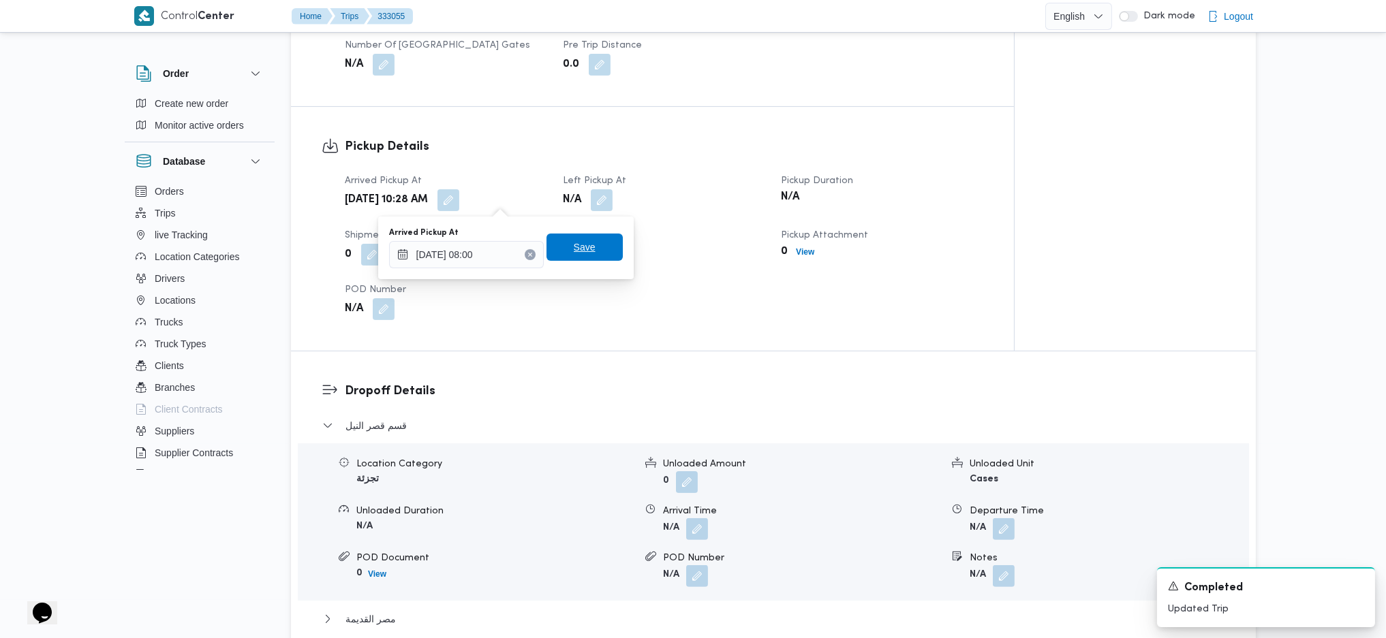
click at [574, 240] on span "Save" at bounding box center [585, 247] width 22 height 16
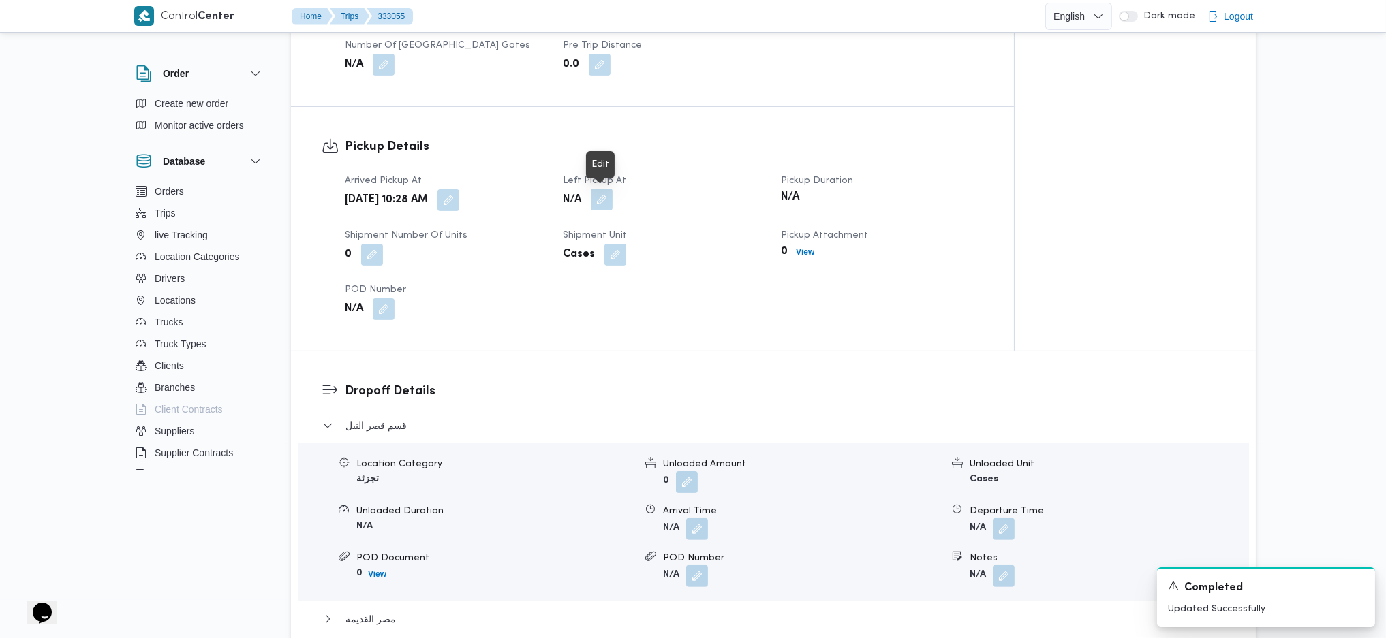
click at [602, 195] on button "button" at bounding box center [602, 200] width 22 height 22
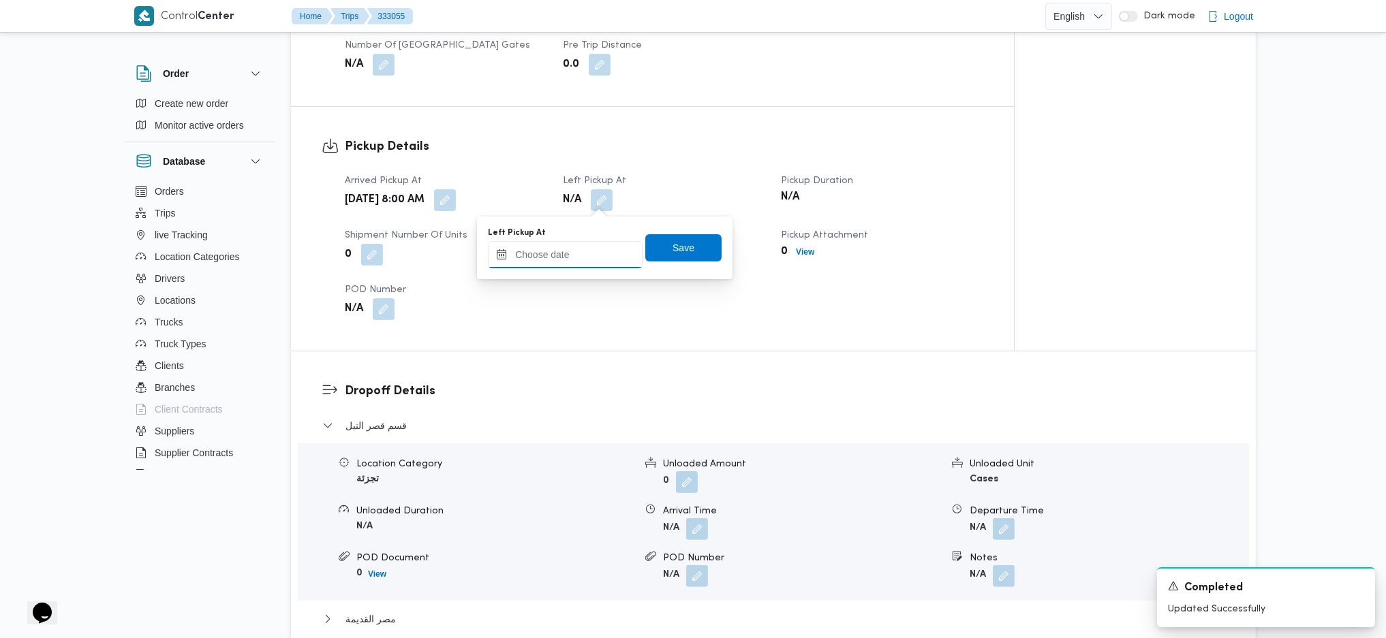
click at [568, 258] on input "Left Pickup At" at bounding box center [565, 254] width 155 height 27
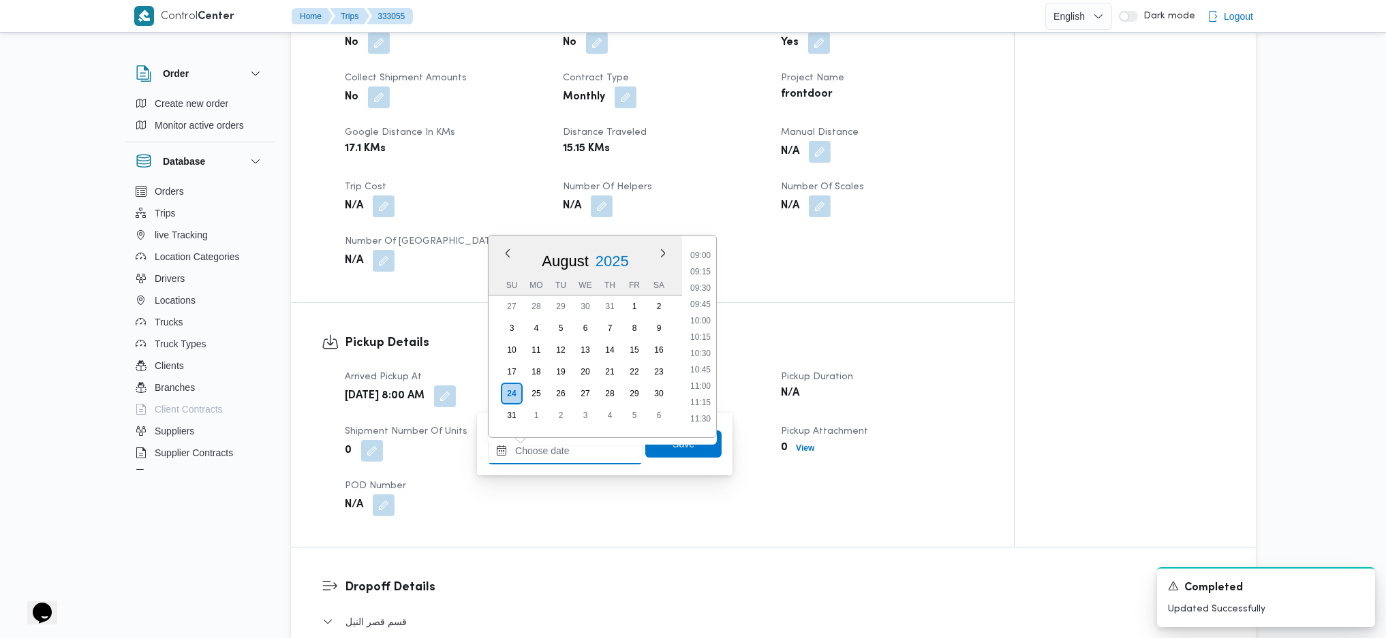
scroll to position [636, 0]
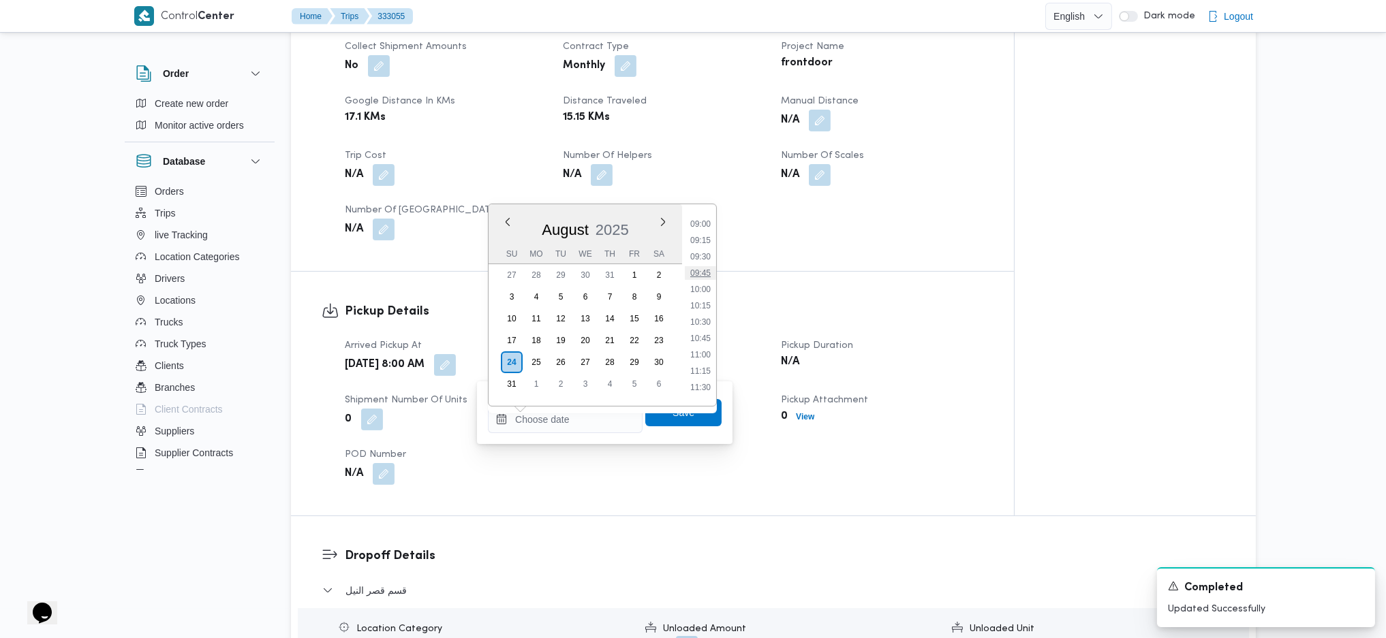
click at [696, 272] on li "09:45" at bounding box center [700, 273] width 31 height 14
type input "24/08/2025 09:45"
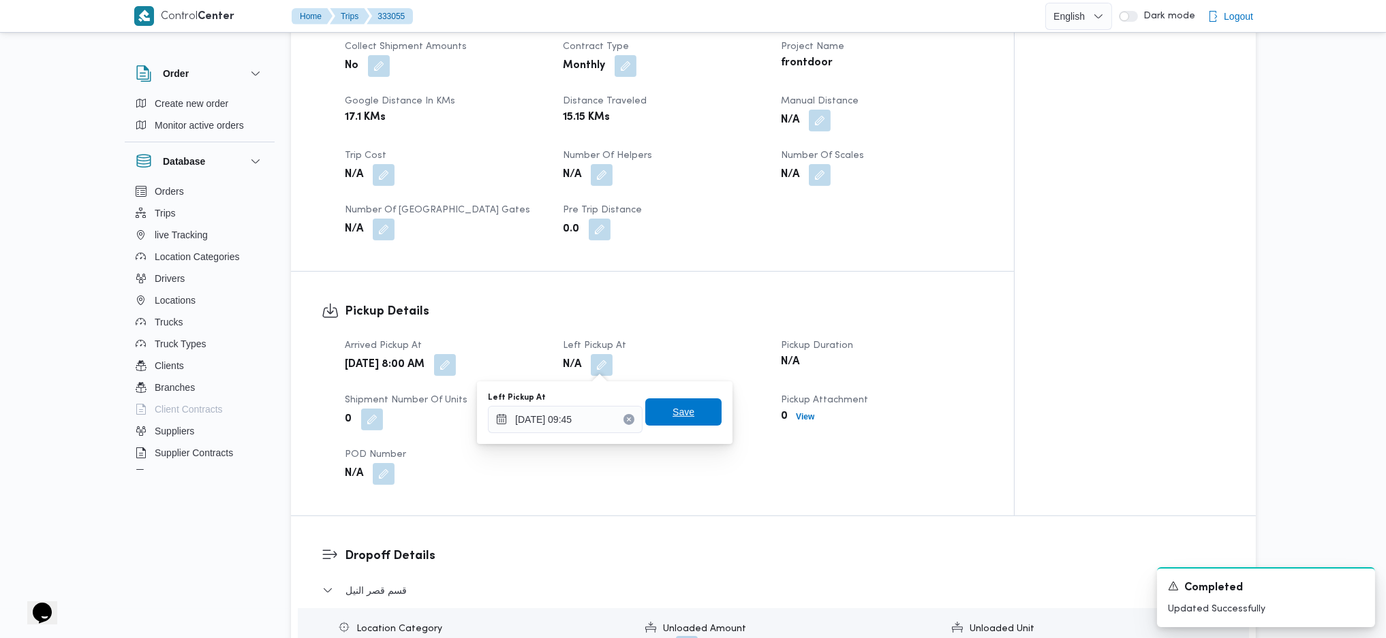
click at [672, 415] on span "Save" at bounding box center [683, 412] width 22 height 16
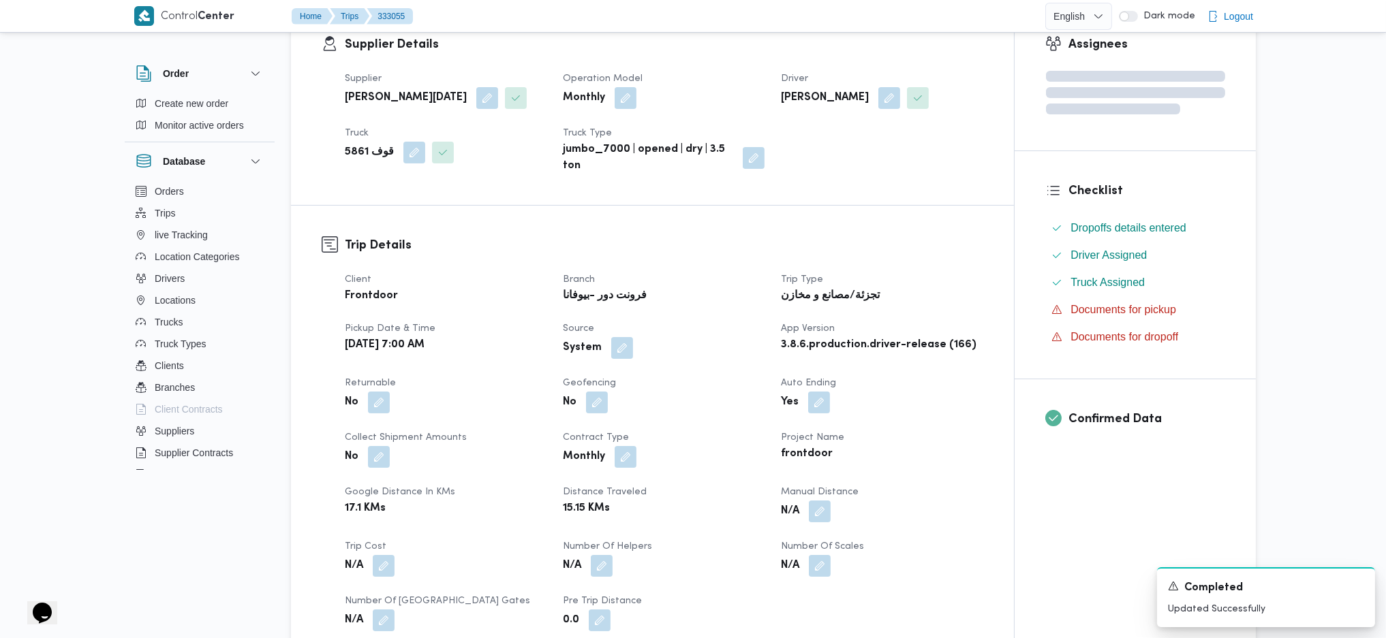
scroll to position [0, 0]
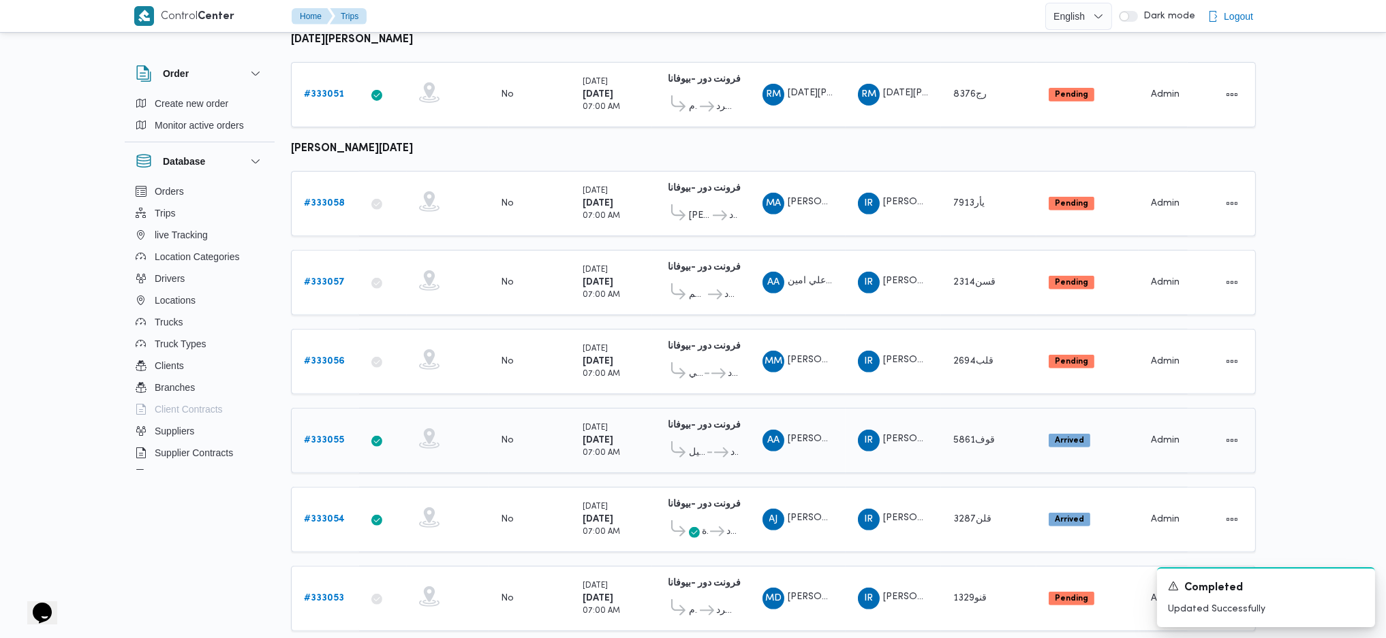
scroll to position [1255, 0]
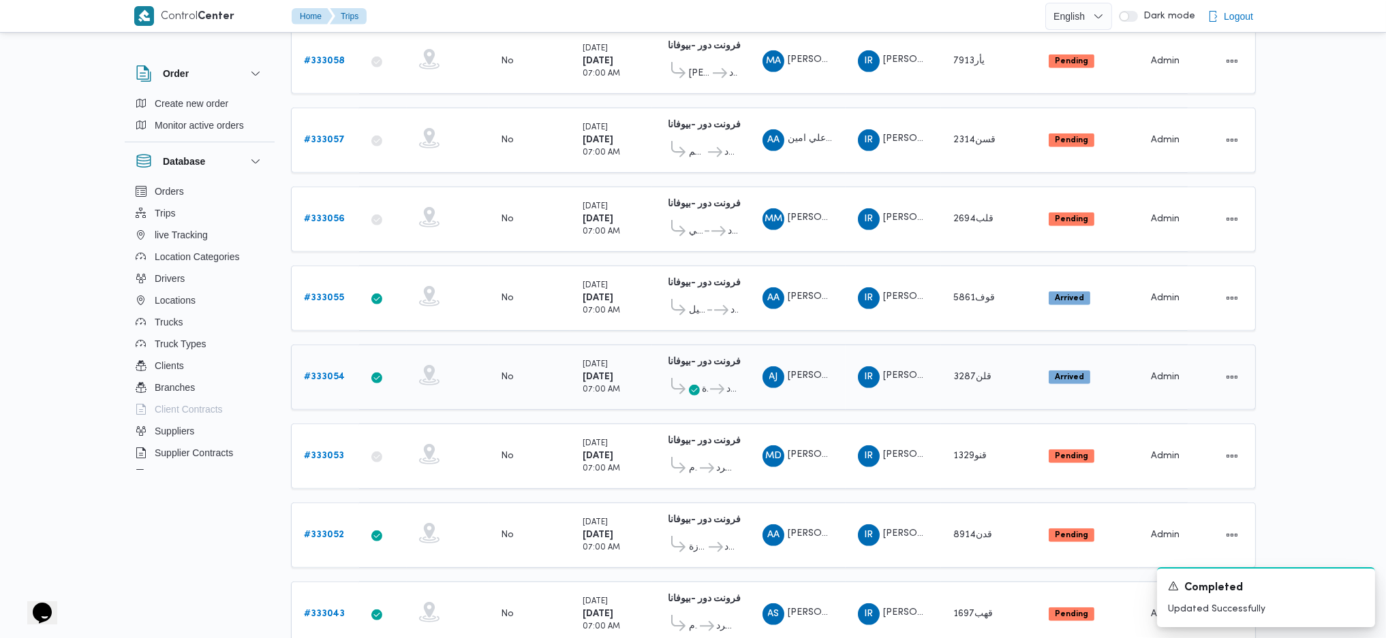
click at [337, 373] on b "# 333054" at bounding box center [324, 377] width 41 height 9
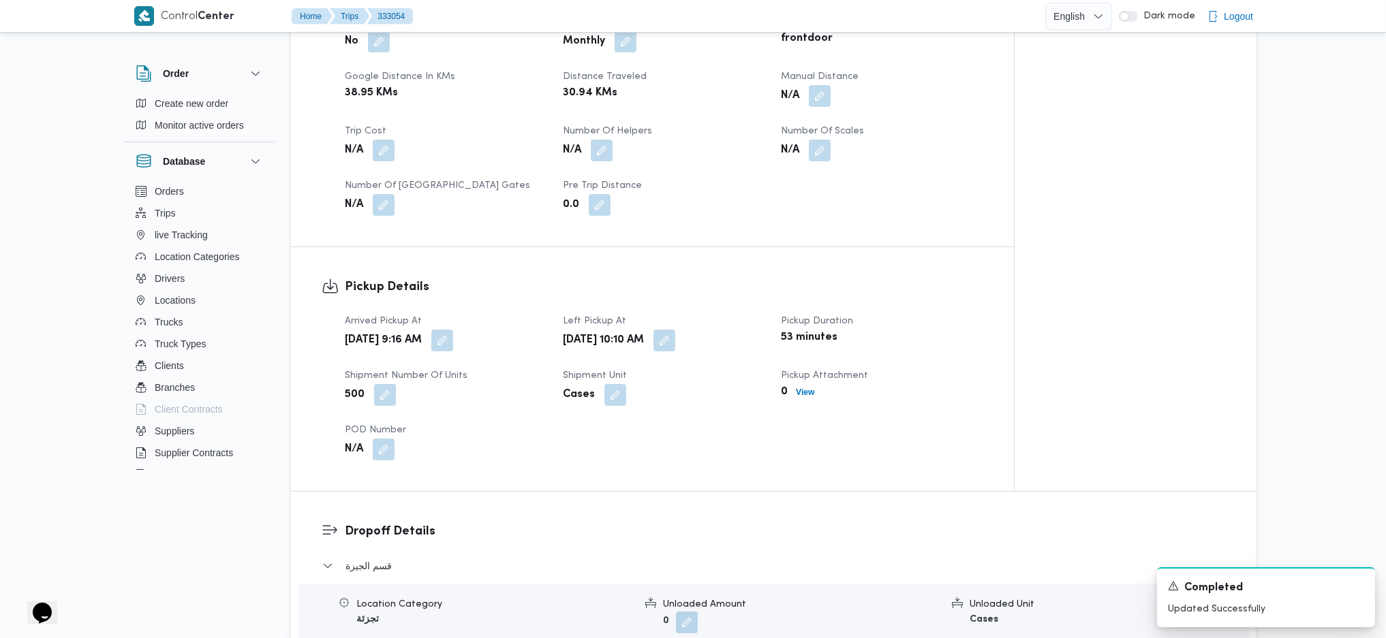
scroll to position [619, 0]
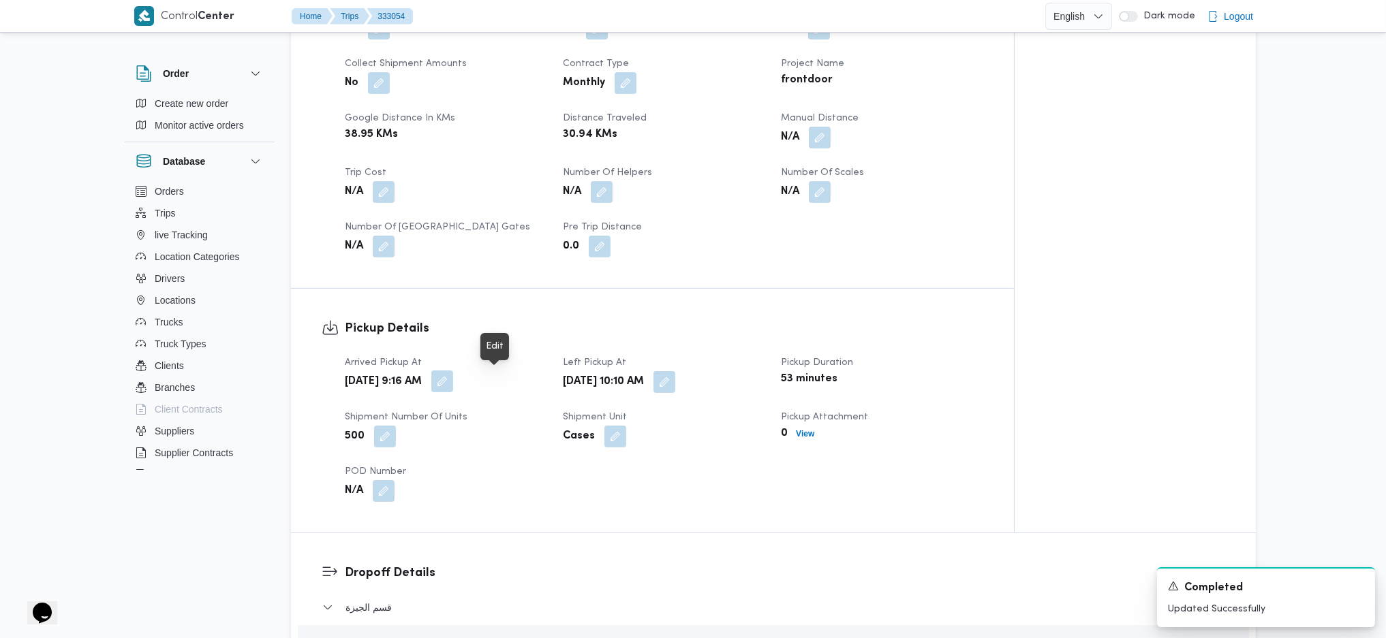
click at [453, 383] on button "button" at bounding box center [442, 382] width 22 height 22
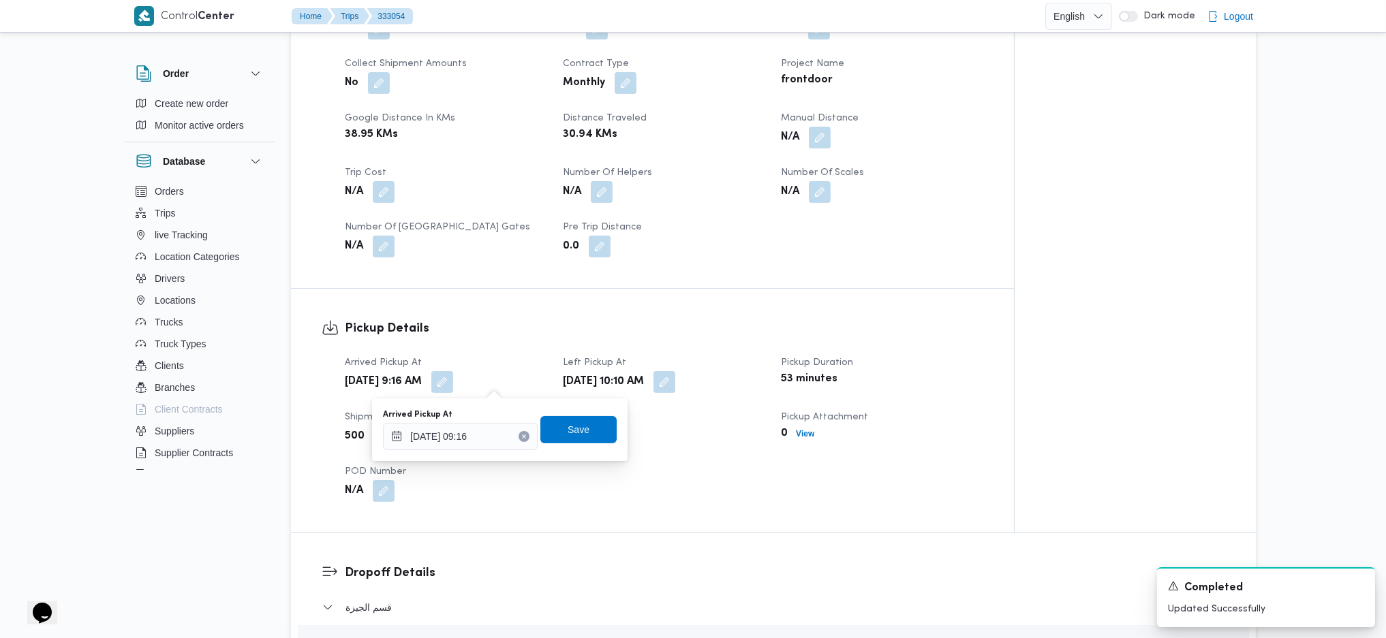
click at [454, 454] on div "You are in a dialog. To close this dialog, hit escape. Arrived Pickup At 24/08/…" at bounding box center [499, 430] width 255 height 63
click at [473, 442] on input "24/08/2025 09:16" at bounding box center [460, 436] width 155 height 27
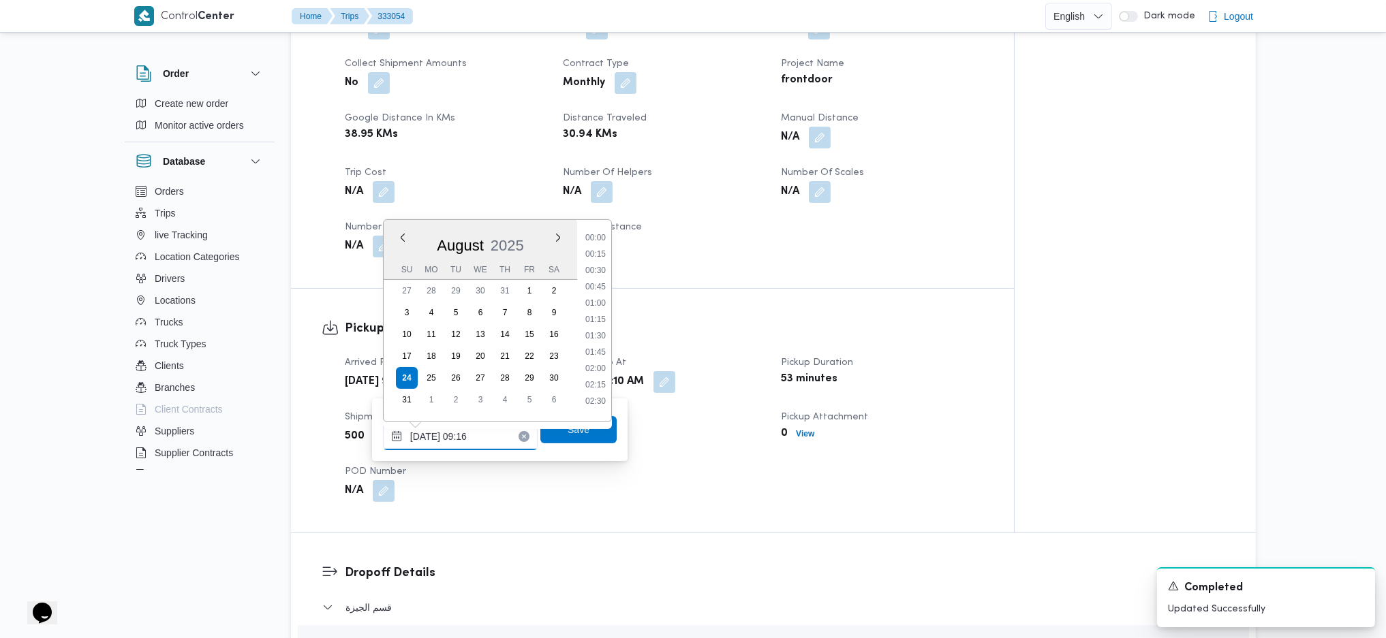
scroll to position [514, 0]
click at [596, 298] on li "08:45" at bounding box center [595, 297] width 31 height 14
type input "24/08/2025 08:45"
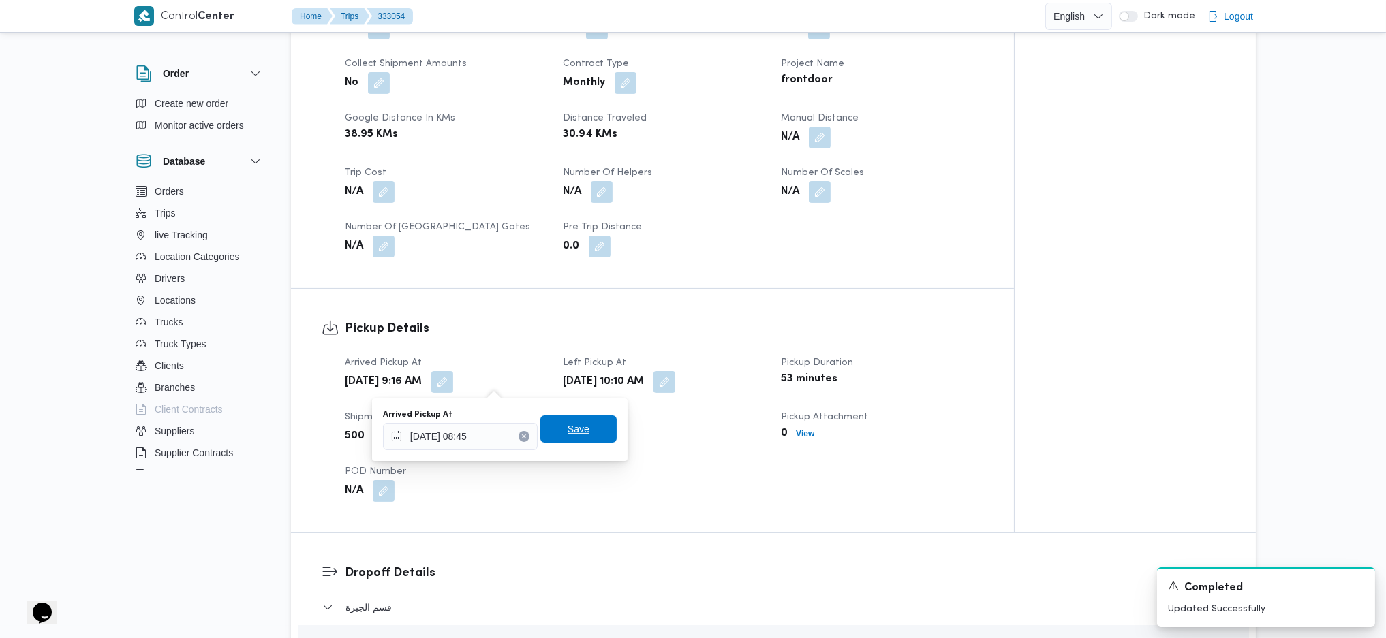
click at [589, 432] on span "Save" at bounding box center [578, 429] width 76 height 27
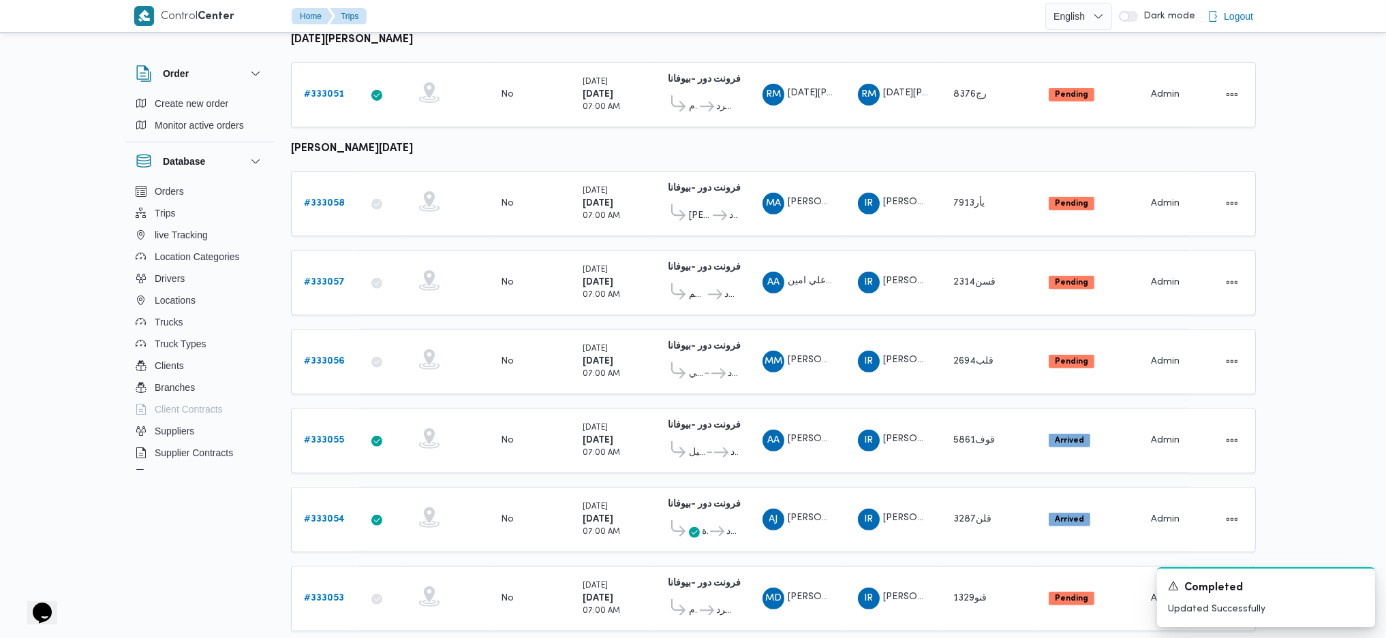
scroll to position [1255, 0]
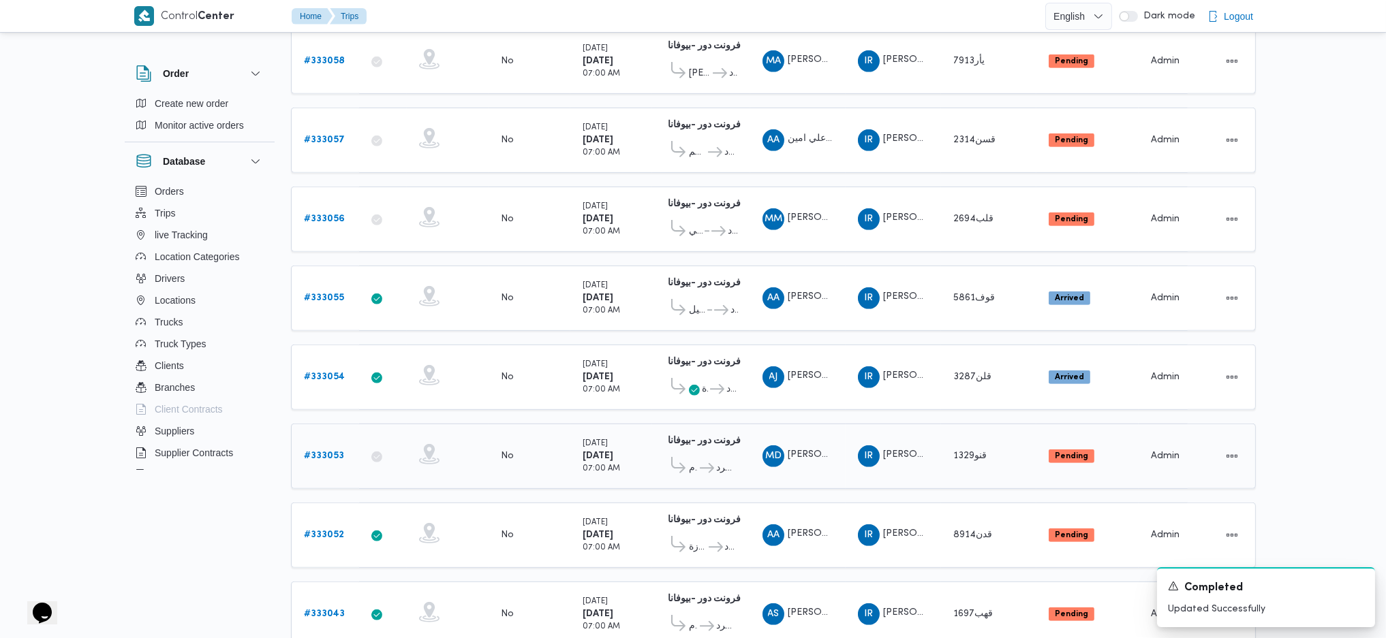
click at [330, 452] on b "# 333053" at bounding box center [324, 456] width 40 height 9
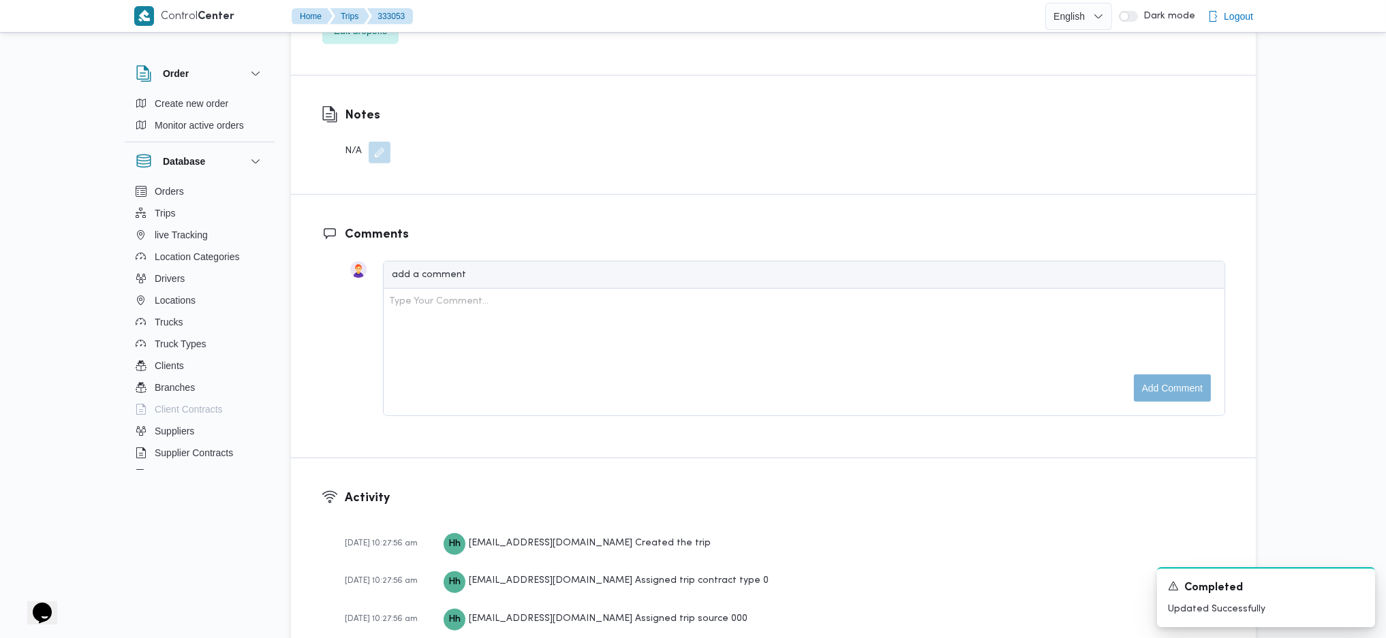
scroll to position [800, 0]
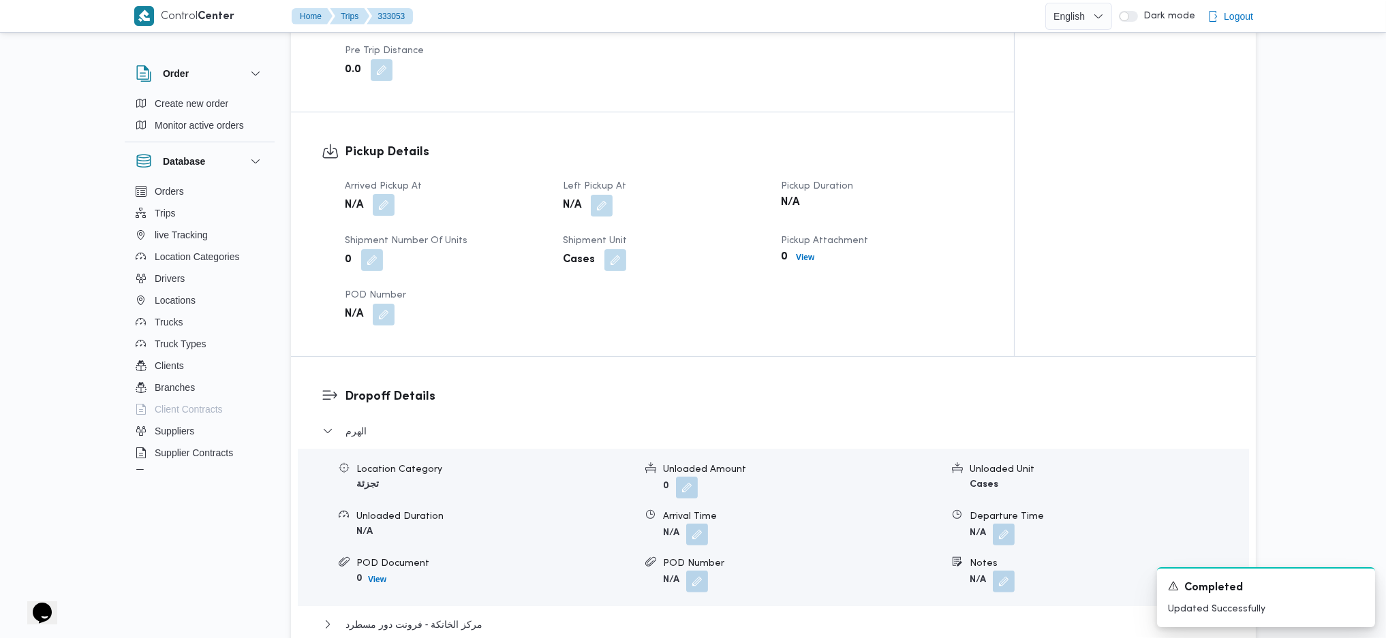
click at [385, 215] on button "button" at bounding box center [384, 205] width 22 height 22
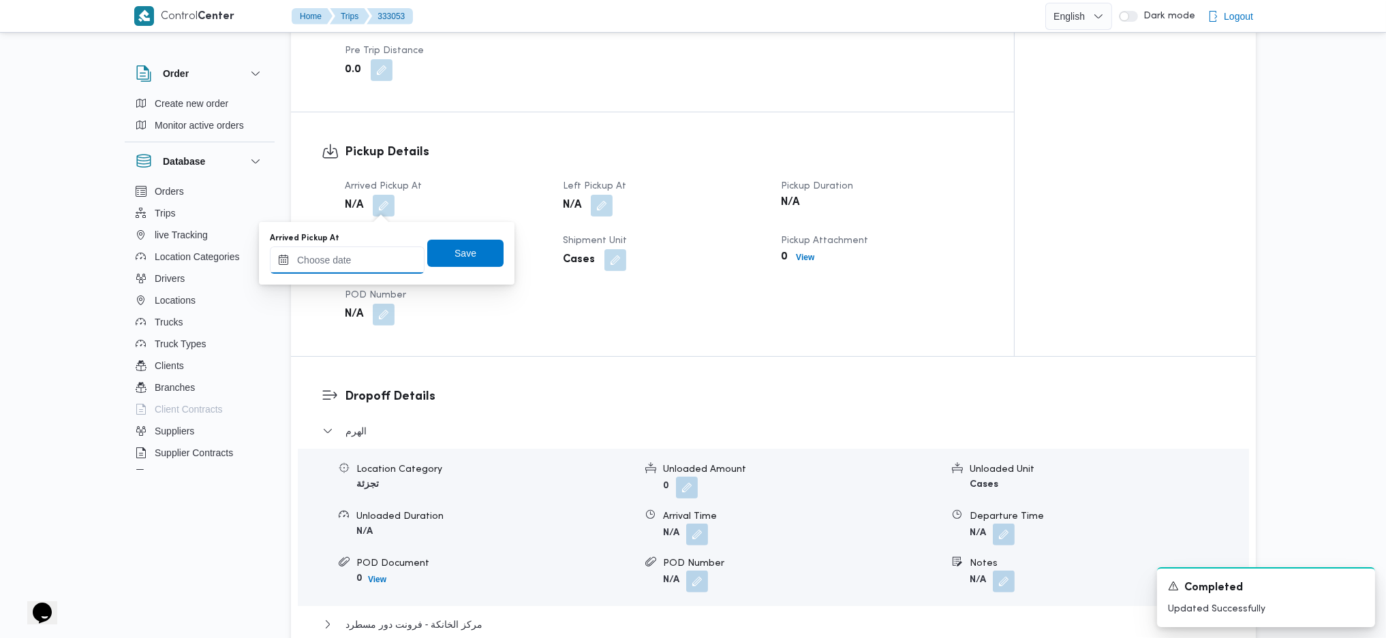
click at [367, 262] on input "Arrived Pickup At" at bounding box center [347, 260] width 155 height 27
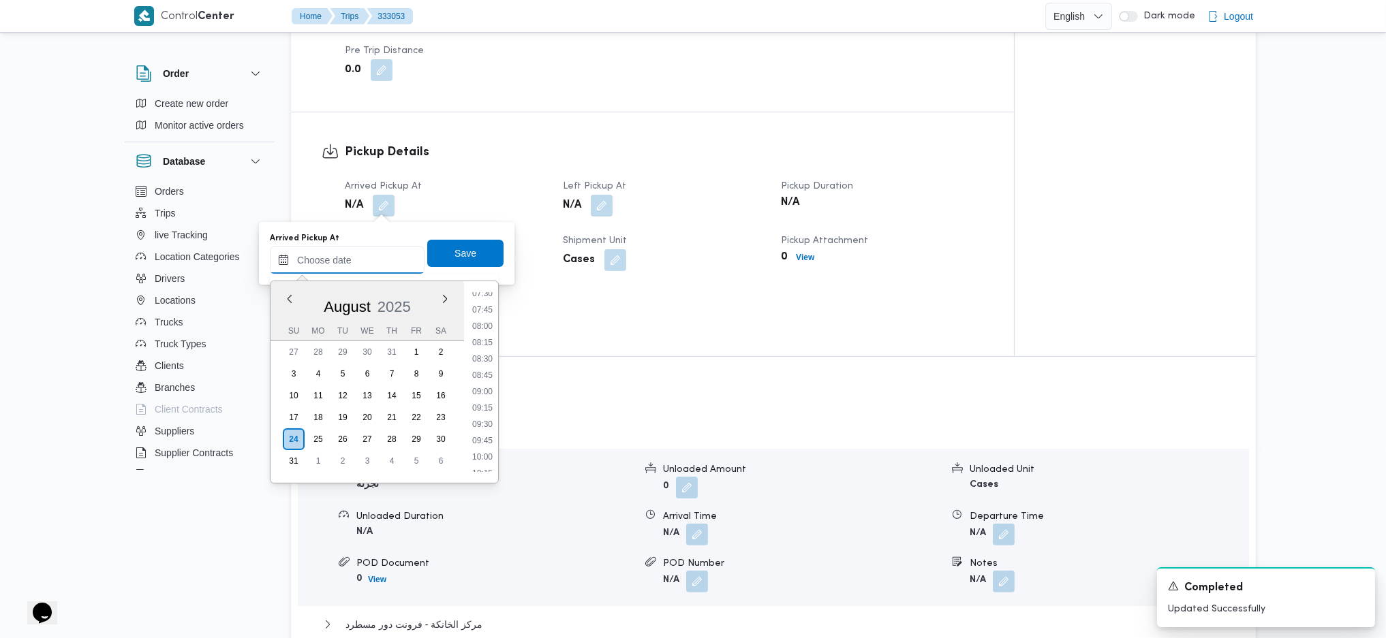
scroll to position [405, 0]
click at [484, 349] on li "07:00" at bounding box center [482, 352] width 31 height 14
type input "24/08/2025 07:00"
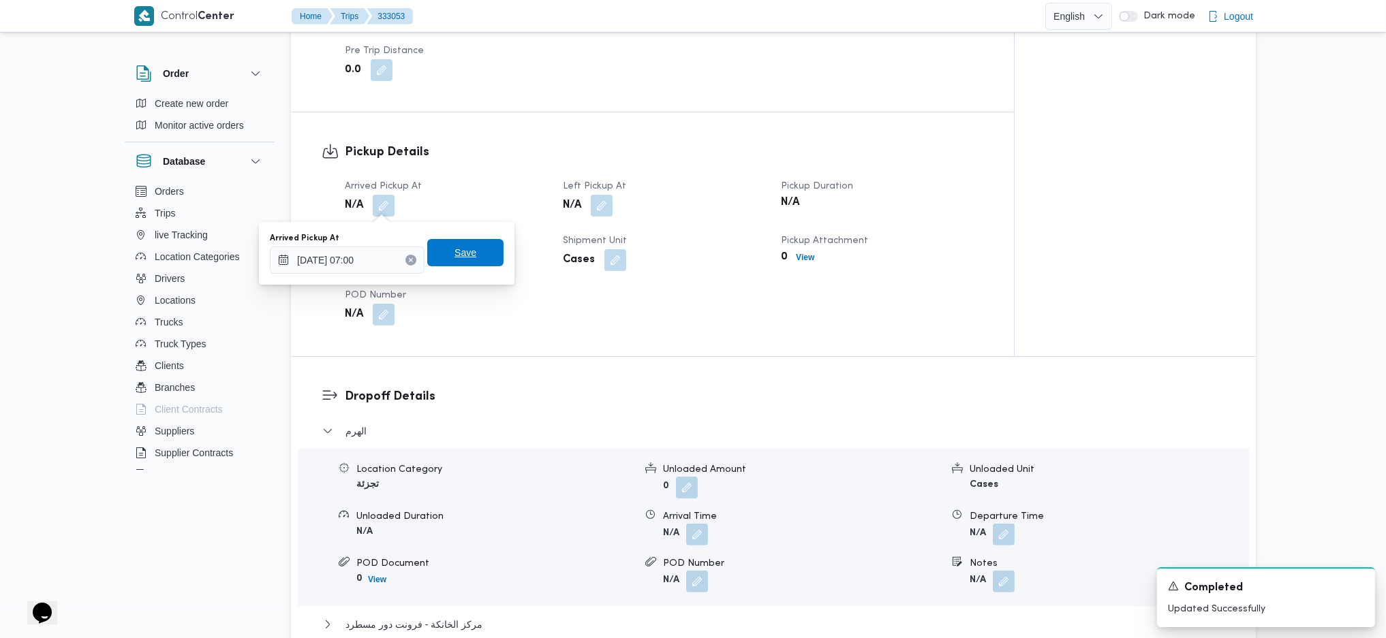
click at [454, 260] on span "Save" at bounding box center [465, 253] width 22 height 16
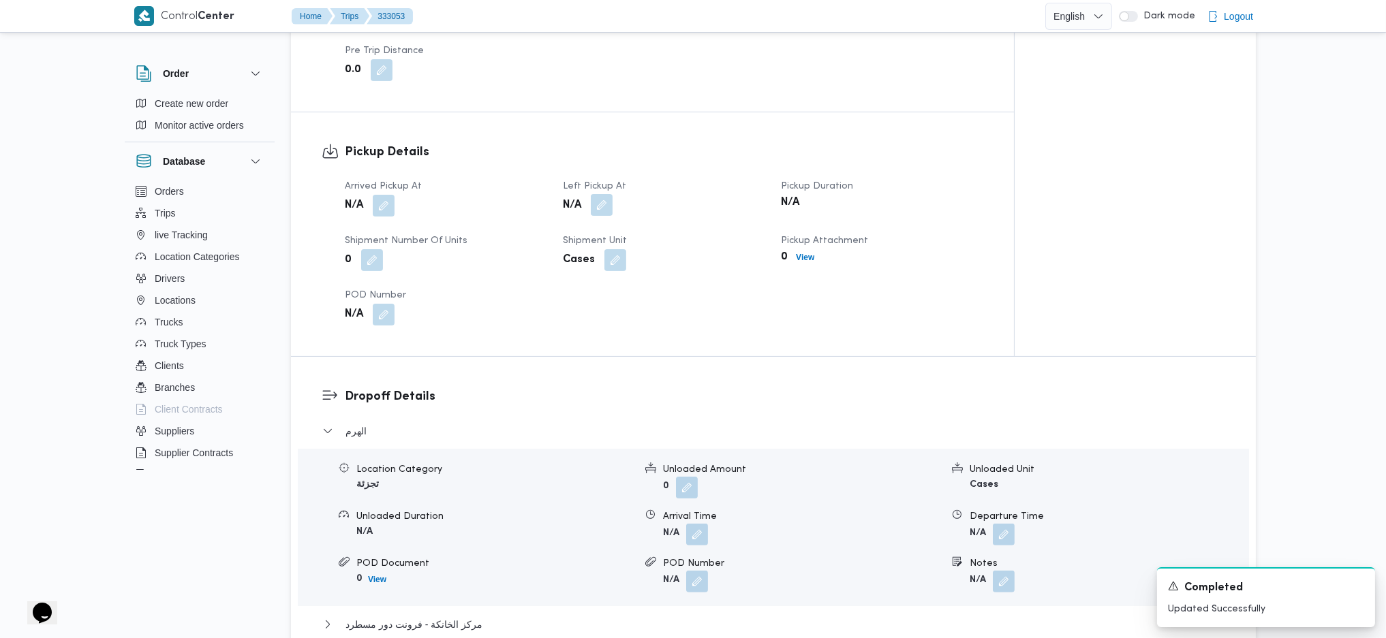
click at [603, 205] on button "button" at bounding box center [602, 205] width 22 height 22
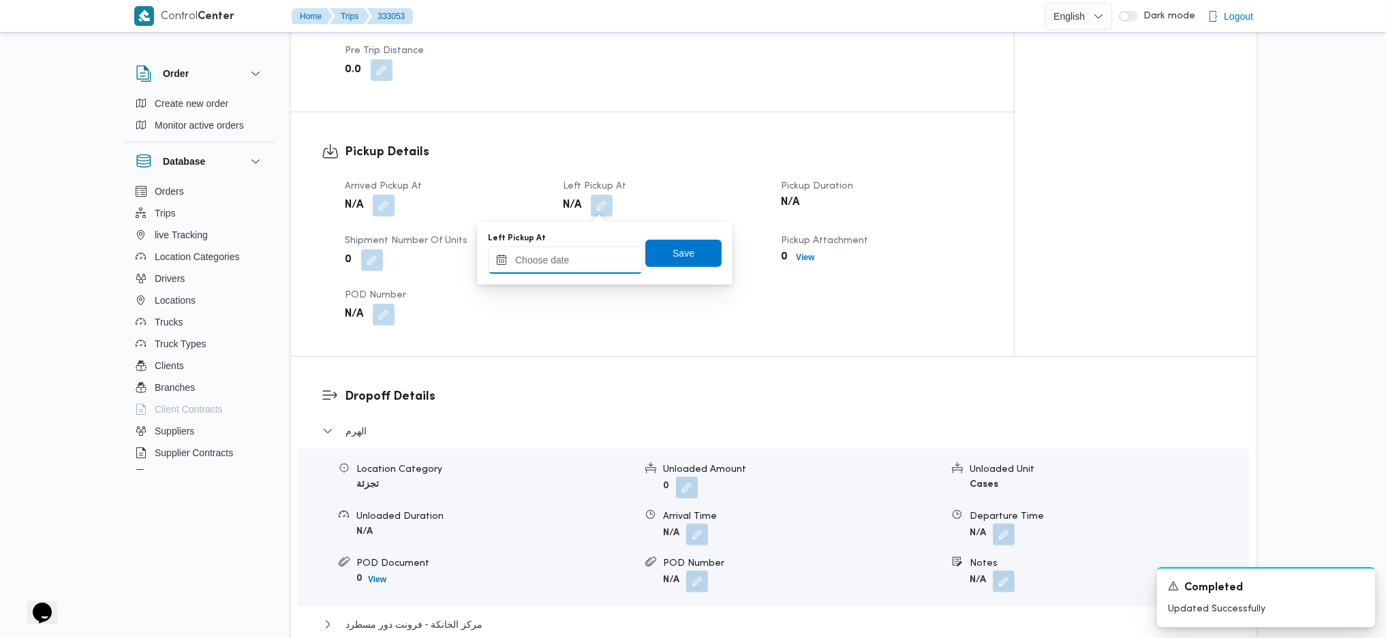
drag, startPoint x: 604, startPoint y: 210, endPoint x: 605, endPoint y: 265, distance: 55.2
click at [578, 258] on input "Left Pickup At" at bounding box center [565, 260] width 155 height 27
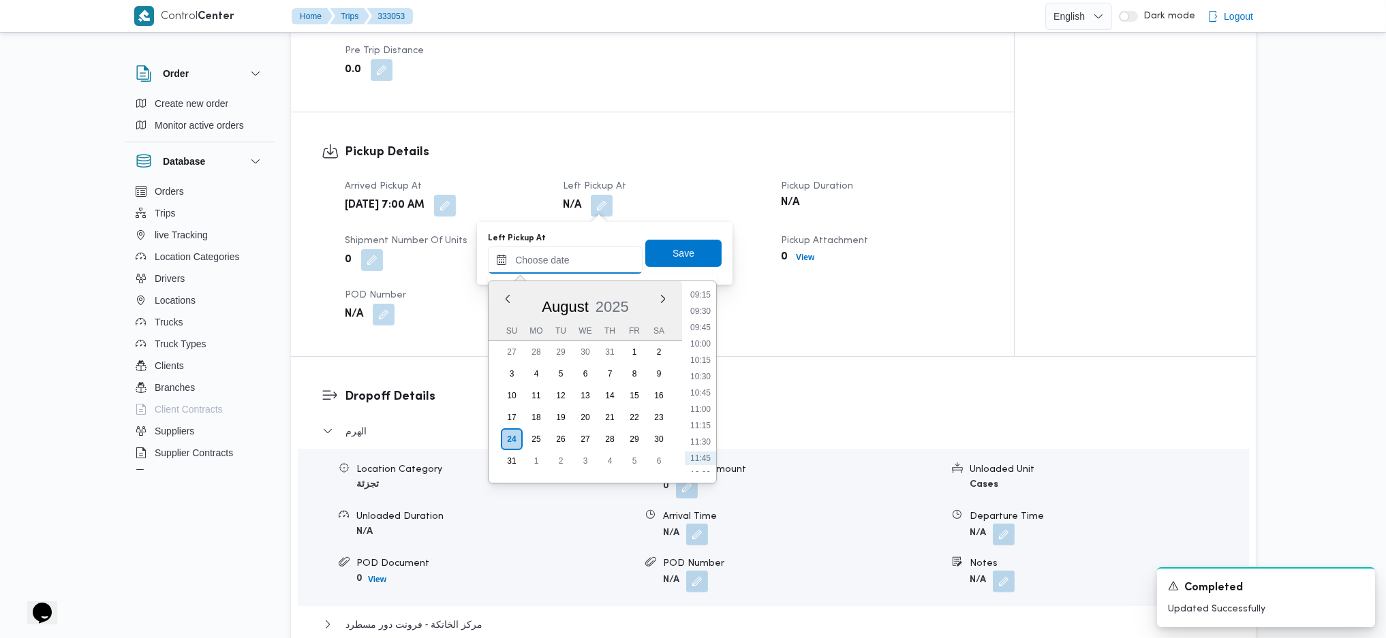
scroll to position [496, 0]
click at [706, 440] on li "09:45" at bounding box center [700, 441] width 31 height 14
type input "24/08/2025 09:45"
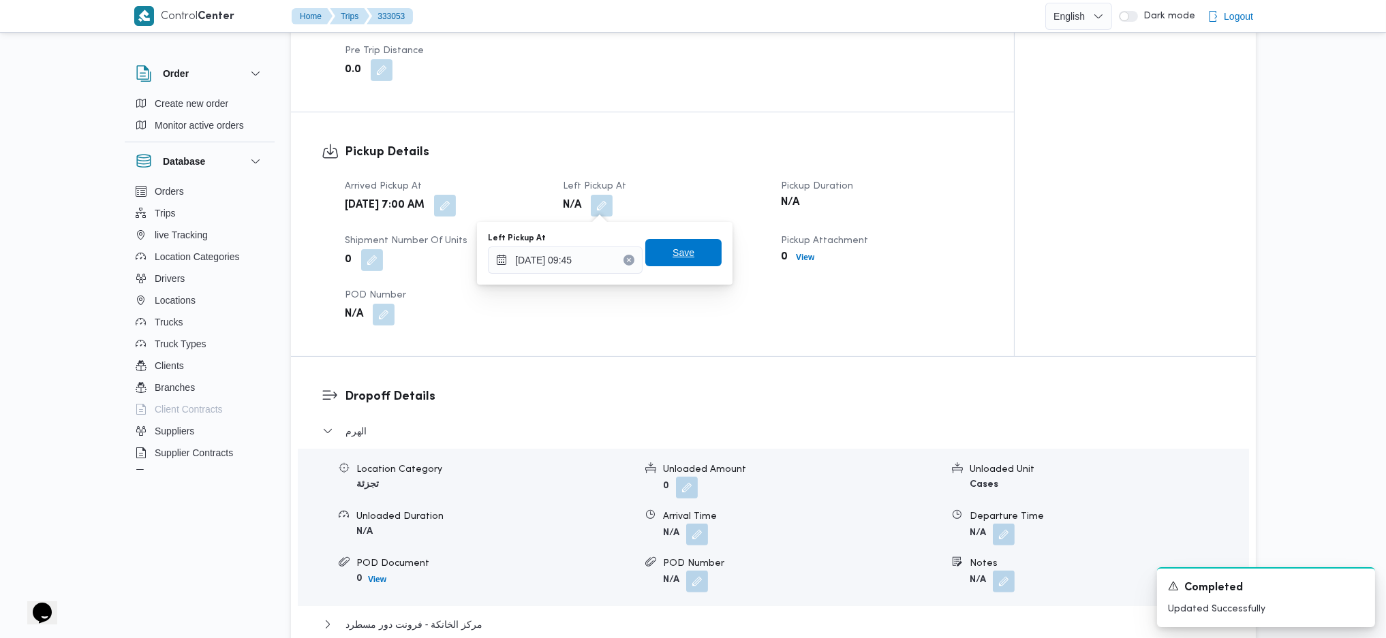
click at [676, 255] on span "Save" at bounding box center [683, 253] width 22 height 16
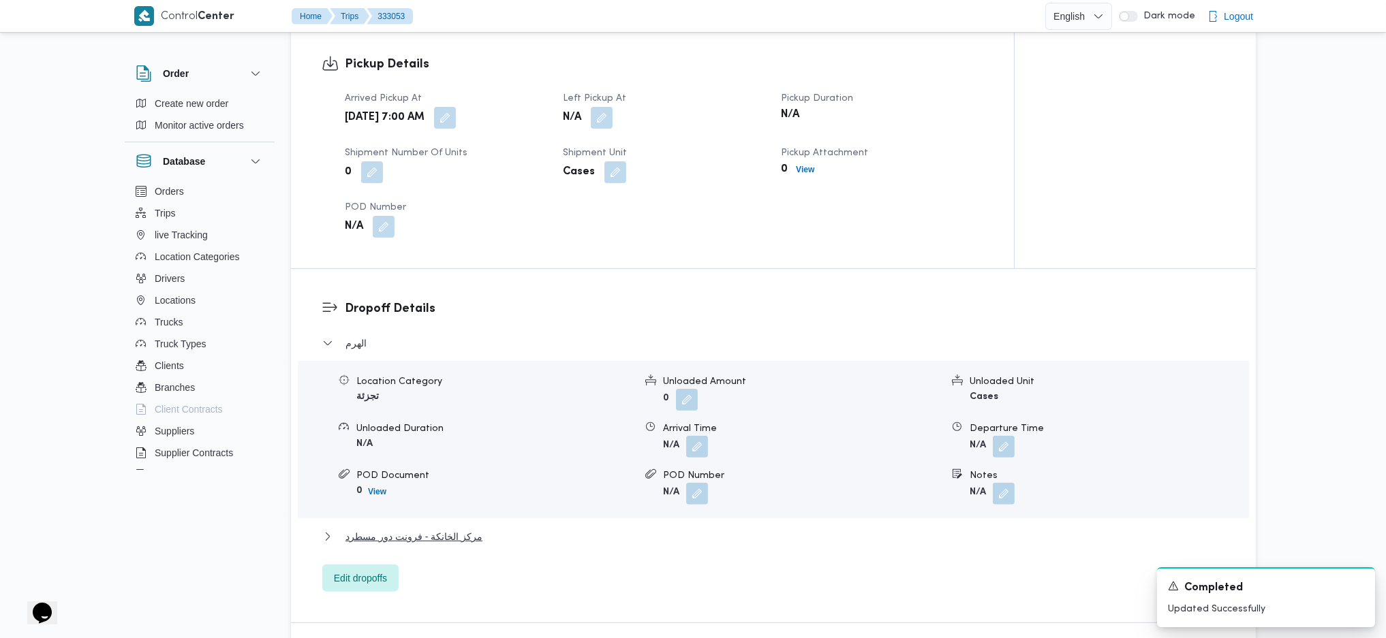
scroll to position [1073, 0]
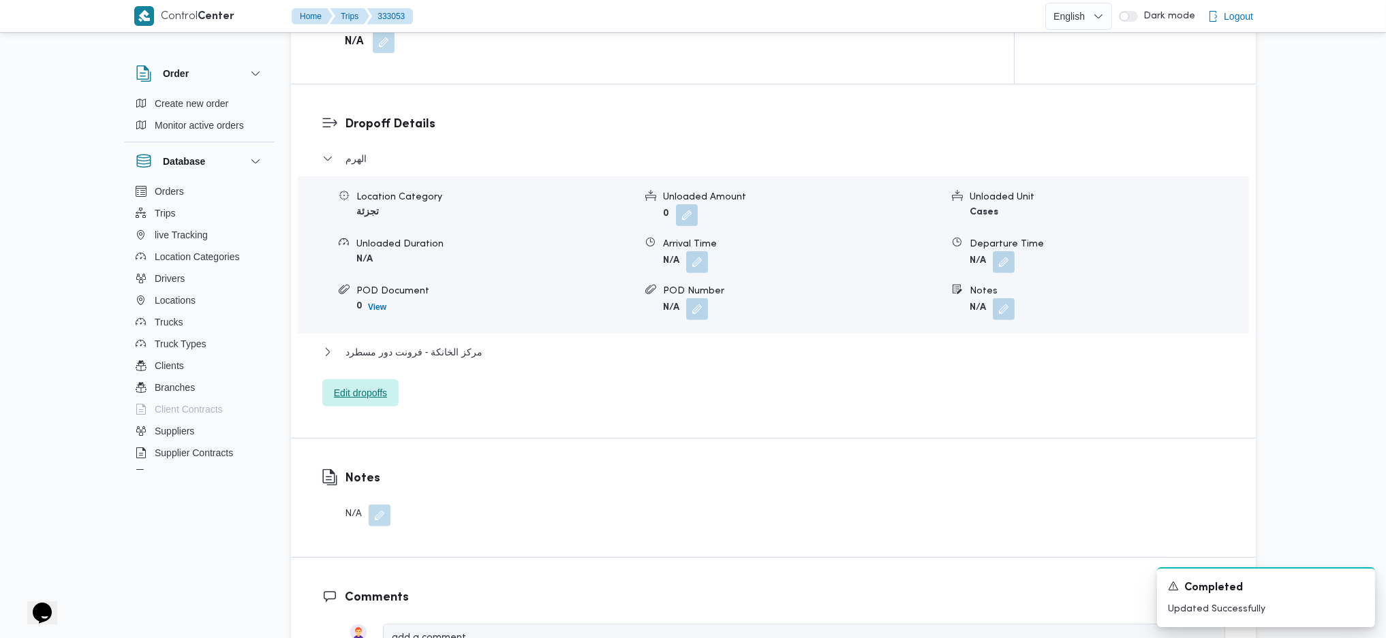
click at [366, 386] on span "Edit dropoffs" at bounding box center [360, 393] width 53 height 16
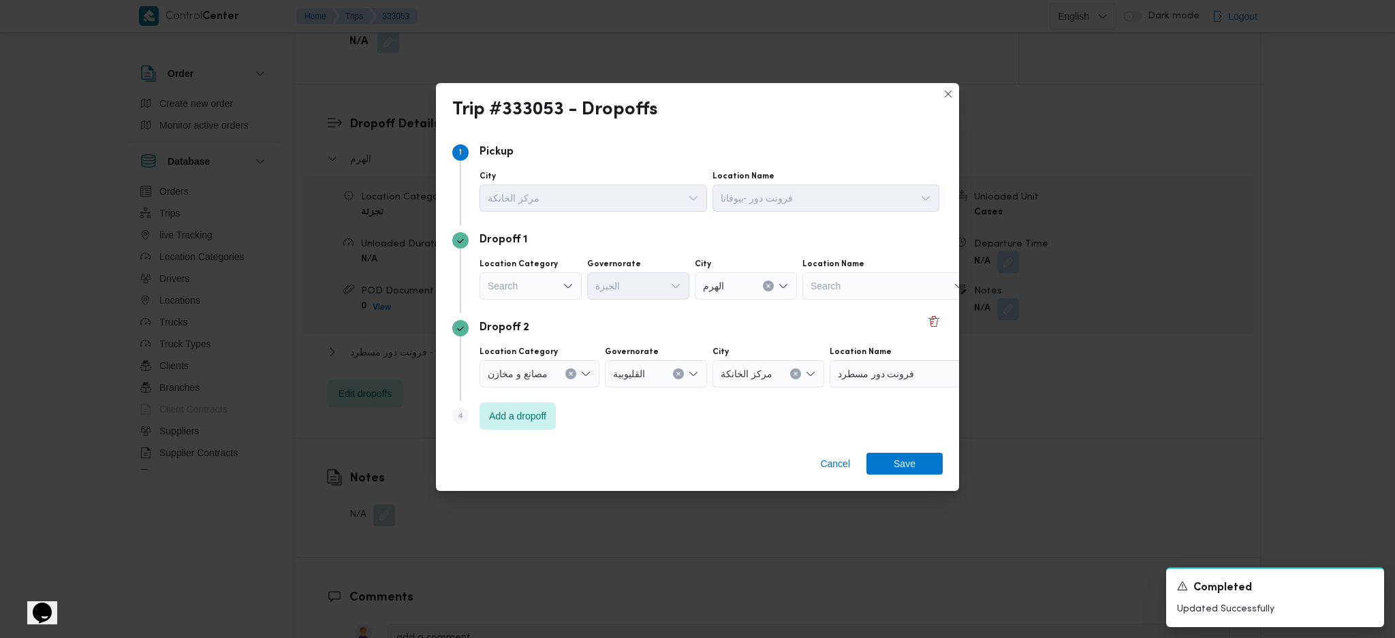
click at [534, 285] on div "Search" at bounding box center [531, 285] width 102 height 27
drag, startPoint x: 541, startPoint y: 369, endPoint x: 600, endPoint y: 326, distance: 73.2
click at [542, 369] on span "عملاء جملة" at bounding box center [538, 370] width 69 height 16
click at [639, 300] on div "Location Category عملاء جملة Combo box. Selected. عملاء جملة. Press Backspace t…" at bounding box center [709, 279] width 465 height 46
click at [639, 298] on div "Search" at bounding box center [640, 285] width 102 height 27
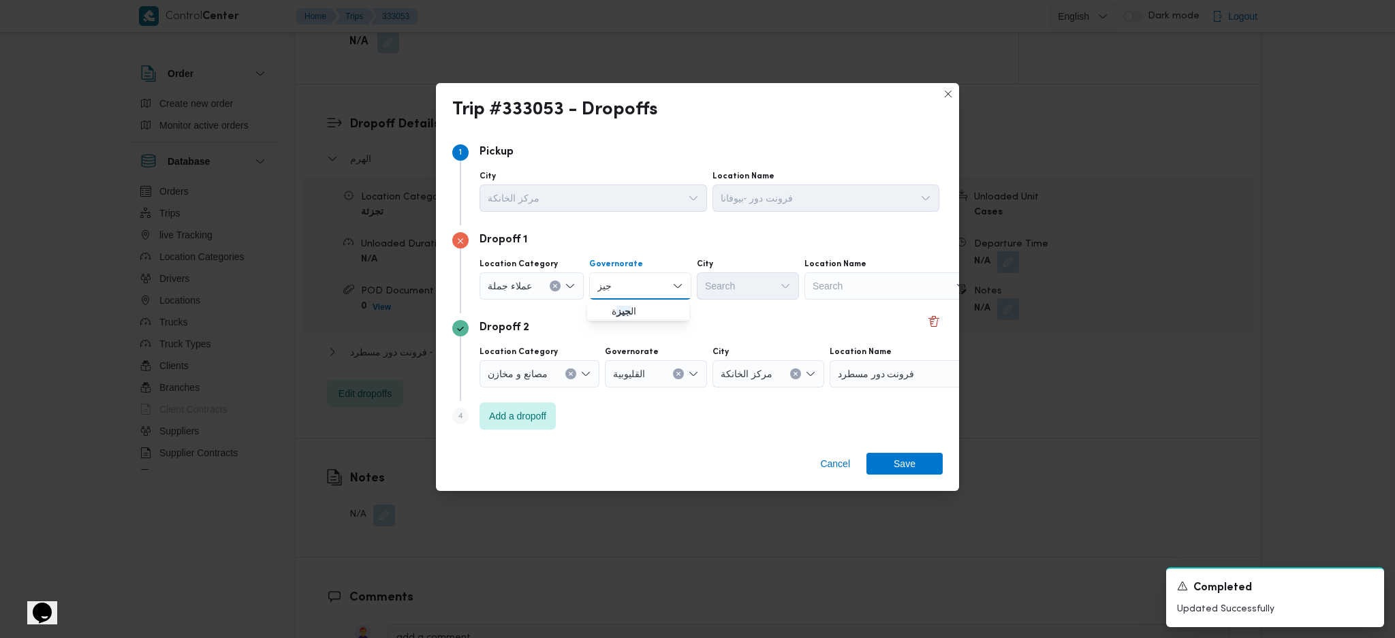
type input "جيز"
click at [619, 314] on mark "جيز" at bounding box center [624, 311] width 14 height 11
click at [736, 283] on div "Search" at bounding box center [748, 285] width 102 height 27
type input "رام"
click at [729, 316] on mark "رام" at bounding box center [726, 311] width 14 height 11
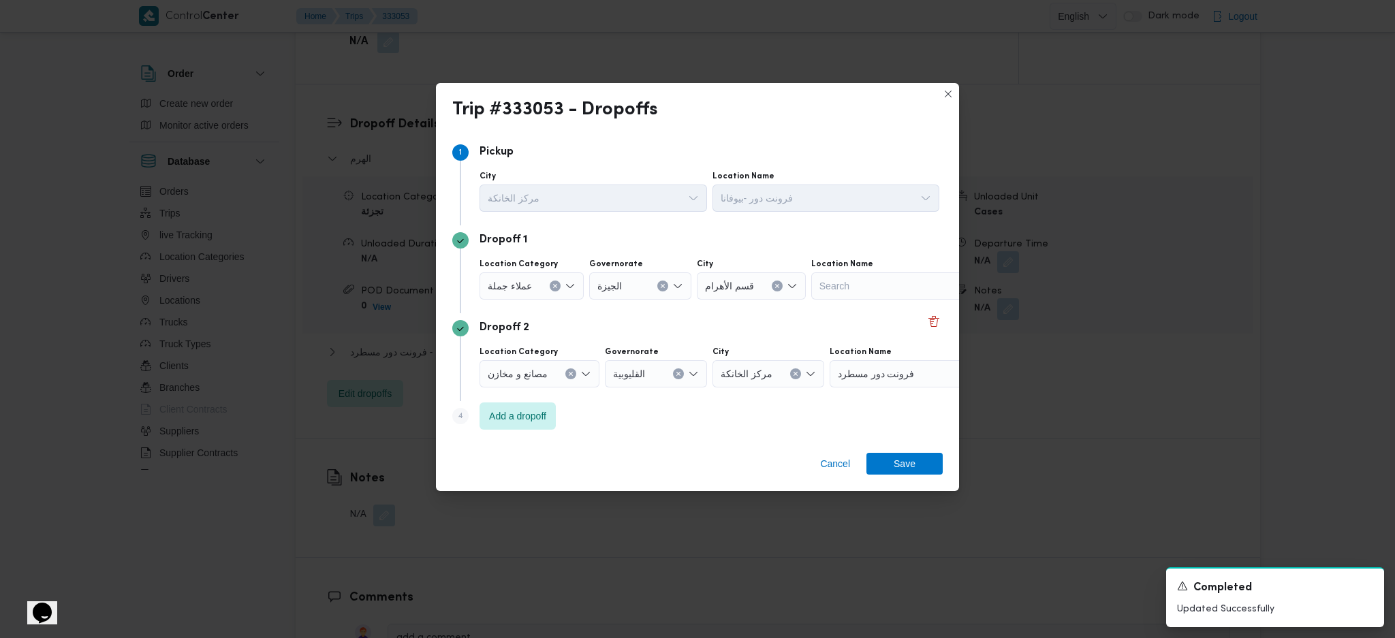
click at [898, 480] on div "Cancel Save" at bounding box center [697, 466] width 523 height 49
click at [906, 453] on div "Cancel Save" at bounding box center [697, 466] width 523 height 49
click at [892, 469] on span "Save" at bounding box center [905, 463] width 76 height 22
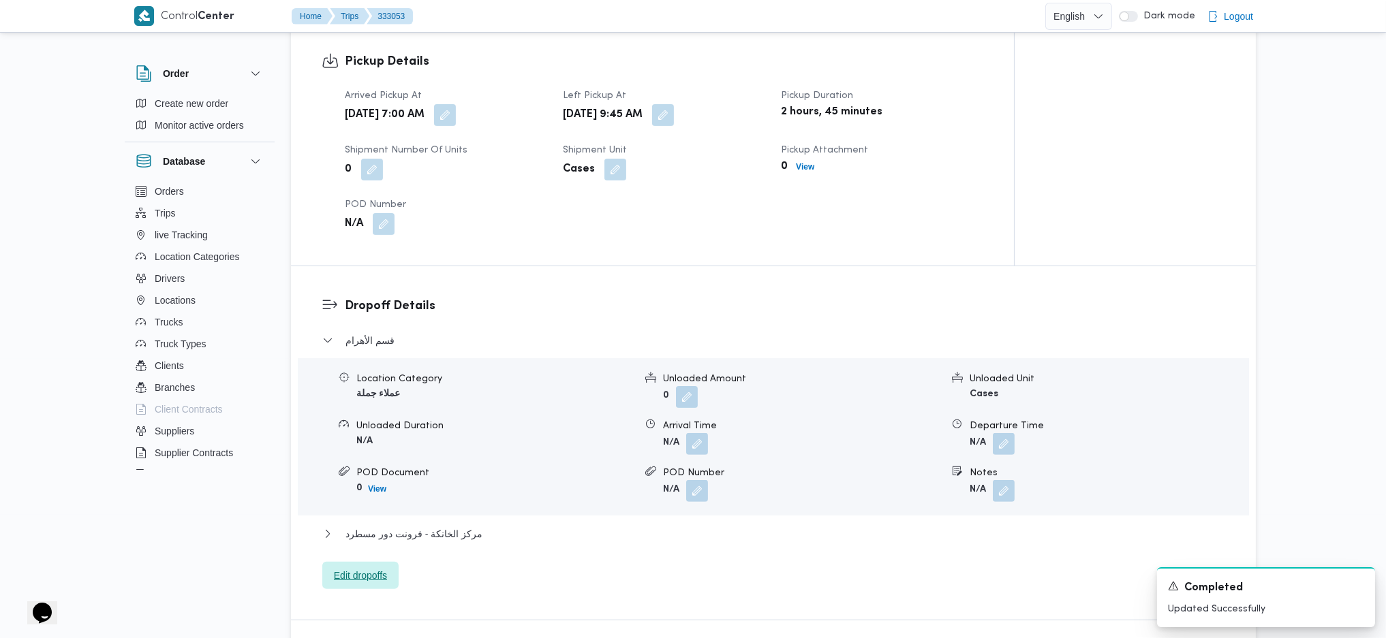
scroll to position [999, 0]
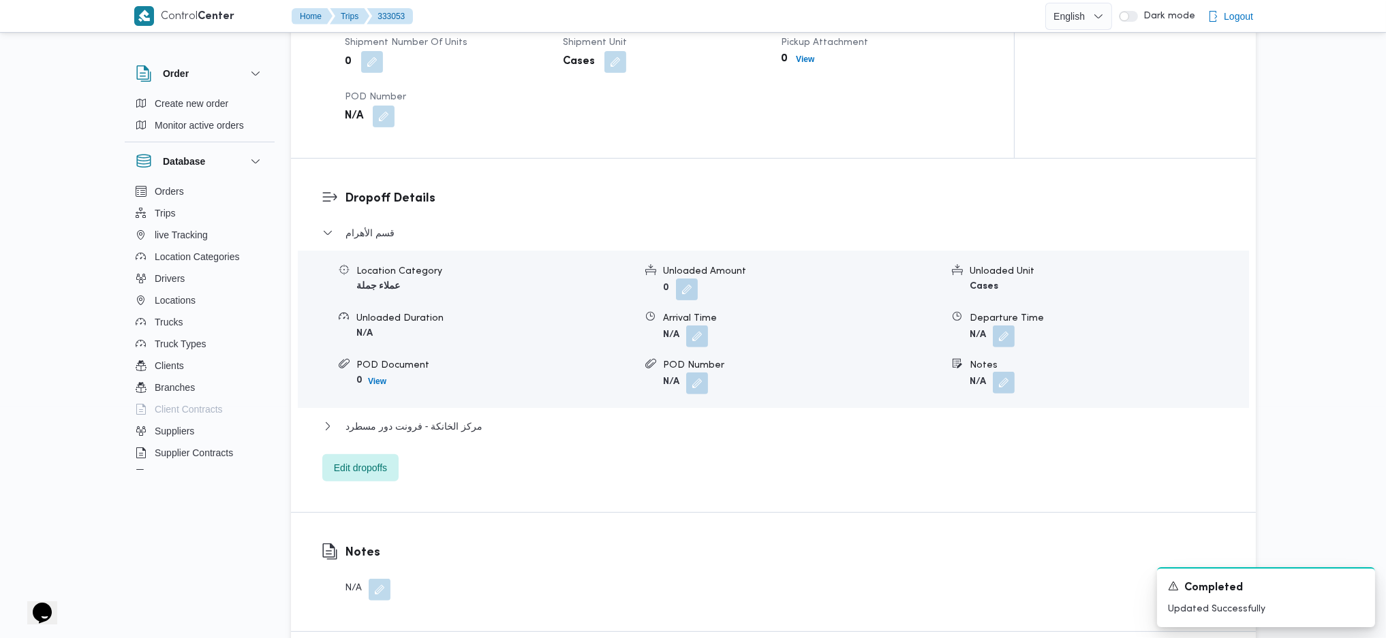
click at [1012, 381] on button "button" at bounding box center [1004, 383] width 22 height 22
click at [976, 451] on div at bounding box center [967, 437] width 136 height 27
click at [978, 439] on input "Notes" at bounding box center [967, 437] width 136 height 27
type input "حدائق الاهرام"
click at [1080, 433] on span "Save" at bounding box center [1076, 430] width 76 height 27
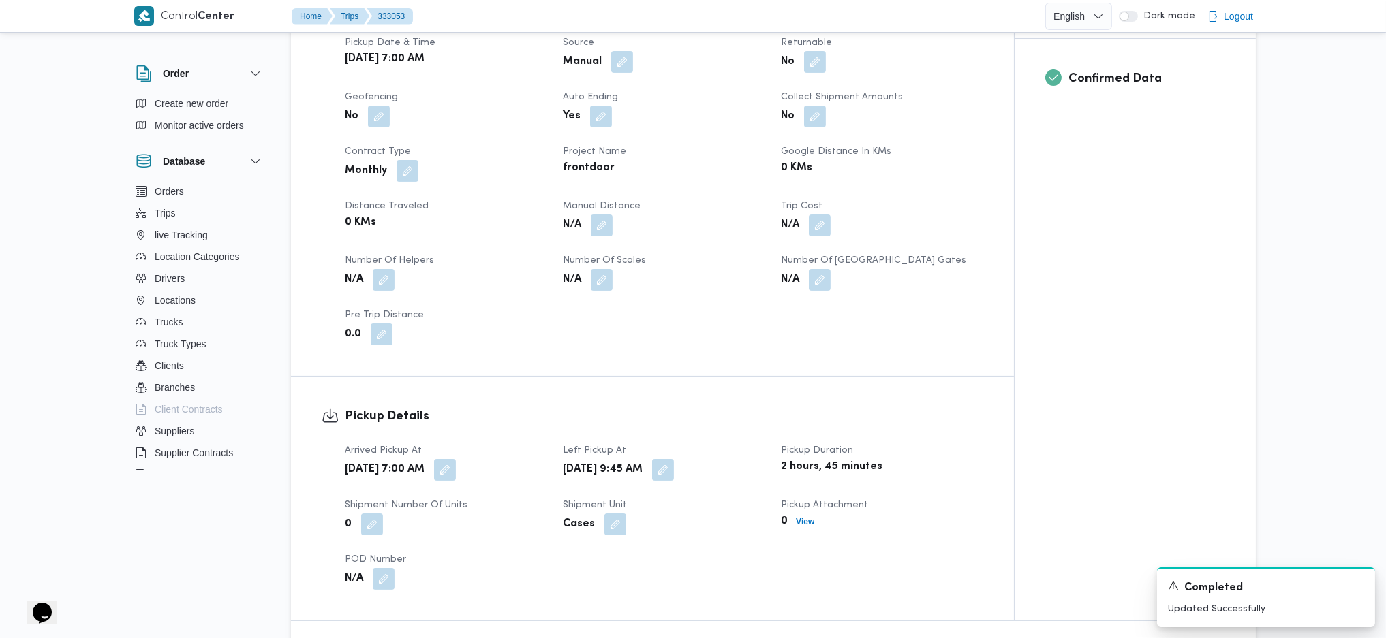
scroll to position [636, 0]
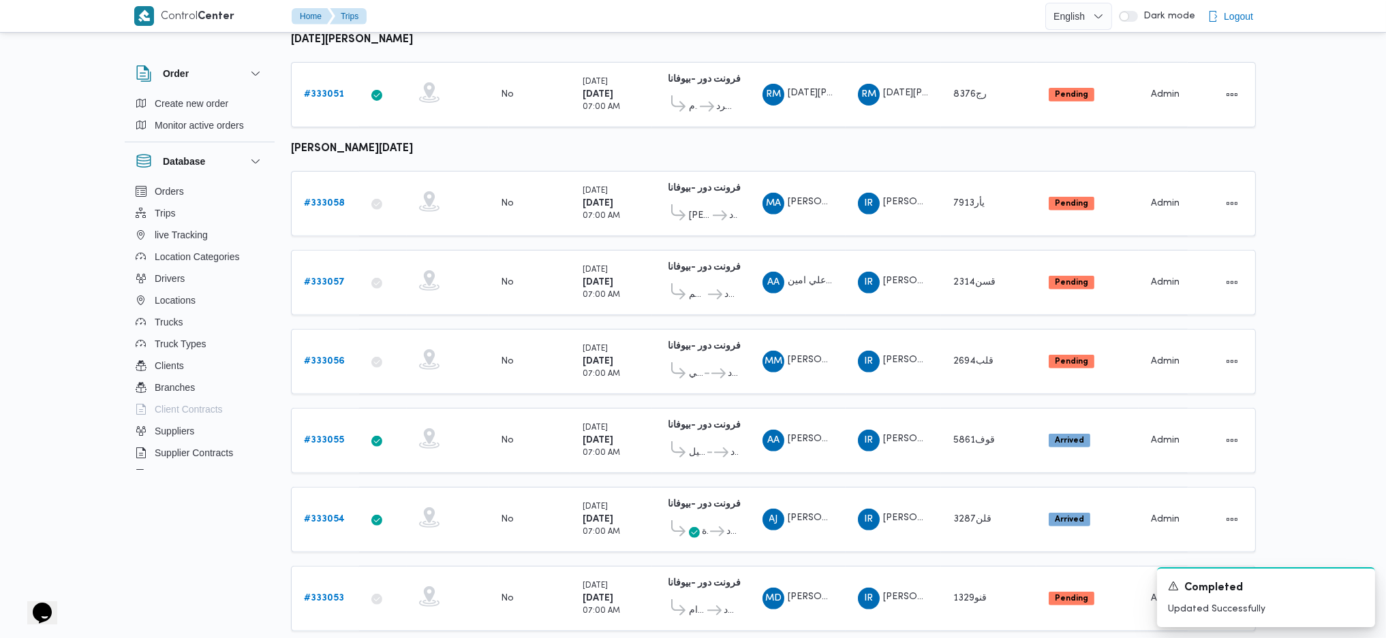
scroll to position [1255, 0]
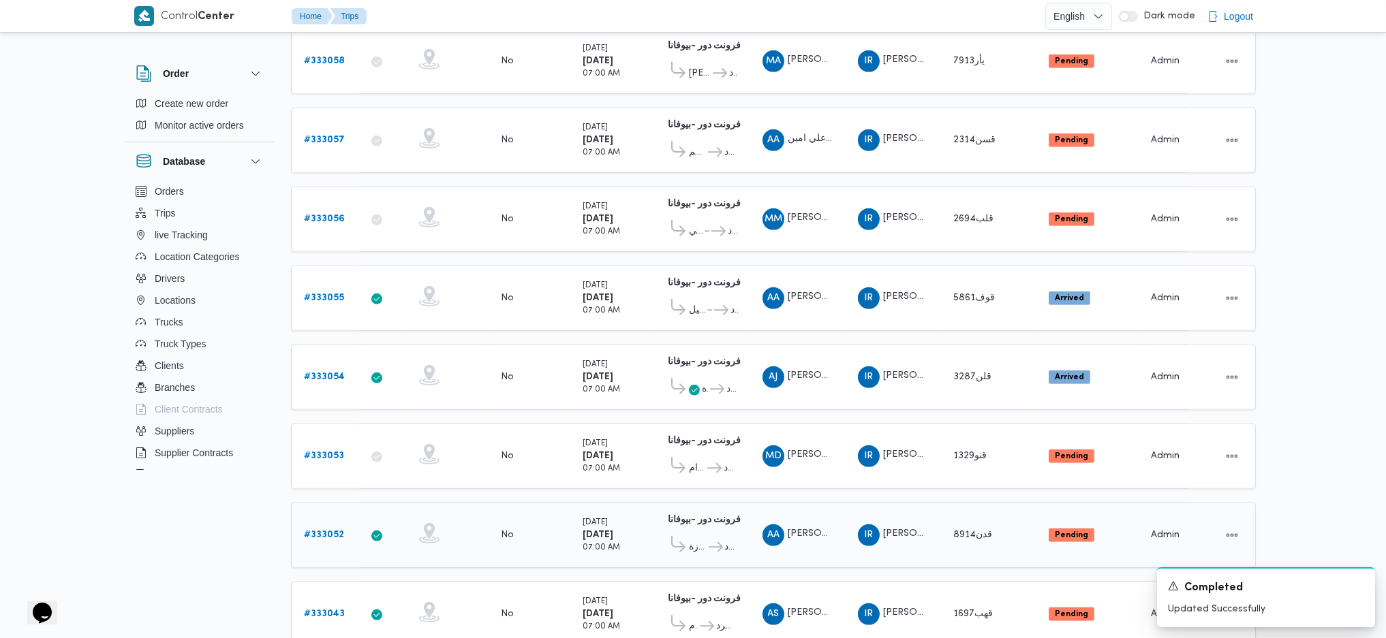
click at [337, 531] on b "# 333052" at bounding box center [324, 535] width 40 height 9
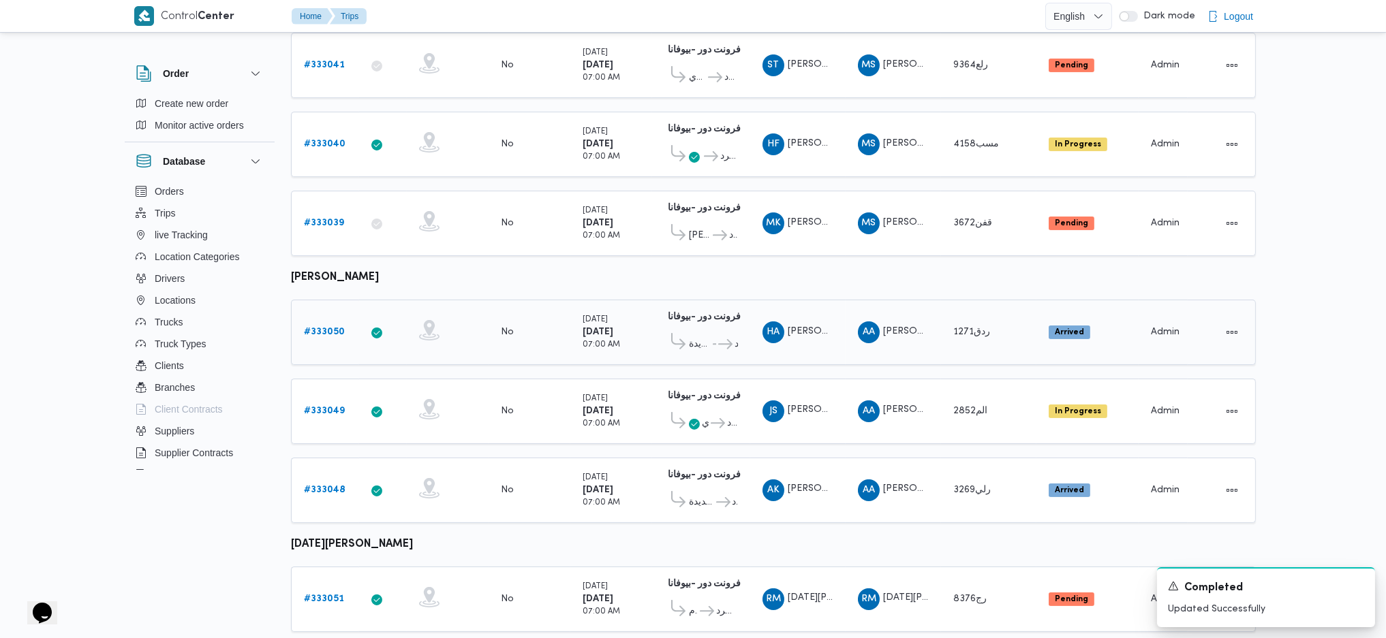
scroll to position [636, 0]
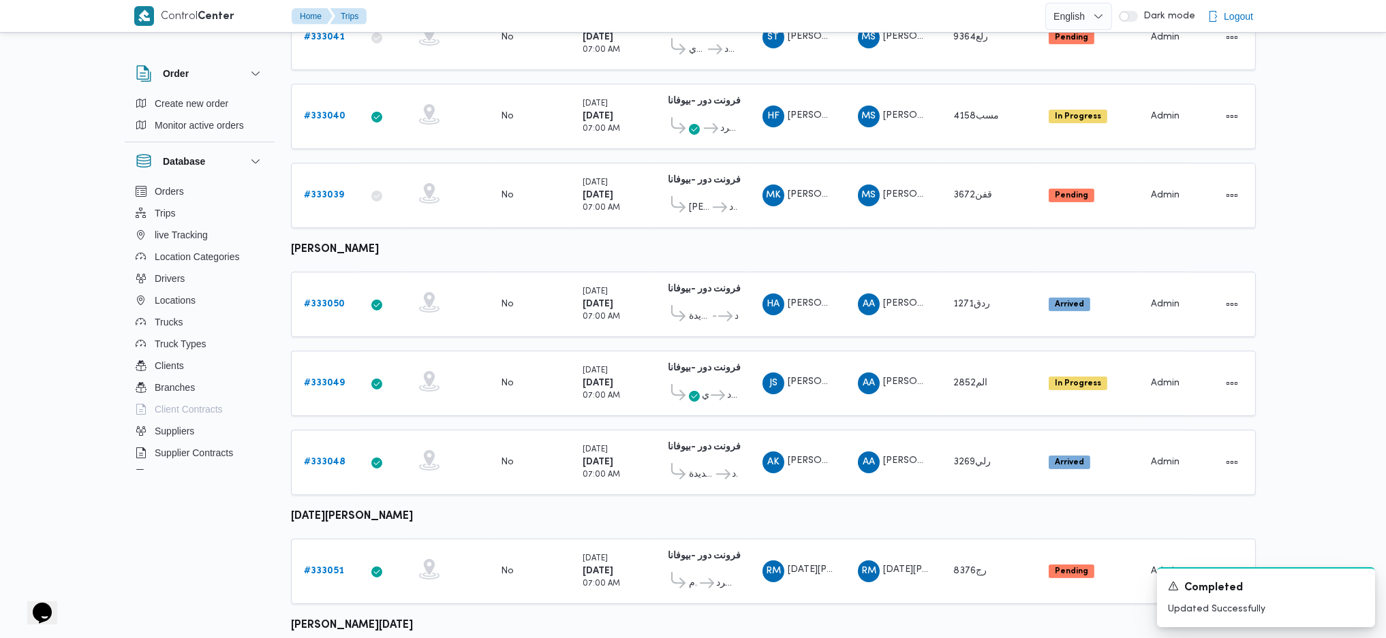
click at [352, 245] on b "السيد احمد السيد ابراهيم" at bounding box center [335, 250] width 88 height 10
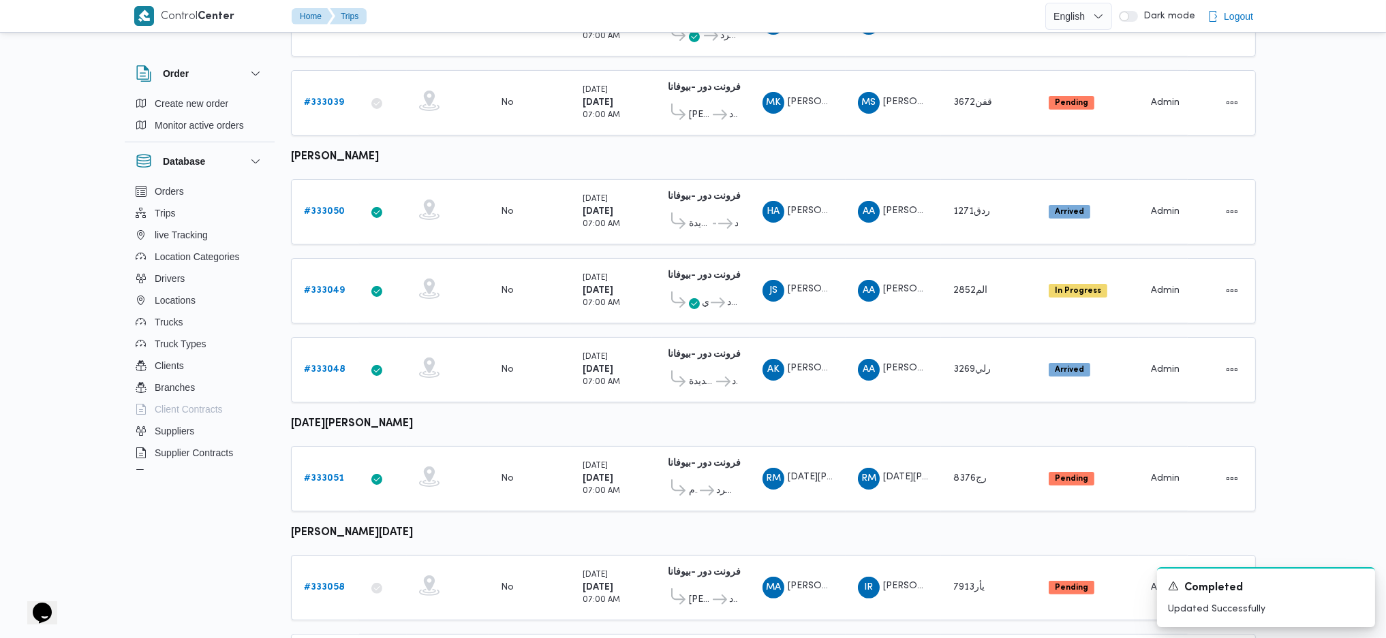
scroll to position [817, 0]
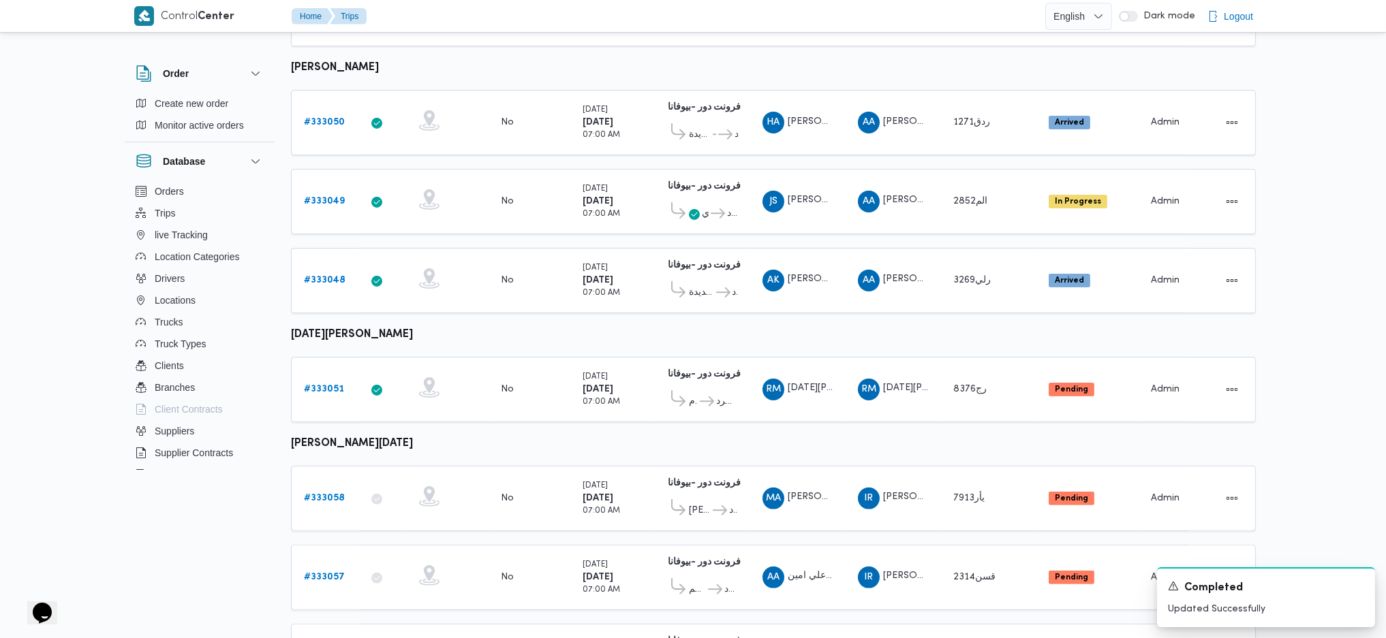
click at [377, 439] on b "ابراهيم رمضان ابراهيم عثمان ابوباشا" at bounding box center [352, 444] width 122 height 10
copy tbody "ابراهيم رمضان ابراهيم عثمان ابوباشا Trip ID"
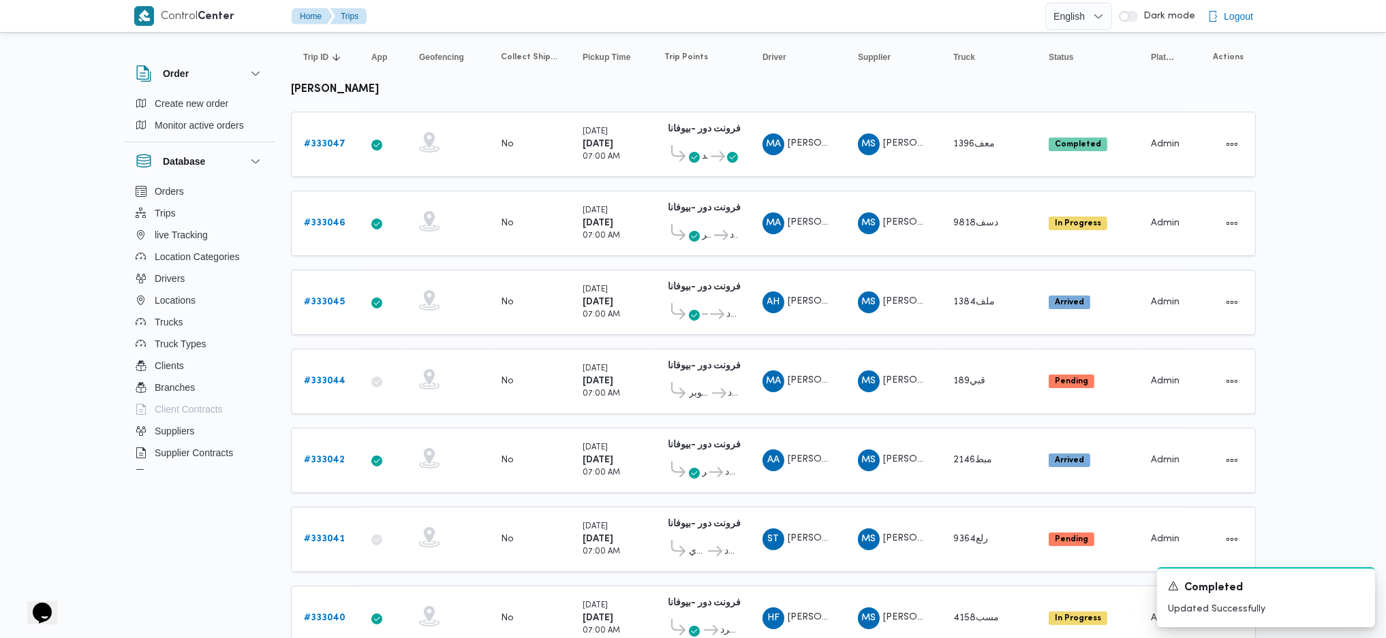
scroll to position [0, 0]
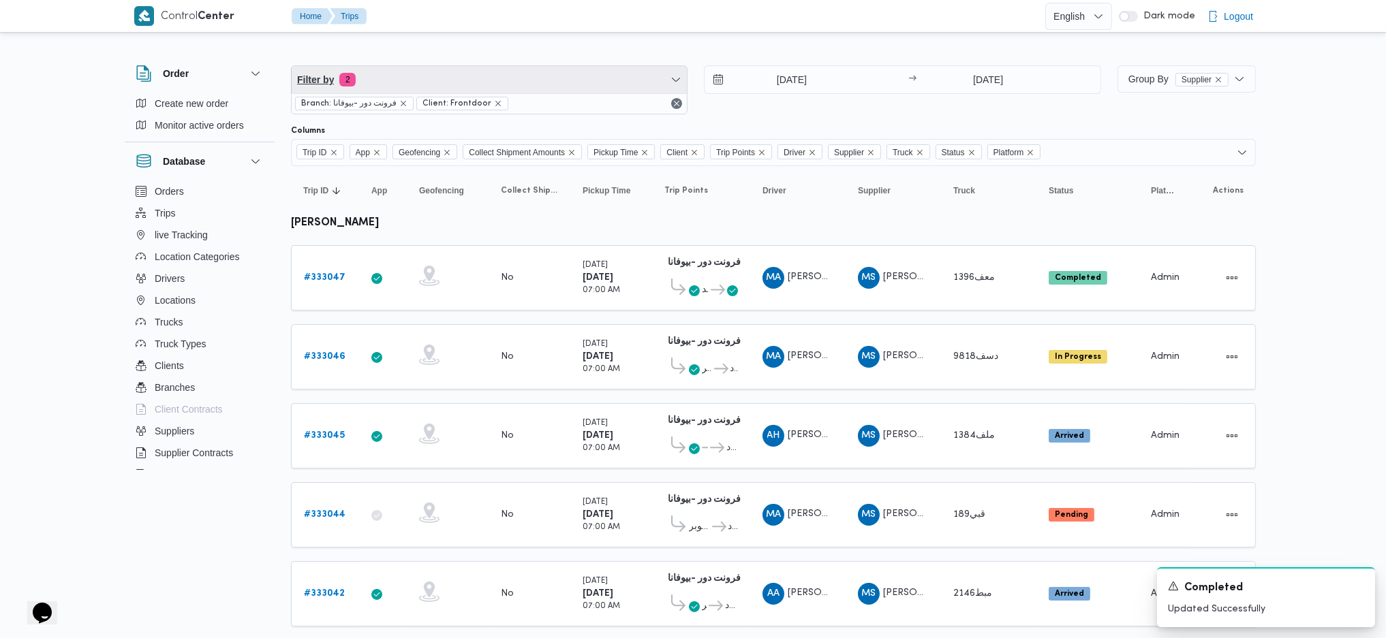
click at [483, 74] on span "Filter by 2" at bounding box center [489, 79] width 395 height 27
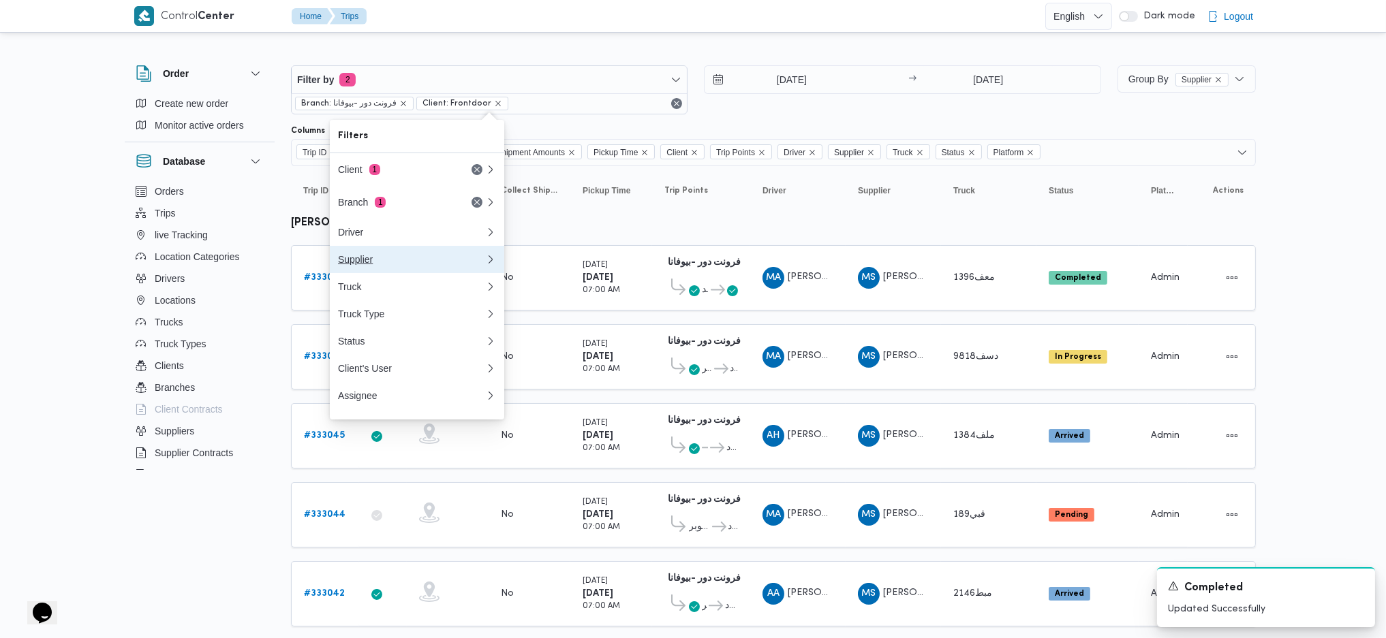
click at [384, 272] on button "Supplier" at bounding box center [417, 259] width 174 height 27
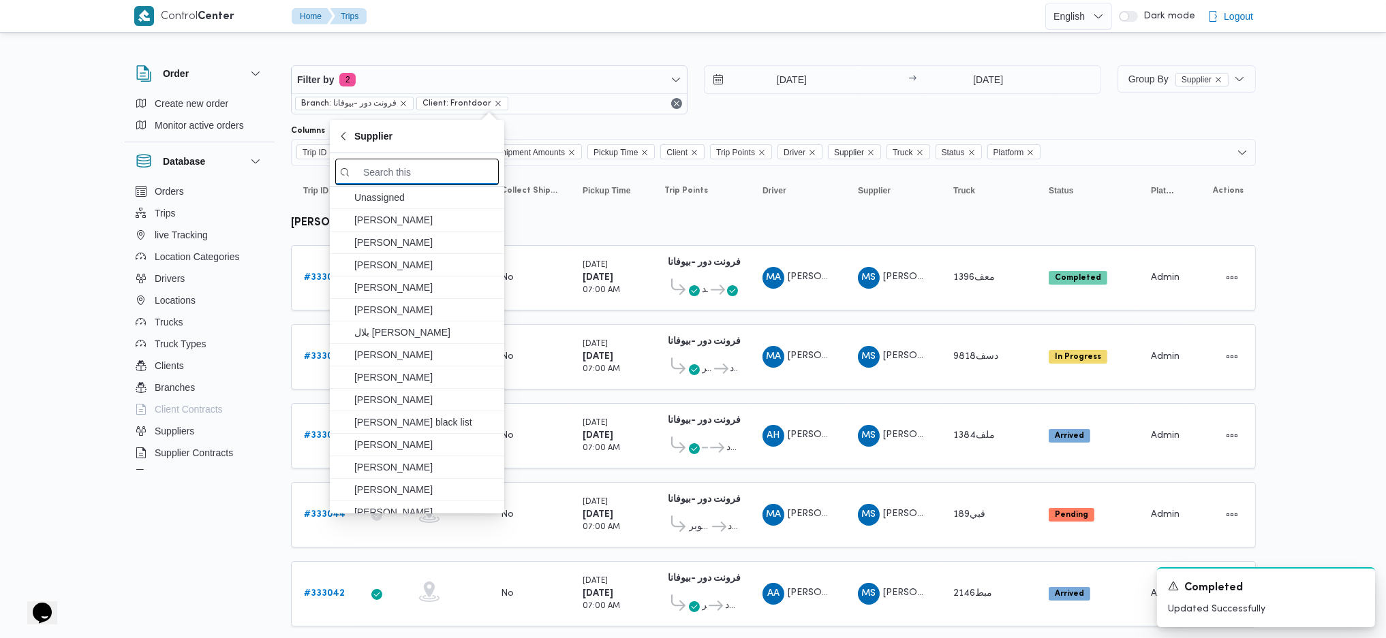
paste input "ابراهيم رمضان ابراهيم عثمان ابوباشا"
type input "ابراهيم رمضان ابراهيم عثمان ابوباشا"
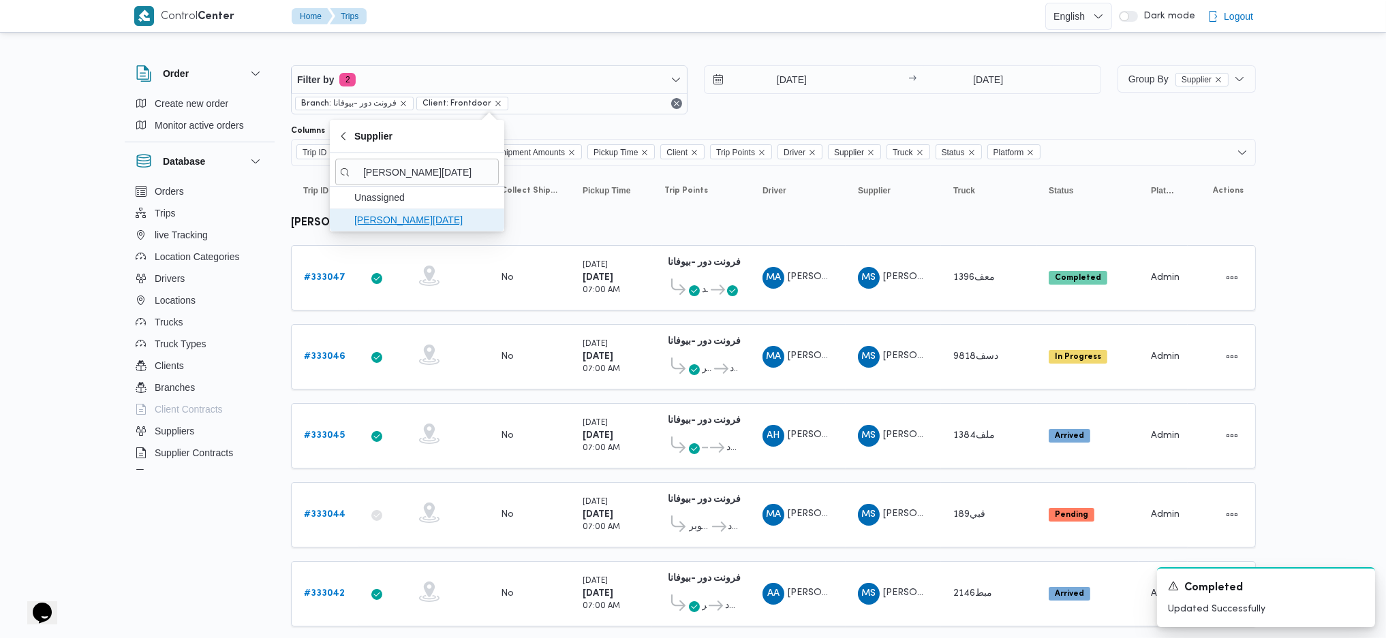
click at [411, 223] on span "ابراهيم رمضان ابراهيم عثمان ابوباشا" at bounding box center [425, 220] width 142 height 16
click at [650, 411] on td "Pickup Time Sunday 24/8/2025 07:00 AM" at bounding box center [611, 435] width 82 height 65
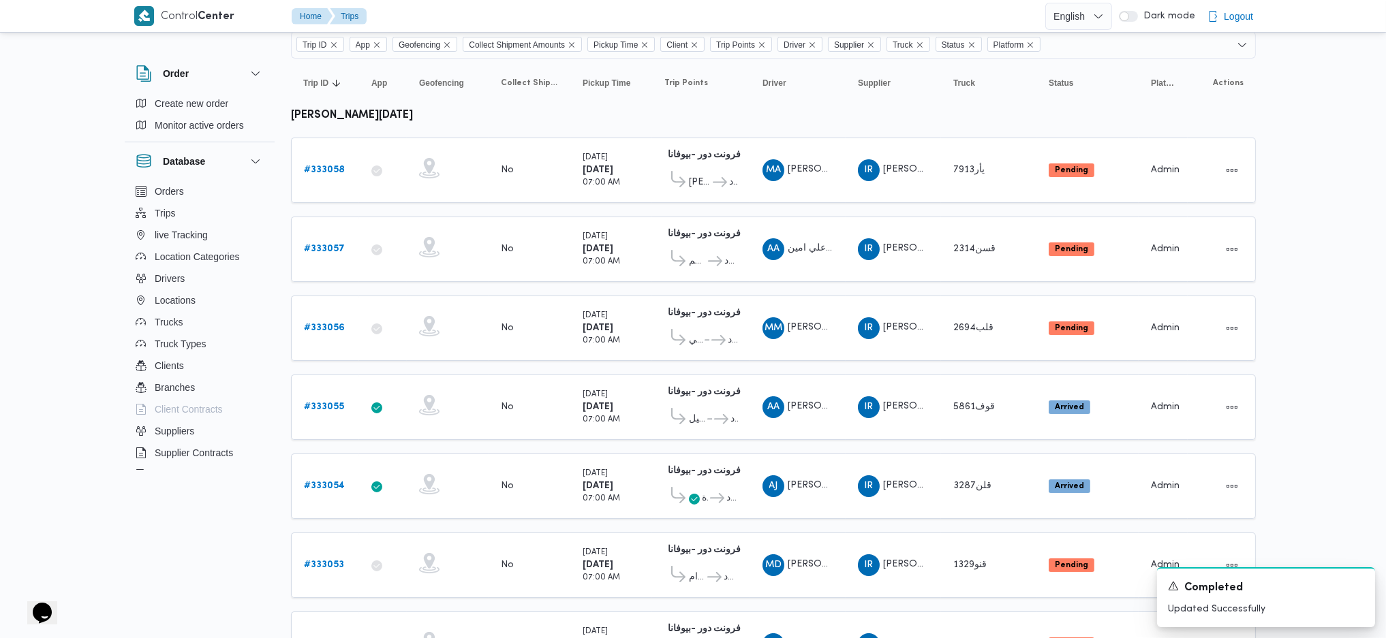
scroll to position [1, 0]
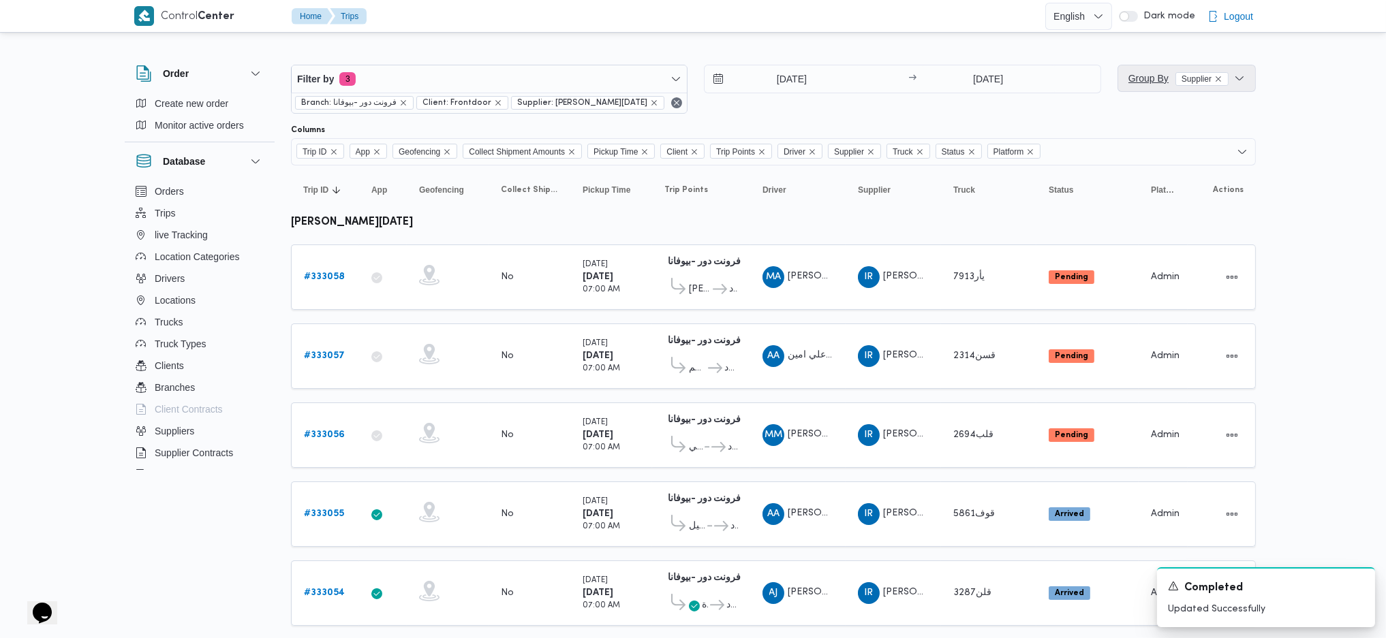
click at [1238, 85] on span "Group By Supplier" at bounding box center [1186, 78] width 127 height 27
click at [1157, 211] on button "Driver" at bounding box center [1204, 198] width 174 height 27
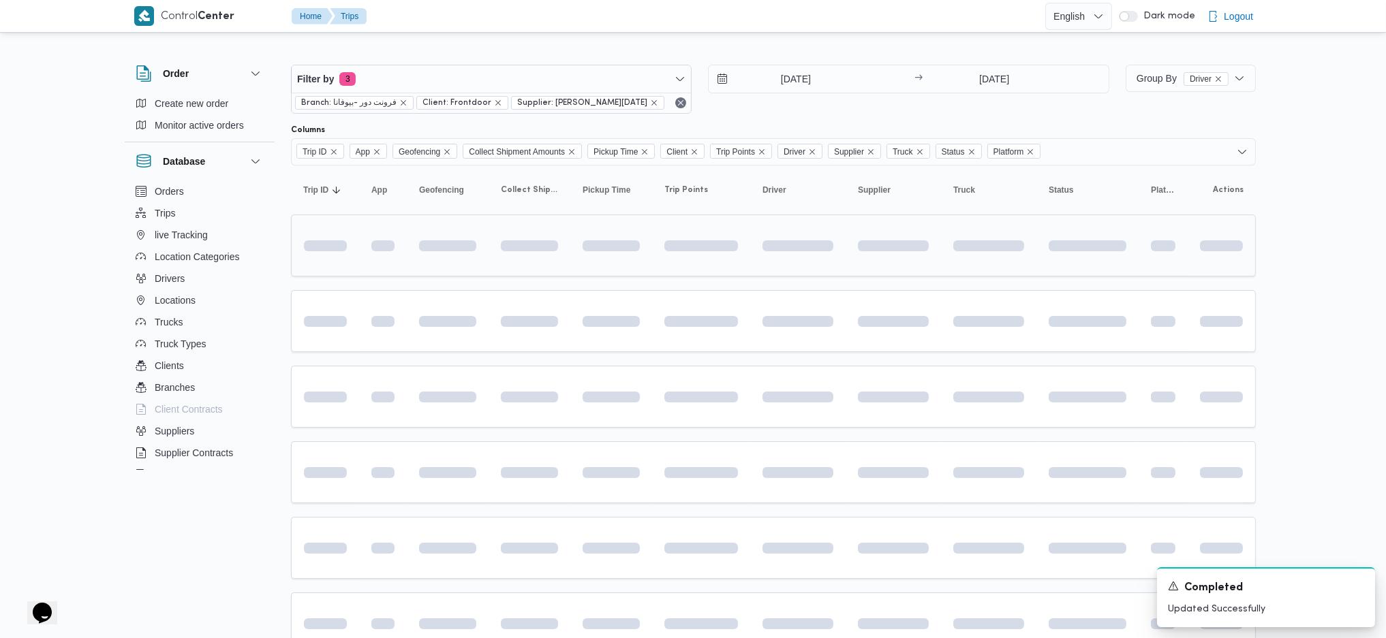
click at [966, 277] on td at bounding box center [988, 246] width 95 height 62
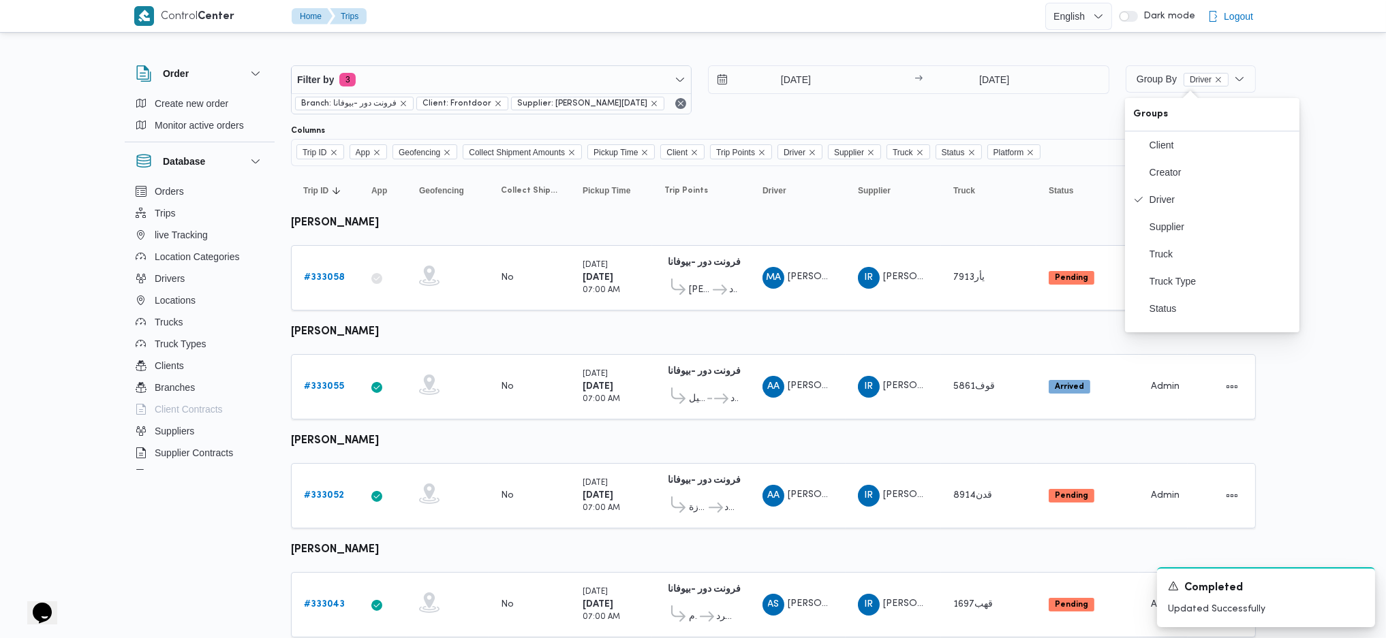
click at [1196, 458] on table "Trip ID Click to sort in ascending order App Click to sort in ascending order G…" at bounding box center [773, 626] width 965 height 921
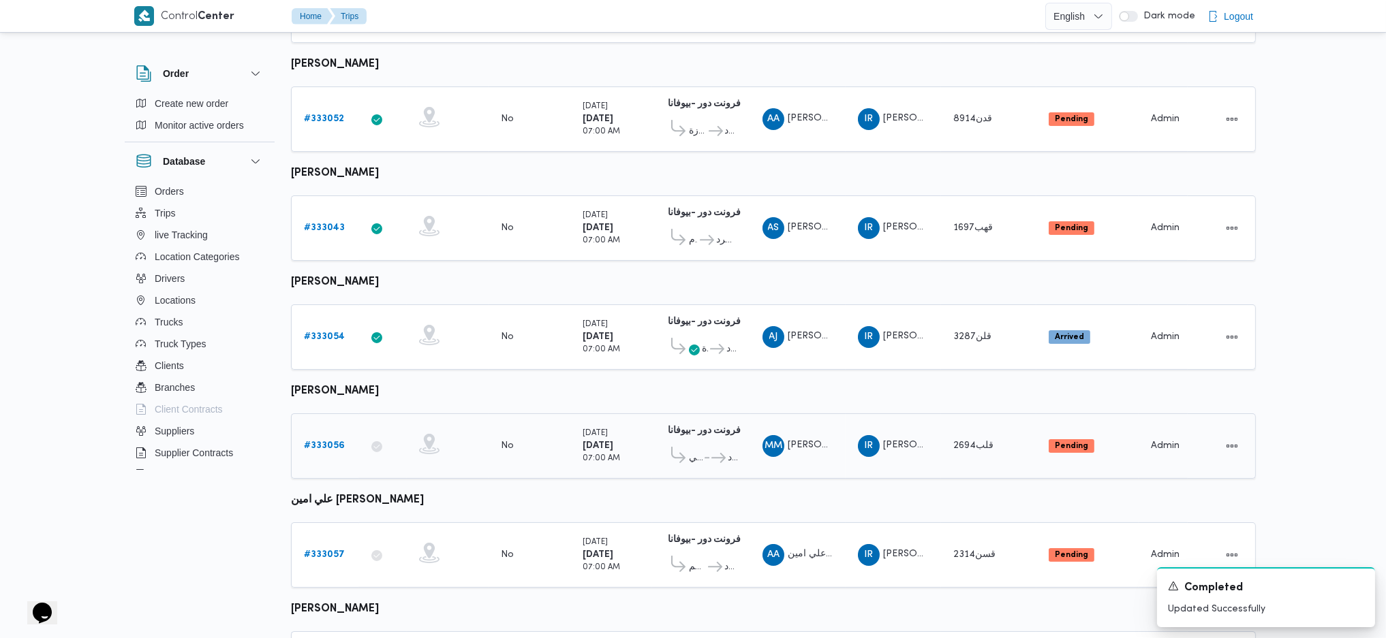
scroll to position [480, 0]
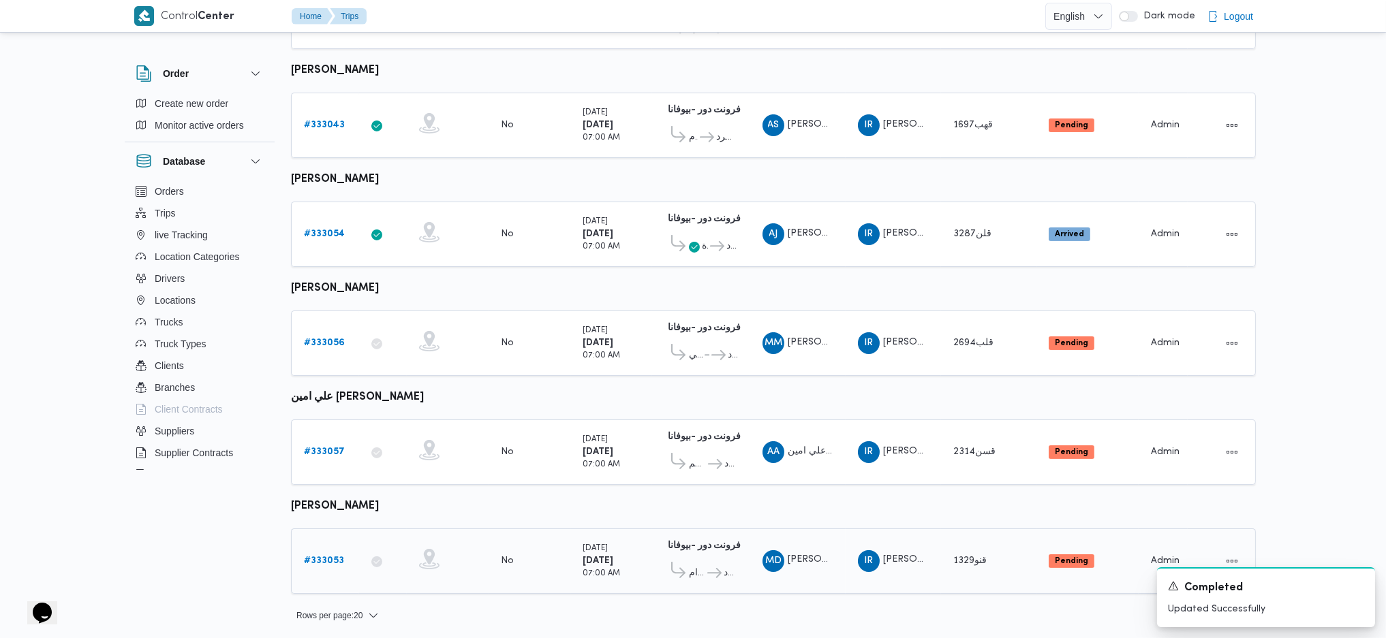
click at [323, 557] on b "# 333053" at bounding box center [324, 561] width 40 height 9
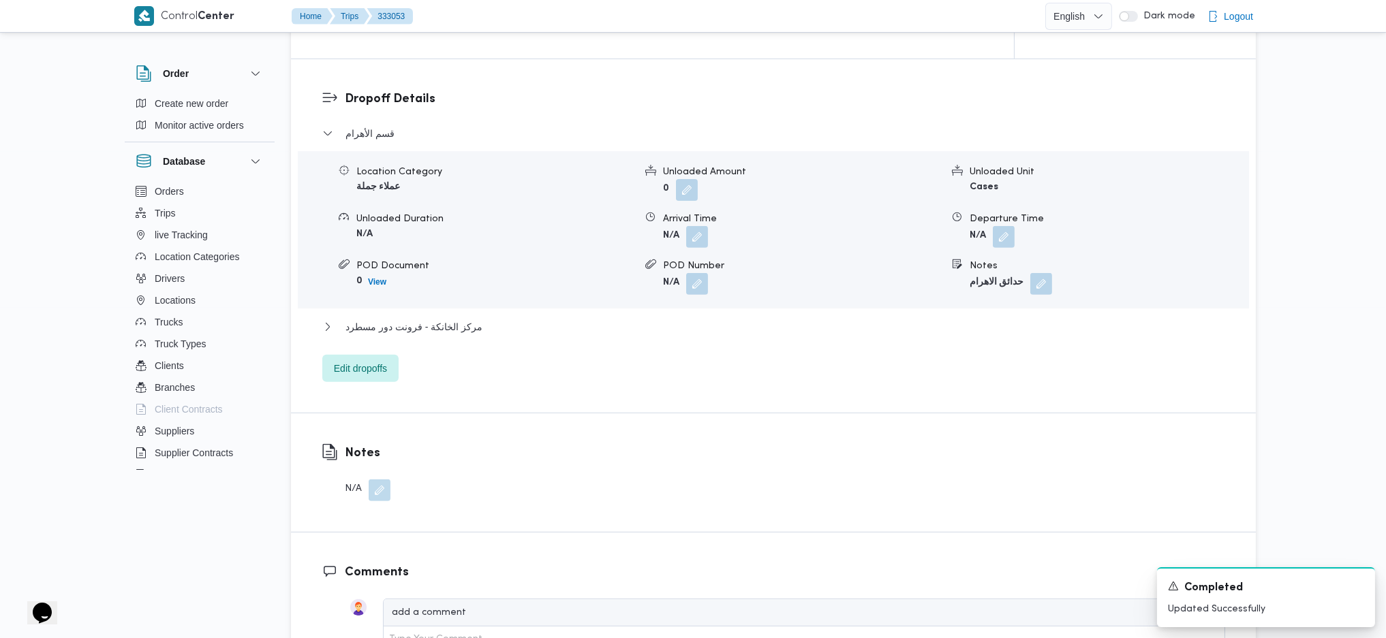
scroll to position [726, 0]
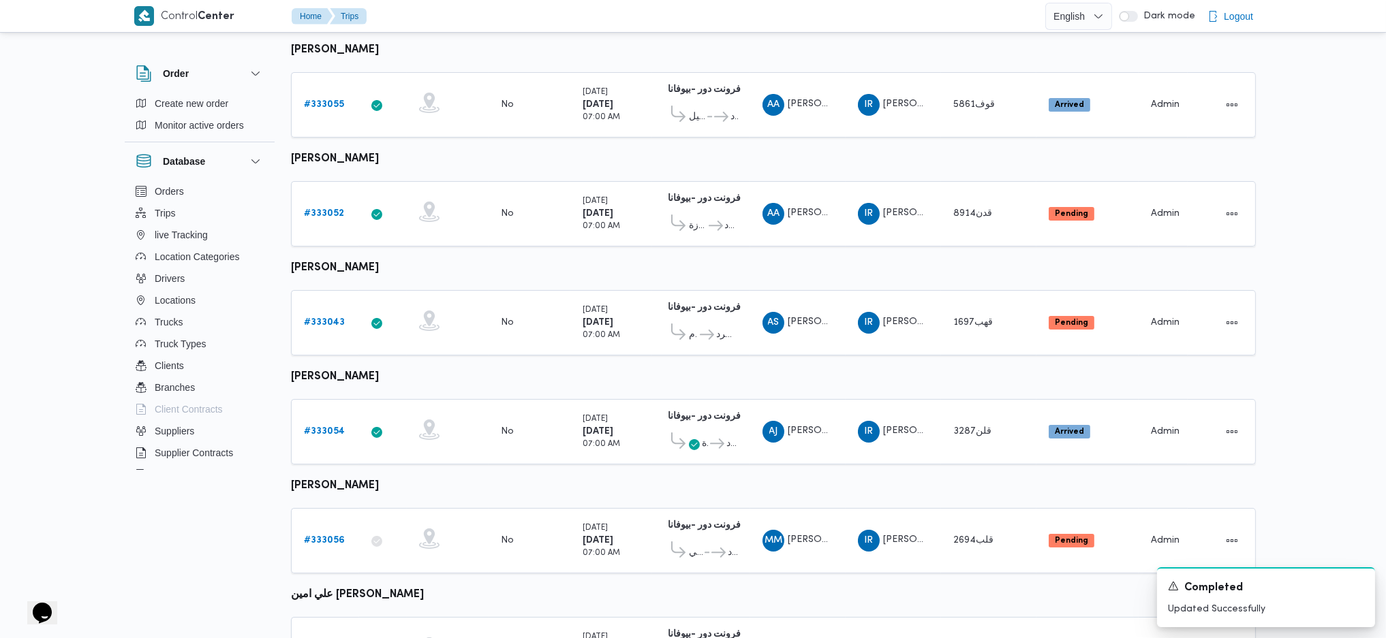
scroll to position [280, 0]
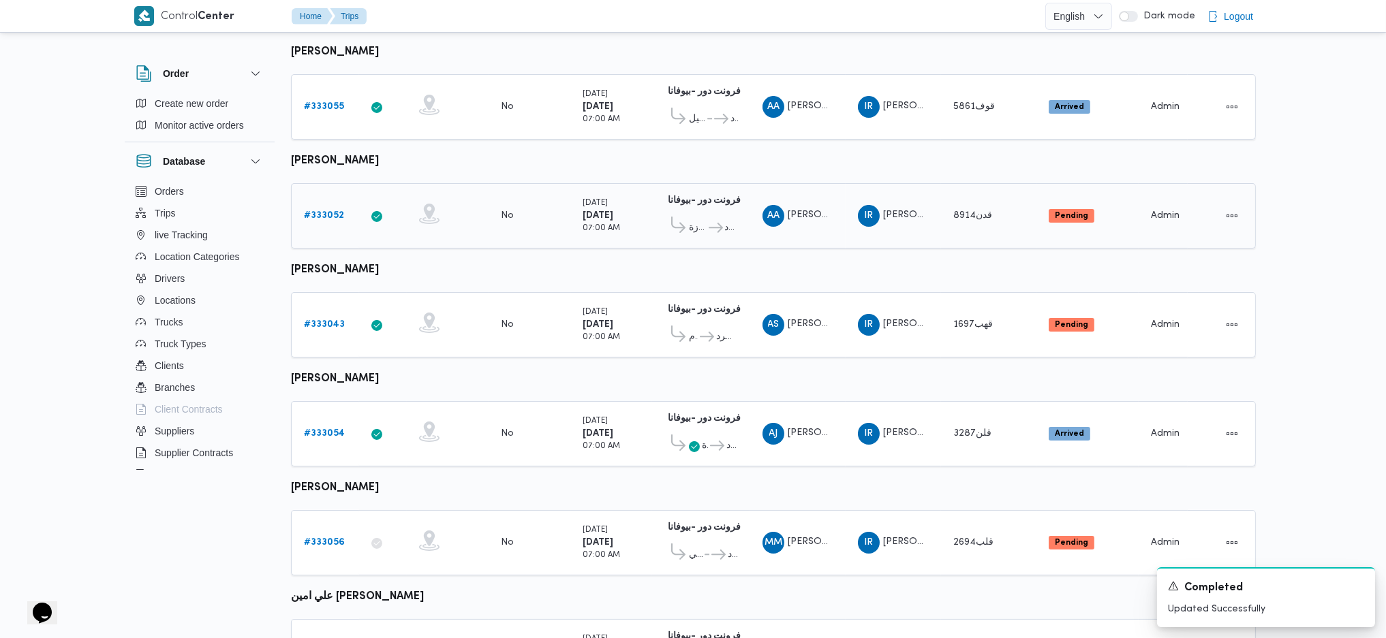
click at [307, 211] on b "# 333052" at bounding box center [324, 215] width 40 height 9
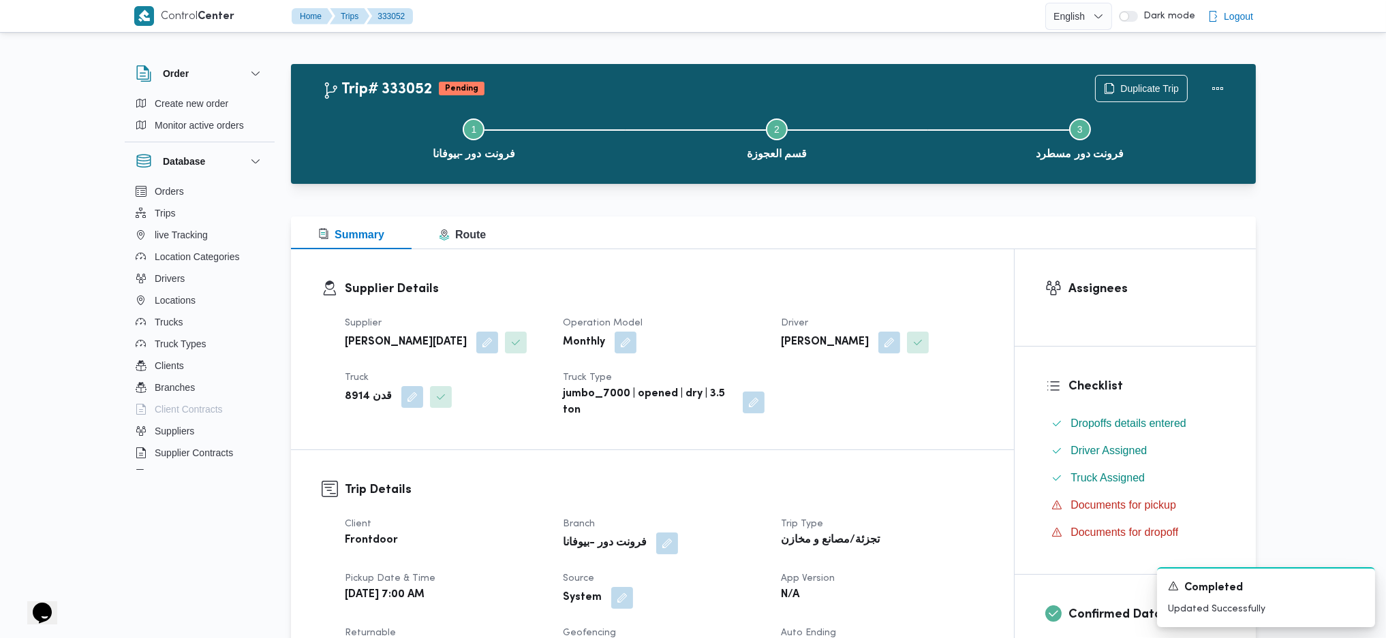
click at [900, 347] on button "button" at bounding box center [889, 343] width 22 height 22
click at [871, 403] on span "اشرف عبدالبصير عبدالبصير خضر" at bounding box center [848, 396] width 78 height 15
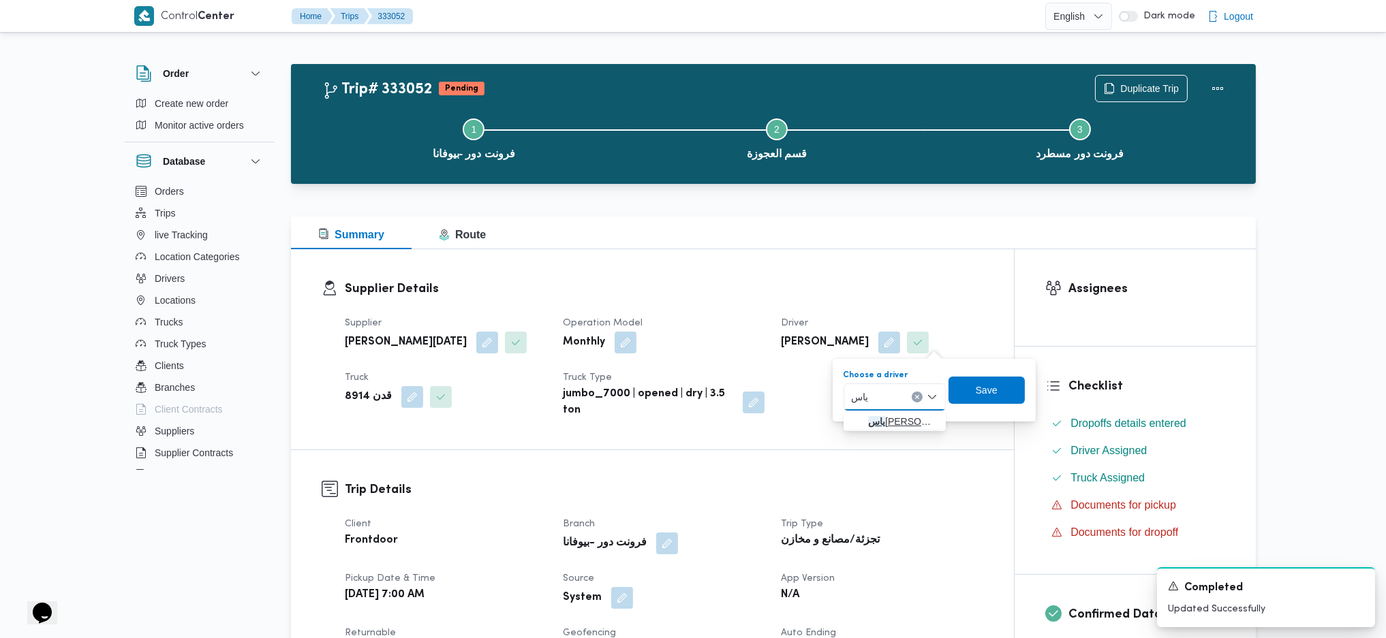
type input "ياس"
click at [873, 422] on span "ياس ين عبدالعظيم محمد ابراهيم" at bounding box center [902, 422] width 69 height 16
click at [995, 390] on span "Save" at bounding box center [984, 390] width 22 height 16
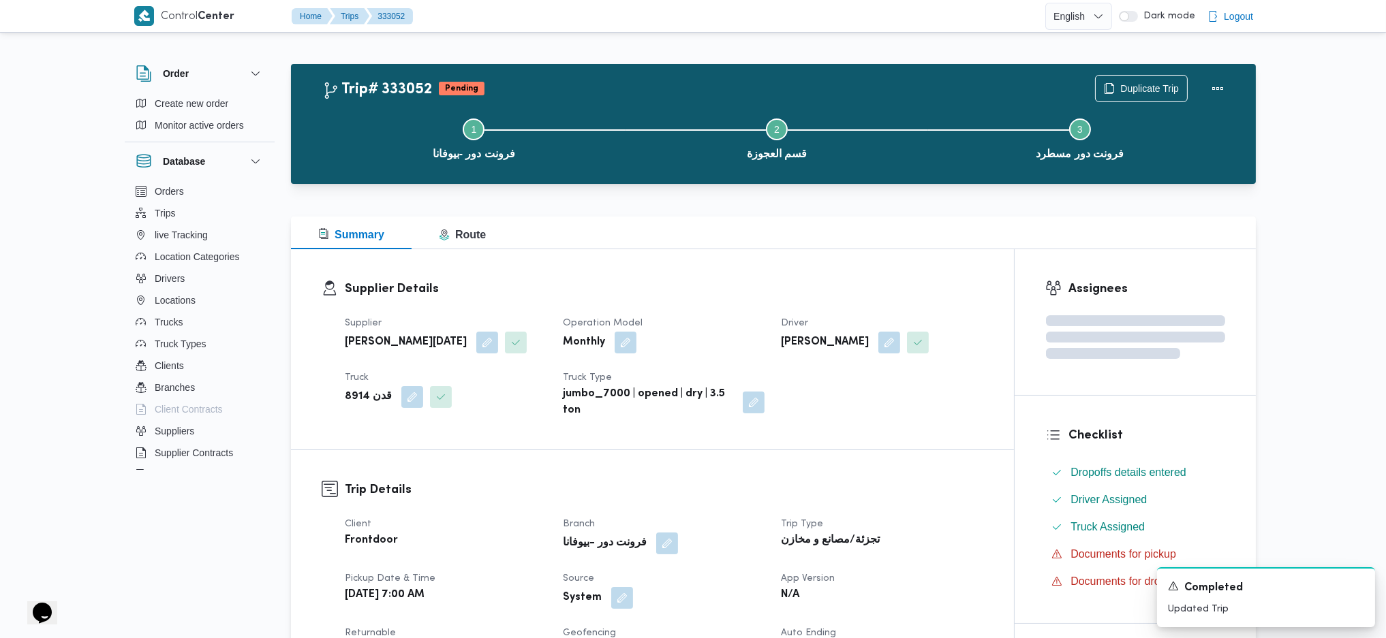
click at [423, 403] on span at bounding box center [437, 397] width 29 height 22
click at [401, 398] on button "button" at bounding box center [412, 397] width 22 height 22
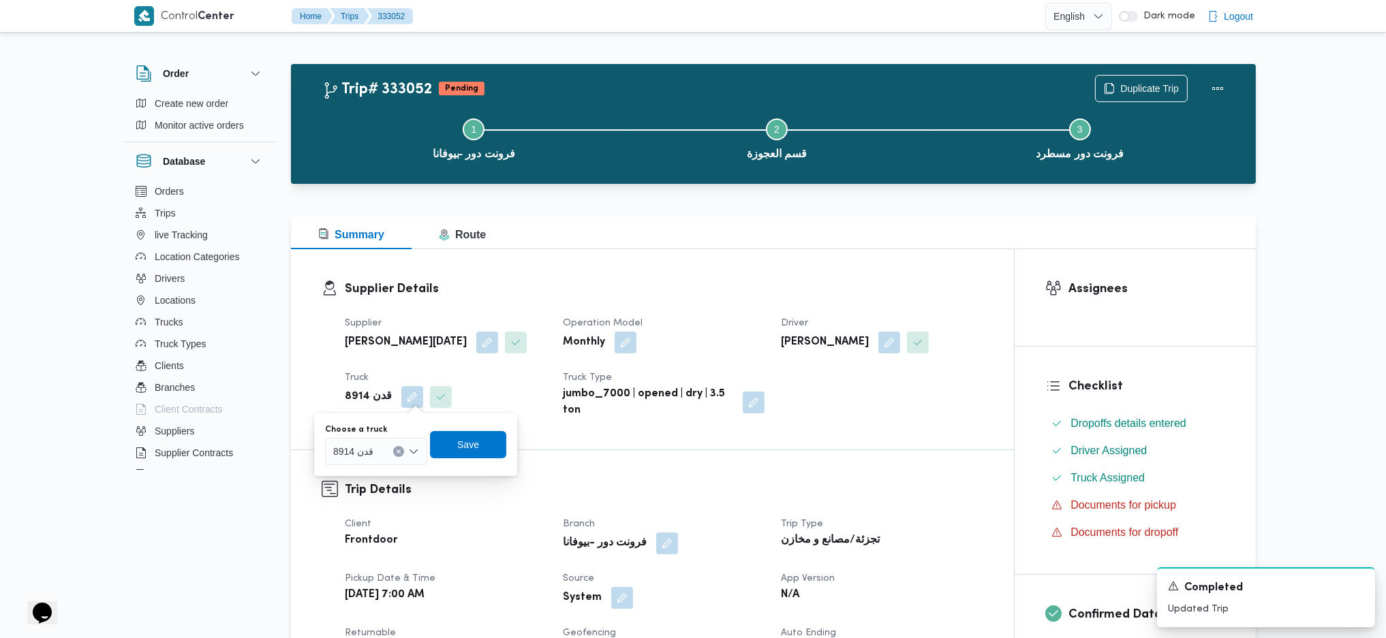
click at [375, 439] on div "قدن 8914" at bounding box center [376, 451] width 102 height 27
type input "3"
type input "246"
drag, startPoint x: 349, startPoint y: 473, endPoint x: 399, endPoint y: 481, distance: 50.4
click at [349, 473] on span "قلو 246 3 | null" at bounding box center [383, 476] width 69 height 16
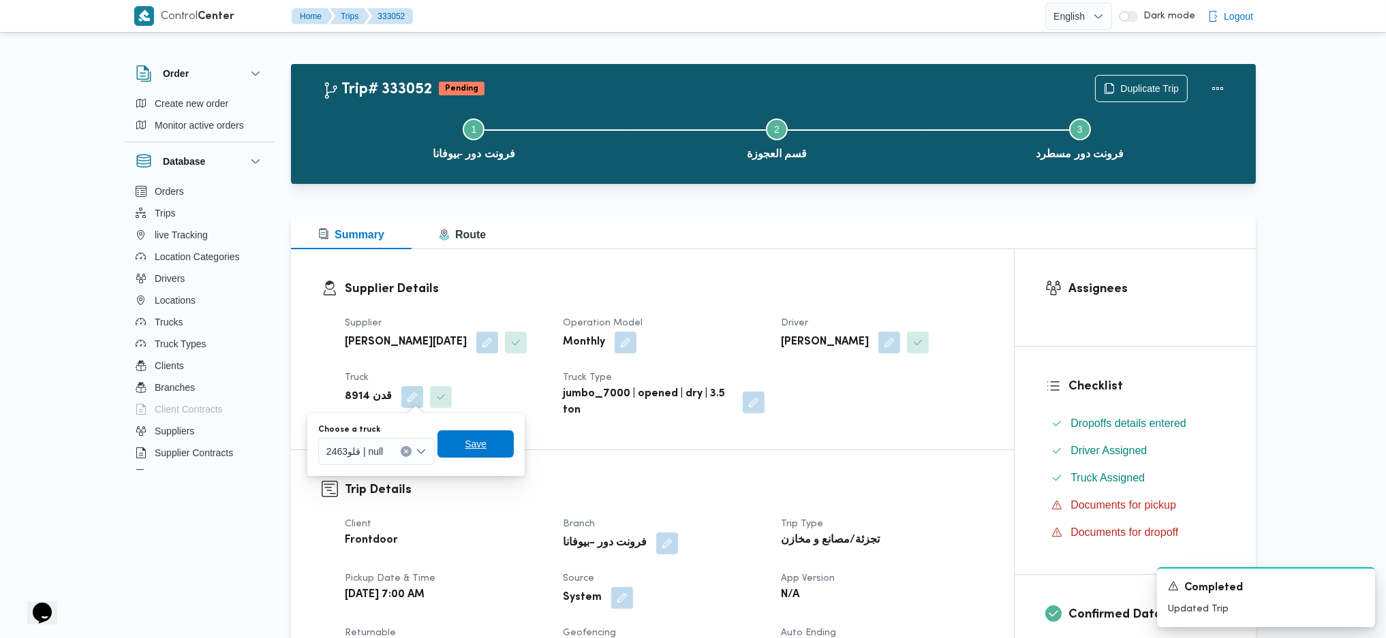
click at [475, 439] on span "Save" at bounding box center [476, 444] width 22 height 16
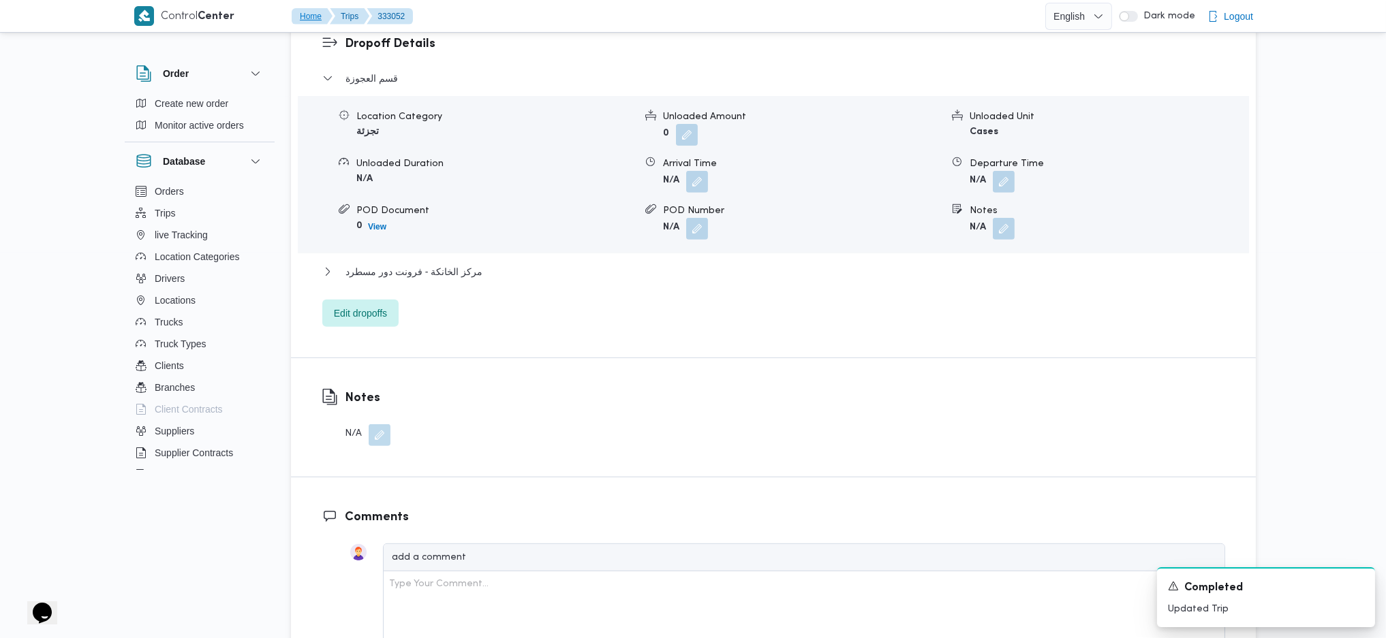
scroll to position [1271, 0]
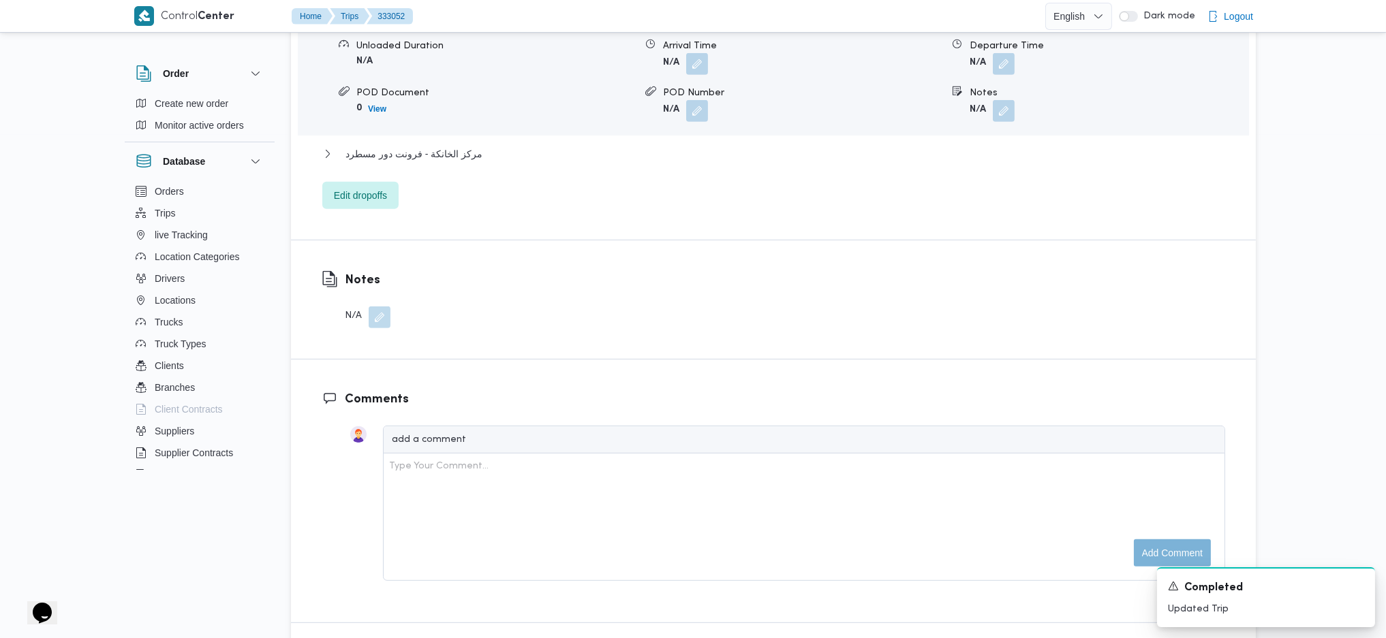
click at [379, 330] on div "Notes N/A" at bounding box center [356, 299] width 130 height 119
click at [382, 312] on button "button" at bounding box center [380, 317] width 22 height 22
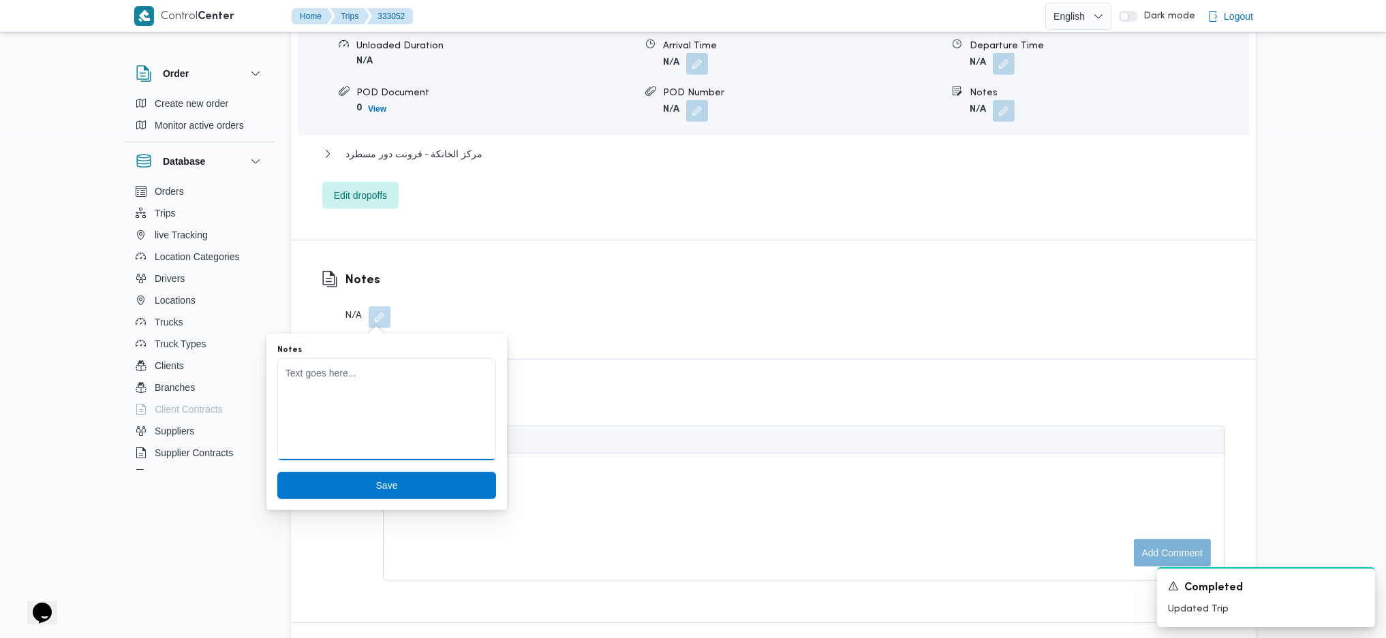
click at [410, 388] on textarea "Notes" at bounding box center [386, 409] width 219 height 102
click at [378, 369] on textarea "لم تحمل تحمل لعدم وجود مندوب" at bounding box center [386, 409] width 219 height 102
type textarea "لم تحمل لعدم وجود مندوب"
click at [404, 489] on span "Save" at bounding box center [386, 484] width 219 height 27
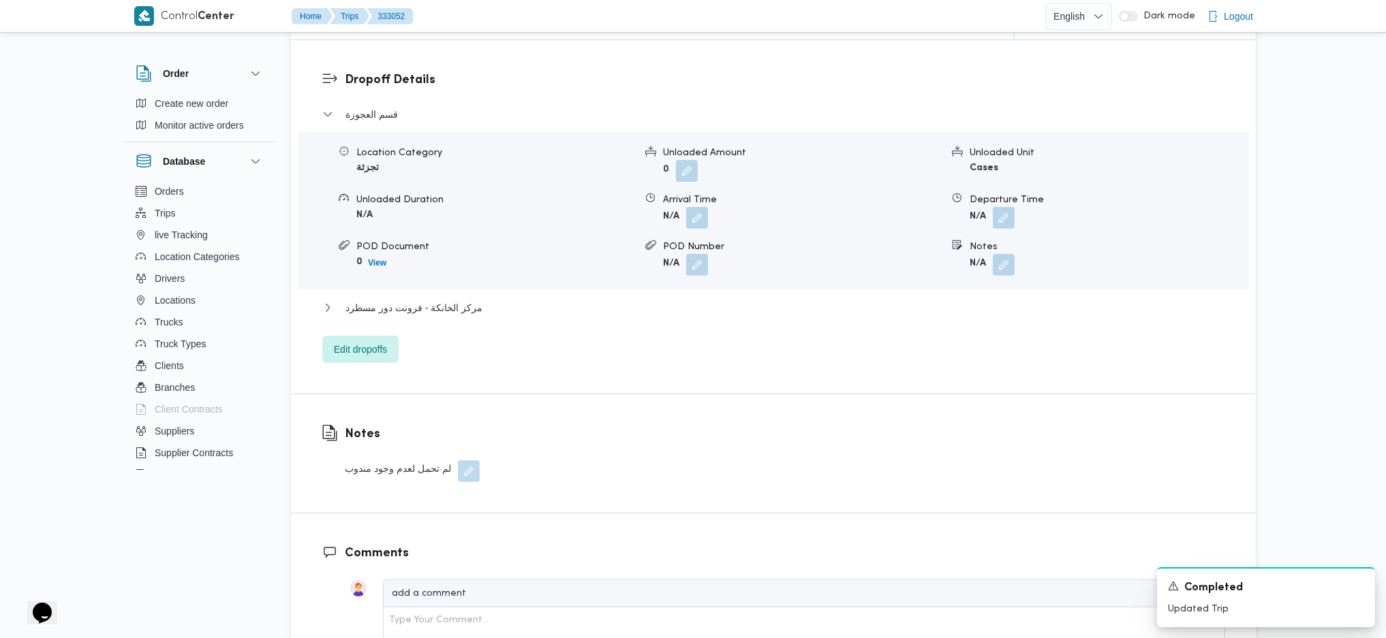
scroll to position [908, 0]
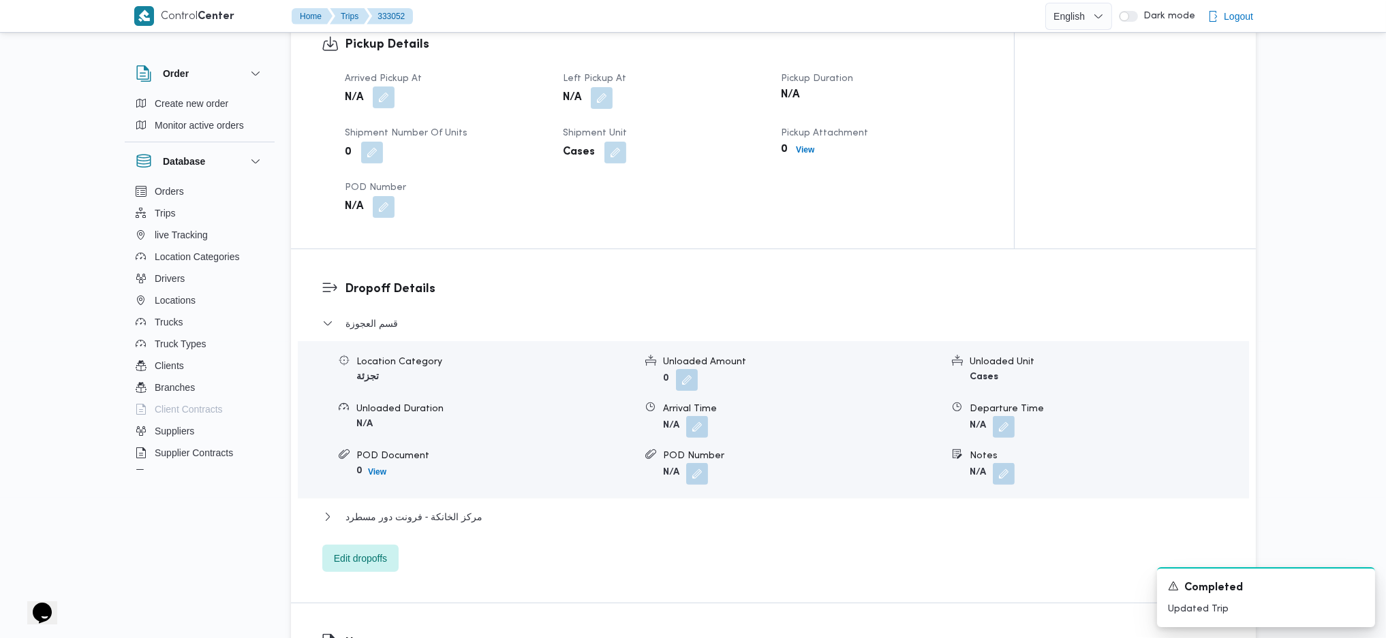
click at [388, 102] on button "button" at bounding box center [384, 98] width 22 height 22
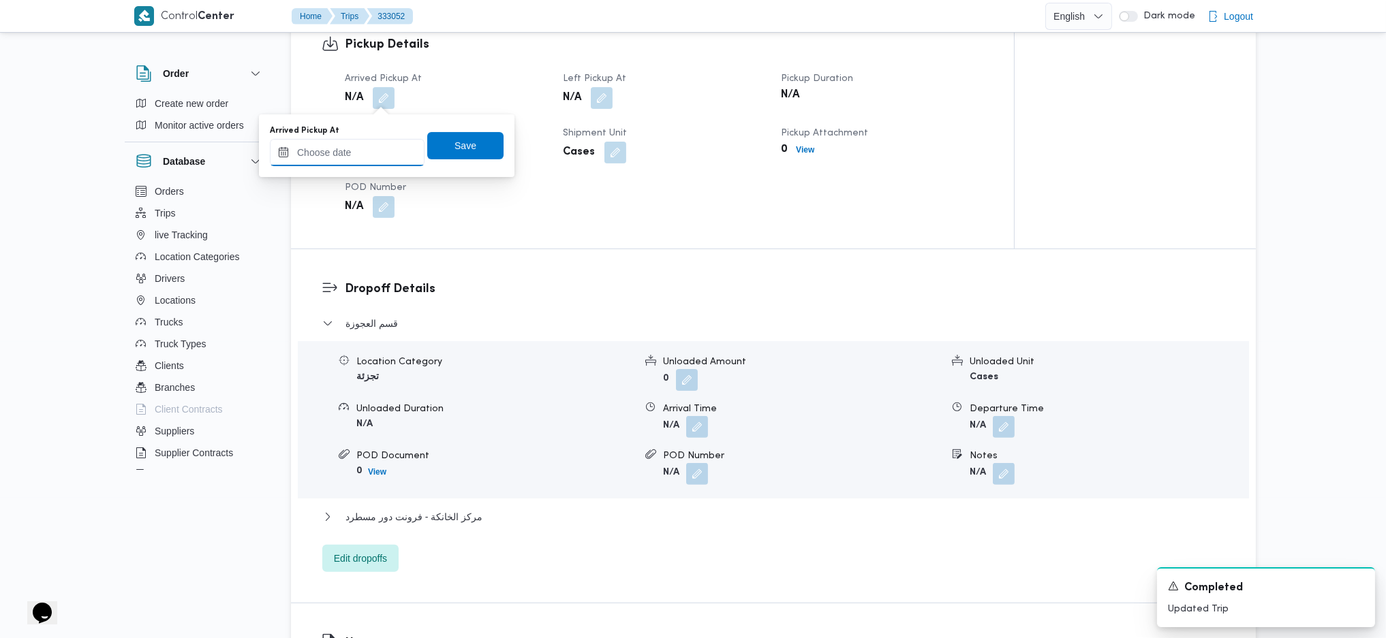
click at [358, 159] on input "Arrived Pickup At" at bounding box center [347, 152] width 155 height 27
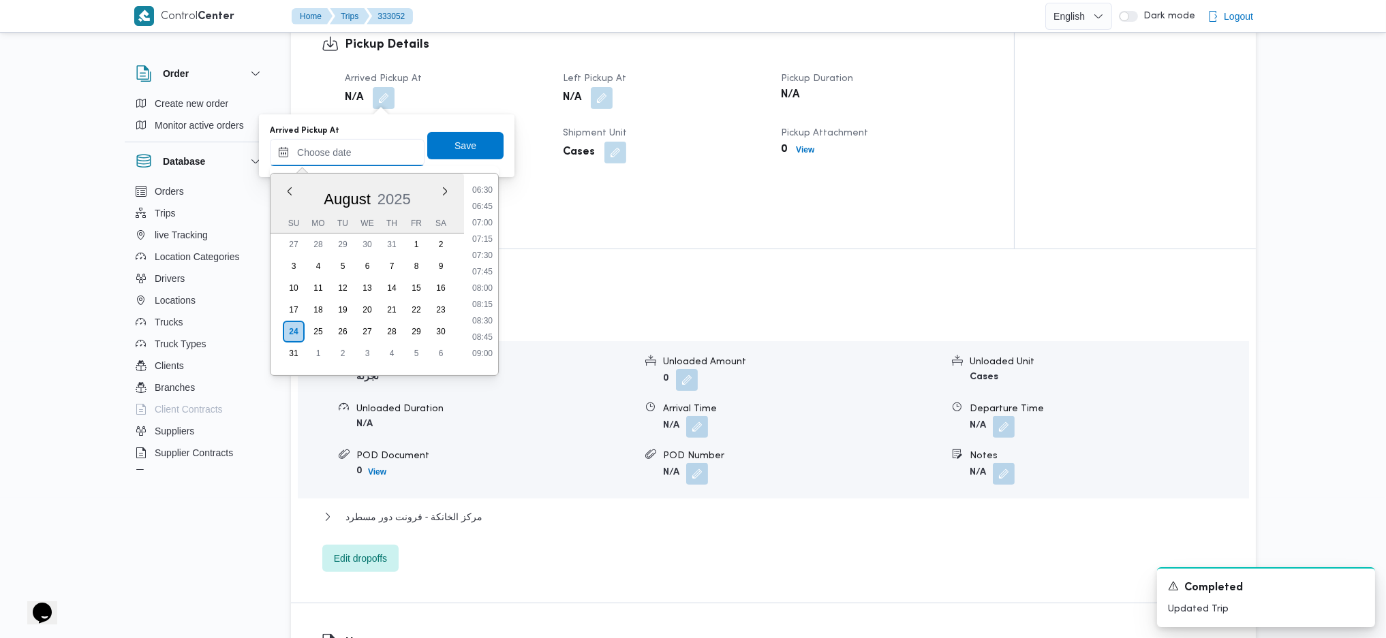
scroll to position [422, 0]
click at [485, 227] on li "07:00" at bounding box center [482, 228] width 31 height 14
type input "24/08/2025 07:00"
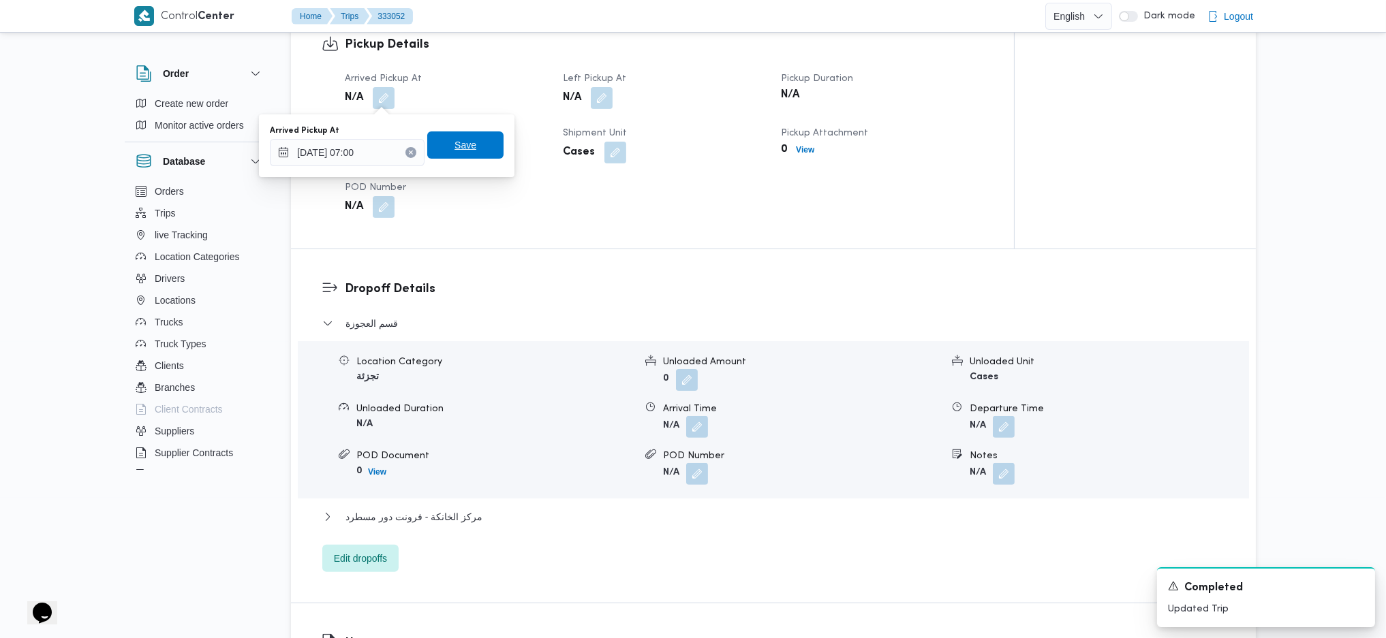
click at [469, 143] on span "Save" at bounding box center [465, 144] width 76 height 27
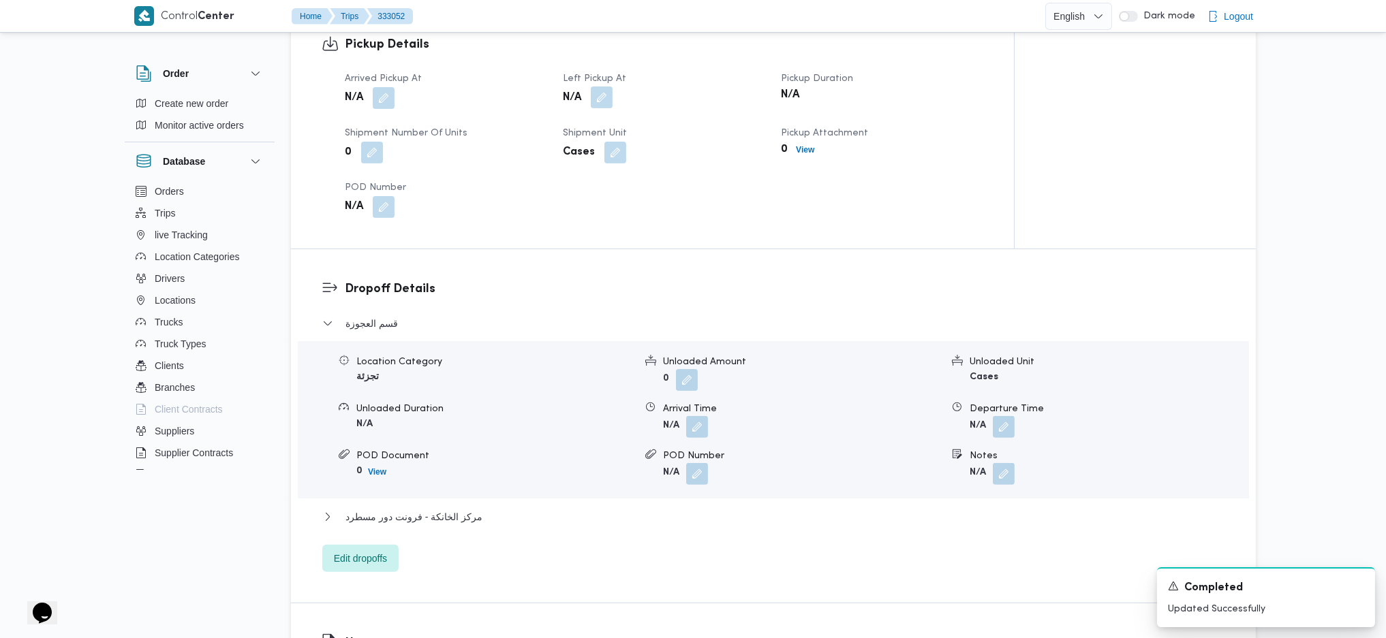
click at [604, 106] on button "button" at bounding box center [602, 98] width 22 height 22
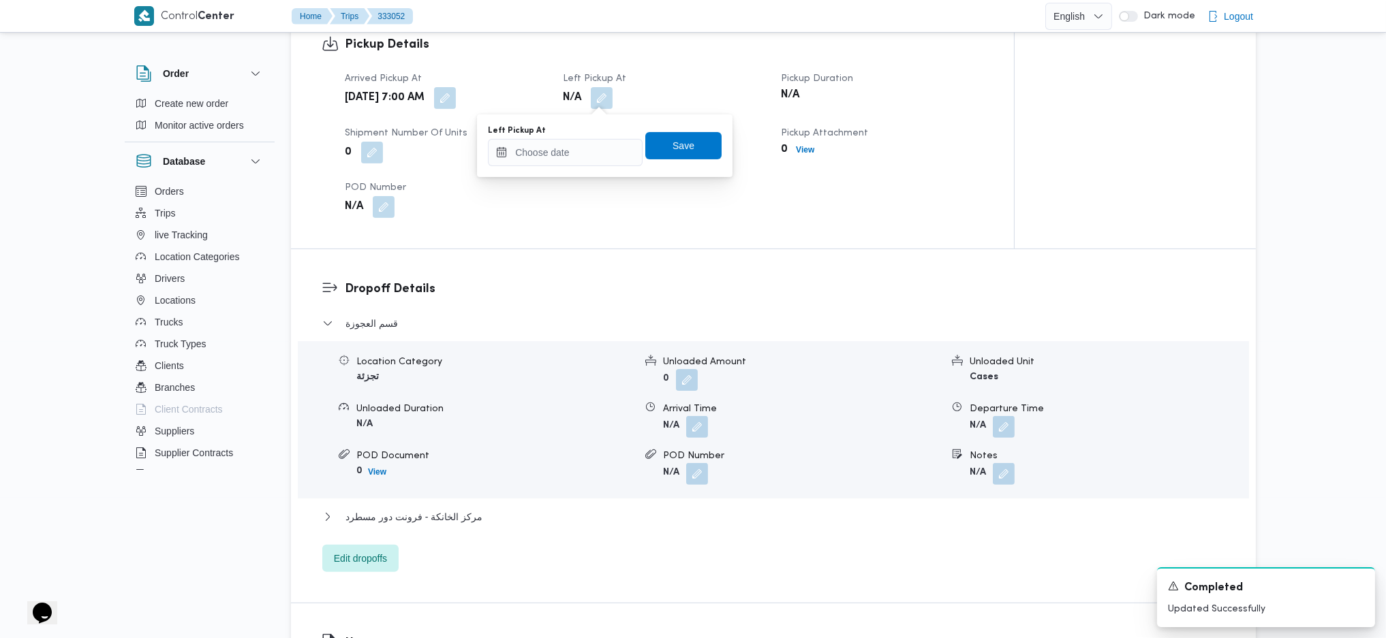
click at [557, 168] on div "You are in a dialog. To close this dialog, hit escape. Left Pickup At Save" at bounding box center [604, 145] width 255 height 63
click at [572, 149] on input "Left Pickup At" at bounding box center [565, 152] width 155 height 27
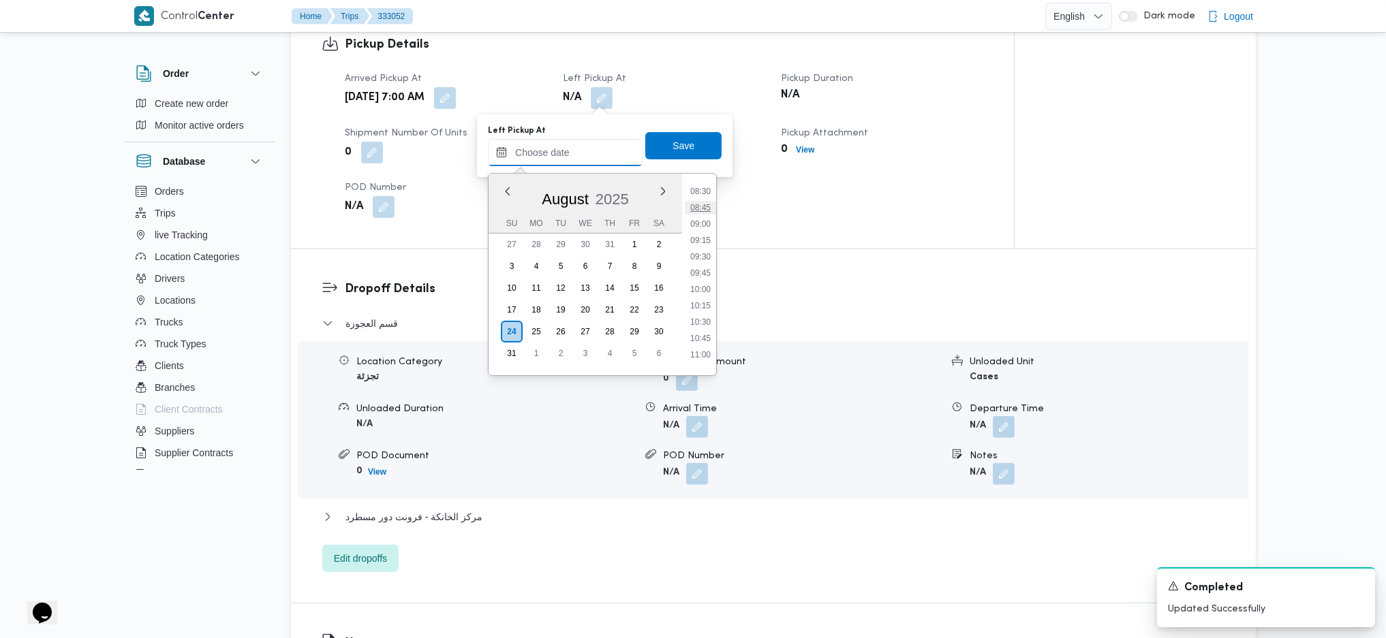
scroll to position [513, 0]
click at [713, 235] on li "08:30" at bounding box center [700, 235] width 31 height 14
type input "24/08/2025 08:30"
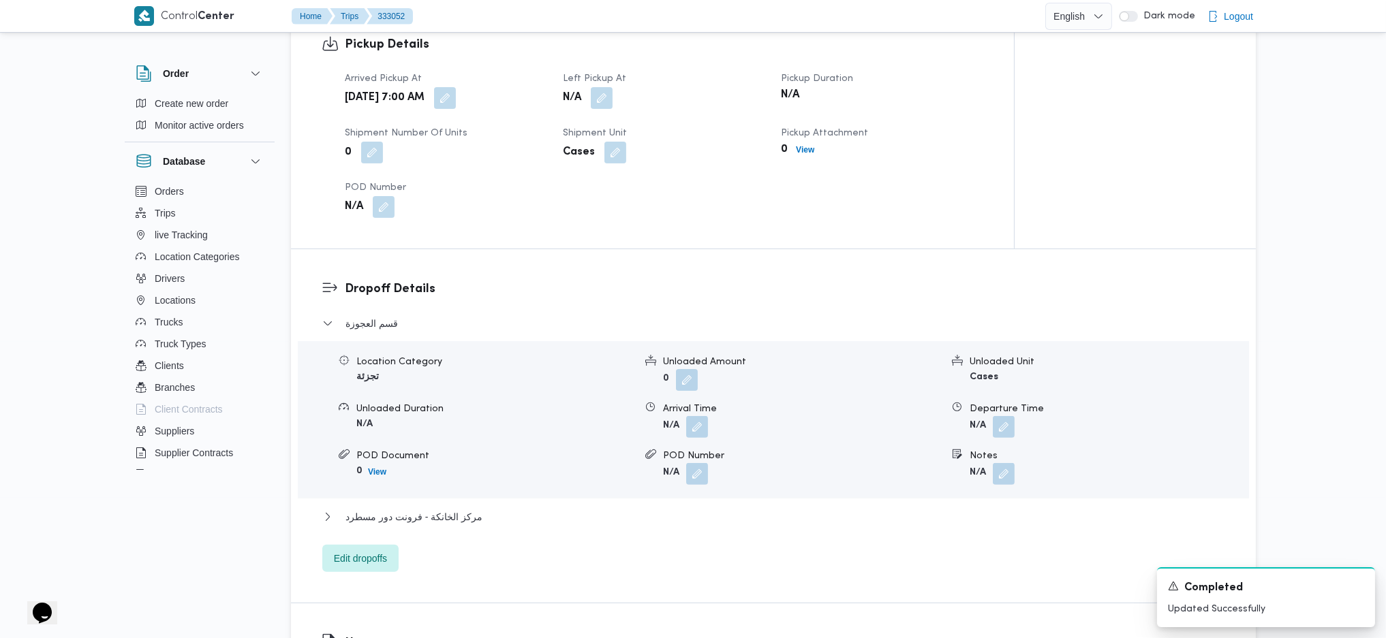
click at [709, 238] on div "Pickup Details Arrived Pickup At Sun, Aug 24, 2025 7:00 AM Left Pickup At N/A P…" at bounding box center [652, 127] width 723 height 244
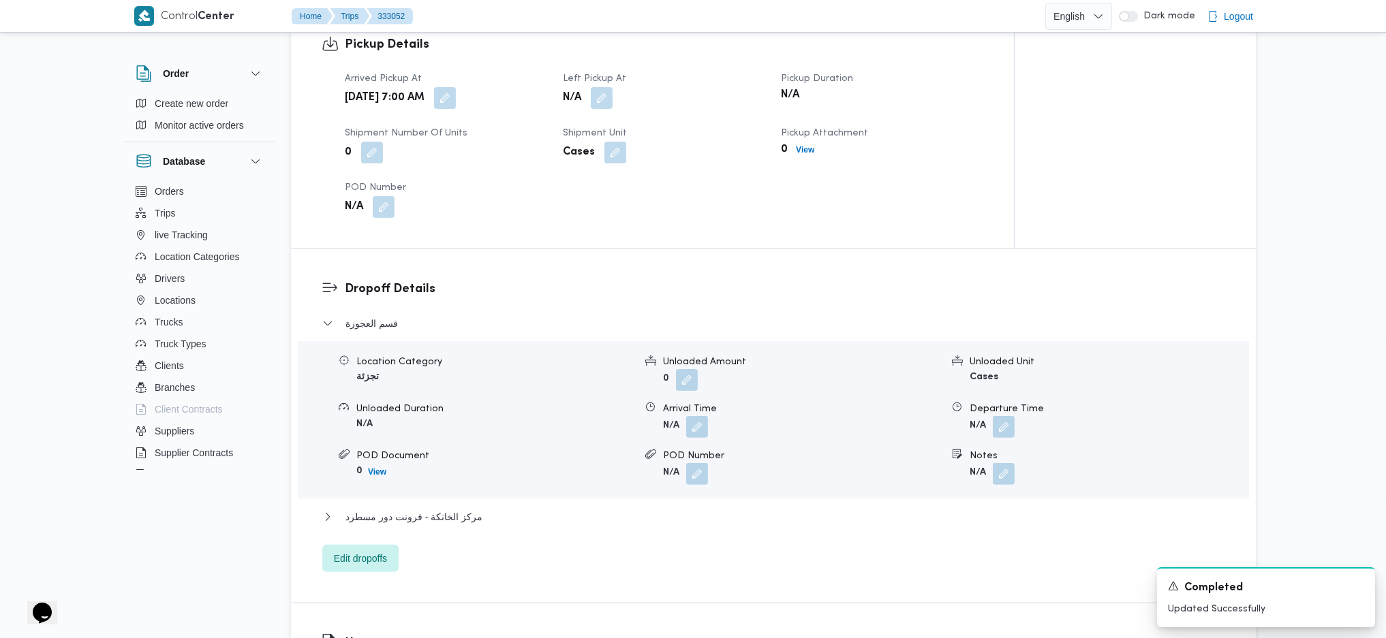
click at [698, 264] on div "Dropoff Details قسم العجوزة Location Category تجزئة Unloaded Amount 0 Unloaded …" at bounding box center [773, 426] width 965 height 354
drag, startPoint x: 698, startPoint y: 264, endPoint x: 722, endPoint y: 268, distance: 24.1
click at [722, 268] on div "Dropoff Details قسم العجوزة Location Category تجزئة Unloaded Amount 0 Unloaded …" at bounding box center [773, 426] width 965 height 354
click at [677, 248] on div "Pickup Details Arrived Pickup At Sun, Aug 24, 2025 7:00 AM Left Pickup At N/A P…" at bounding box center [652, 127] width 723 height 244
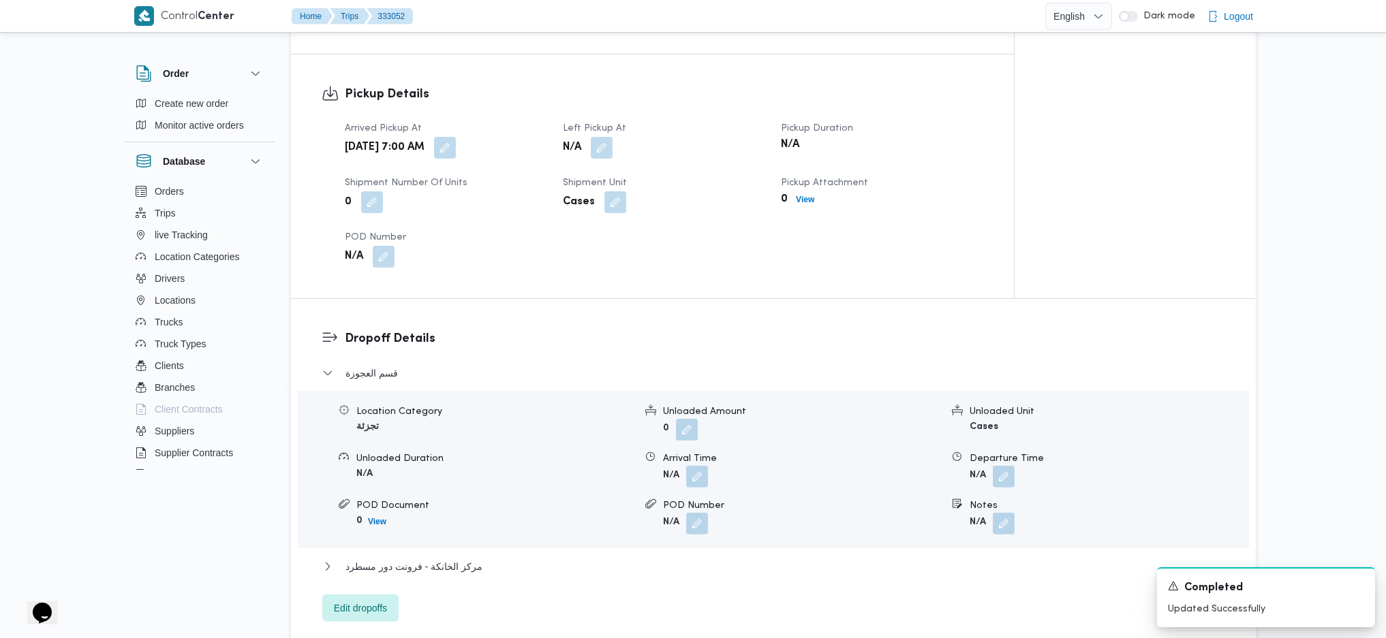
scroll to position [817, 0]
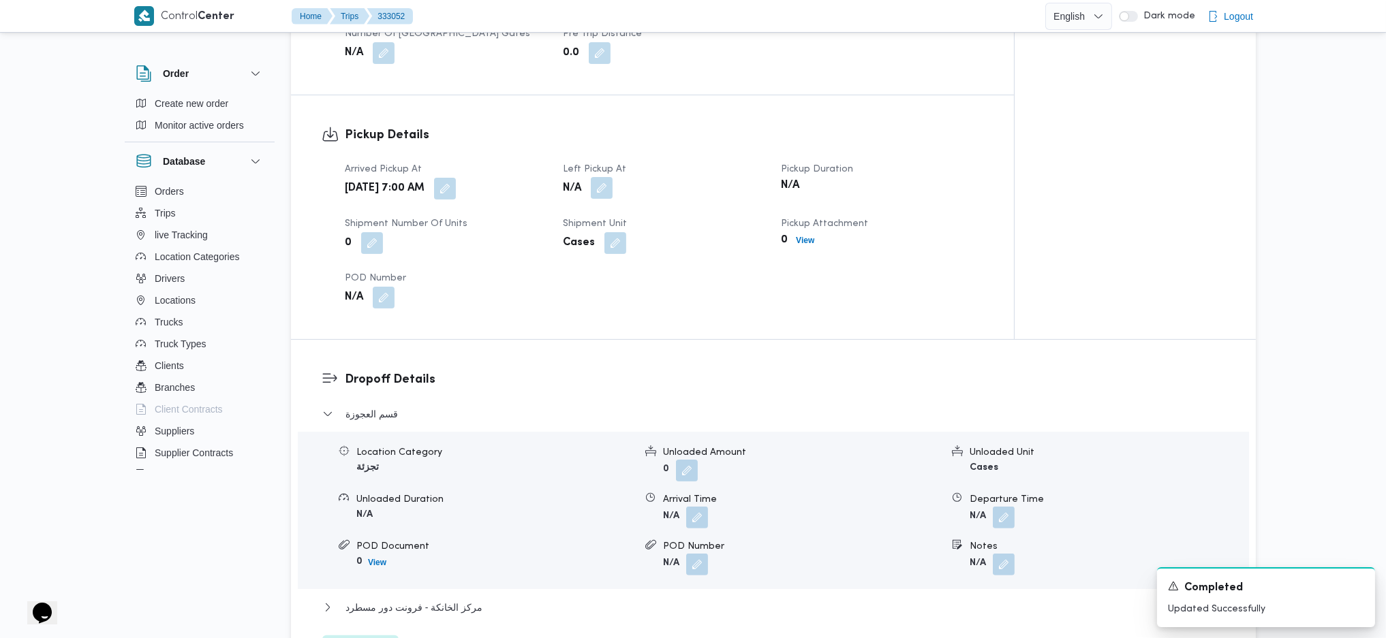
click at [612, 188] on button "button" at bounding box center [602, 188] width 22 height 22
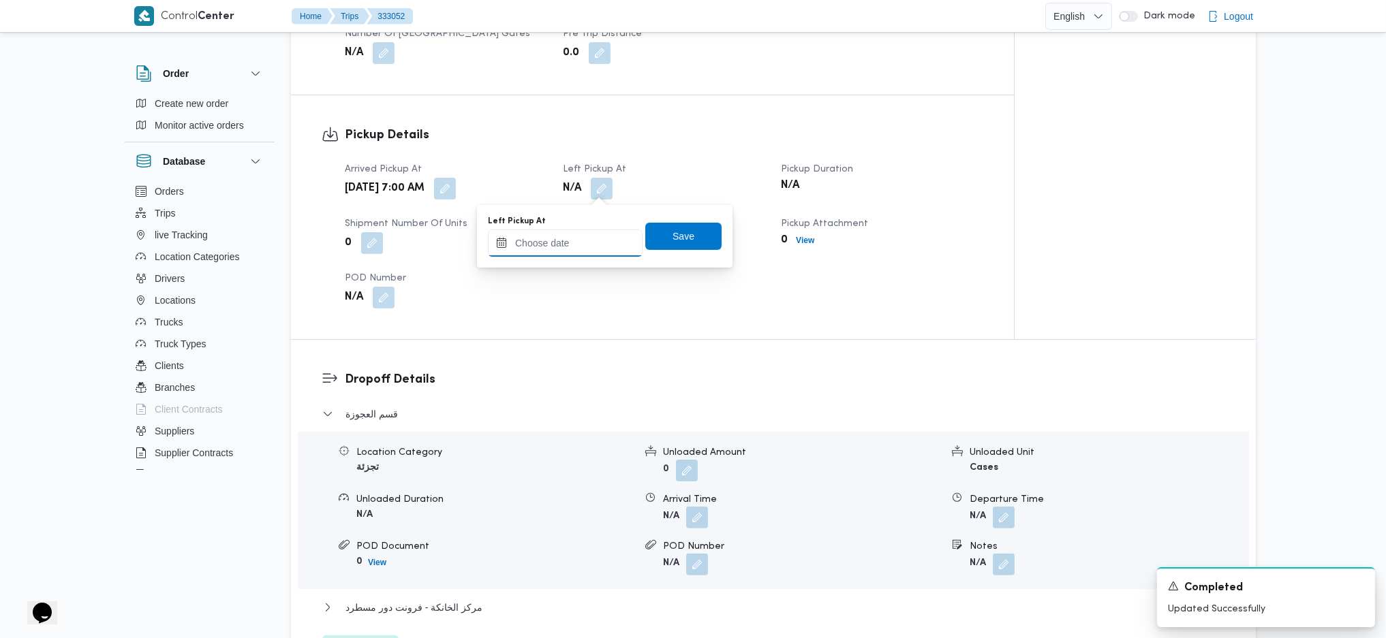
click at [574, 241] on input "Left Pickup At" at bounding box center [565, 243] width 155 height 27
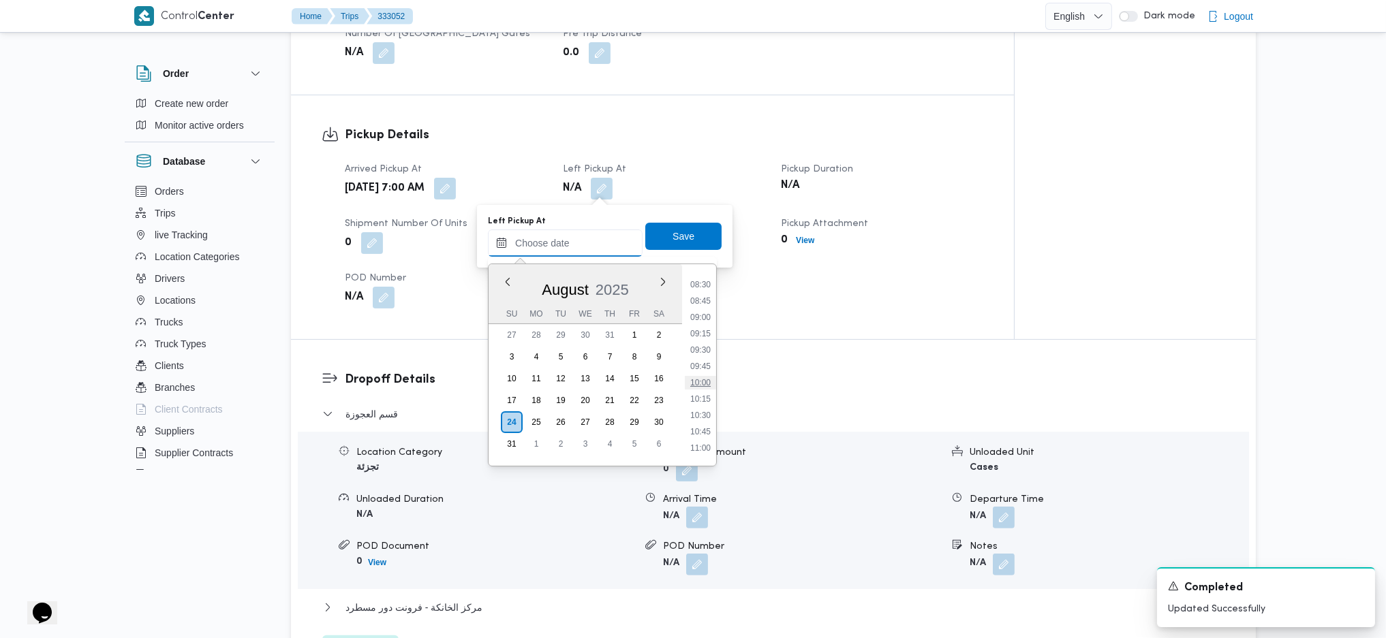
scroll to position [513, 0]
drag, startPoint x: 702, startPoint y: 323, endPoint x: 696, endPoint y: 304, distance: 19.8
click at [702, 323] on li "08:30" at bounding box center [700, 325] width 31 height 14
type input "24/08/2025 08:30"
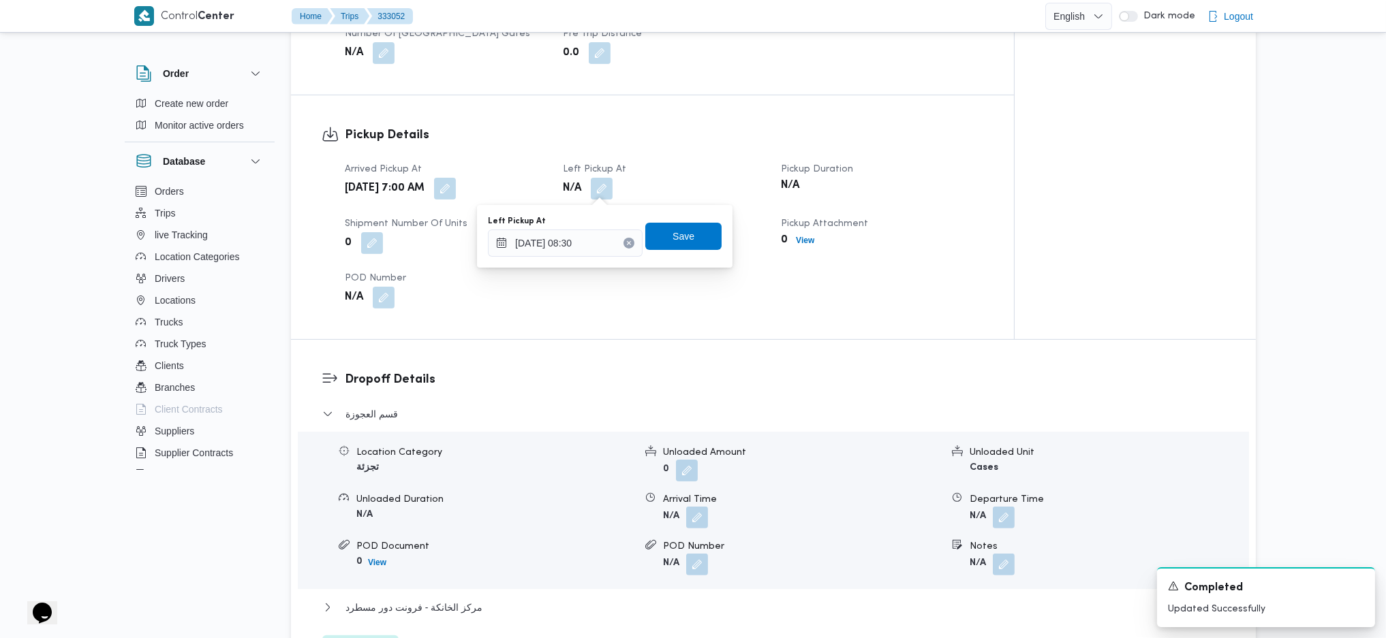
click at [679, 219] on div "Left Pickup At 24/08/2025 08:30 Save" at bounding box center [604, 237] width 236 height 44
click at [674, 237] on span "Save" at bounding box center [683, 236] width 22 height 16
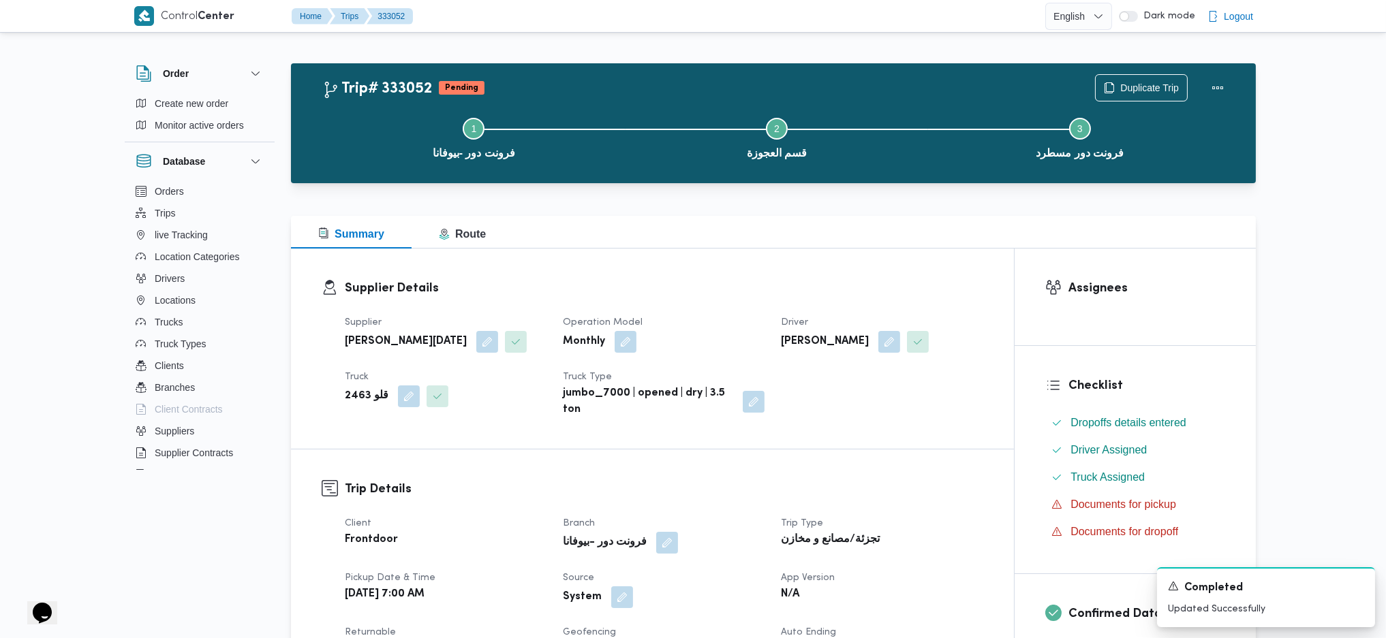
scroll to position [0, 0]
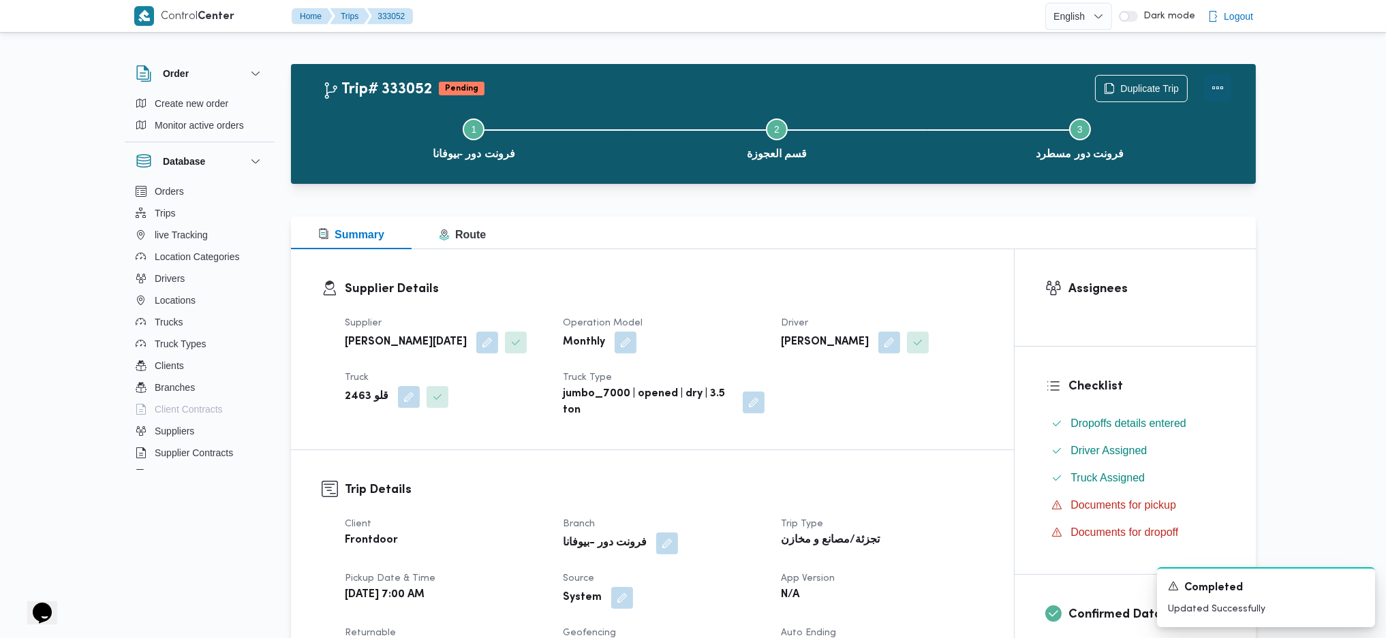
drag, startPoint x: 1222, startPoint y: 93, endPoint x: 1208, endPoint y: 112, distance: 23.4
click at [1223, 93] on button "Actions" at bounding box center [1217, 88] width 27 height 27
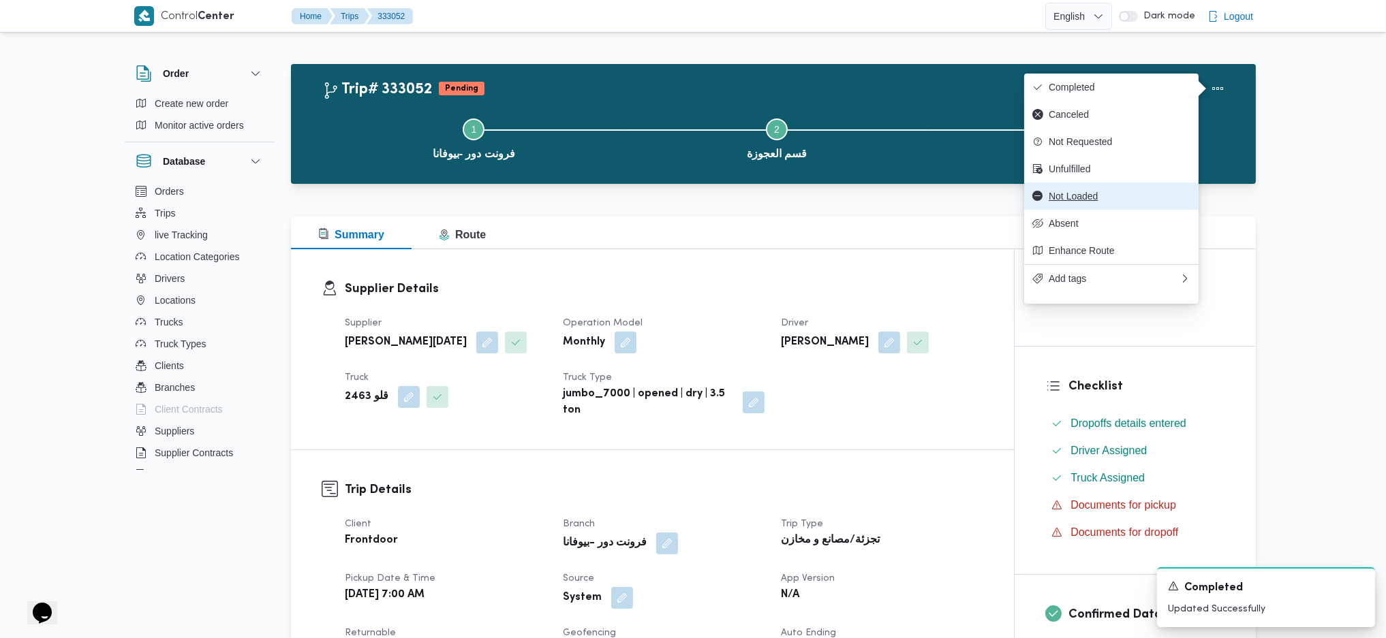
click at [1073, 202] on span "Not Loaded" at bounding box center [1119, 196] width 142 height 11
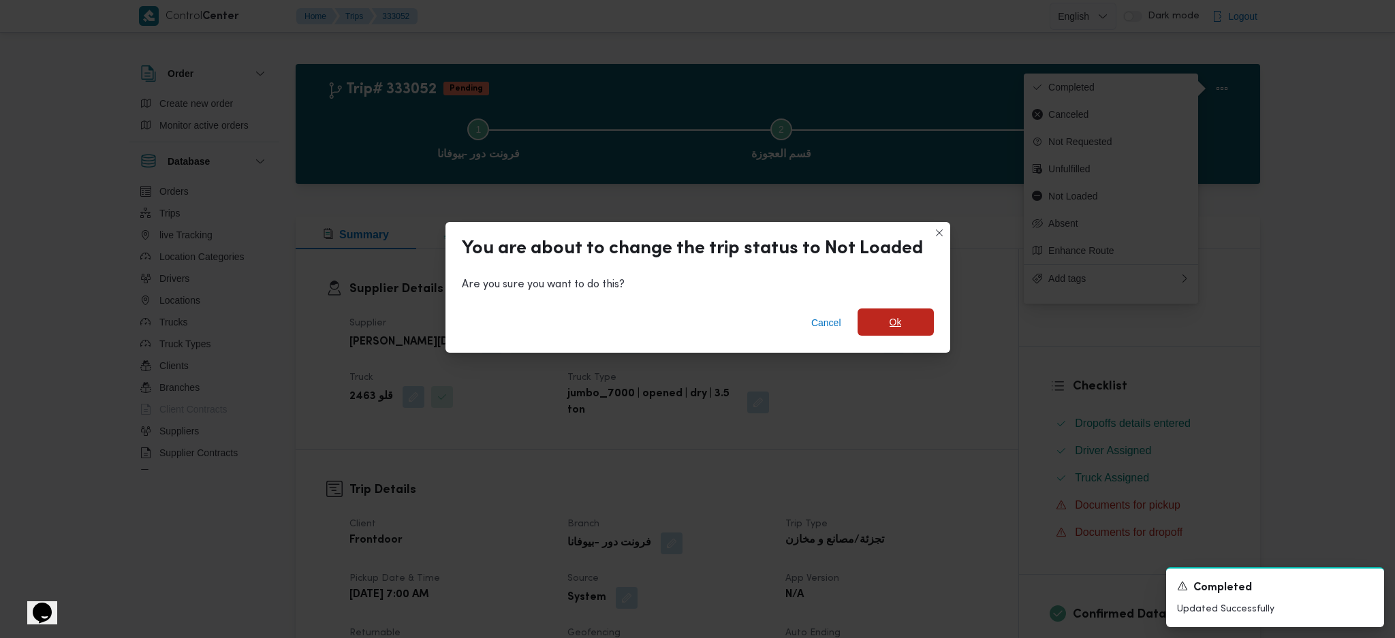
click at [899, 324] on span "Ok" at bounding box center [896, 322] width 76 height 27
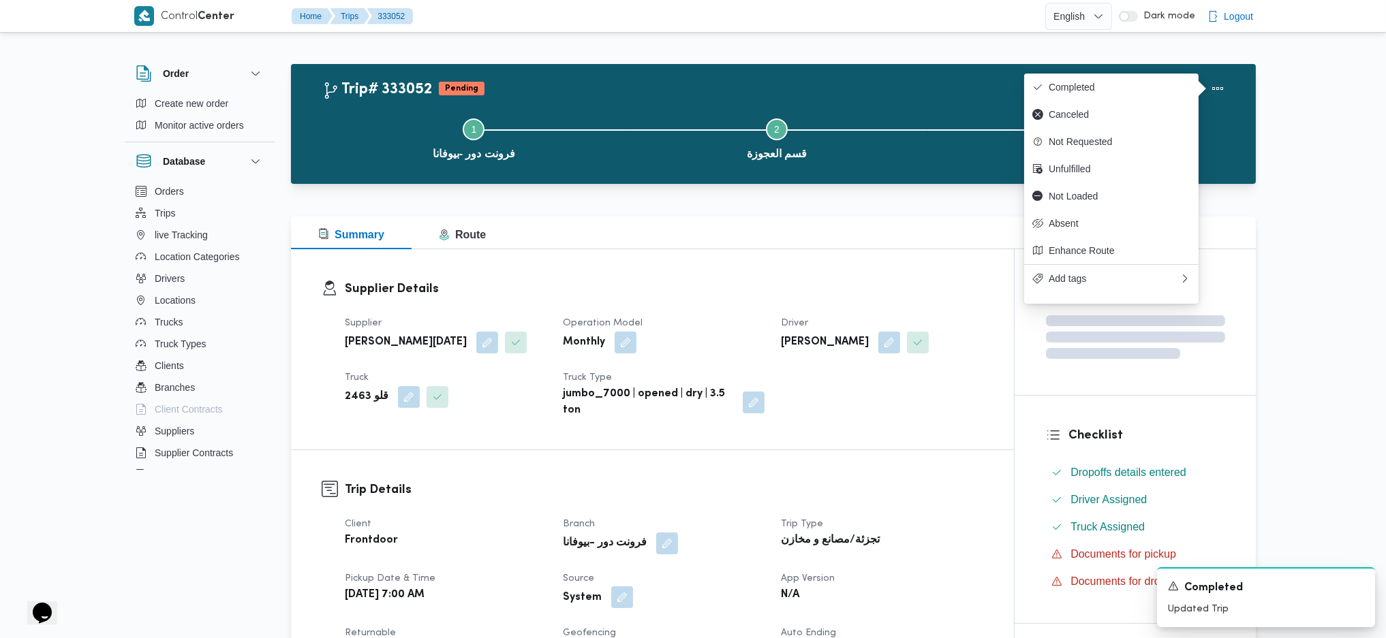
click at [623, 595] on button "button" at bounding box center [622, 598] width 22 height 22
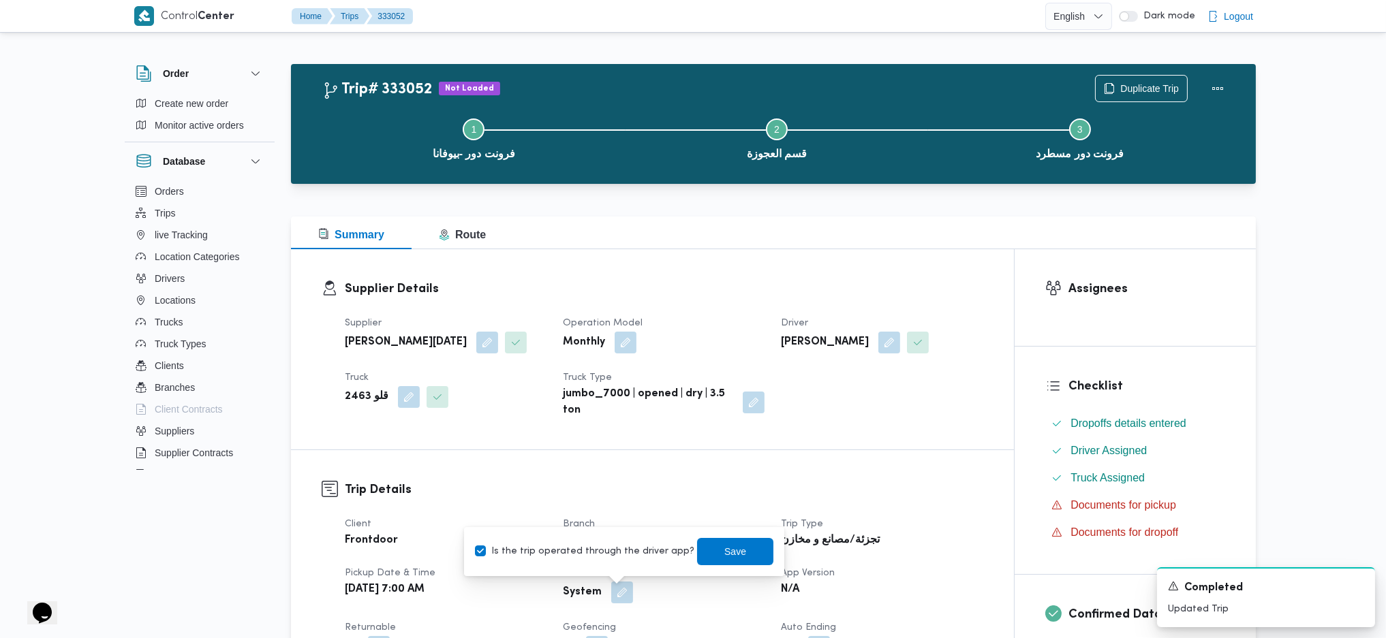
click at [658, 553] on label "Is the trip operated through the driver app?" at bounding box center [584, 552] width 219 height 16
checkbox input "false"
click at [698, 552] on span "Save" at bounding box center [735, 551] width 76 height 27
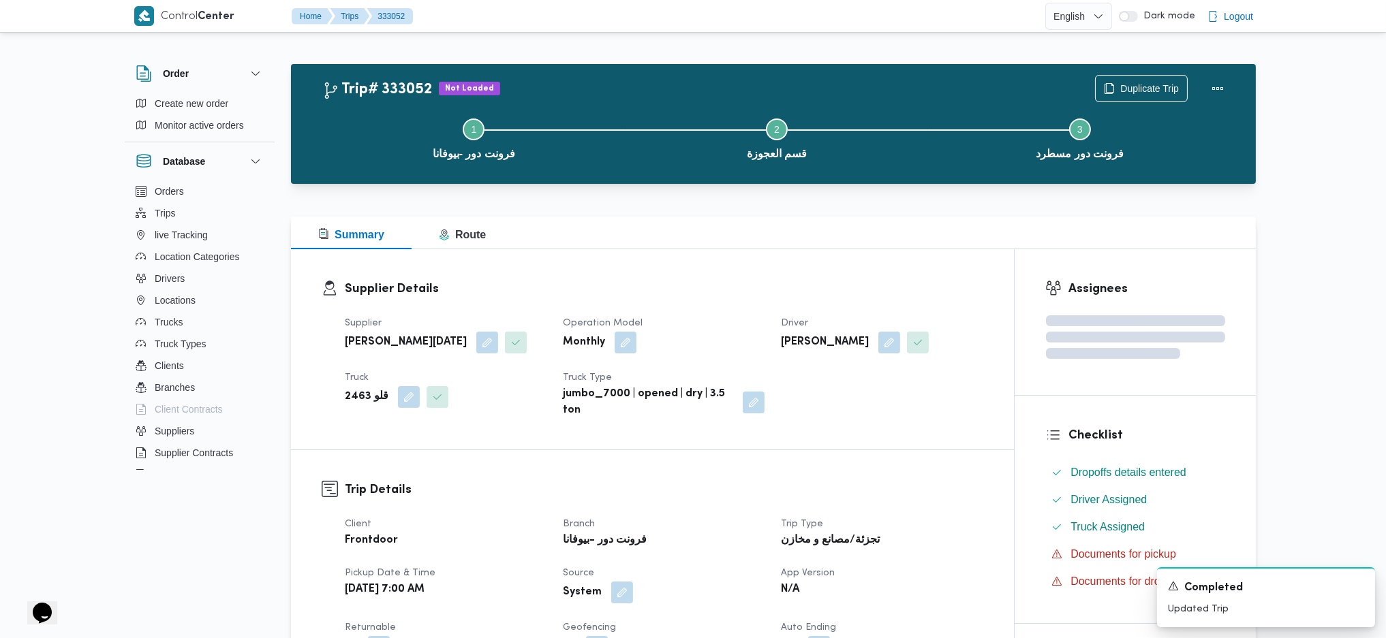
click at [779, 488] on h3 "Trip Details" at bounding box center [664, 490] width 638 height 18
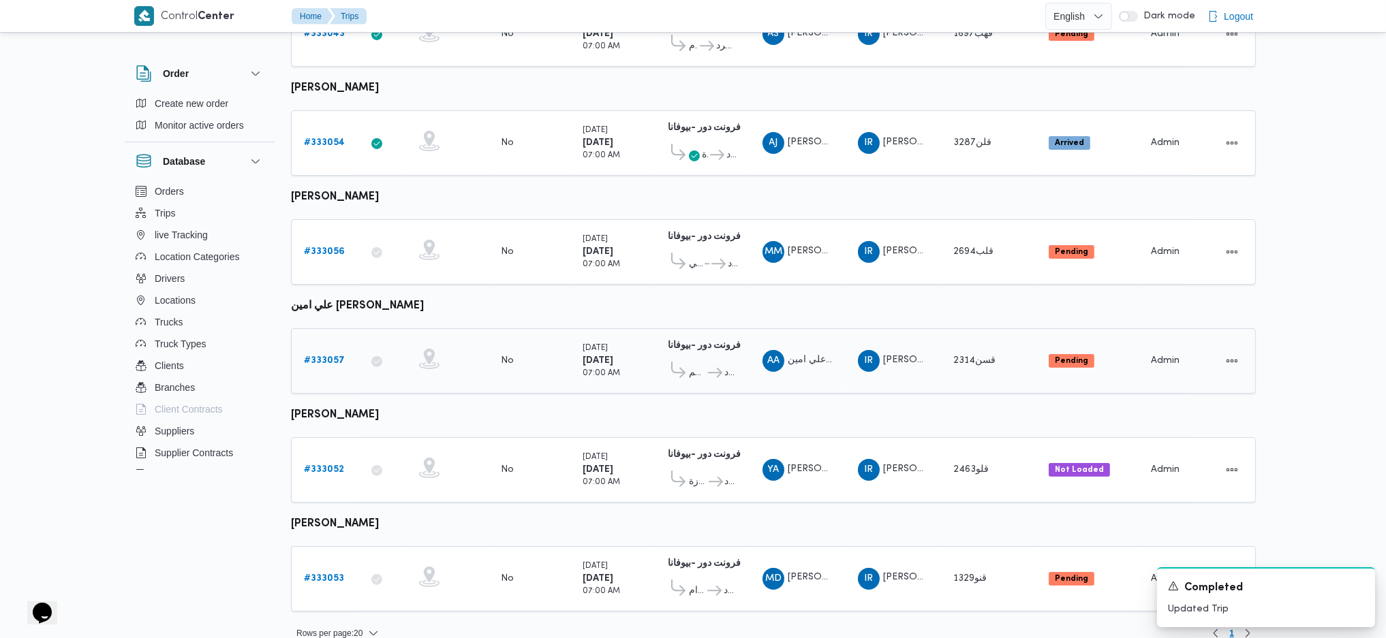
scroll to position [371, 0]
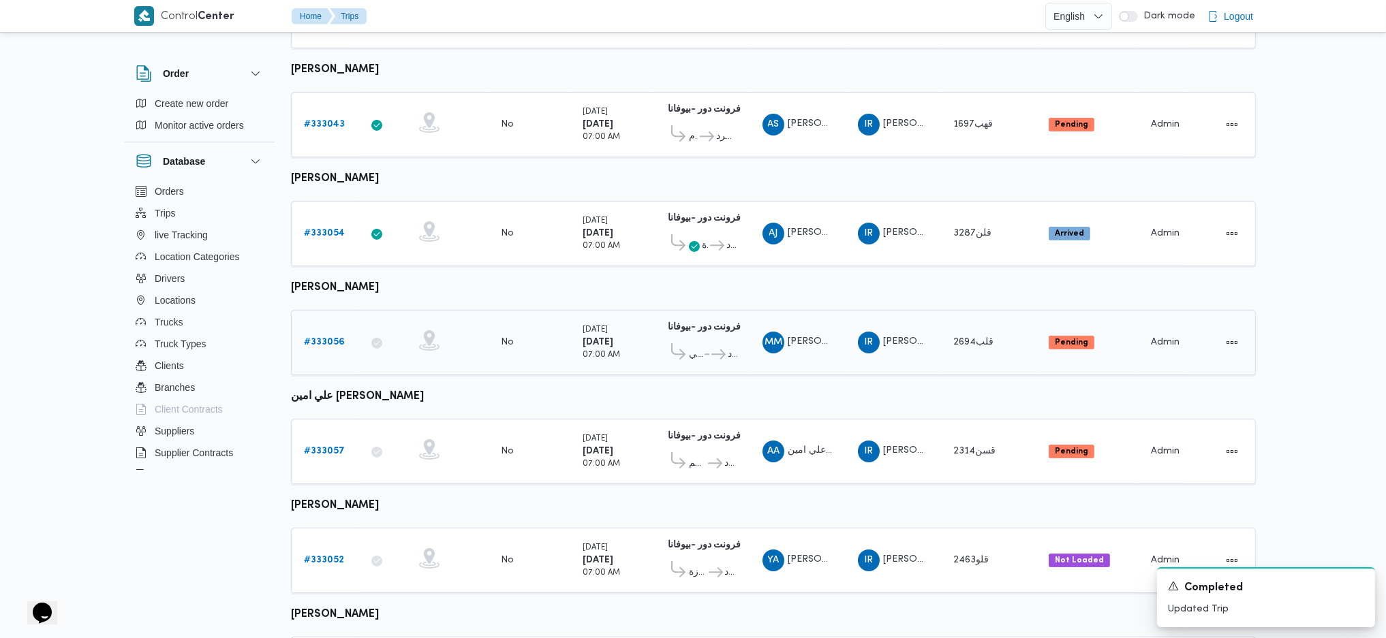
click at [333, 343] on div "# 333056" at bounding box center [325, 342] width 54 height 27
click at [327, 338] on b "# 333056" at bounding box center [324, 342] width 41 height 9
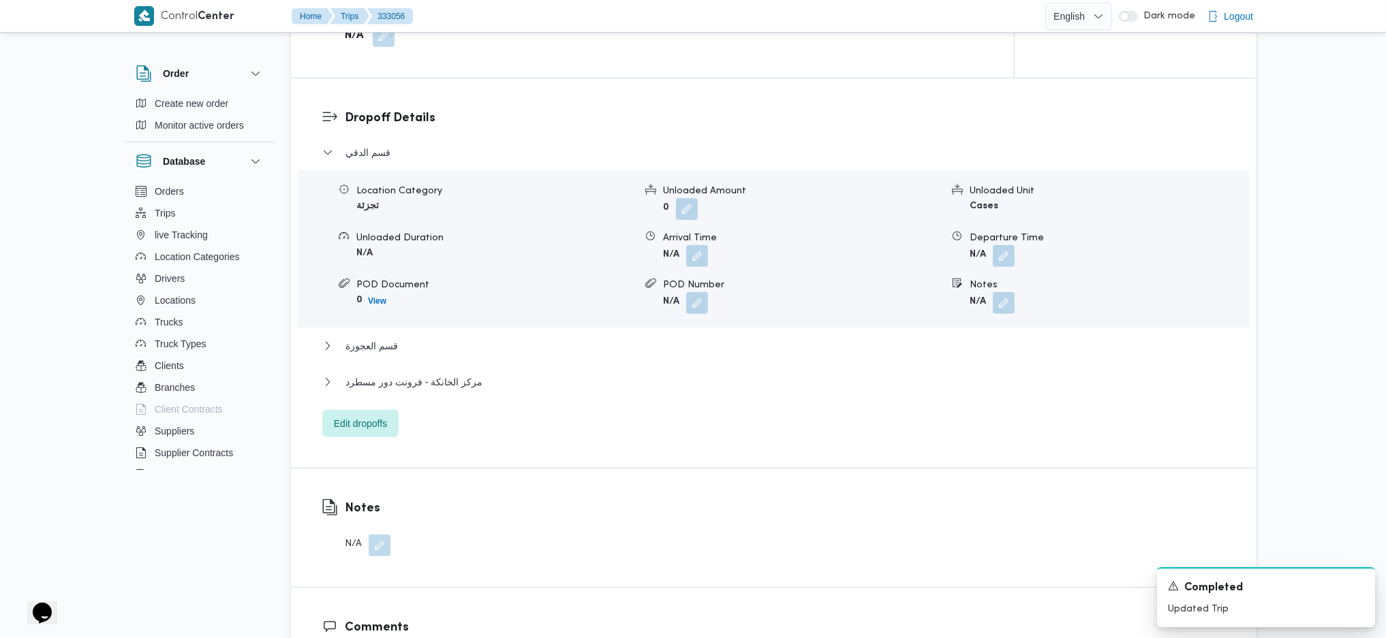
scroll to position [1181, 0]
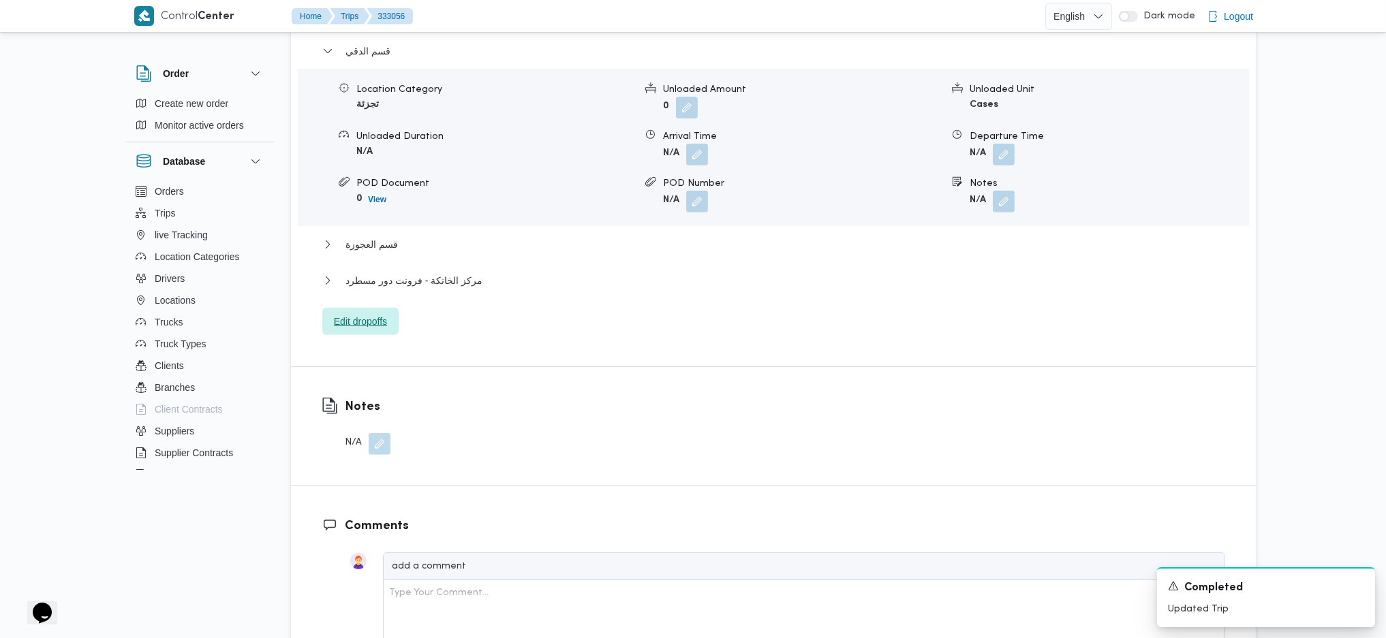
click at [377, 315] on span "Edit dropoffs" at bounding box center [360, 321] width 53 height 16
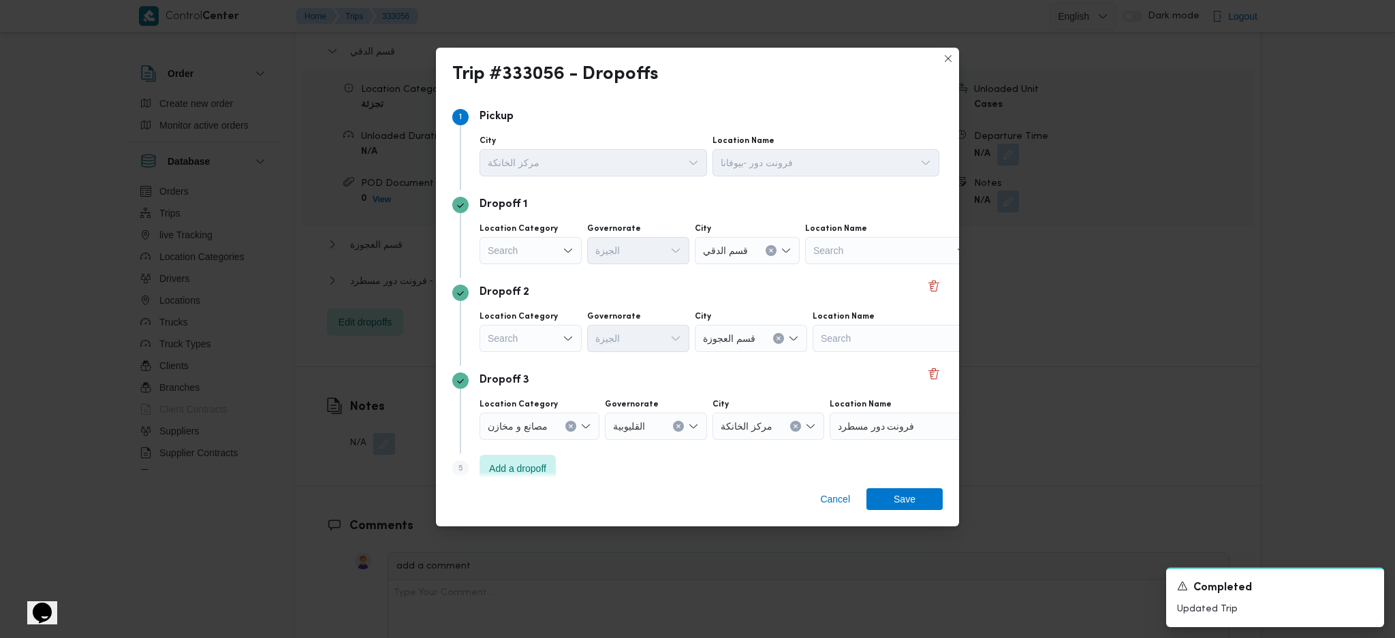
click at [914, 290] on div "Dropoff 2" at bounding box center [697, 293] width 490 height 16
click at [926, 290] on button "Delete" at bounding box center [934, 285] width 16 height 16
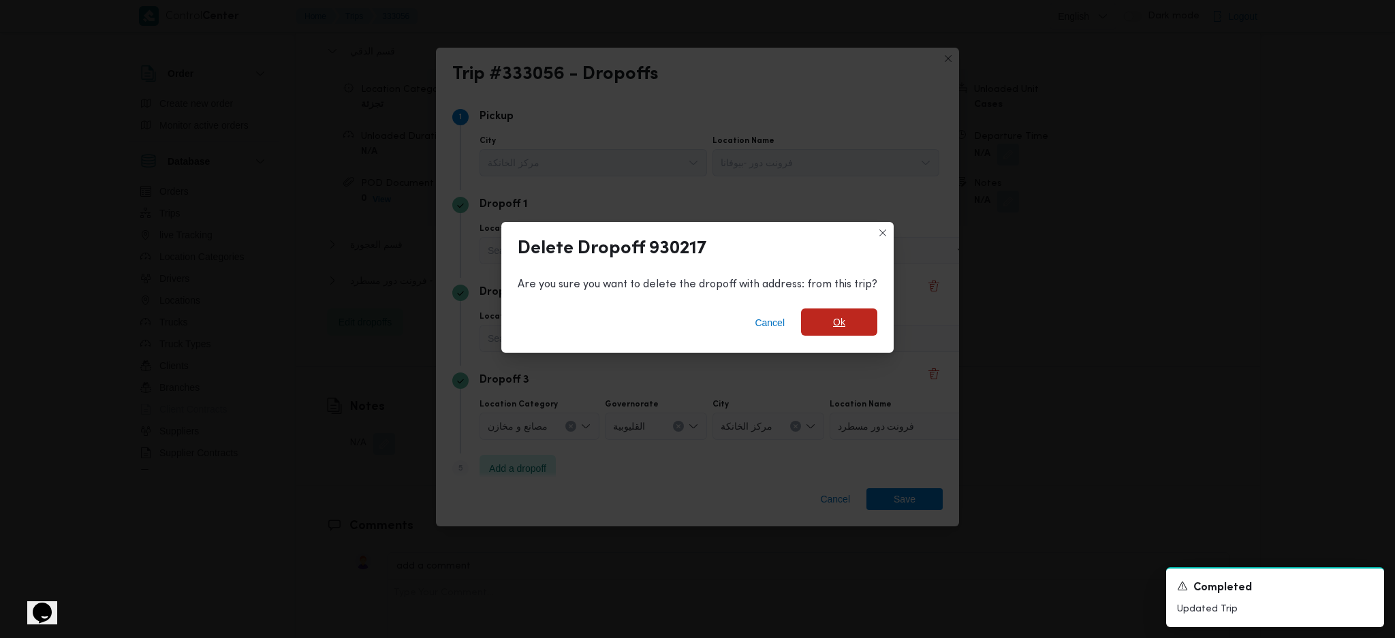
click at [837, 323] on span "Ok" at bounding box center [839, 322] width 12 height 16
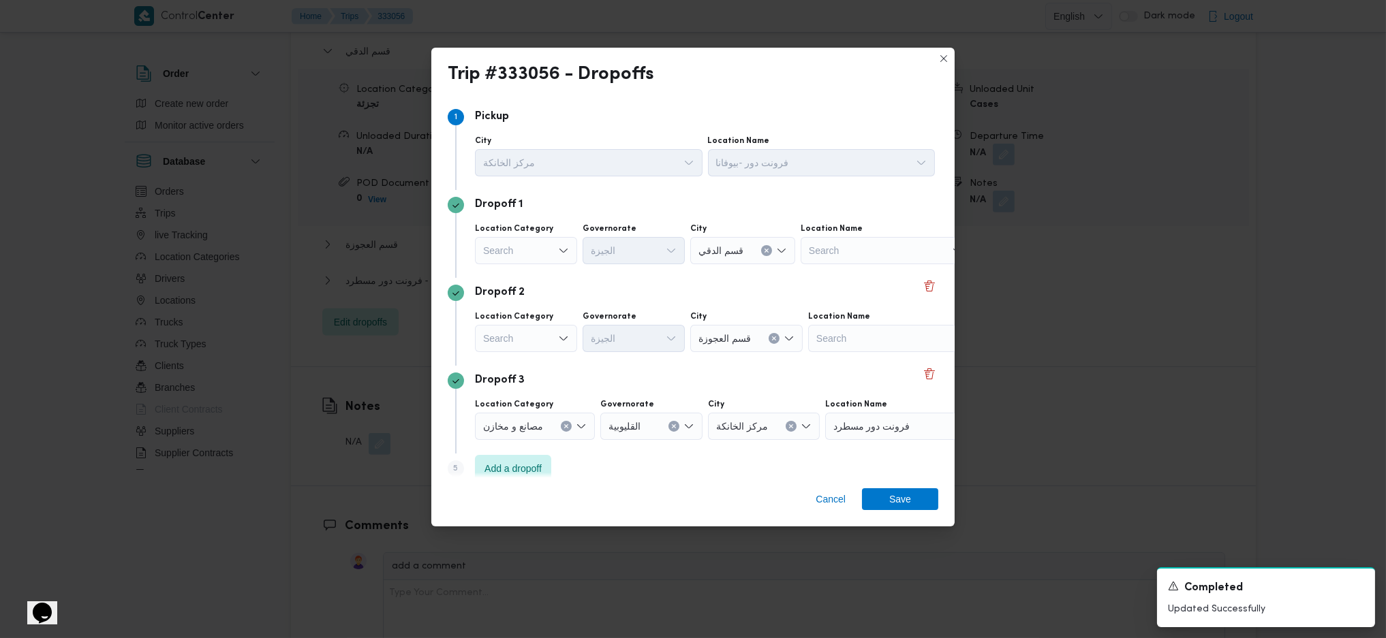
click at [525, 247] on div "Search" at bounding box center [526, 250] width 102 height 27
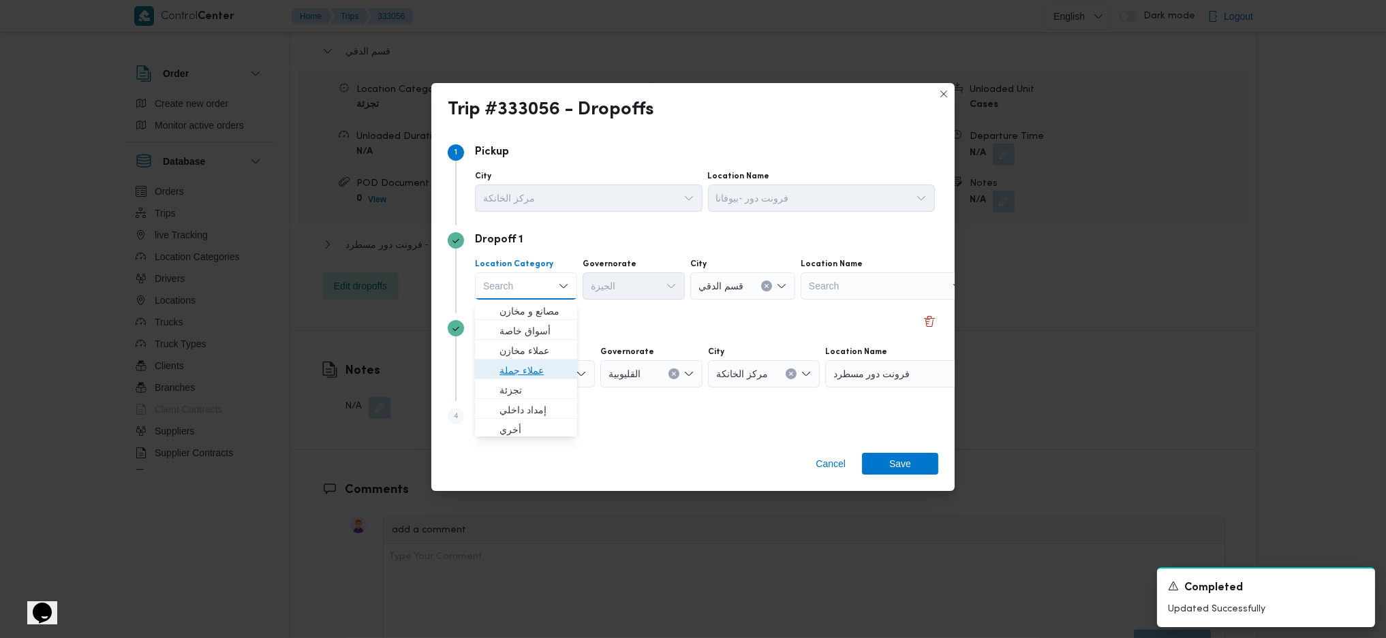
click at [527, 375] on span "عملاء جملة" at bounding box center [533, 370] width 69 height 16
click at [628, 294] on div "Search" at bounding box center [635, 285] width 102 height 27
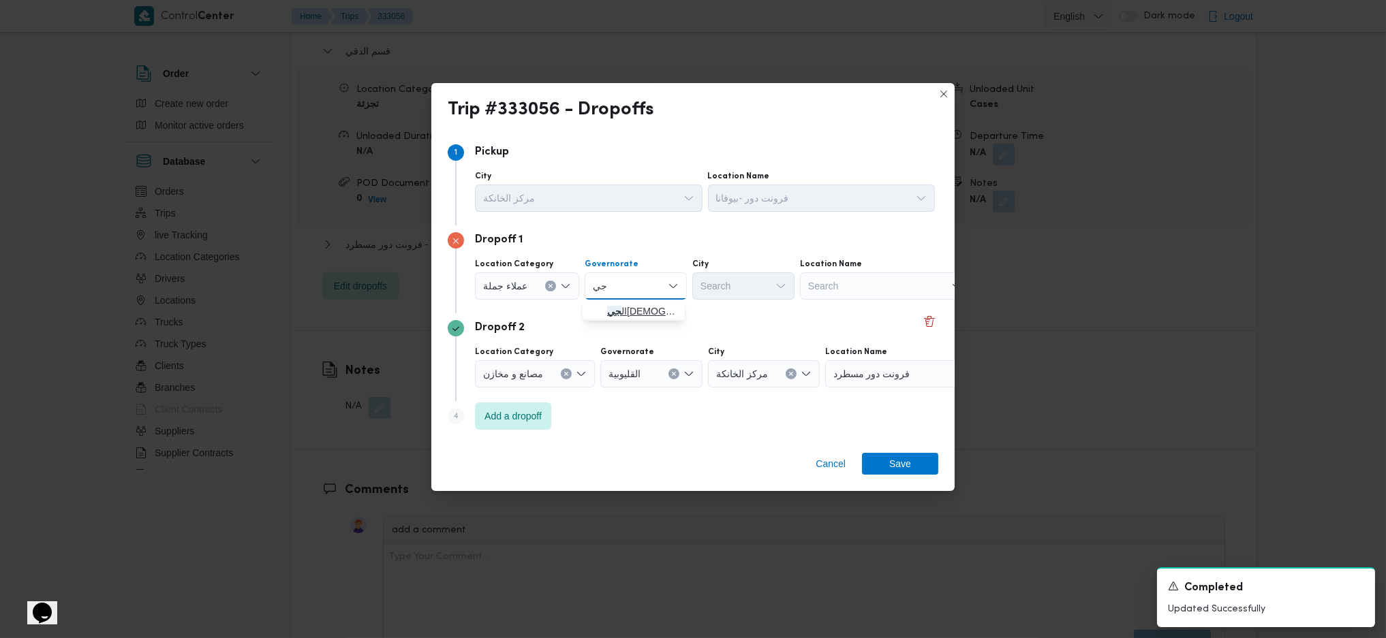
type input "جي"
click at [593, 311] on icon "button" at bounding box center [596, 311] width 11 height 11
click at [764, 292] on div "Search" at bounding box center [743, 285] width 102 height 27
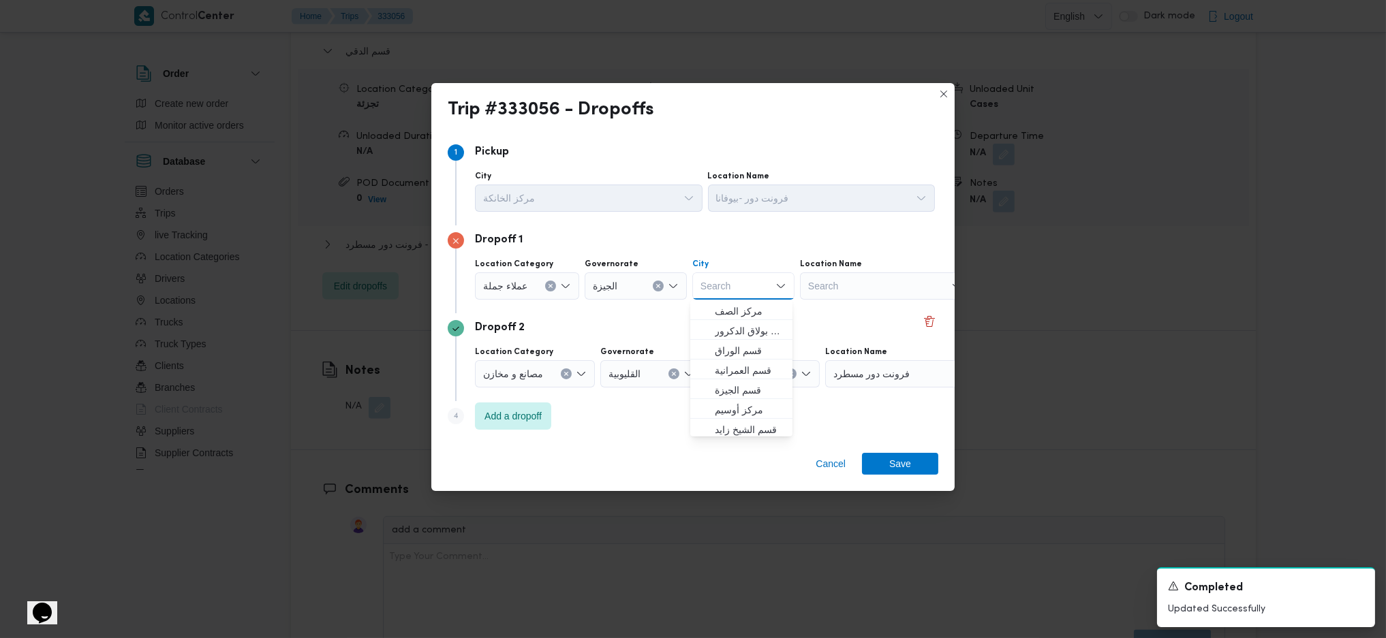
scroll to position [357, 0]
drag, startPoint x: 740, startPoint y: 401, endPoint x: 762, endPoint y: 413, distance: 24.7
click at [740, 401] on span "حي العجوزة" at bounding box center [749, 409] width 69 height 16
click at [899, 467] on span "Save" at bounding box center [900, 463] width 22 height 22
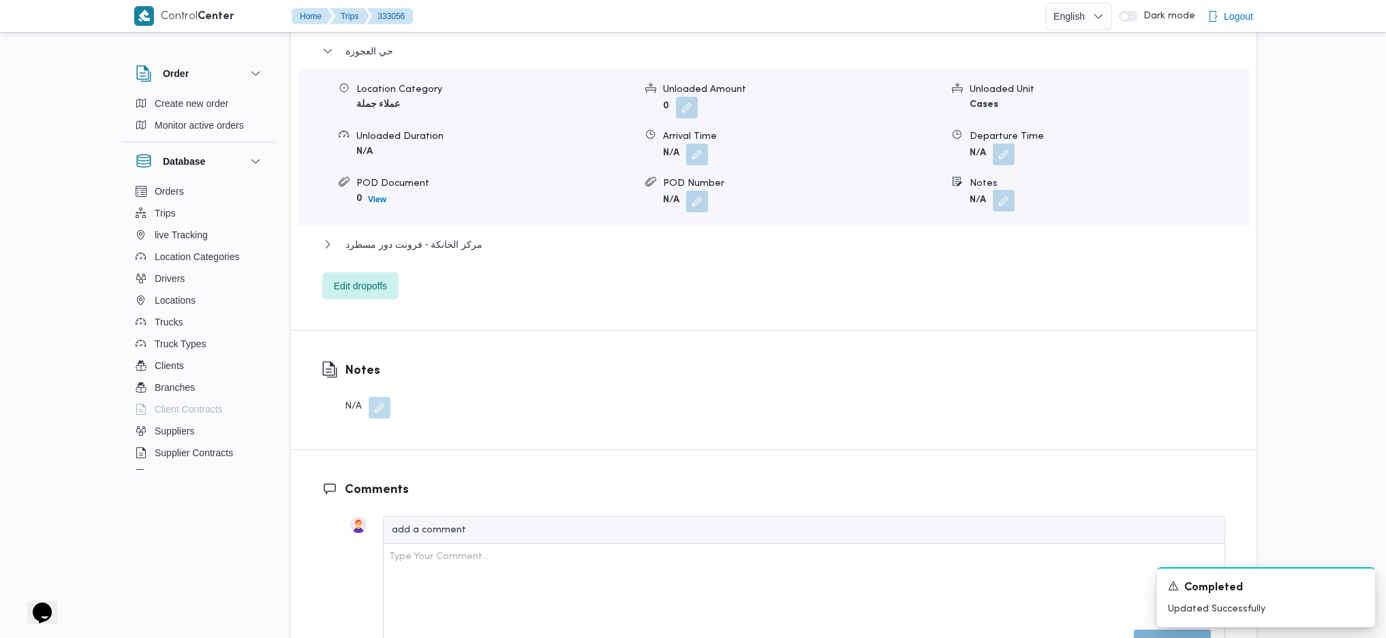
click at [1001, 206] on button "button" at bounding box center [1004, 201] width 22 height 22
click at [952, 254] on input "Notes" at bounding box center [967, 256] width 136 height 27
type input "المهندسين"
click at [1065, 251] on span "Save" at bounding box center [1076, 248] width 22 height 16
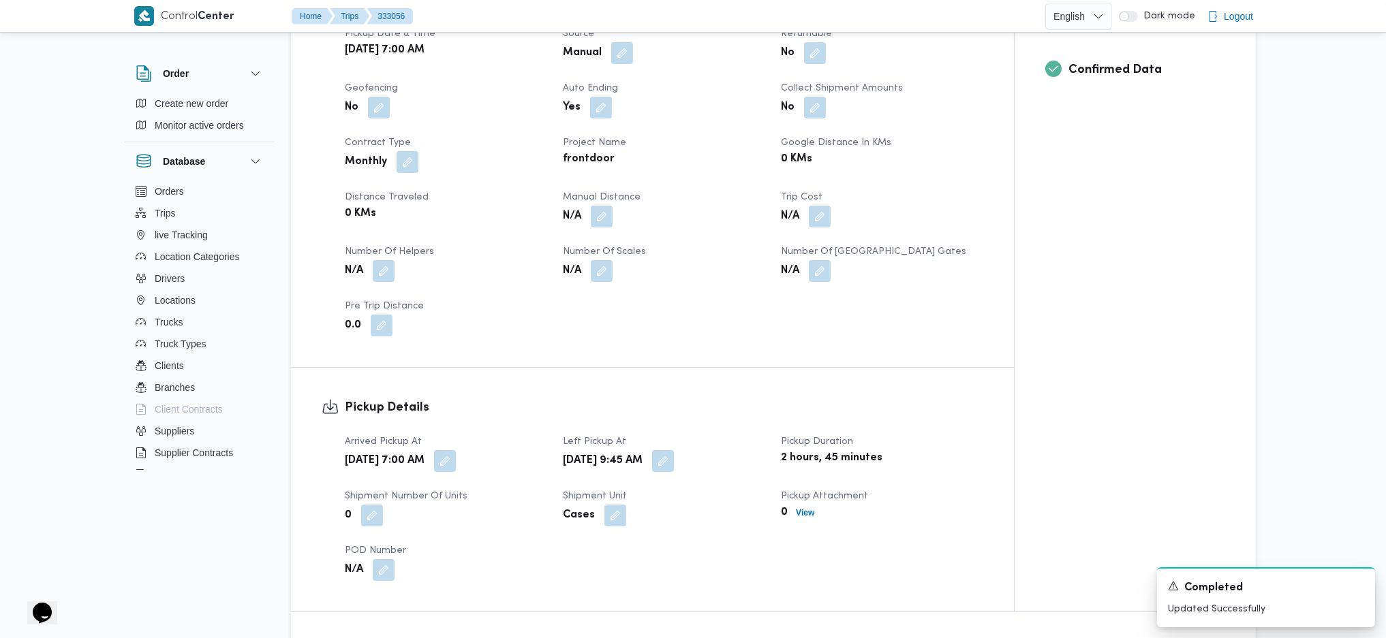
scroll to position [0, 0]
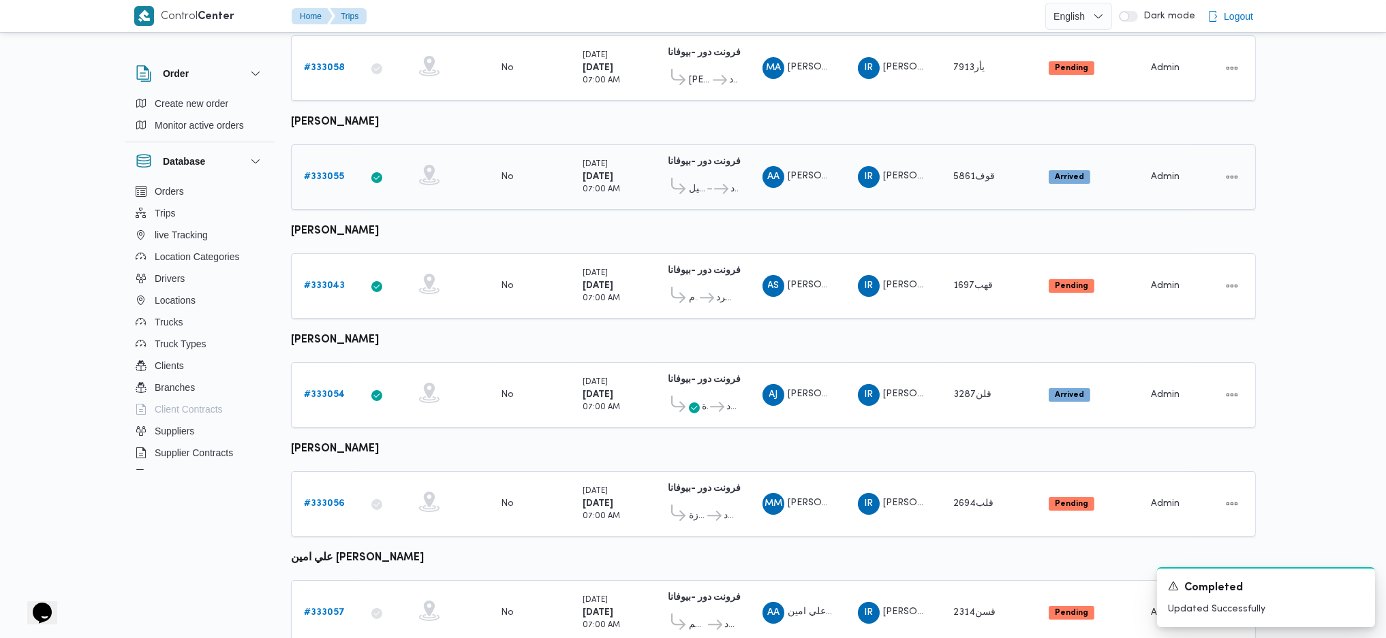
scroll to position [181, 0]
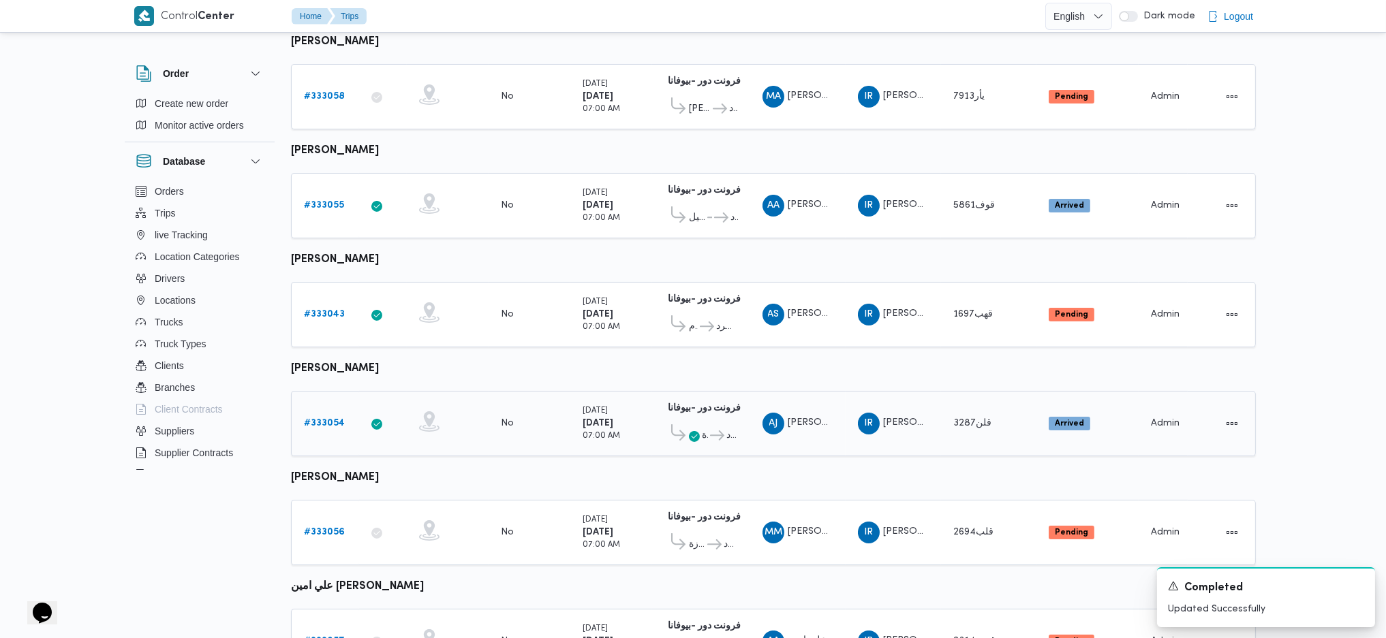
click at [336, 419] on b "# 333054" at bounding box center [324, 423] width 41 height 9
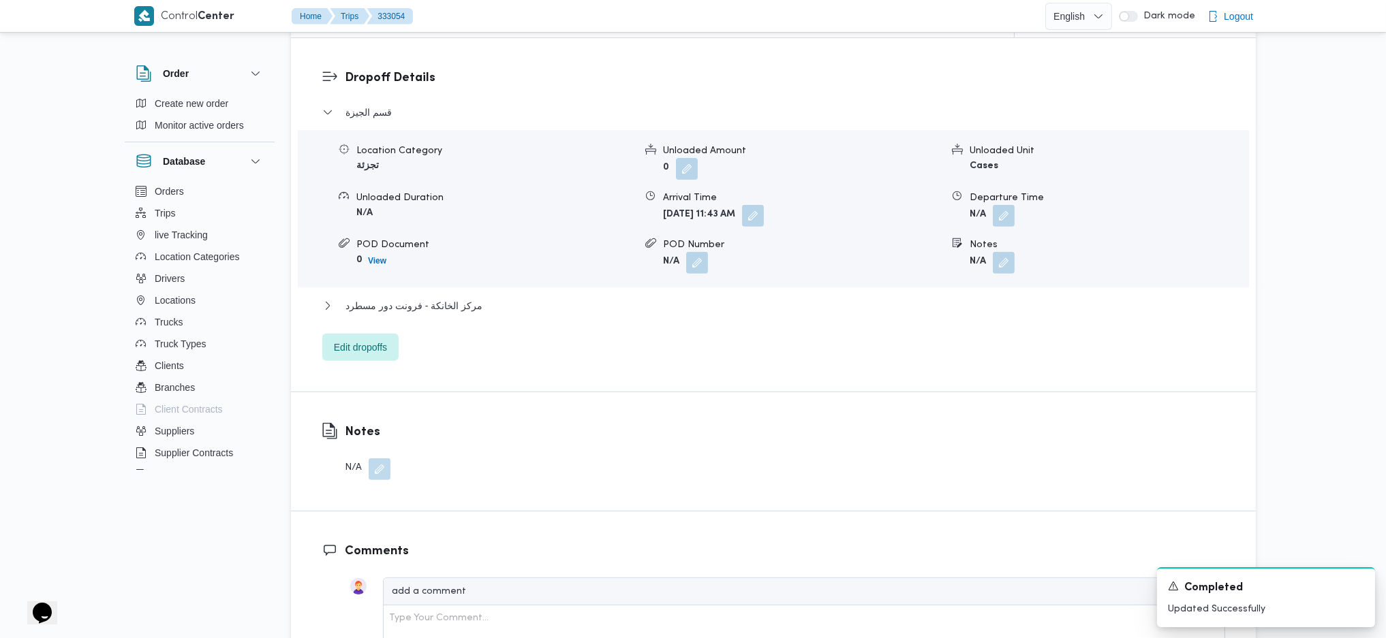
scroll to position [1181, 0]
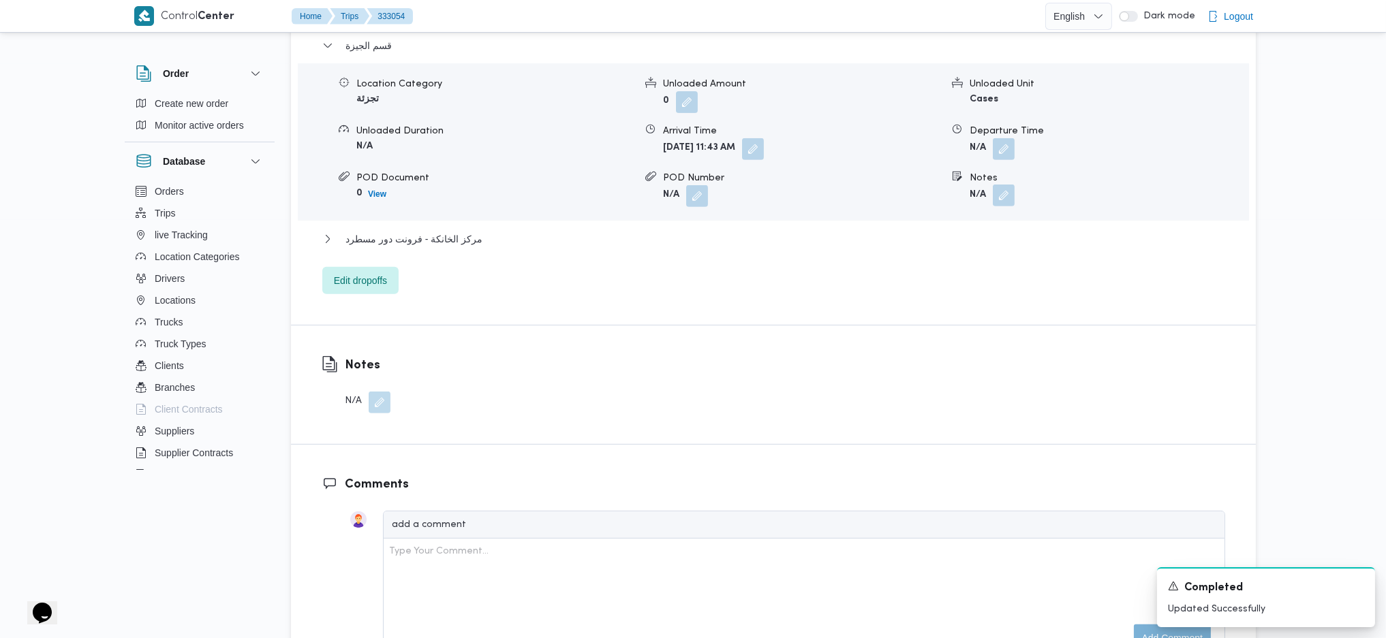
click at [1010, 186] on button "button" at bounding box center [1004, 196] width 22 height 22
click at [954, 249] on input "Notes" at bounding box center [967, 250] width 136 height 27
type input "الجيزة"
click at [1090, 251] on span "Save" at bounding box center [1076, 243] width 76 height 27
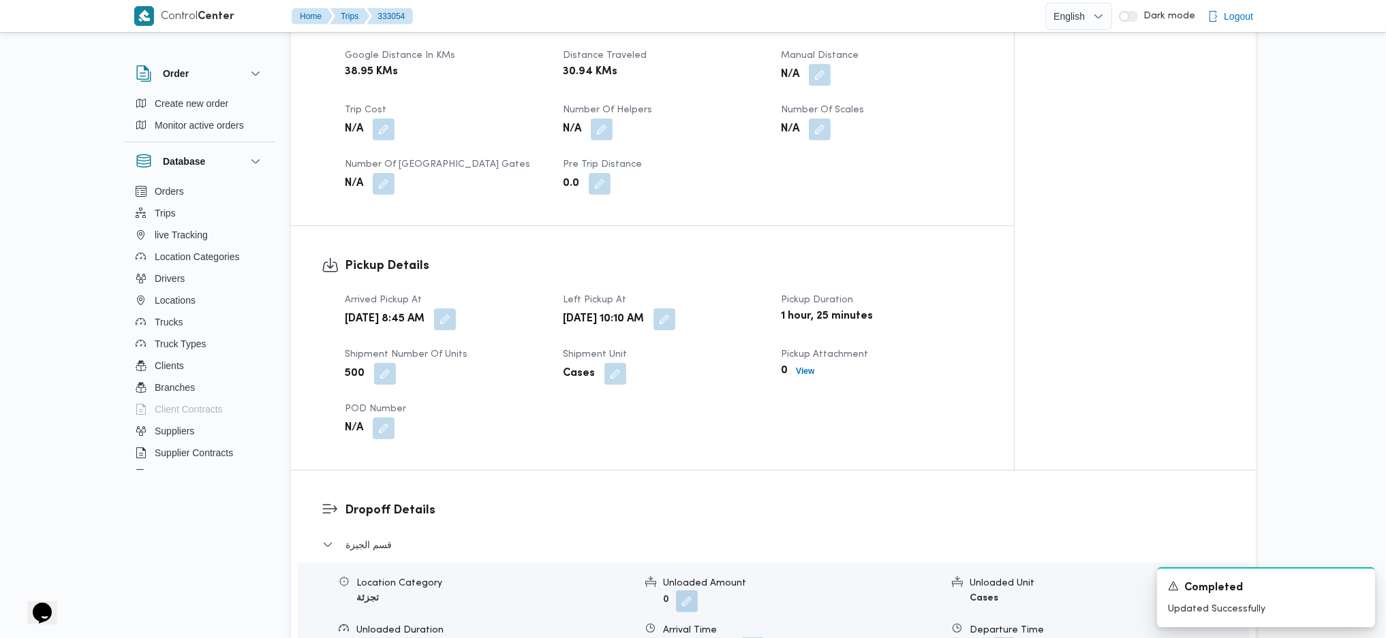
scroll to position [0, 0]
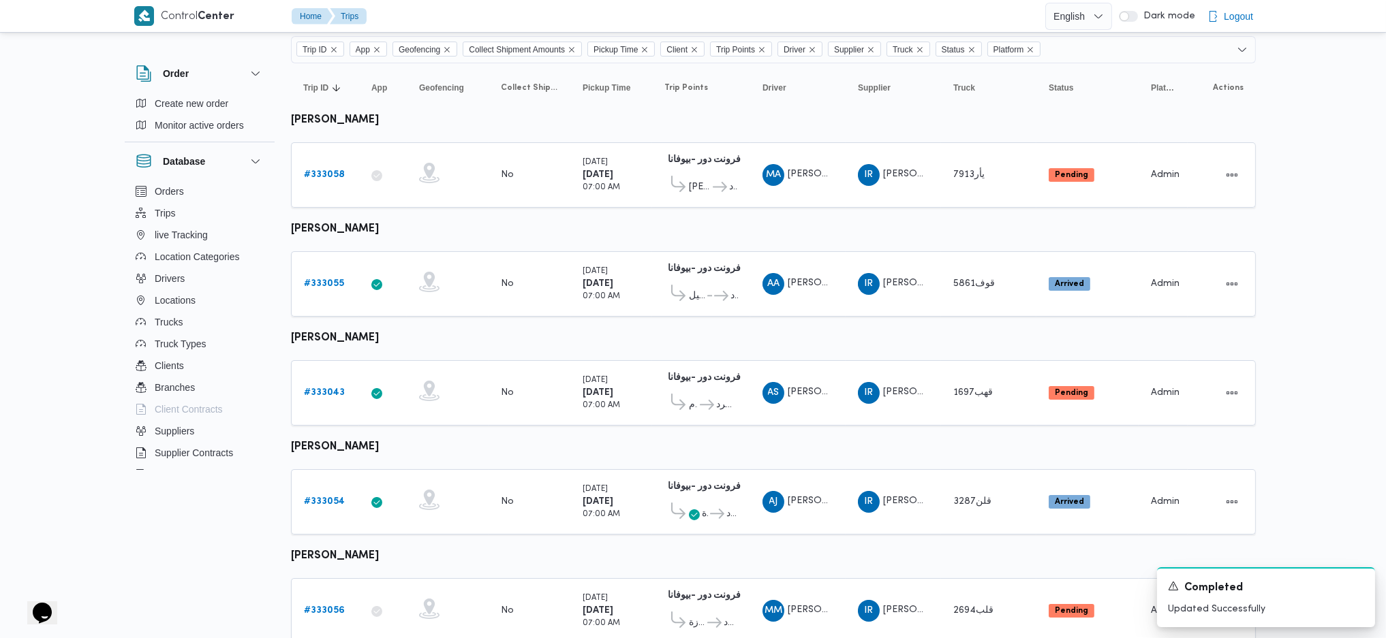
scroll to position [99, 0]
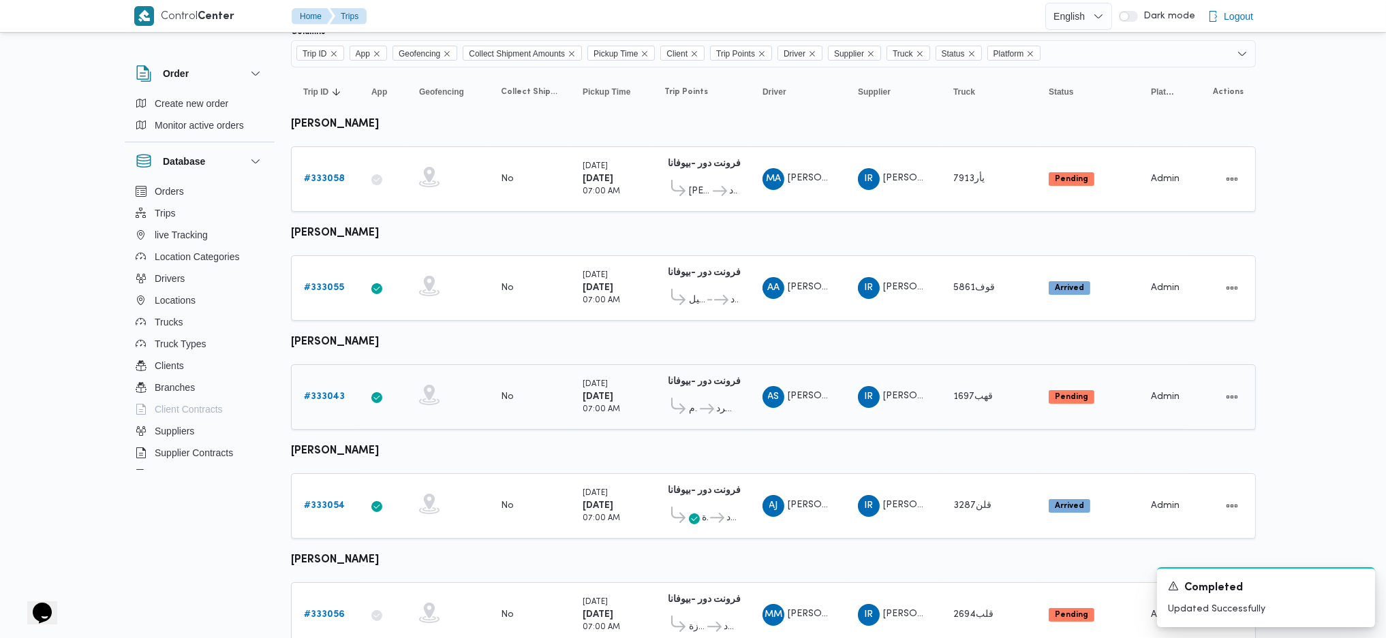
click at [328, 392] on b "# 333043" at bounding box center [324, 396] width 41 height 9
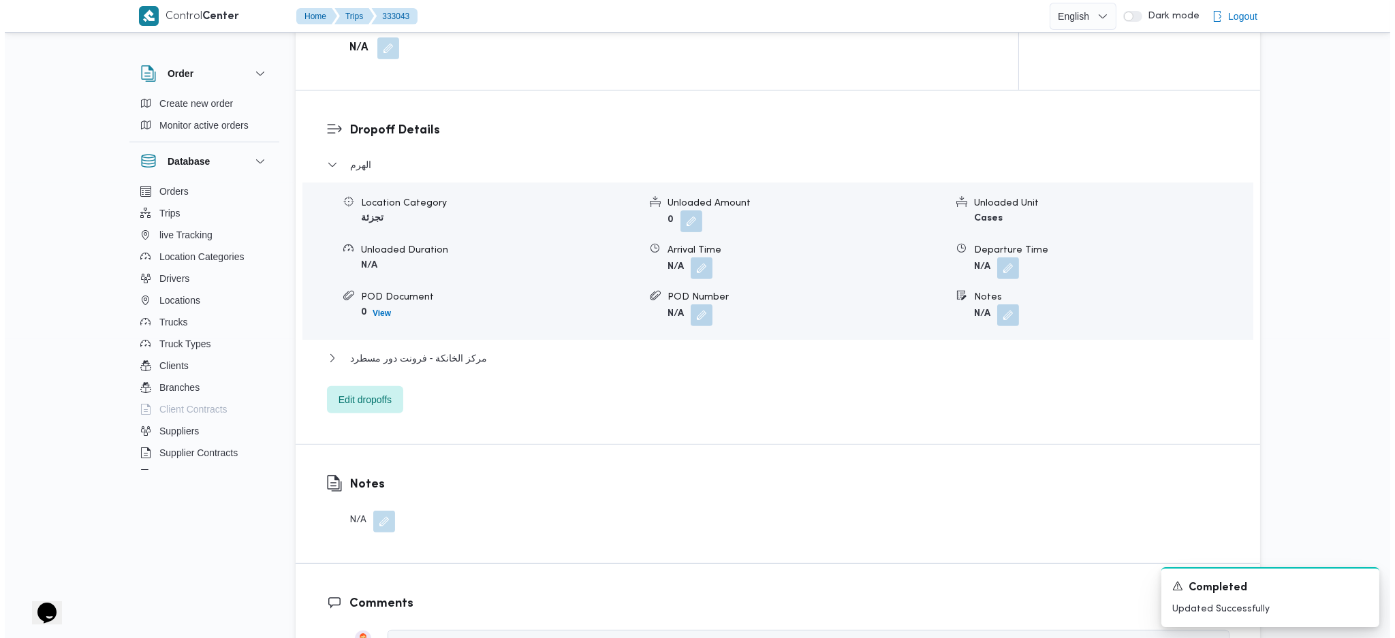
scroll to position [1097, 0]
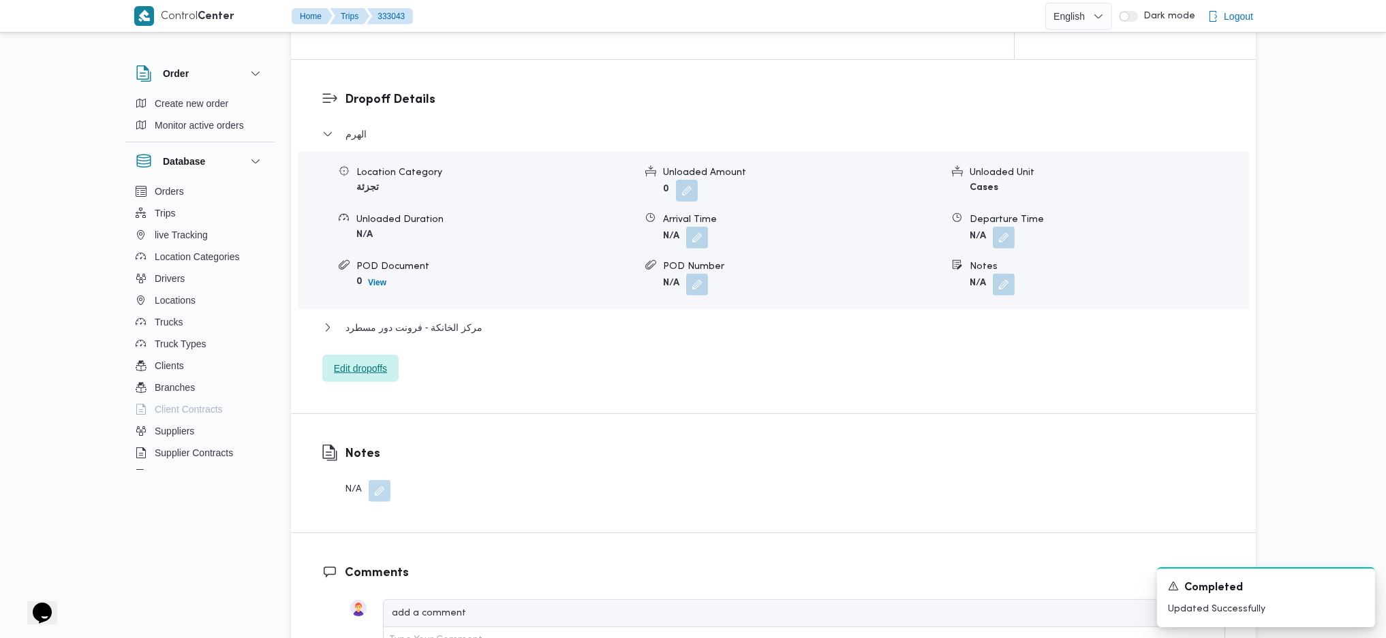
click at [386, 373] on span "Edit dropoffs" at bounding box center [360, 368] width 76 height 27
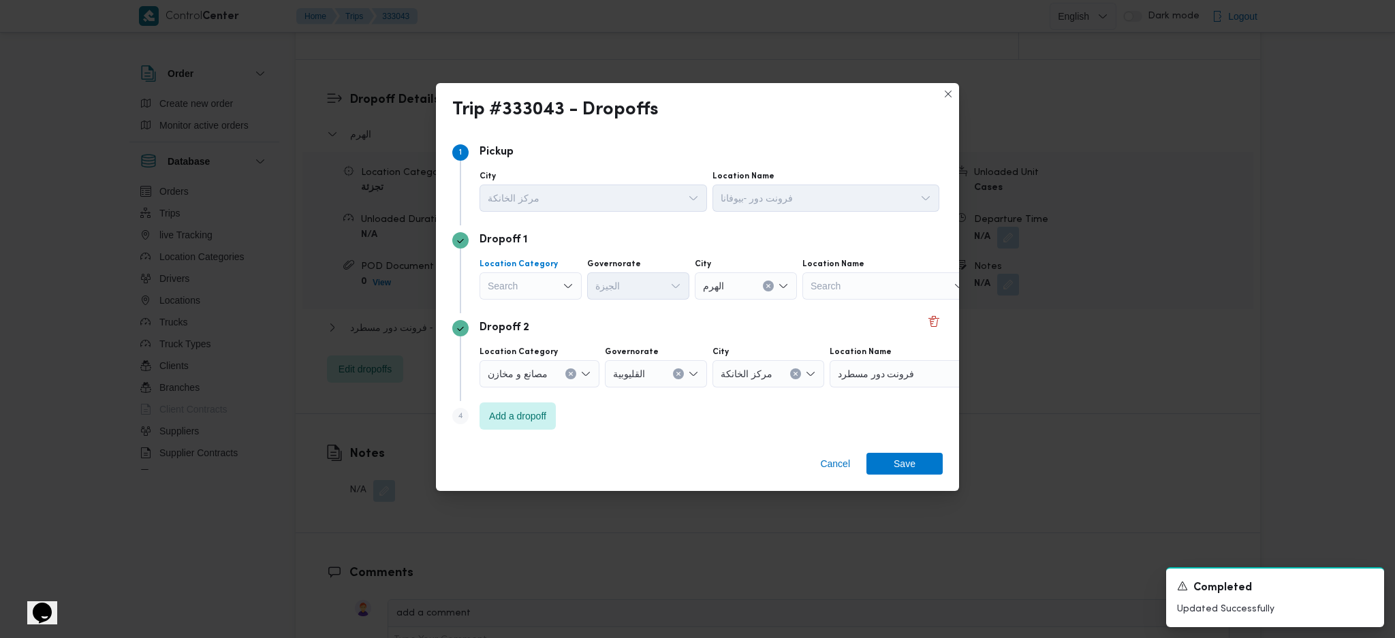
click at [532, 291] on div "Search" at bounding box center [531, 285] width 102 height 27
click at [543, 367] on span "عملاء جملة" at bounding box center [538, 370] width 69 height 16
click at [640, 290] on div "Search" at bounding box center [640, 285] width 102 height 27
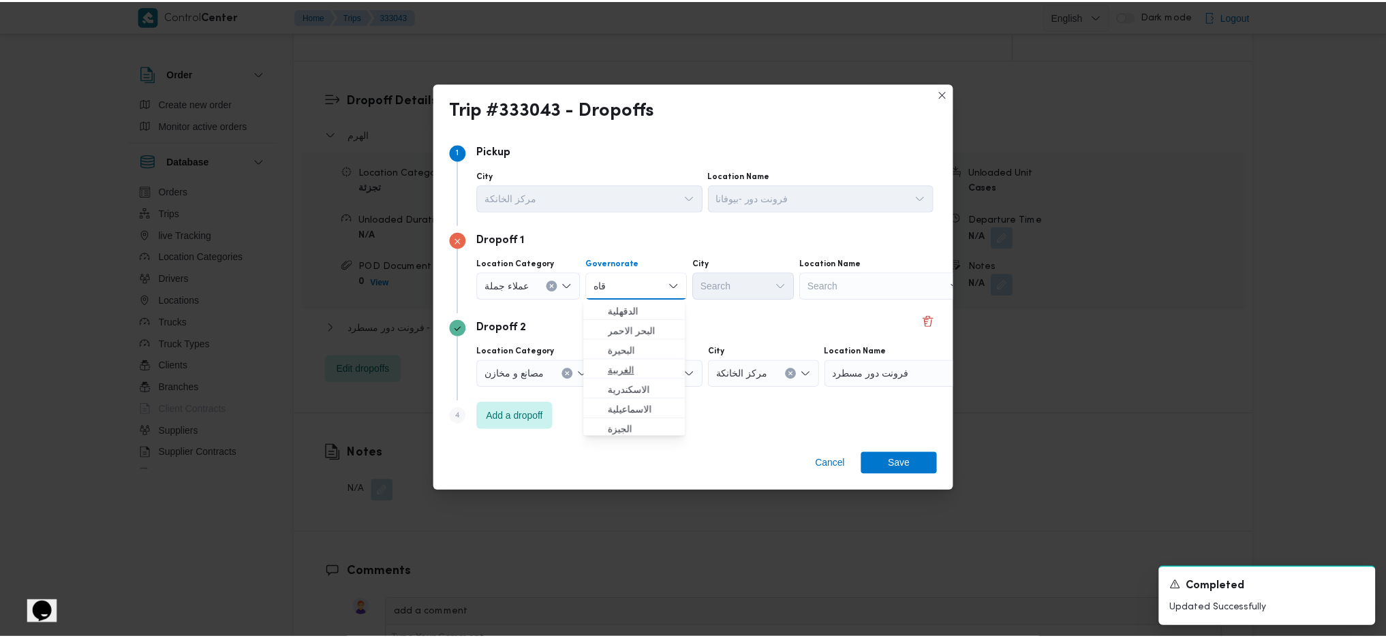
scroll to position [181, 0]
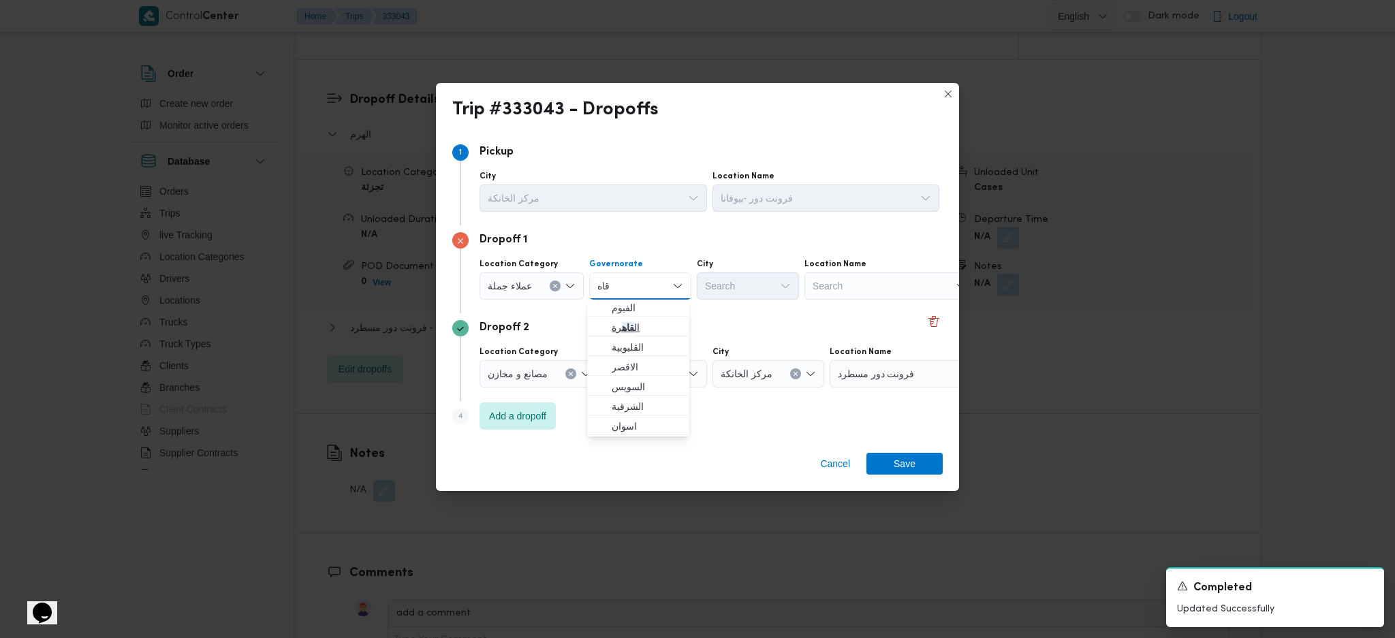
type input "قاه"
click at [635, 326] on span "ال قاه رة" at bounding box center [646, 327] width 69 height 16
click at [754, 288] on div "Search" at bounding box center [805, 285] width 102 height 27
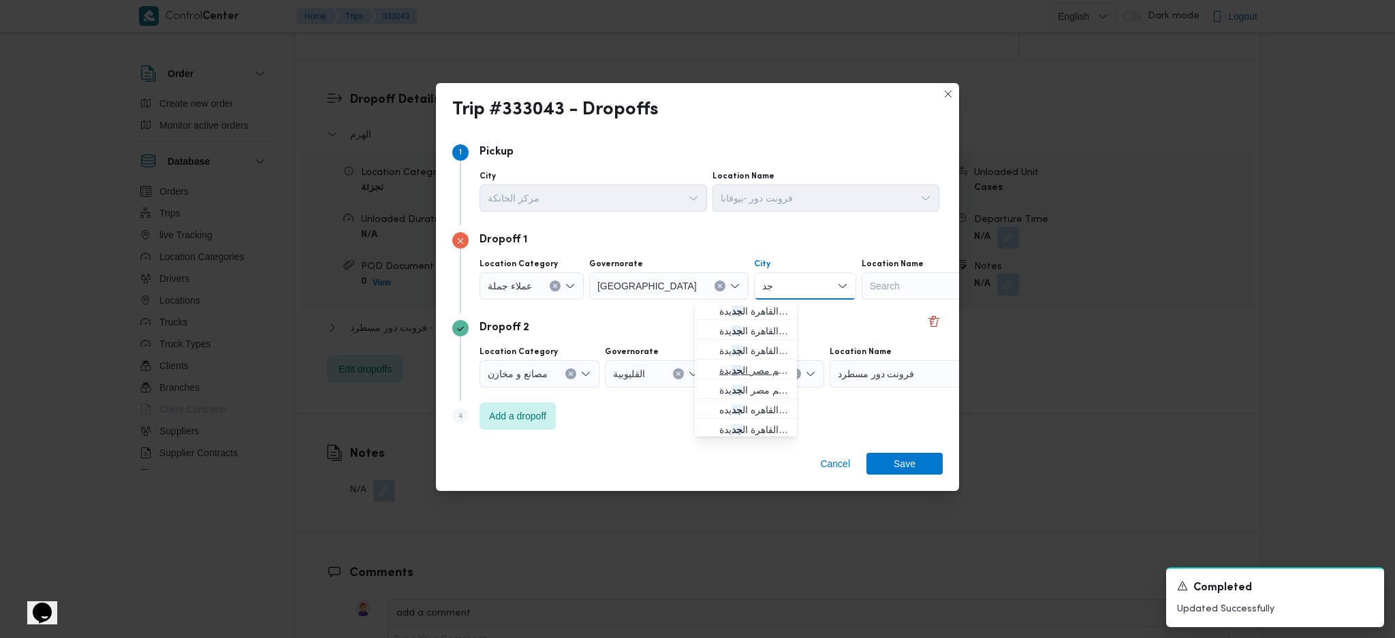
type input "جد"
drag, startPoint x: 747, startPoint y: 368, endPoint x: 764, endPoint y: 383, distance: 22.7
click at [747, 368] on span "قسم مصر ال جد يدة" at bounding box center [753, 370] width 69 height 16
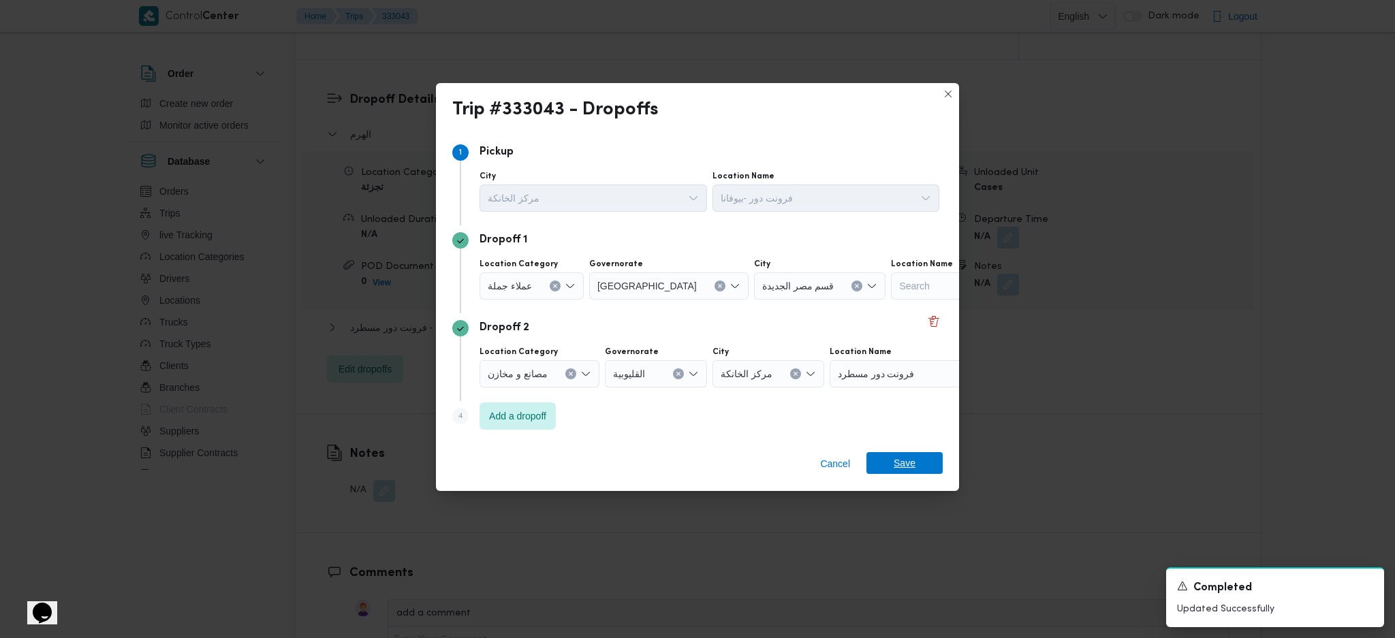
click at [909, 467] on span "Save" at bounding box center [905, 463] width 22 height 22
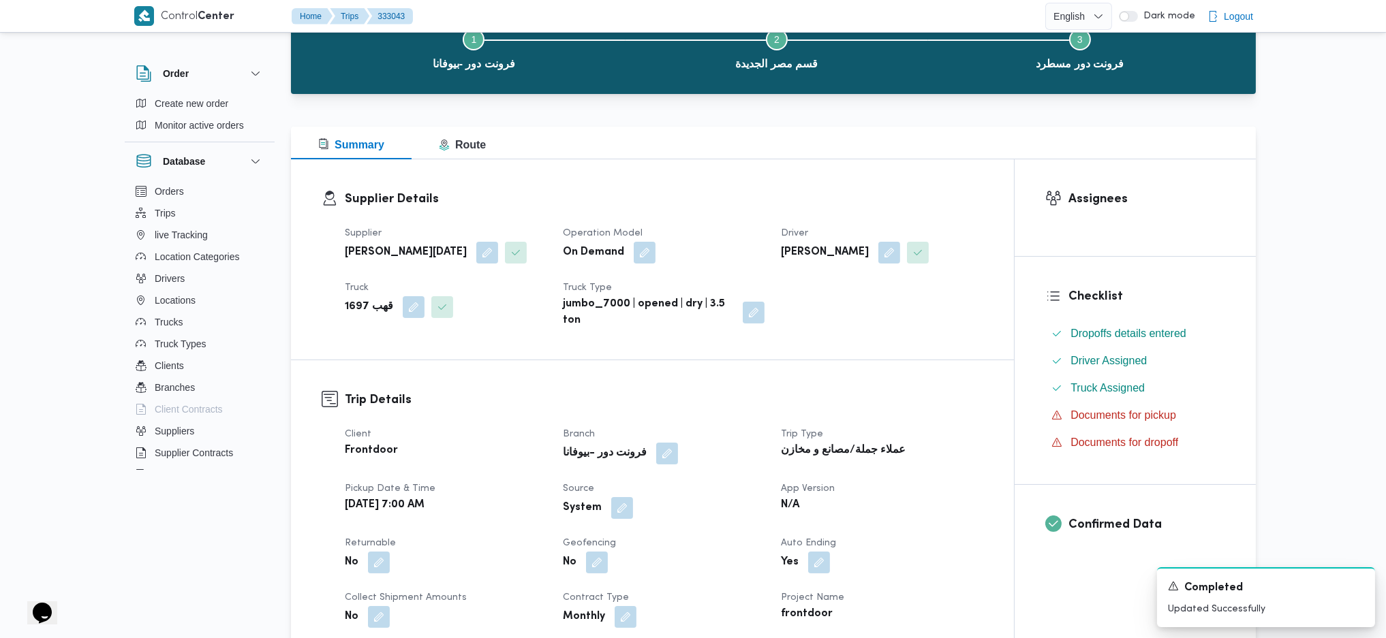
scroll to position [0, 0]
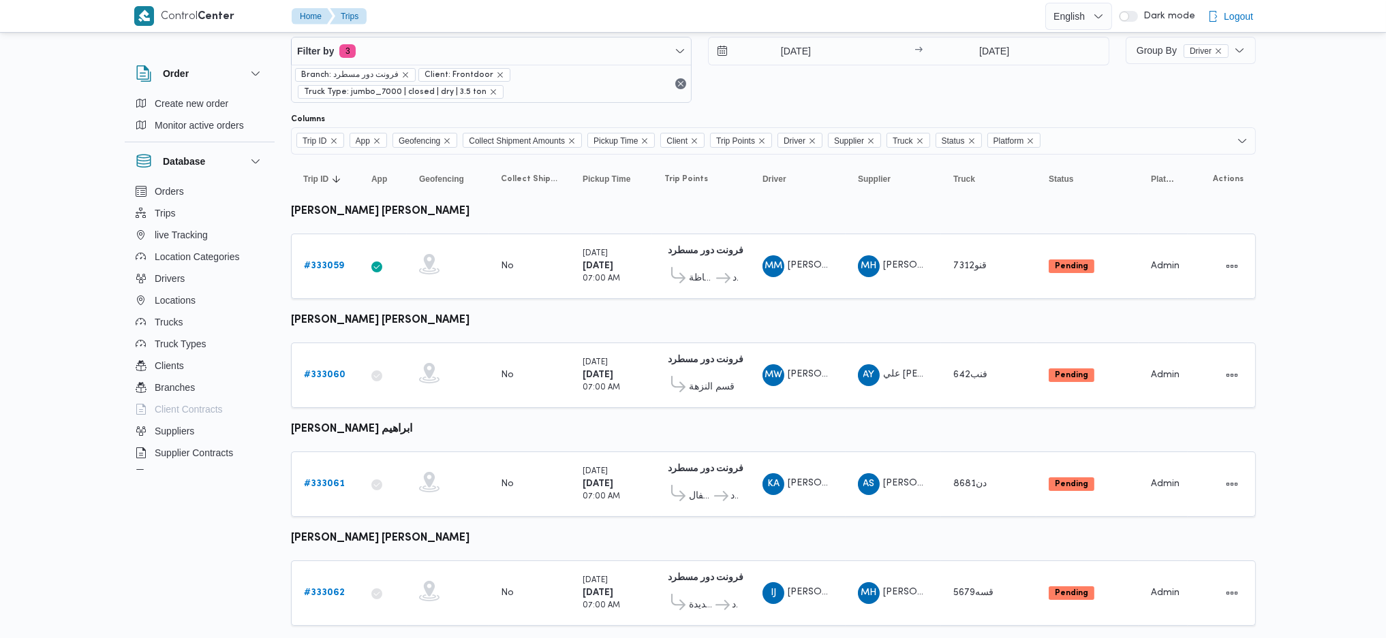
scroll to position [52, 0]
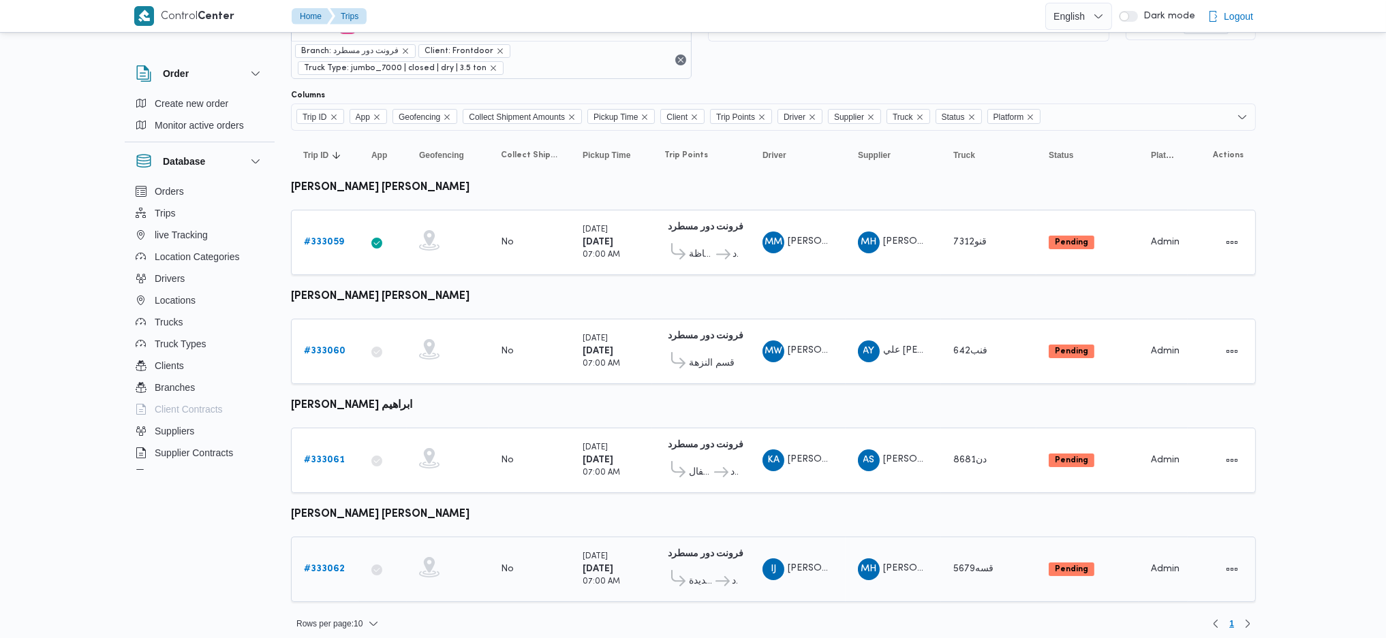
click at [318, 565] on b "# 333062" at bounding box center [324, 569] width 41 height 9
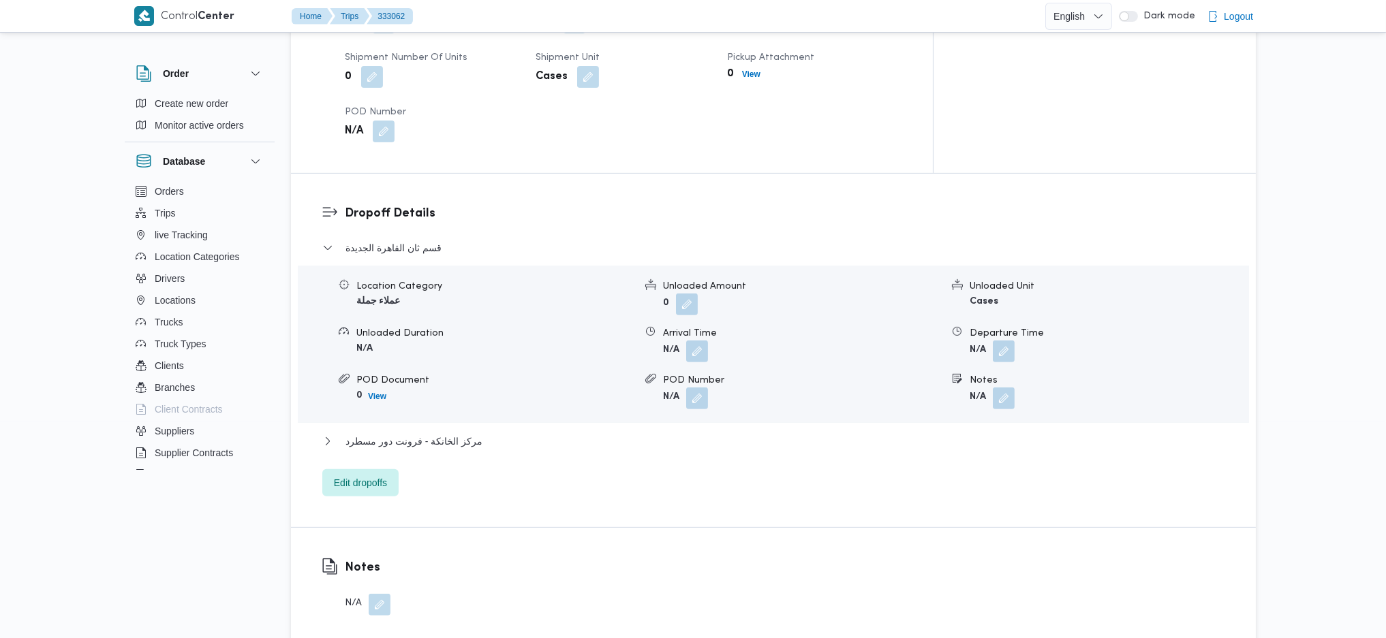
scroll to position [1090, 0]
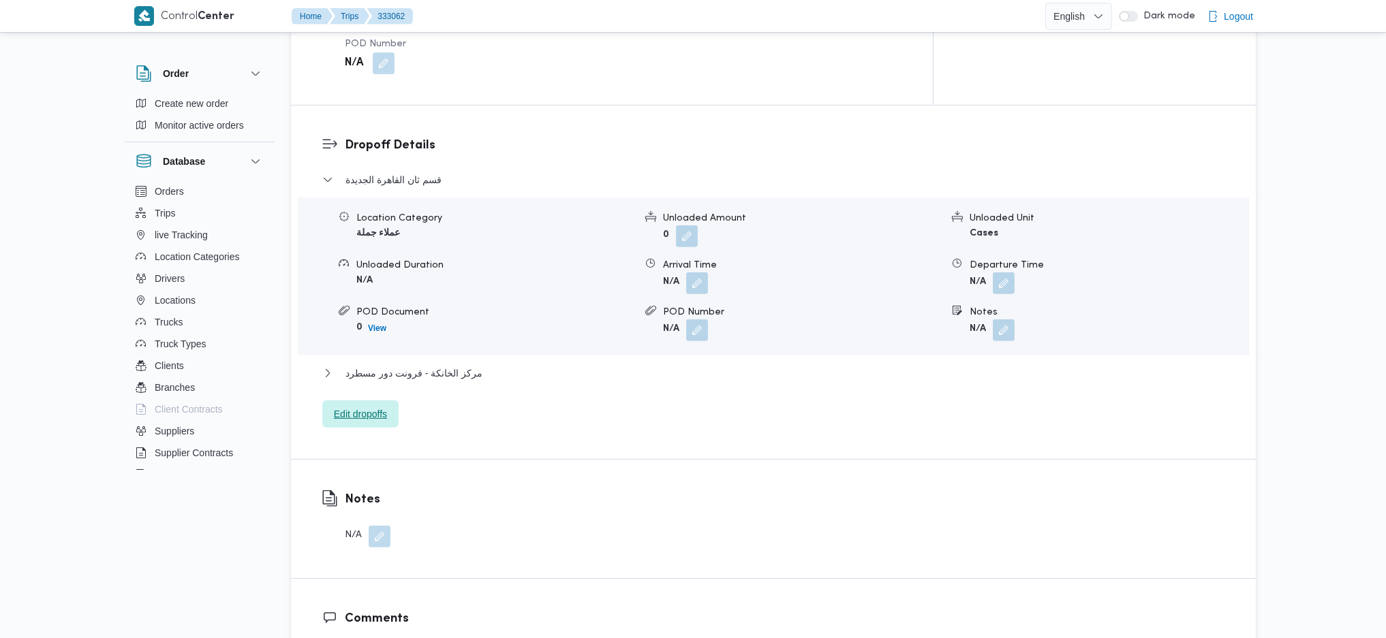
click at [377, 401] on span "Edit dropoffs" at bounding box center [360, 414] width 76 height 27
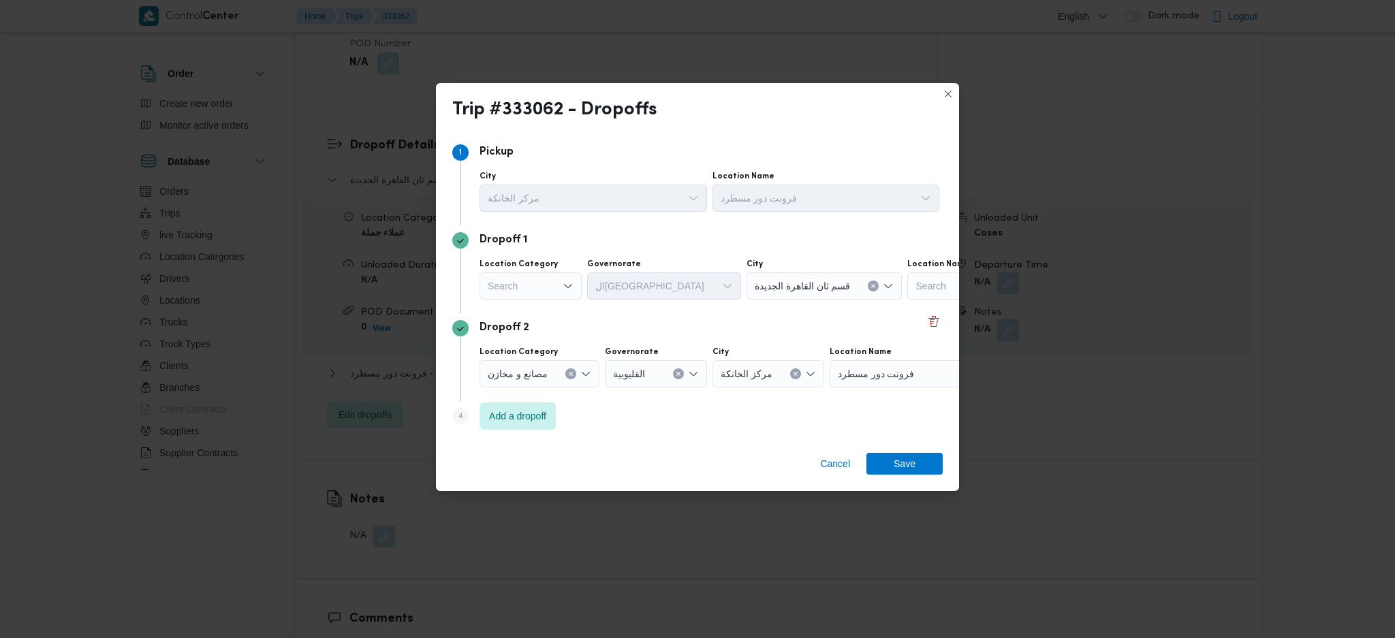
click at [552, 283] on div "Search" at bounding box center [531, 285] width 102 height 27
click at [541, 323] on span "أسواق خاصة" at bounding box center [530, 330] width 91 height 22
click at [553, 287] on div "أسواق خاصة Combo box. Selected. أسواق خاصة. Press Backspace to delete أسواق خاص…" at bounding box center [535, 285] width 111 height 27
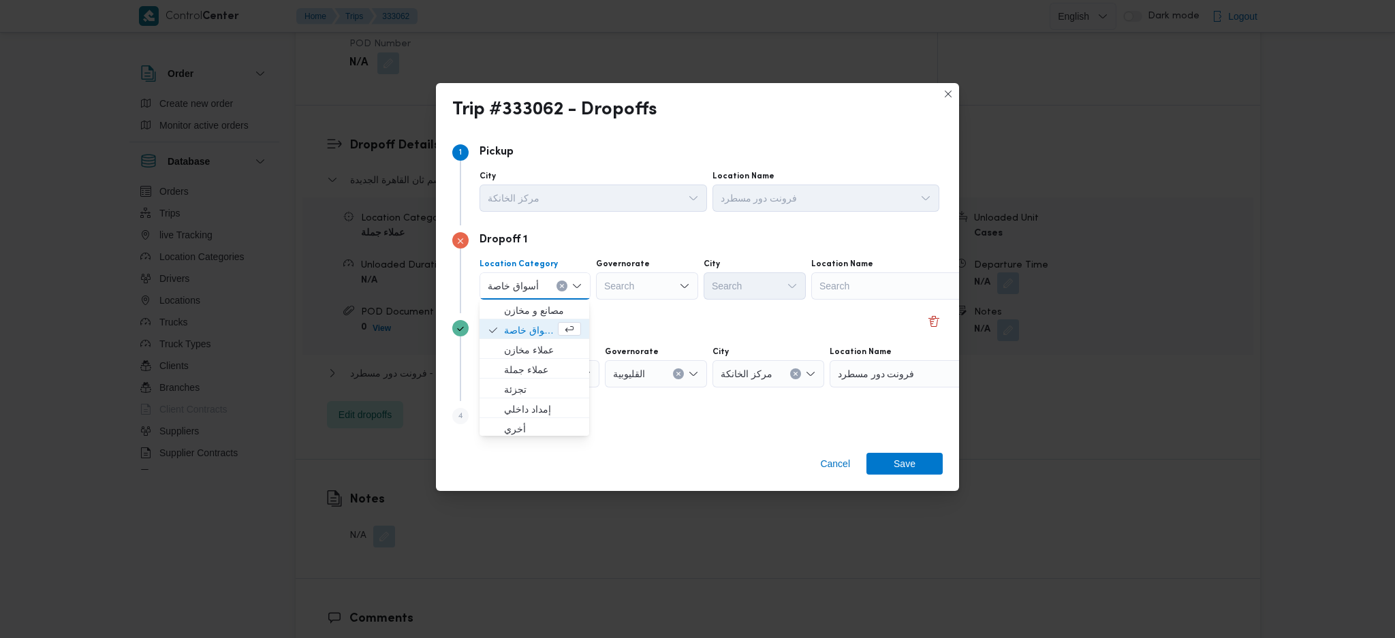
click at [561, 287] on icon "Clear input" at bounding box center [561, 286] width 3 height 3
click at [853, 289] on div "Search" at bounding box center [887, 285] width 170 height 27
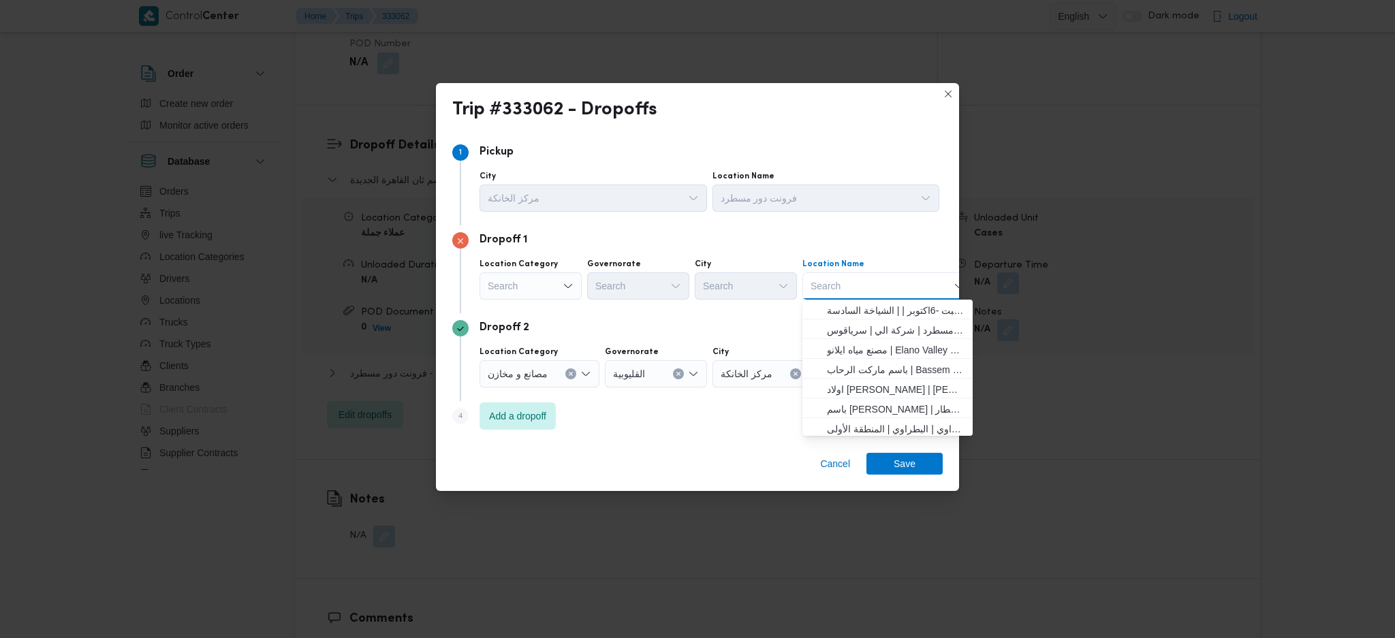
type input "ك"
click at [536, 281] on div "Search" at bounding box center [531, 285] width 102 height 27
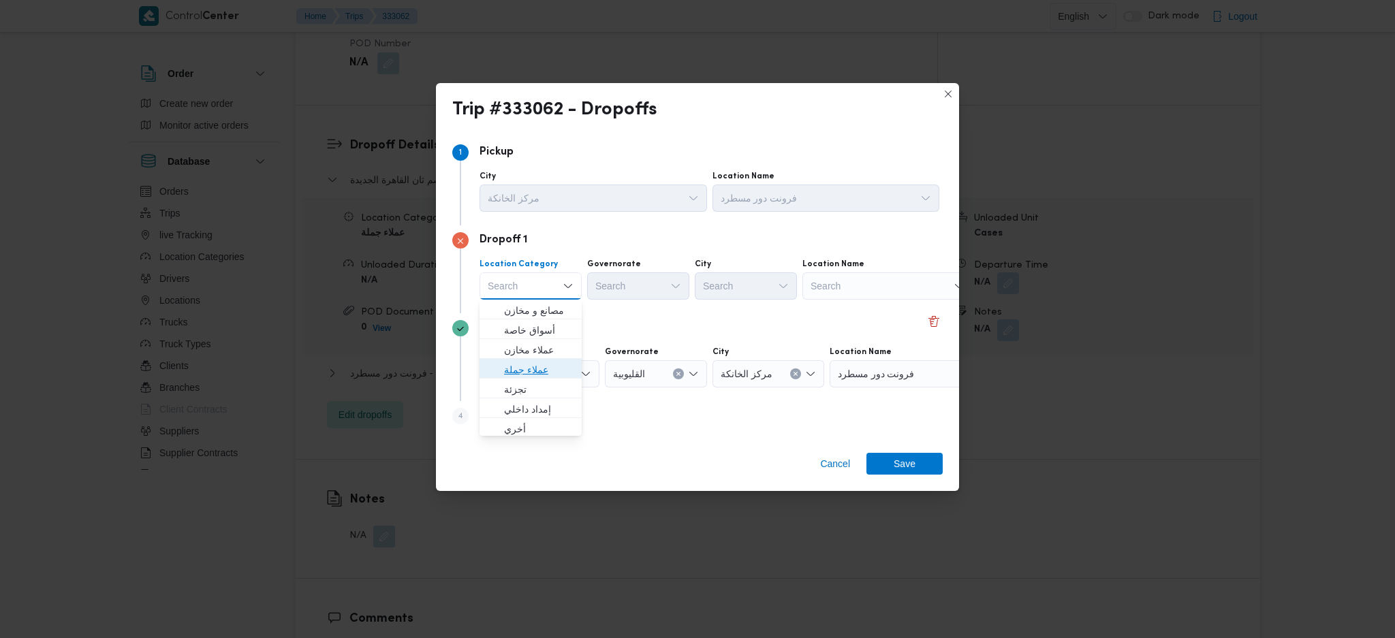
click at [533, 359] on span "عملاء جملة" at bounding box center [530, 370] width 91 height 22
click at [641, 288] on div "Search" at bounding box center [640, 285] width 102 height 27
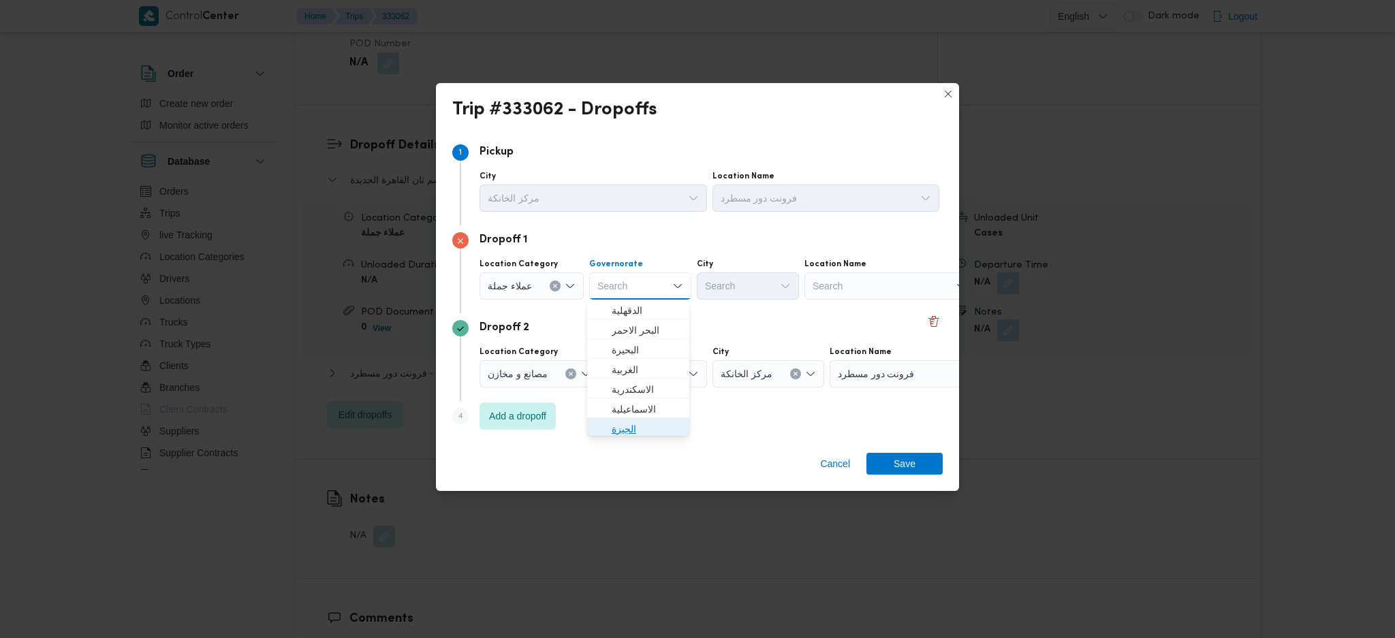
click at [632, 432] on span "الجيزة" at bounding box center [646, 429] width 69 height 16
click at [745, 287] on div "Search" at bounding box center [748, 285] width 102 height 27
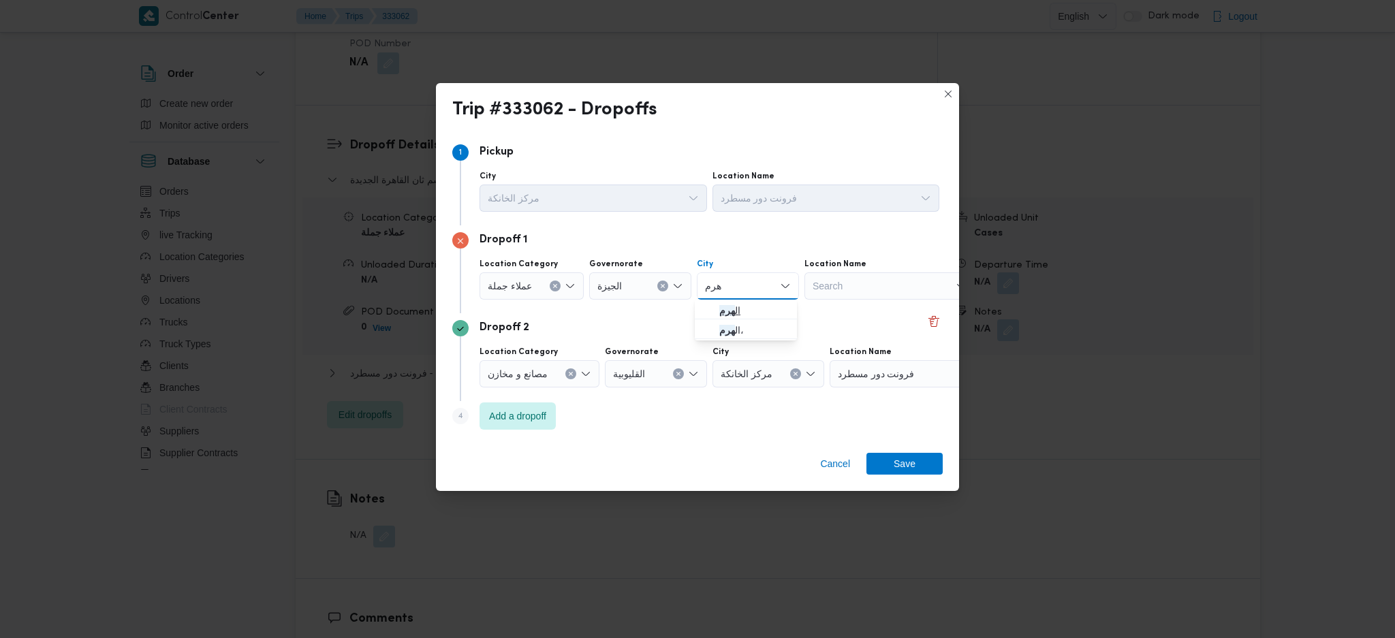
type input "هرم"
click at [701, 310] on span "ال هرم" at bounding box center [745, 311] width 91 height 22
click at [903, 474] on span "Save" at bounding box center [905, 463] width 22 height 22
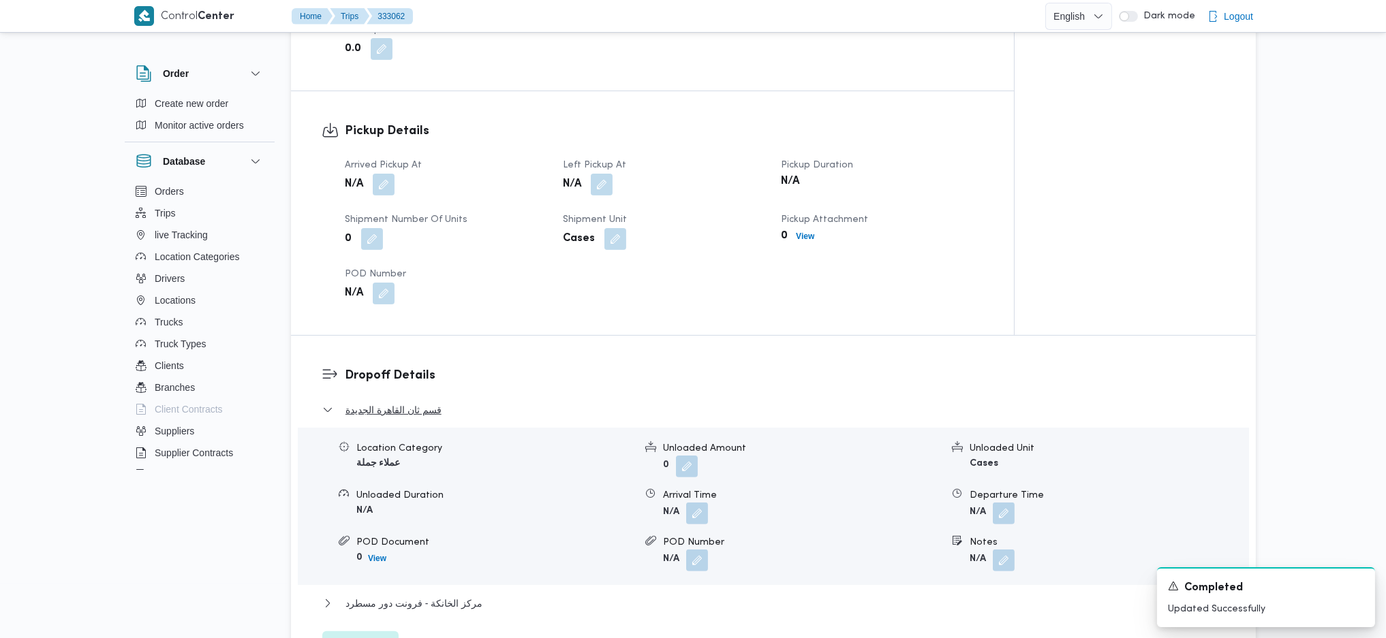
scroll to position [817, 0]
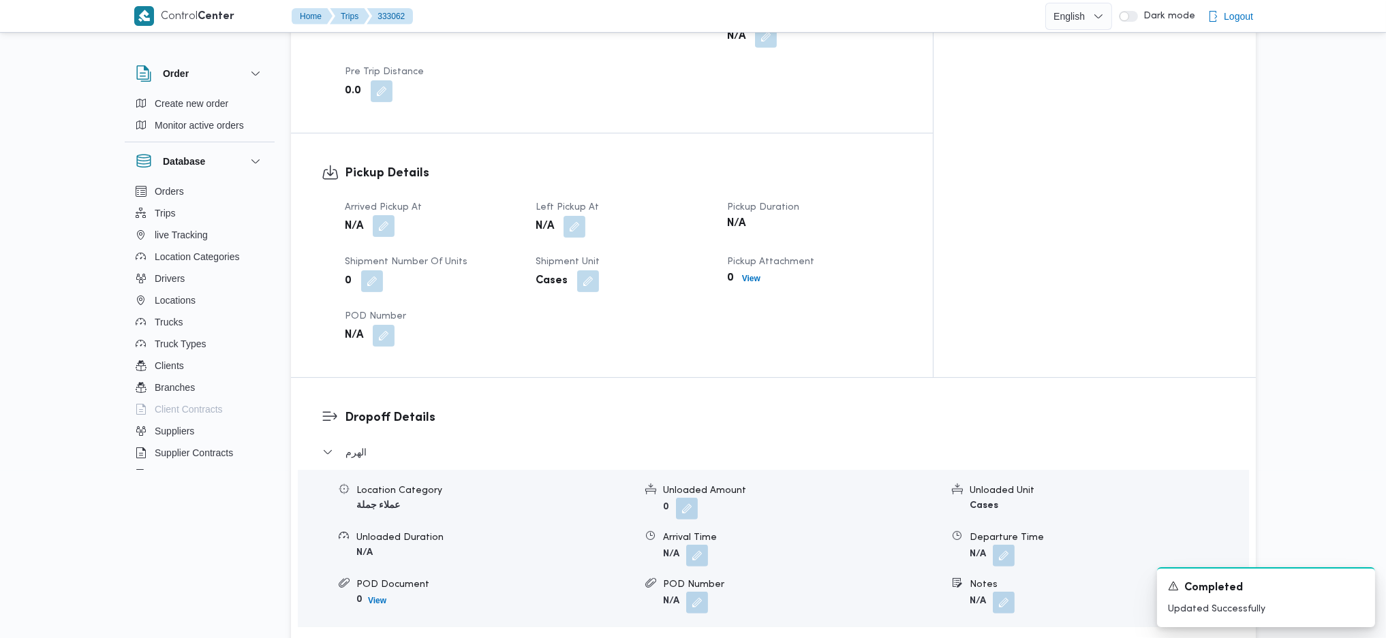
click at [385, 215] on button "button" at bounding box center [384, 226] width 22 height 22
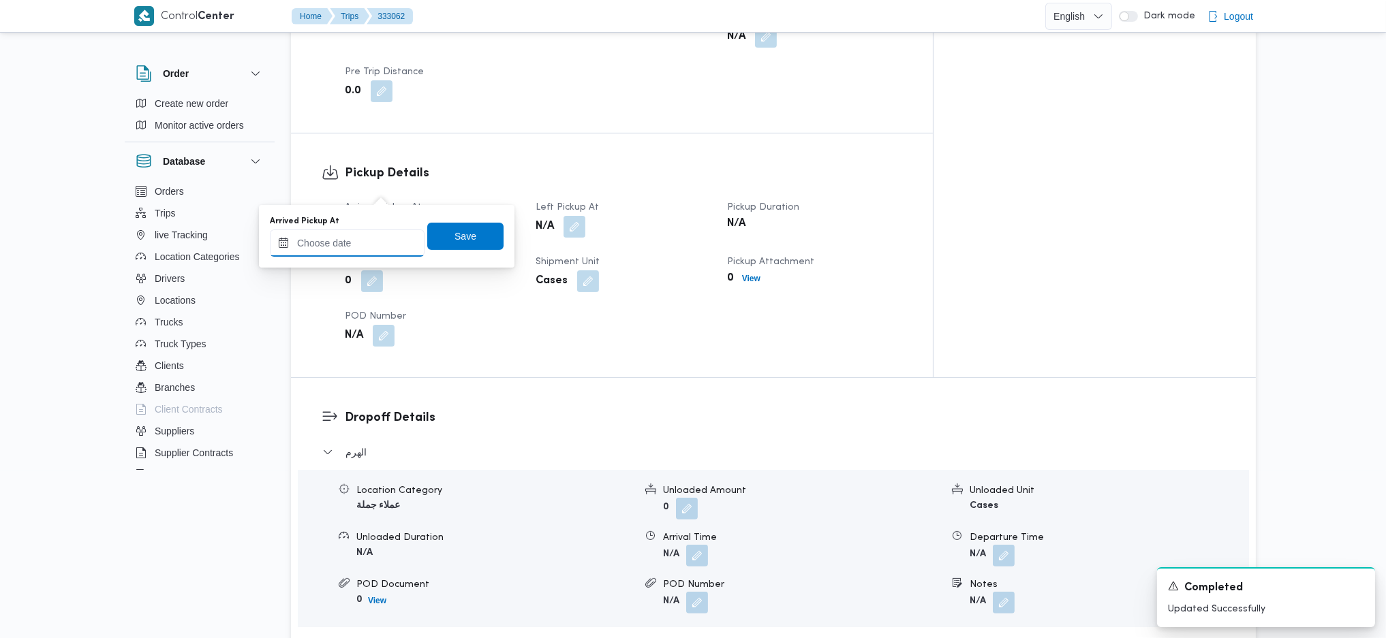
click at [350, 243] on input "Arrived Pickup At" at bounding box center [347, 243] width 155 height 27
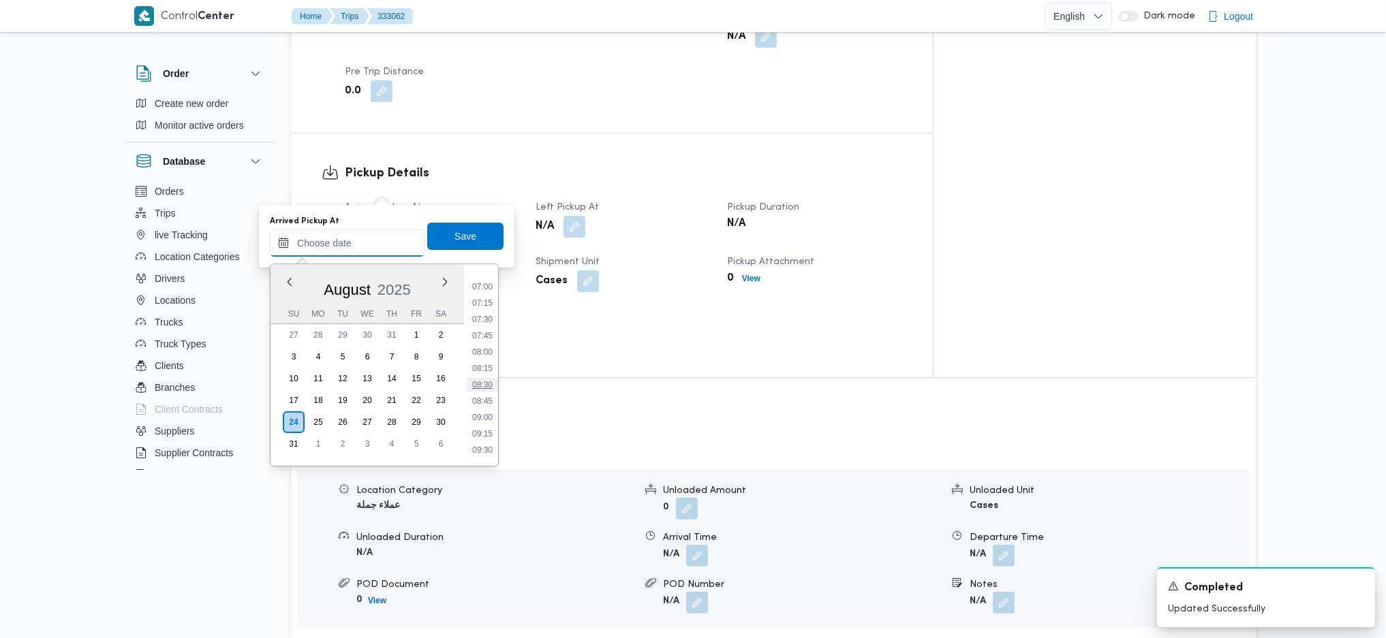
scroll to position [422, 0]
click at [481, 328] on li "07:15" at bounding box center [482, 335] width 31 height 14
type input "24/08/2025 07:15"
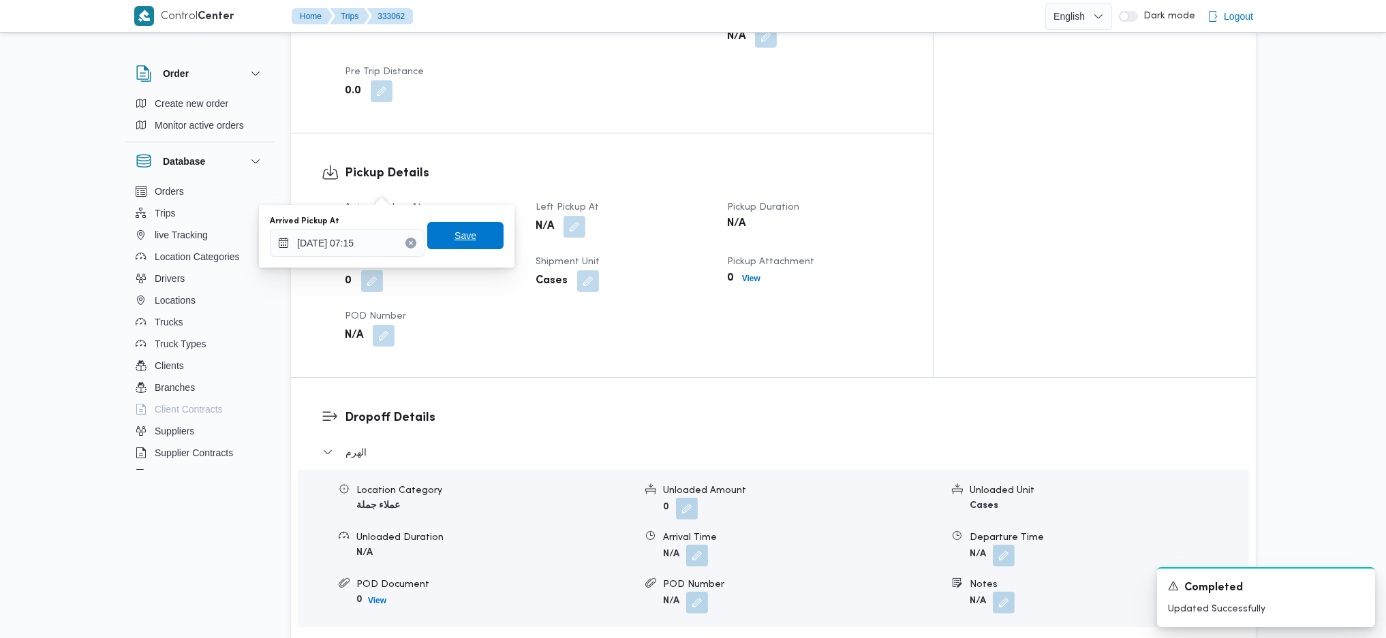
click at [456, 226] on span "Save" at bounding box center [465, 235] width 76 height 27
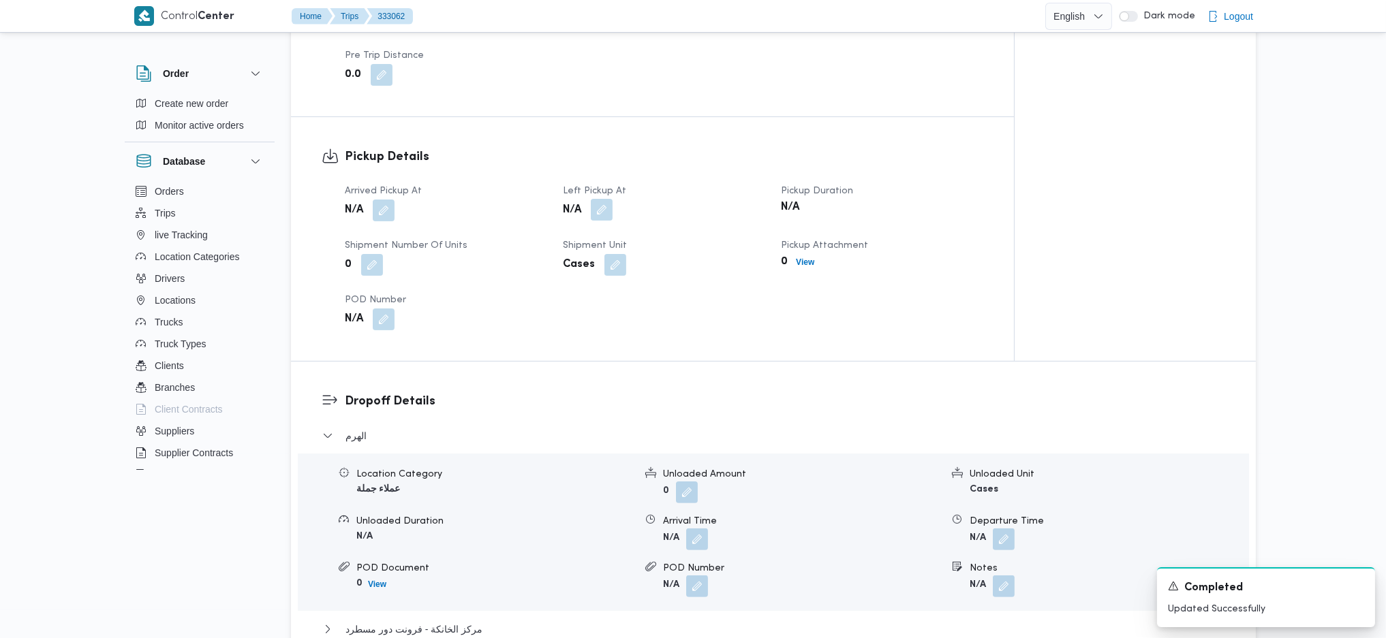
click at [597, 199] on button "button" at bounding box center [602, 210] width 22 height 22
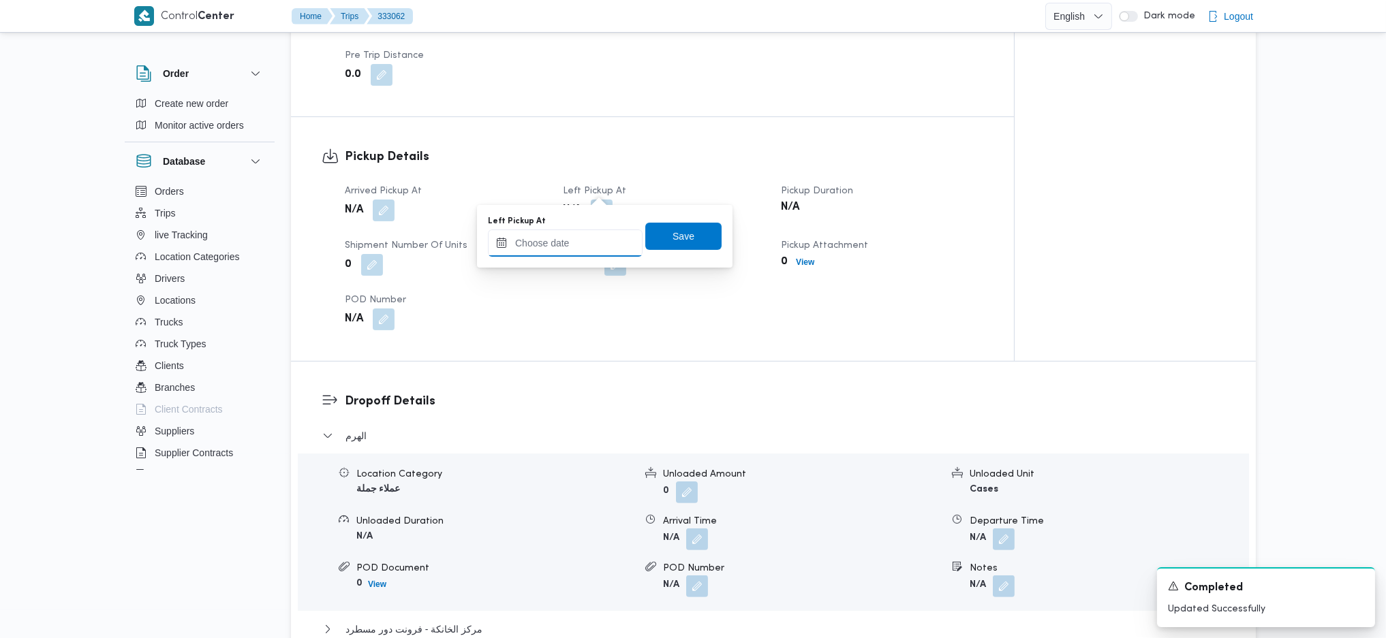
drag, startPoint x: 578, startPoint y: 252, endPoint x: 625, endPoint y: 255, distance: 47.8
click at [579, 251] on input "Left Pickup At" at bounding box center [565, 243] width 155 height 27
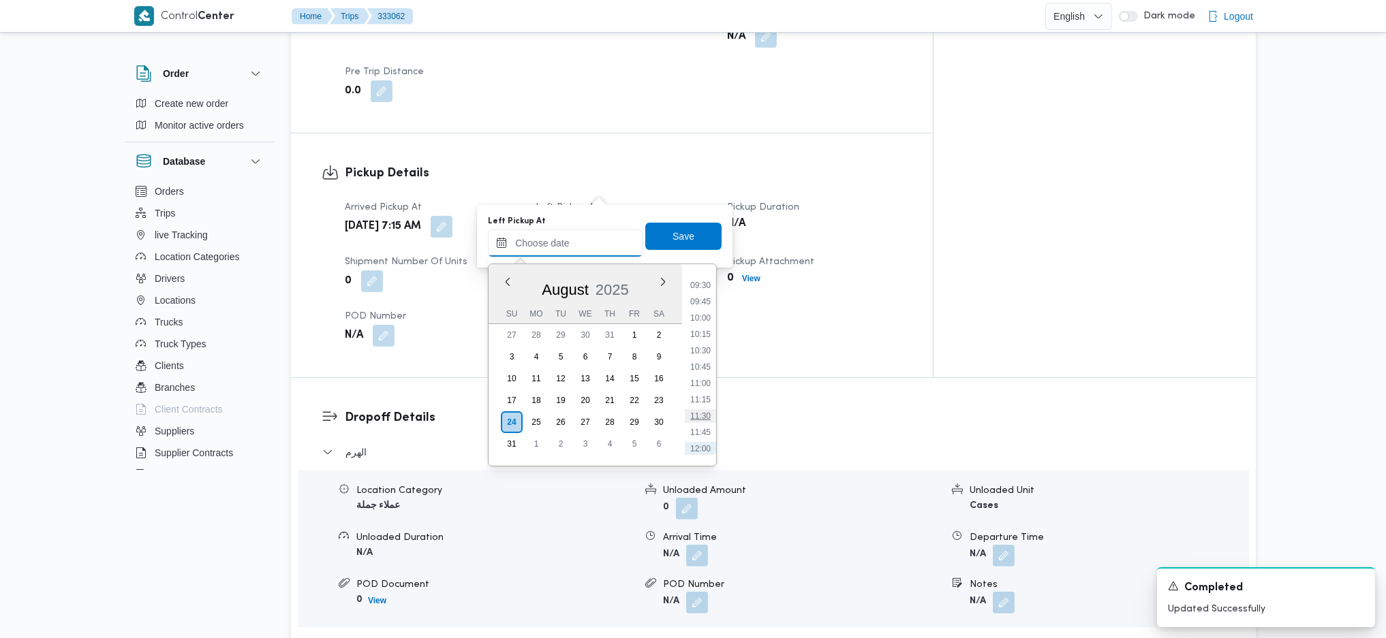
scroll to position [513, 0]
click at [696, 324] on li "08:30" at bounding box center [700, 325] width 31 height 14
type input "24/08/2025 08:30"
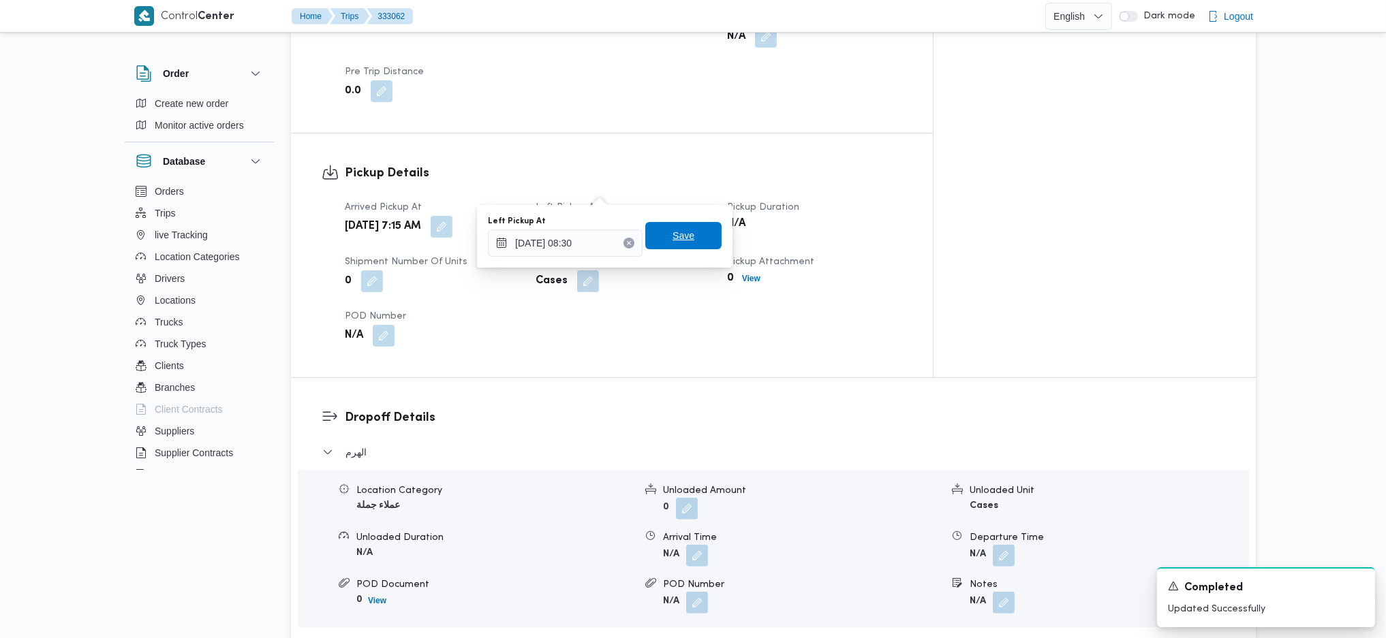
click at [672, 236] on span "Save" at bounding box center [683, 236] width 22 height 16
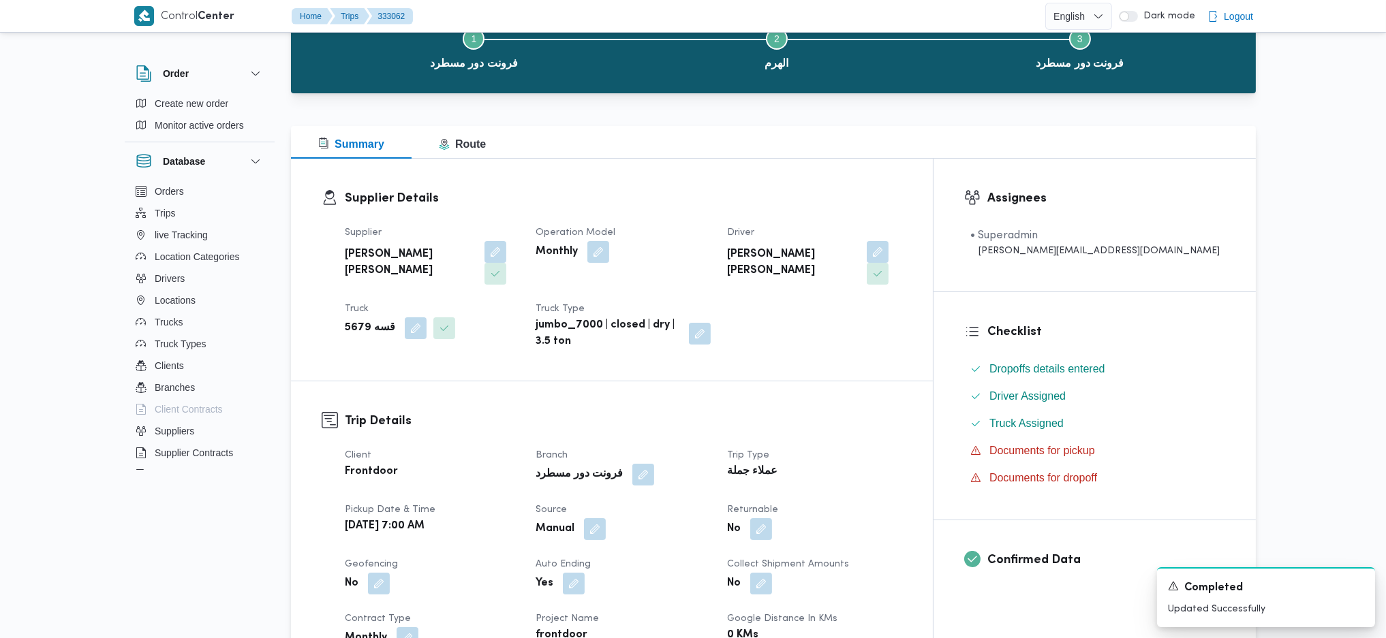
scroll to position [0, 0]
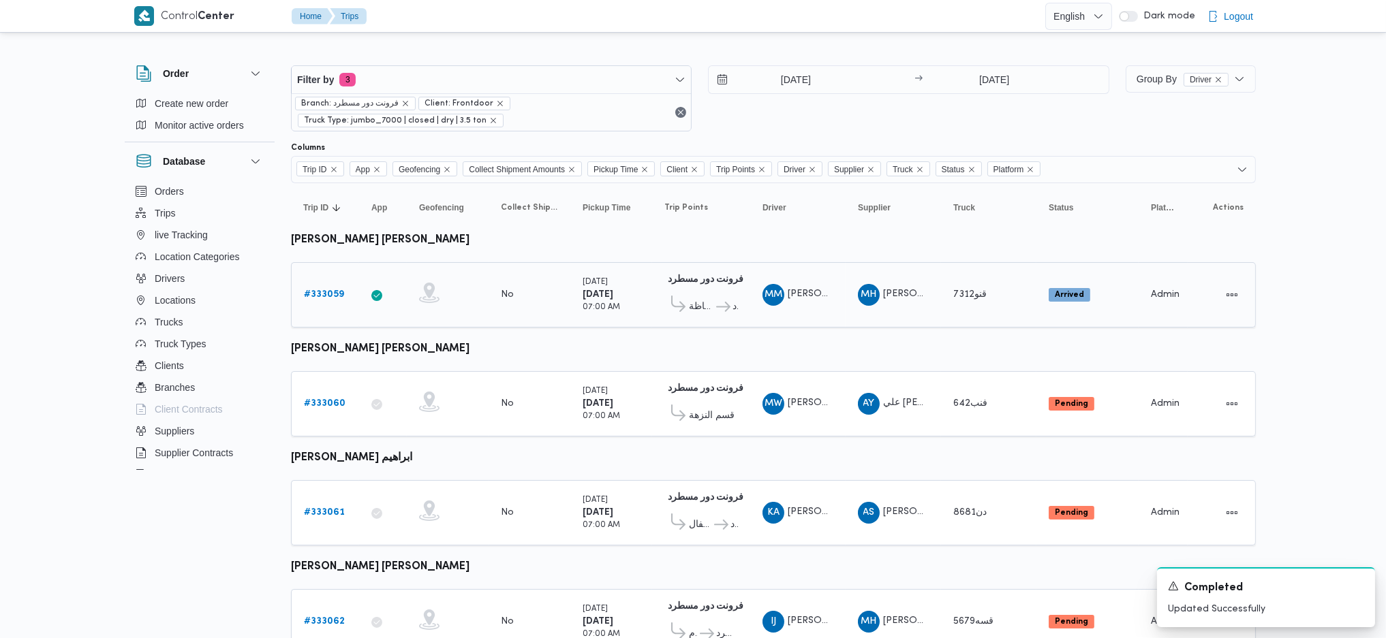
click at [320, 294] on b "# 333059" at bounding box center [324, 294] width 40 height 9
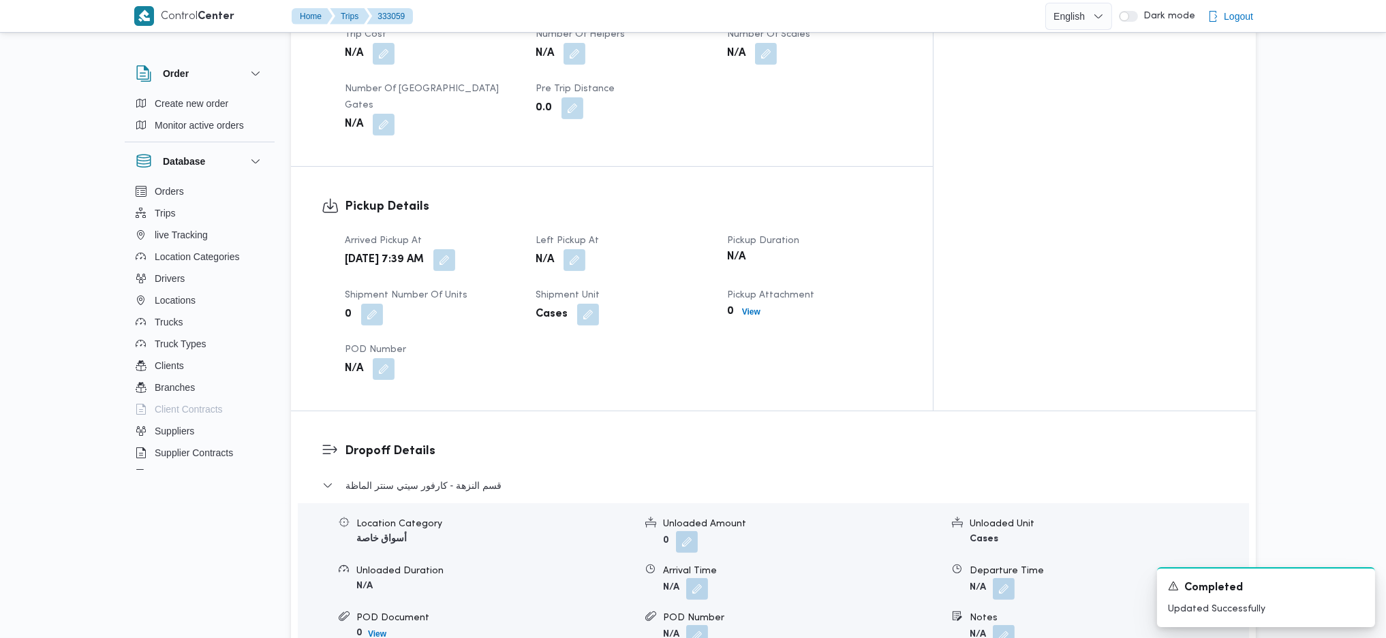
scroll to position [908, 0]
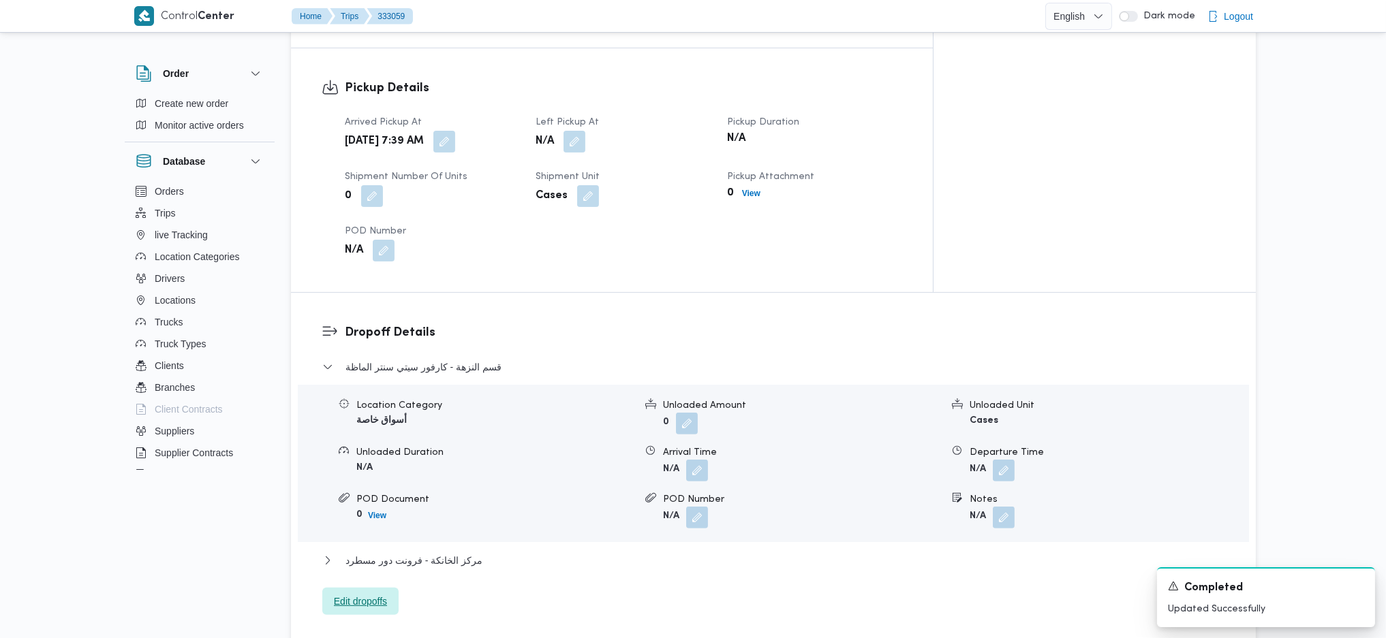
click at [366, 588] on span "Edit dropoffs" at bounding box center [360, 601] width 76 height 27
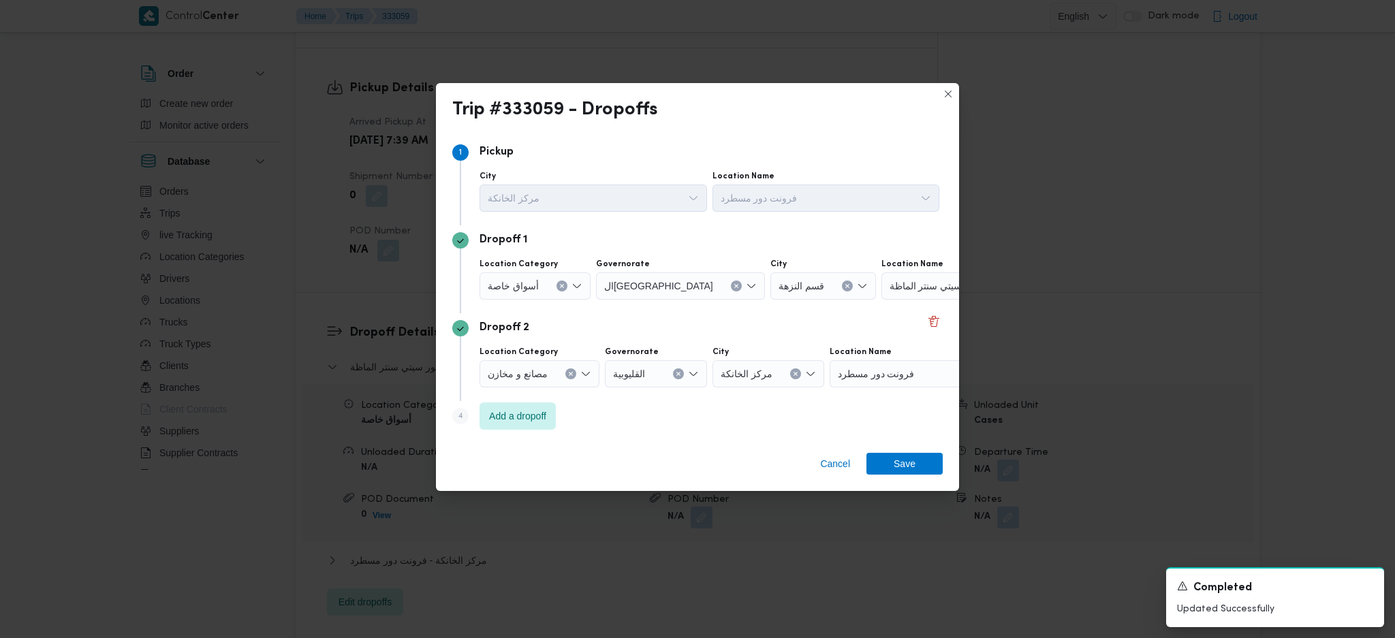
click at [559, 287] on icon "Clear input" at bounding box center [561, 285] width 5 height 5
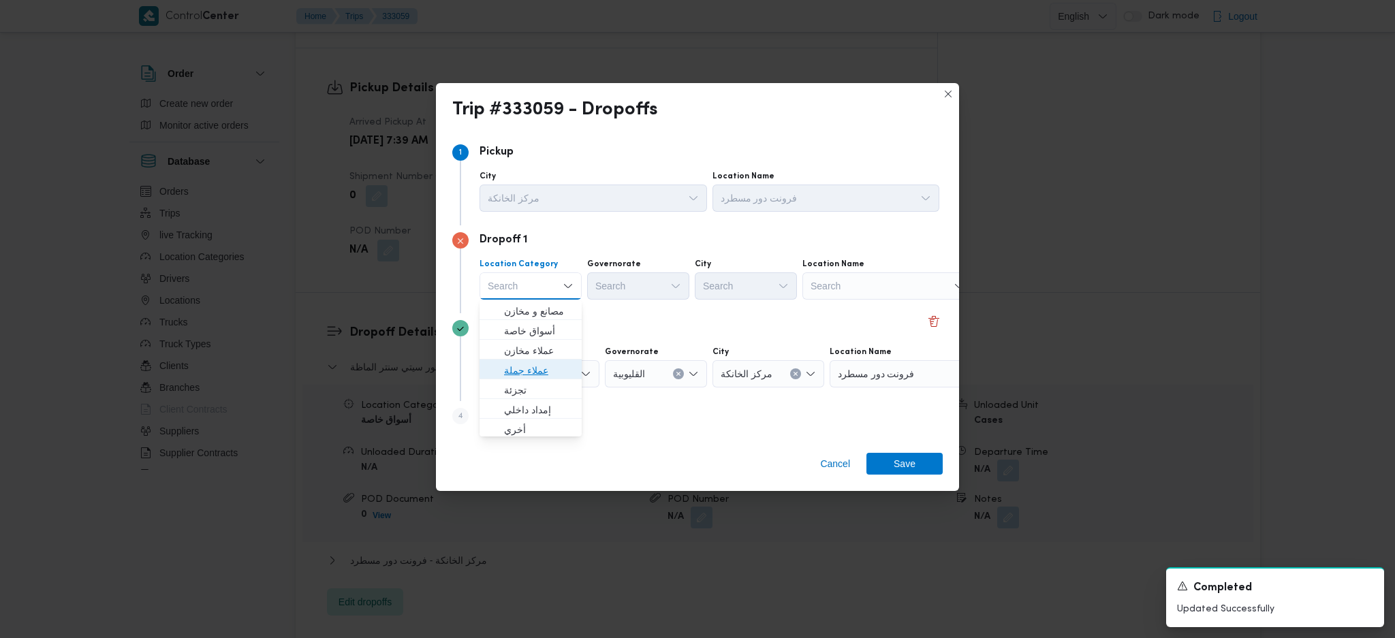
click at [542, 371] on span "عملاء جملة" at bounding box center [538, 370] width 69 height 16
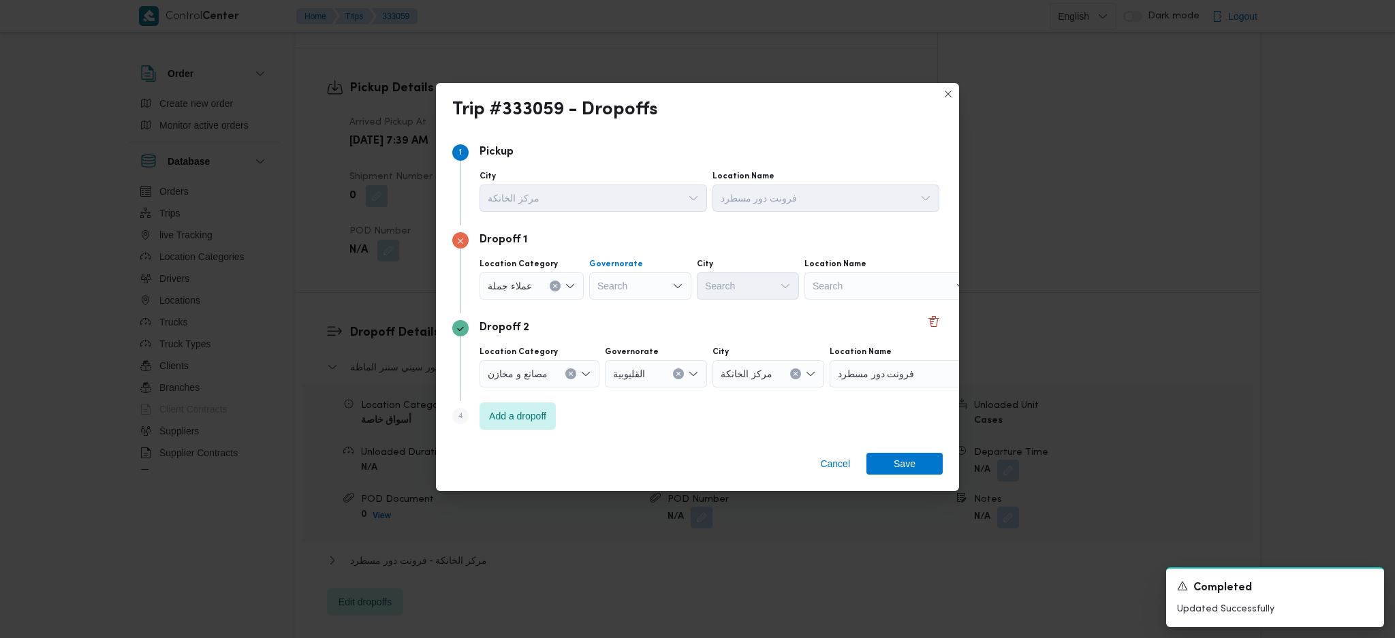
click at [614, 289] on div "Search" at bounding box center [640, 285] width 102 height 27
click at [641, 434] on span "الجيزة" at bounding box center [646, 430] width 69 height 16
click at [738, 284] on div "Search" at bounding box center [748, 285] width 102 height 27
drag, startPoint x: 739, startPoint y: 425, endPoint x: 779, endPoint y: 433, distance: 41.0
click at [739, 425] on span "قسم الشيخ زايد" at bounding box center [753, 430] width 69 height 16
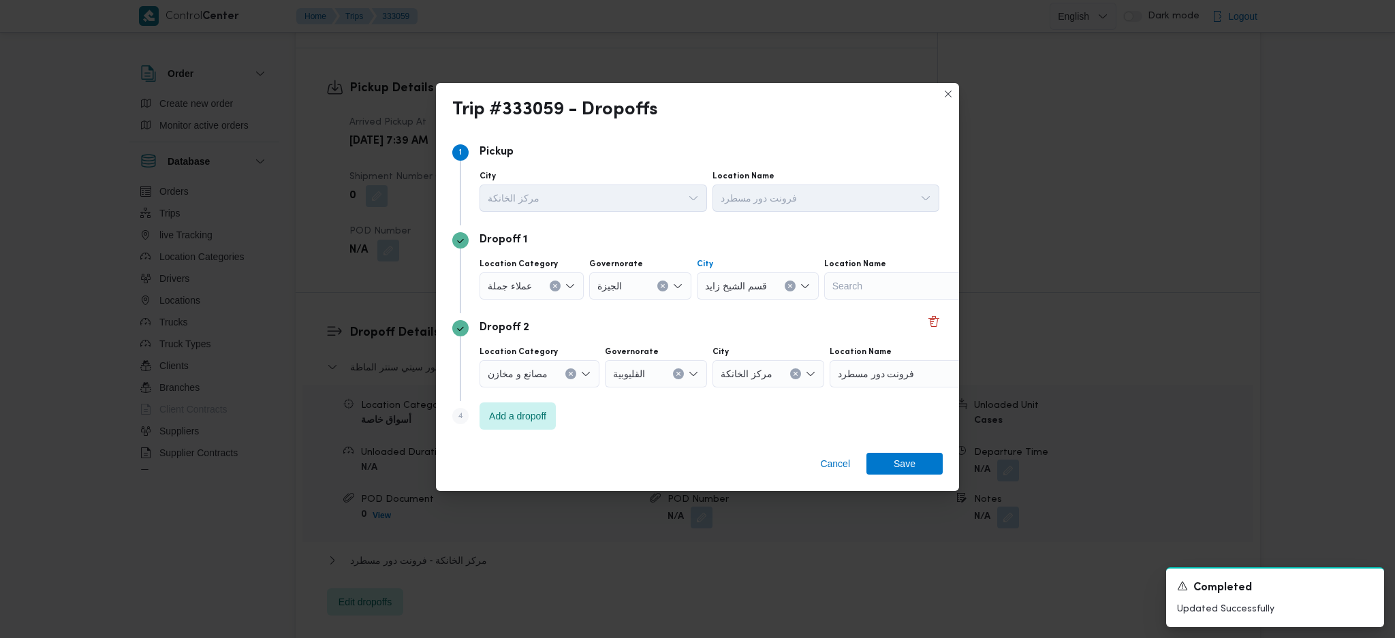
click at [910, 478] on div "Cancel Save" at bounding box center [697, 466] width 523 height 49
click at [906, 461] on span "Save" at bounding box center [905, 463] width 22 height 22
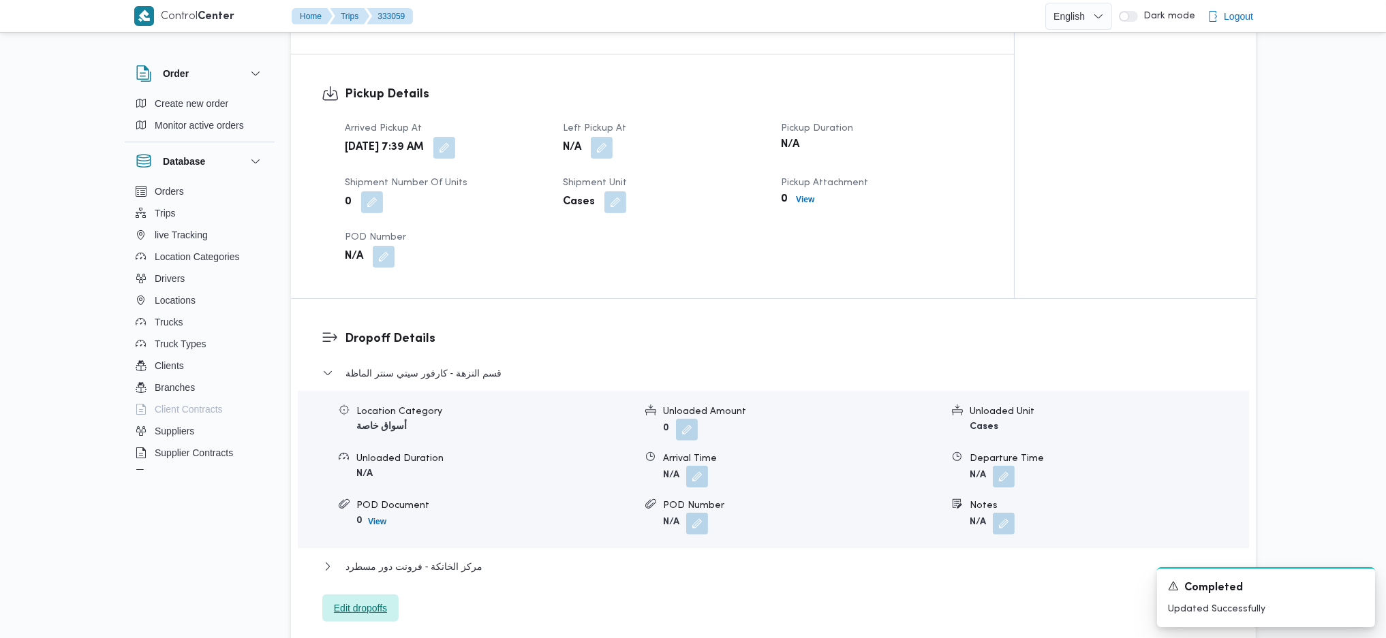
scroll to position [817, 0]
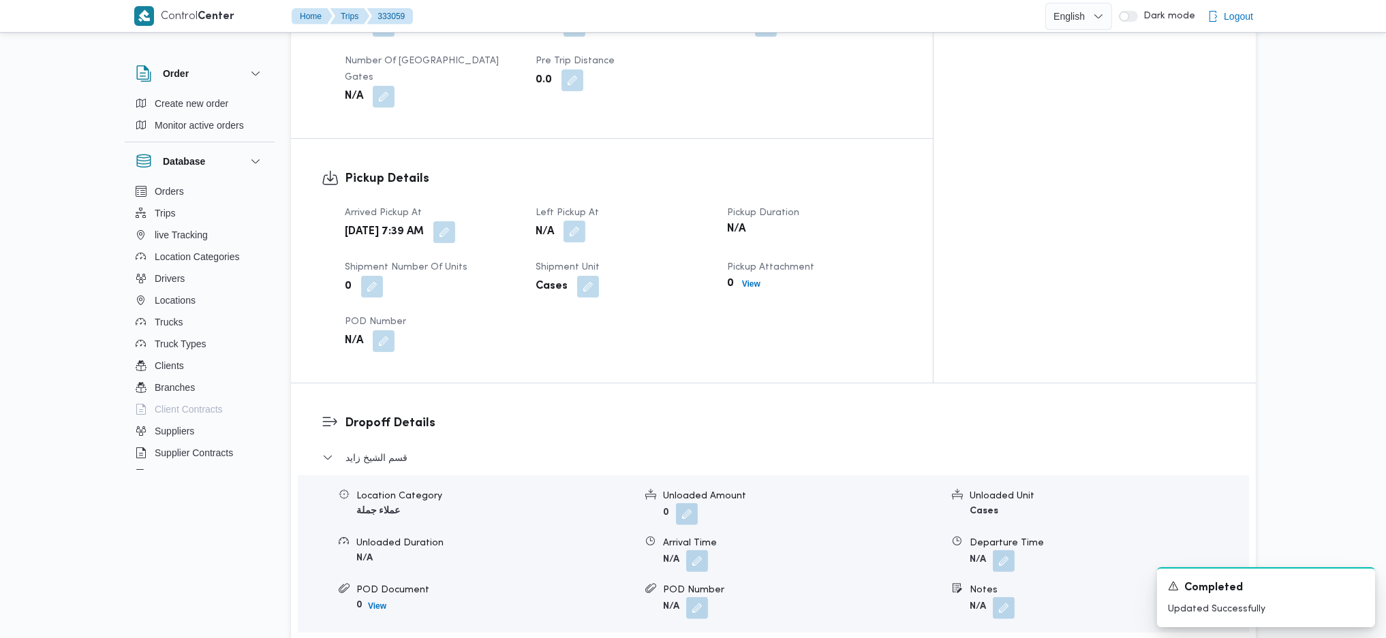
click at [585, 221] on button "button" at bounding box center [574, 232] width 22 height 22
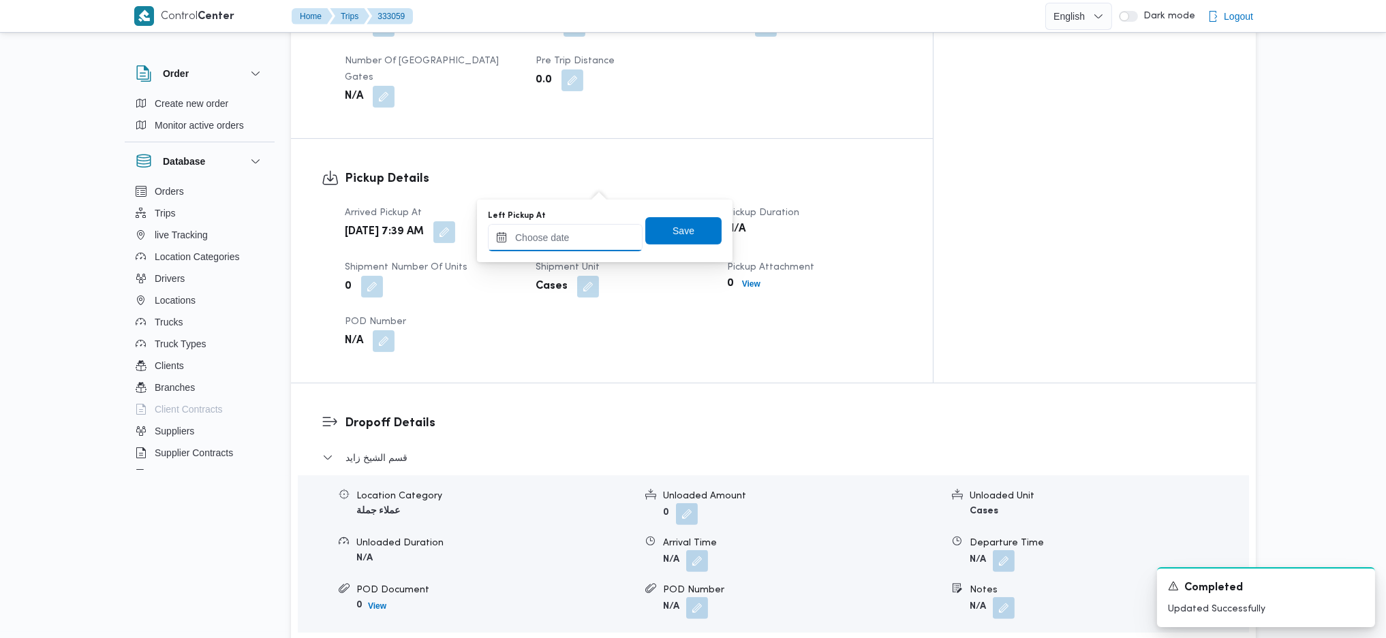
click at [574, 238] on input "Left Pickup At" at bounding box center [565, 237] width 155 height 27
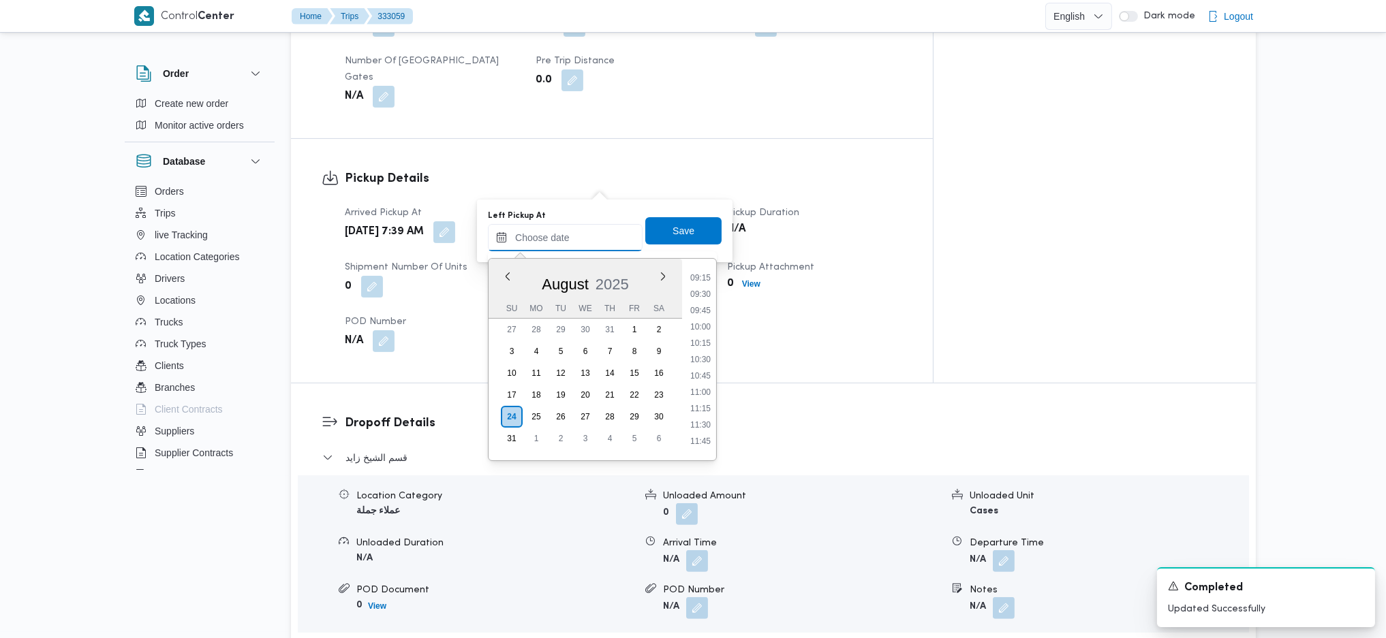
scroll to position [513, 0]
click at [702, 355] on li "09:00" at bounding box center [700, 352] width 31 height 14
type input "24/08/2025 09:00"
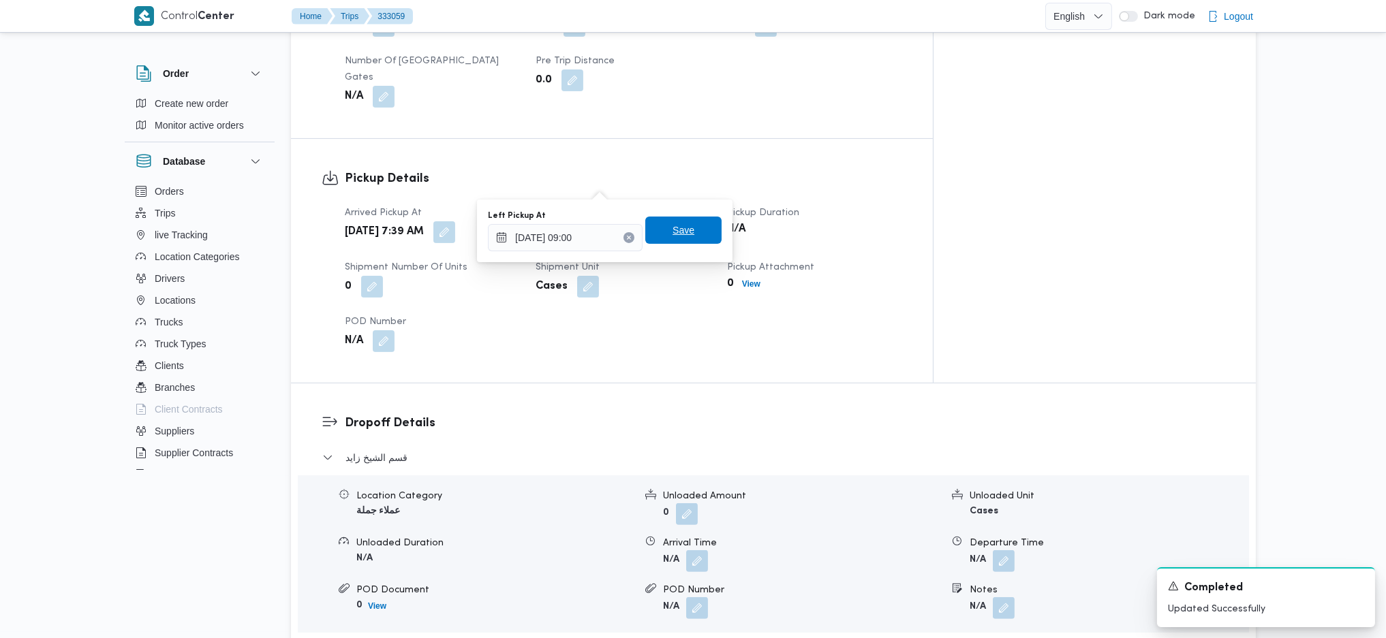
click at [672, 229] on span "Save" at bounding box center [683, 230] width 22 height 16
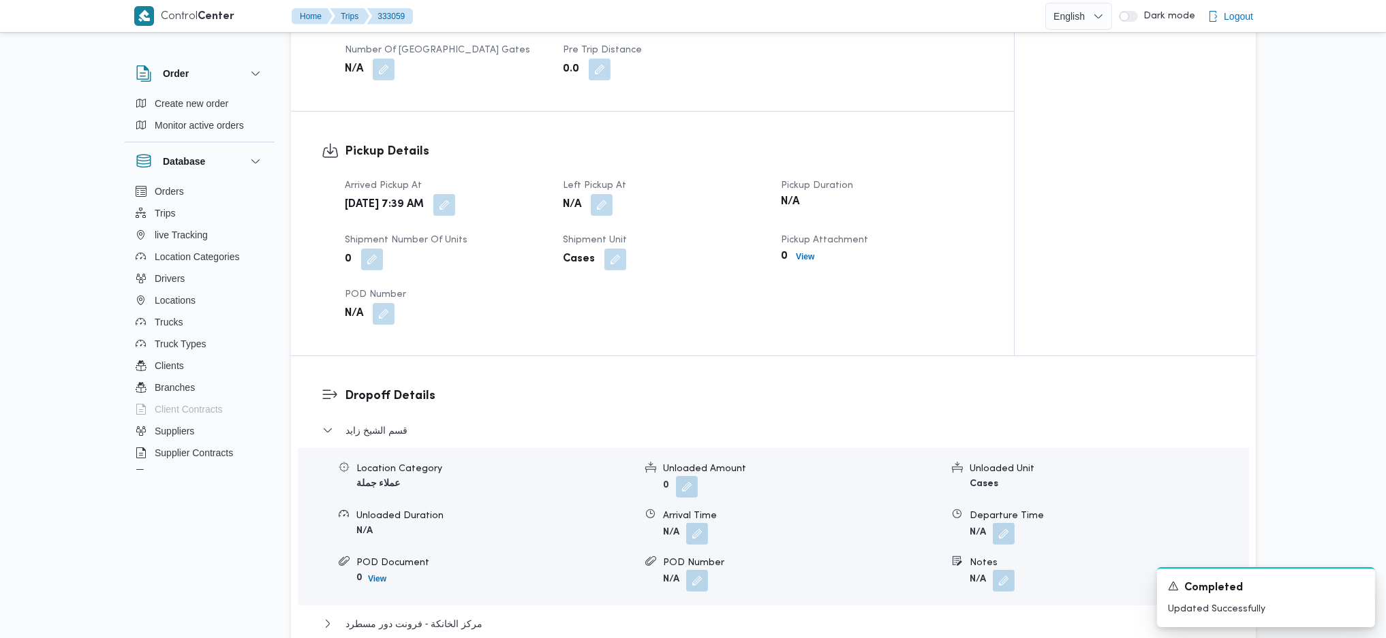
scroll to position [0, 0]
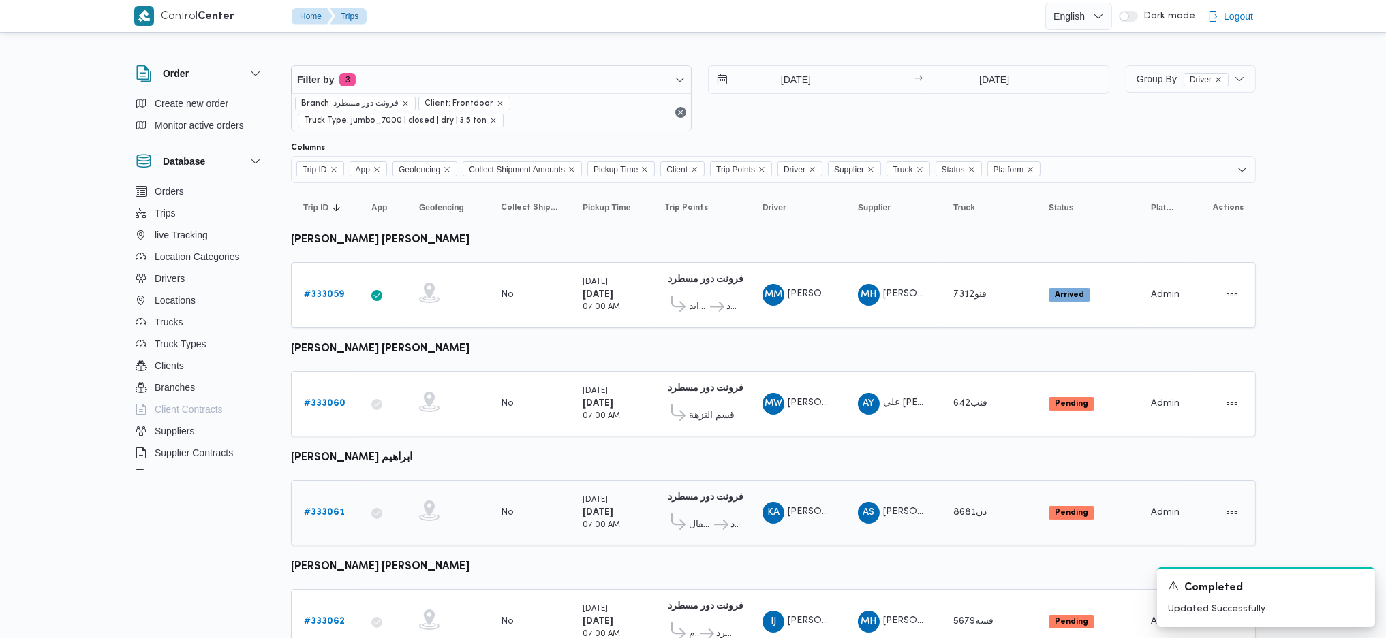
click at [330, 508] on b "# 333061" at bounding box center [324, 512] width 41 height 9
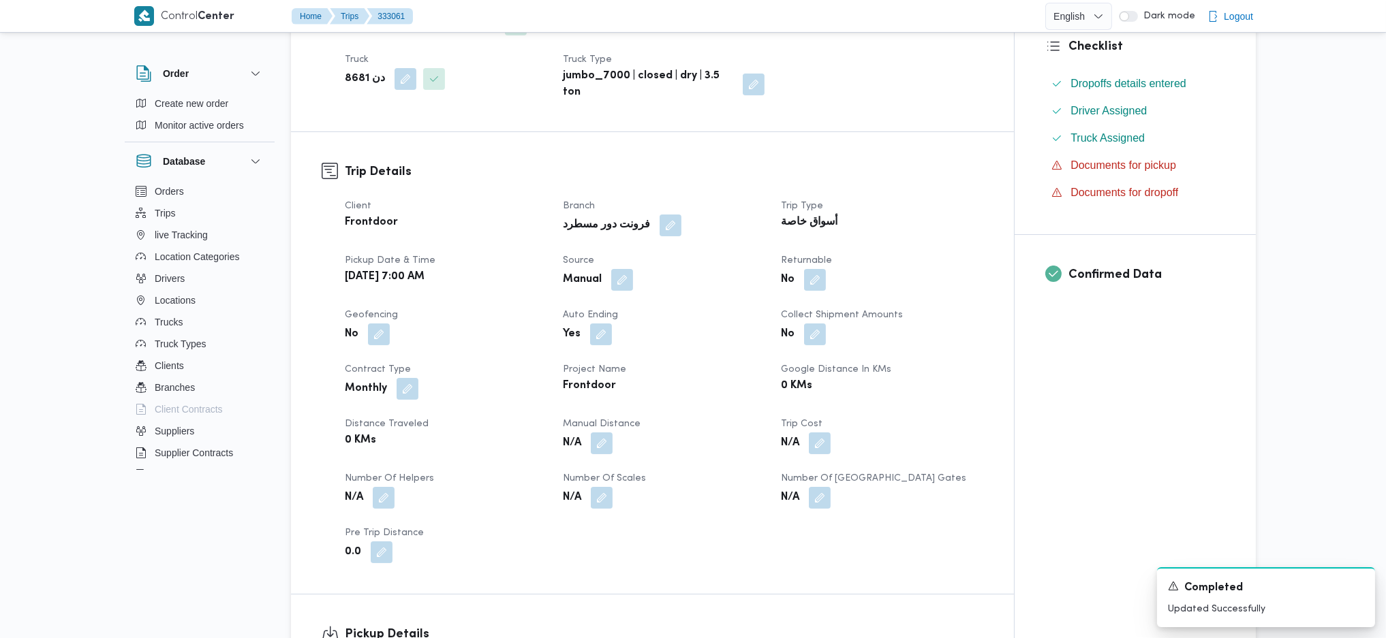
scroll to position [545, 0]
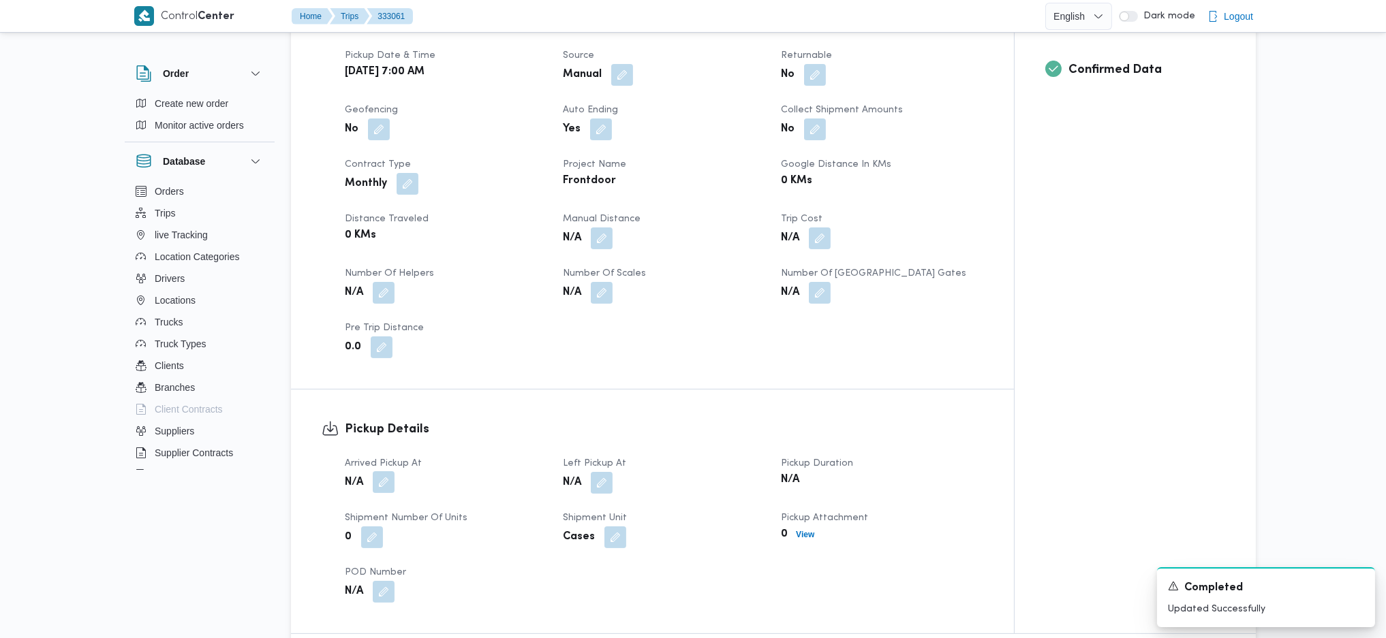
click at [383, 471] on button "button" at bounding box center [384, 482] width 22 height 22
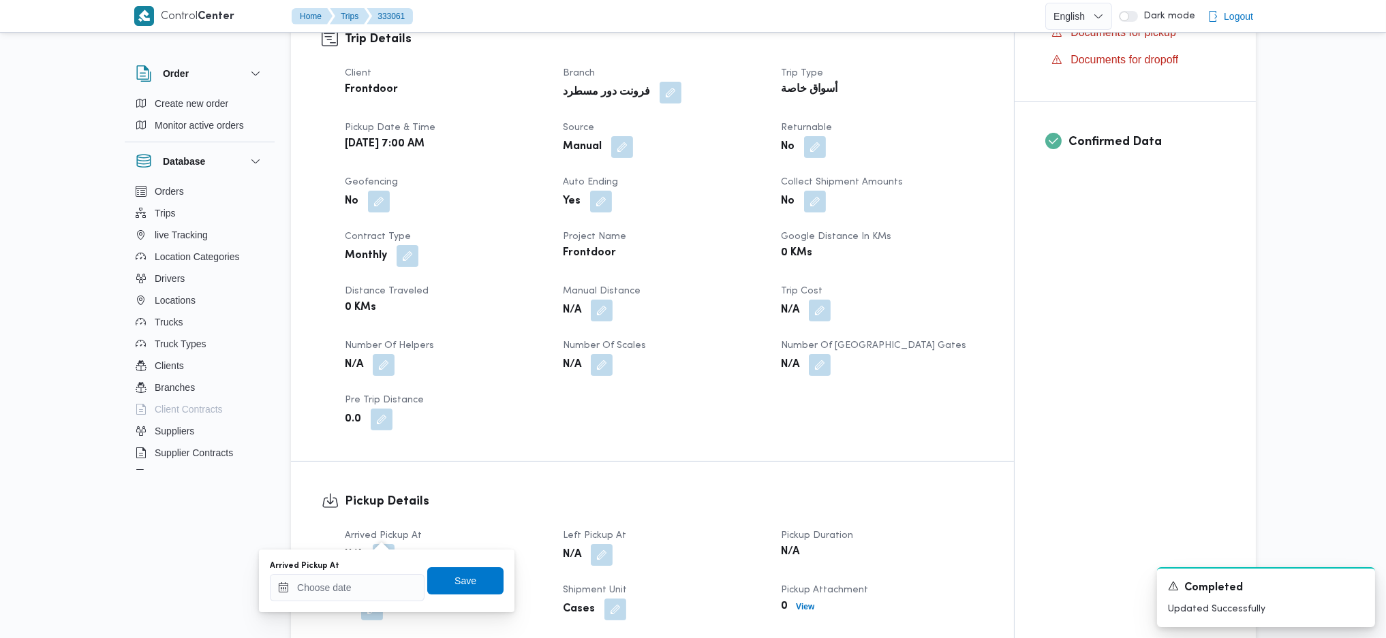
scroll to position [0, 0]
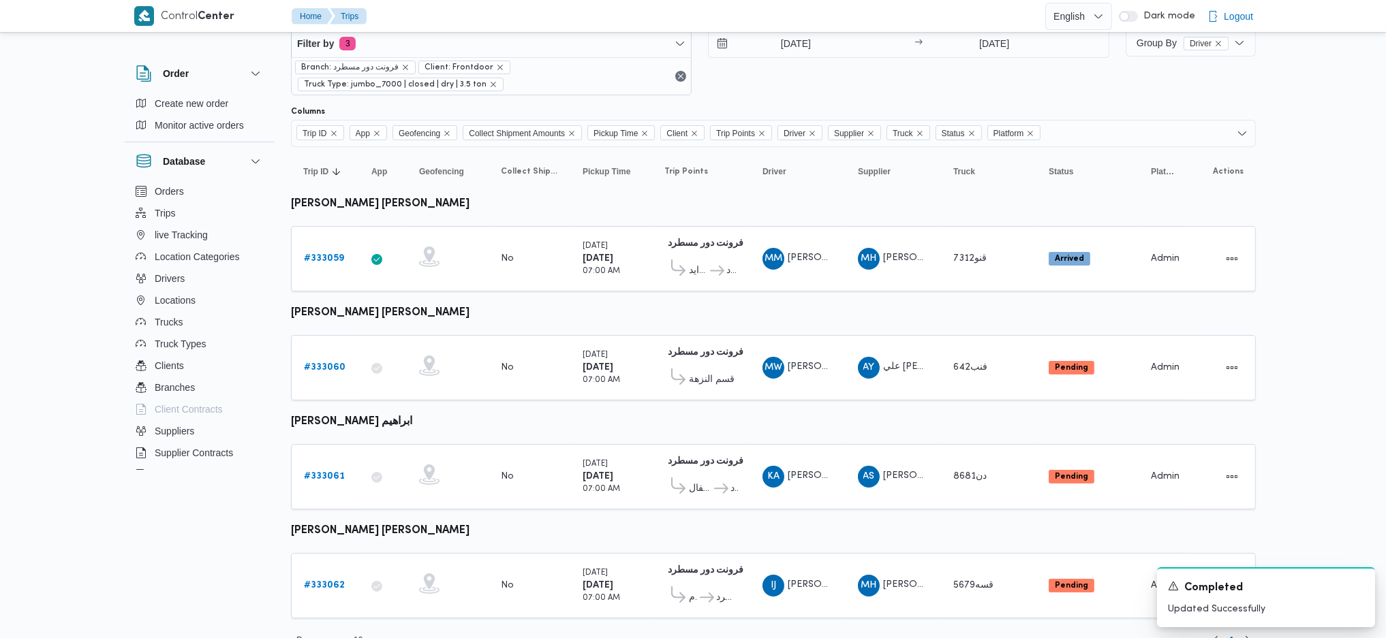
scroll to position [52, 0]
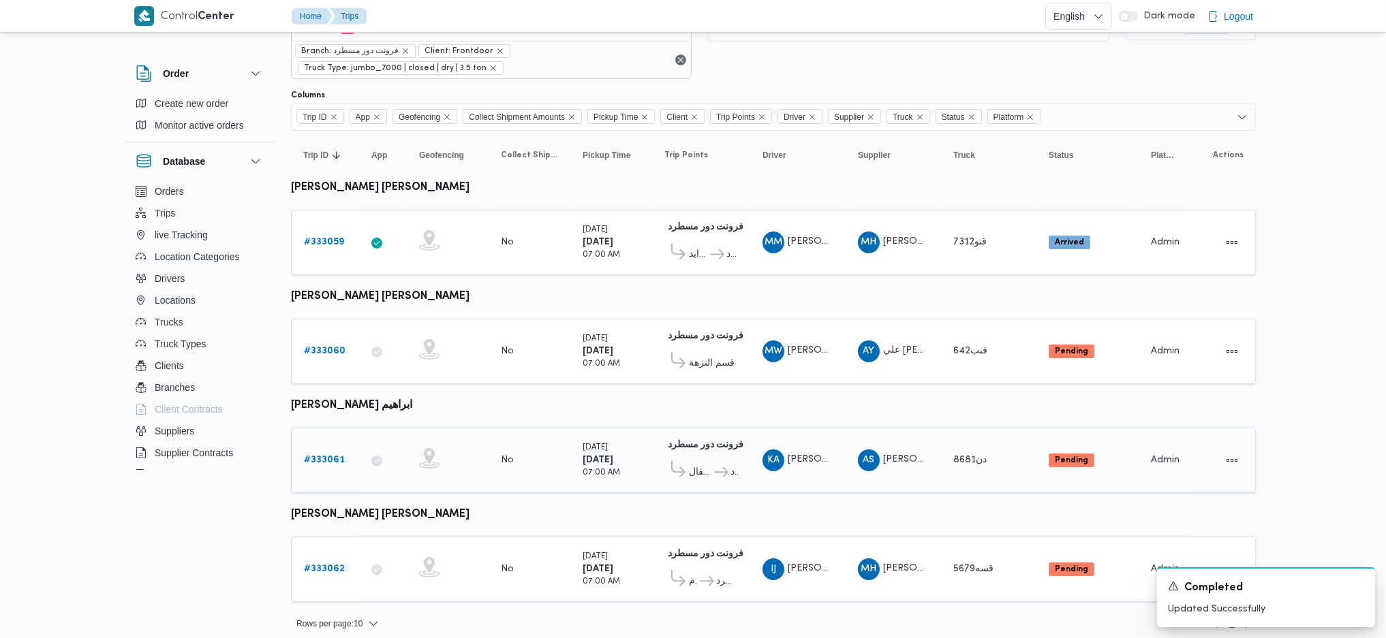
click at [318, 456] on b "# 333061" at bounding box center [324, 460] width 41 height 9
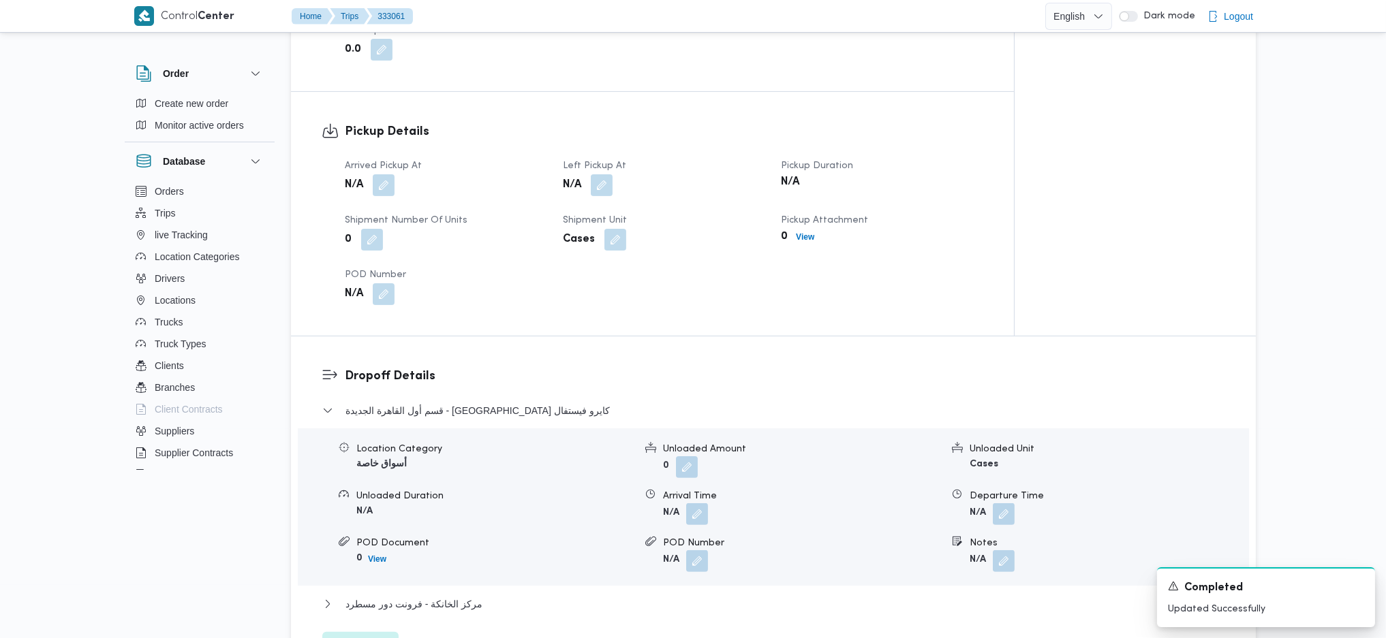
scroll to position [636, 0]
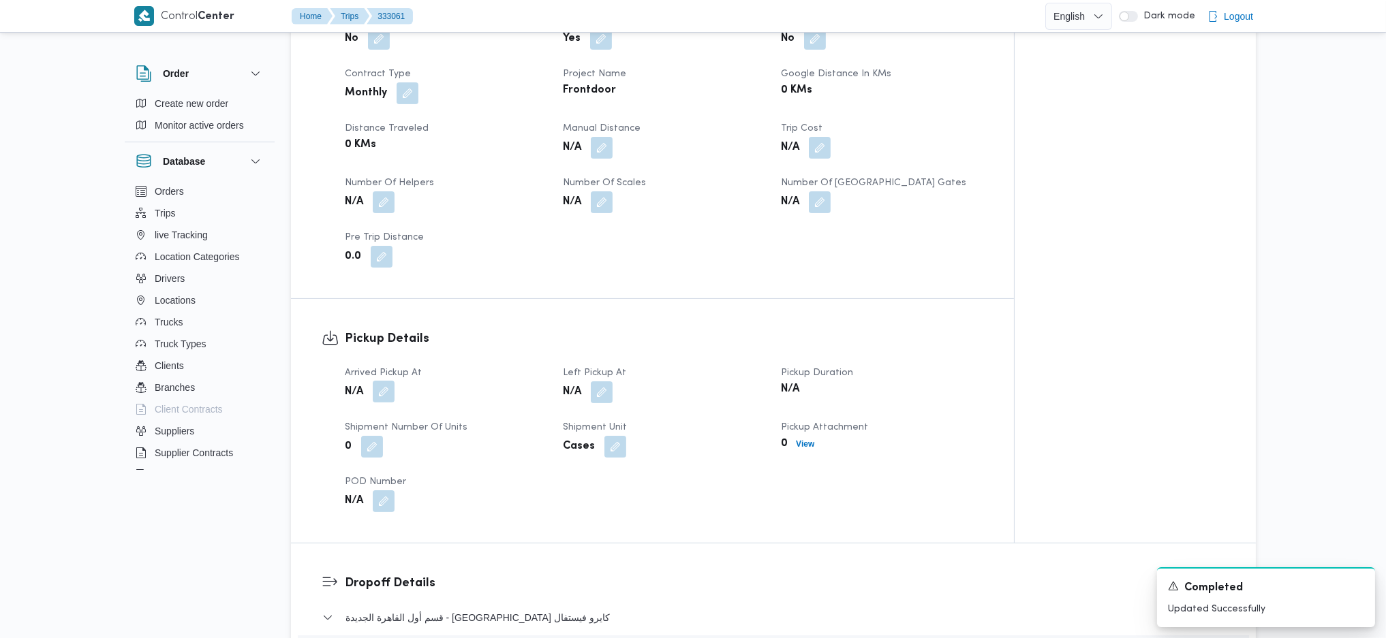
click at [383, 381] on button "button" at bounding box center [384, 392] width 22 height 22
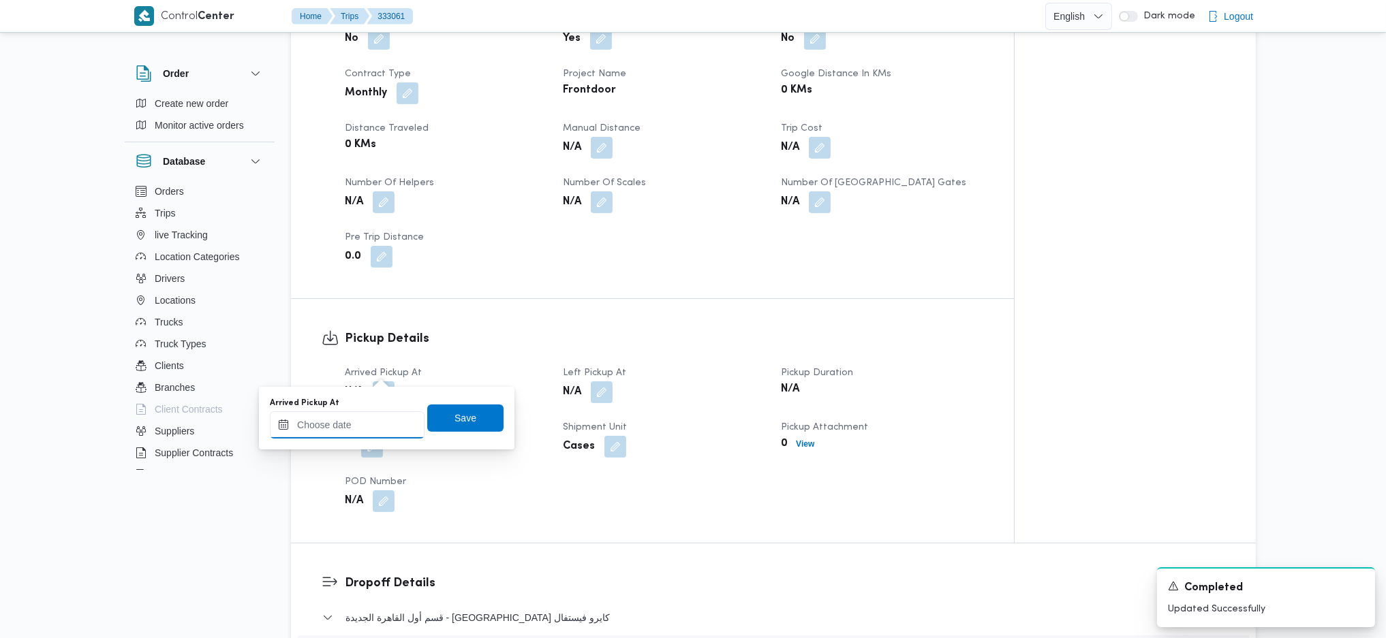
click at [358, 424] on input "Arrived Pickup At" at bounding box center [347, 424] width 155 height 27
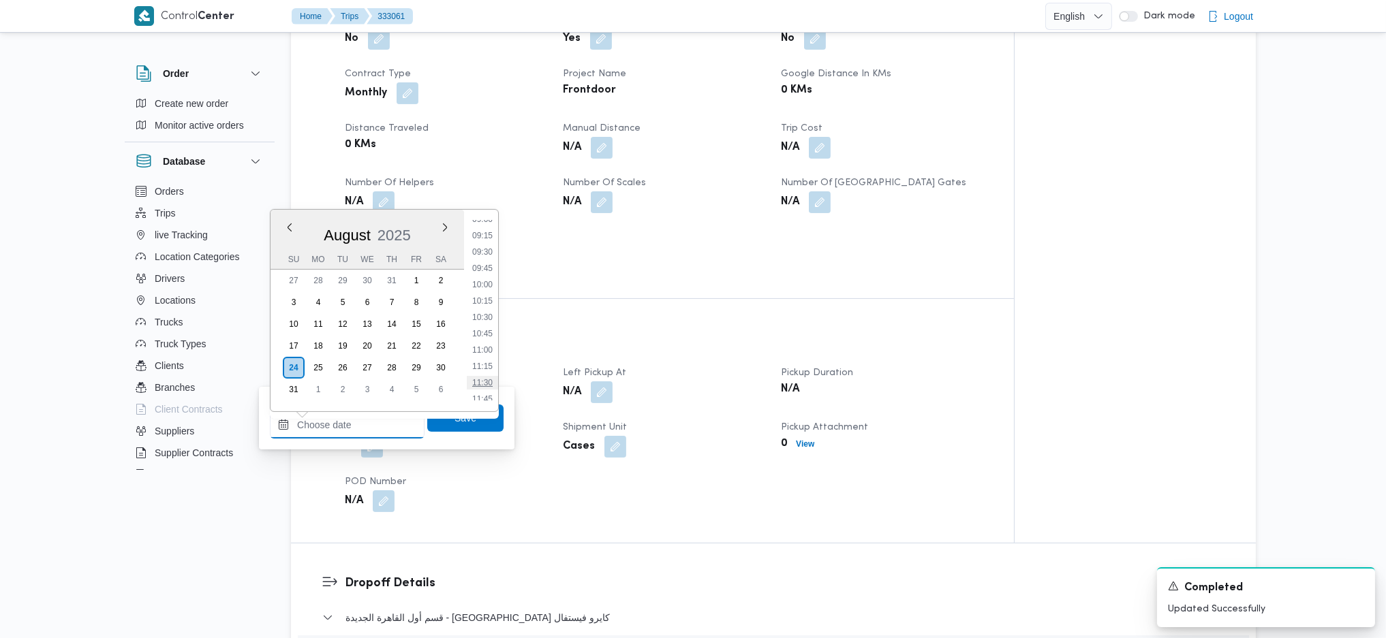
scroll to position [347, 0]
drag, startPoint x: 484, startPoint y: 341, endPoint x: 482, endPoint y: 363, distance: 22.6
click at [484, 341] on li "07:00" at bounding box center [482, 339] width 31 height 14
type input "24/08/2025 07:00"
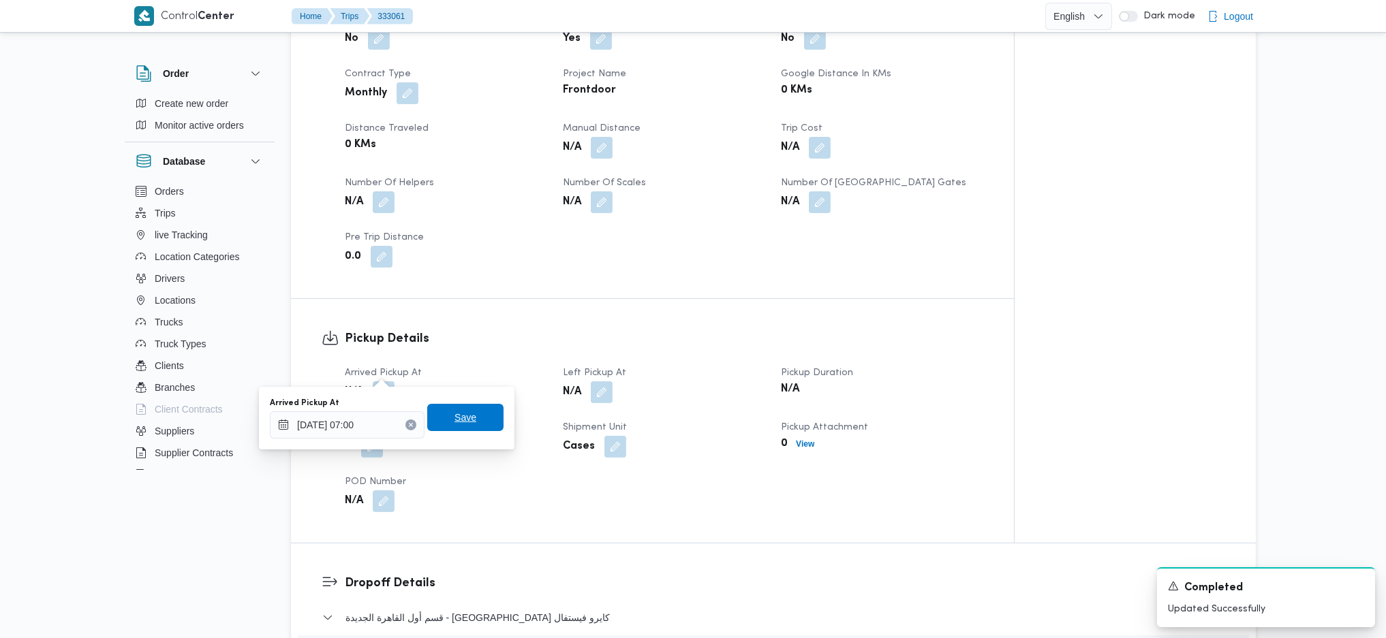
click at [463, 424] on span "Save" at bounding box center [465, 417] width 22 height 16
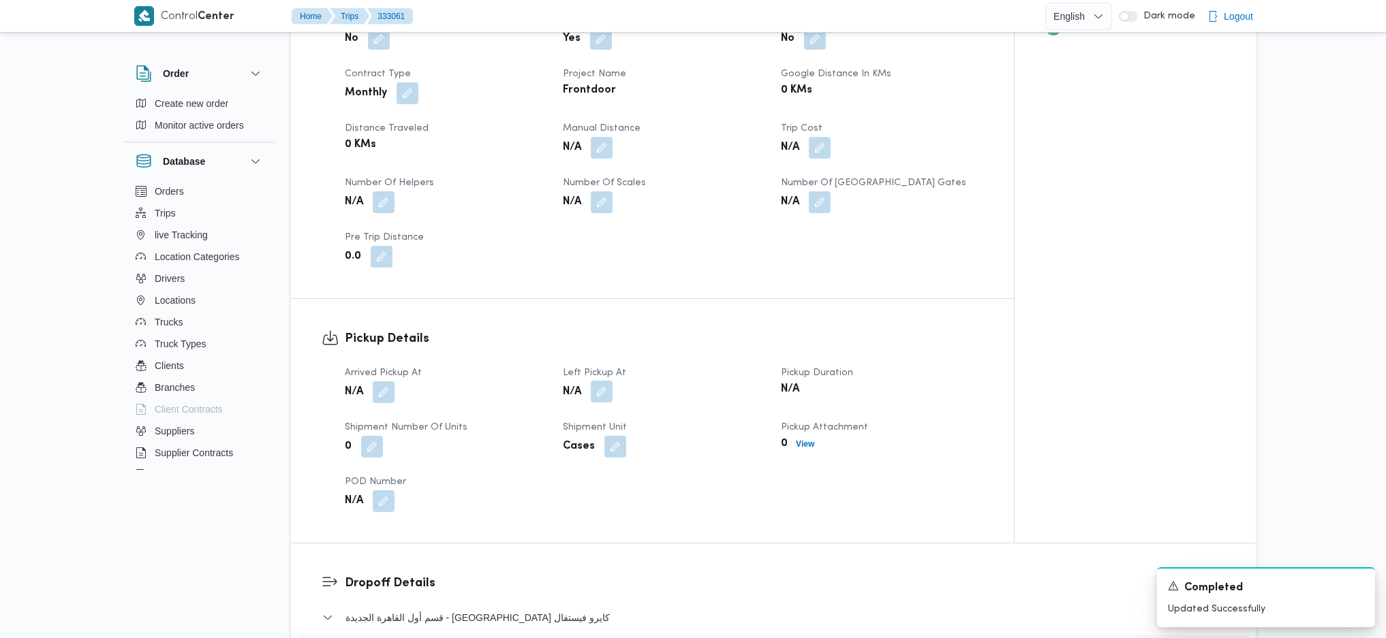
click at [610, 381] on button "button" at bounding box center [602, 392] width 22 height 22
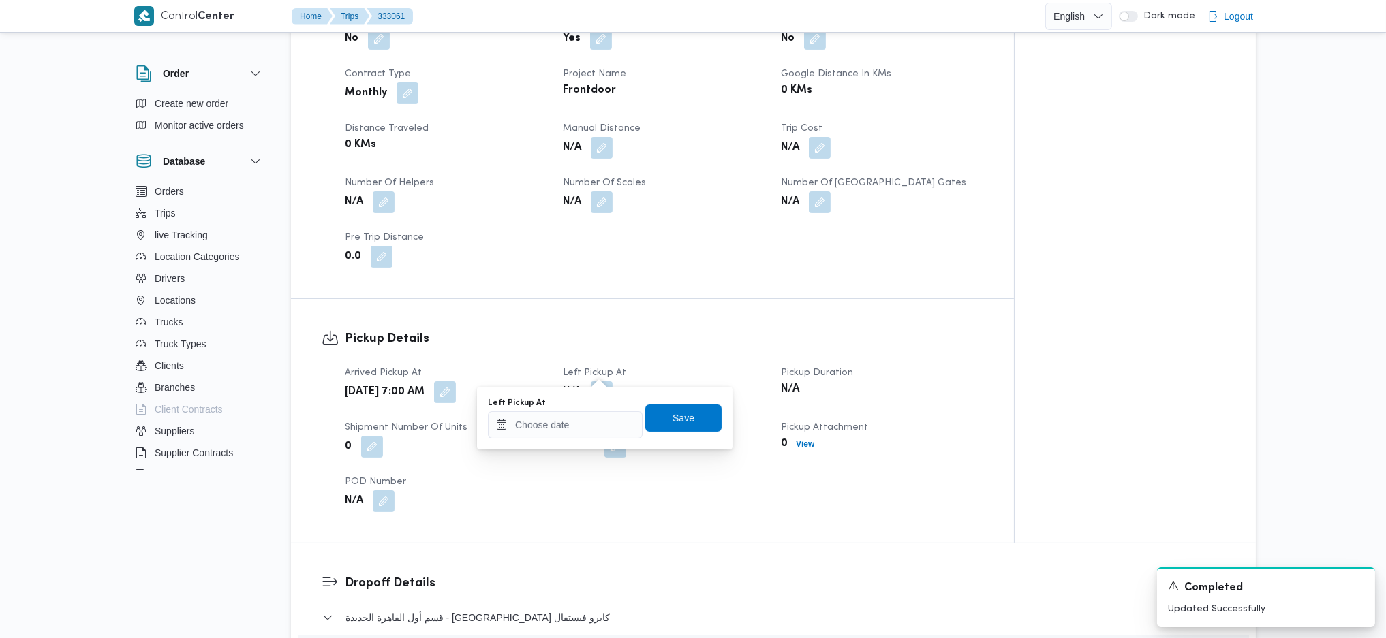
click at [561, 443] on div "You are in a dialog. To close this dialog, hit escape. Left Pickup At Save" at bounding box center [604, 418] width 255 height 63
click at [576, 428] on input "Left Pickup At" at bounding box center [565, 424] width 155 height 27
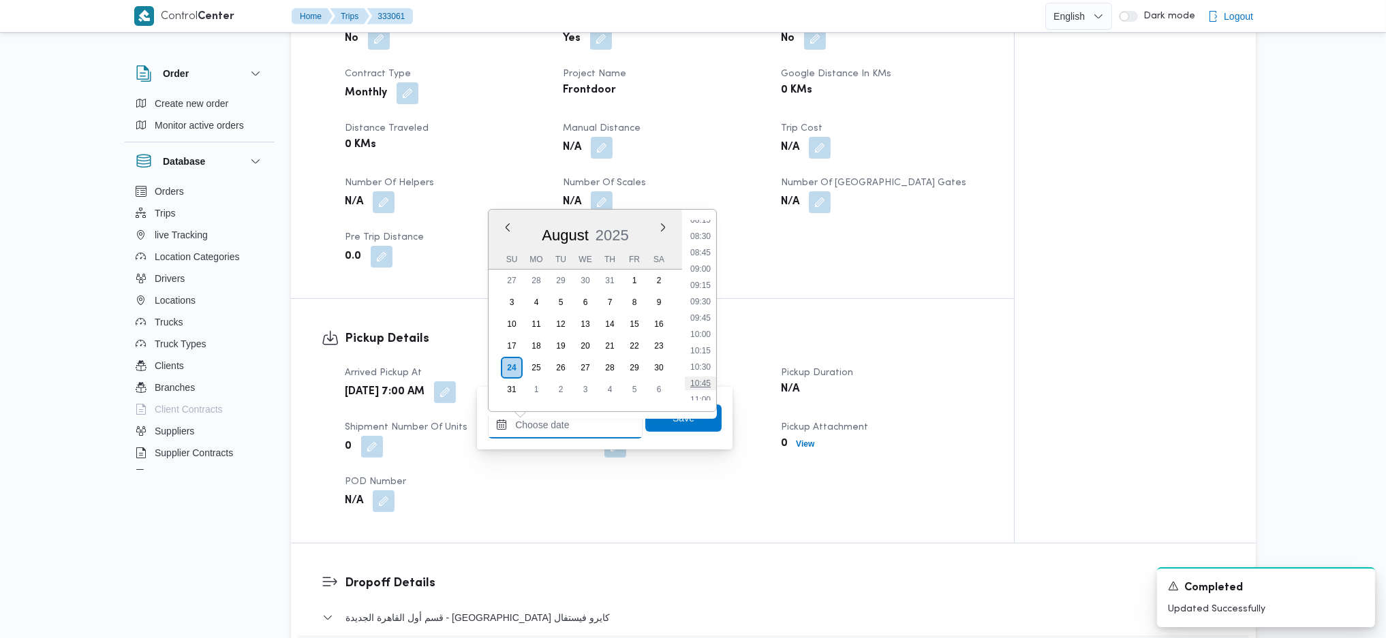
scroll to position [438, 0]
click at [705, 317] on li "08:00" at bounding box center [700, 313] width 31 height 14
type input "24/08/2025 08:00"
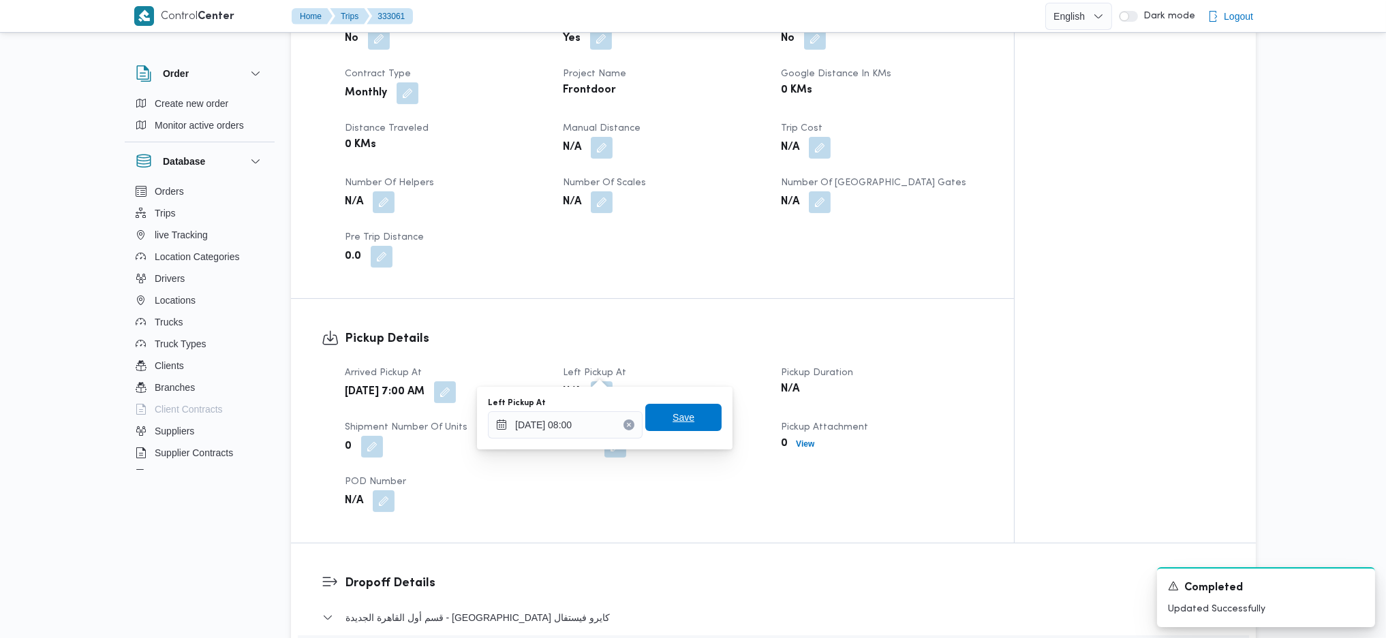
click at [679, 417] on span "Save" at bounding box center [683, 417] width 22 height 16
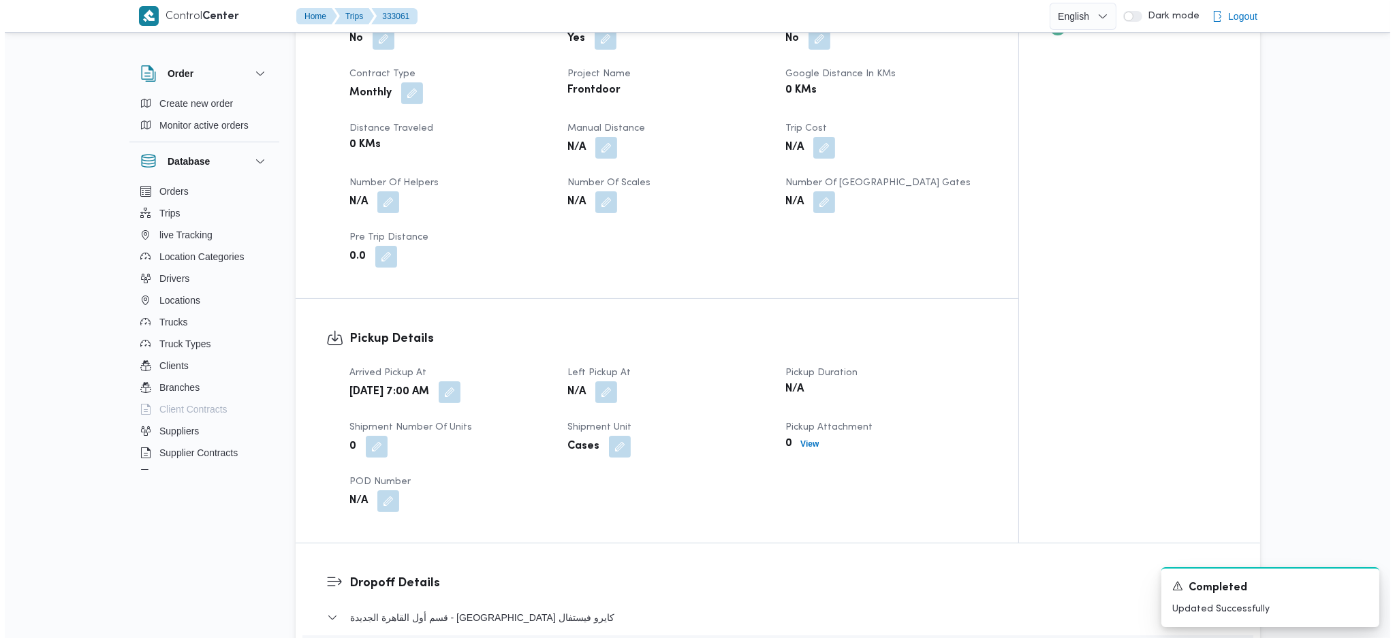
scroll to position [1090, 0]
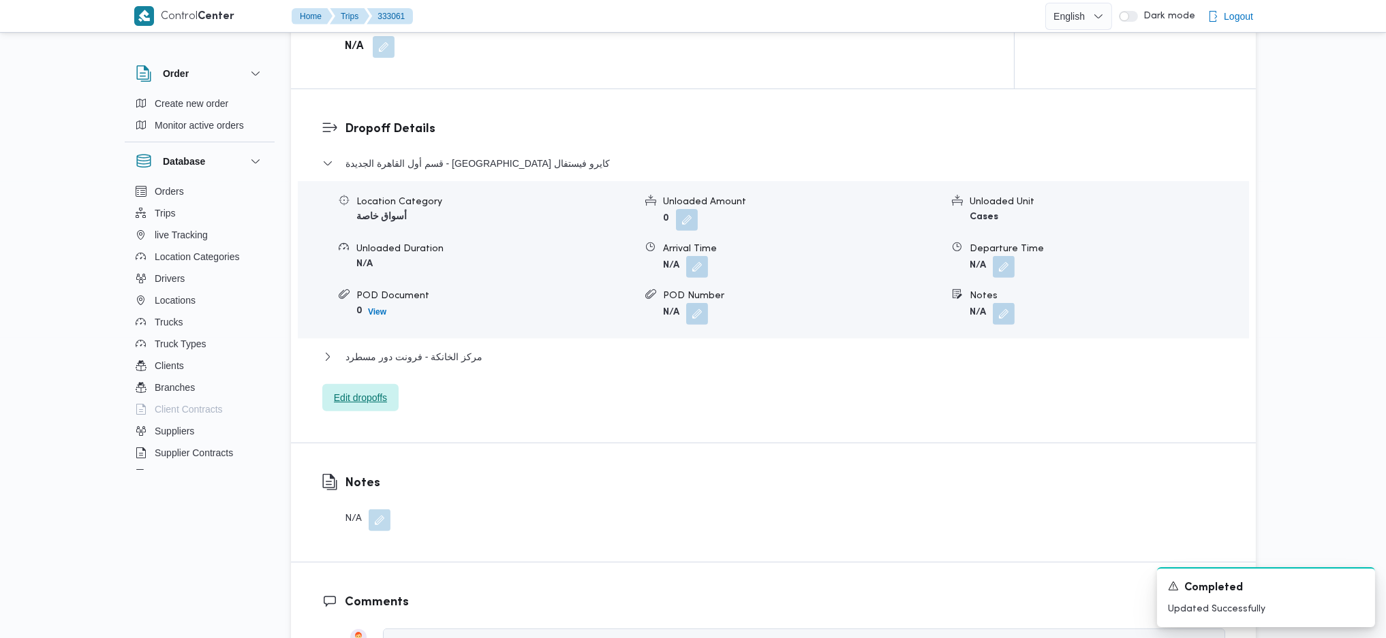
click at [368, 390] on span "Edit dropoffs" at bounding box center [360, 398] width 53 height 16
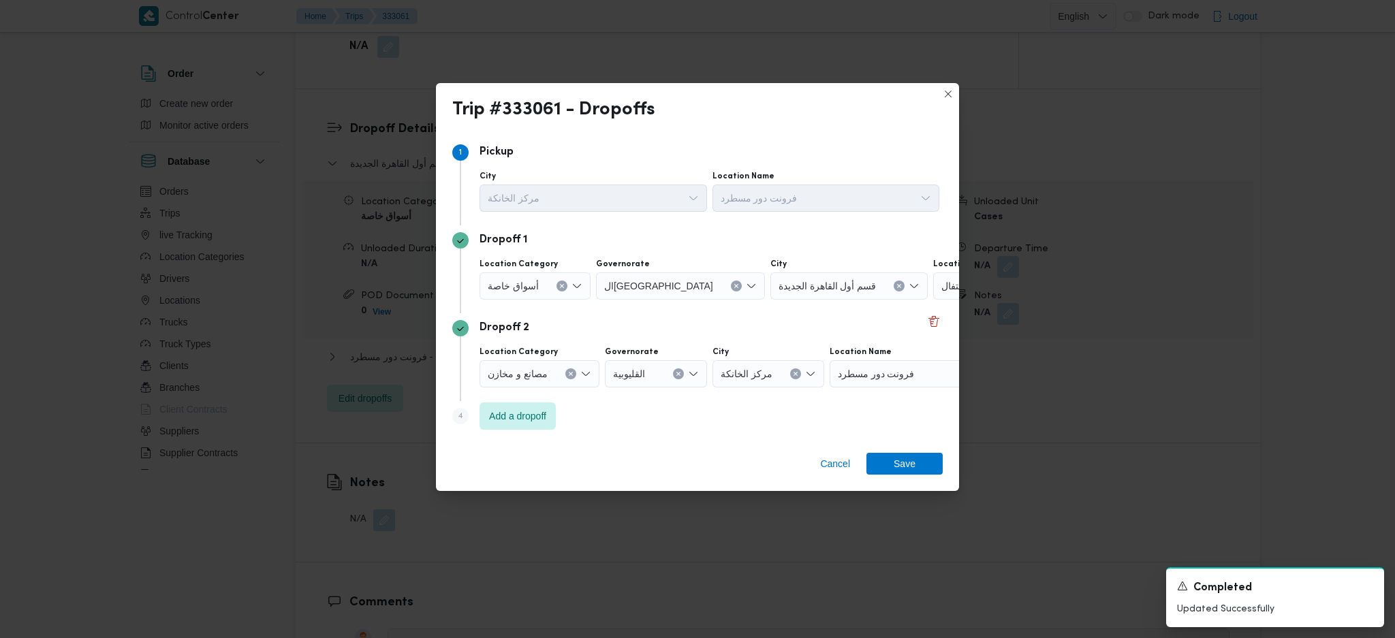
click at [544, 286] on input "Location Category" at bounding box center [544, 286] width 1 height 16
drag, startPoint x: 531, startPoint y: 369, endPoint x: 540, endPoint y: 362, distance: 11.2
click at [533, 370] on span "عملاء جملة" at bounding box center [542, 370] width 77 height 16
click at [646, 280] on div "Search" at bounding box center [640, 285] width 102 height 27
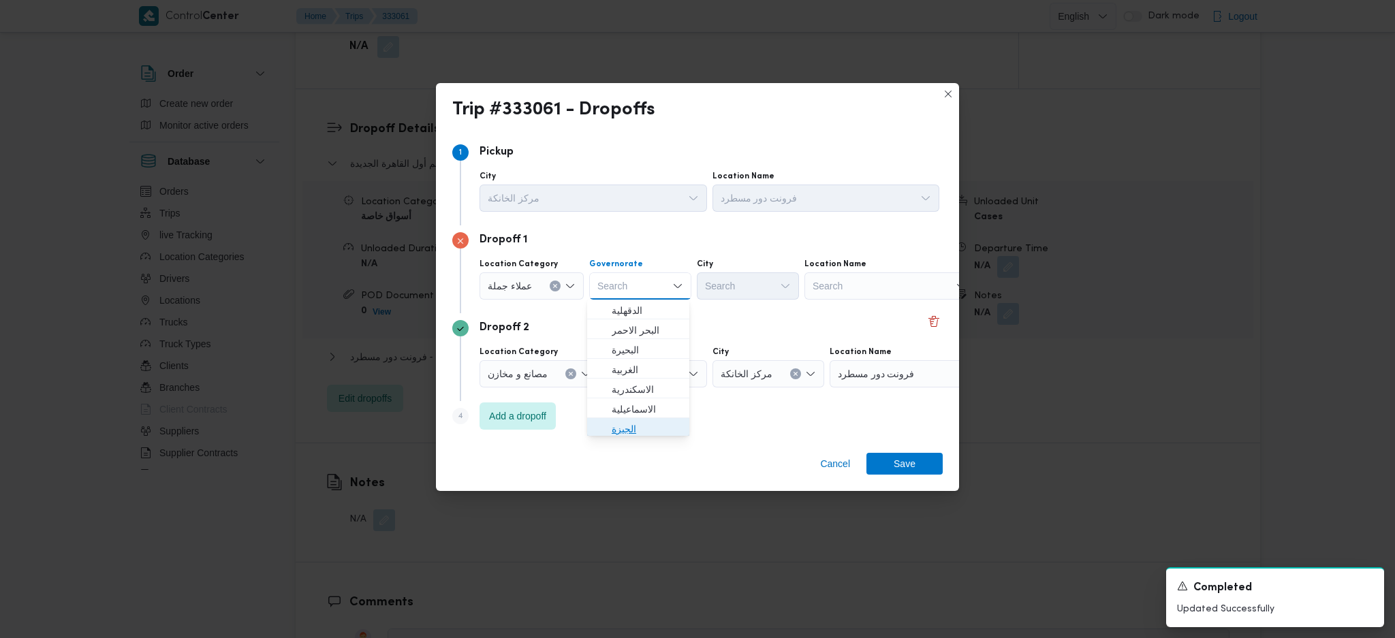
click at [627, 435] on span "الجيزة" at bounding box center [646, 429] width 69 height 16
click at [763, 290] on div "Search" at bounding box center [748, 285] width 102 height 27
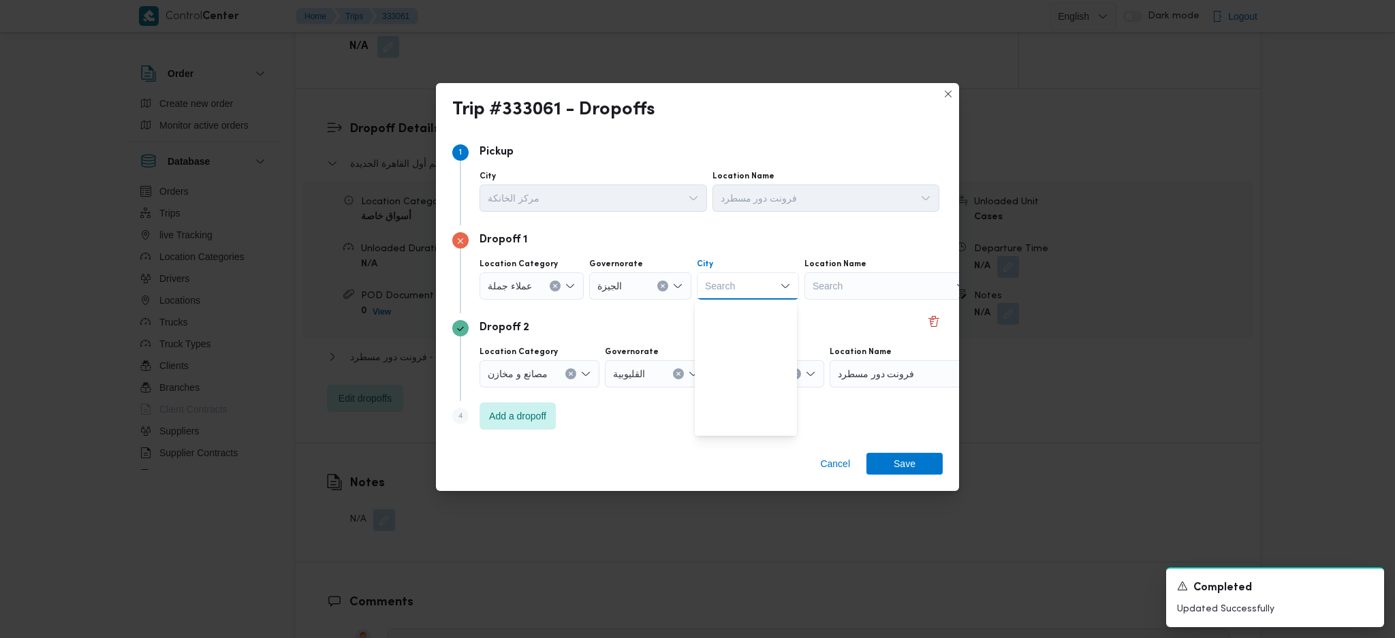
scroll to position [357, 0]
click at [744, 368] on span "قسم الدقي" at bounding box center [753, 368] width 69 height 16
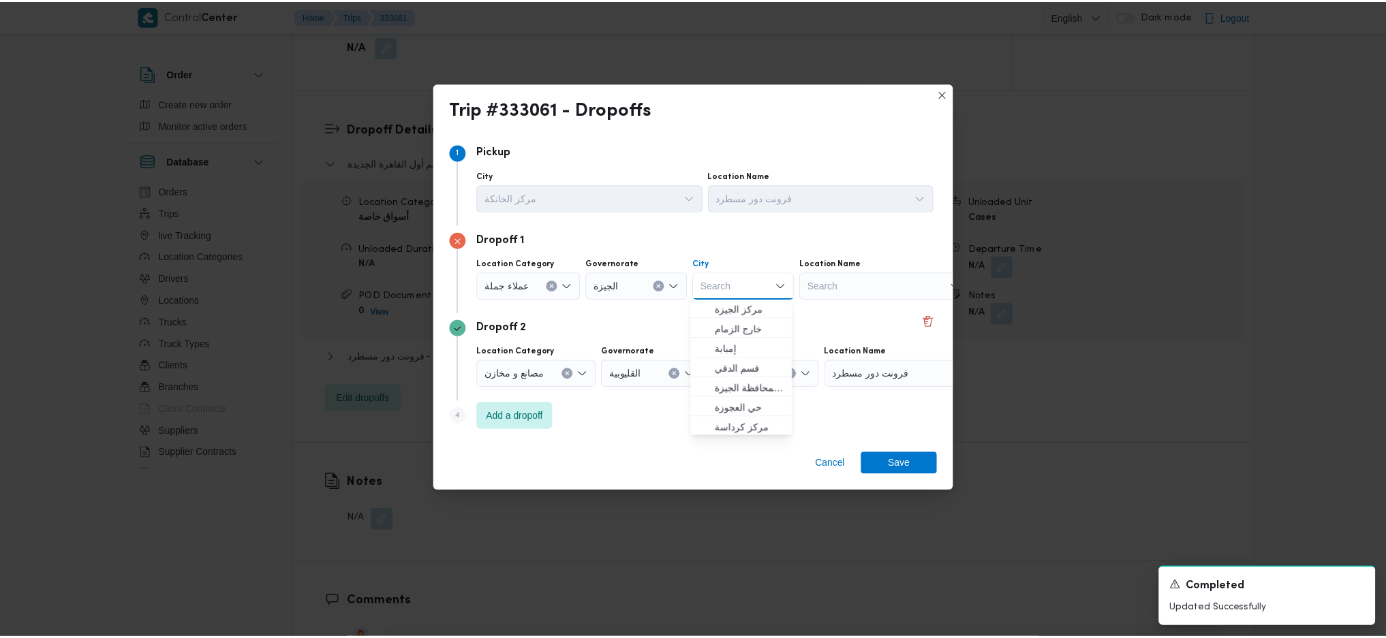
scroll to position [0, 0]
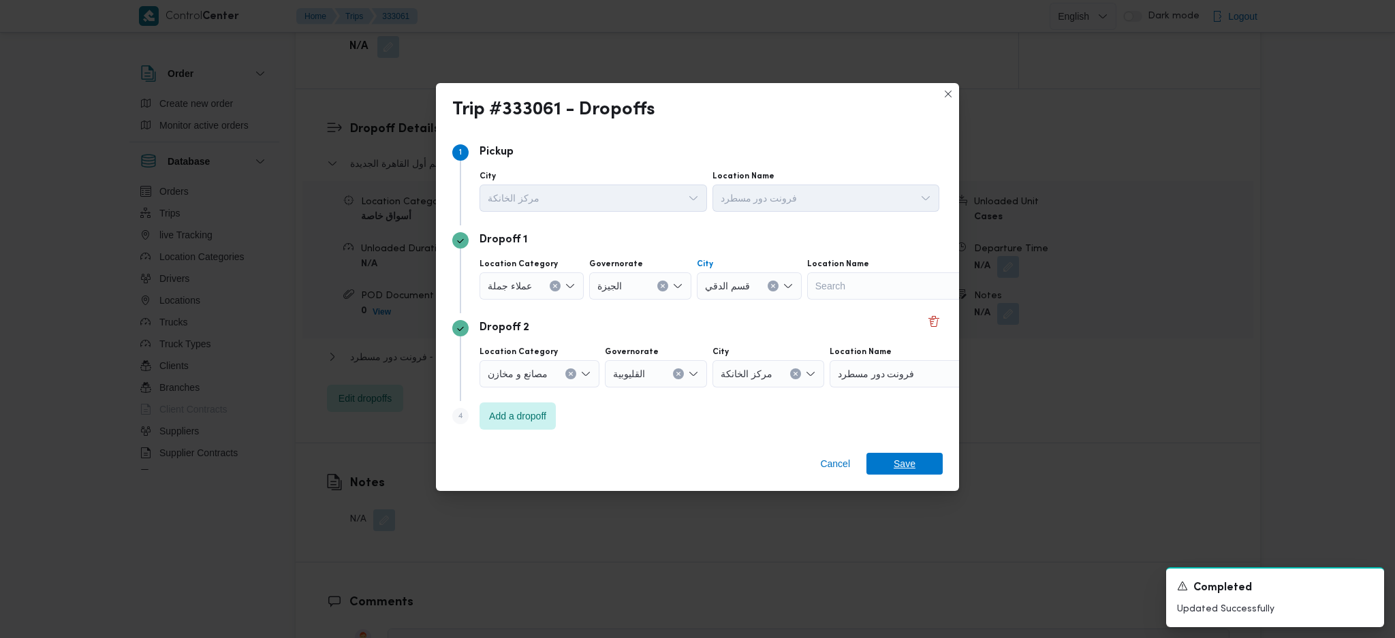
drag, startPoint x: 911, startPoint y: 456, endPoint x: 902, endPoint y: 458, distance: 9.8
click at [911, 458] on span "Save" at bounding box center [905, 464] width 22 height 22
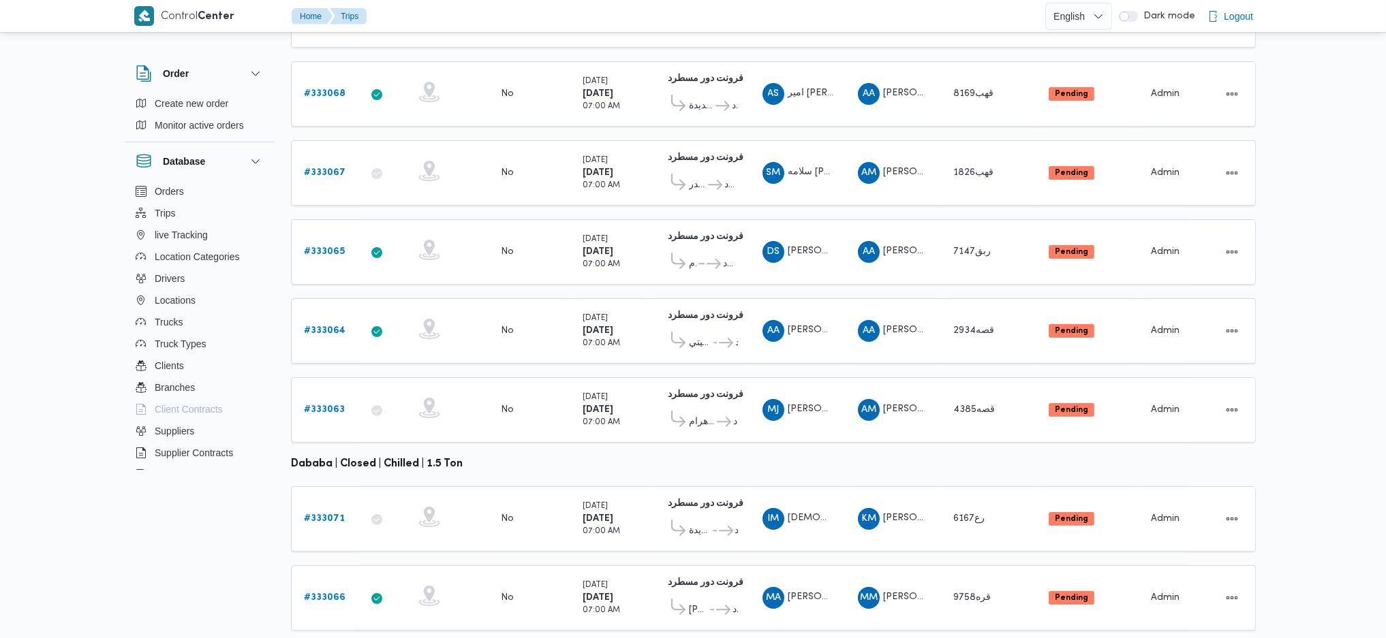
scroll to position [379, 0]
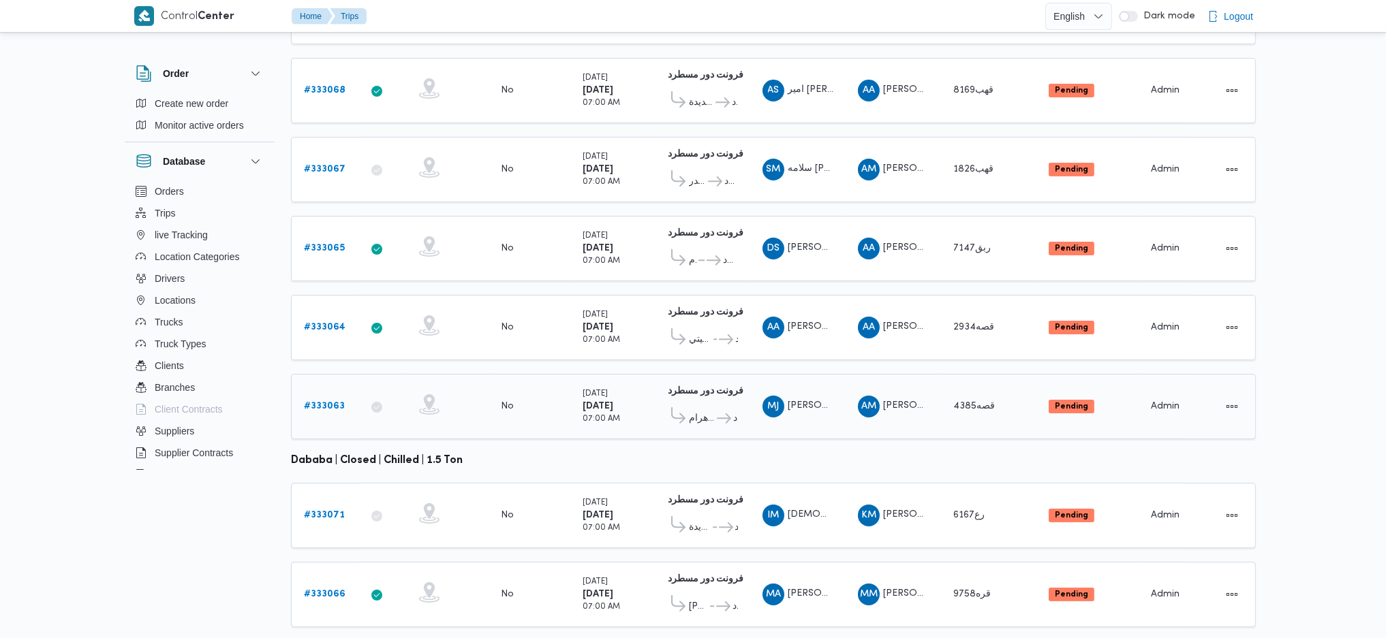
click at [334, 402] on b "# 333063" at bounding box center [324, 406] width 41 height 9
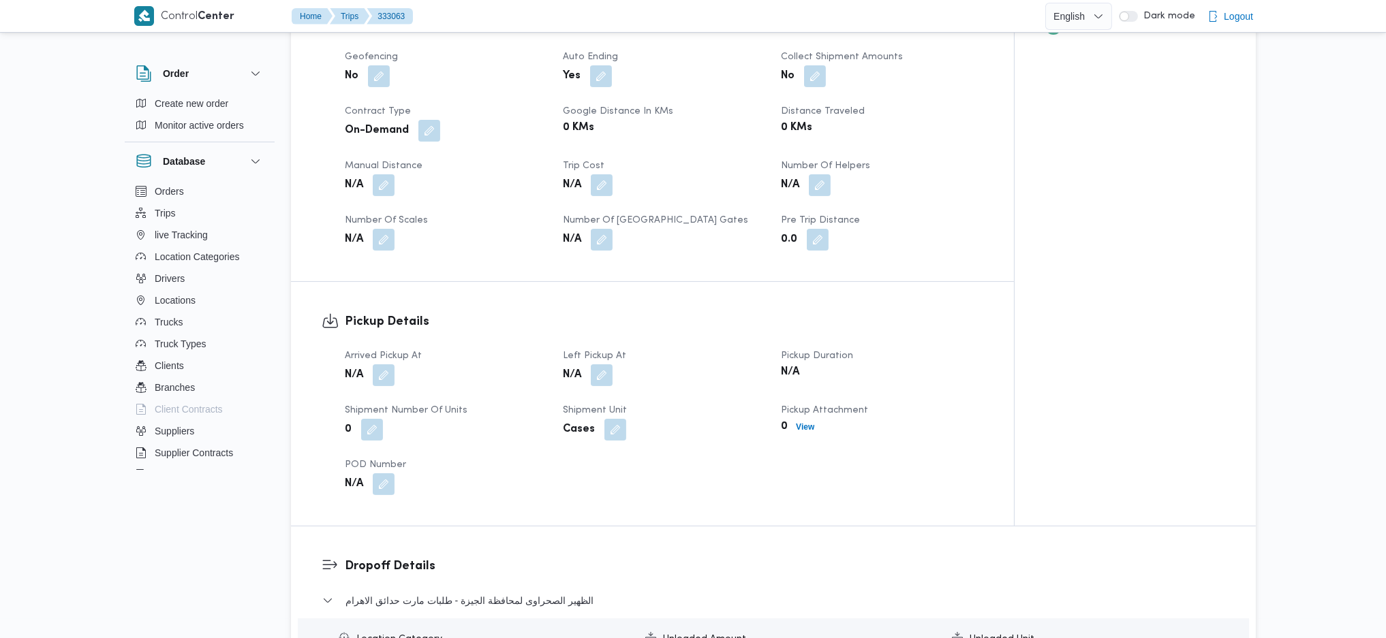
scroll to position [726, 0]
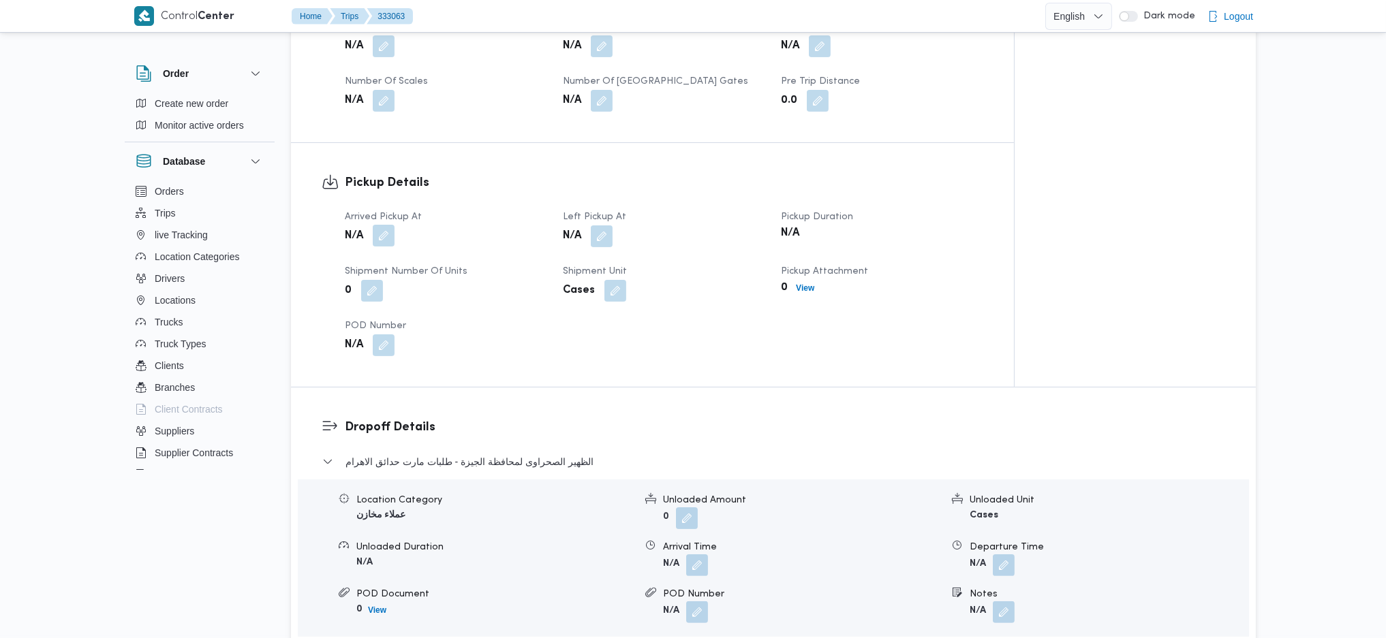
click at [377, 225] on button "button" at bounding box center [384, 236] width 22 height 22
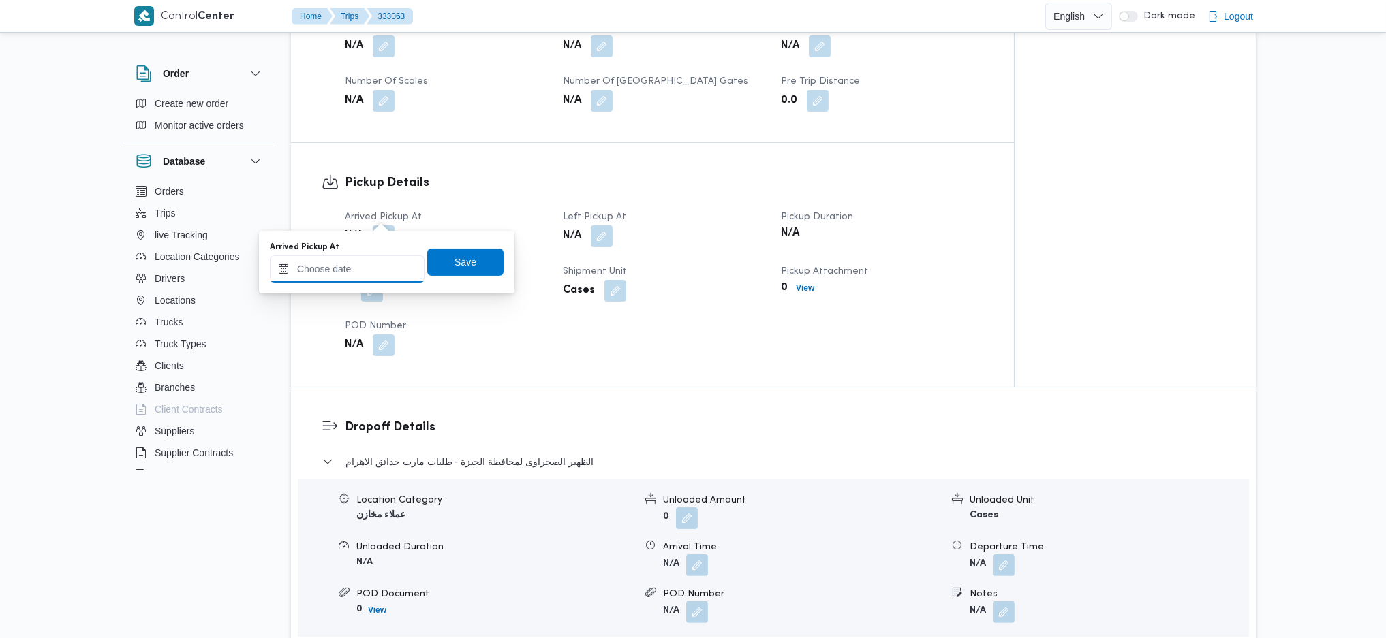
click at [375, 260] on input "Arrived Pickup At" at bounding box center [347, 268] width 155 height 27
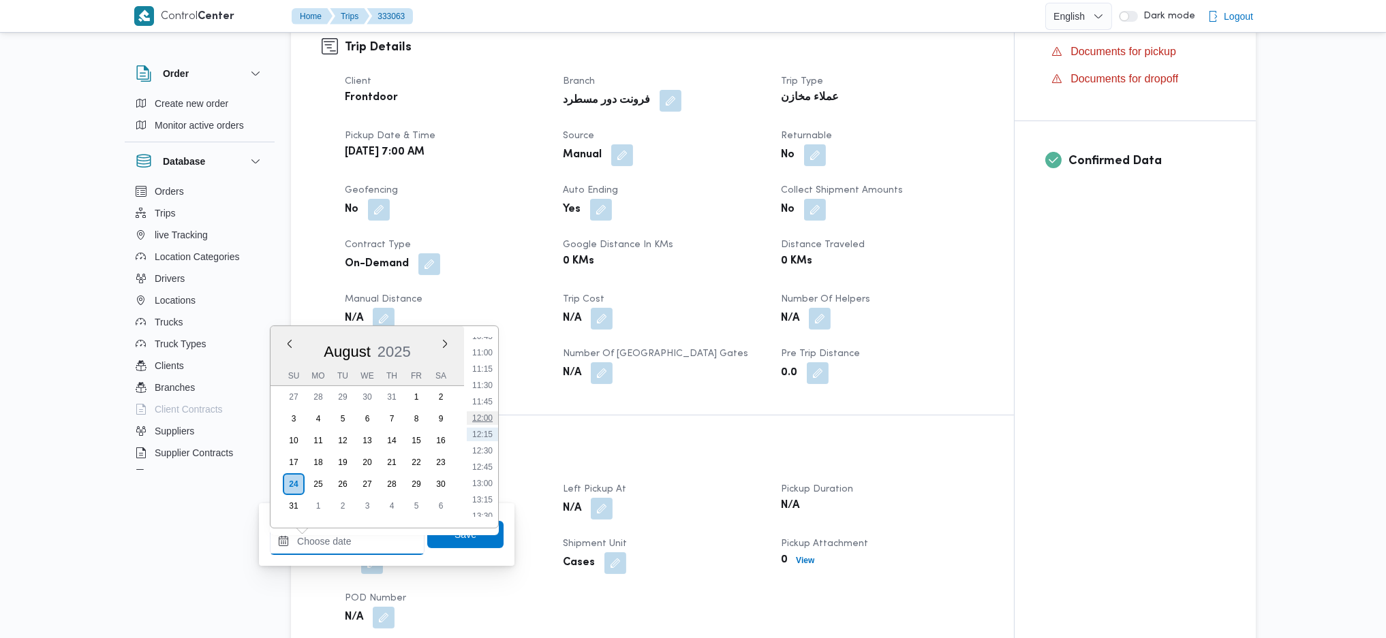
scroll to position [438, 0]
click at [482, 380] on li "07:15" at bounding box center [482, 380] width 31 height 14
type input "[DATE] 07:15"
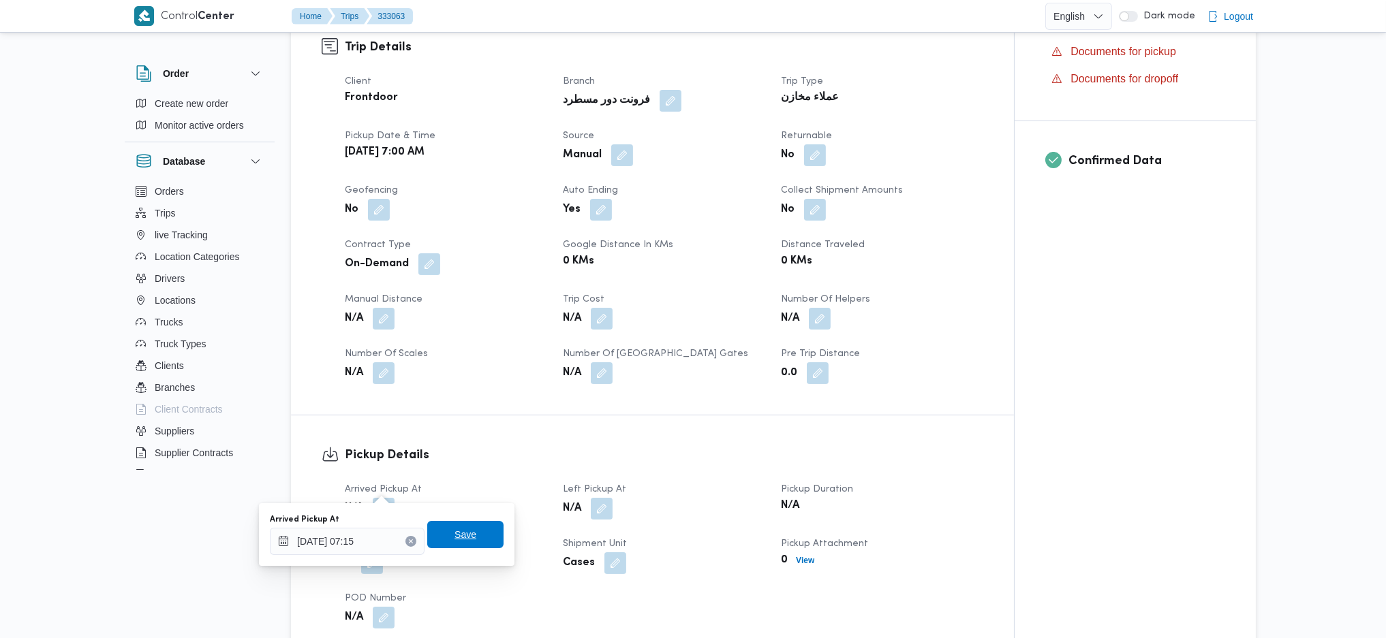
drag, startPoint x: 461, startPoint y: 537, endPoint x: 502, endPoint y: 526, distance: 43.0
click at [466, 535] on span "Save" at bounding box center [465, 534] width 76 height 27
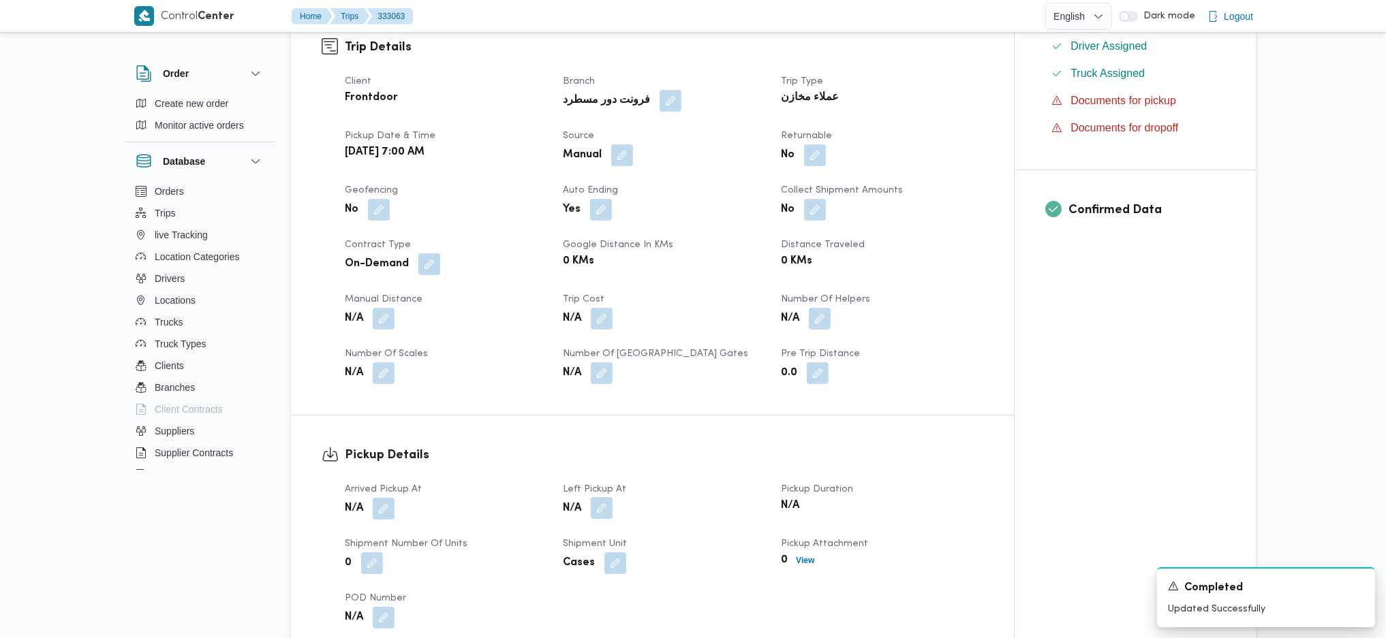
click at [612, 497] on button "button" at bounding box center [602, 508] width 22 height 22
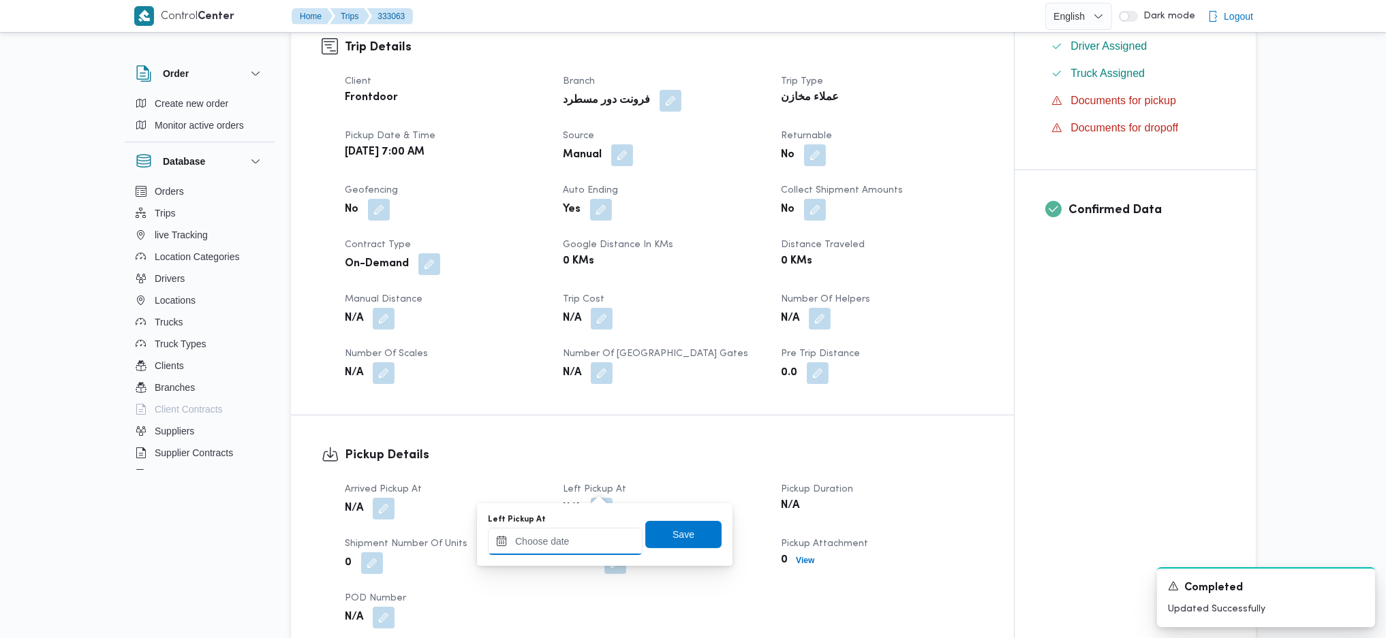
click at [574, 546] on input "Left Pickup At" at bounding box center [565, 541] width 155 height 27
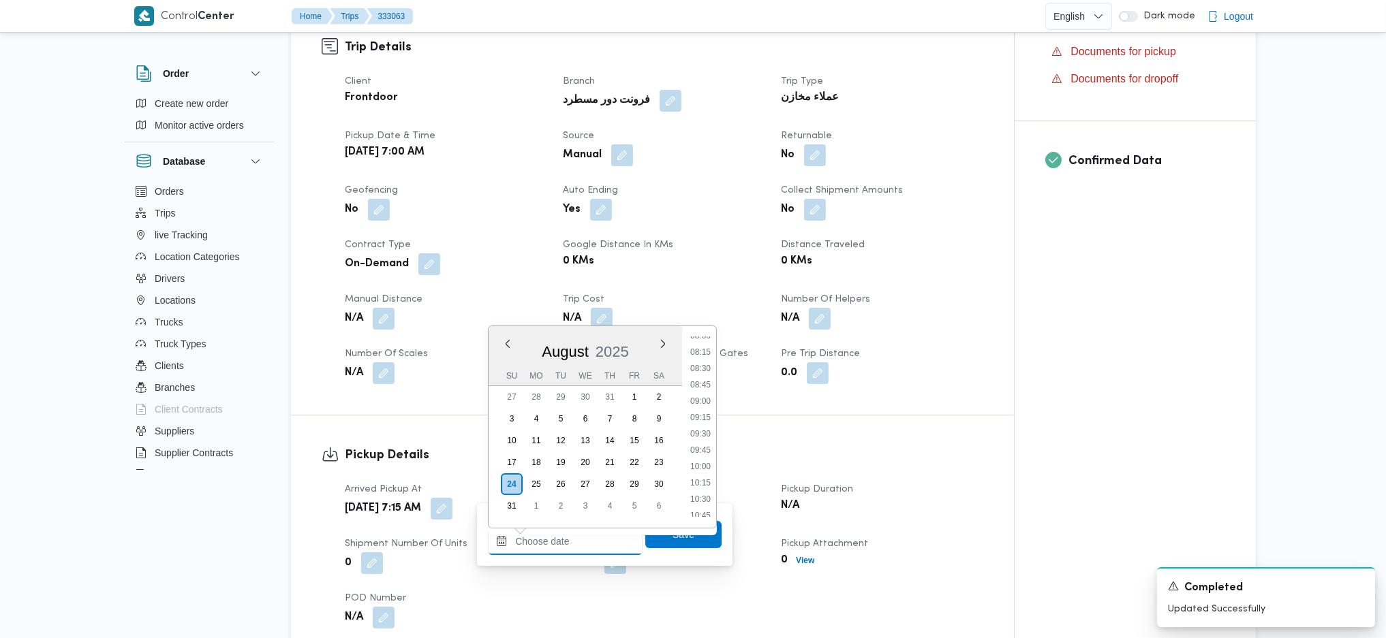
scroll to position [529, 0]
drag, startPoint x: 702, startPoint y: 371, endPoint x: 687, endPoint y: 440, distance: 71.1
click at [702, 371] on li "08:30" at bounding box center [700, 371] width 31 height 14
type input "[DATE] 08:30"
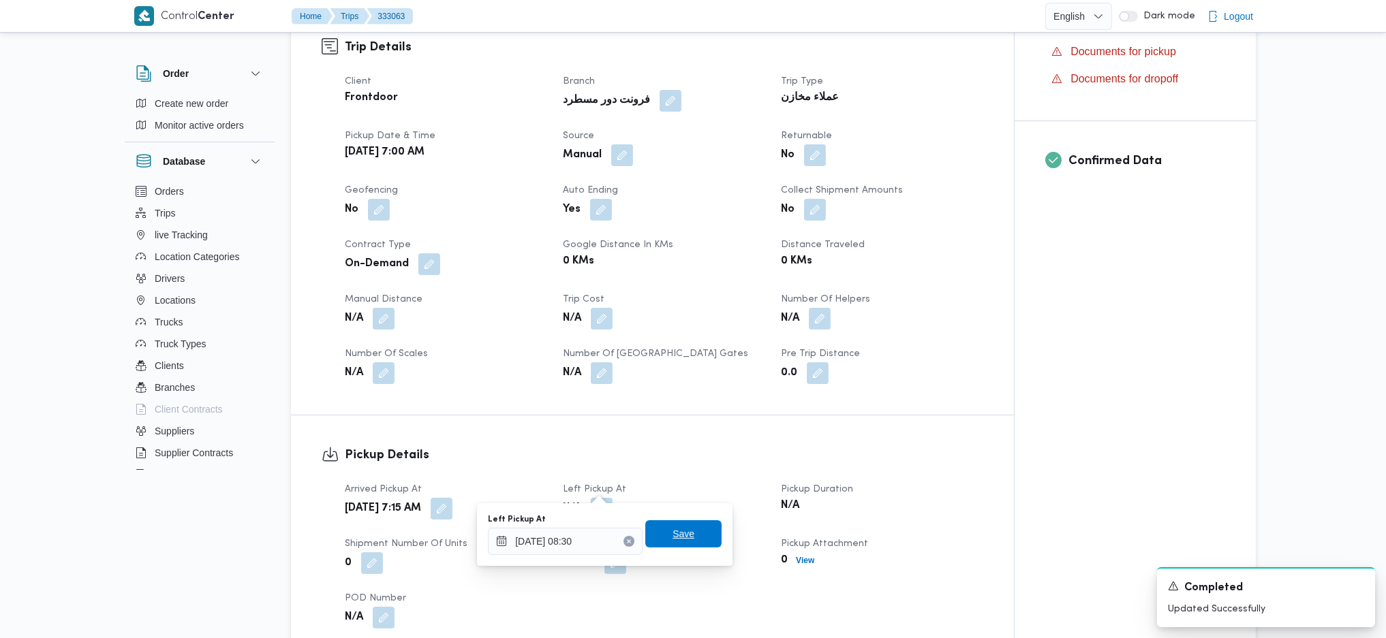
click at [672, 533] on span "Save" at bounding box center [683, 534] width 22 height 16
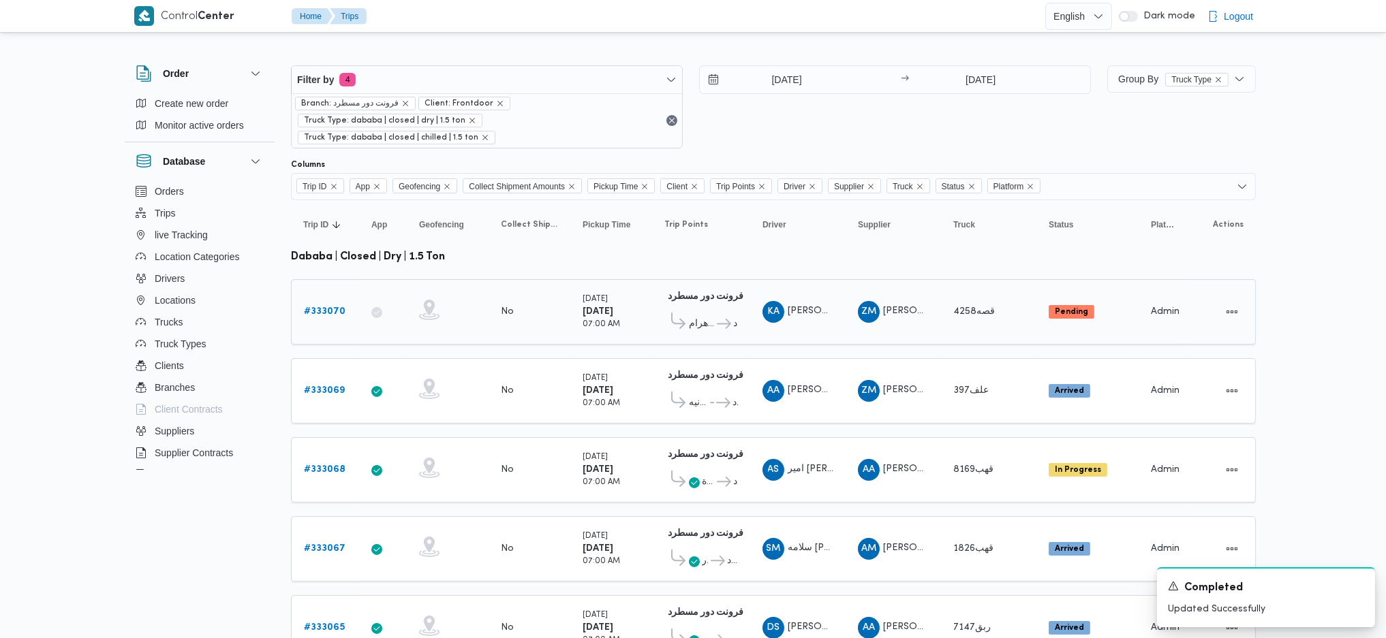
scroll to position [91, 0]
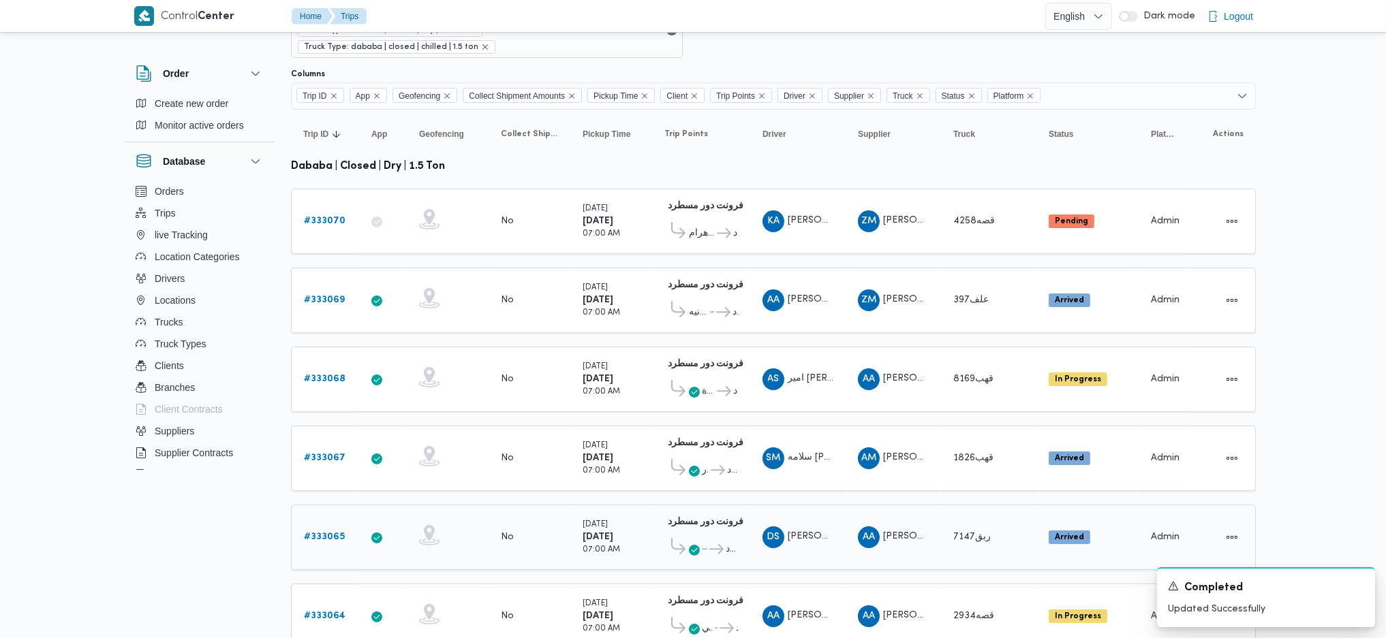
click at [334, 524] on div "# 333065" at bounding box center [325, 537] width 54 height 27
click at [334, 533] on b "# 333065" at bounding box center [324, 537] width 41 height 9
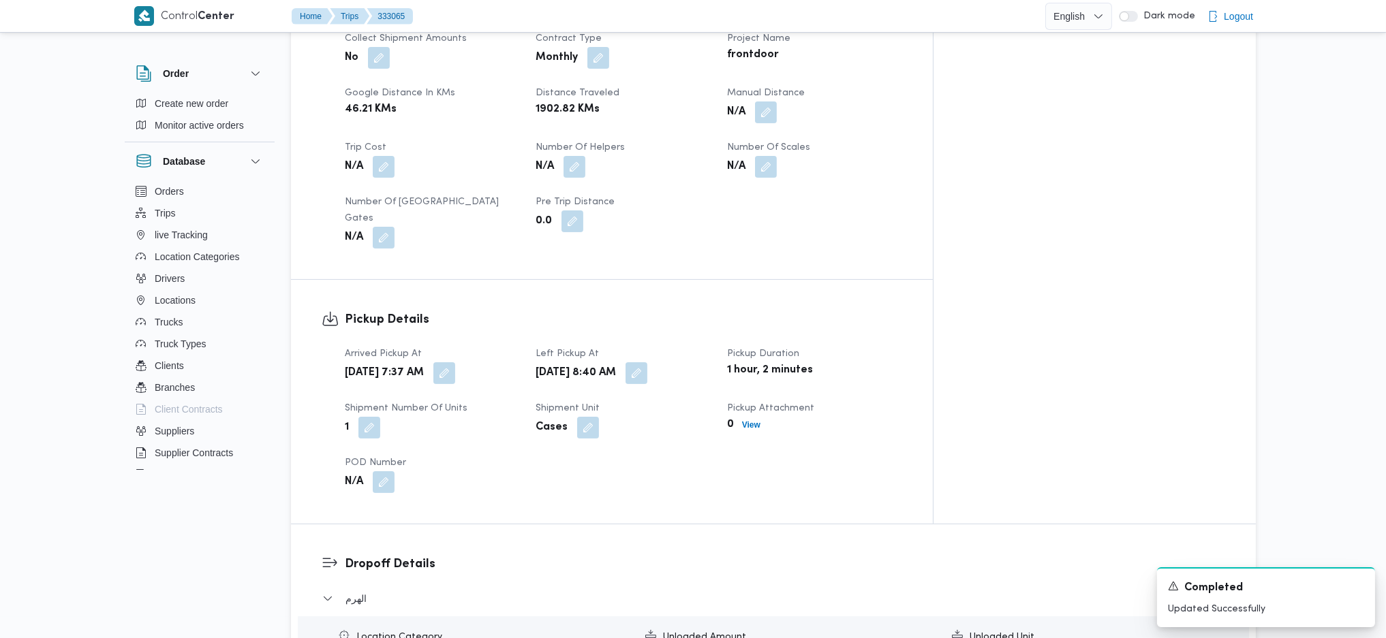
scroll to position [726, 0]
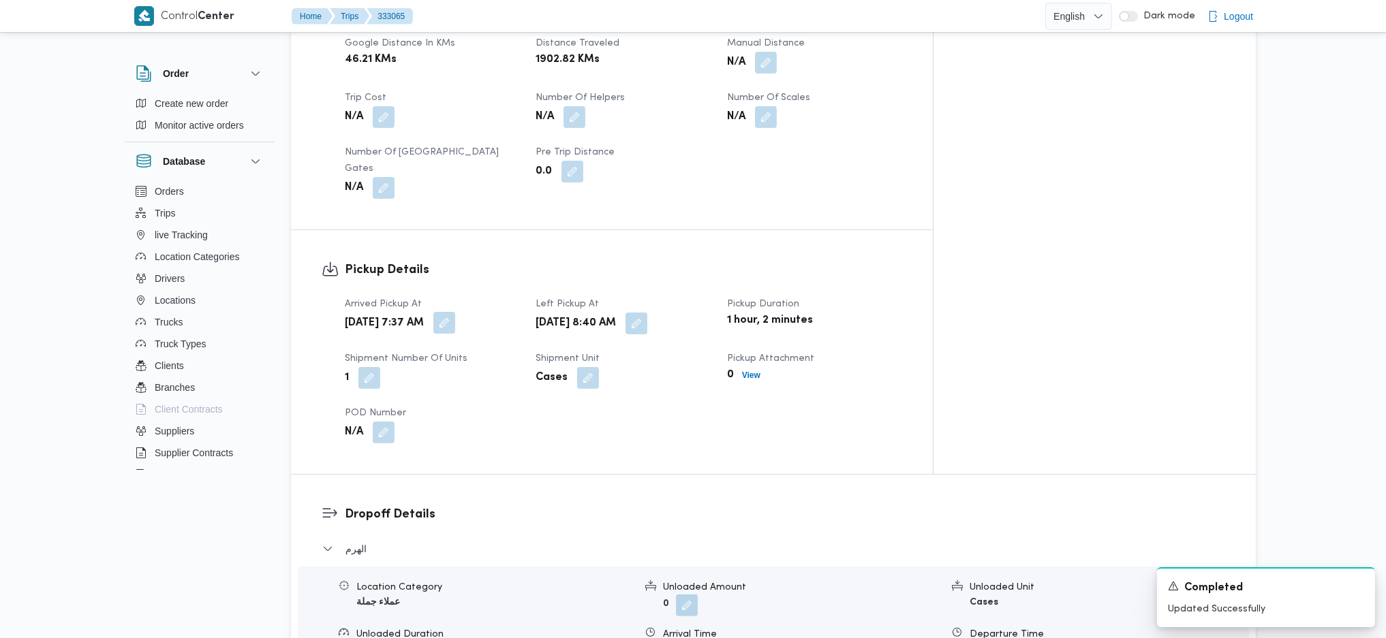
click at [455, 312] on button "button" at bounding box center [444, 323] width 22 height 22
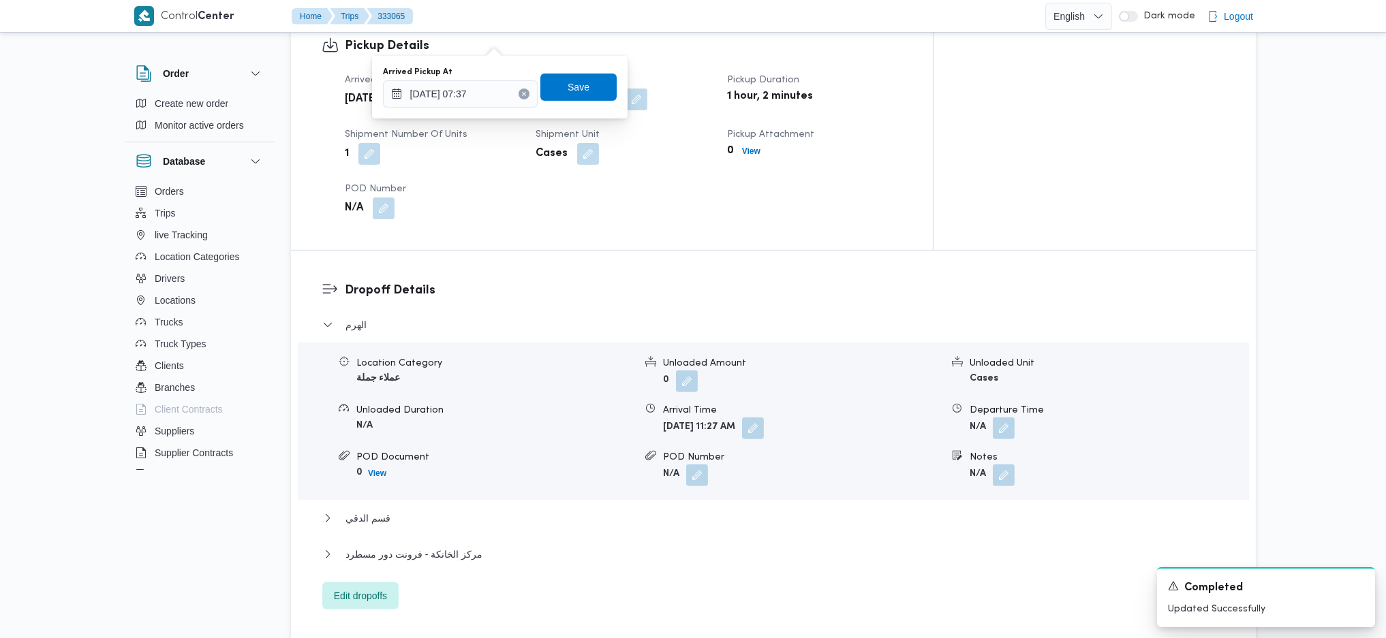
scroll to position [1090, 0]
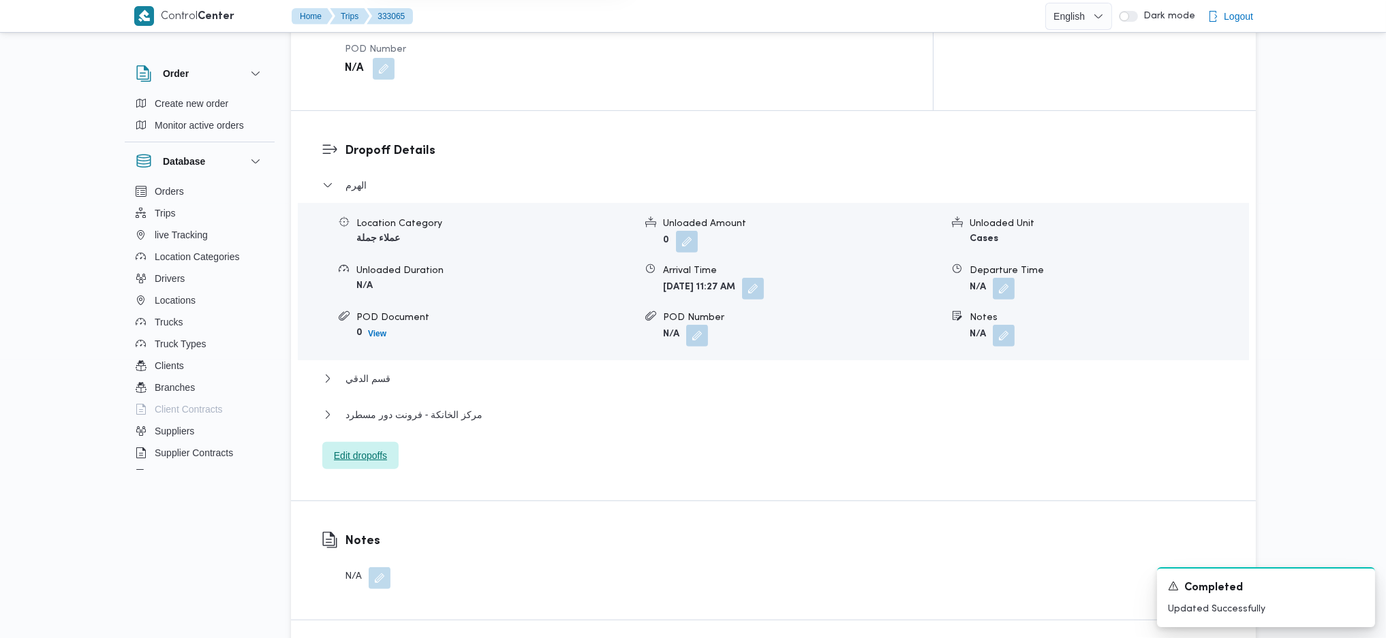
click at [374, 448] on span "Edit dropoffs" at bounding box center [360, 456] width 53 height 16
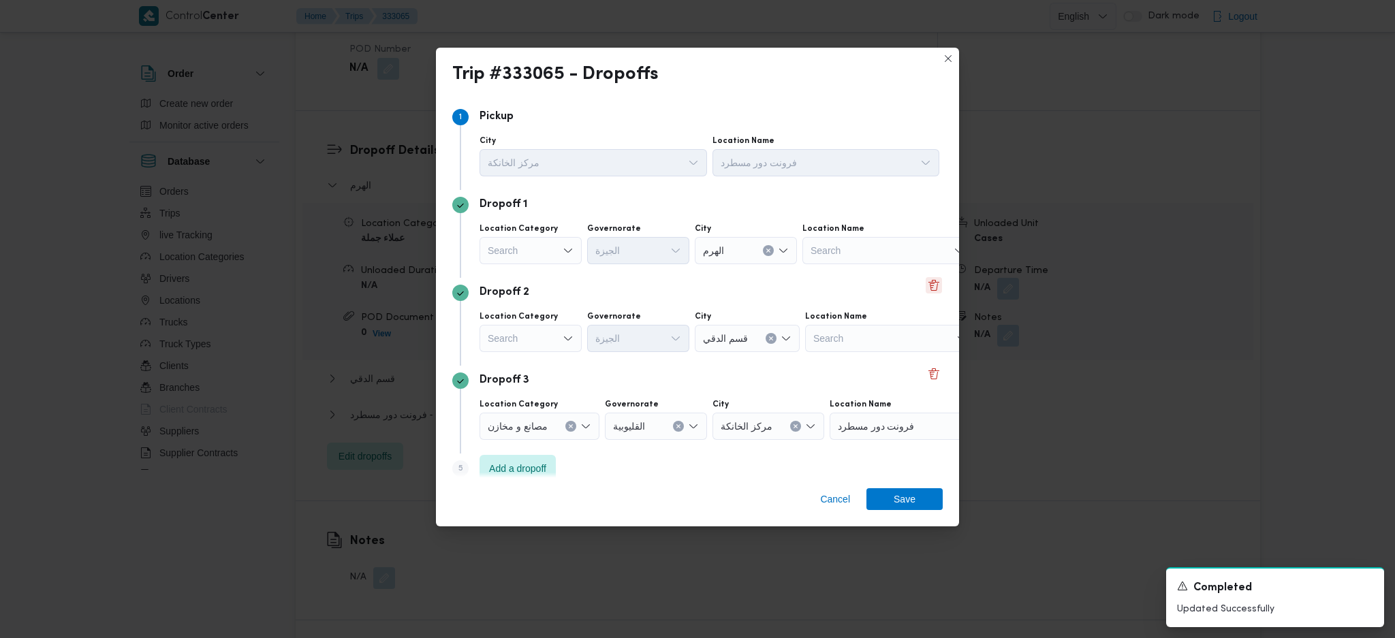
click at [926, 285] on button "Delete" at bounding box center [934, 285] width 16 height 16
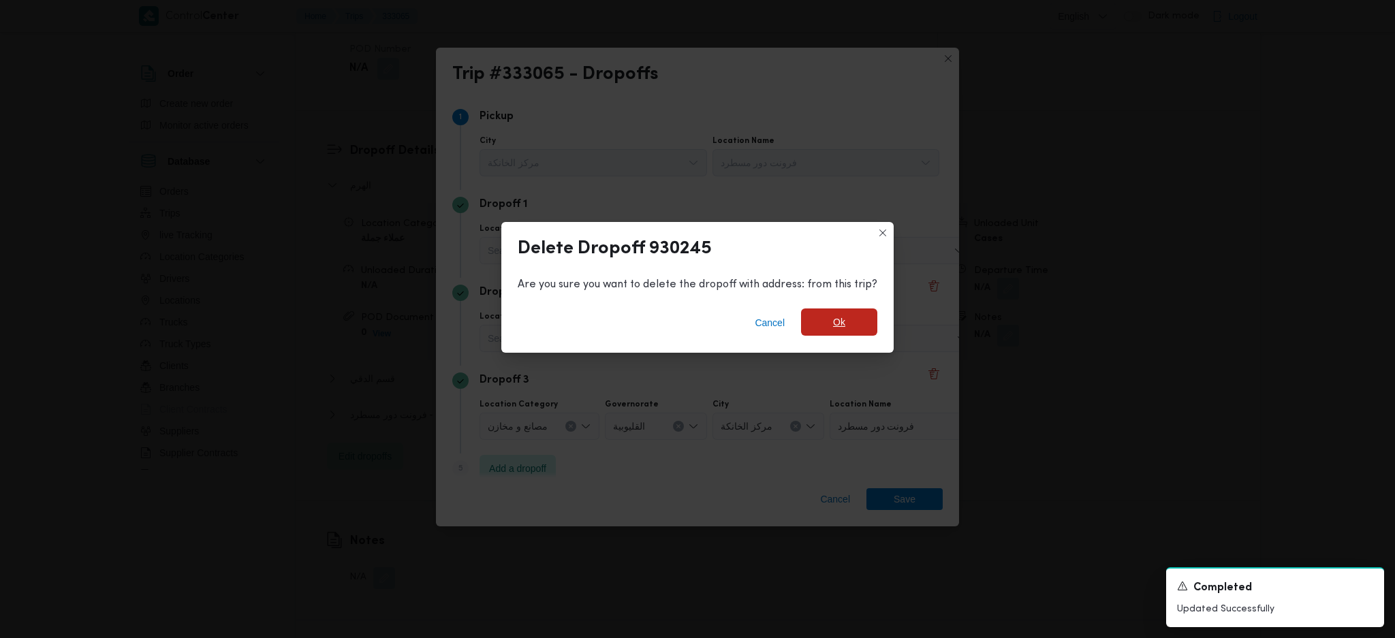
click at [839, 315] on span "Ok" at bounding box center [839, 322] width 76 height 27
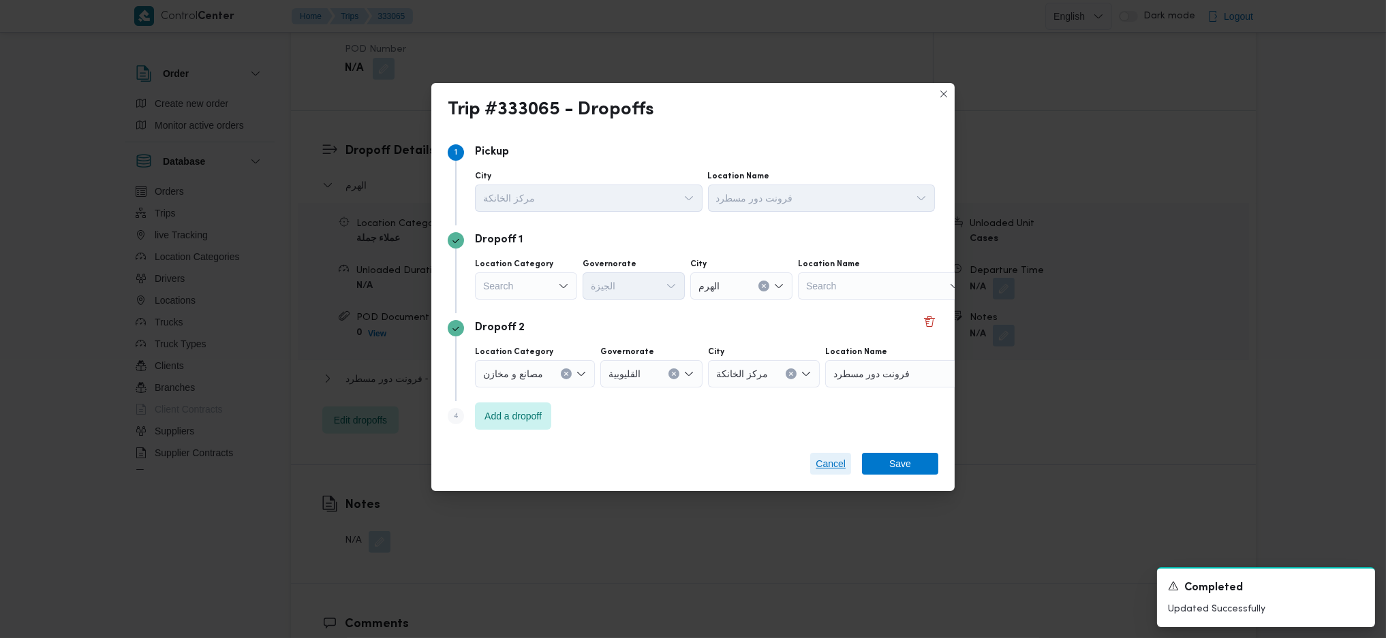
click at [829, 463] on span "Cancel" at bounding box center [830, 464] width 30 height 16
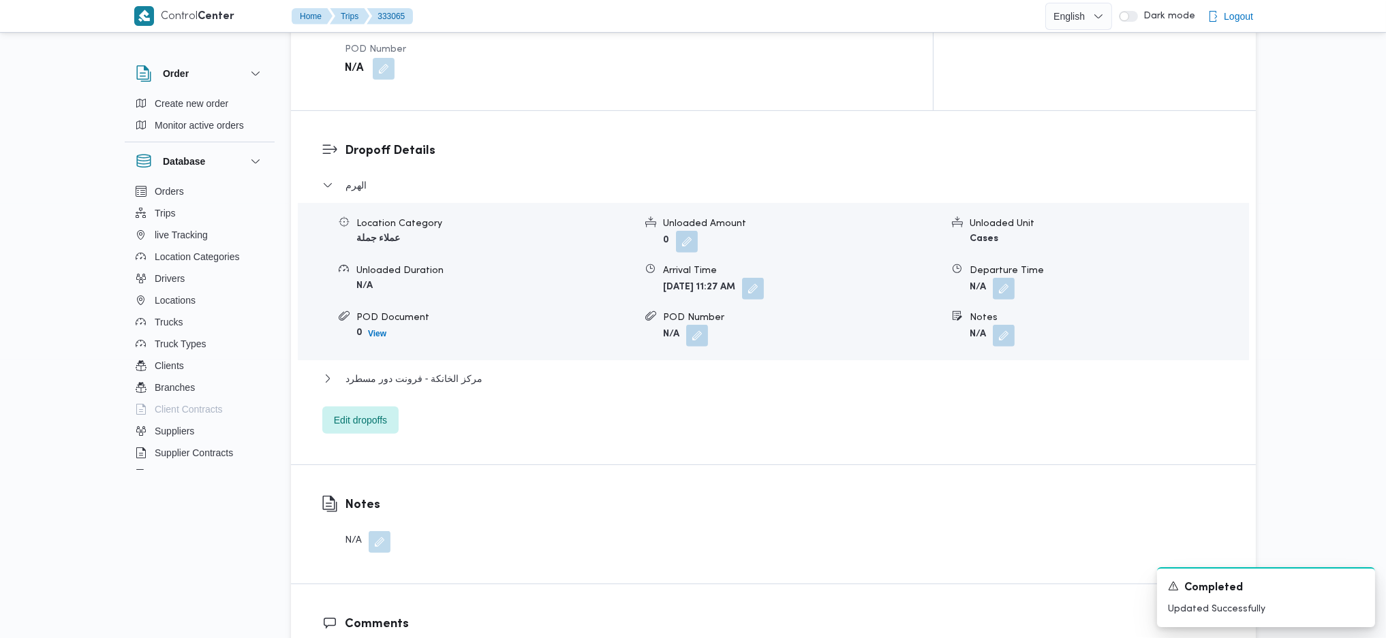
click at [992, 325] on span at bounding box center [1000, 336] width 29 height 22
click at [1003, 324] on button "button" at bounding box center [1004, 335] width 22 height 22
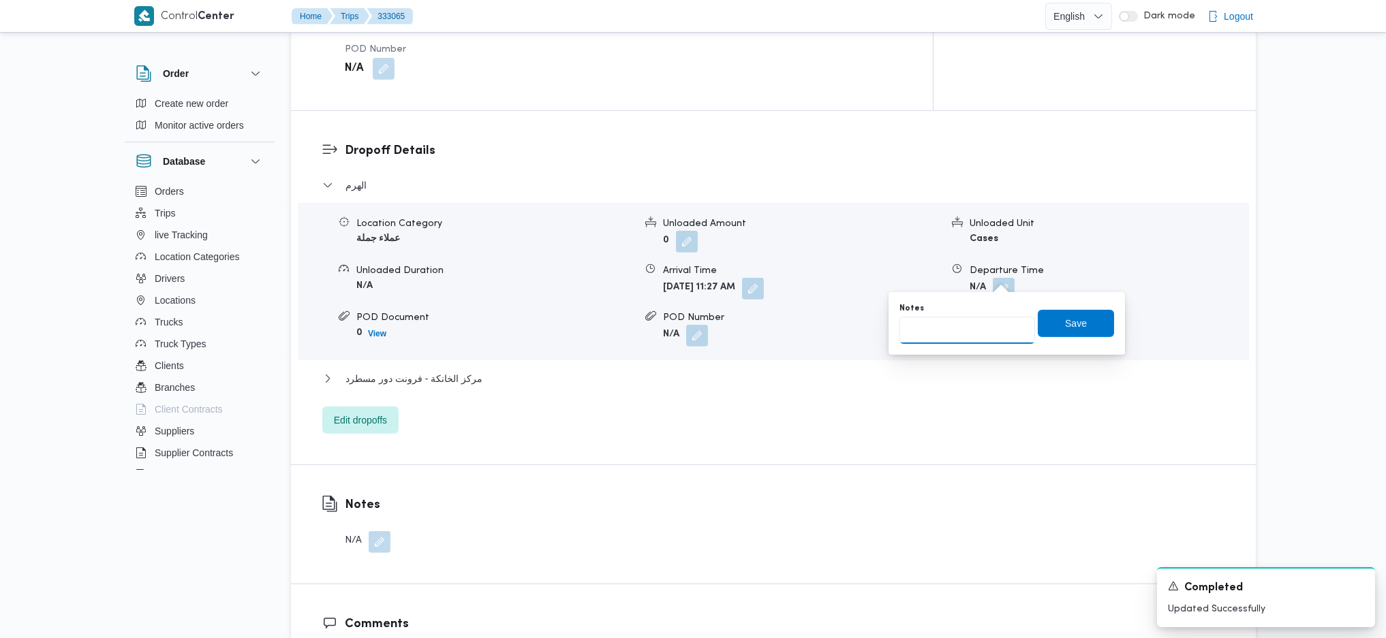
click at [984, 327] on input "Notes" at bounding box center [967, 330] width 136 height 27
type input "p"
type input "حدائق الاهرام"
click button "Save" at bounding box center [1076, 323] width 76 height 27
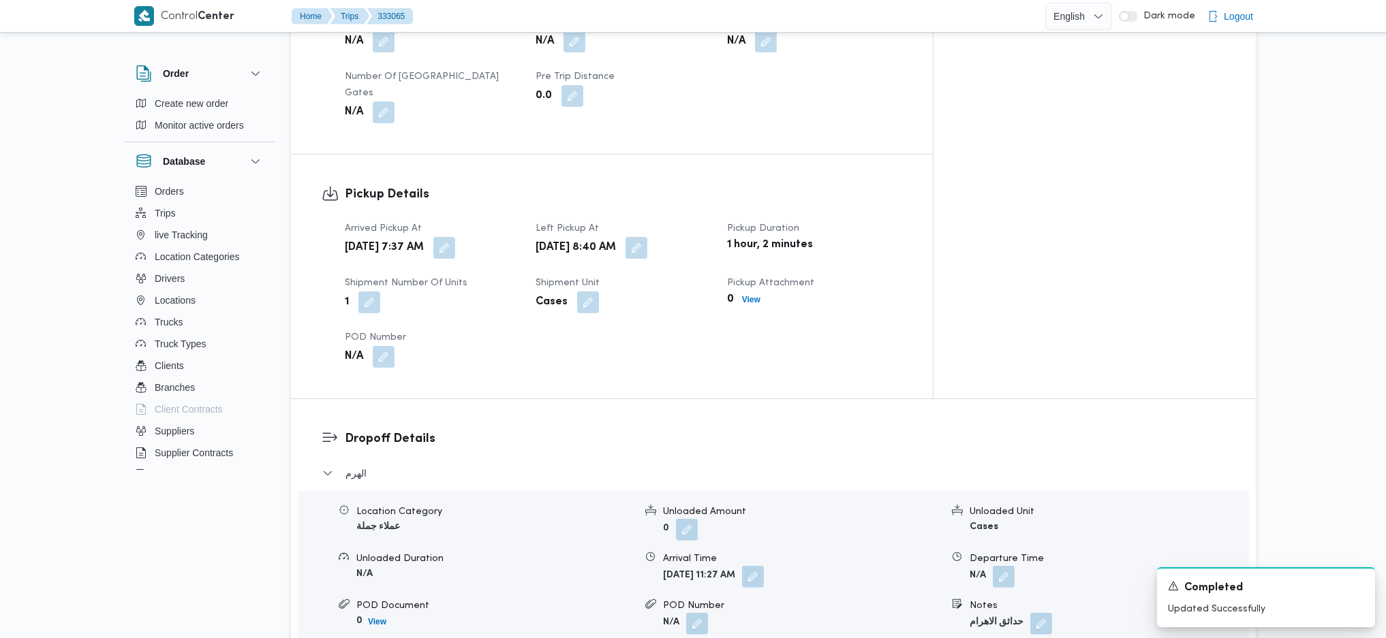
scroll to position [726, 0]
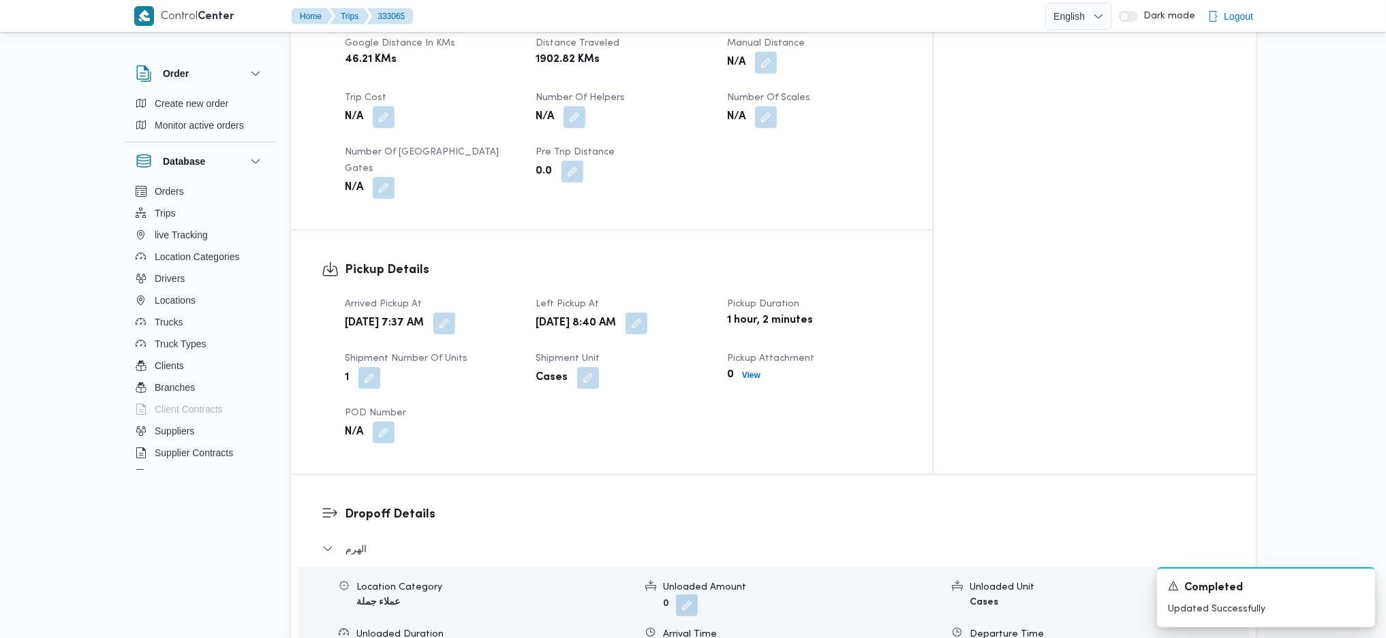
drag, startPoint x: 711, startPoint y: 274, endPoint x: 716, endPoint y: 250, distance: 24.5
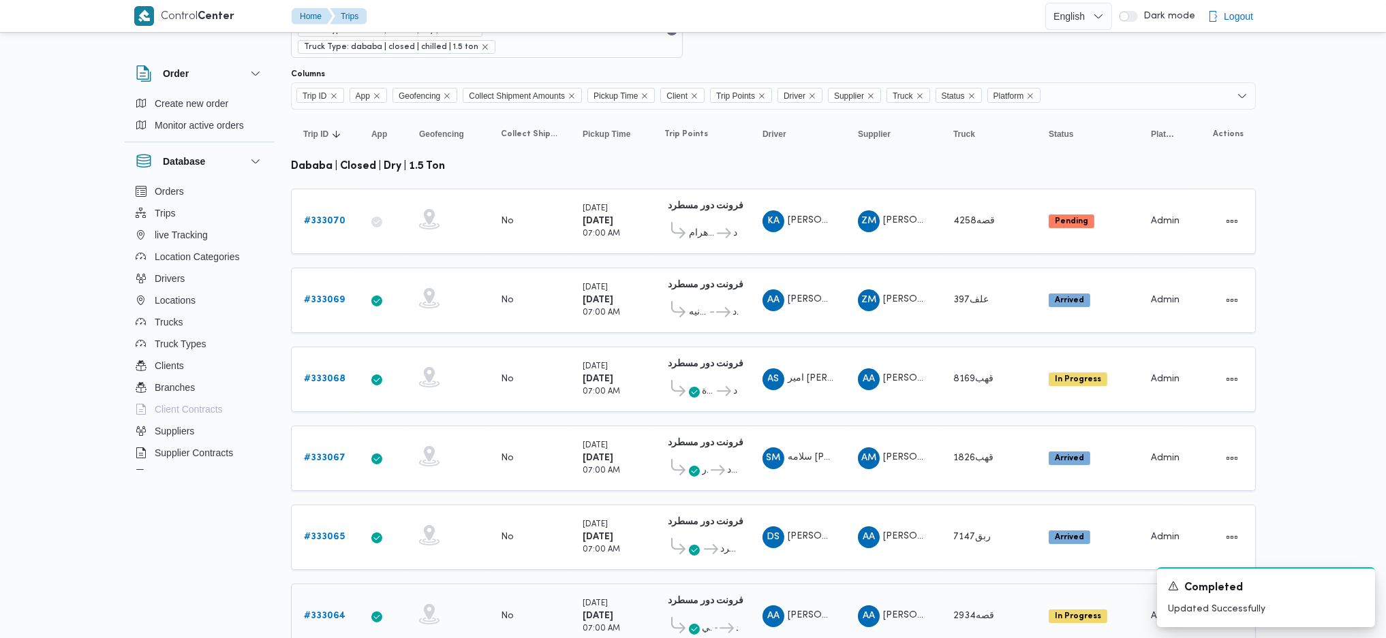
click at [341, 612] on b "# 333064" at bounding box center [325, 616] width 42 height 9
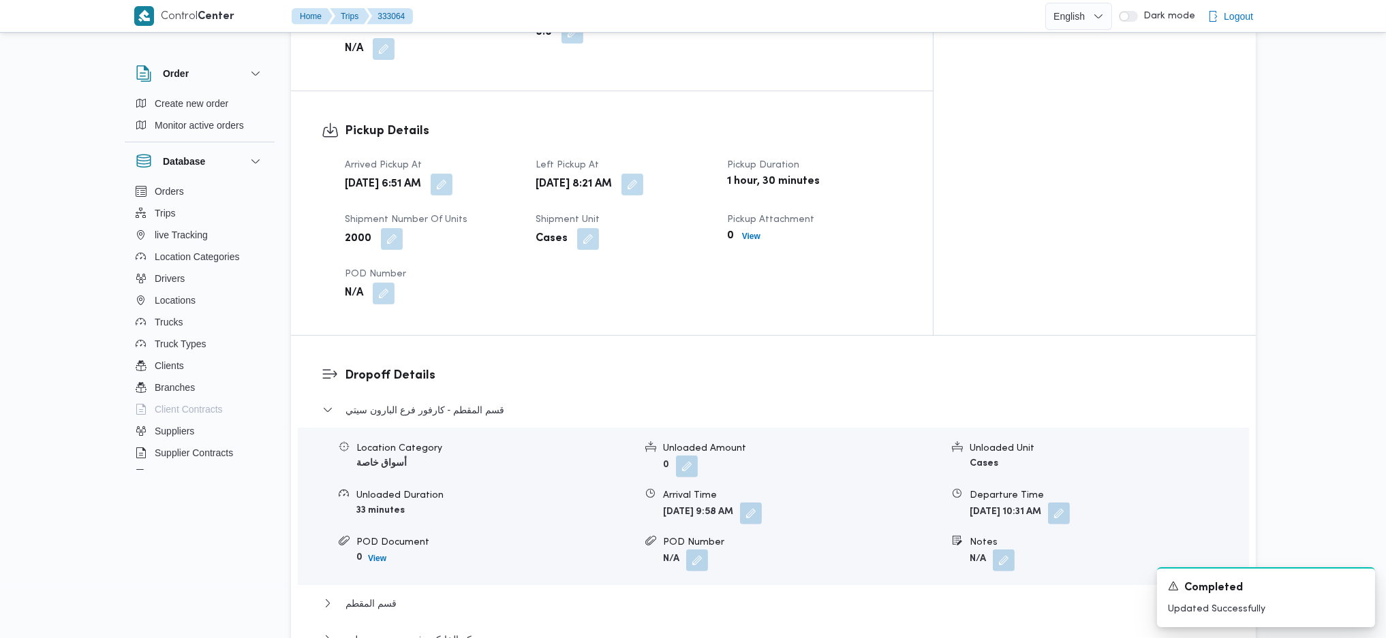
scroll to position [999, 0]
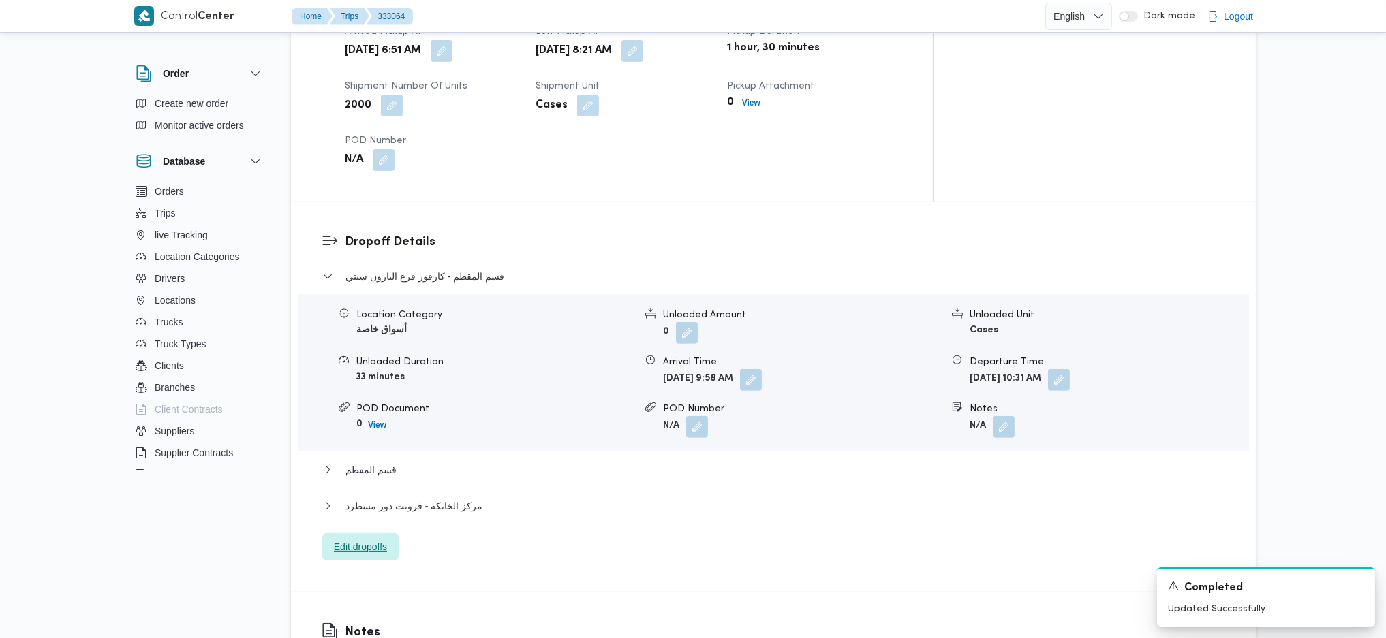
click at [373, 539] on span "Edit dropoffs" at bounding box center [360, 547] width 53 height 16
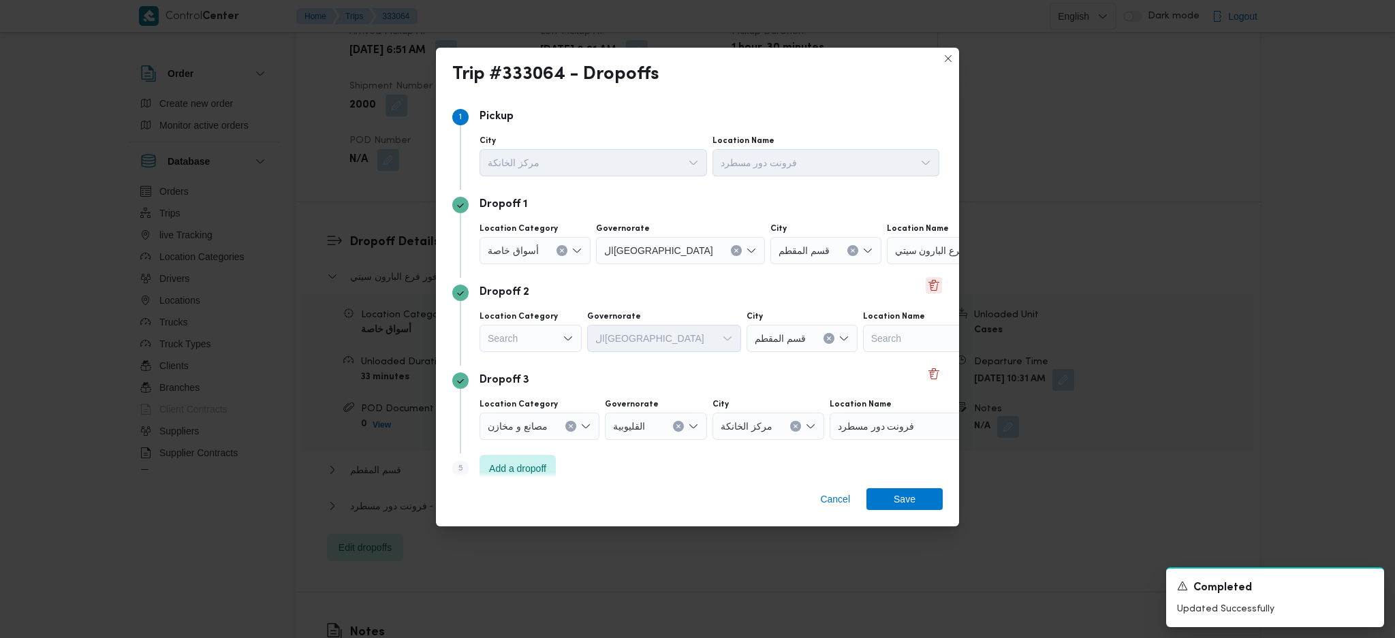
click at [928, 291] on button "Delete" at bounding box center [934, 285] width 16 height 16
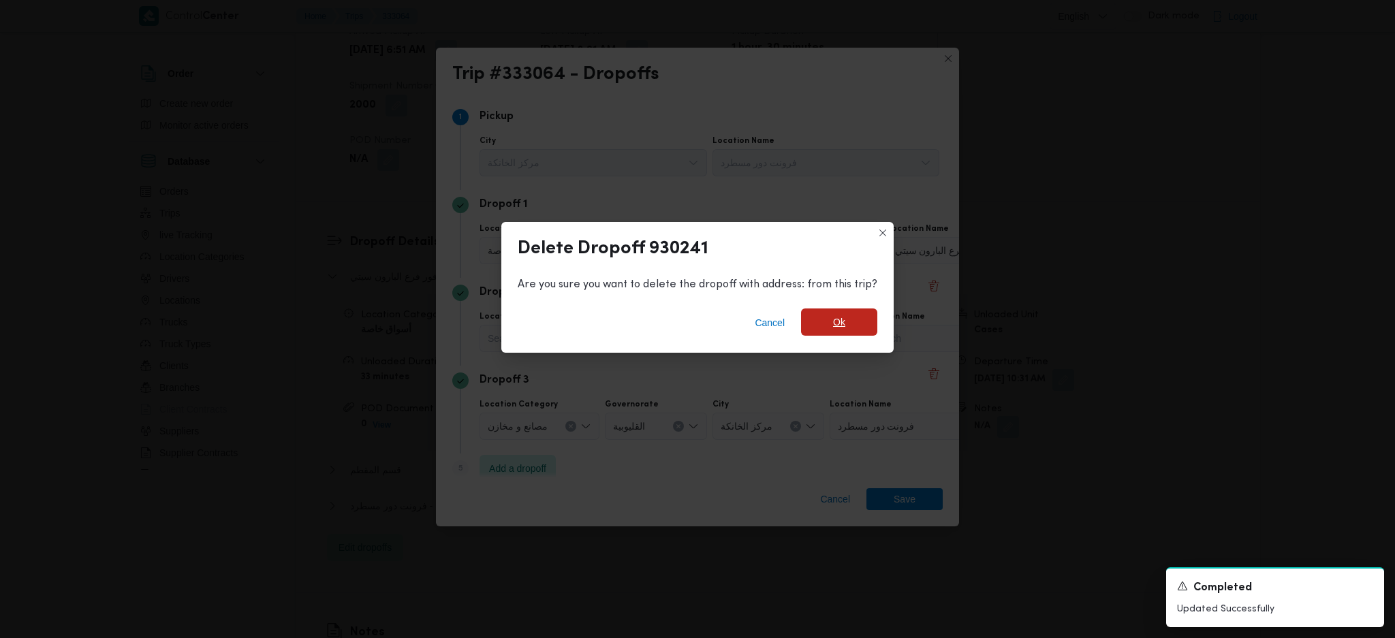
click at [850, 319] on span "Ok" at bounding box center [839, 322] width 76 height 27
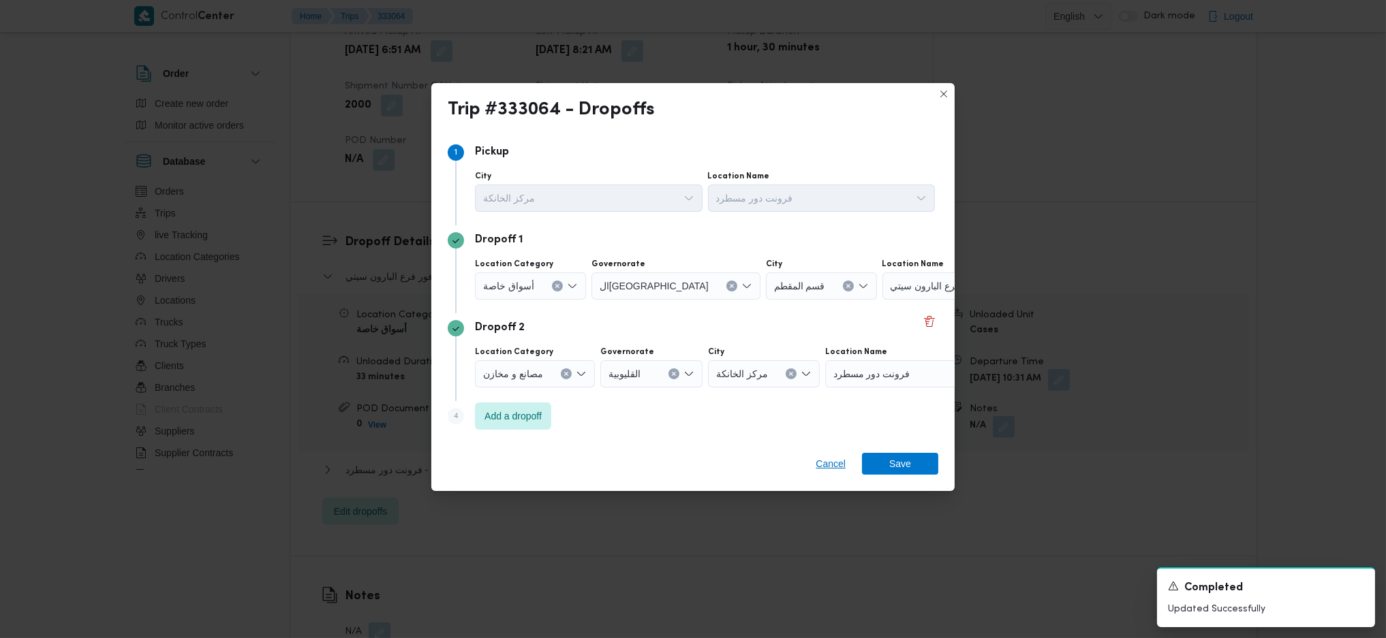
click at [832, 496] on div "Trip #333064 - Dropoffs Step 1 1 Pickup City مركز الخانكة Location Name فرونت د…" at bounding box center [693, 319] width 1386 height 638
click at [558, 283] on icon "Clear input" at bounding box center [557, 285] width 5 height 5
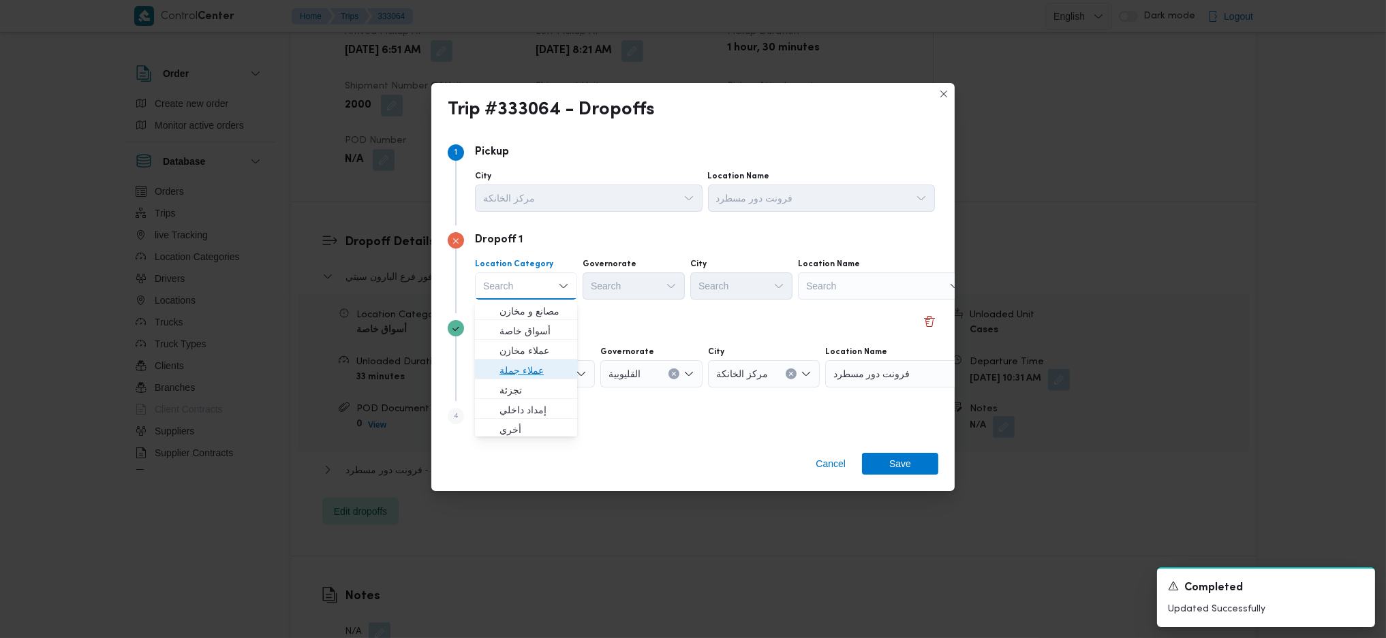
click at [540, 370] on span "عملاء جملة" at bounding box center [533, 370] width 69 height 16
click at [639, 286] on div "Search" at bounding box center [635, 285] width 102 height 27
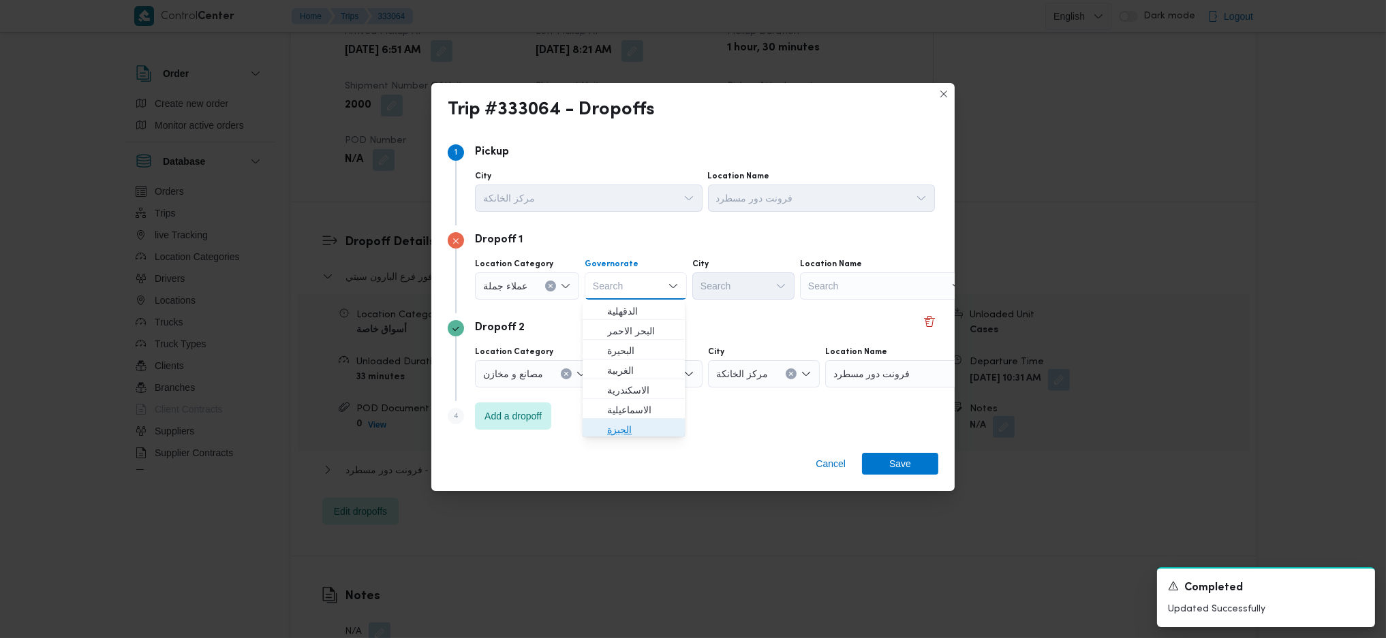
click at [652, 434] on span "الجيزة" at bounding box center [641, 430] width 69 height 16
click at [749, 293] on div "Search" at bounding box center [743, 285] width 102 height 27
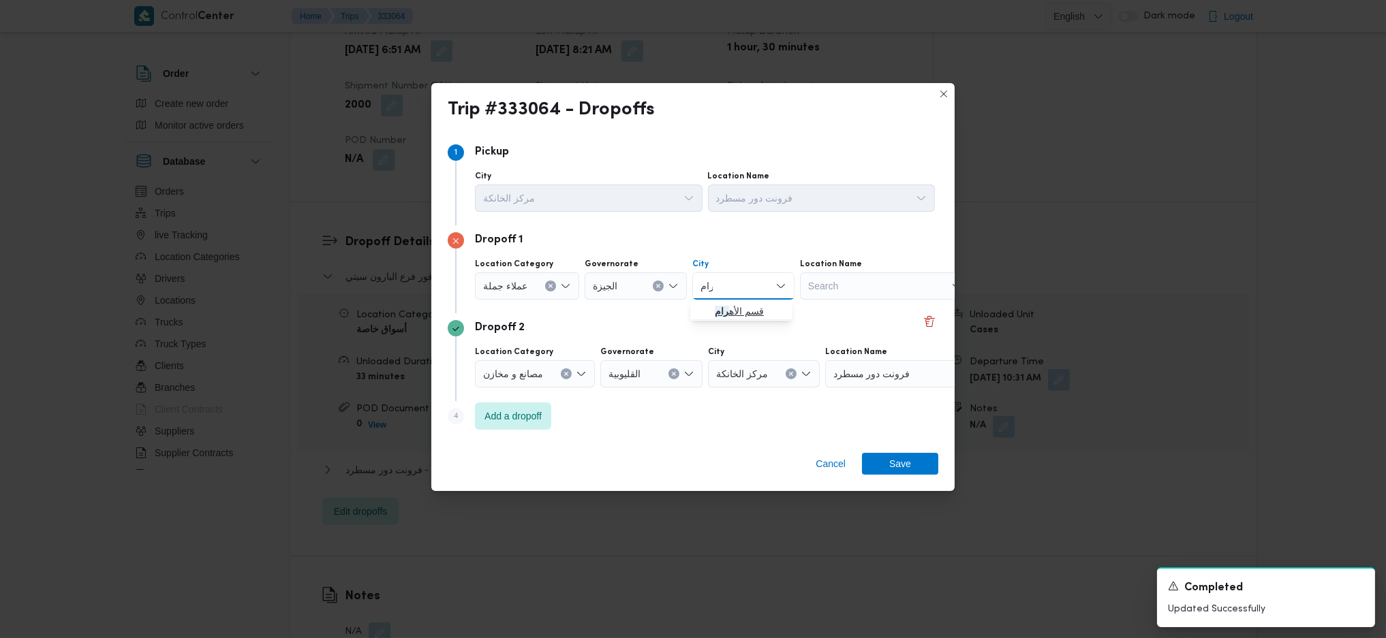
type input "رام"
click at [755, 311] on span "قسم الأه رام" at bounding box center [749, 311] width 69 height 16
click at [907, 463] on span "Save" at bounding box center [900, 464] width 22 height 22
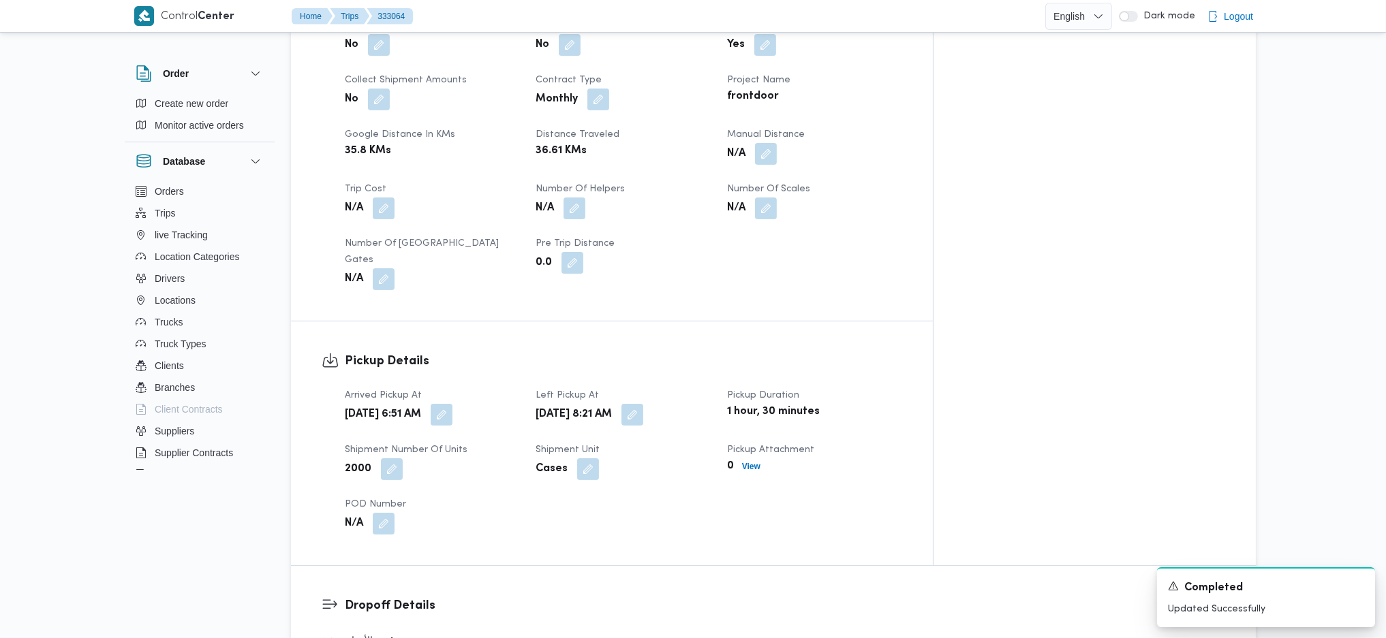
scroll to position [636, 0]
click at [452, 403] on button "button" at bounding box center [442, 414] width 22 height 22
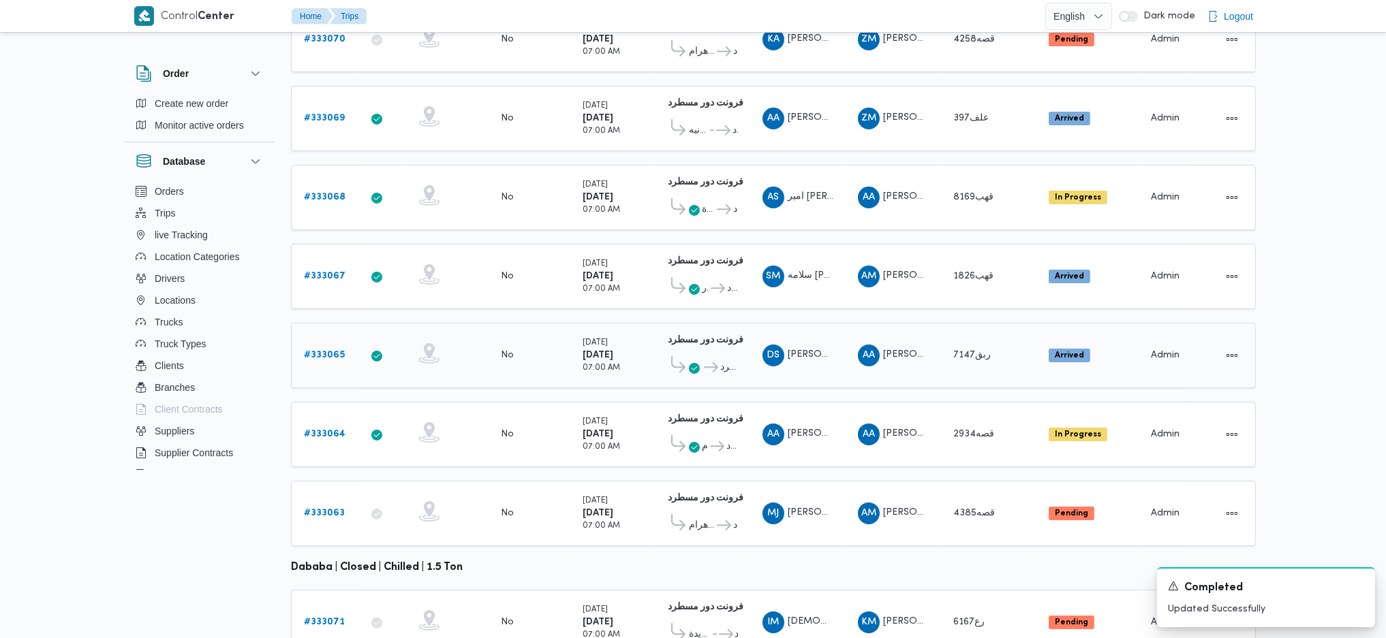
scroll to position [91, 0]
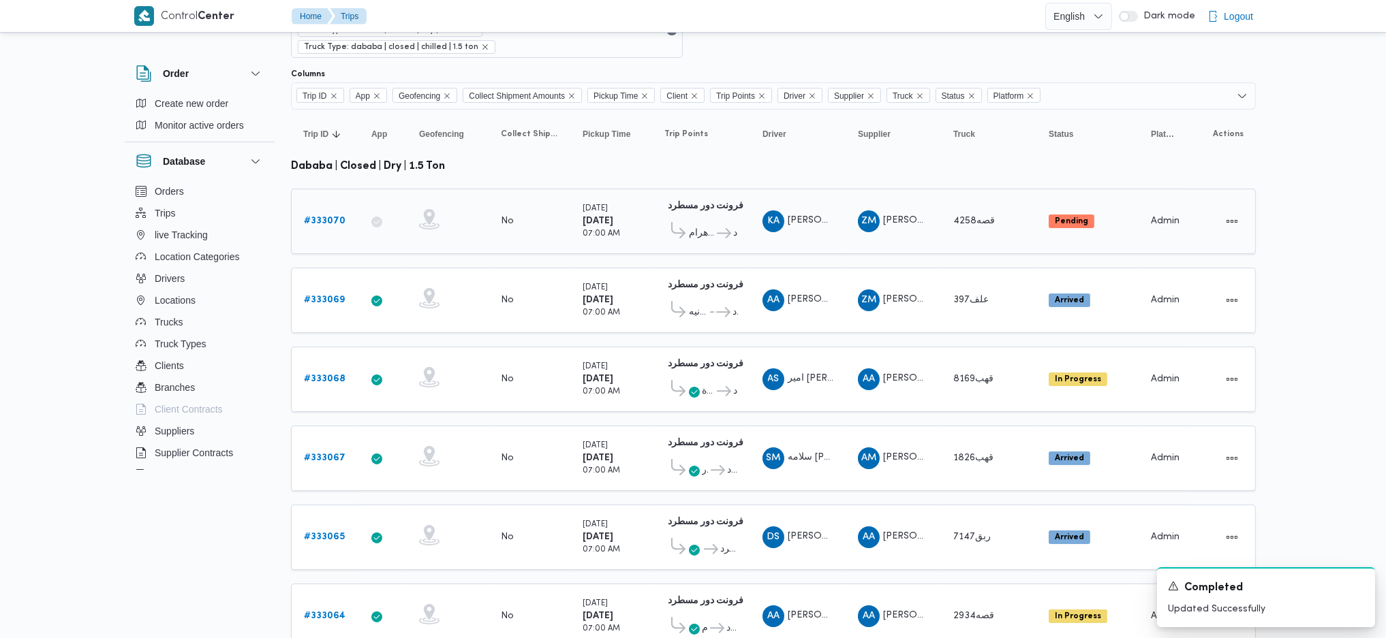
click at [327, 217] on b "# 333070" at bounding box center [325, 221] width 42 height 9
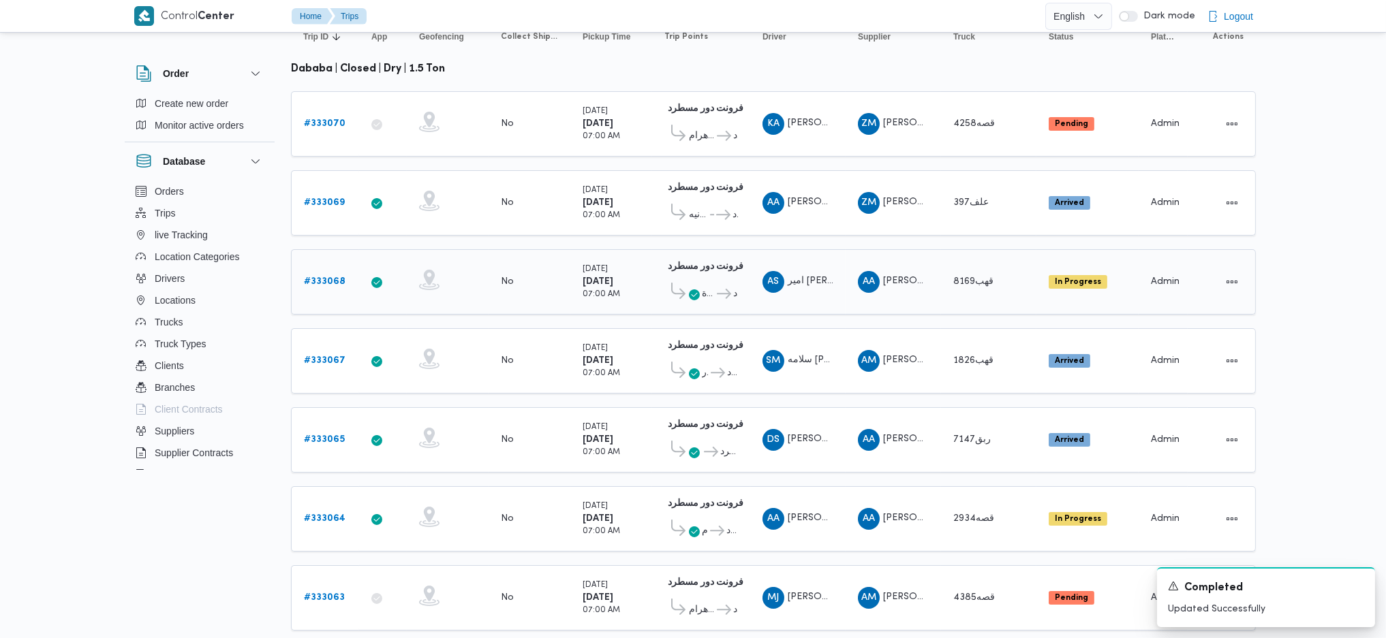
scroll to position [272, 0]
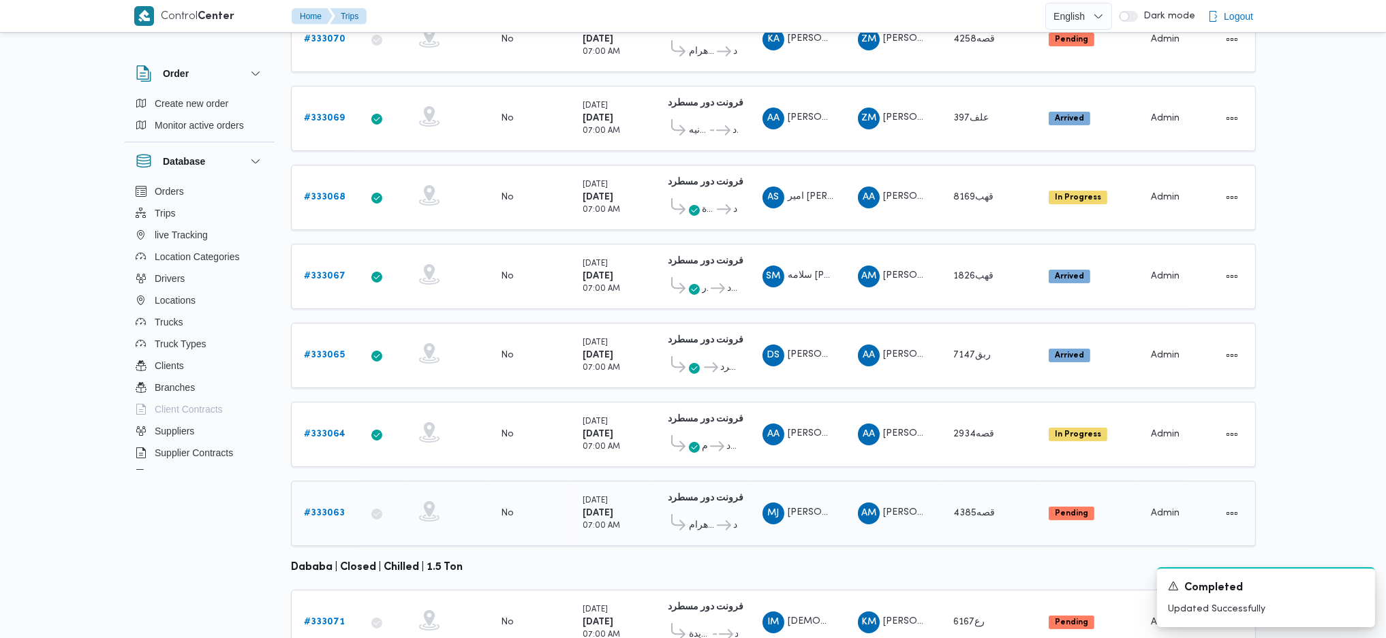
click at [337, 509] on b "# 333063" at bounding box center [324, 513] width 41 height 9
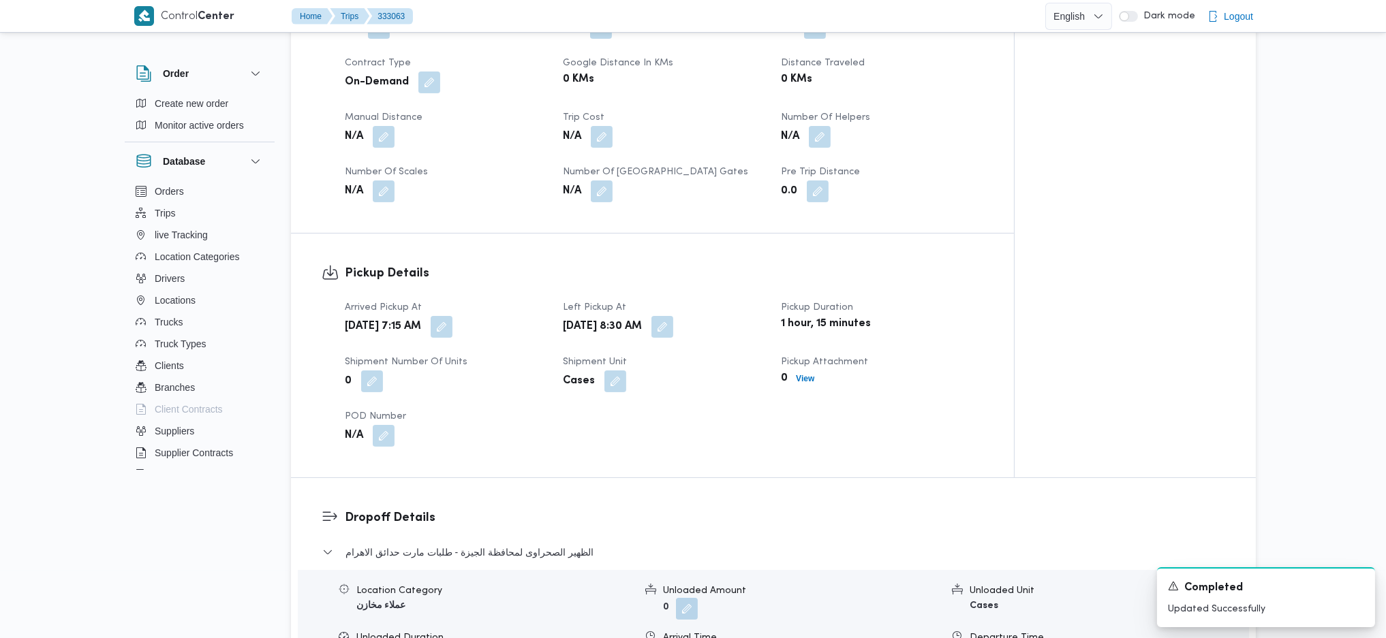
scroll to position [1090, 0]
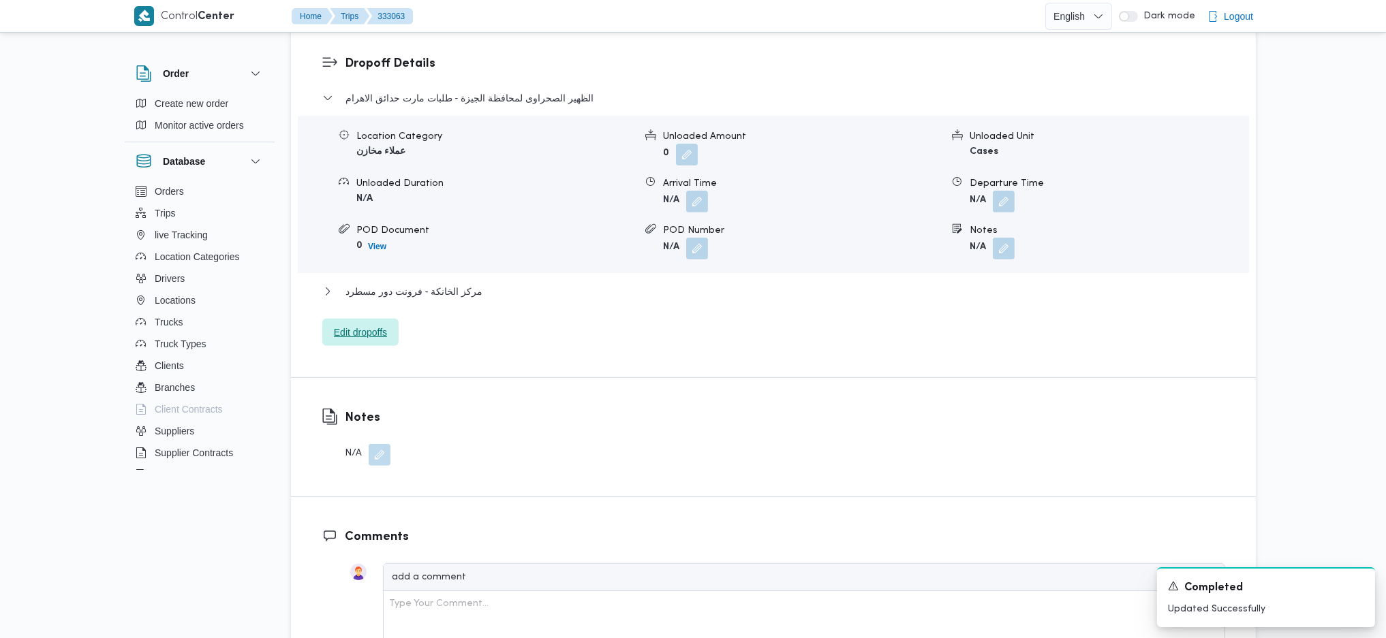
click at [375, 324] on span "Edit dropoffs" at bounding box center [360, 332] width 53 height 16
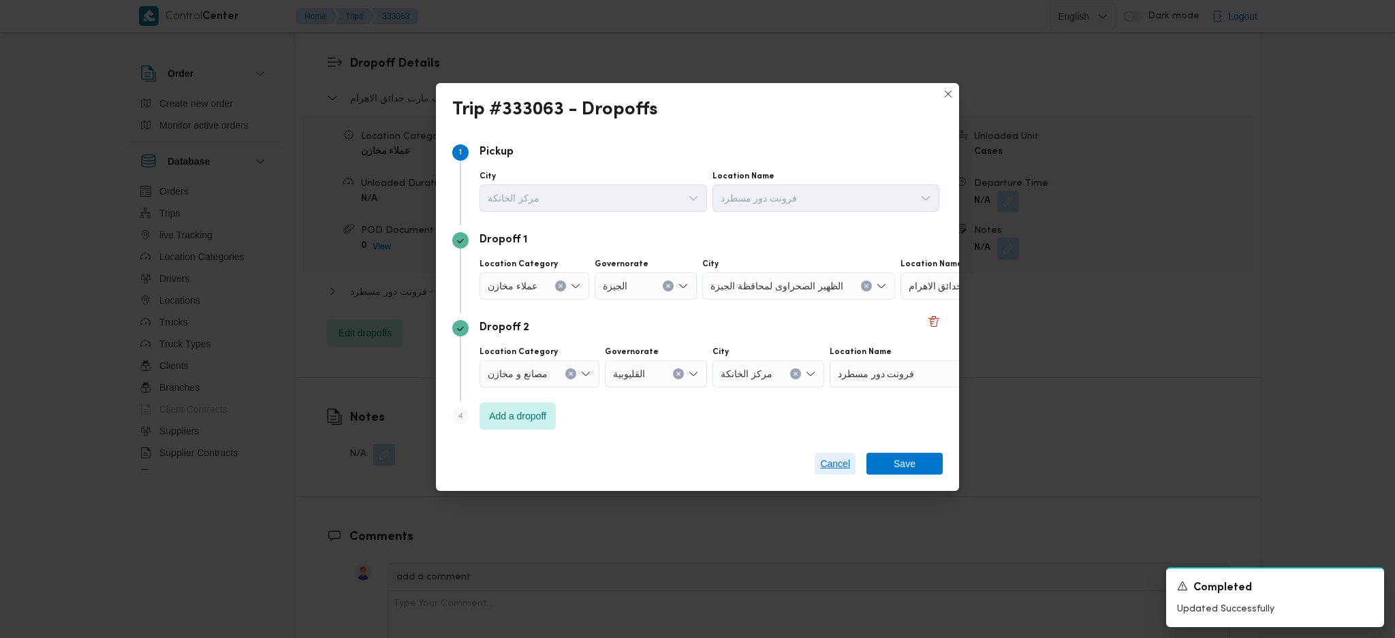
click at [826, 465] on span "Cancel" at bounding box center [835, 464] width 30 height 16
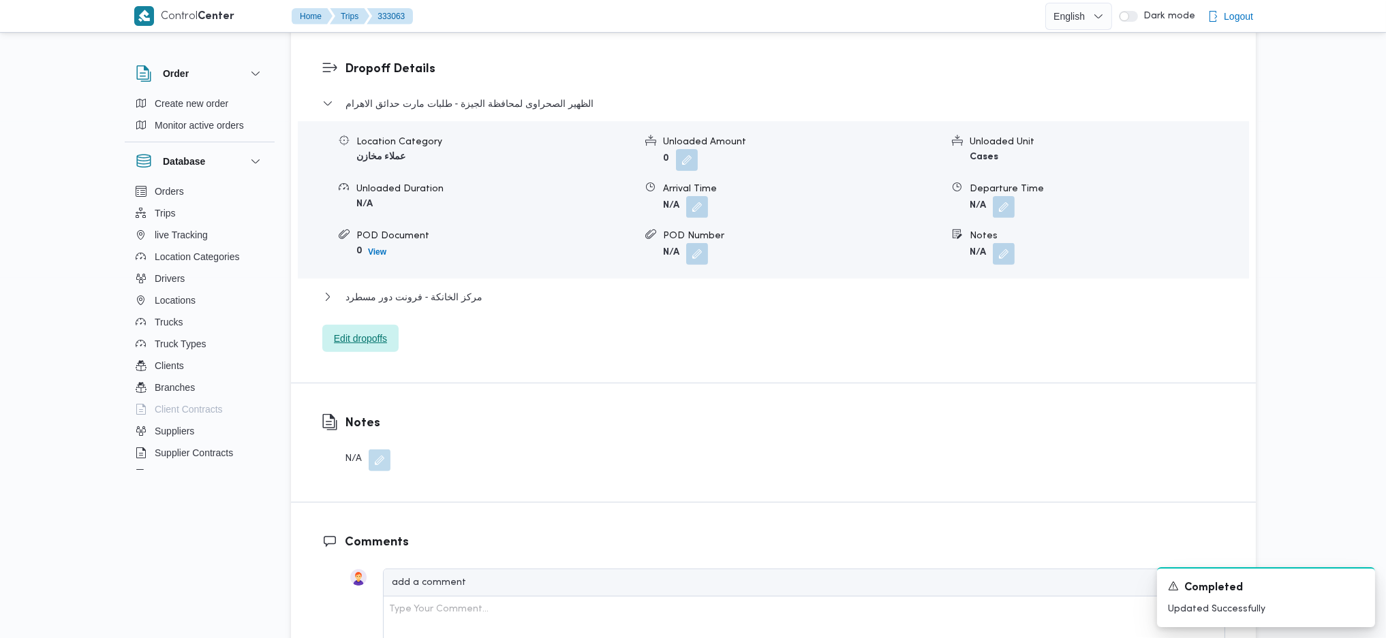
scroll to position [908, 0]
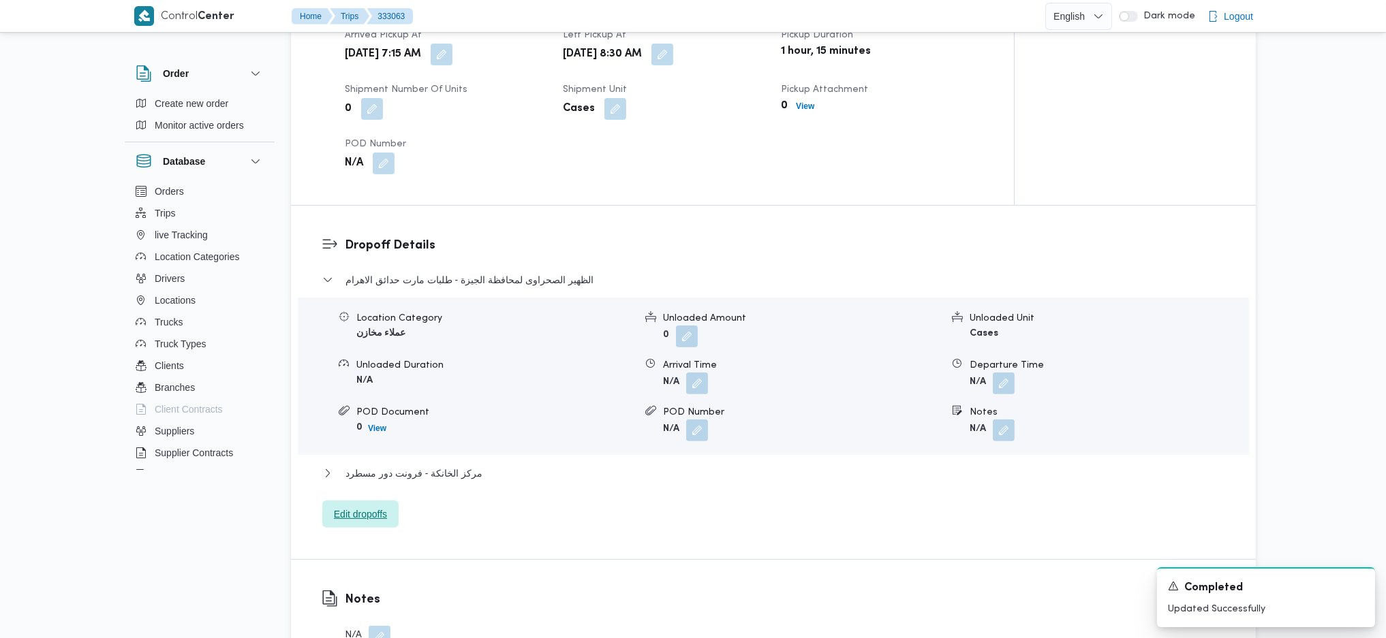
click at [360, 506] on span "Edit dropoffs" at bounding box center [360, 514] width 53 height 16
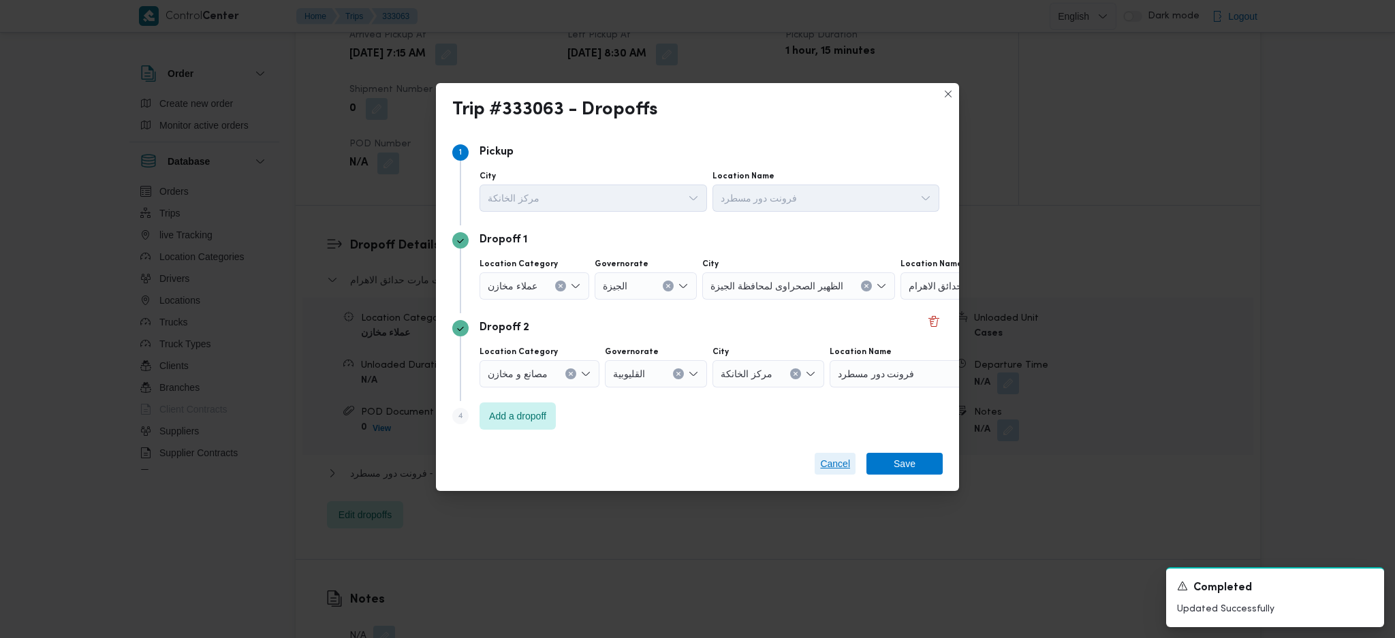
click at [840, 475] on div "Cancel Save" at bounding box center [697, 466] width 523 height 49
click at [840, 469] on span "Cancel" at bounding box center [835, 464] width 30 height 16
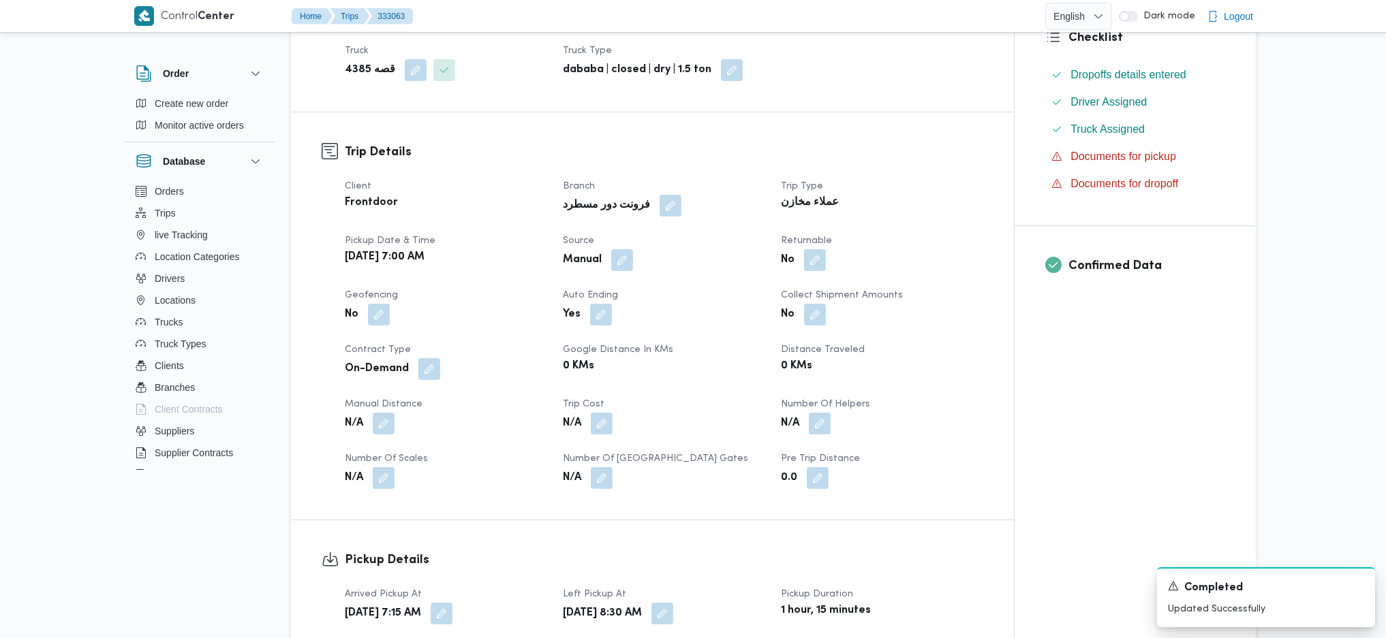
scroll to position [0, 0]
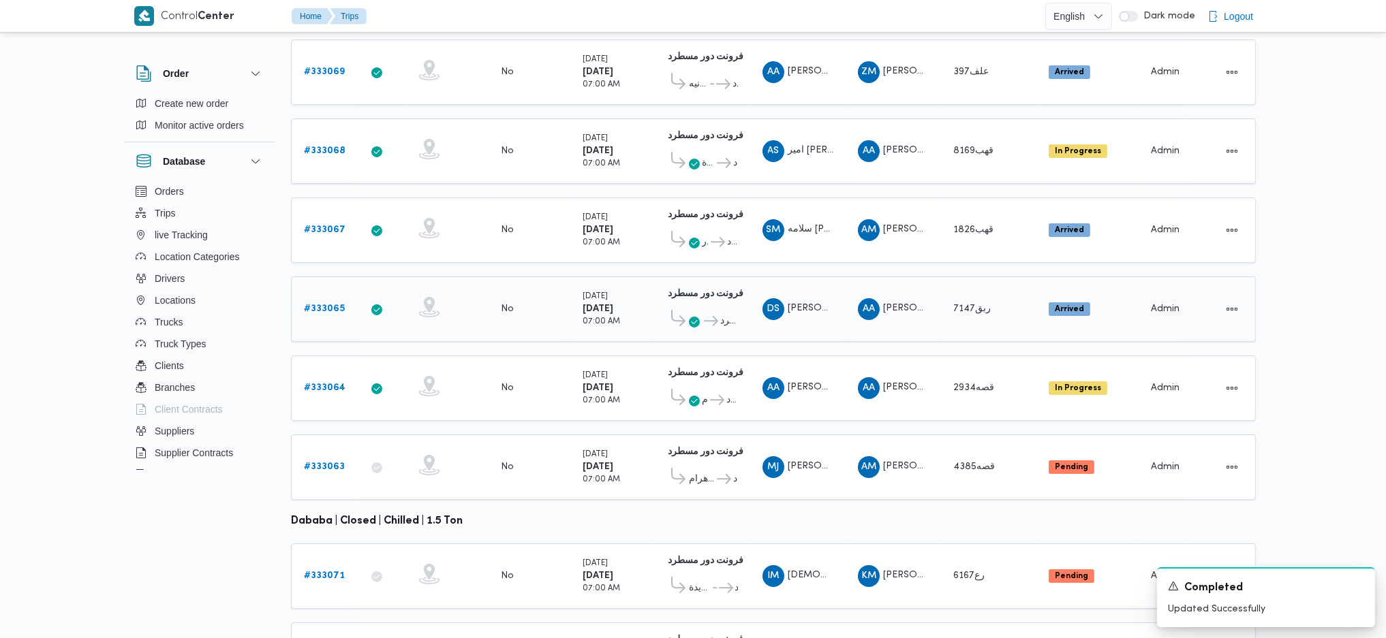
scroll to position [379, 0]
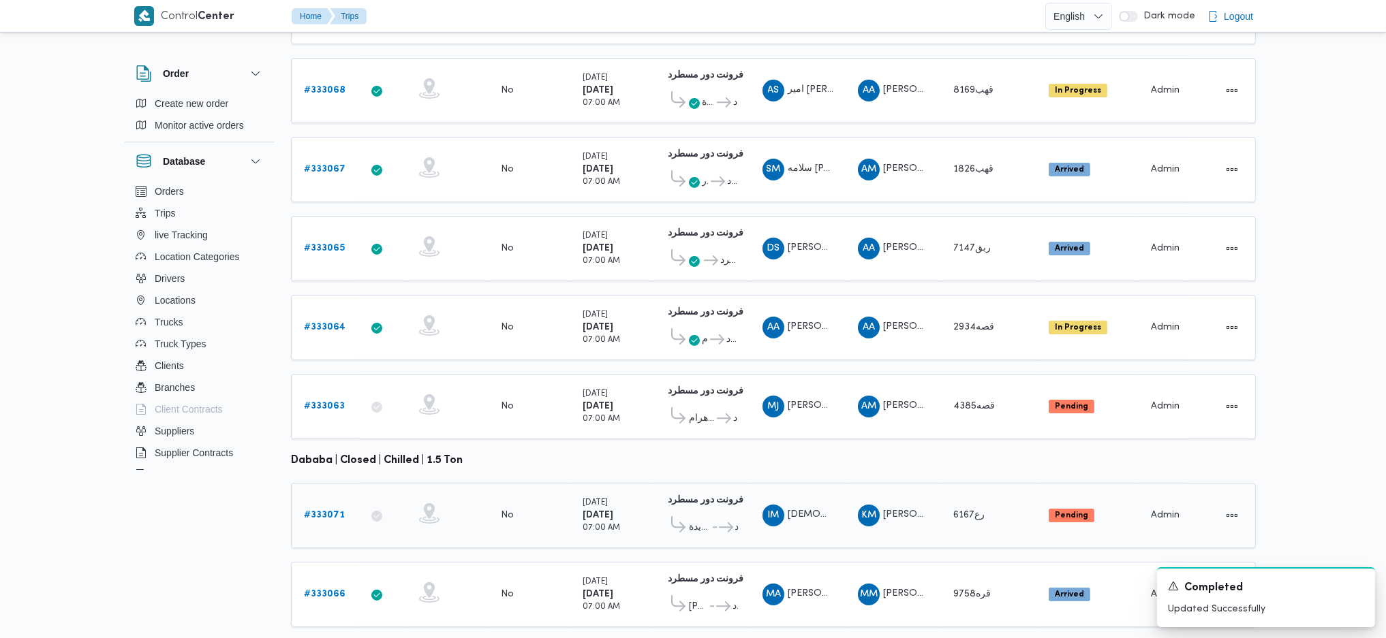
click at [333, 511] on b "# 333071" at bounding box center [324, 515] width 41 height 9
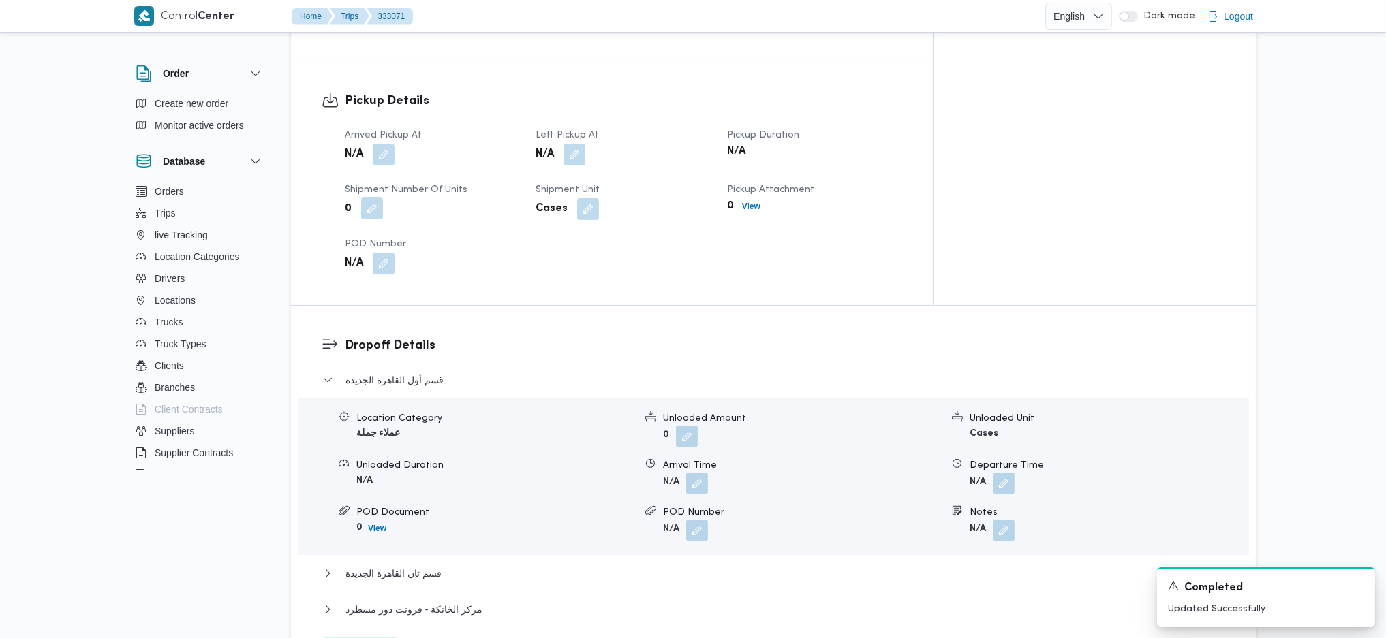
scroll to position [817, 0]
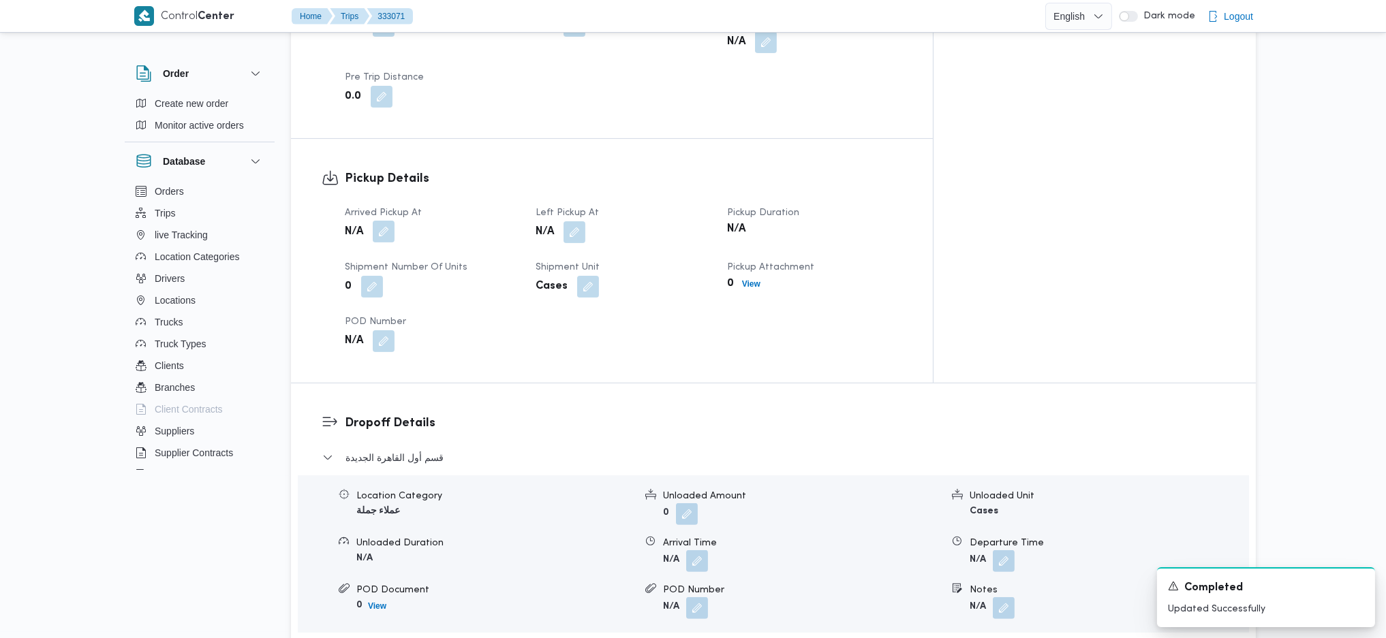
click at [379, 221] on button "button" at bounding box center [384, 232] width 22 height 22
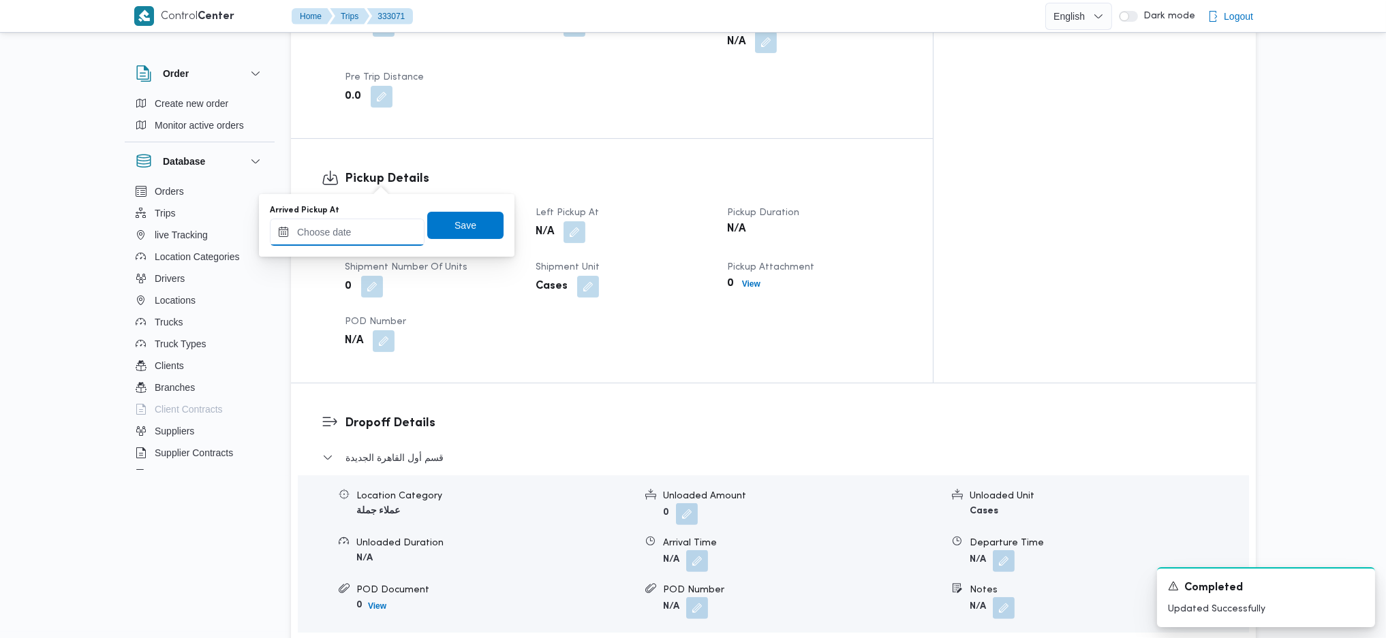
click at [362, 228] on input "Arrived Pickup At" at bounding box center [347, 232] width 155 height 27
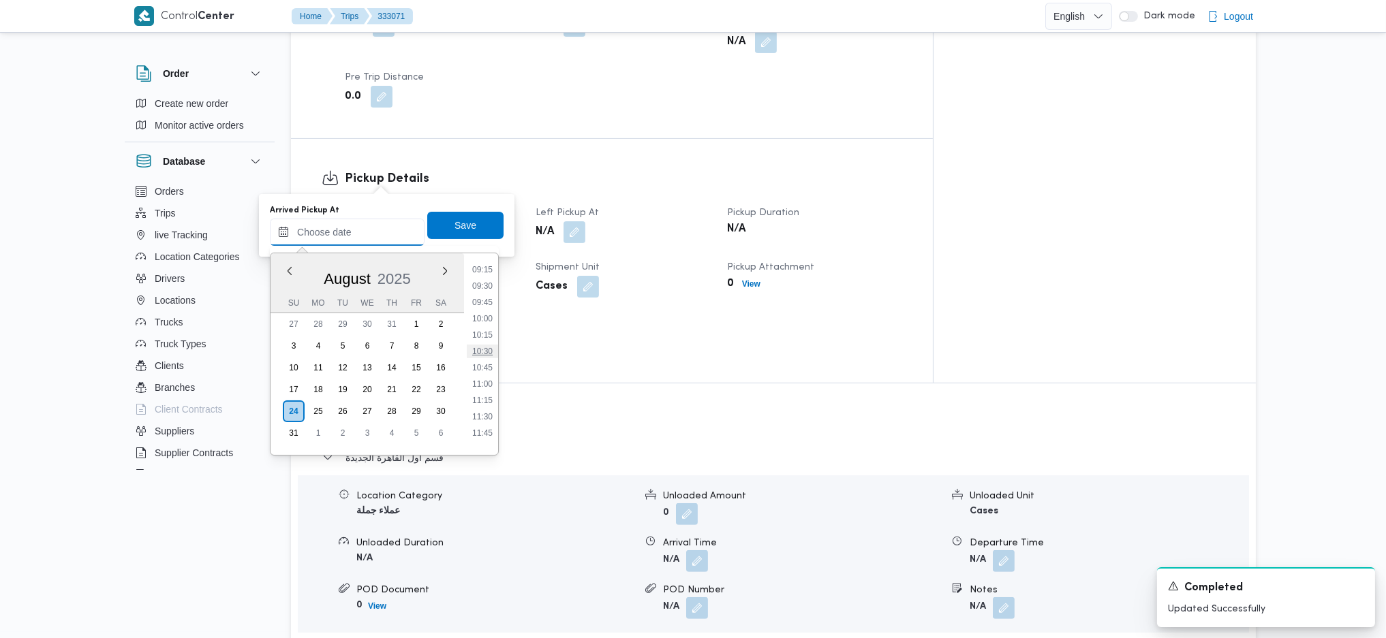
scroll to position [529, 0]
drag, startPoint x: 478, startPoint y: 267, endPoint x: 473, endPoint y: 239, distance: 28.2
click at [478, 267] on li "08:00" at bounding box center [482, 266] width 31 height 14
type input "24/08/2025 08:00"
click at [473, 233] on span "Save" at bounding box center [465, 225] width 76 height 27
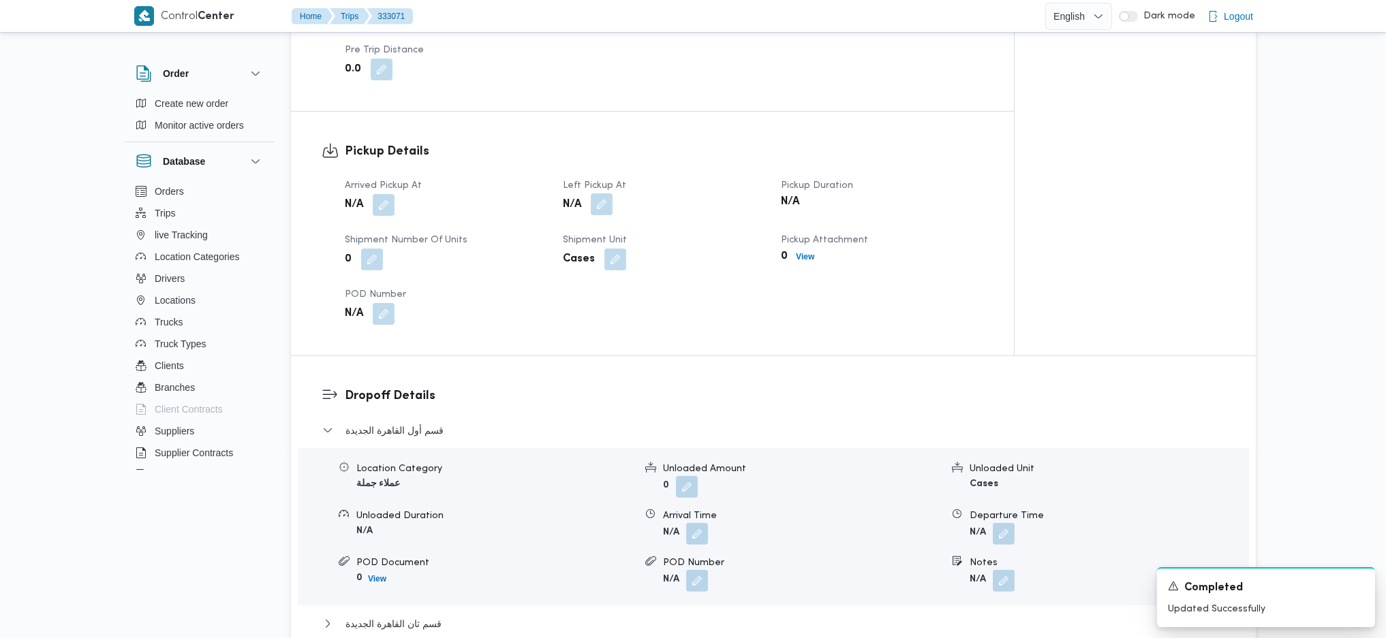
click at [604, 193] on button "button" at bounding box center [602, 204] width 22 height 22
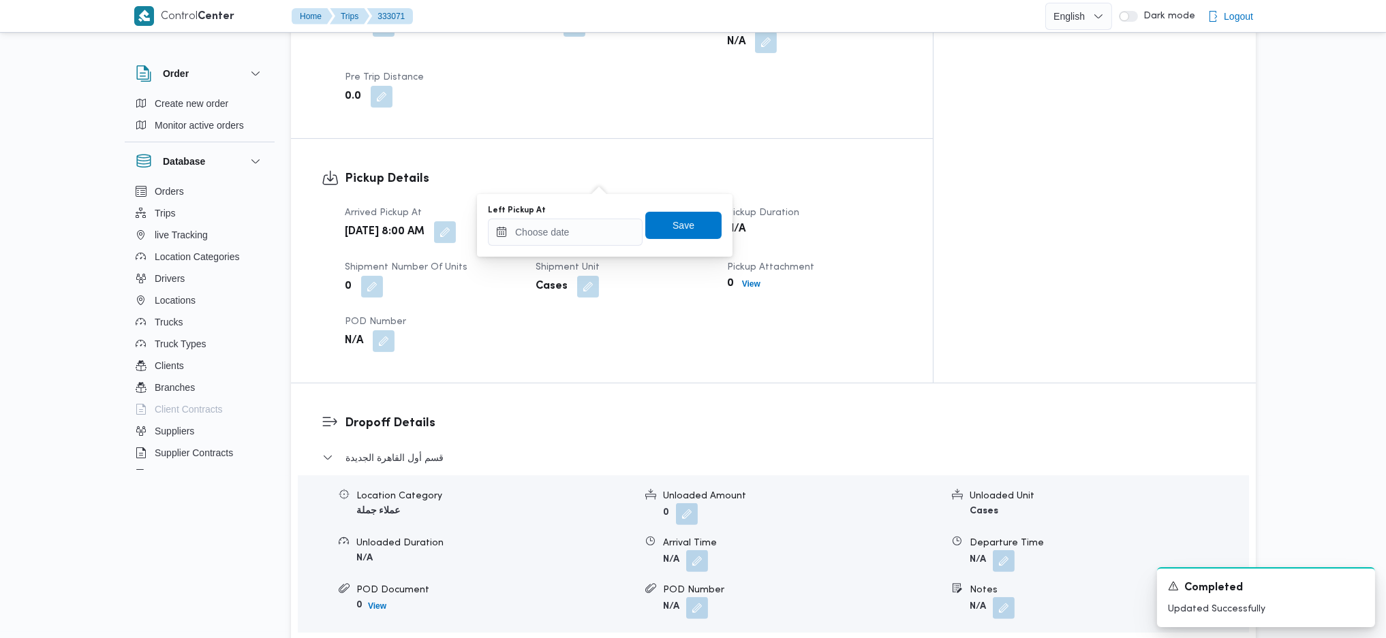
click at [574, 247] on div "Left Pickup At Save" at bounding box center [604, 226] width 236 height 44
drag, startPoint x: 608, startPoint y: 232, endPoint x: 619, endPoint y: 244, distance: 16.4
click at [608, 232] on input "Left Pickup At" at bounding box center [565, 232] width 155 height 27
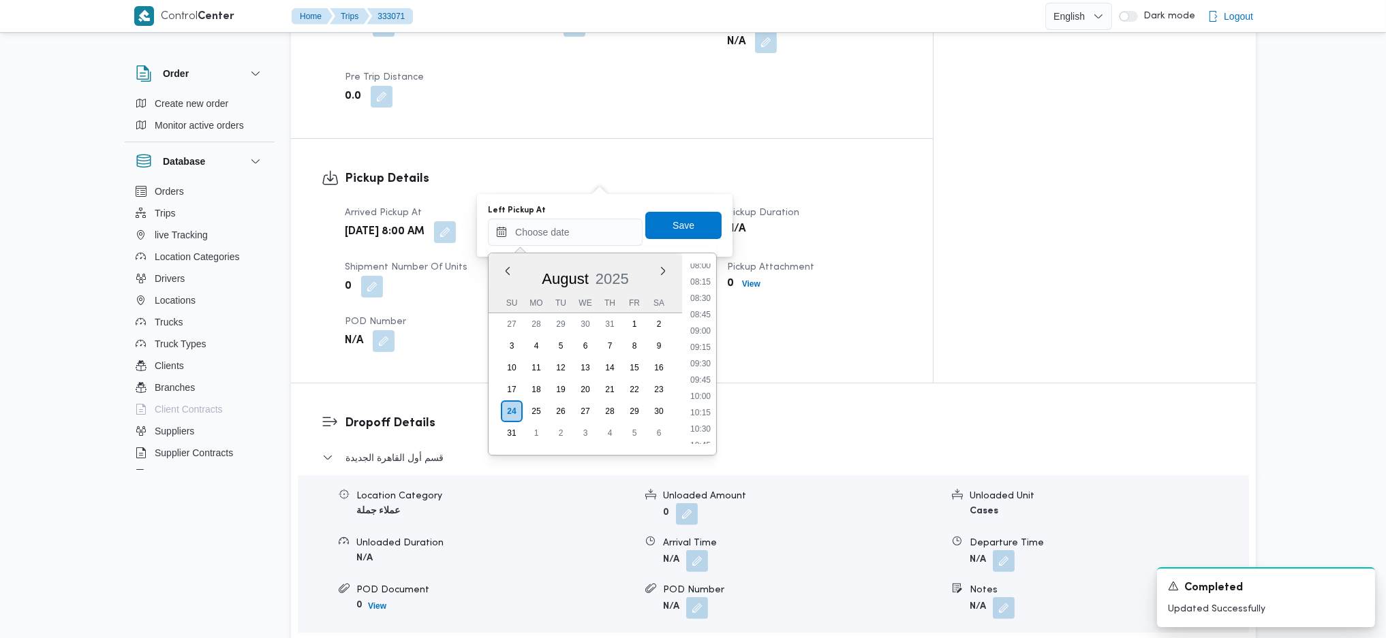
drag, startPoint x: 704, startPoint y: 332, endPoint x: 702, endPoint y: 315, distance: 17.2
click at [704, 332] on li "09:00" at bounding box center [700, 331] width 31 height 14
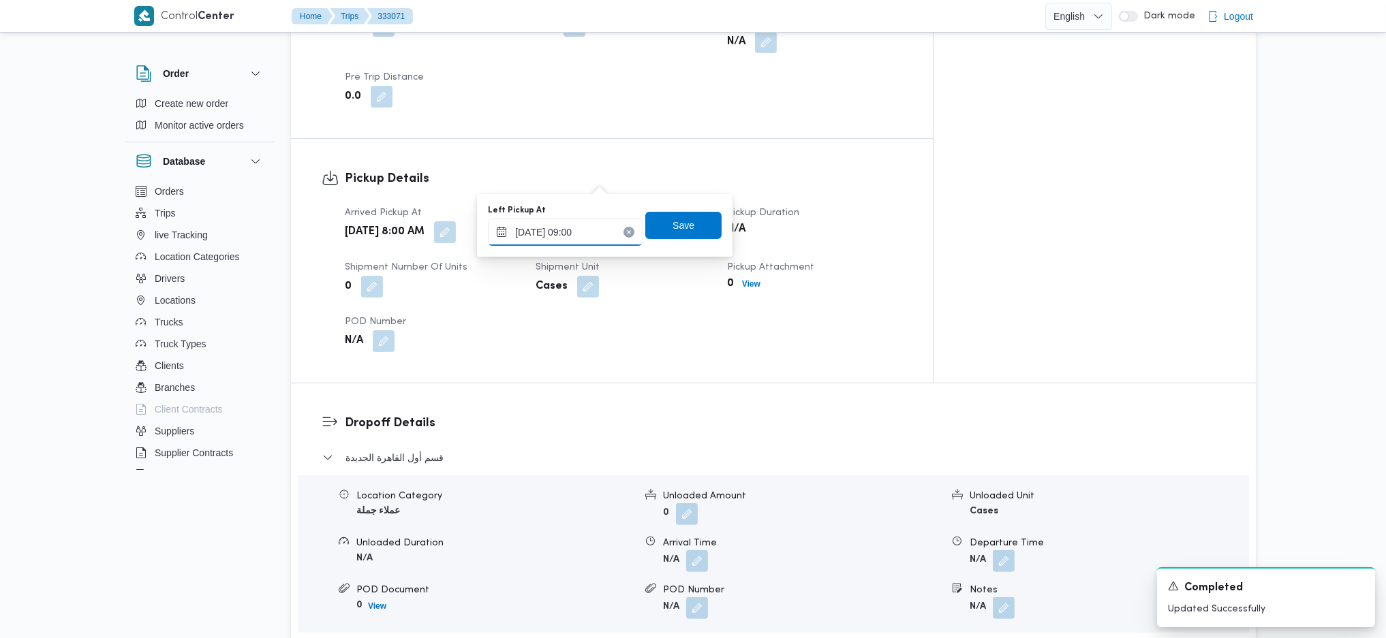
type input "24/08/2025 09:00"
drag, startPoint x: 653, startPoint y: 197, endPoint x: 667, endPoint y: 227, distance: 33.2
click at [655, 199] on div "You are in a dialog. To close this dialog, hit escape. Left Pickup At 24/08/202…" at bounding box center [604, 225] width 255 height 63
click at [672, 228] on span "Save" at bounding box center [683, 225] width 22 height 16
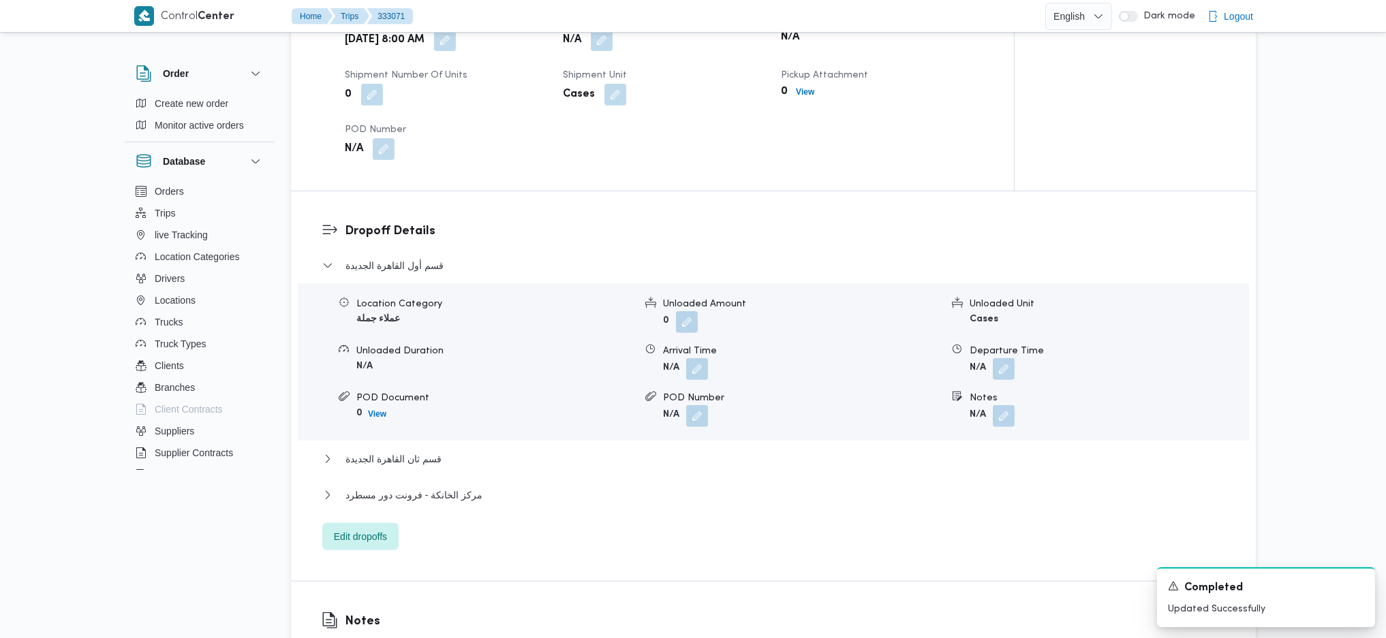
scroll to position [1090, 0]
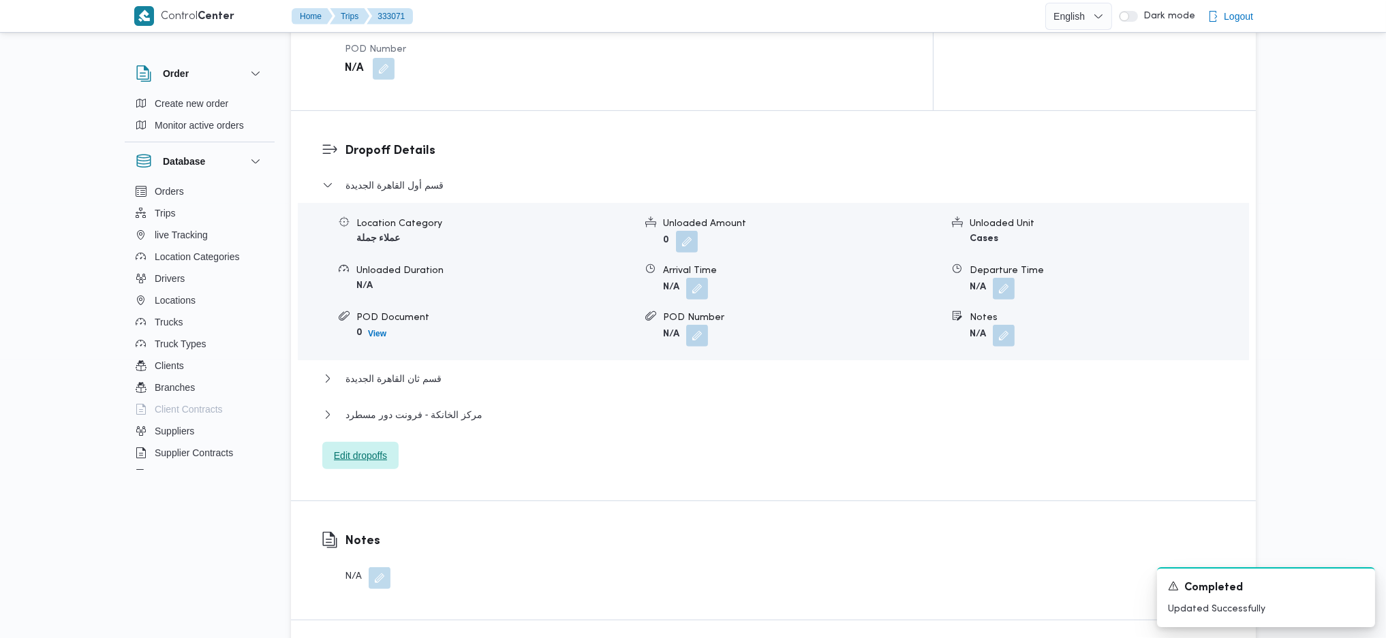
click at [374, 448] on span "Edit dropoffs" at bounding box center [360, 456] width 53 height 16
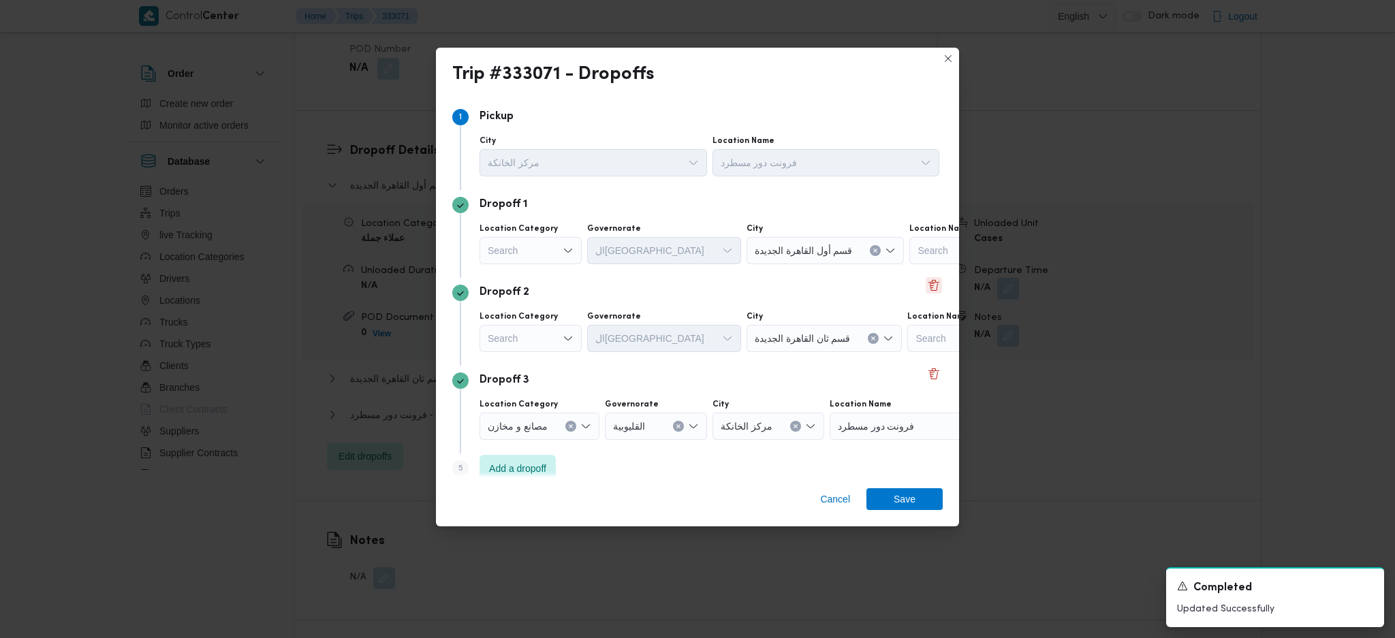
click at [926, 290] on button "Delete" at bounding box center [934, 285] width 16 height 16
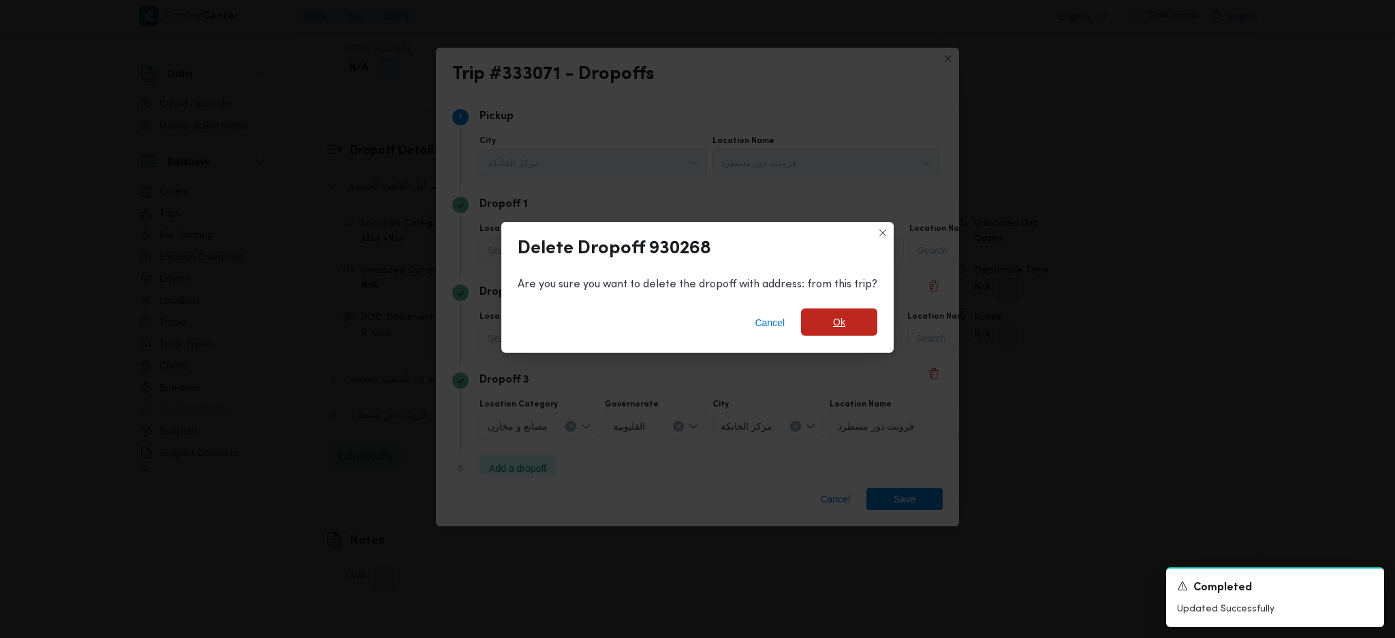
click at [834, 327] on span "Ok" at bounding box center [839, 322] width 12 height 16
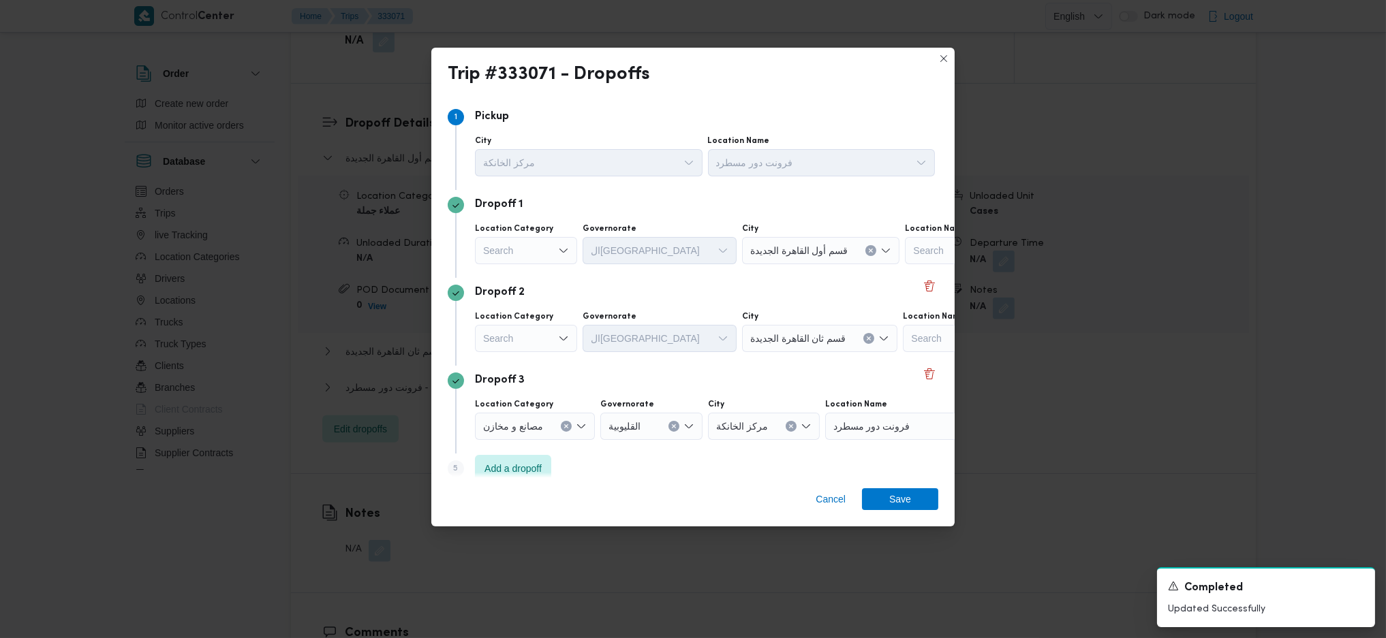
click at [547, 249] on div "Search" at bounding box center [526, 250] width 102 height 27
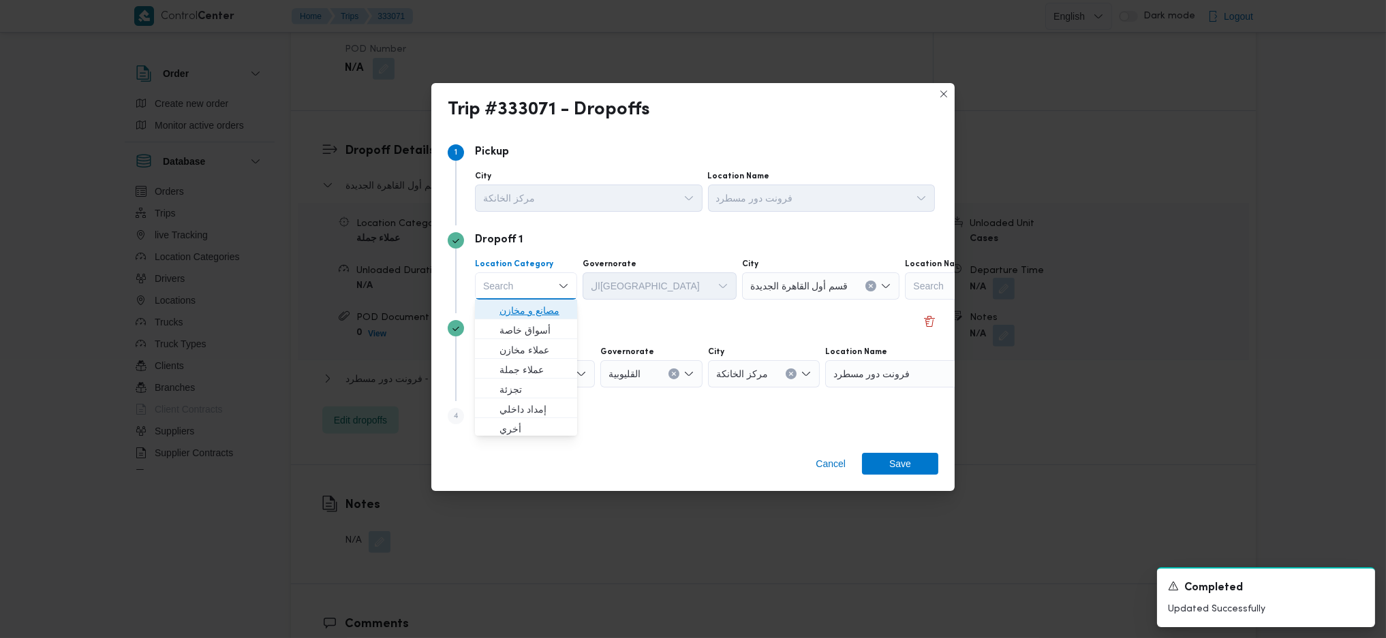
click at [512, 307] on span "مصانع و مخازن" at bounding box center [533, 310] width 69 height 16
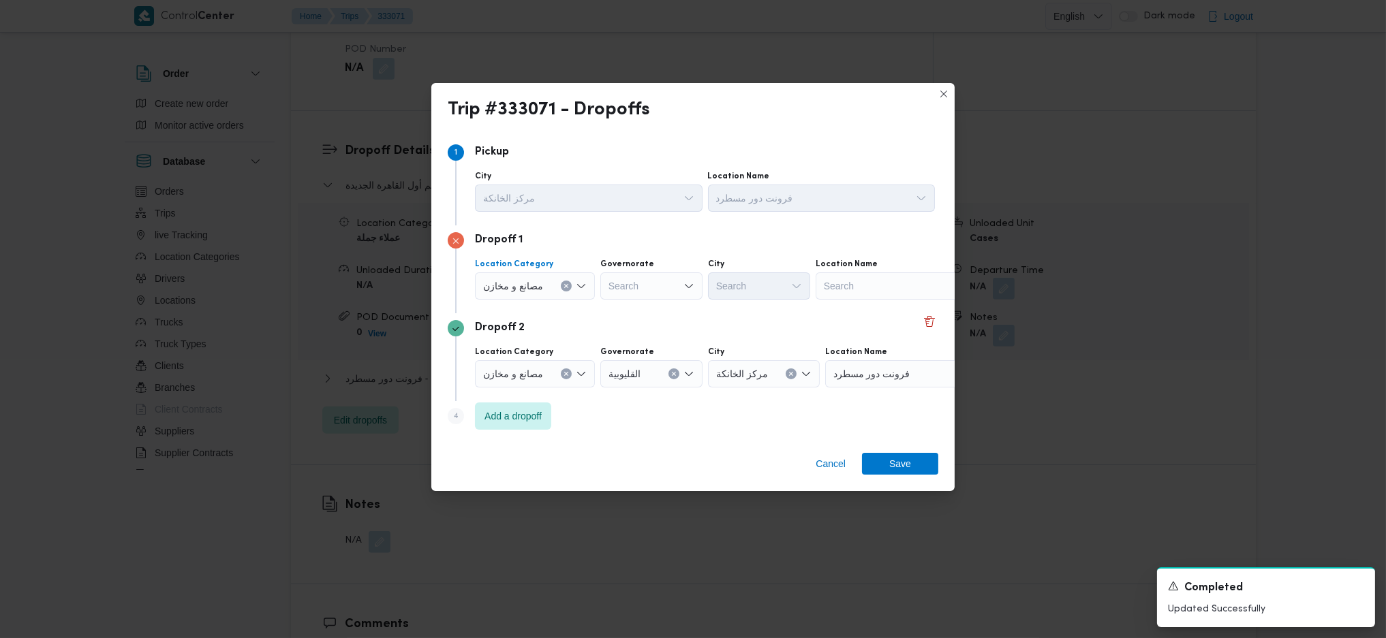
click at [567, 281] on button "Clear input" at bounding box center [566, 286] width 11 height 11
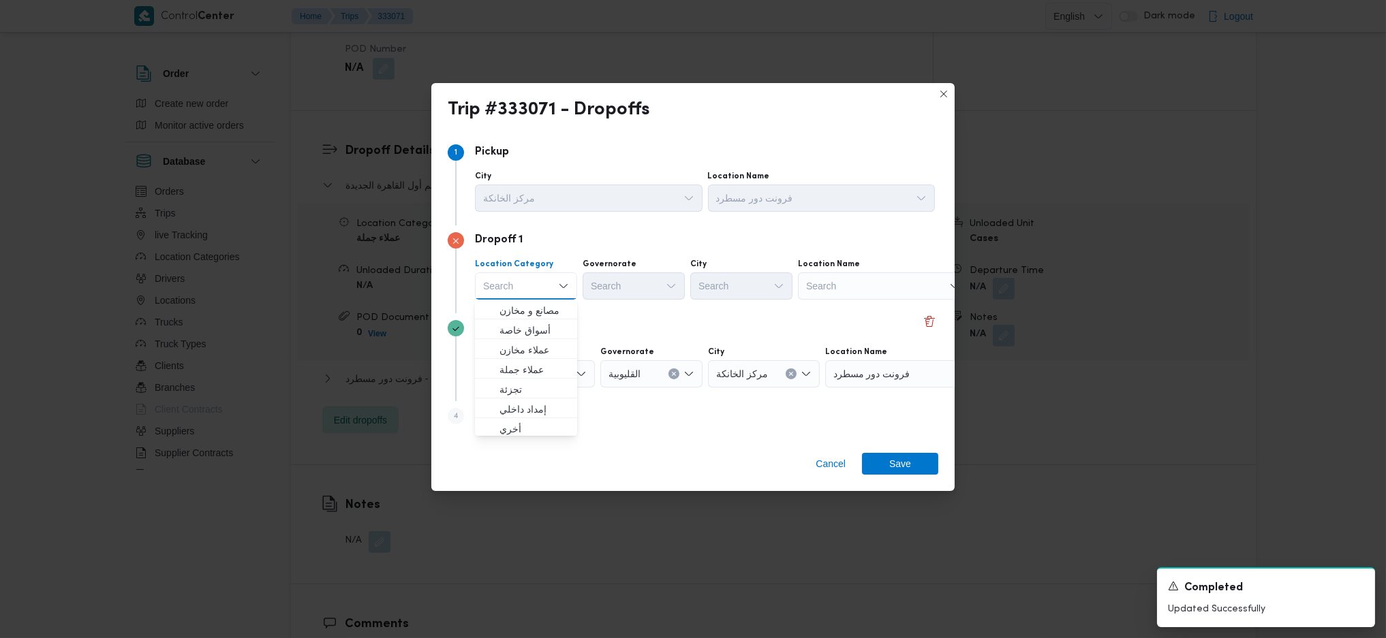
click at [876, 294] on div "Search" at bounding box center [883, 285] width 170 height 27
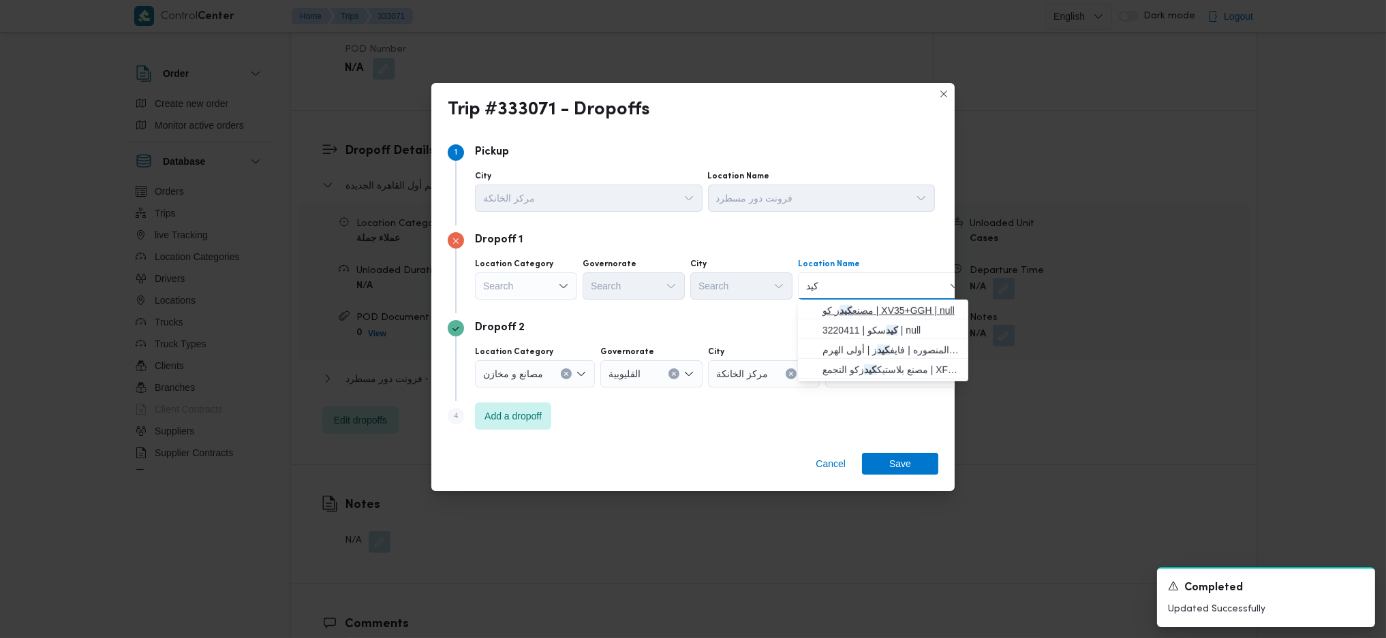
type input "كيد"
click at [858, 311] on span "مصنع كيد ز كو | XV35+GGH | null" at bounding box center [891, 310] width 138 height 16
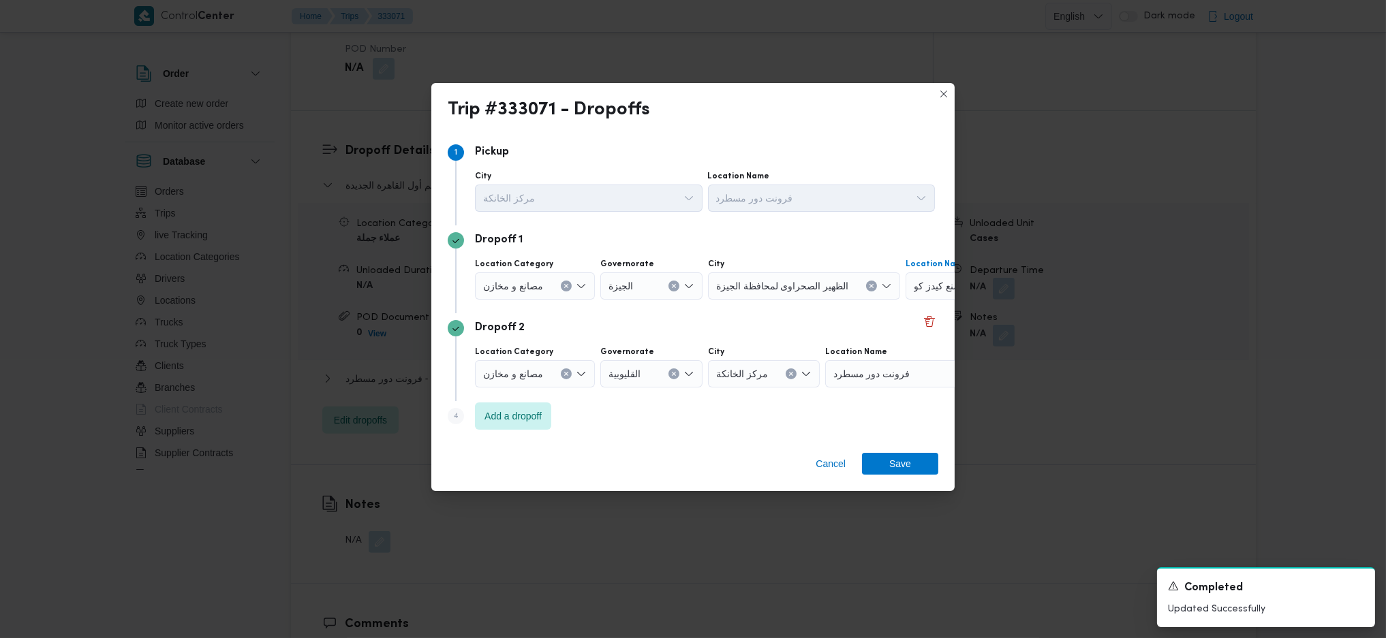
click at [932, 283] on span "مصنع كيدز كو | XV35+GGH | null" at bounding box center [969, 285] width 110 height 15
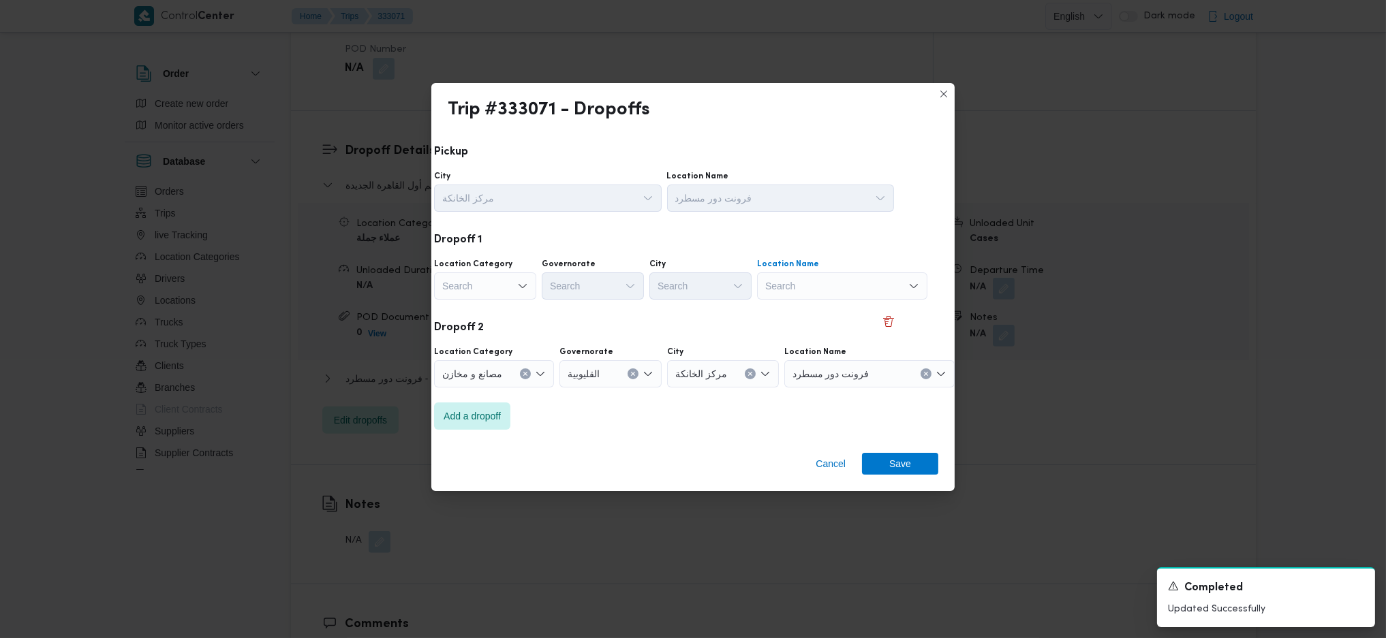
scroll to position [0, 35]
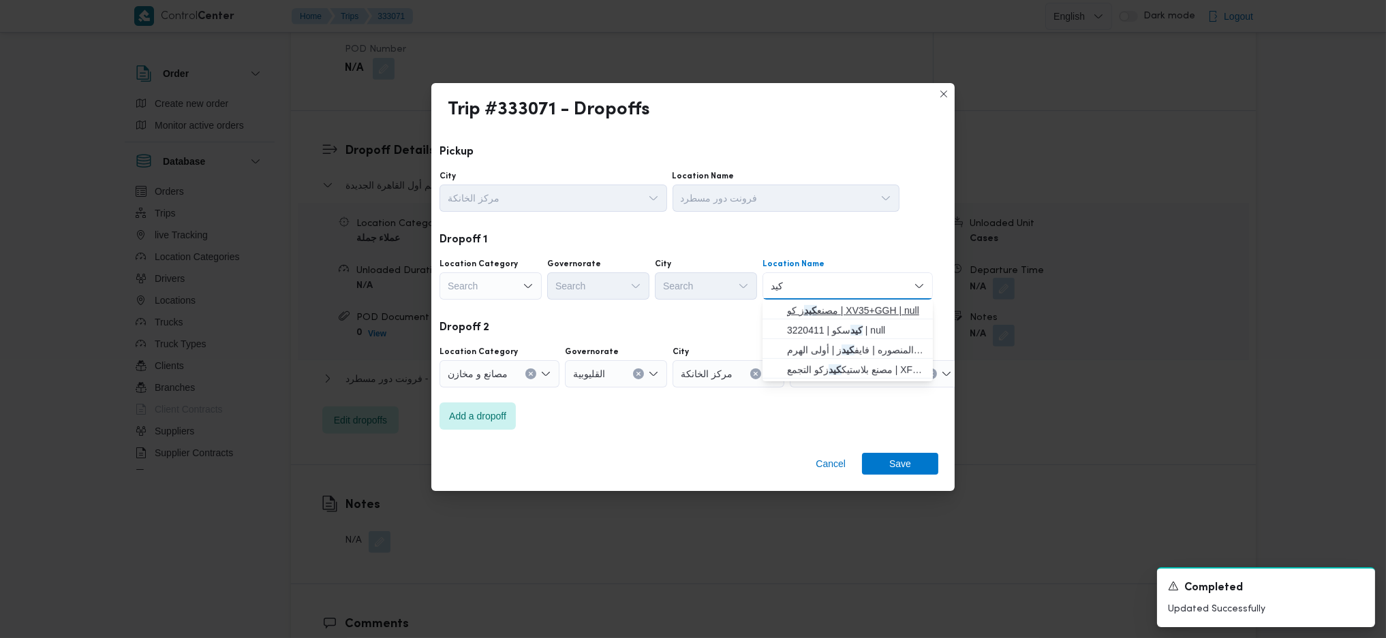
type input "كيد"
click at [847, 309] on span "مصنع كيد ز كو | XV35+GGH | null" at bounding box center [856, 310] width 138 height 16
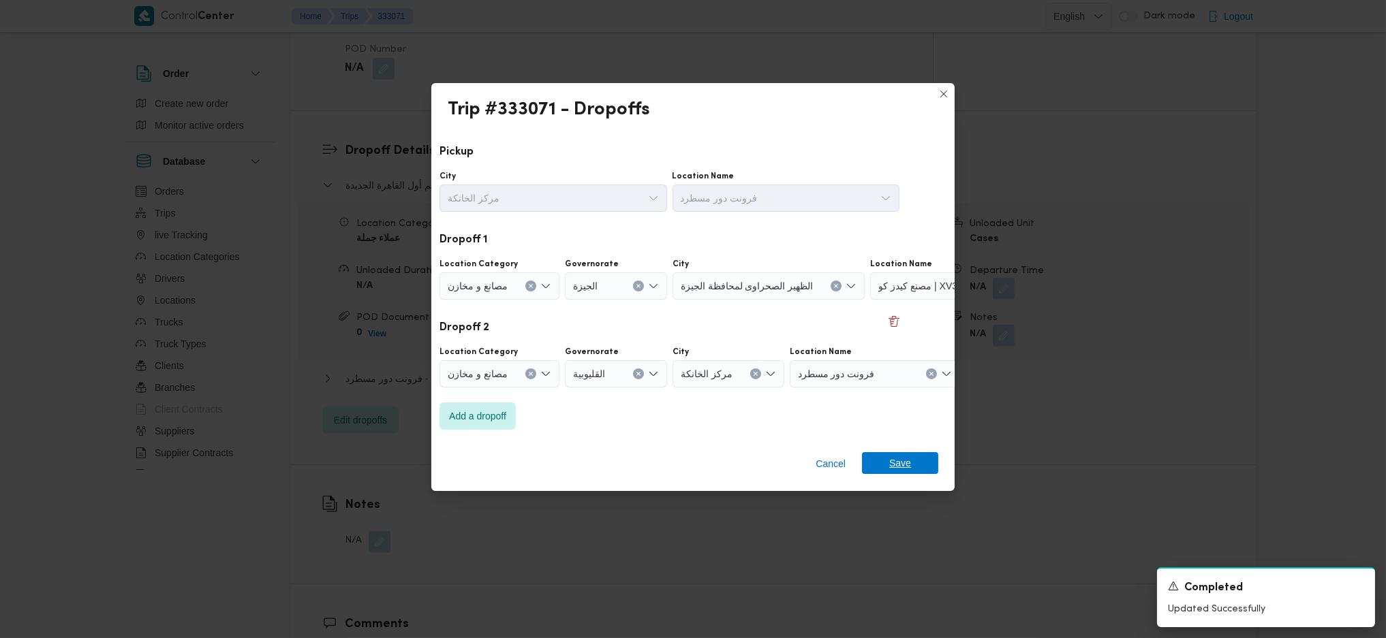
click at [899, 463] on span "Save" at bounding box center [900, 463] width 22 height 22
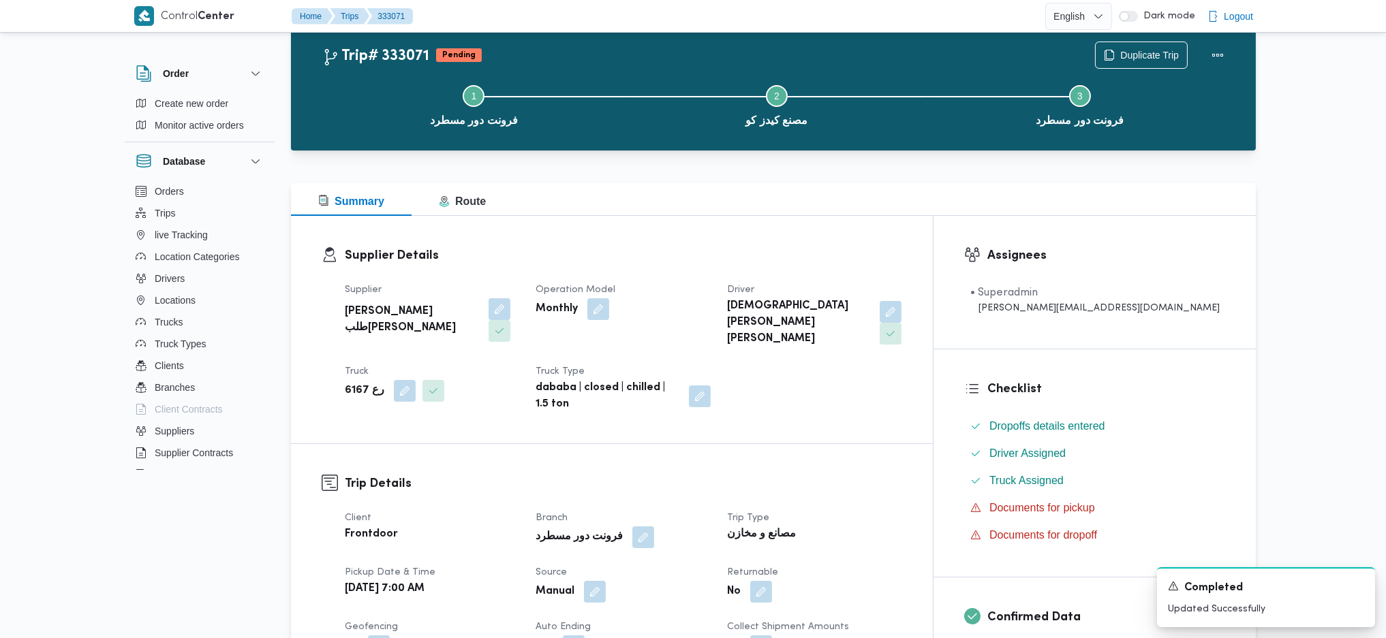
scroll to position [0, 0]
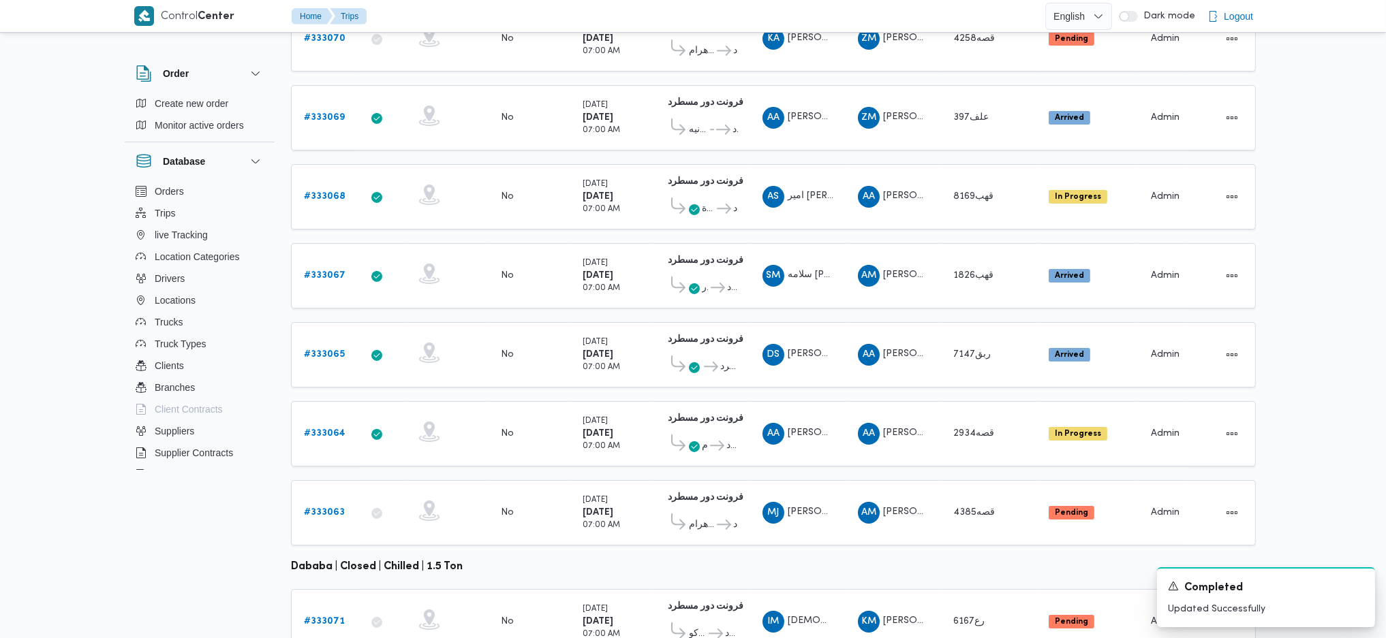
scroll to position [153, 0]
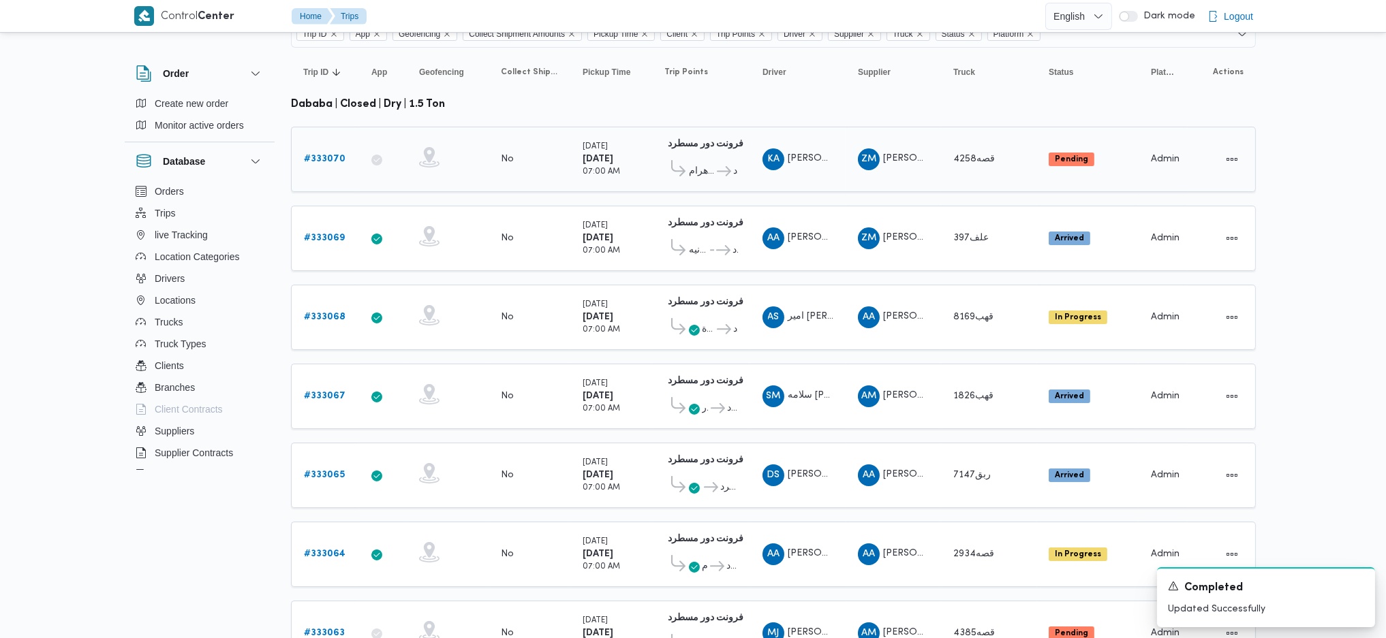
click at [334, 155] on b "# 333070" at bounding box center [325, 159] width 42 height 9
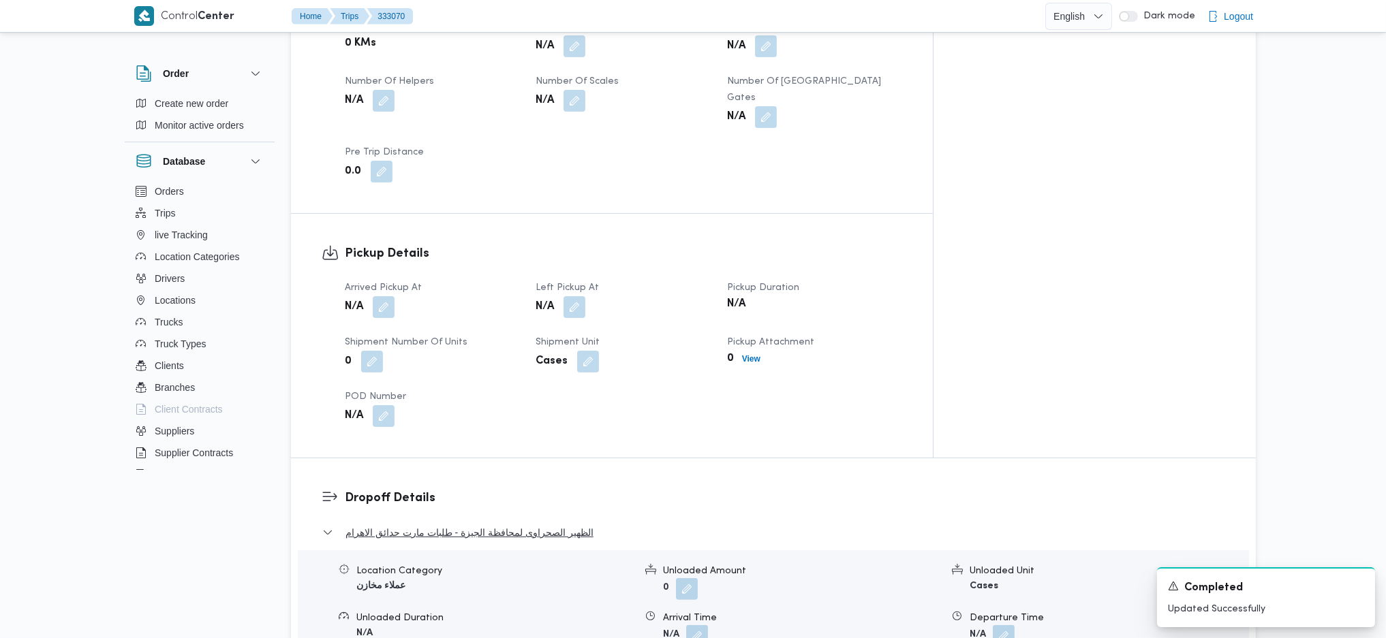
scroll to position [879, 0]
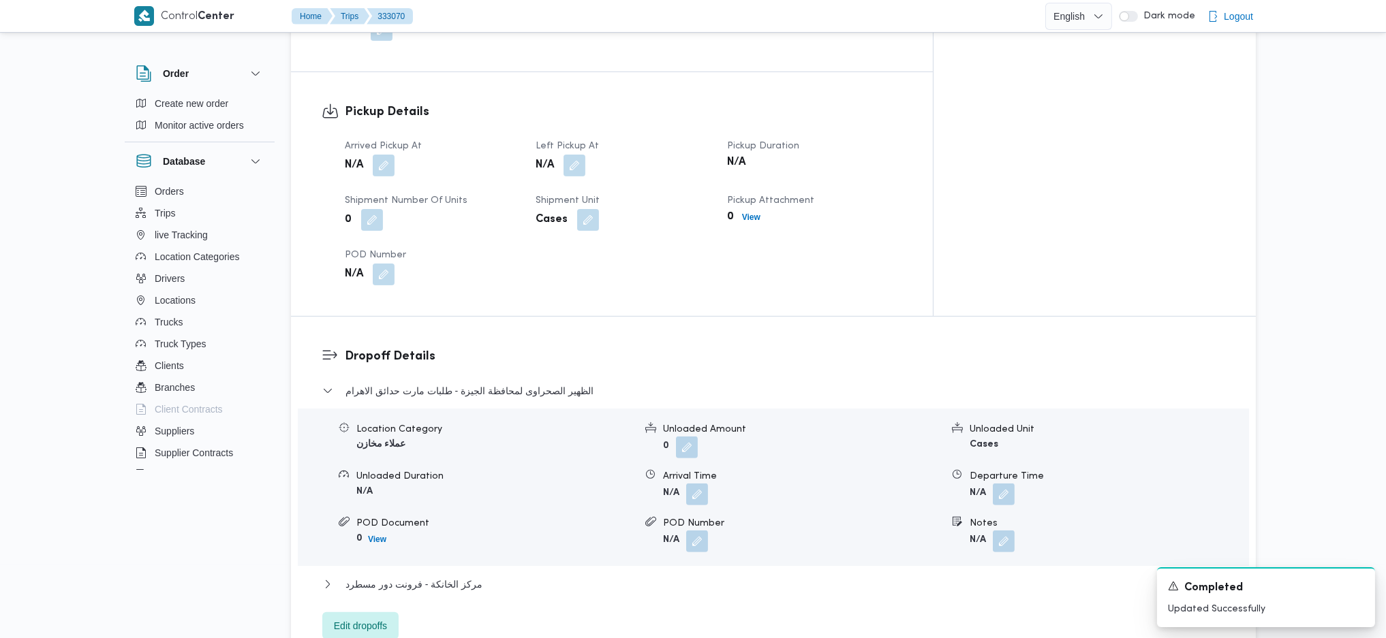
click at [381, 142] on span "Arrived Pickup At" at bounding box center [383, 146] width 77 height 9
click at [388, 154] on button "button" at bounding box center [384, 165] width 22 height 22
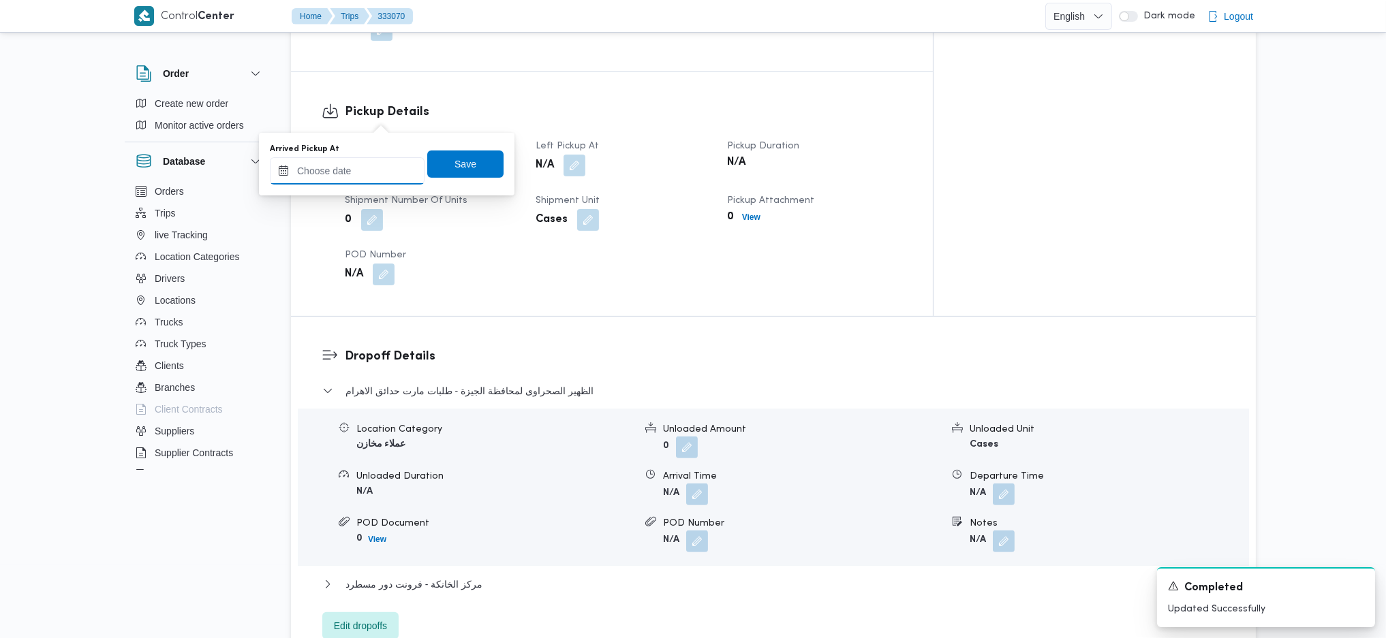
click at [363, 170] on input "Arrived Pickup At" at bounding box center [347, 170] width 155 height 27
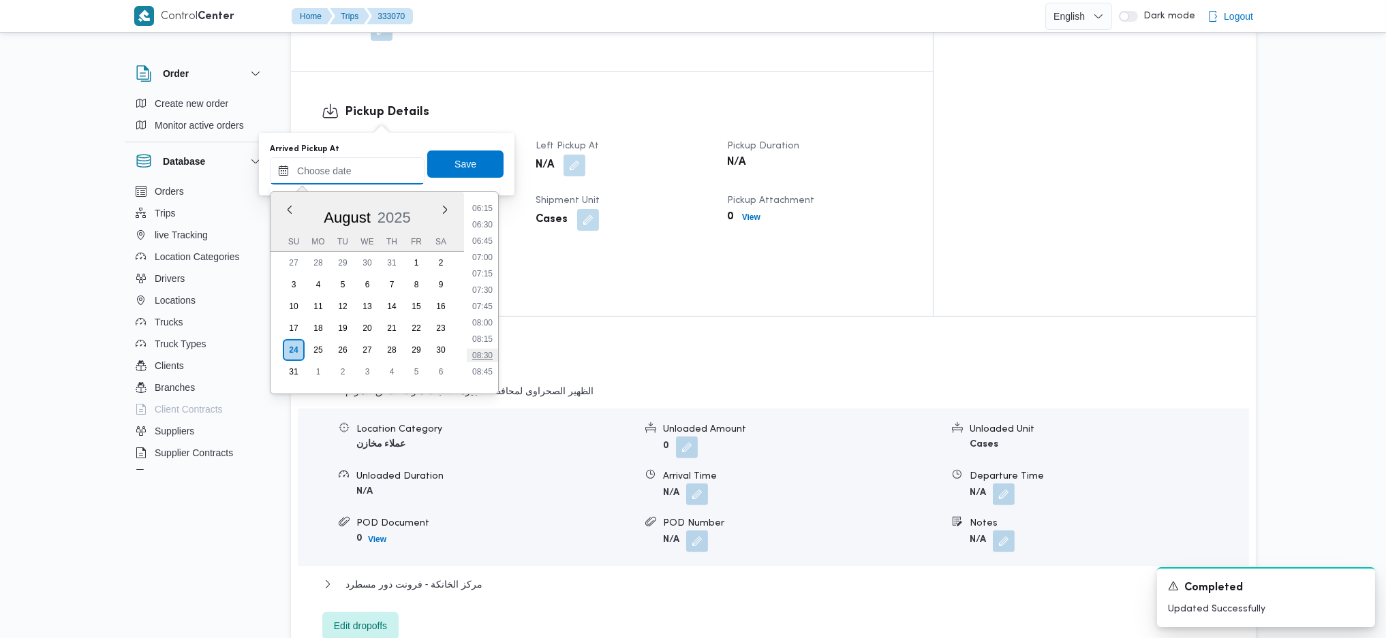
scroll to position [438, 0]
click at [480, 294] on li "08:00" at bounding box center [482, 295] width 31 height 14
type input "24/08/2025 08:00"
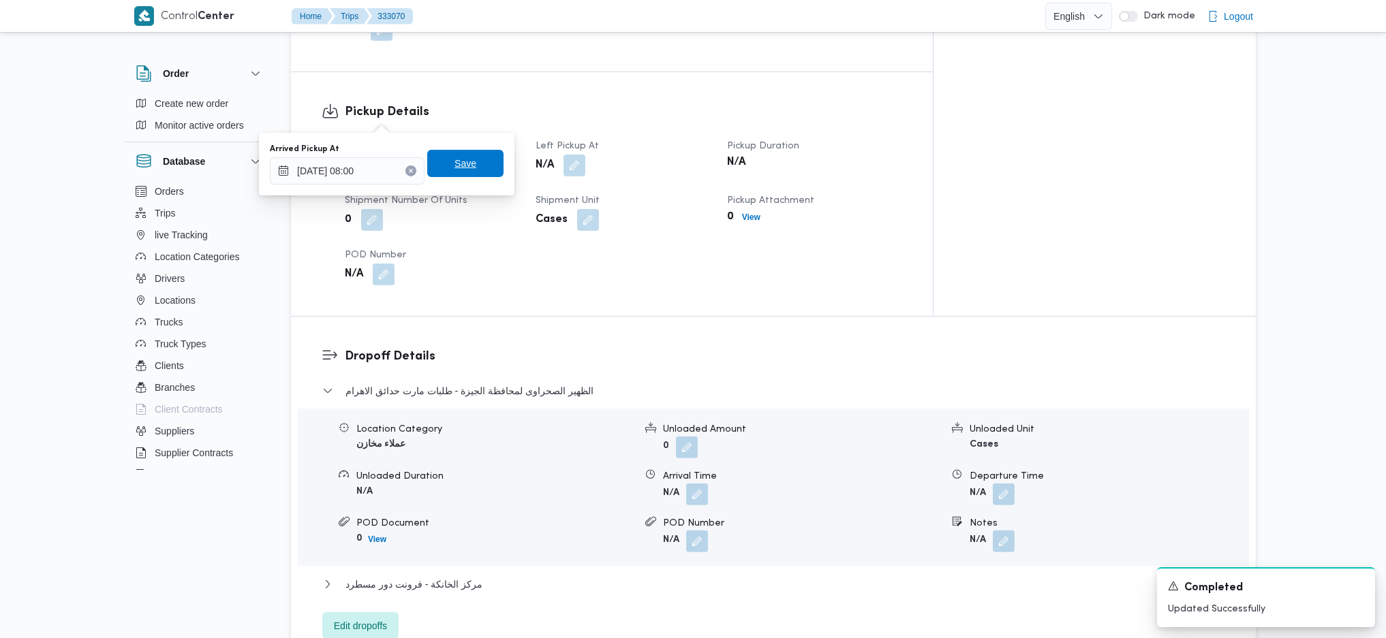
click at [454, 167] on span "Save" at bounding box center [465, 163] width 22 height 16
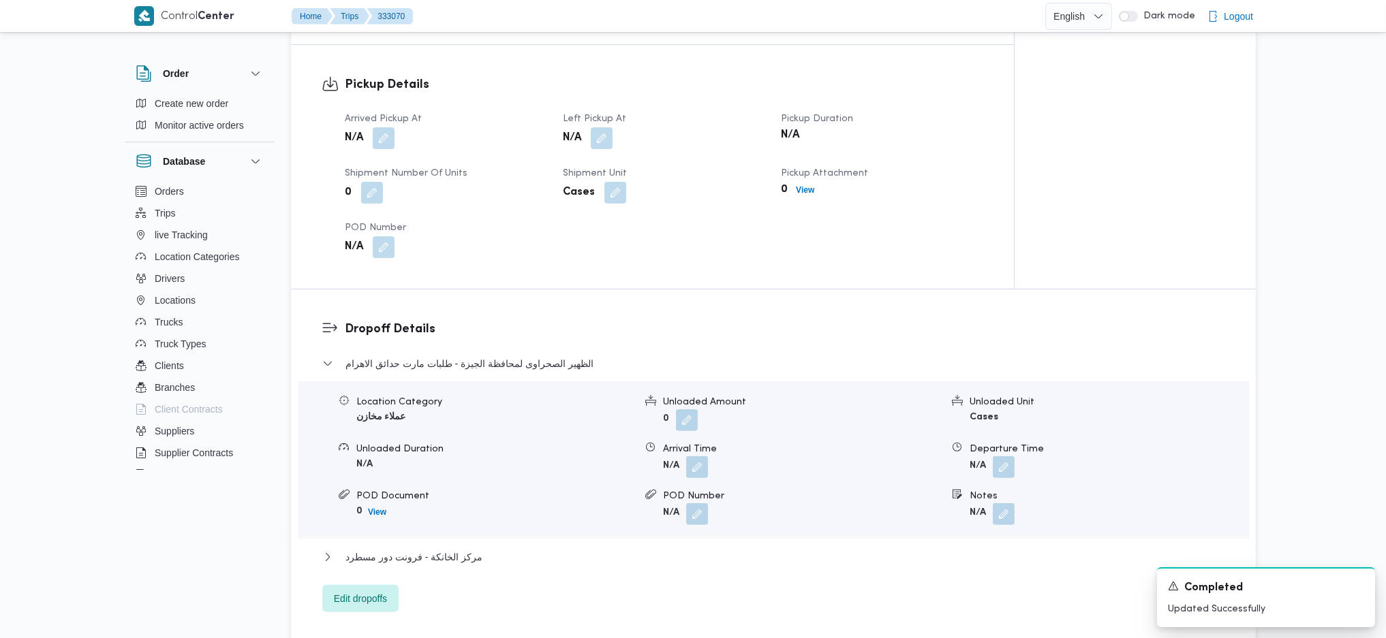
click at [610, 130] on div "Arrived Pickup At N/A Left Pickup At N/A Pickup Duration N/A Shipment Number of…" at bounding box center [664, 184] width 655 height 163
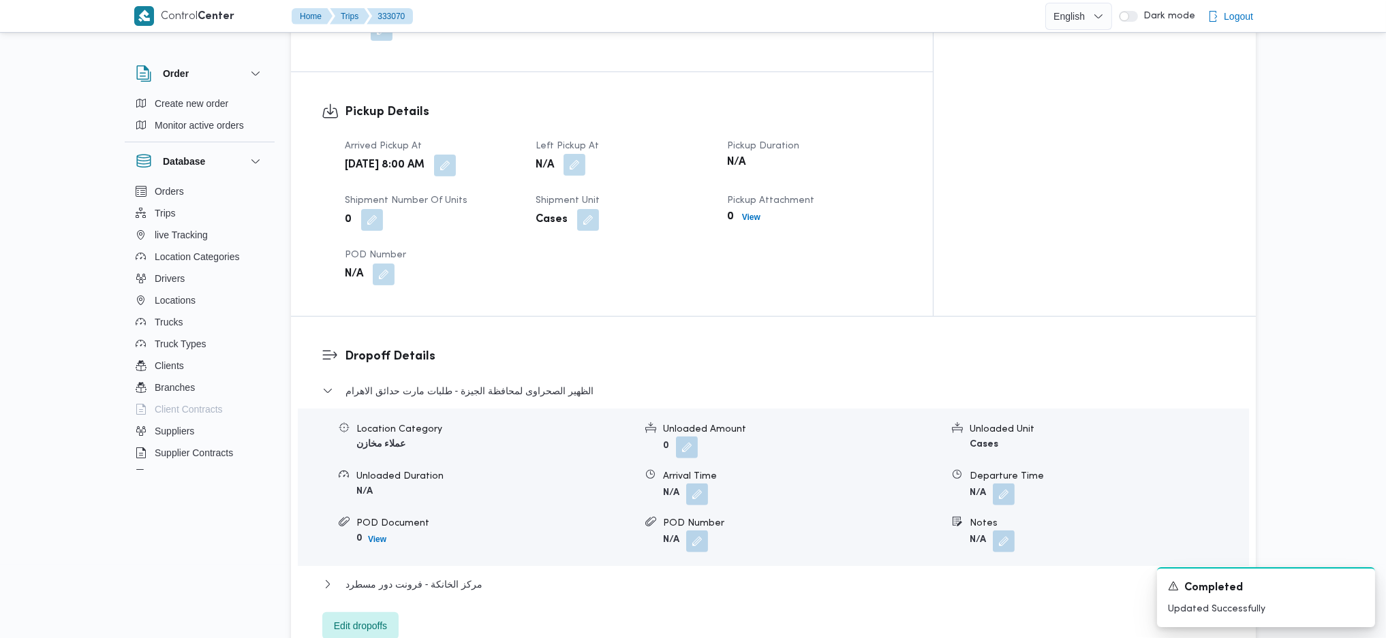
click at [585, 154] on button "button" at bounding box center [574, 165] width 22 height 22
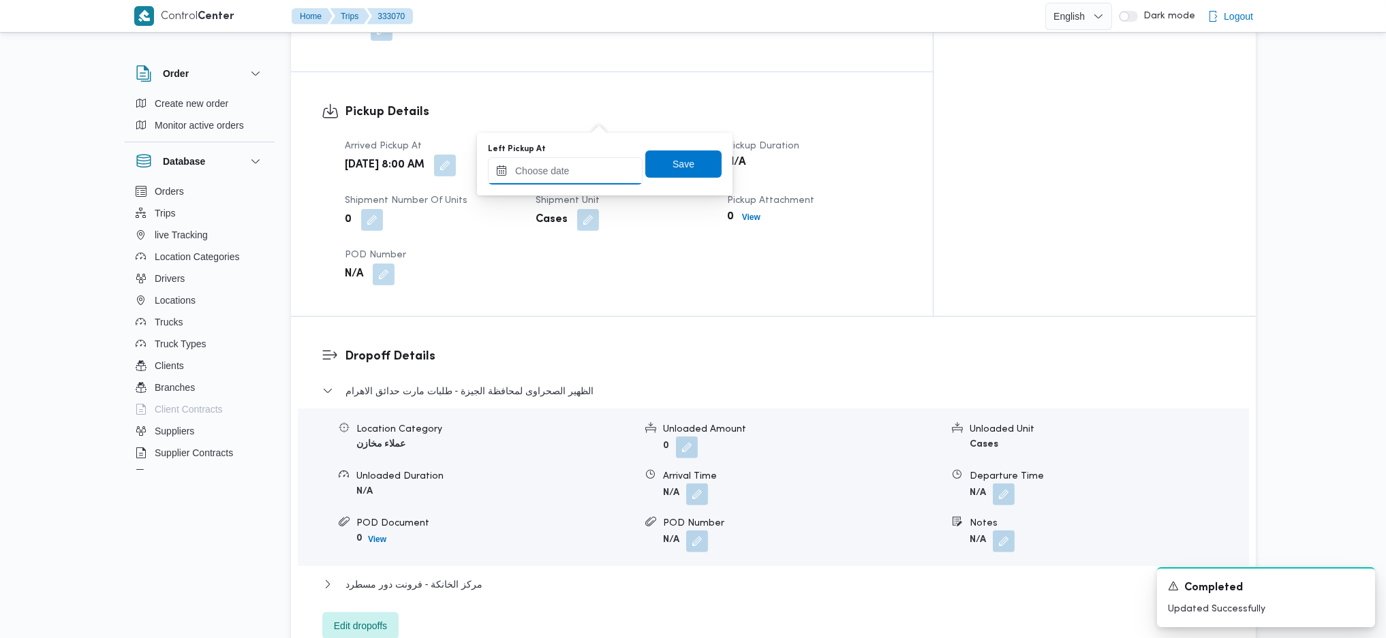
click at [584, 177] on input "Left Pickup At" at bounding box center [565, 170] width 155 height 27
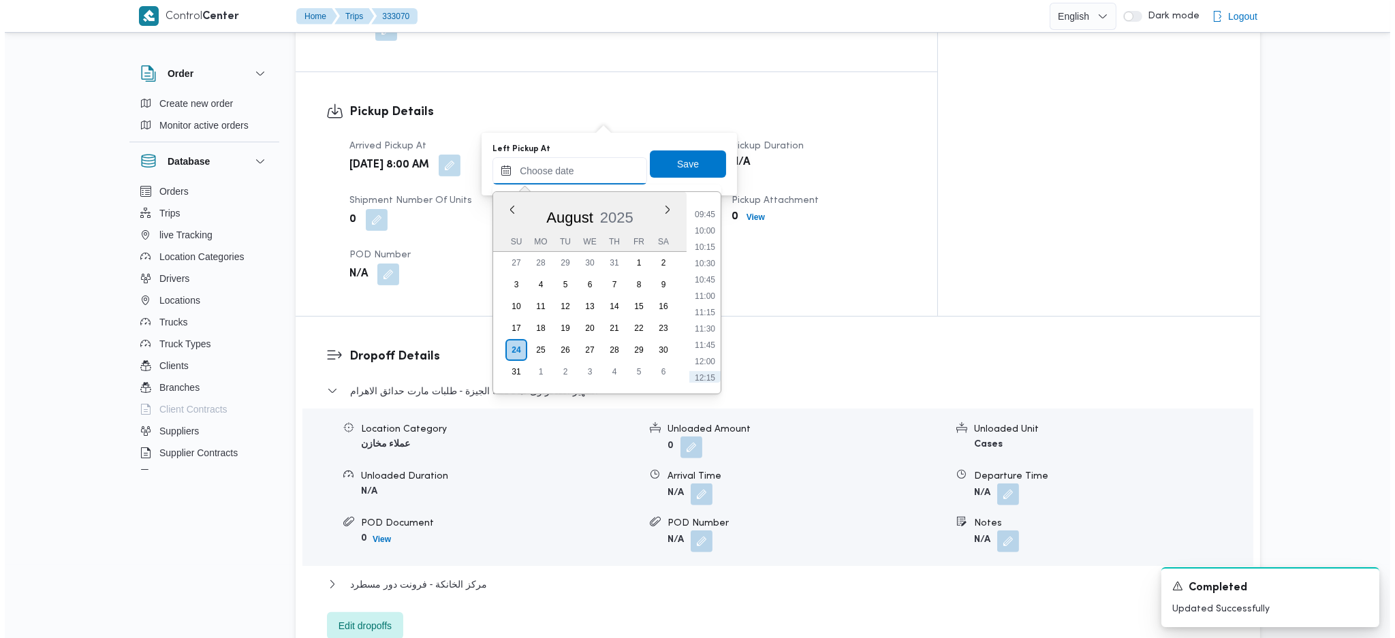
scroll to position [529, 0]
click at [699, 271] on li "09:00" at bounding box center [700, 270] width 31 height 14
type input "24/08/2025 09:00"
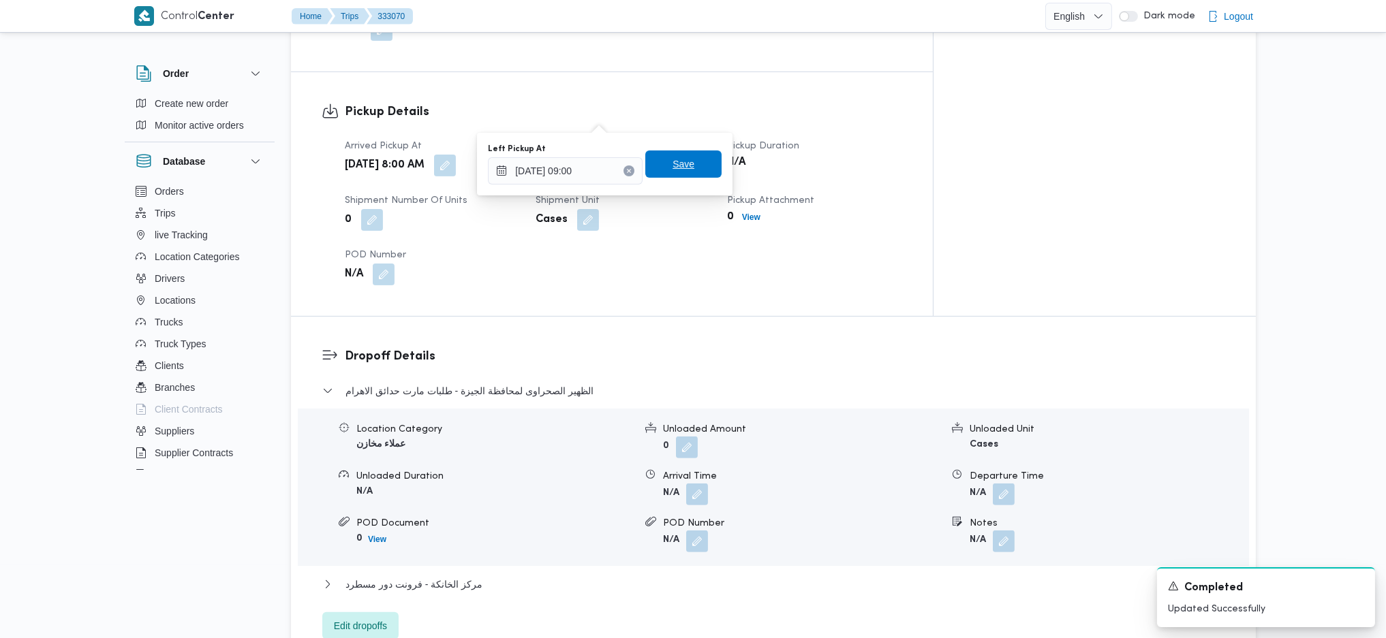
click at [672, 165] on span "Save" at bounding box center [683, 164] width 22 height 16
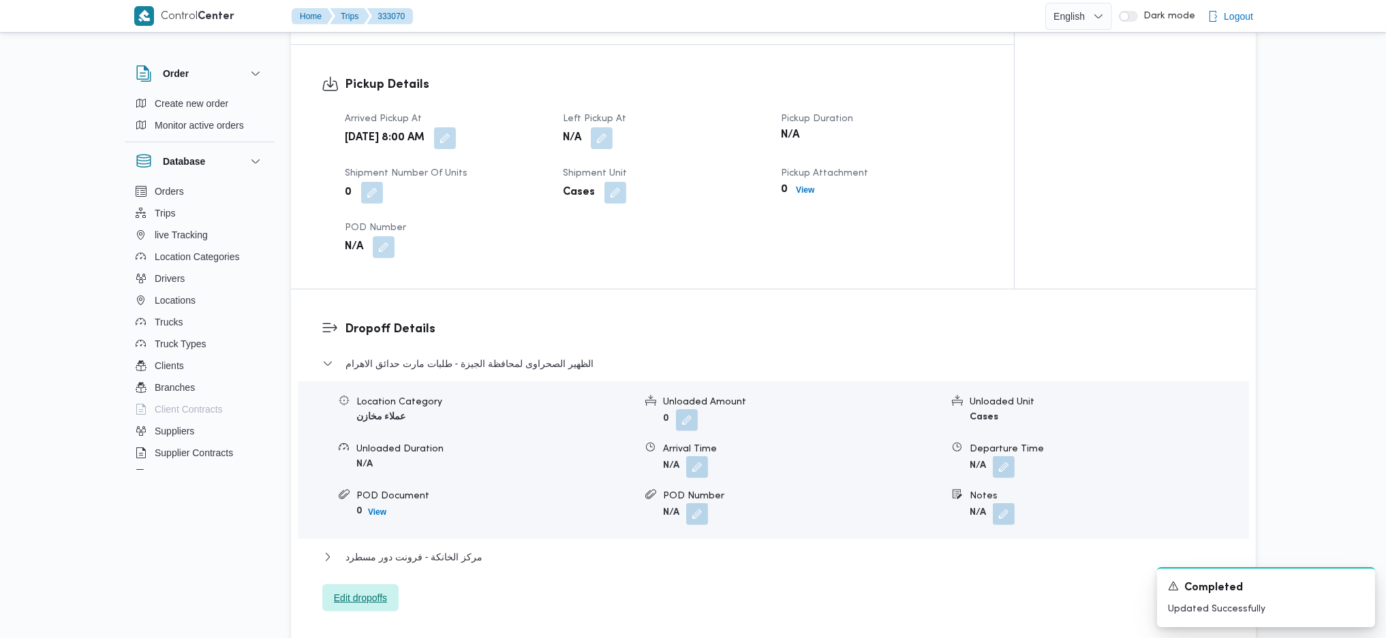
click at [374, 590] on span "Edit dropoffs" at bounding box center [360, 598] width 53 height 16
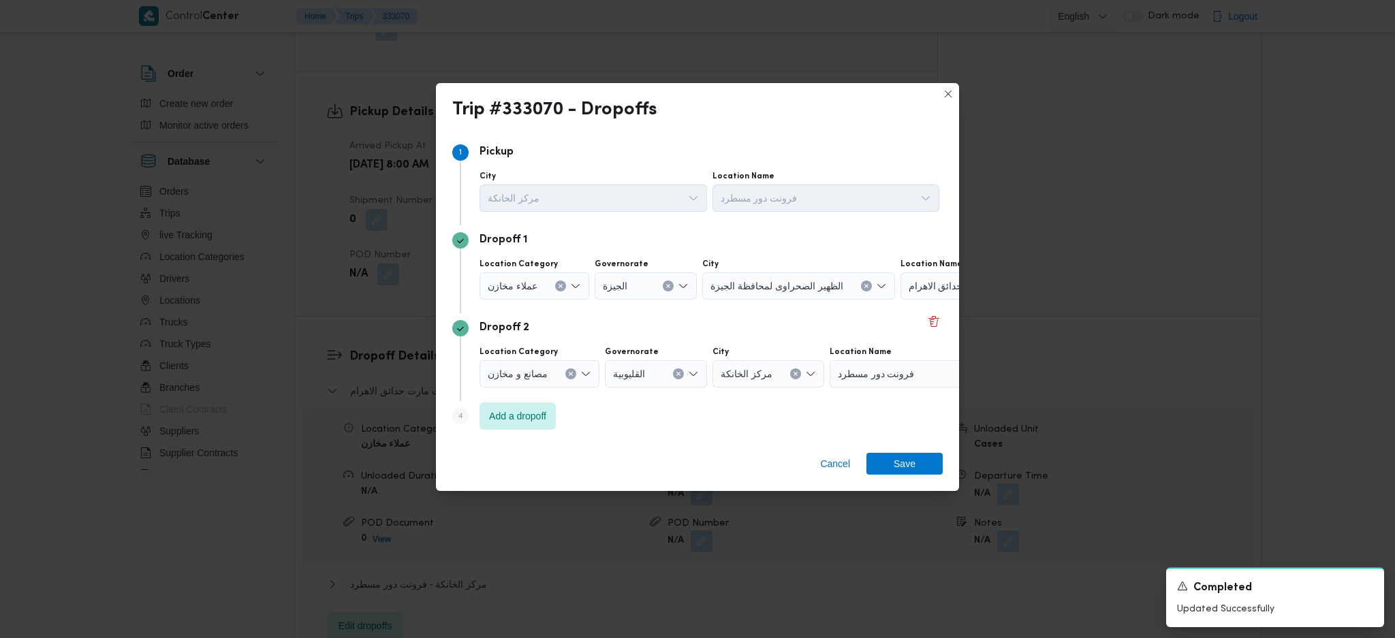
click at [552, 283] on div "عملاء مخازن" at bounding box center [535, 285] width 110 height 27
click at [540, 375] on span "عملاء جملة" at bounding box center [541, 370] width 74 height 16
click at [653, 285] on div "Search" at bounding box center [640, 285] width 102 height 27
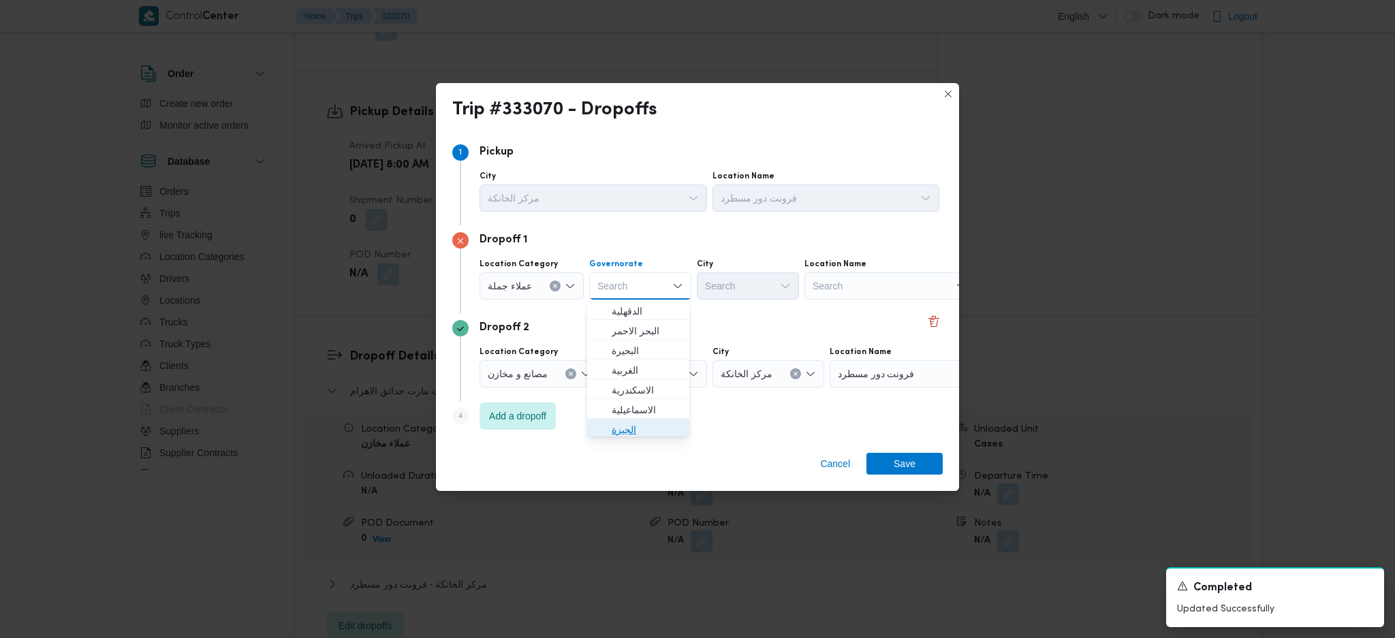
click at [651, 435] on span "الجيزة" at bounding box center [646, 430] width 69 height 16
click at [763, 280] on div "Search" at bounding box center [748, 285] width 102 height 27
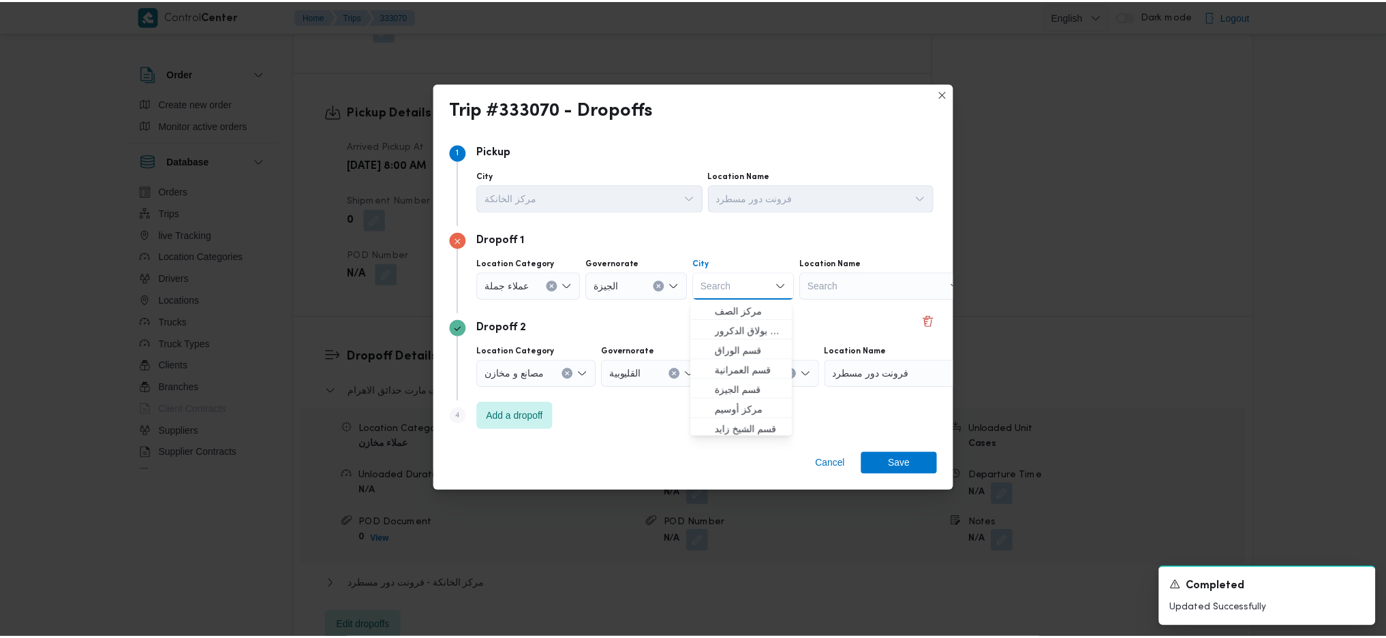
scroll to position [357, 0]
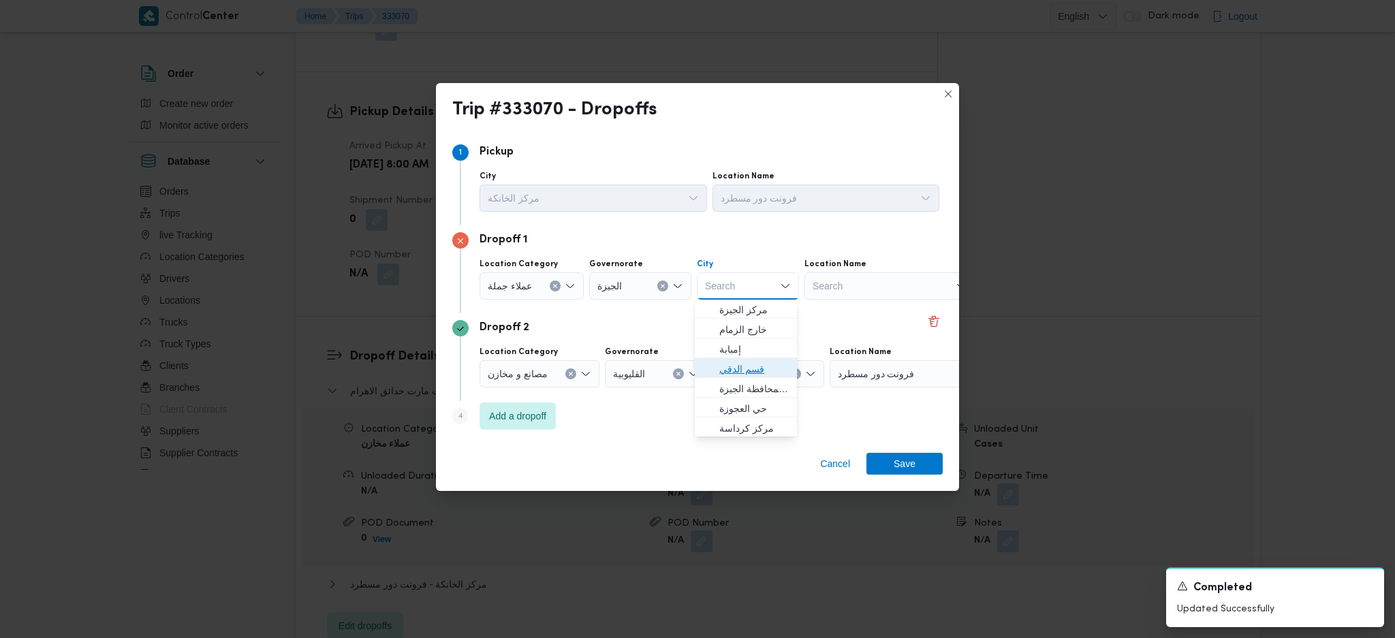
click at [749, 367] on span "قسم الدقي" at bounding box center [753, 369] width 69 height 16
click at [901, 467] on span "Save" at bounding box center [905, 463] width 22 height 22
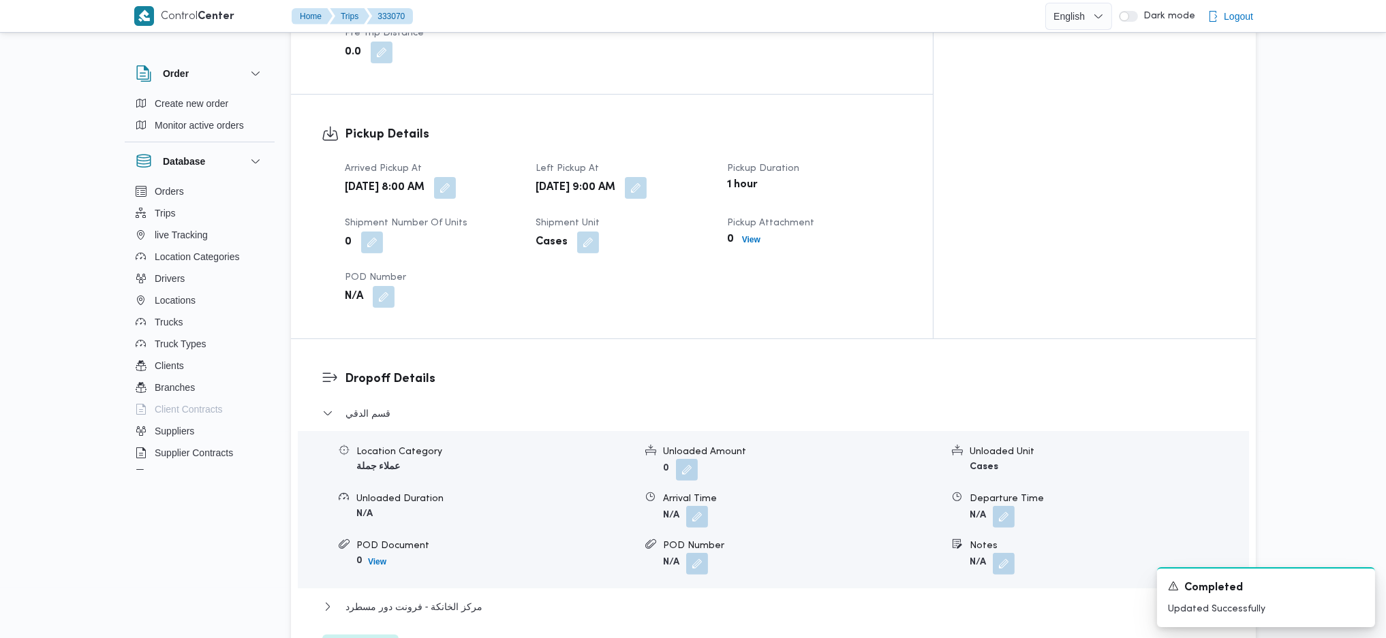
scroll to position [970, 0]
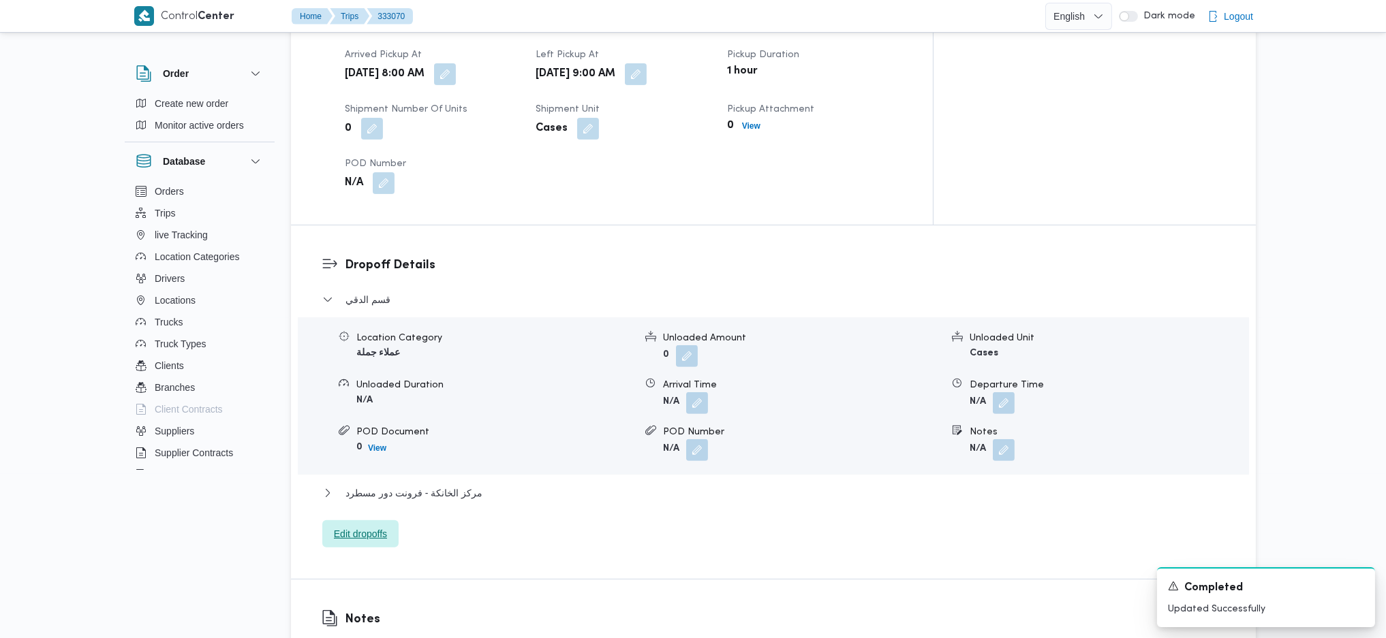
click at [369, 526] on span "Edit dropoffs" at bounding box center [360, 534] width 53 height 16
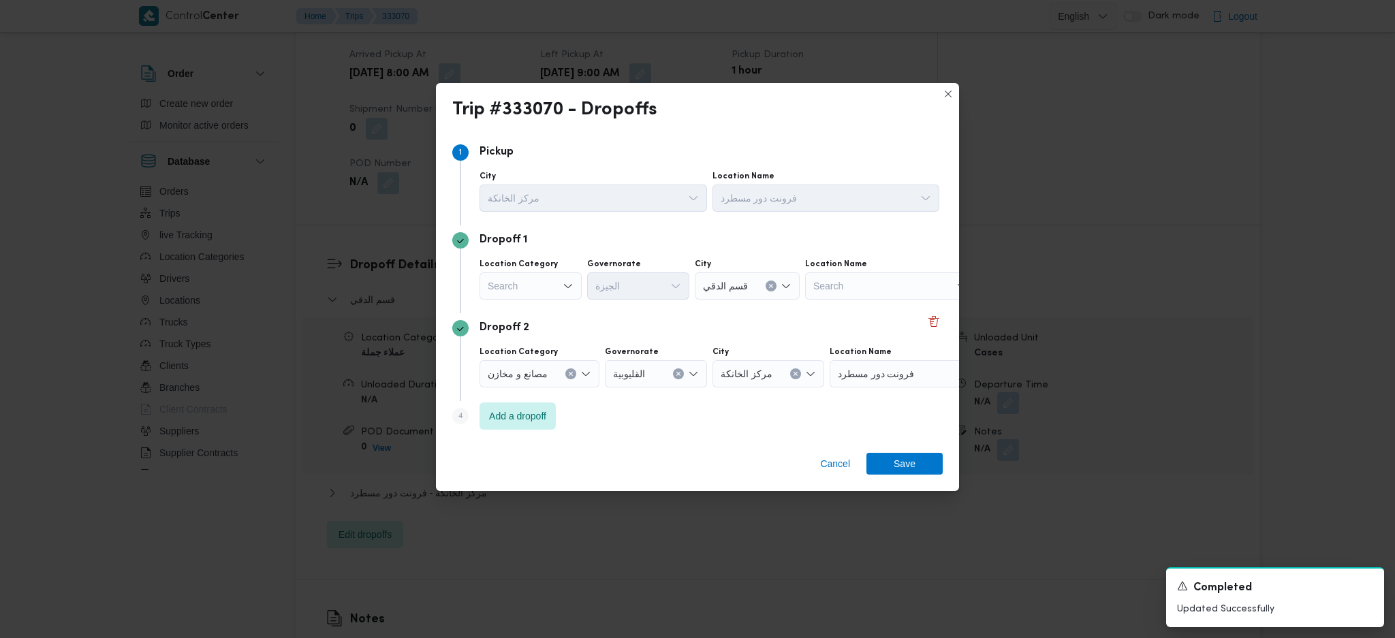
click at [557, 288] on div "Search" at bounding box center [531, 285] width 102 height 27
click at [553, 375] on span "عملاء جملة" at bounding box center [538, 370] width 69 height 16
click at [651, 280] on div "Search" at bounding box center [640, 285] width 102 height 27
type input "جي"
drag, startPoint x: 609, startPoint y: 315, endPoint x: 798, endPoint y: 398, distance: 205.9
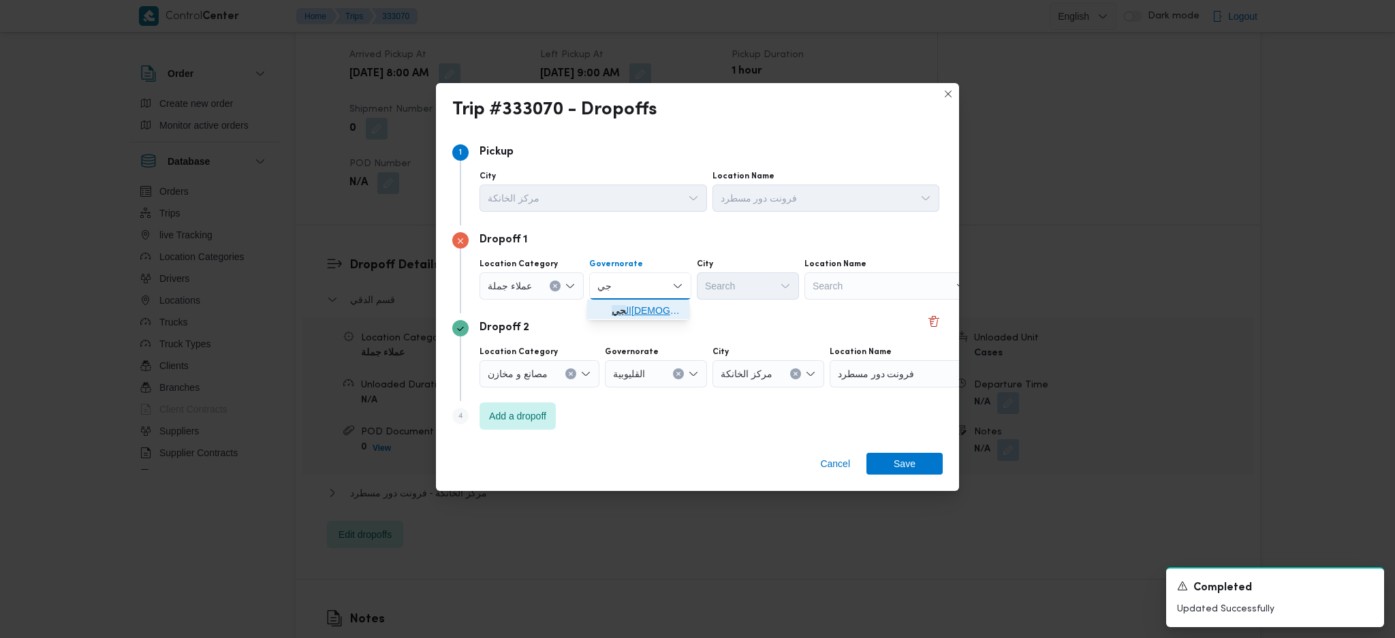
click at [609, 315] on span "ال جي زة" at bounding box center [638, 311] width 91 height 22
click at [770, 283] on div "Search" at bounding box center [748, 285] width 102 height 27
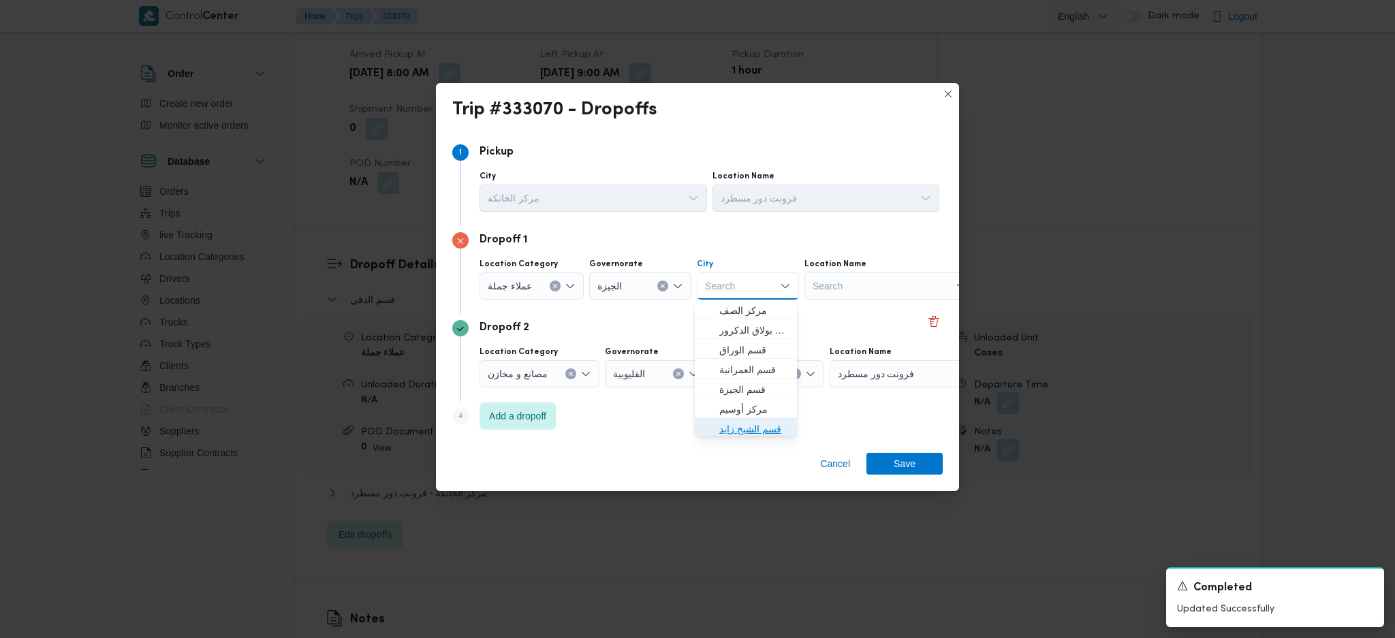
click at [753, 430] on span "قسم الشيخ زايد" at bounding box center [753, 429] width 69 height 16
click at [895, 470] on span "Save" at bounding box center [905, 464] width 22 height 22
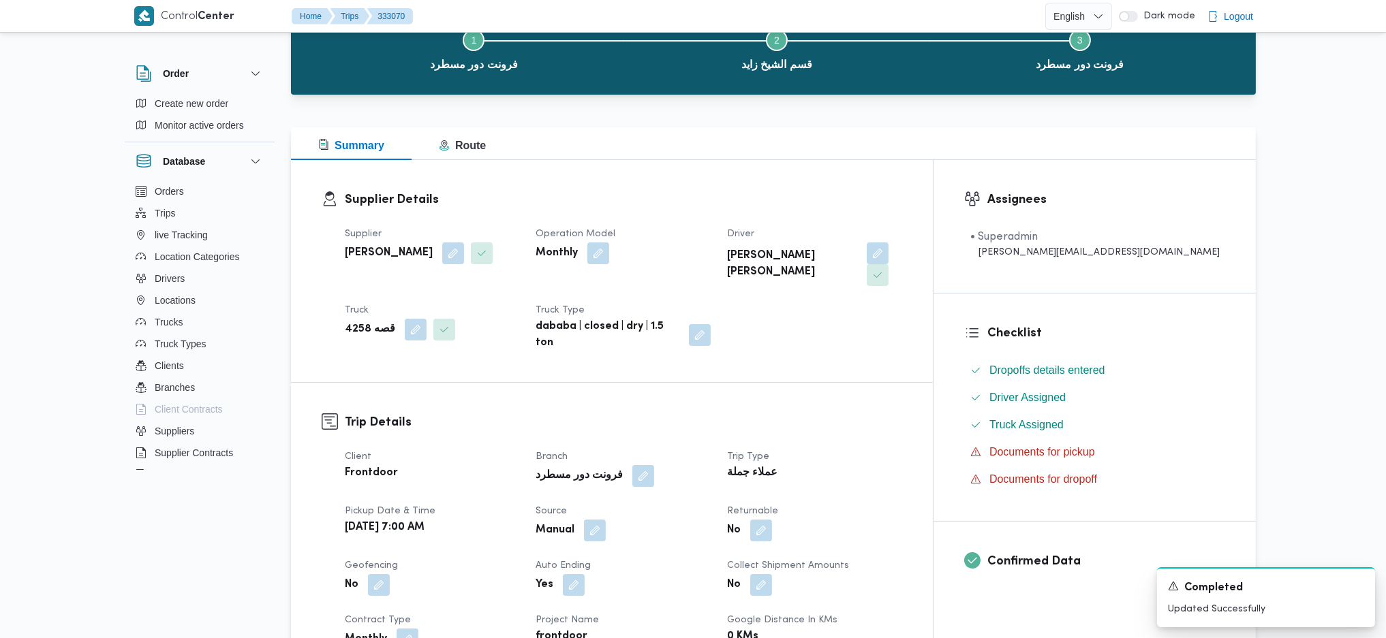
scroll to position [0, 0]
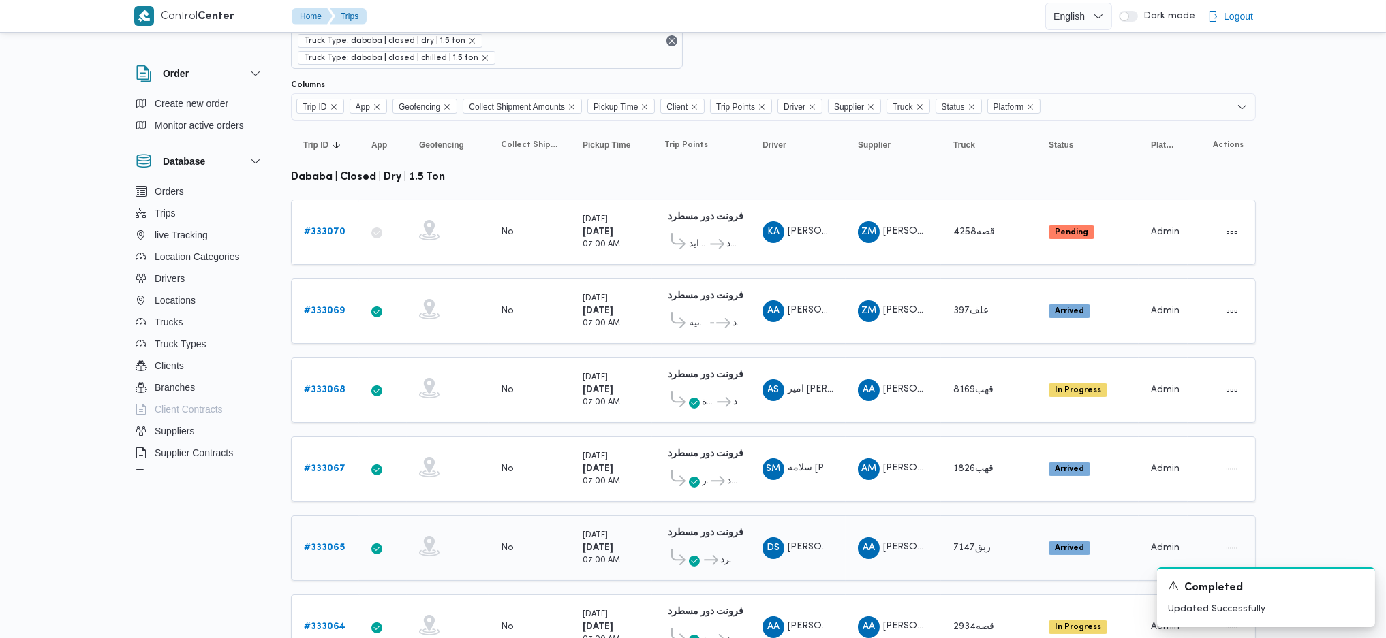
scroll to position [107, 0]
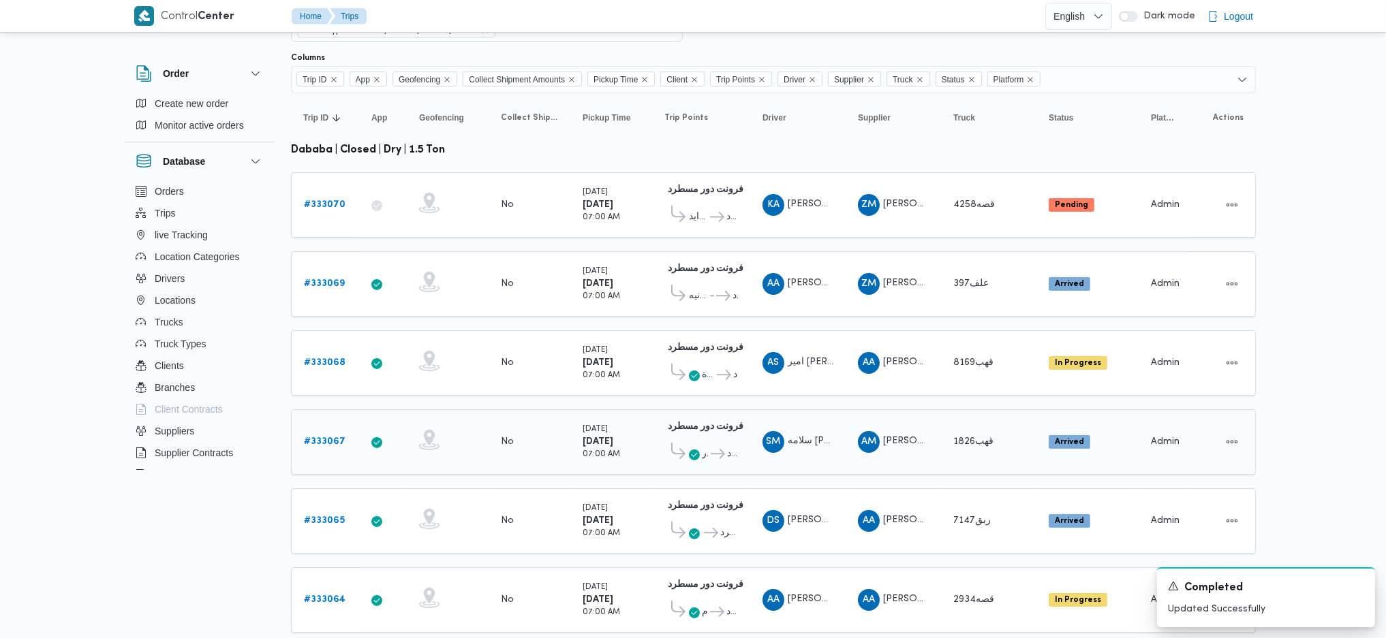
click at [335, 437] on b "# 333067" at bounding box center [325, 441] width 42 height 9
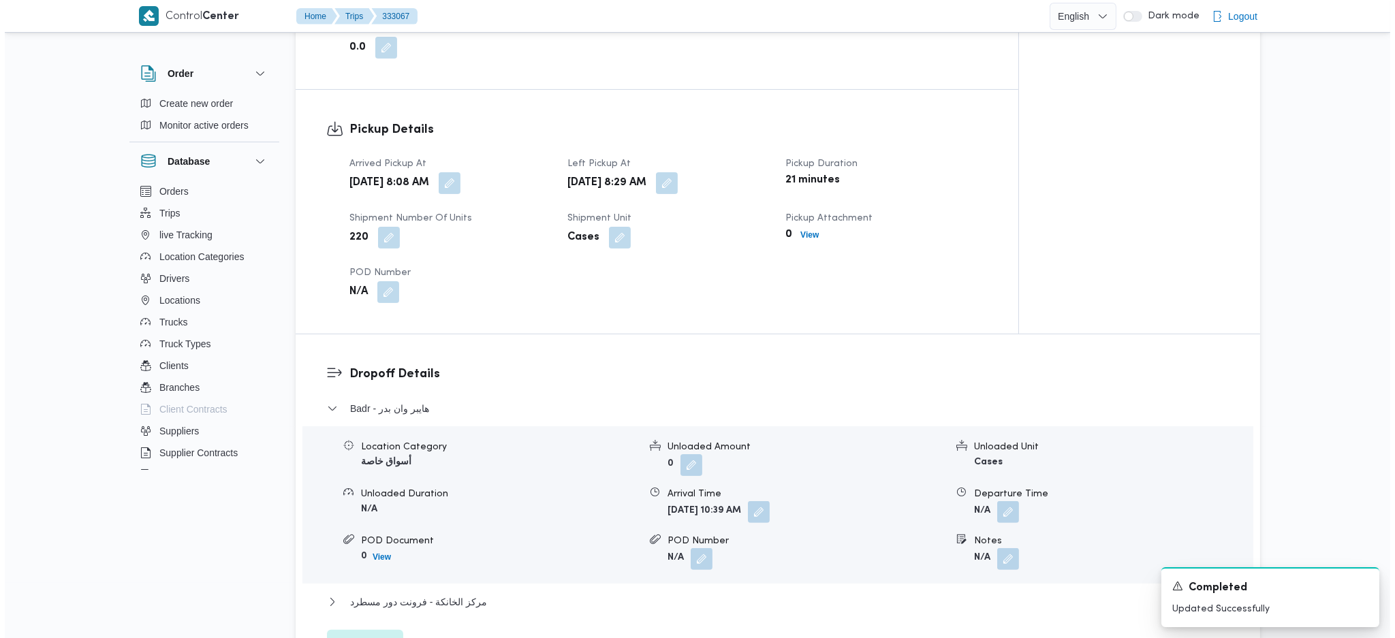
scroll to position [908, 0]
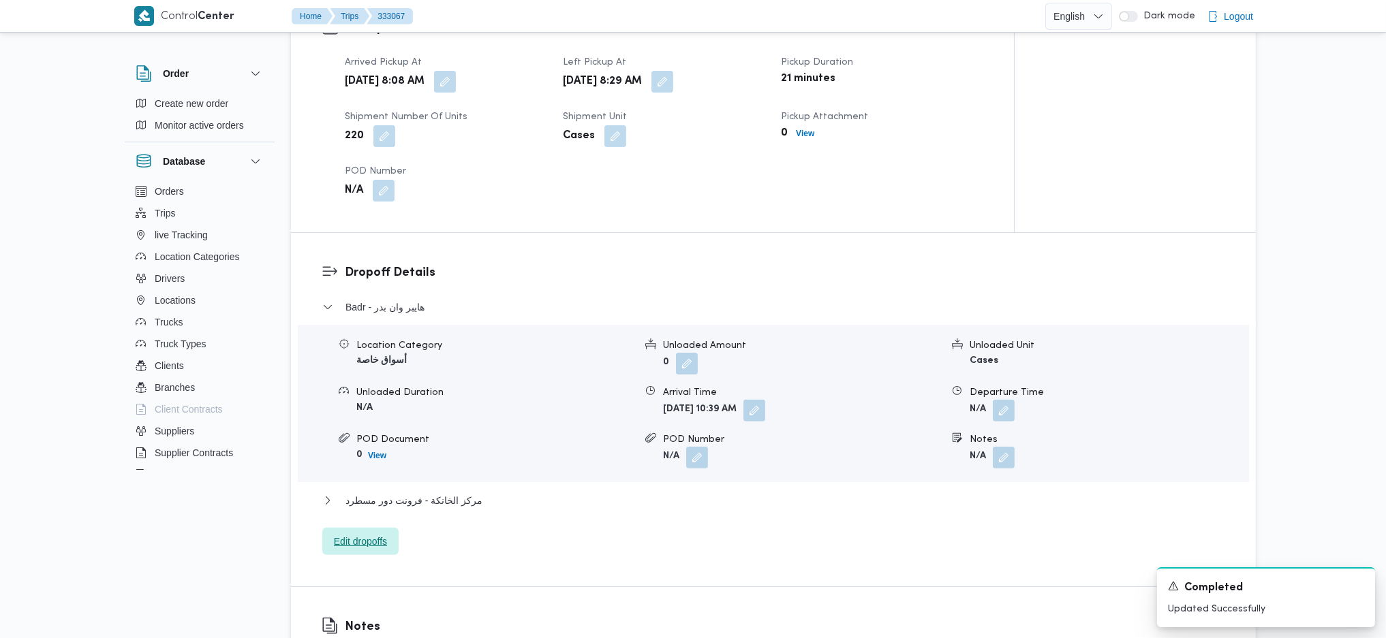
click at [354, 543] on span "Edit dropoffs" at bounding box center [360, 541] width 53 height 16
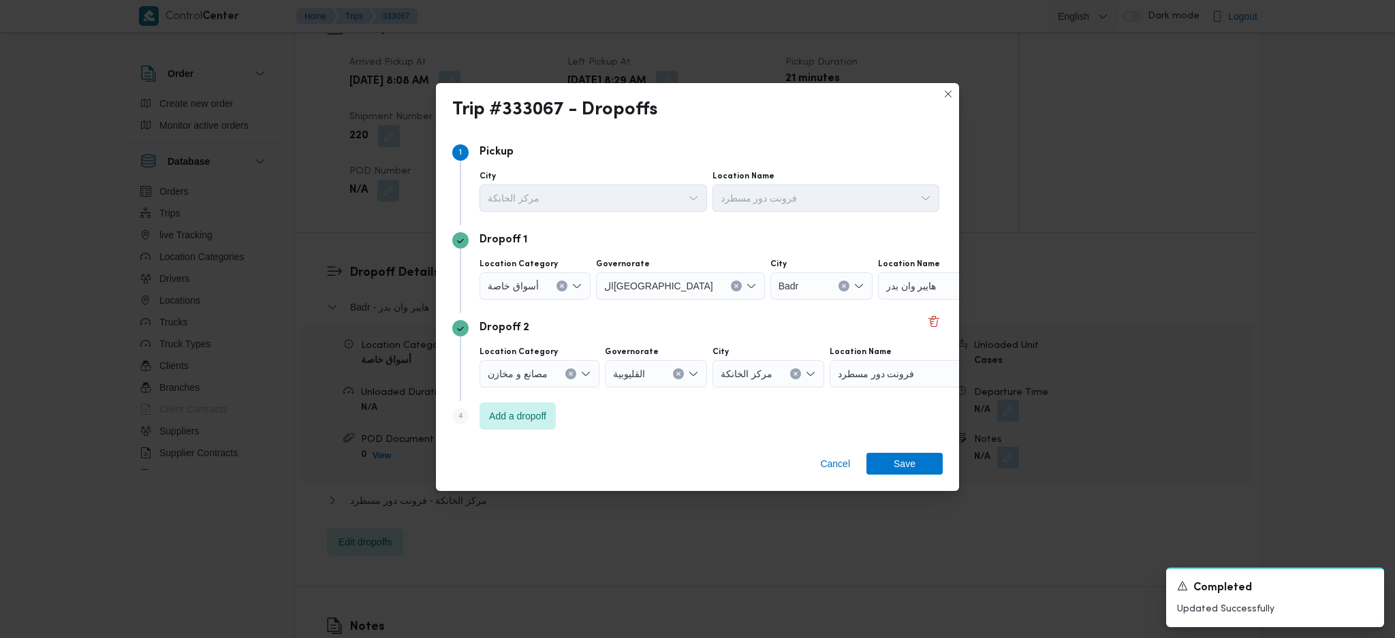
click at [918, 290] on div "هايبر وان بدر" at bounding box center [963, 285] width 170 height 27
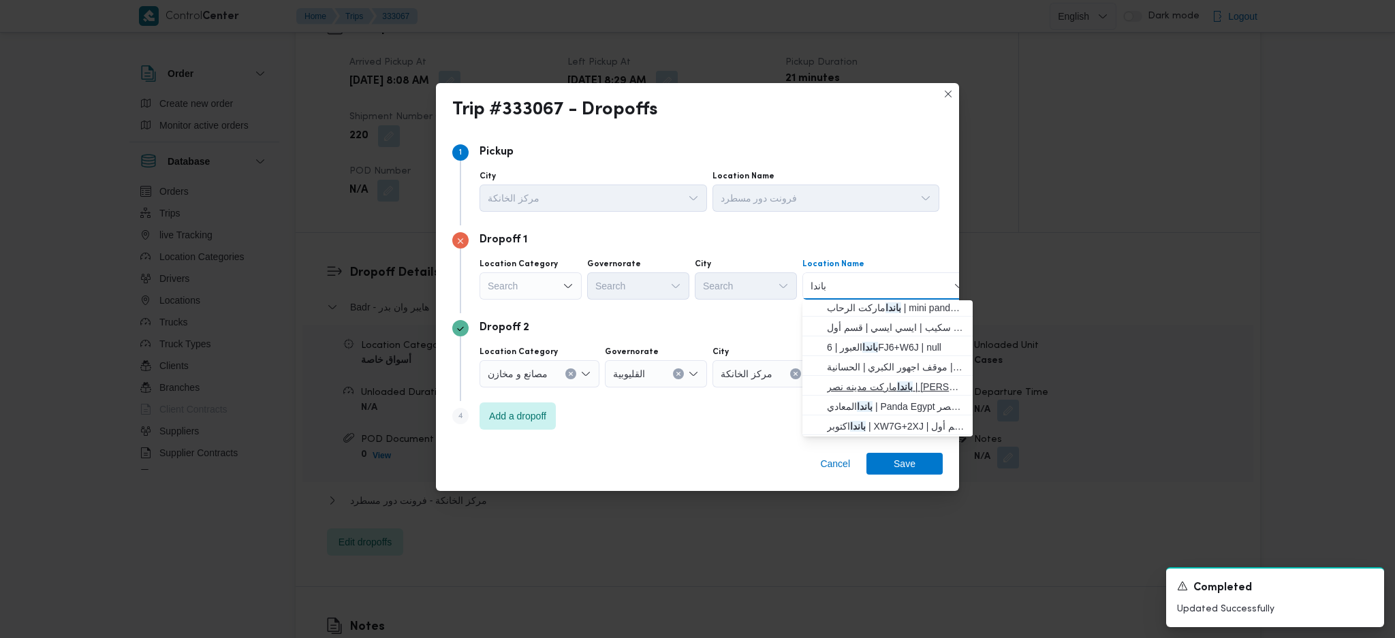
scroll to position [0, 0]
type input "ب"
type input "مدينة نصر"
click at [563, 295] on div "Search" at bounding box center [531, 285] width 102 height 27
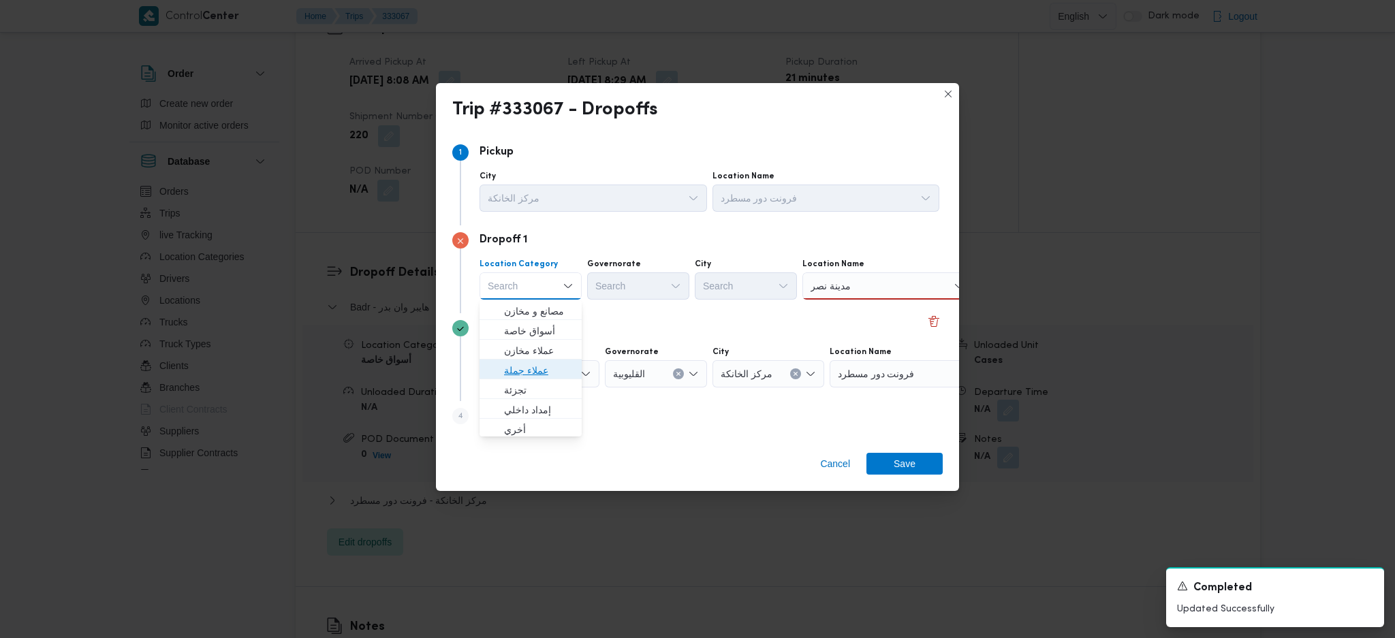
click at [535, 368] on span "عملاء جملة" at bounding box center [538, 370] width 69 height 16
drag, startPoint x: 625, startPoint y: 266, endPoint x: 635, endPoint y: 298, distance: 34.3
click at [625, 267] on label "Governorate" at bounding box center [616, 264] width 54 height 11
click at [599, 278] on input "Governorate" at bounding box center [597, 286] width 1 height 16
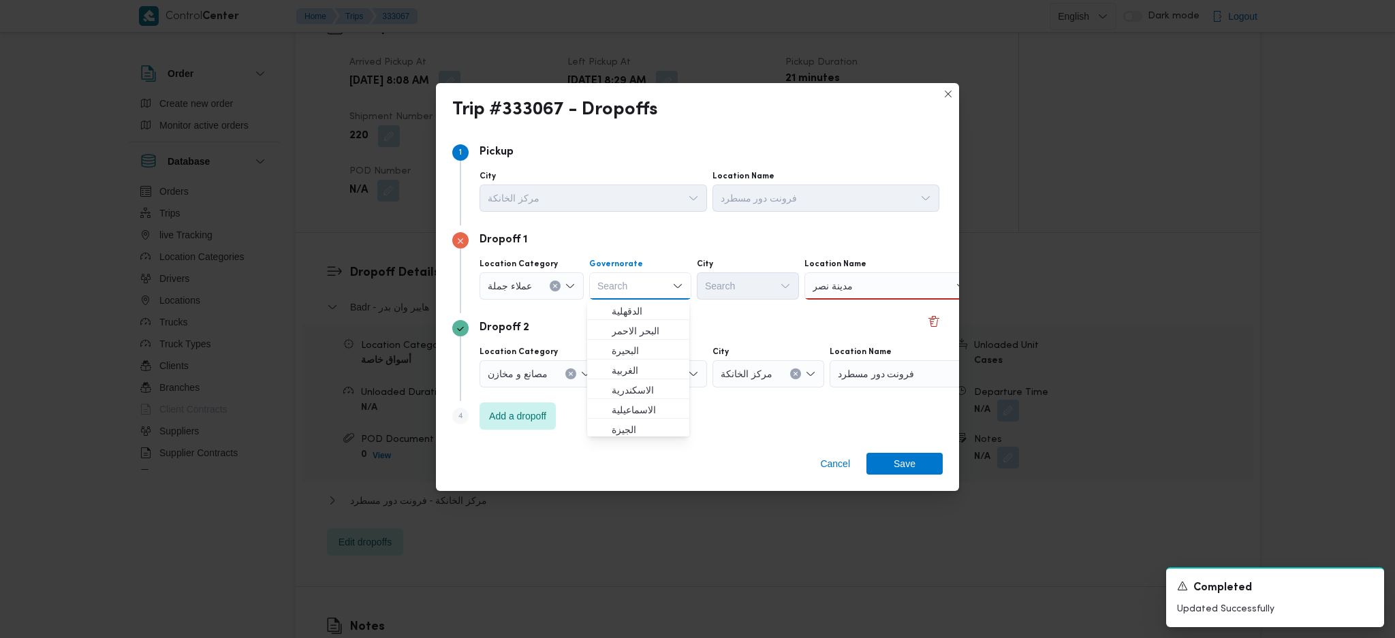
click at [640, 290] on div "Search" at bounding box center [640, 285] width 102 height 27
click at [647, 330] on span "القاهرة" at bounding box center [646, 327] width 69 height 16
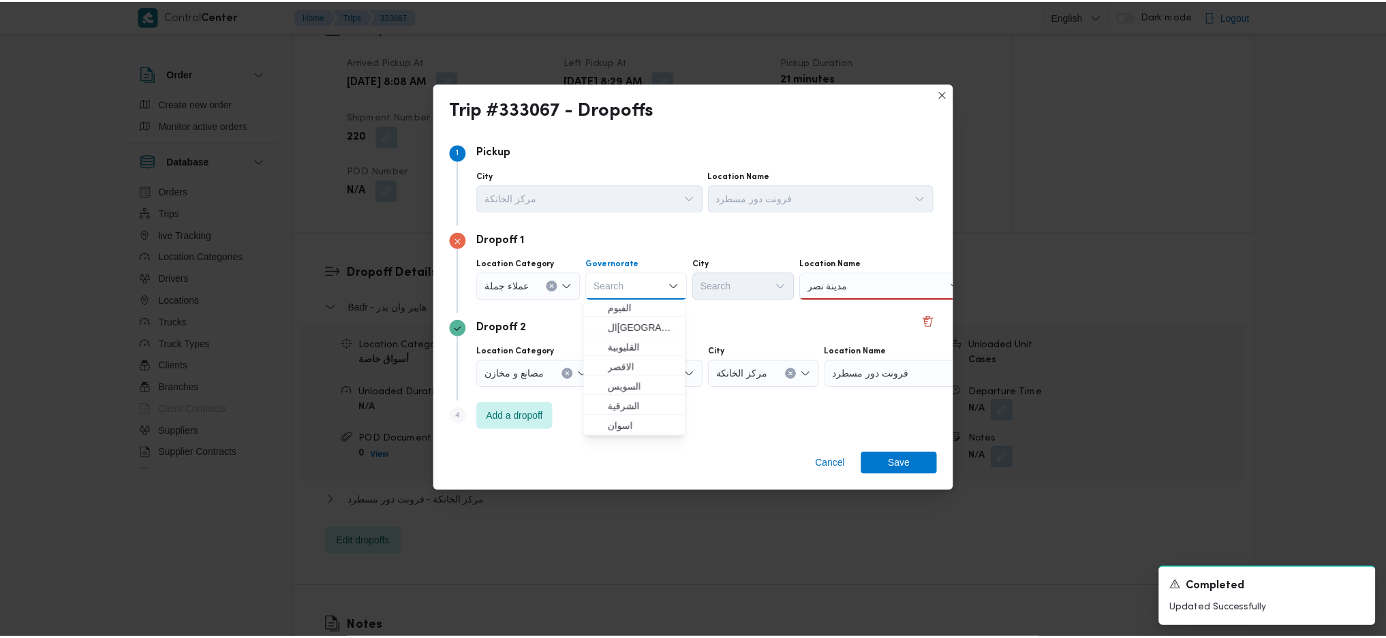
scroll to position [0, 0]
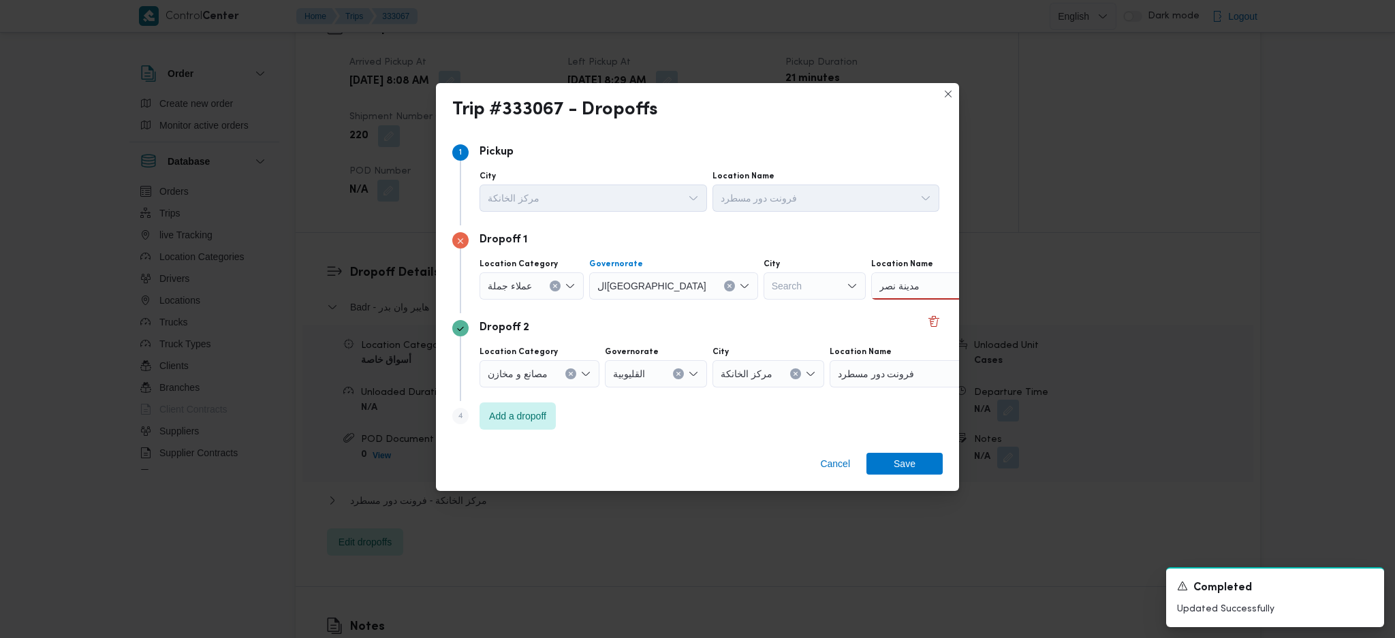
click at [764, 287] on div "Search" at bounding box center [815, 285] width 102 height 27
type input "نصر"
click at [709, 309] on icon "button" at bounding box center [708, 311] width 11 height 11
click at [919, 280] on div "مدينة نصر مدينة نصر" at bounding box center [992, 285] width 170 height 27
type input "م"
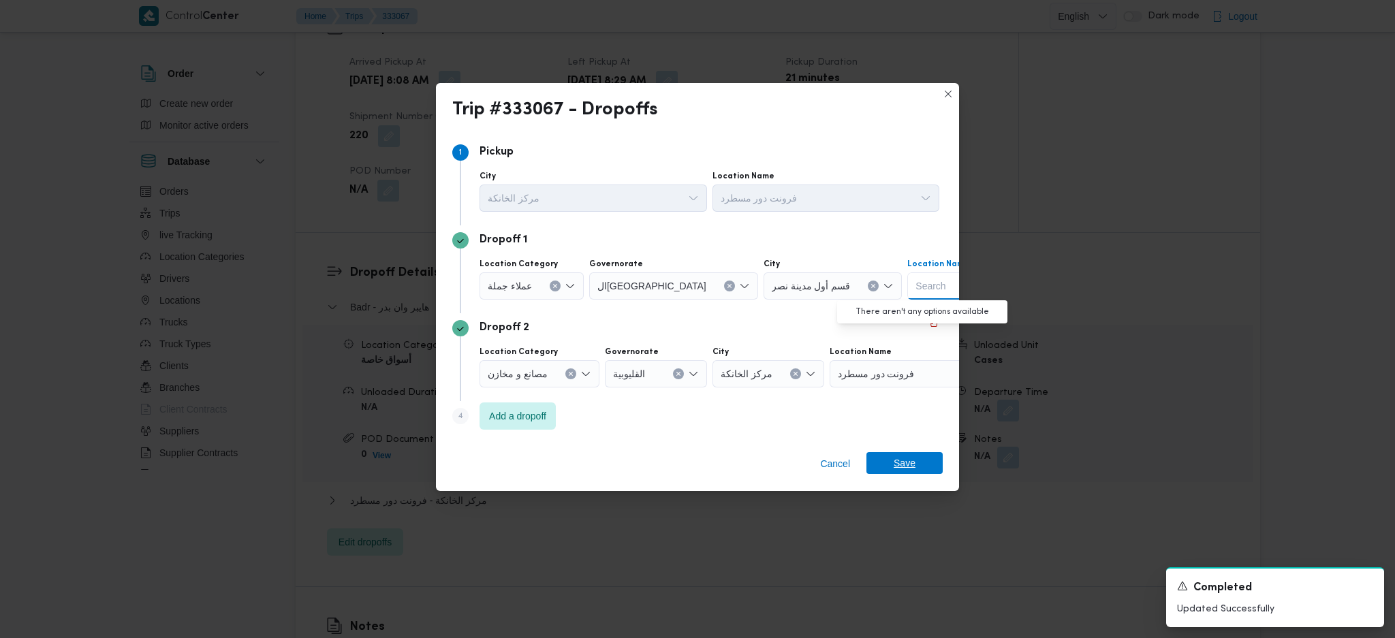
click at [901, 461] on span "Save" at bounding box center [905, 463] width 22 height 22
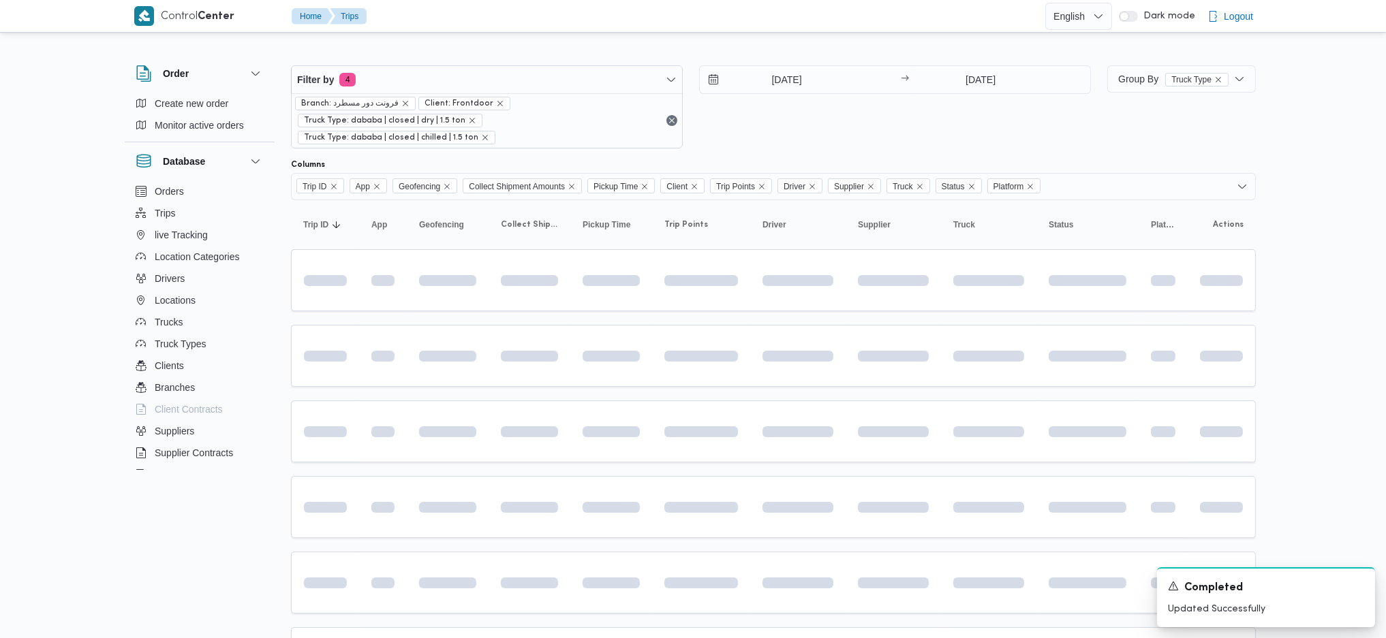
scroll to position [107, 0]
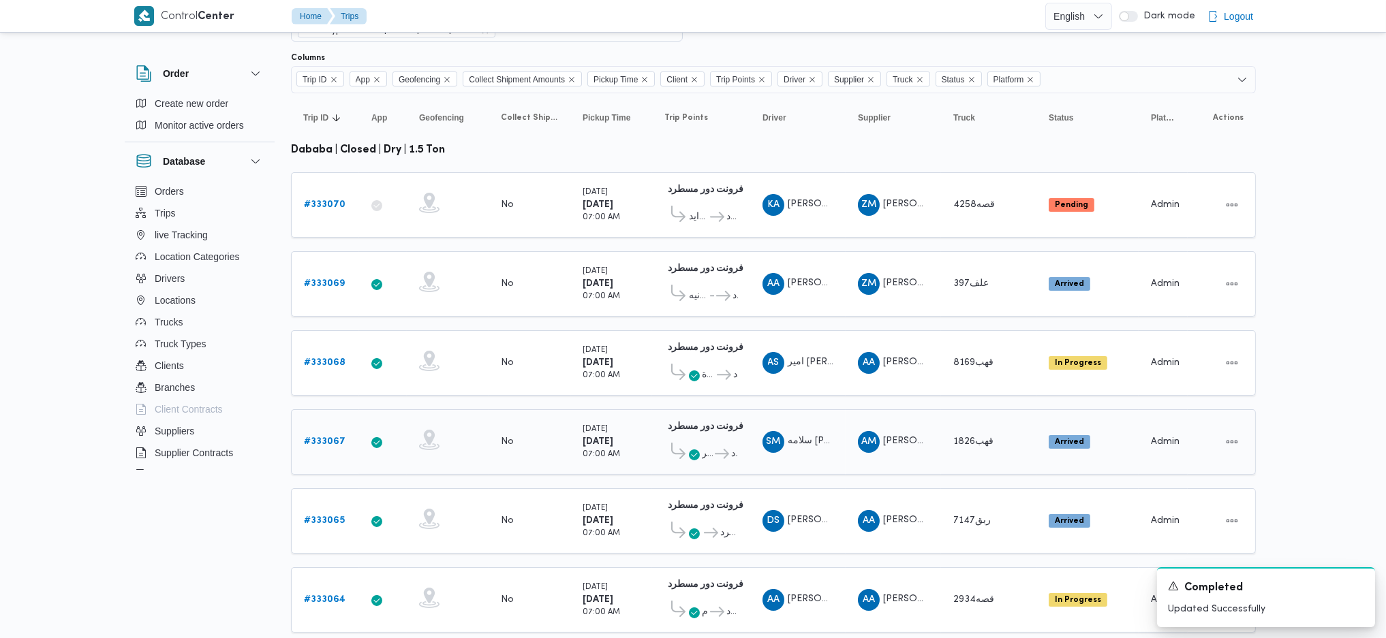
click at [708, 446] on span "قسم أول مدينة نصر" at bounding box center [707, 454] width 11 height 16
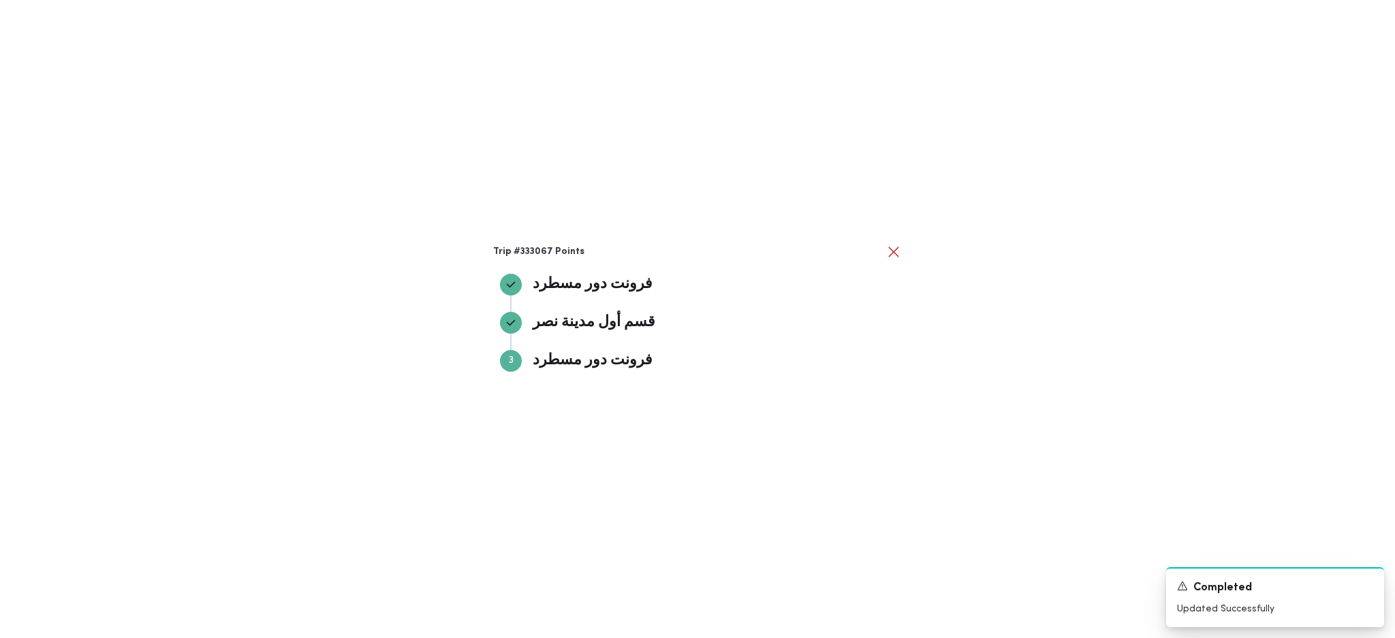
click at [1042, 336] on div "Trip #333067 Points فرونت دور مسطرد فرونت دور مسطرد قسم أول مدينة نصر قسم أول م…" at bounding box center [697, 319] width 1395 height 638
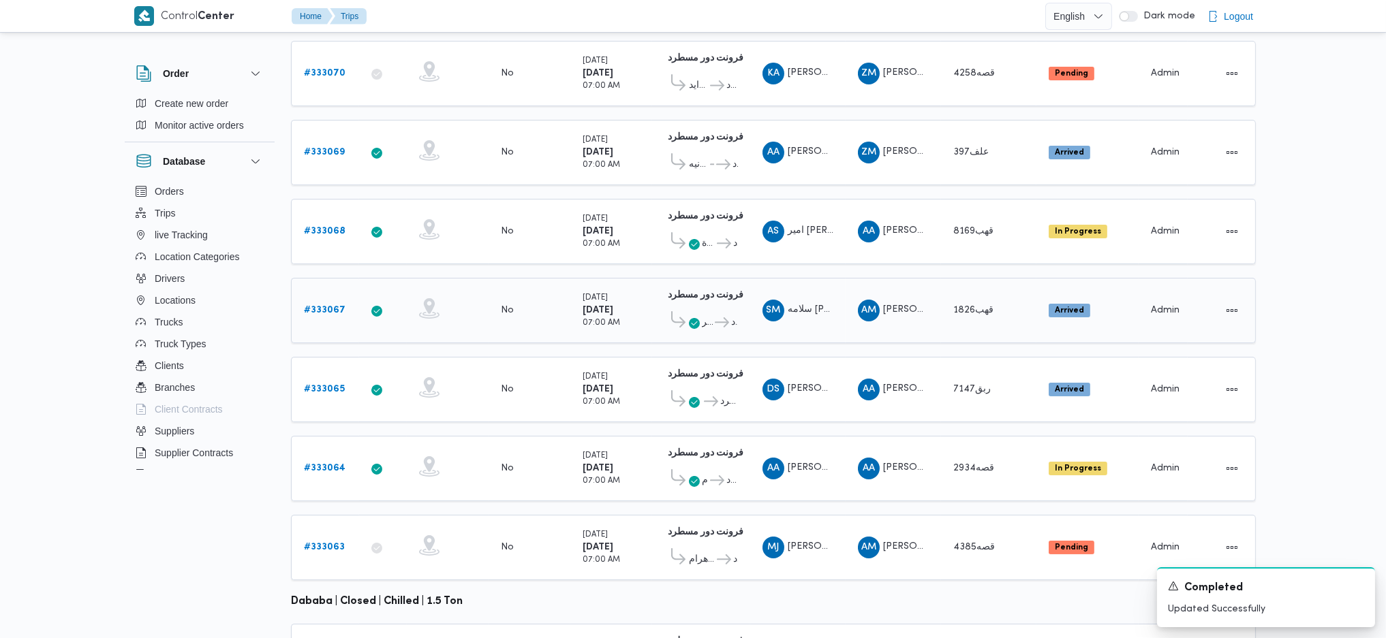
scroll to position [198, 0]
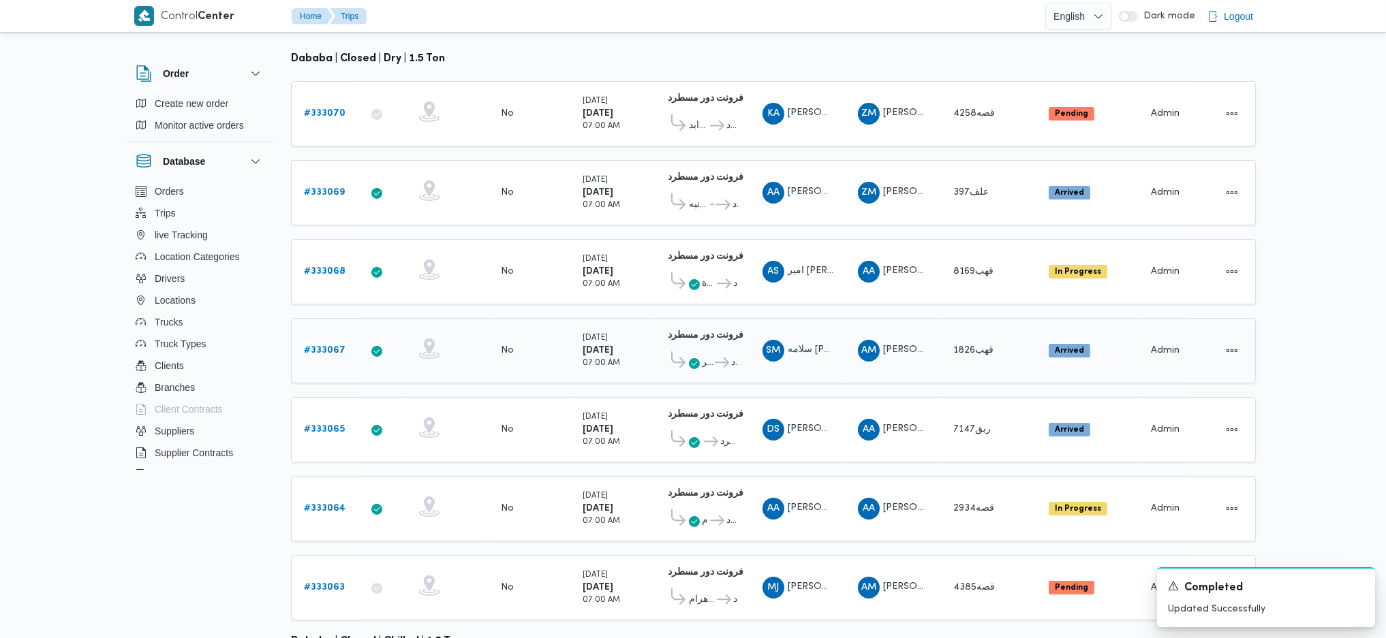
click at [911, 346] on td "Supplier AM عبدالواحد محمد احمد مسعد" at bounding box center [892, 350] width 95 height 65
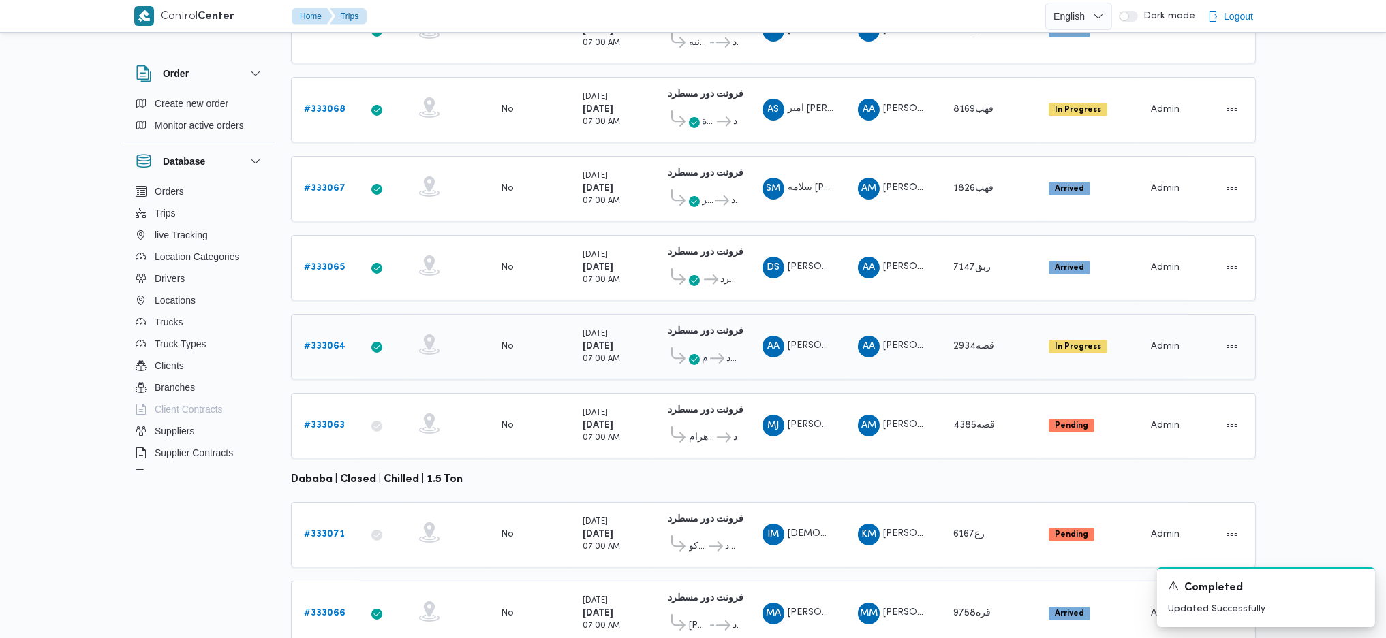
scroll to position [379, 0]
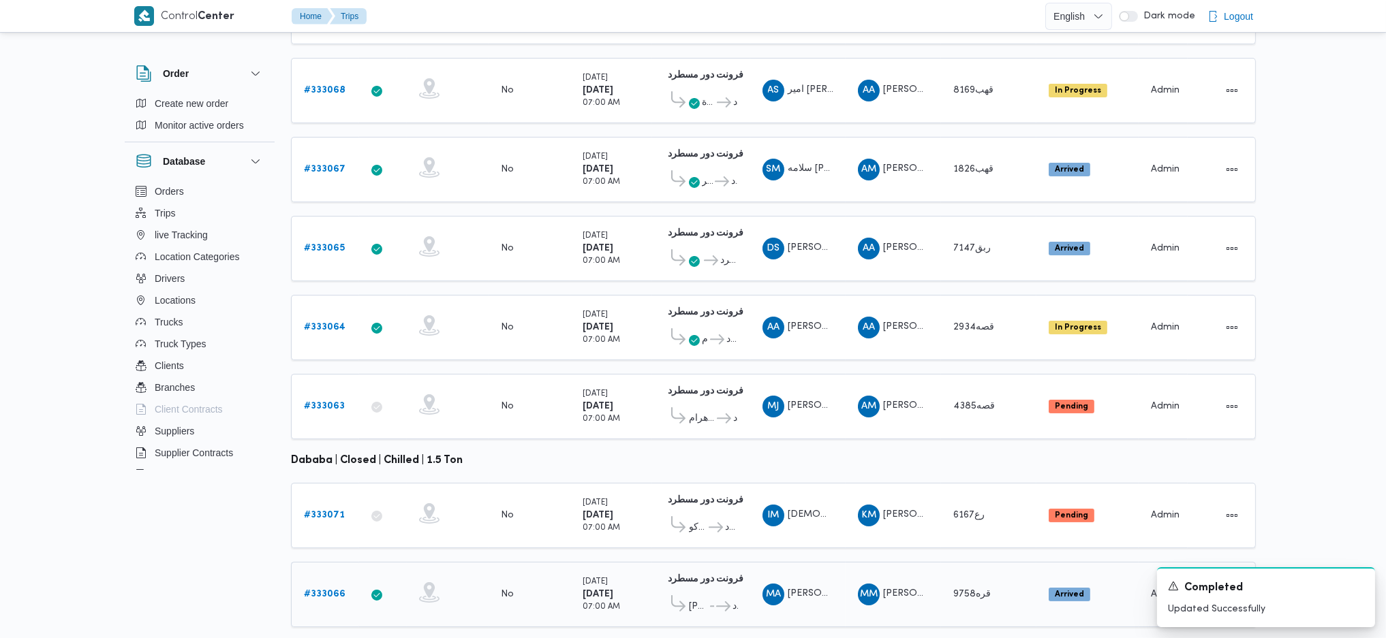
click at [328, 590] on b "# 333066" at bounding box center [325, 594] width 42 height 9
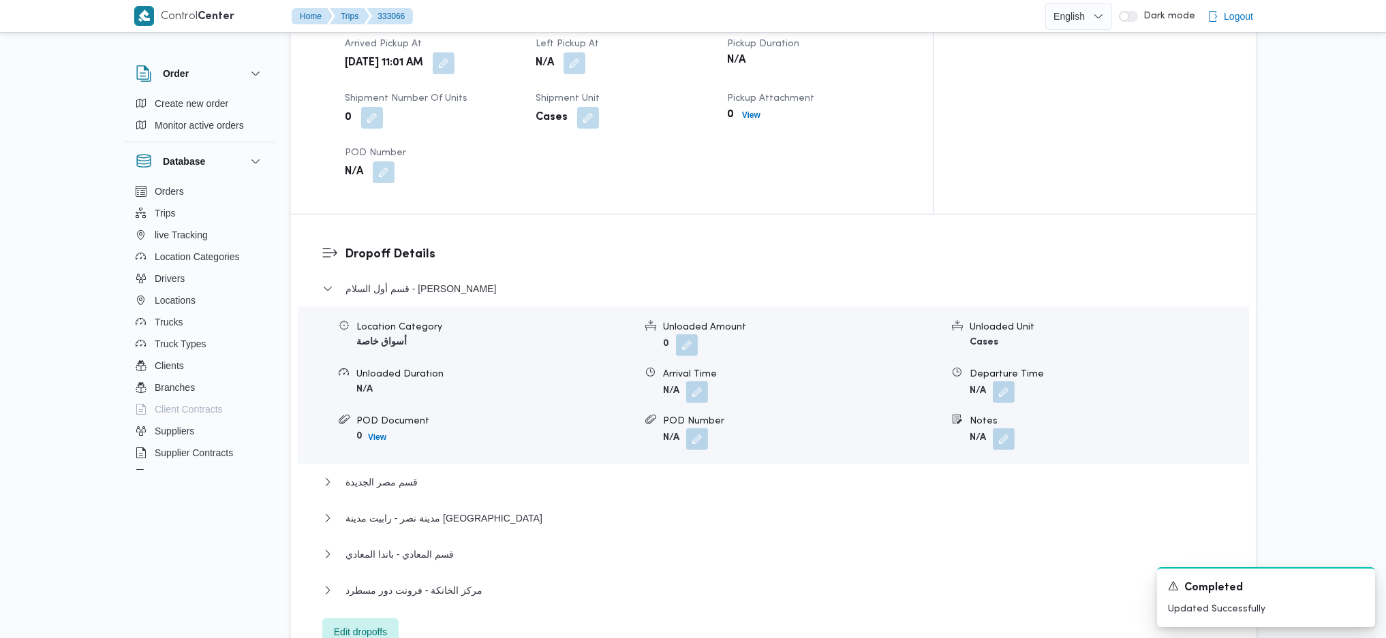
scroll to position [1271, 0]
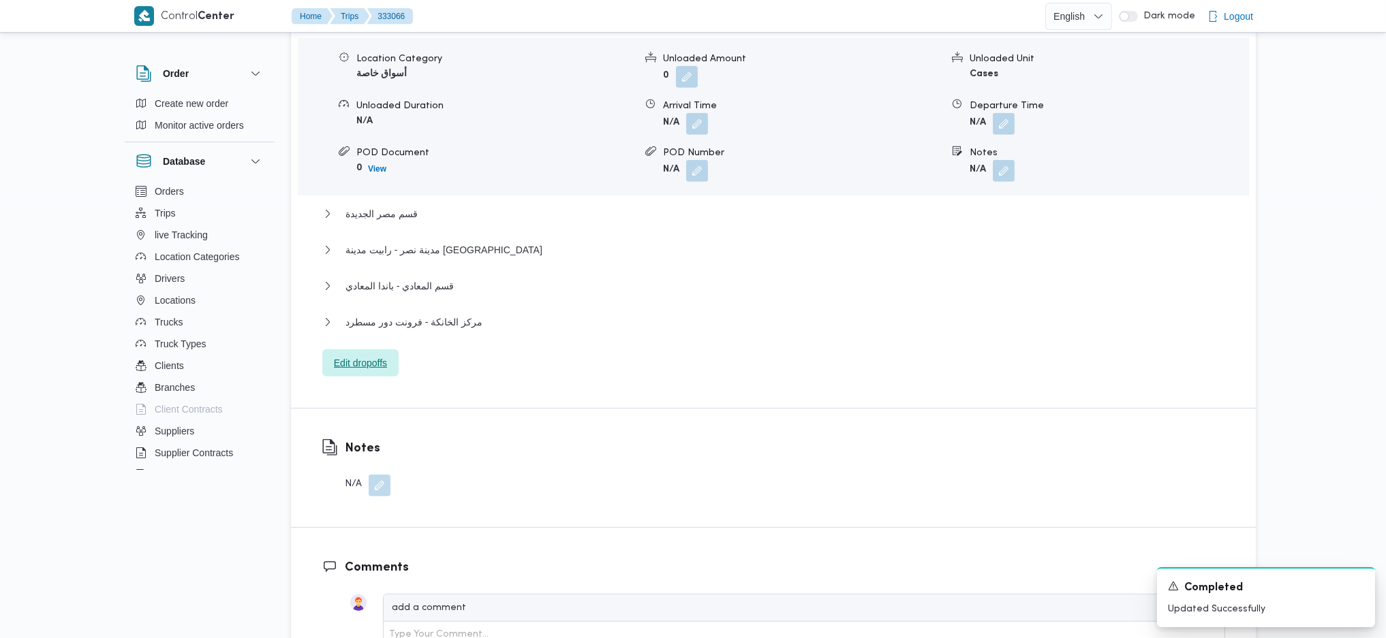
click at [365, 355] on span "Edit dropoffs" at bounding box center [360, 363] width 53 height 16
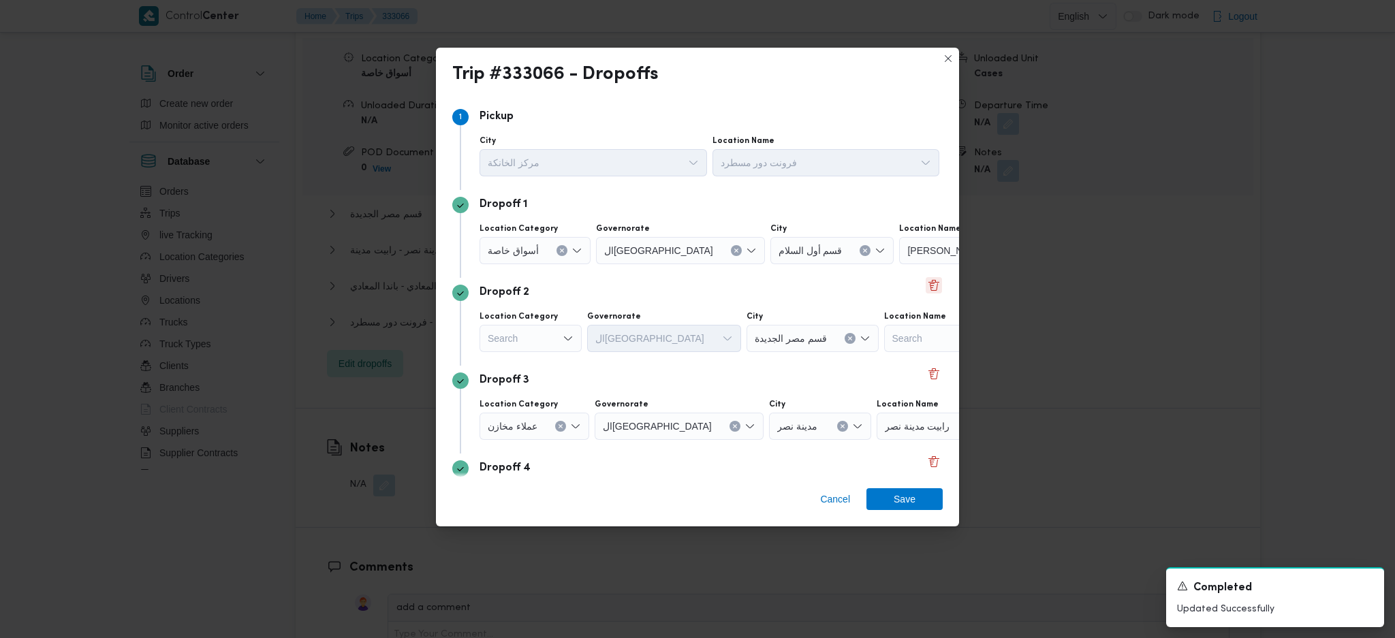
click at [926, 283] on button "Delete" at bounding box center [934, 285] width 16 height 16
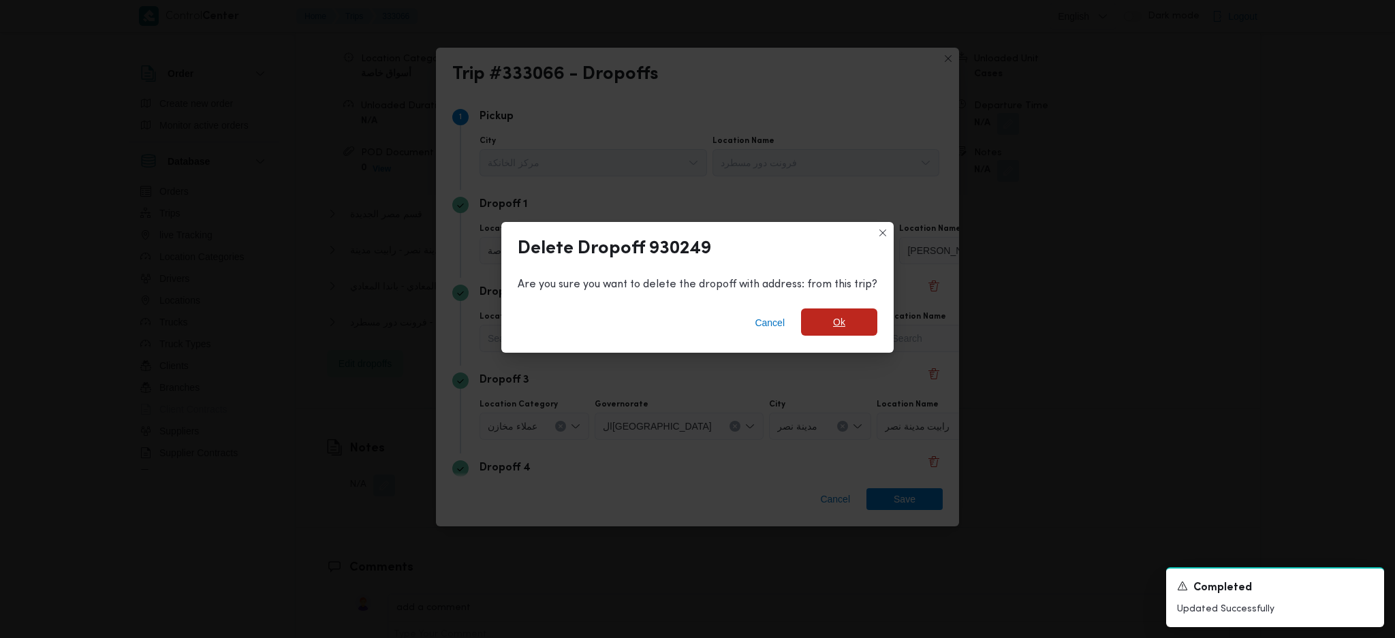
click at [843, 322] on span "Ok" at bounding box center [839, 322] width 76 height 27
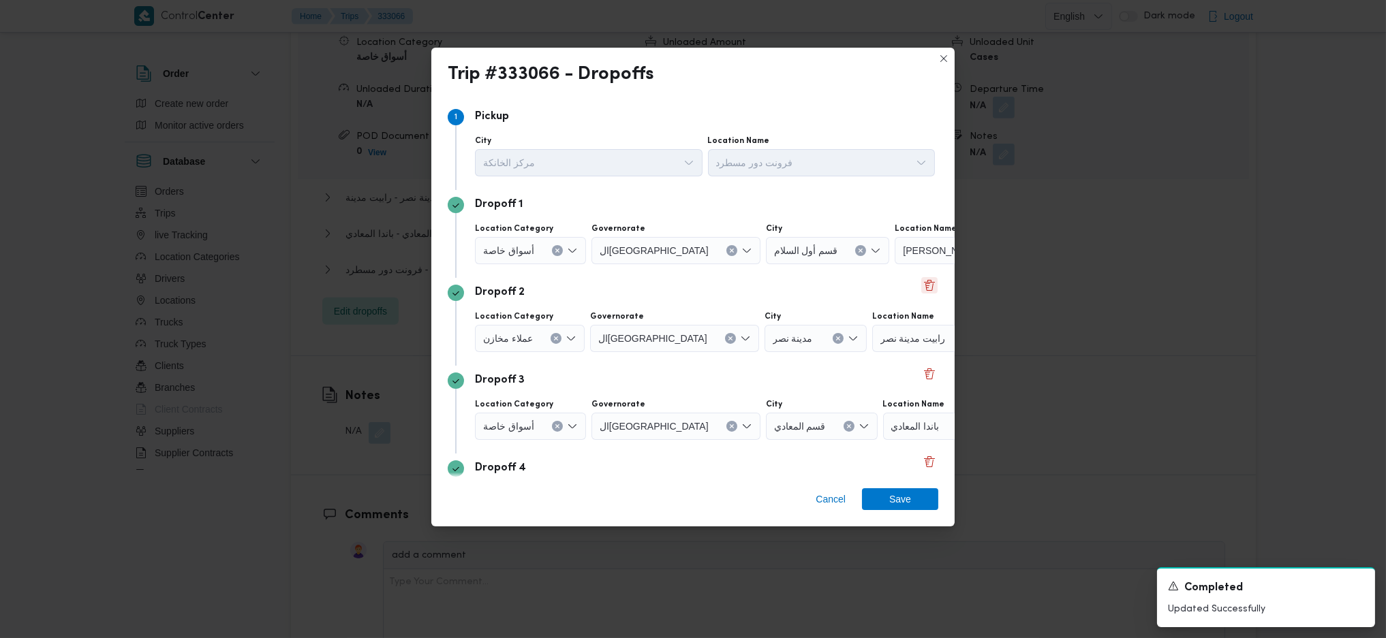
click at [921, 290] on button "Delete" at bounding box center [929, 285] width 16 height 16
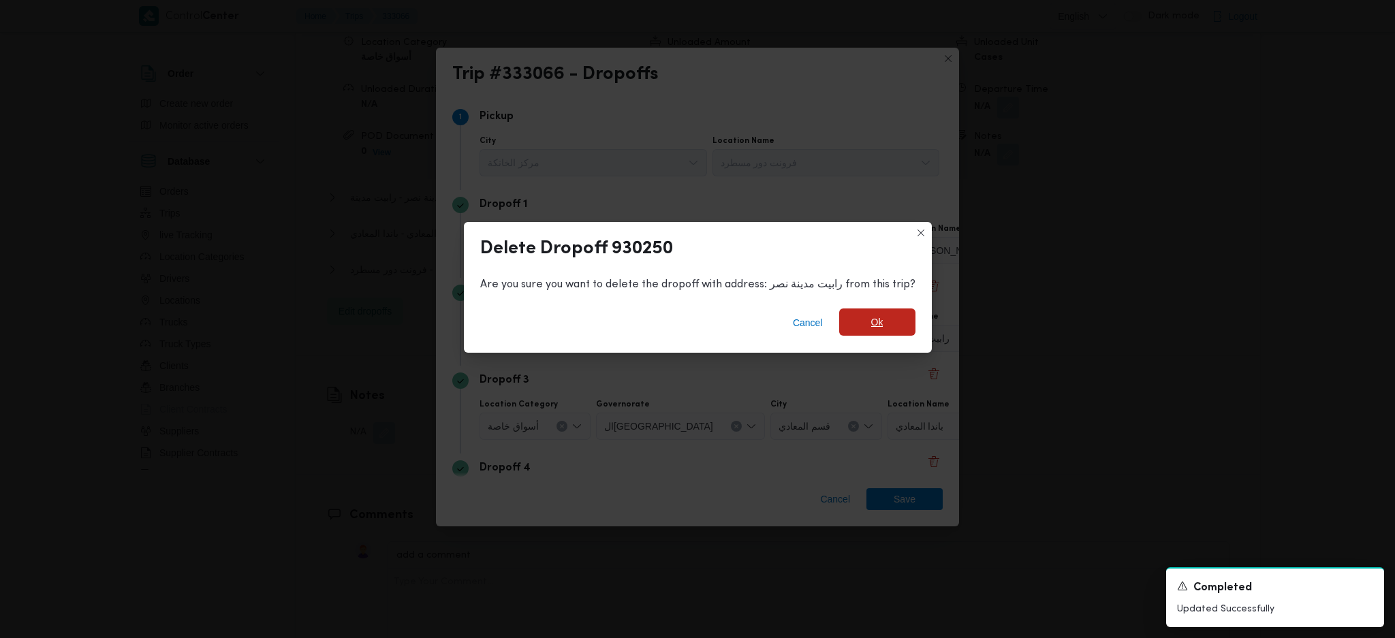
drag, startPoint x: 873, startPoint y: 341, endPoint x: 879, endPoint y: 332, distance: 10.2
click at [877, 337] on div "Cancel Ok" at bounding box center [698, 325] width 468 height 54
click at [879, 324] on span "Ok" at bounding box center [877, 322] width 12 height 16
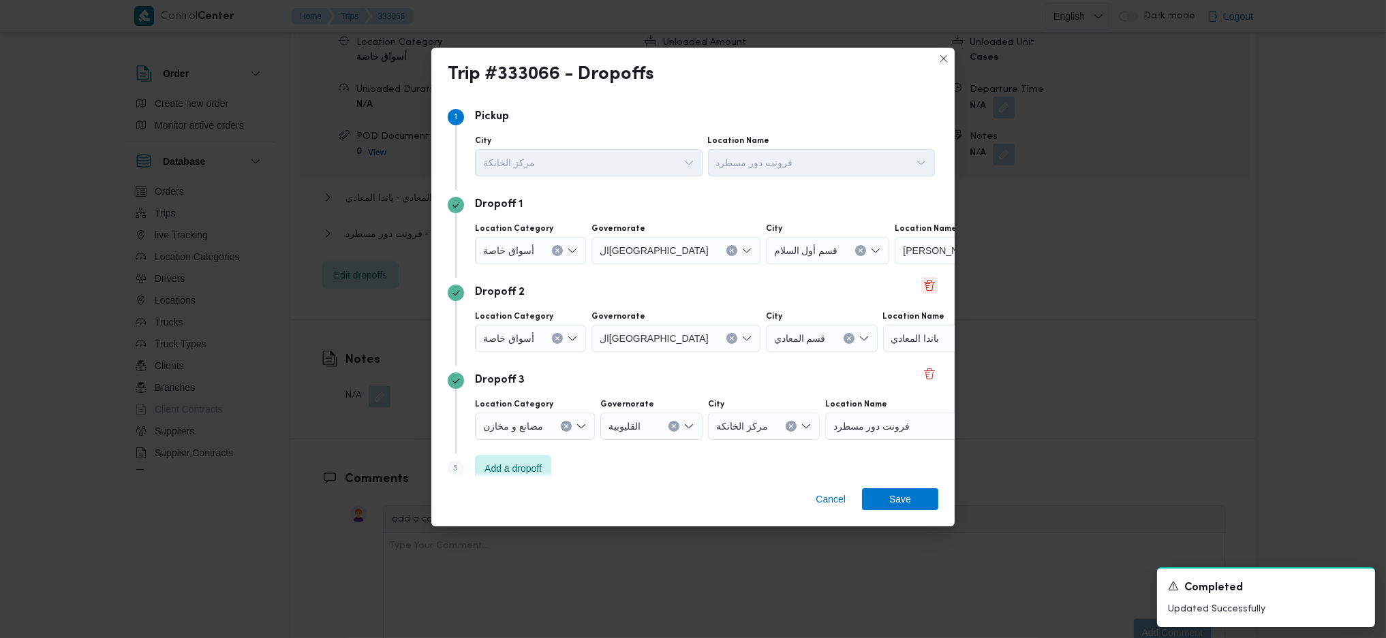
click at [921, 290] on button "Delete" at bounding box center [929, 285] width 16 height 16
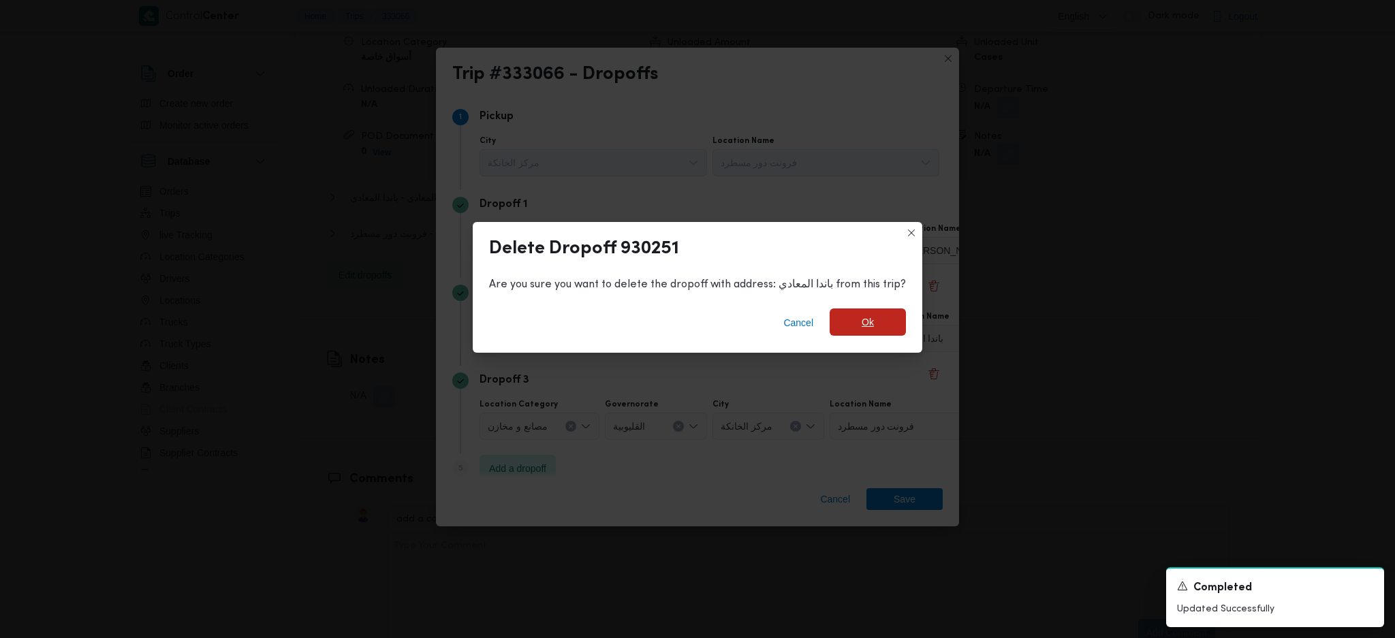
click at [886, 324] on span "Ok" at bounding box center [868, 322] width 76 height 27
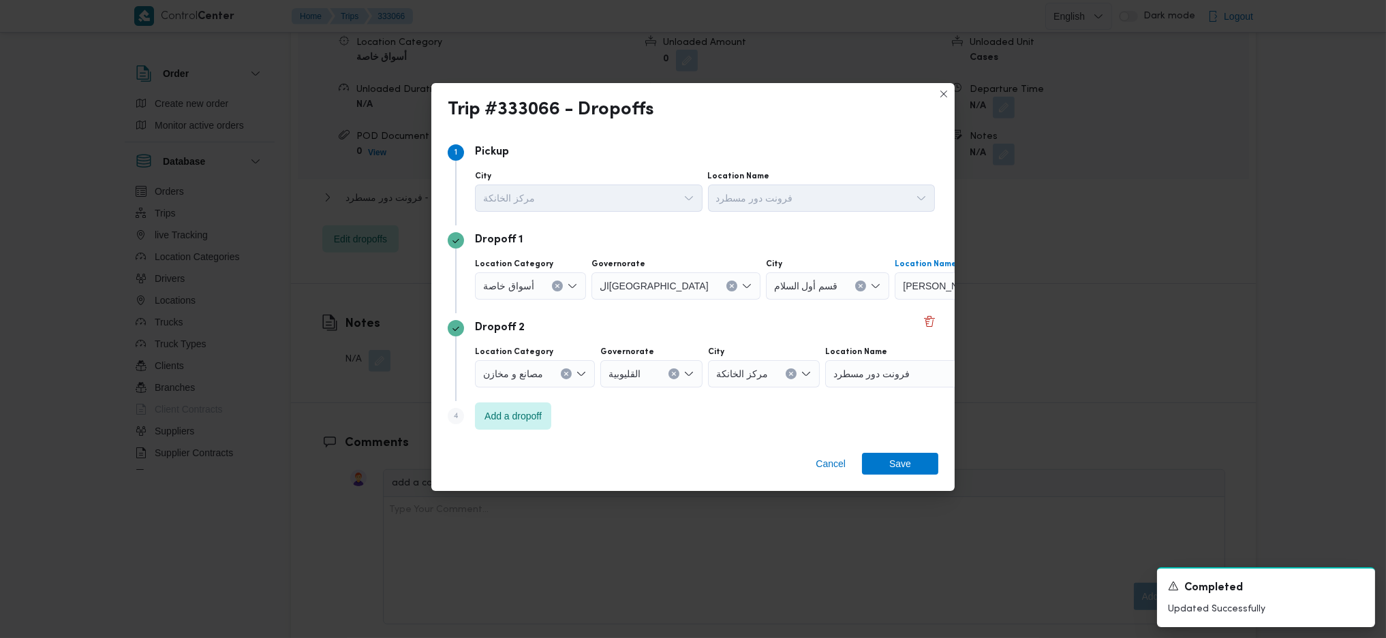
click at [923, 293] on div "فرجاني جمال عبد الناصر" at bounding box center [979, 285] width 170 height 27
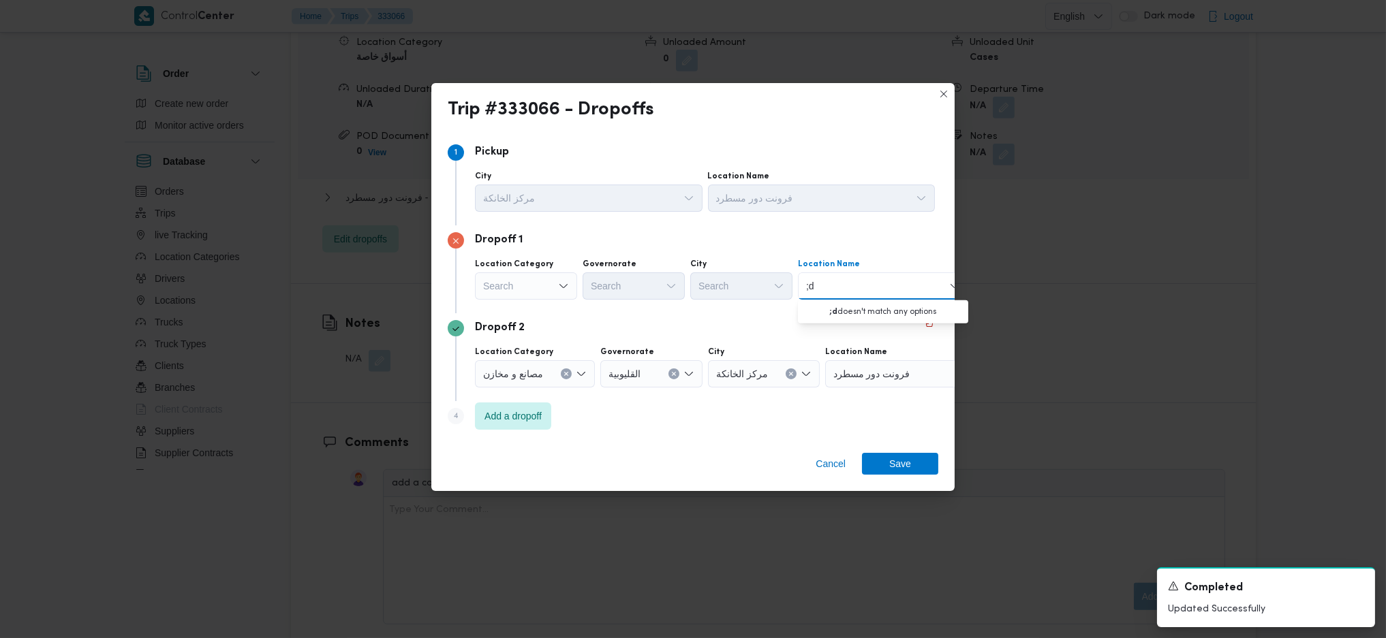
type input ";"
type input "كيد"
click at [888, 315] on span "مصنع كيد ز كو | XV35+GGH | null" at bounding box center [891, 311] width 138 height 16
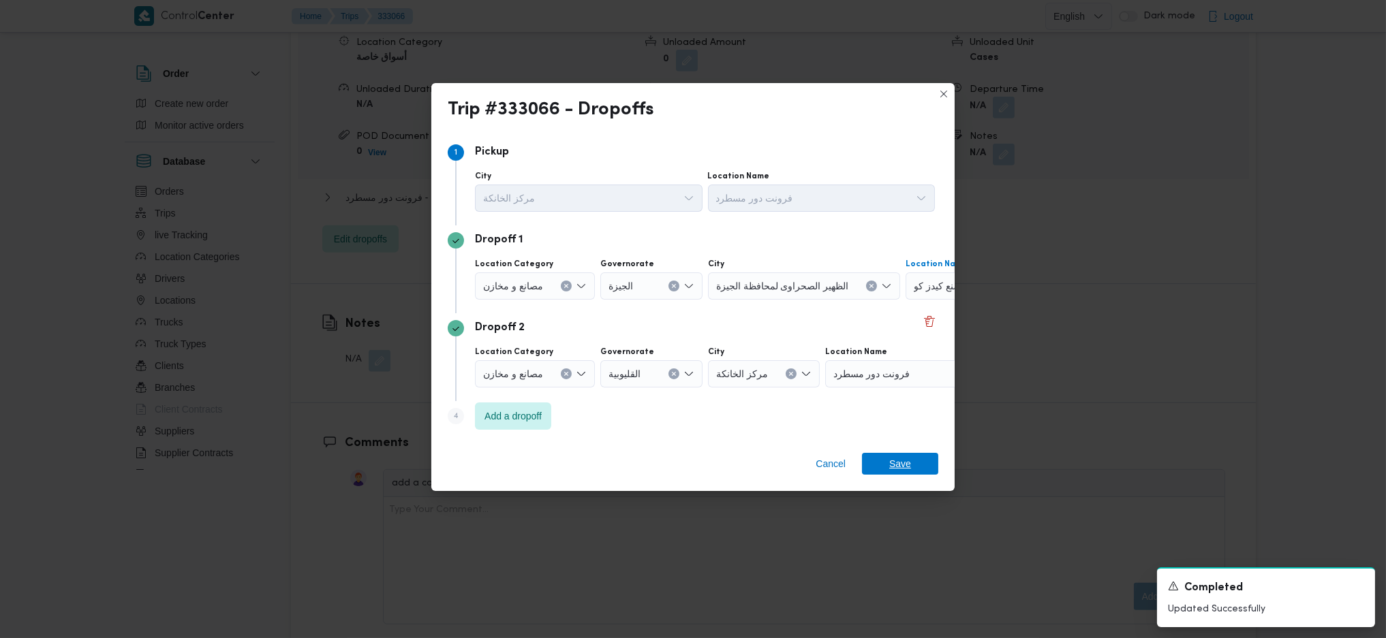
click at [903, 456] on span "Save" at bounding box center [900, 464] width 22 height 22
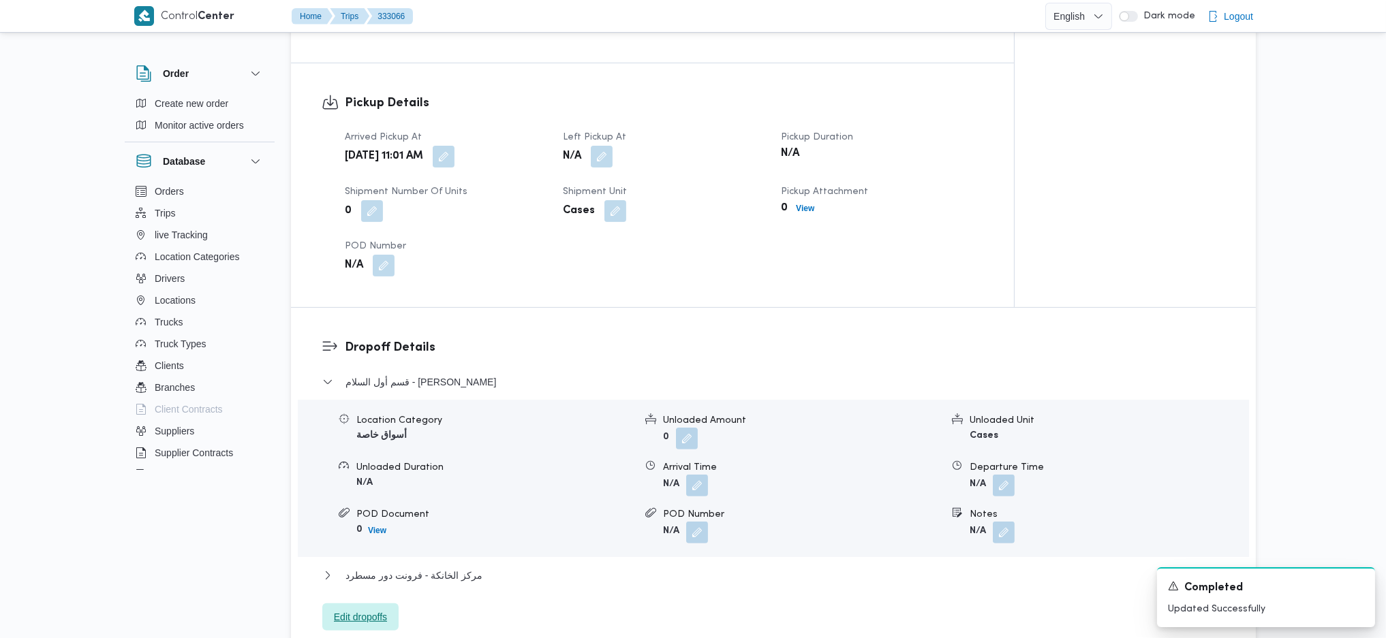
scroll to position [545, 0]
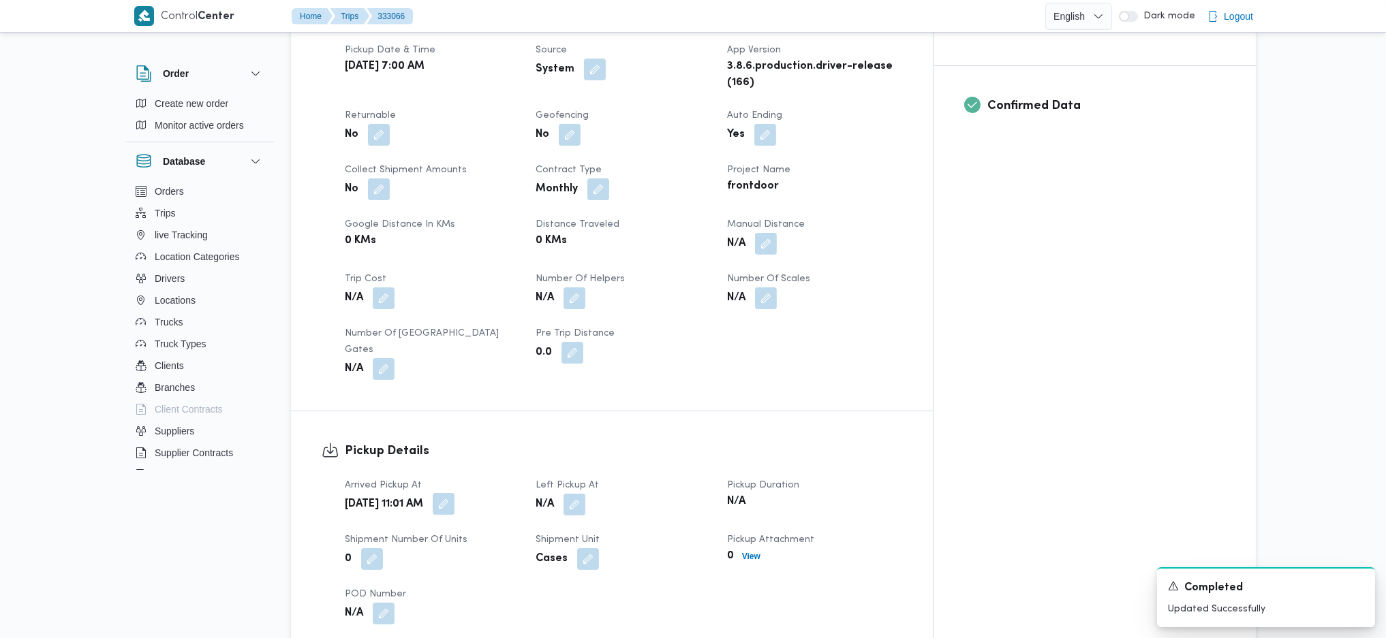
click at [454, 493] on button "button" at bounding box center [444, 504] width 22 height 22
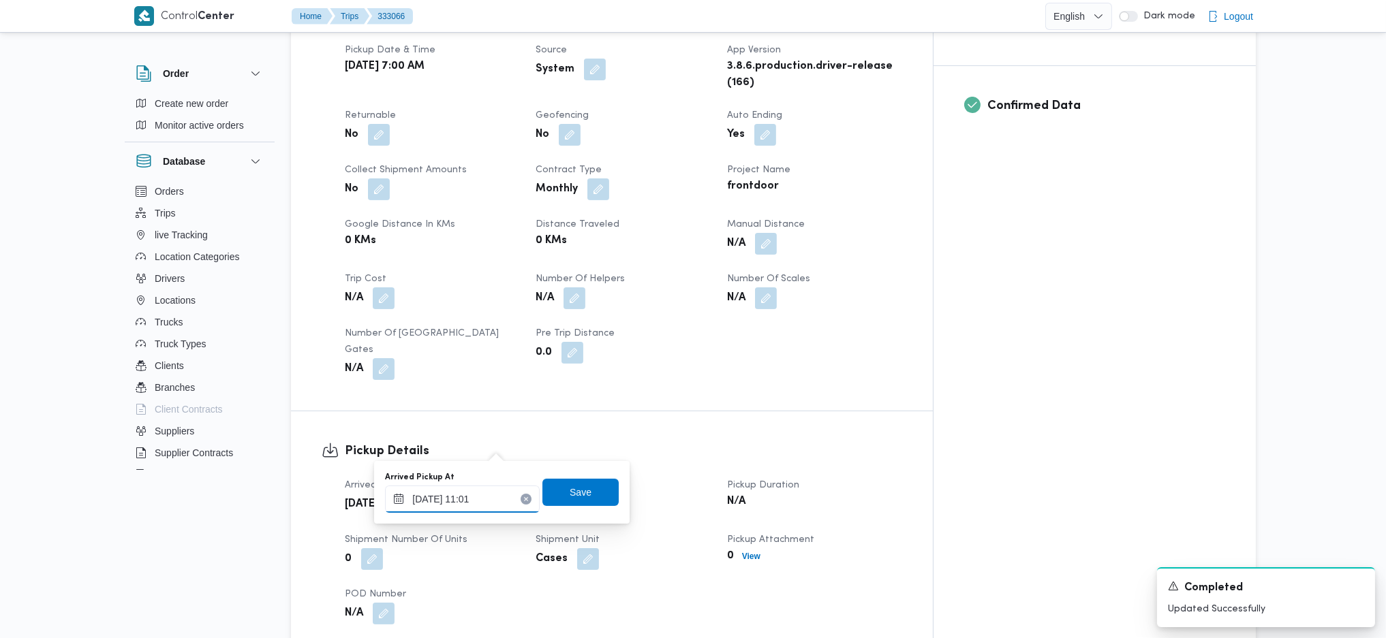
click at [464, 495] on input "24/08/2025 11:01" at bounding box center [462, 499] width 155 height 27
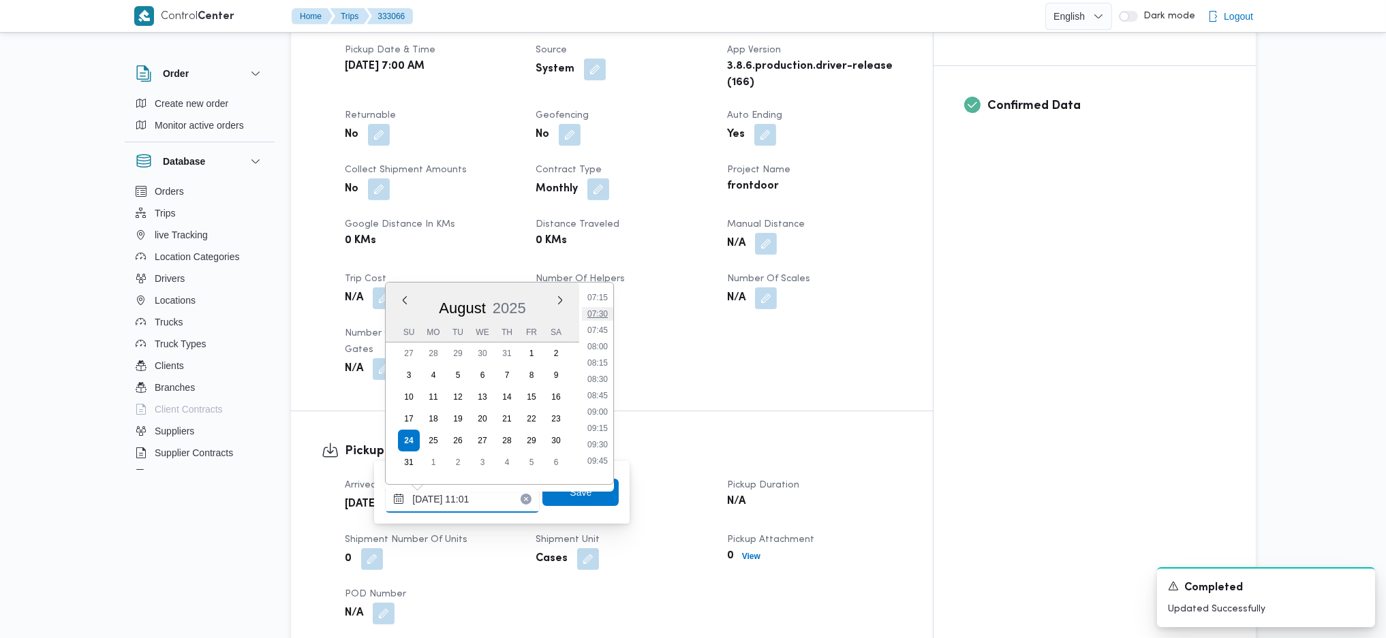
scroll to position [447, 0]
click at [597, 375] on li "08:00" at bounding box center [597, 377] width 31 height 14
type input "24/08/2025 08:00"
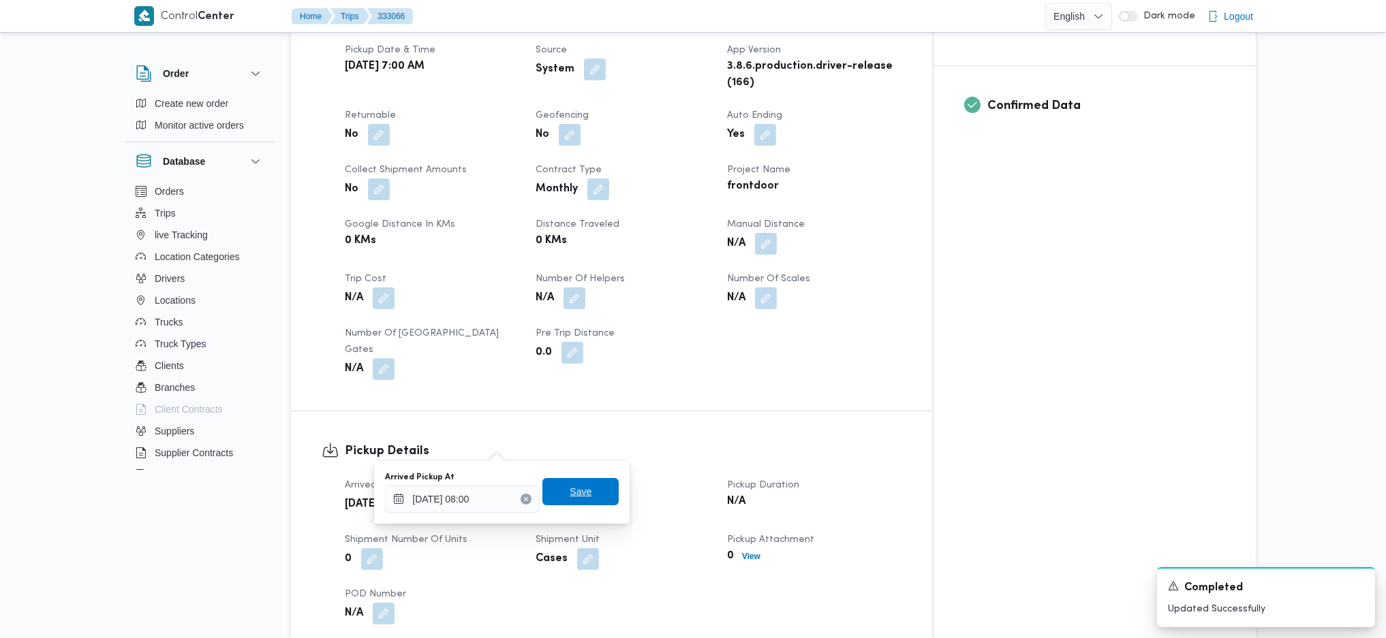
drag, startPoint x: 585, startPoint y: 491, endPoint x: 600, endPoint y: 478, distance: 20.3
click at [585, 490] on span "Save" at bounding box center [580, 491] width 76 height 27
click at [617, 478] on dt "Left Pickup At" at bounding box center [622, 486] width 174 height 16
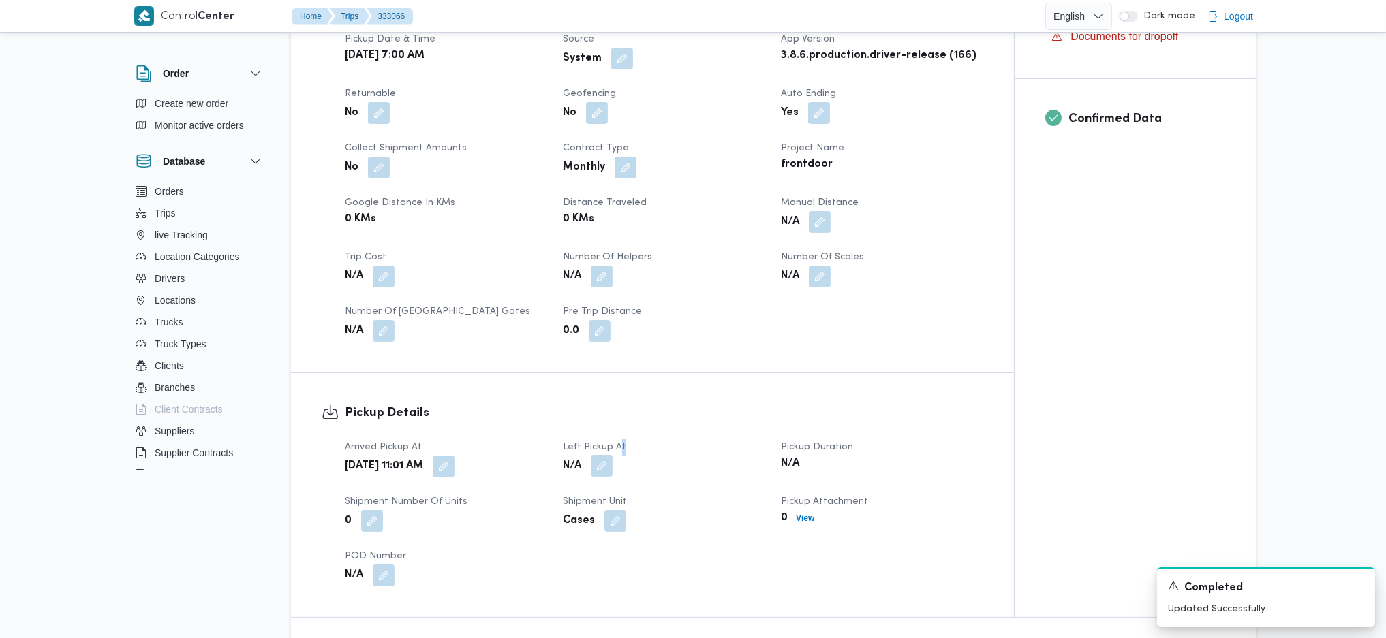
click at [599, 455] on button "button" at bounding box center [602, 466] width 22 height 22
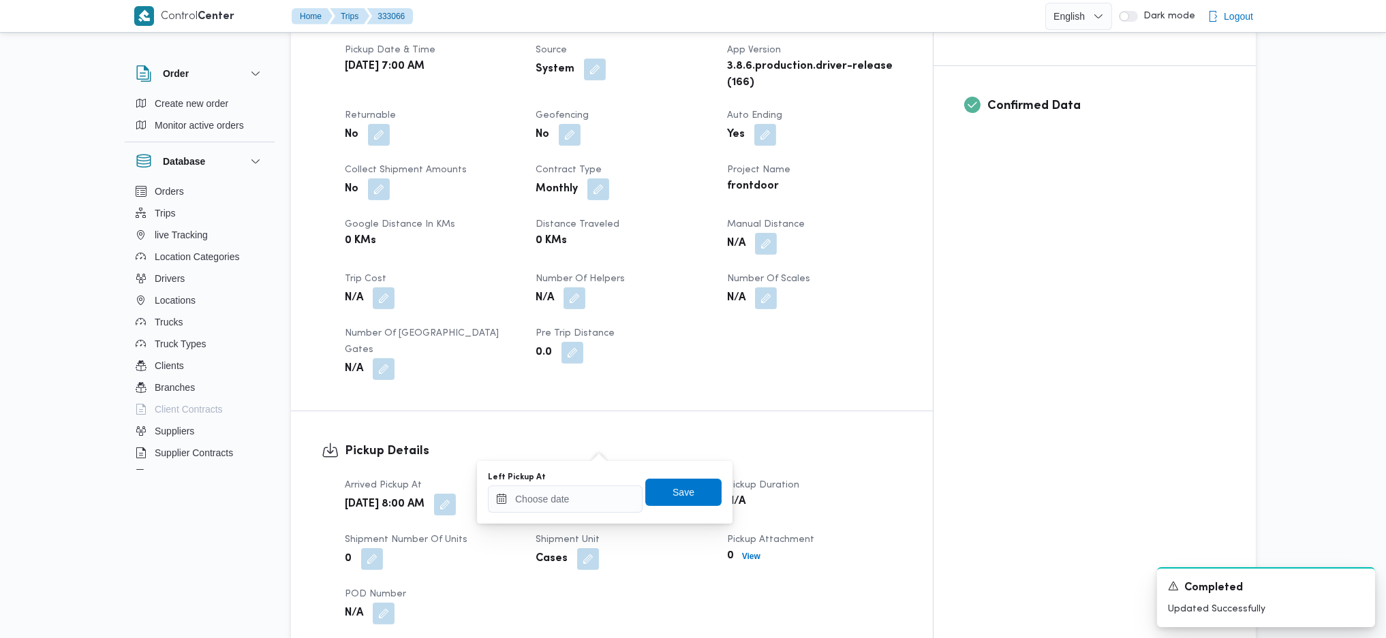
click at [519, 587] on dt "POD Number" at bounding box center [432, 595] width 174 height 16
click at [556, 508] on input "Left Pickup At" at bounding box center [565, 499] width 155 height 27
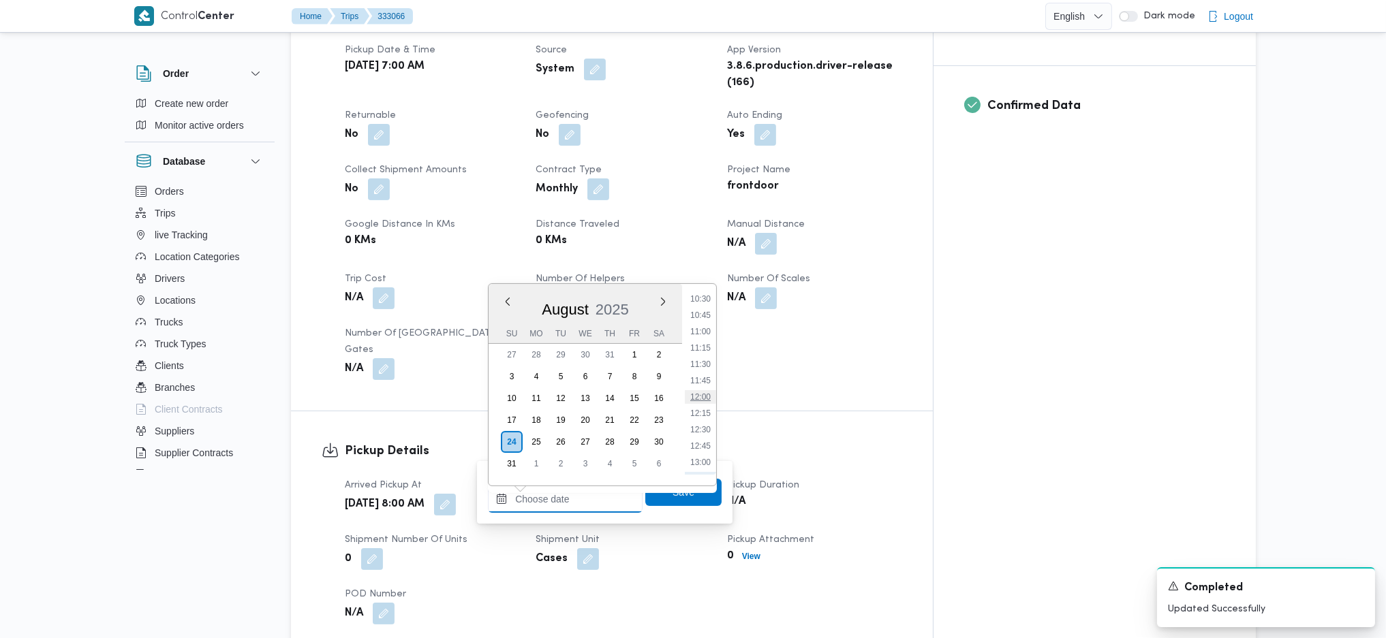
scroll to position [594, 0]
click at [704, 300] on li "09:00" at bounding box center [700, 297] width 31 height 14
type input "24/08/2025 09:00"
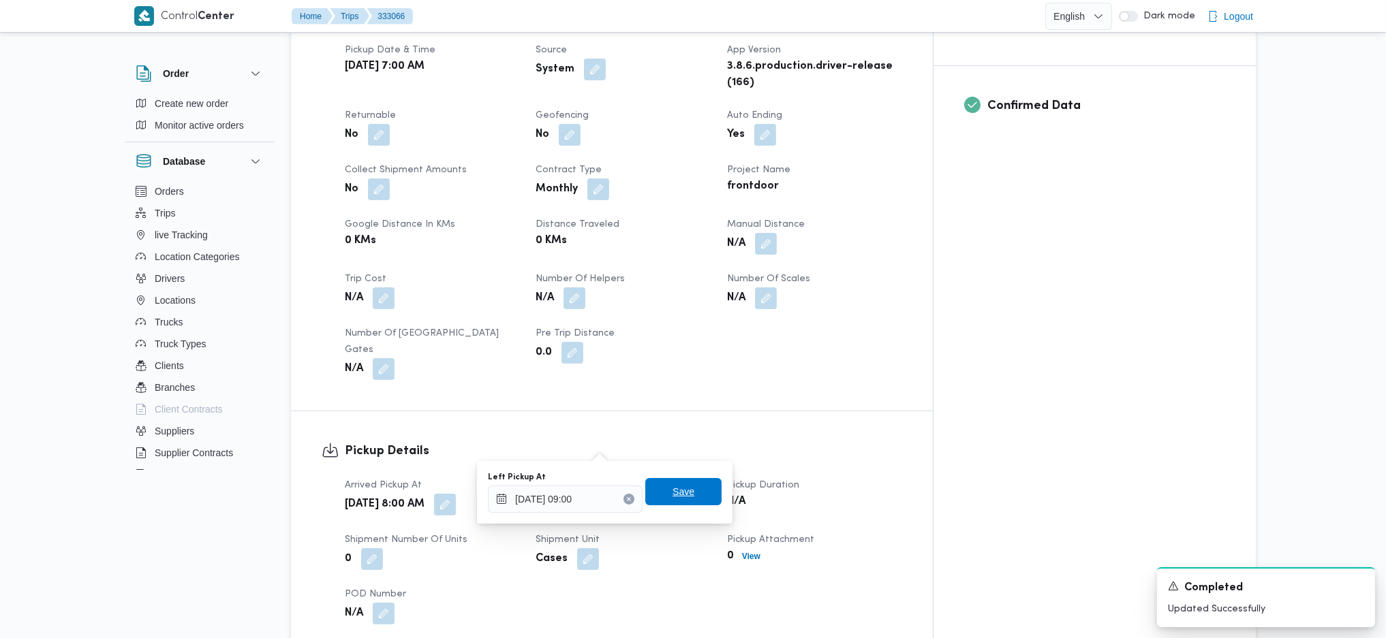
click at [672, 490] on span "Save" at bounding box center [683, 492] width 22 height 16
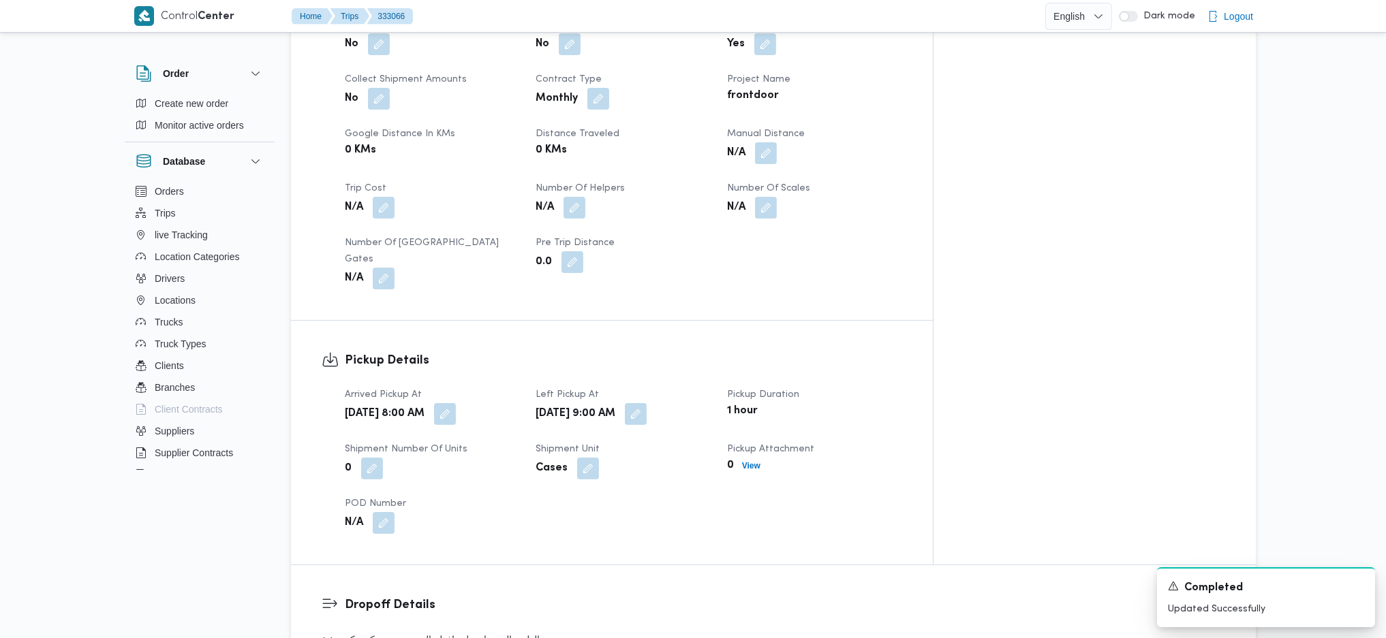
scroll to position [0, 0]
